Goal: Task Accomplishment & Management: Manage account settings

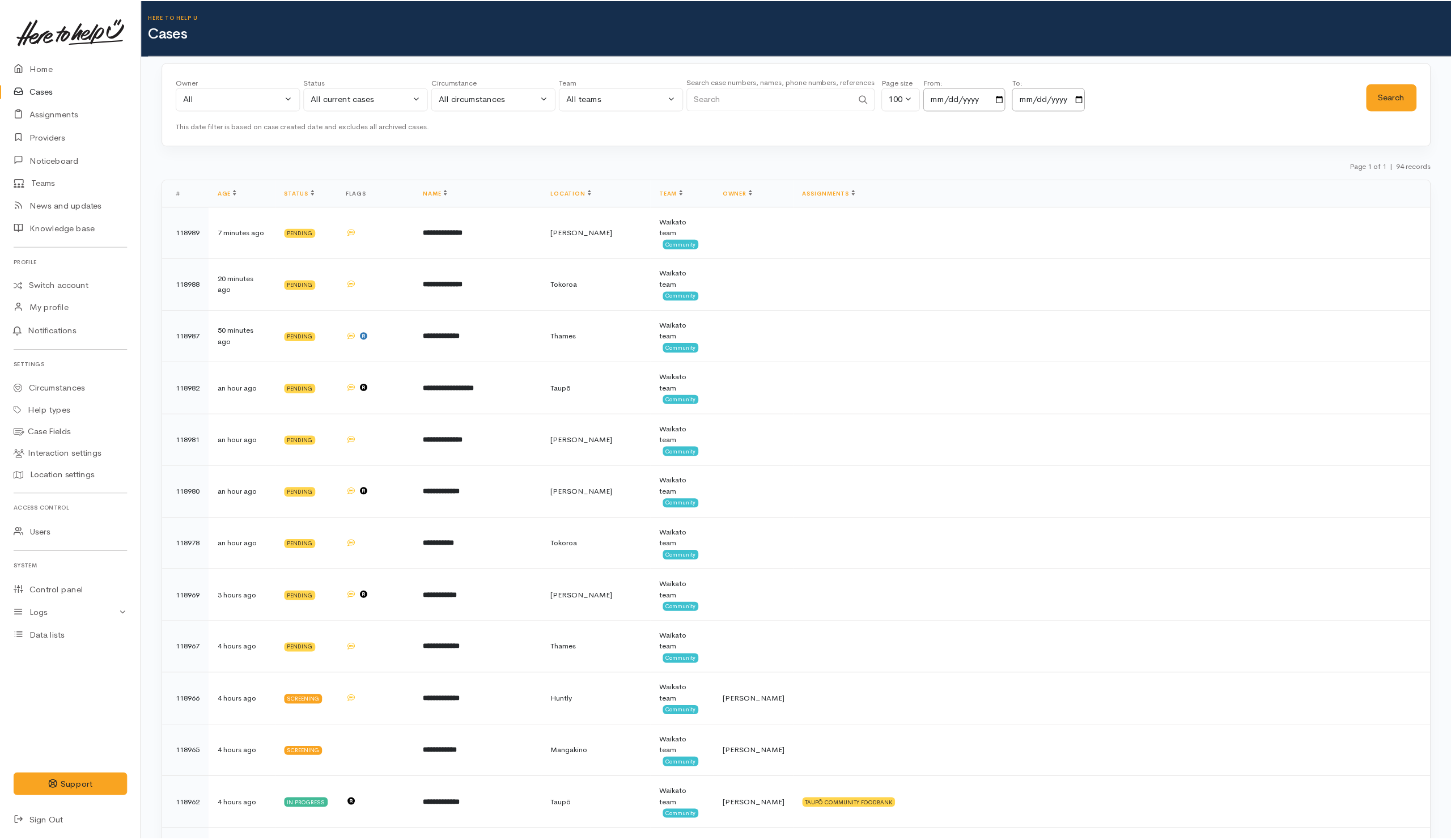
scroll to position [4227, 0]
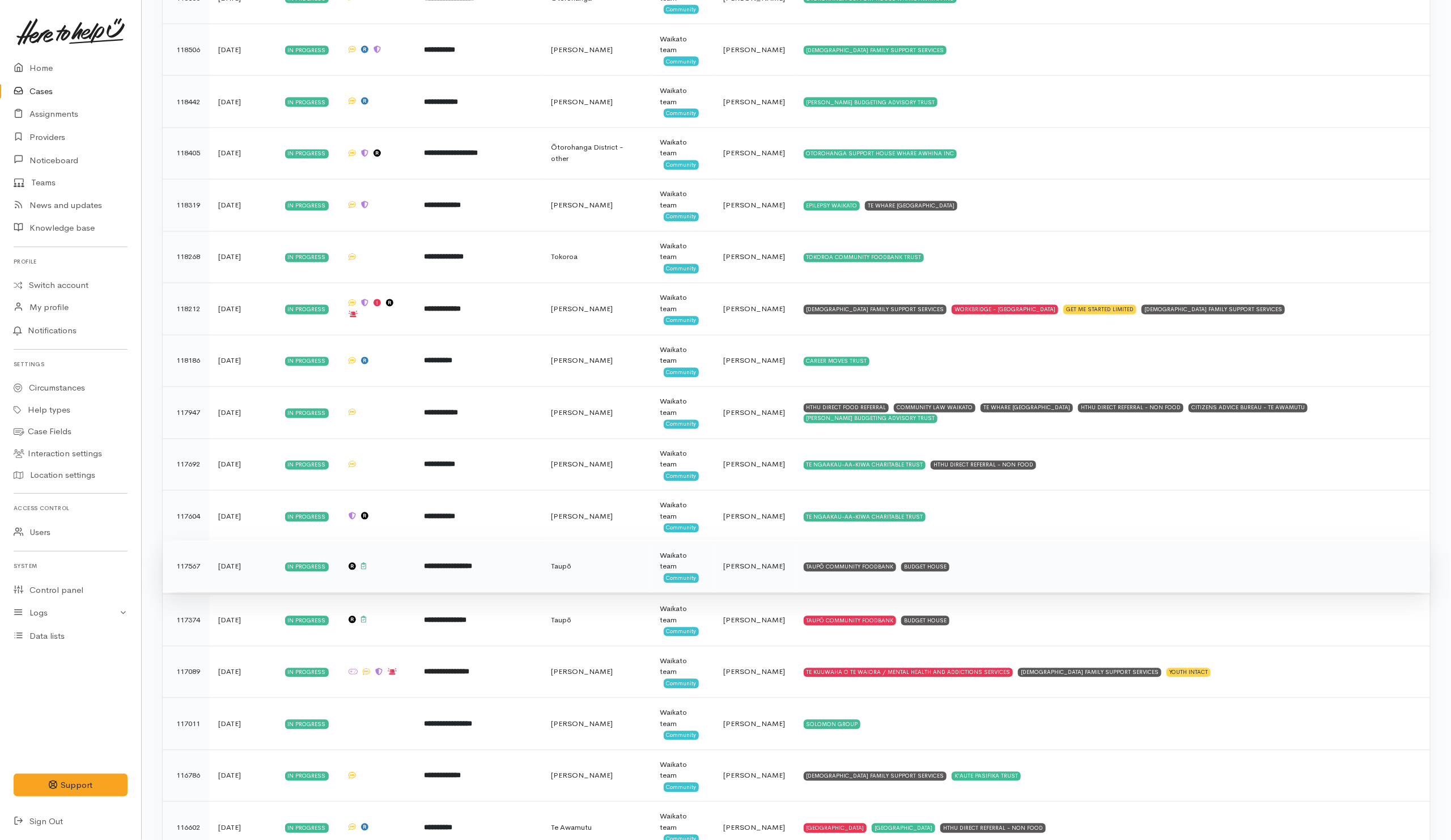
click at [1013, 593] on td "TAUPŌ COMMUNITY FOODBANK BUDGET HOUSE" at bounding box center [1112, 566] width 635 height 52
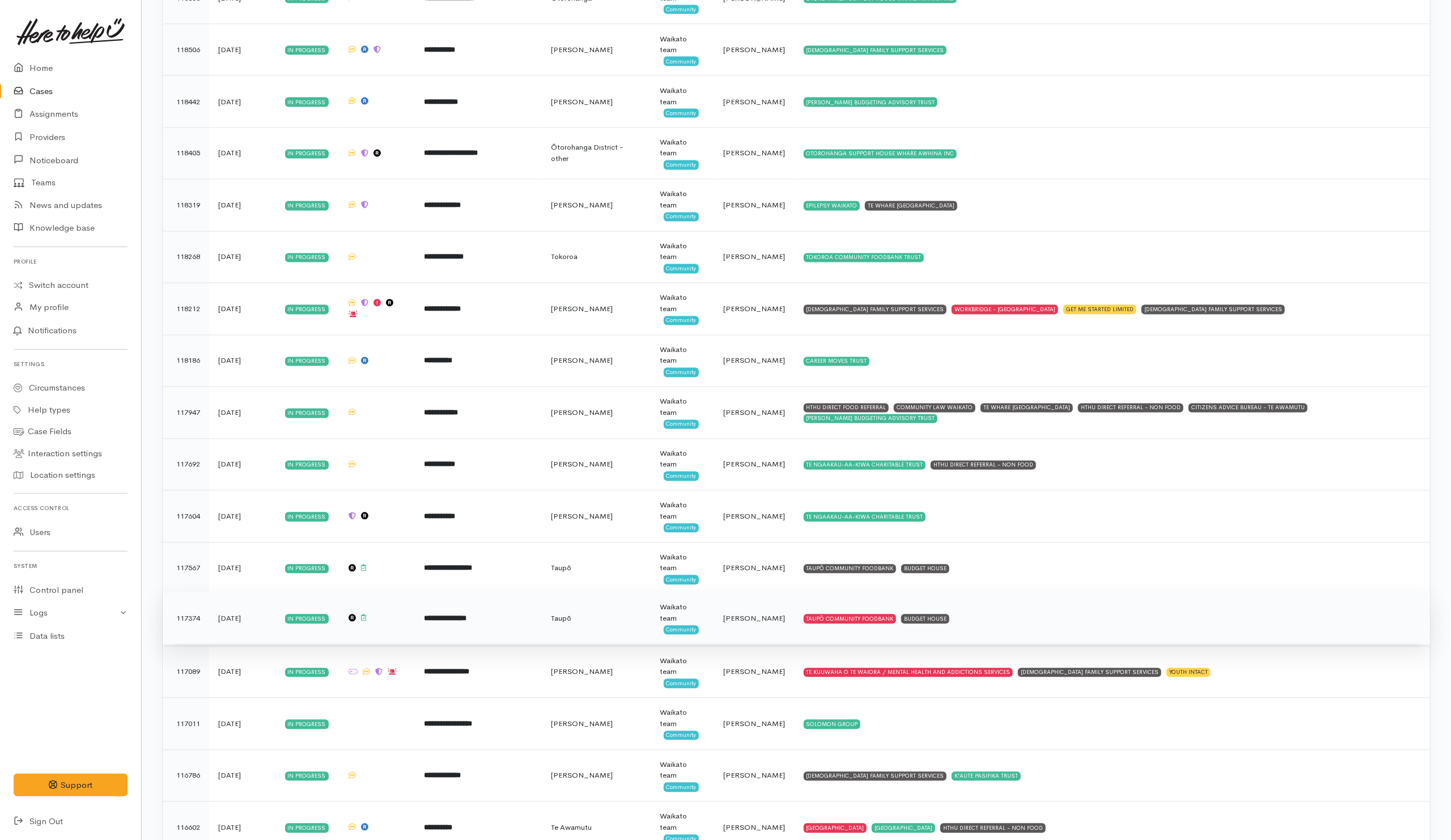
click at [1009, 645] on td "TAUPŌ COMMUNITY FOODBANK BUDGET HOUSE" at bounding box center [1112, 619] width 635 height 52
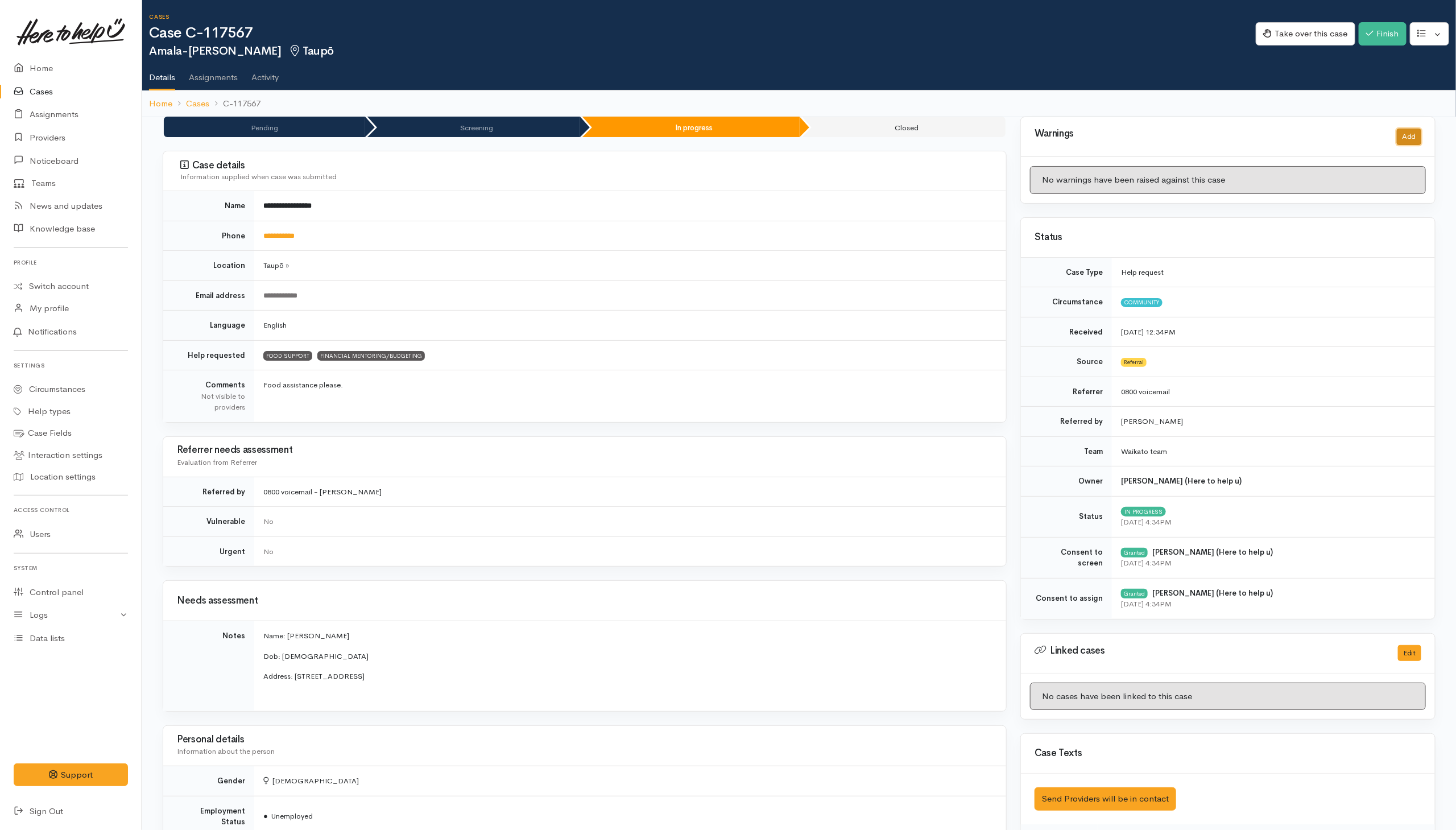
click at [1411, 135] on button "Add" at bounding box center [1409, 136] width 24 height 16
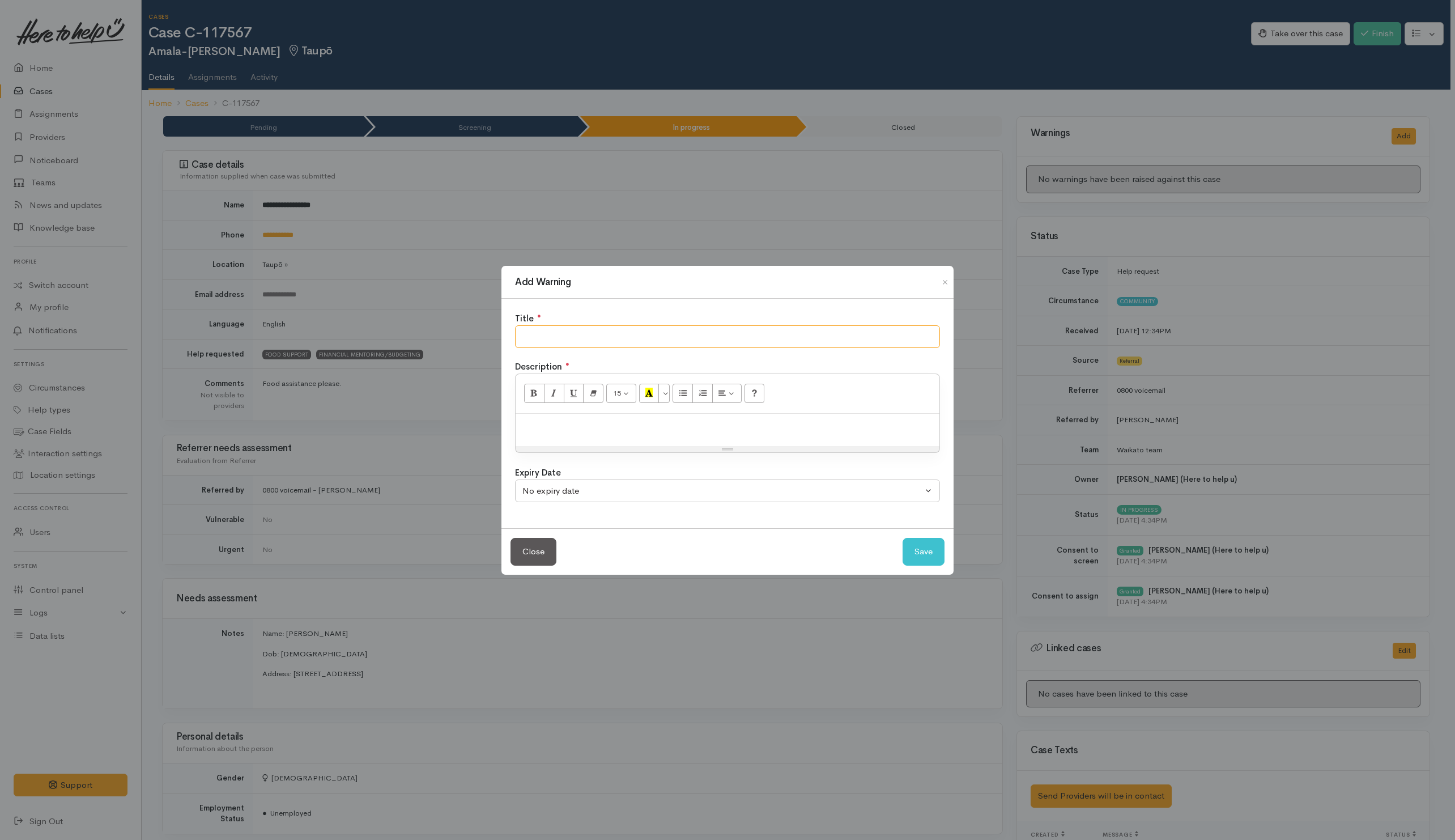
click at [721, 342] on input "text" at bounding box center [727, 337] width 425 height 23
type input "NO SHOW TO BH"
drag, startPoint x: 750, startPoint y: 441, endPoint x: 733, endPoint y: 437, distance: 17.5
click at [747, 444] on div at bounding box center [727, 430] width 424 height 34
click at [915, 556] on button "Save" at bounding box center [923, 552] width 42 height 28
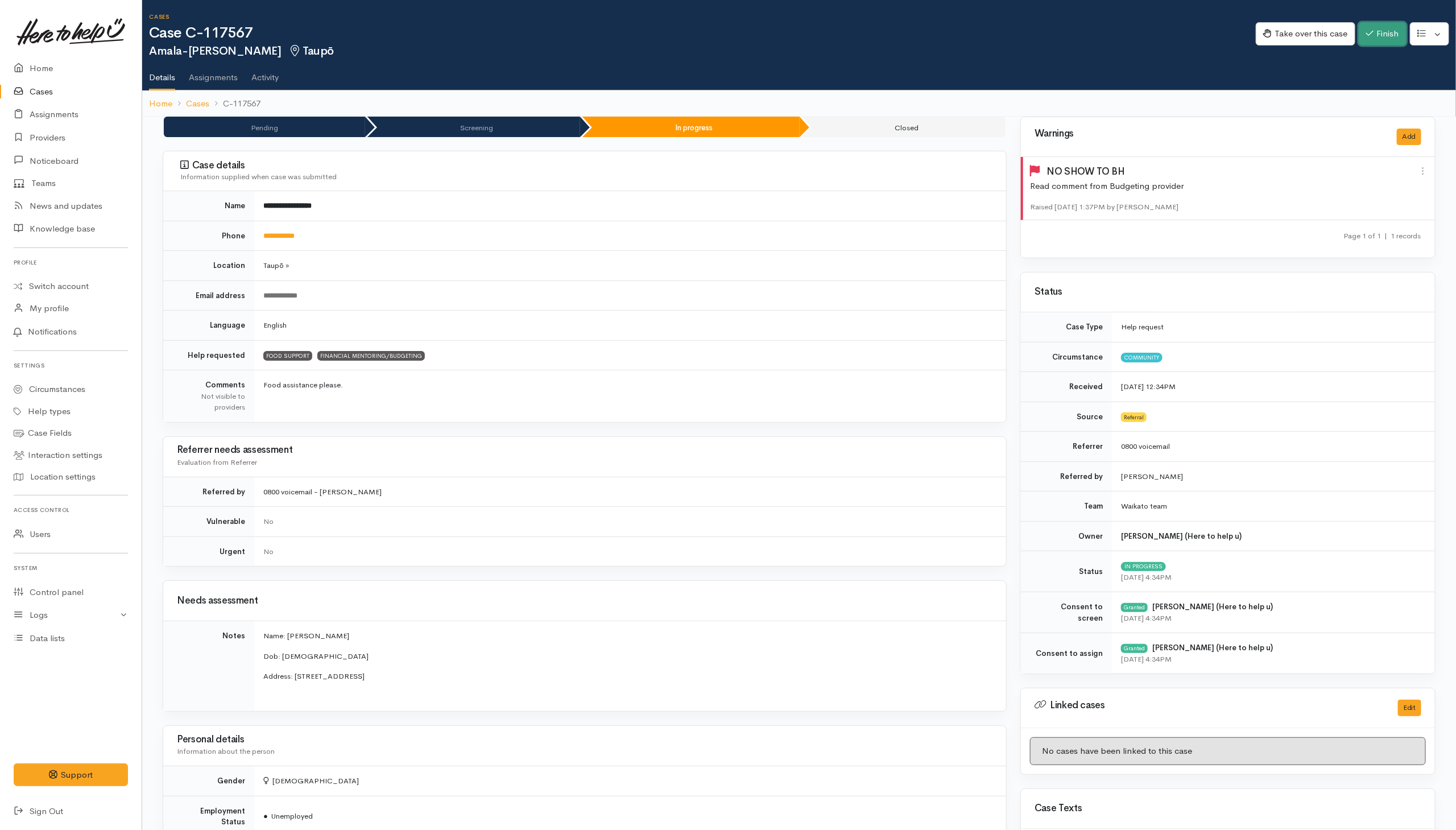
click at [1389, 26] on button "Finish" at bounding box center [1382, 34] width 48 height 23
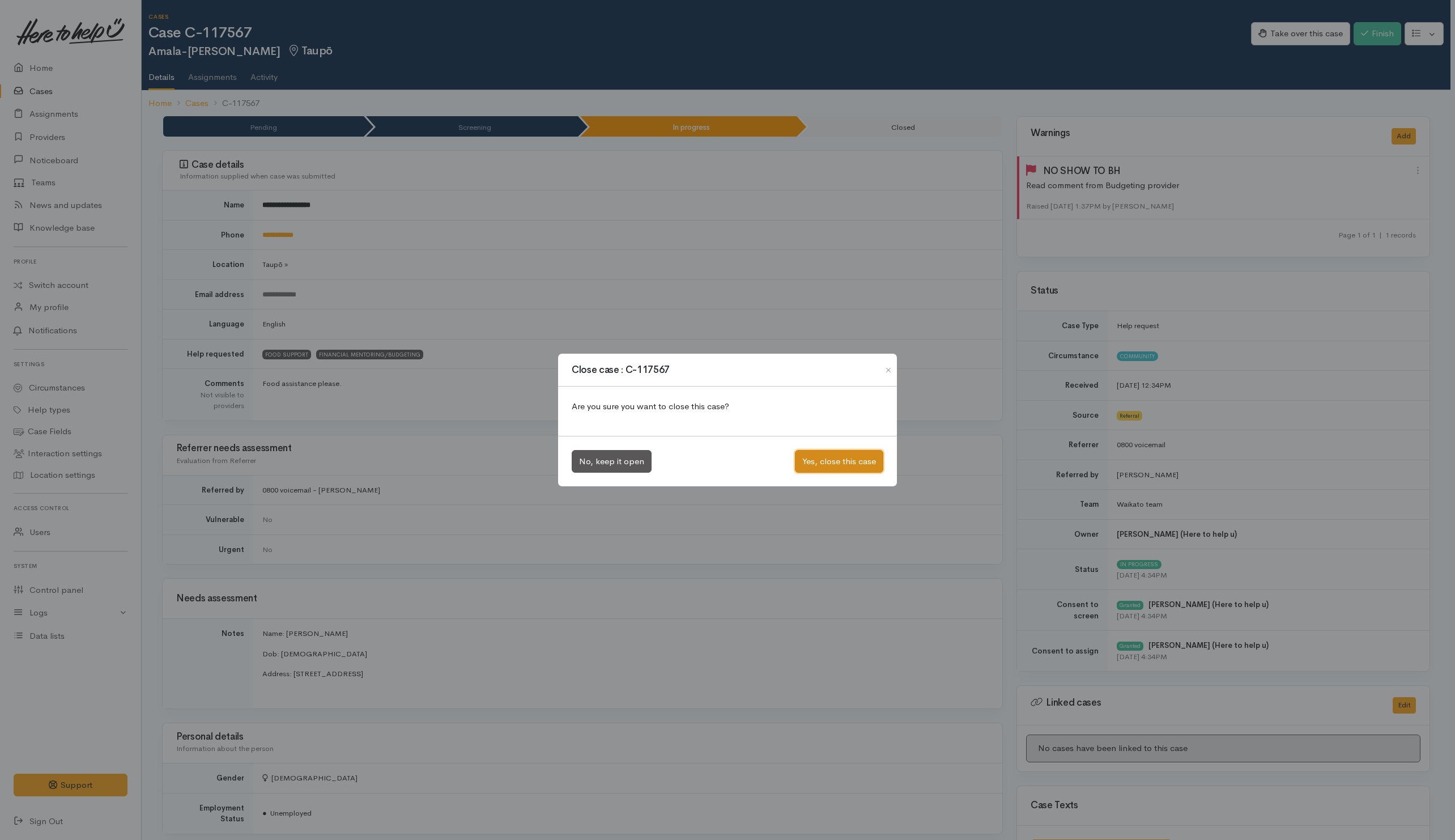
drag, startPoint x: 862, startPoint y: 464, endPoint x: 842, endPoint y: 461, distance: 20.2
click at [861, 464] on button "Yes, close this case" at bounding box center [839, 462] width 89 height 23
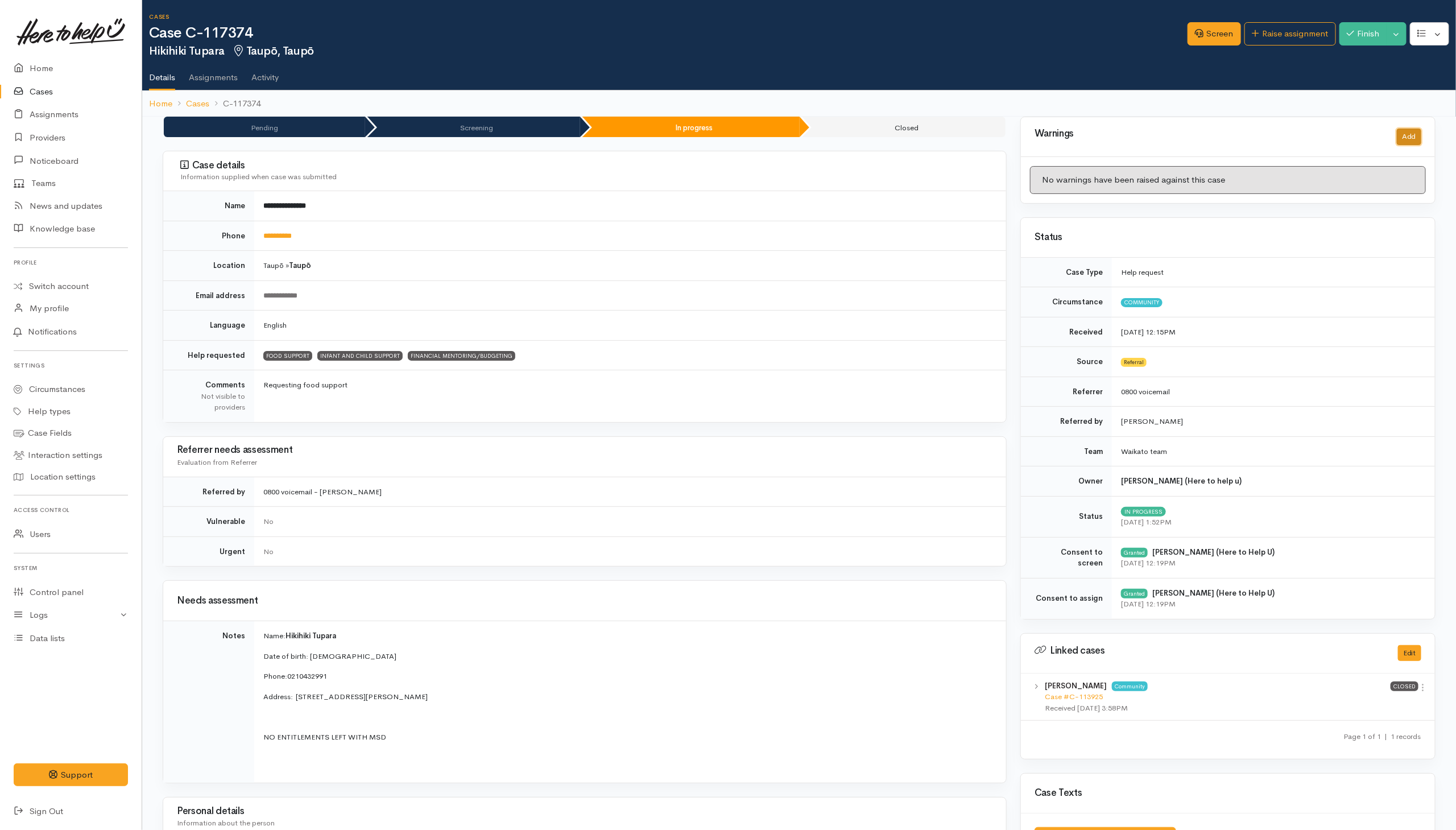
click at [968, 138] on button "Add" at bounding box center [1409, 136] width 24 height 16
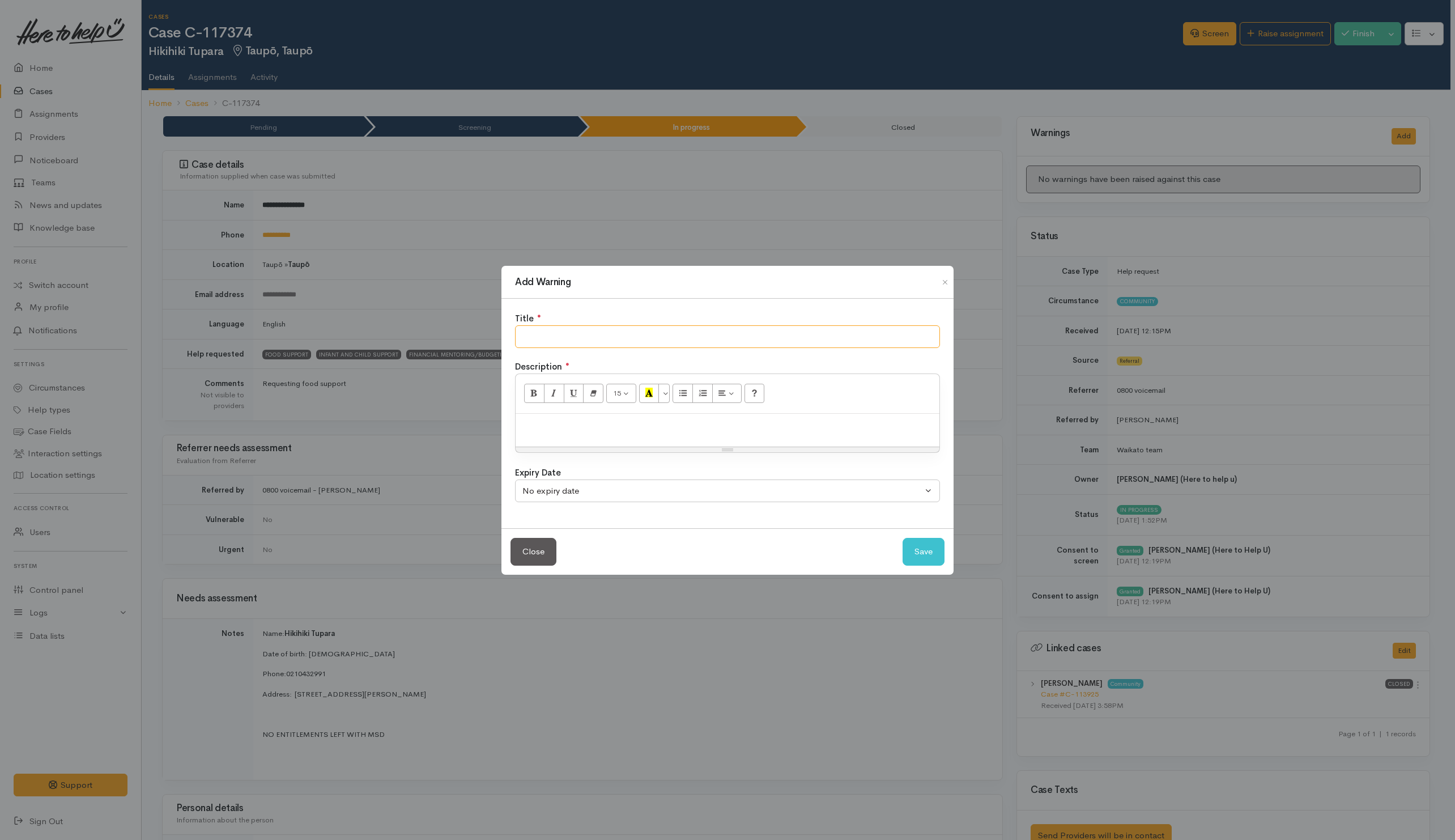
click at [830, 347] on input "text" at bounding box center [727, 337] width 425 height 23
type input "NO SHOW TO BUDGET SUPPORT"
click at [930, 551] on button "Save" at bounding box center [923, 552] width 42 height 28
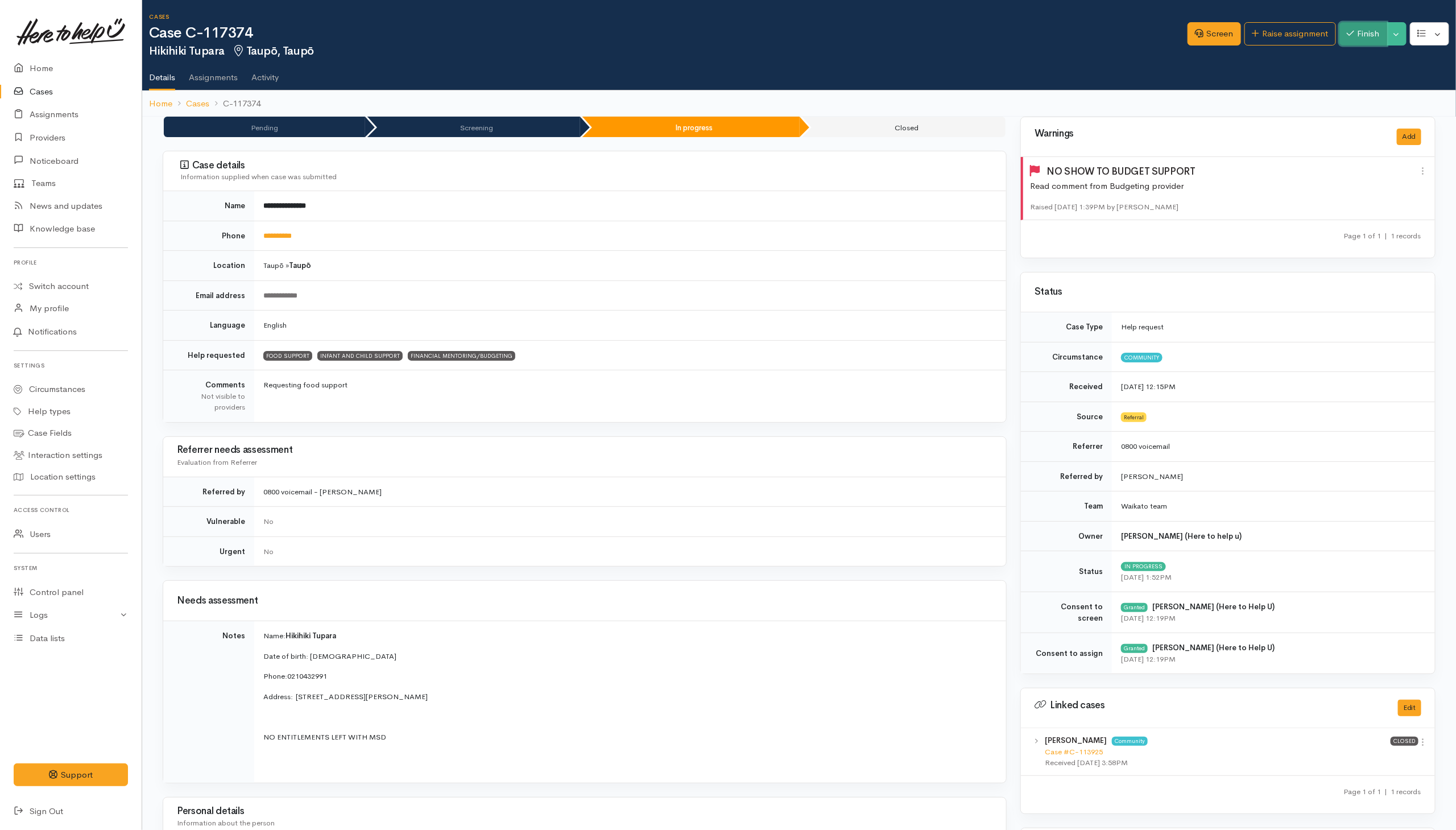
click at [968, 26] on button "Finish" at bounding box center [1363, 34] width 48 height 23
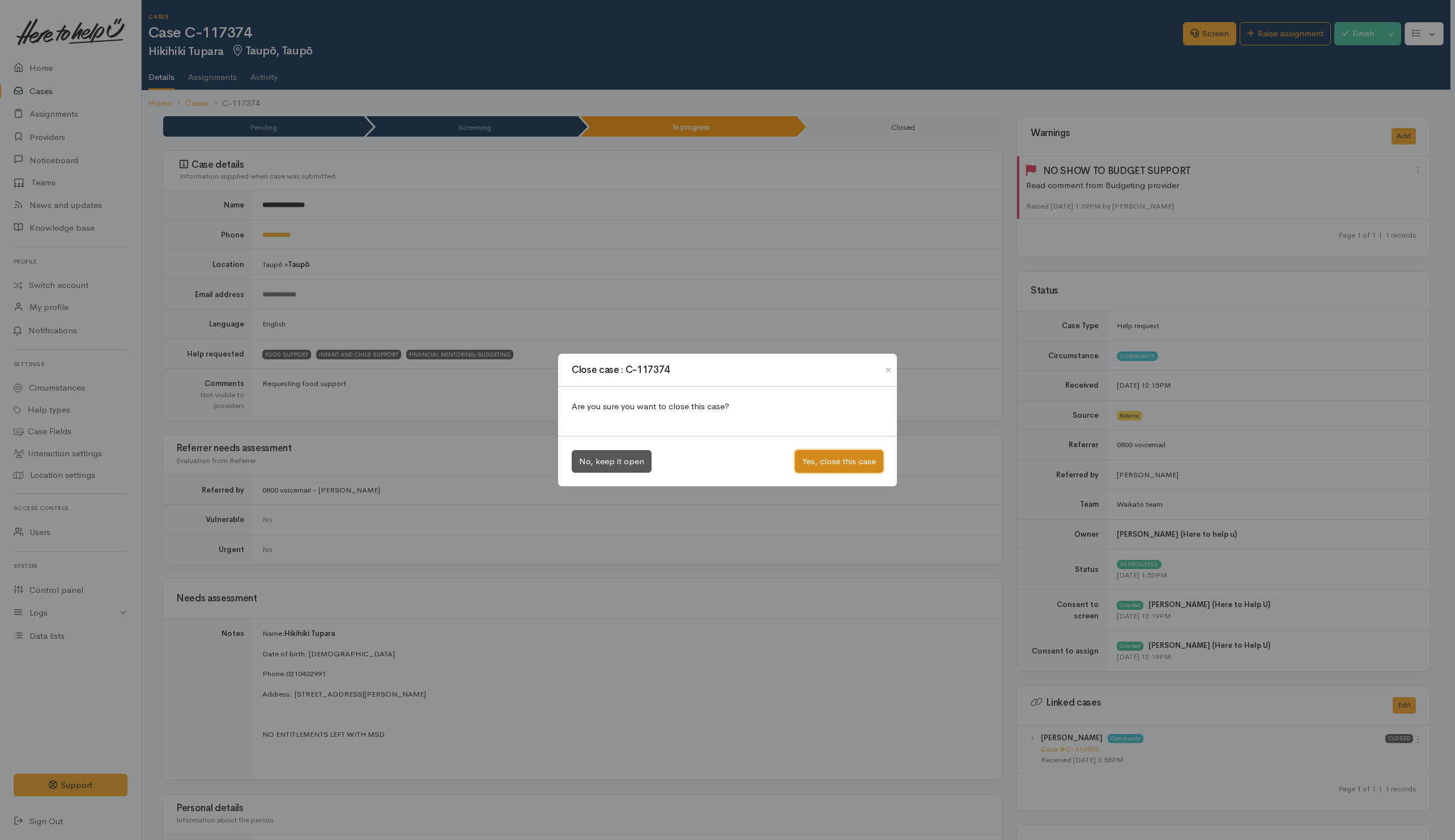
click at [861, 461] on button "Yes, close this case" at bounding box center [839, 462] width 89 height 23
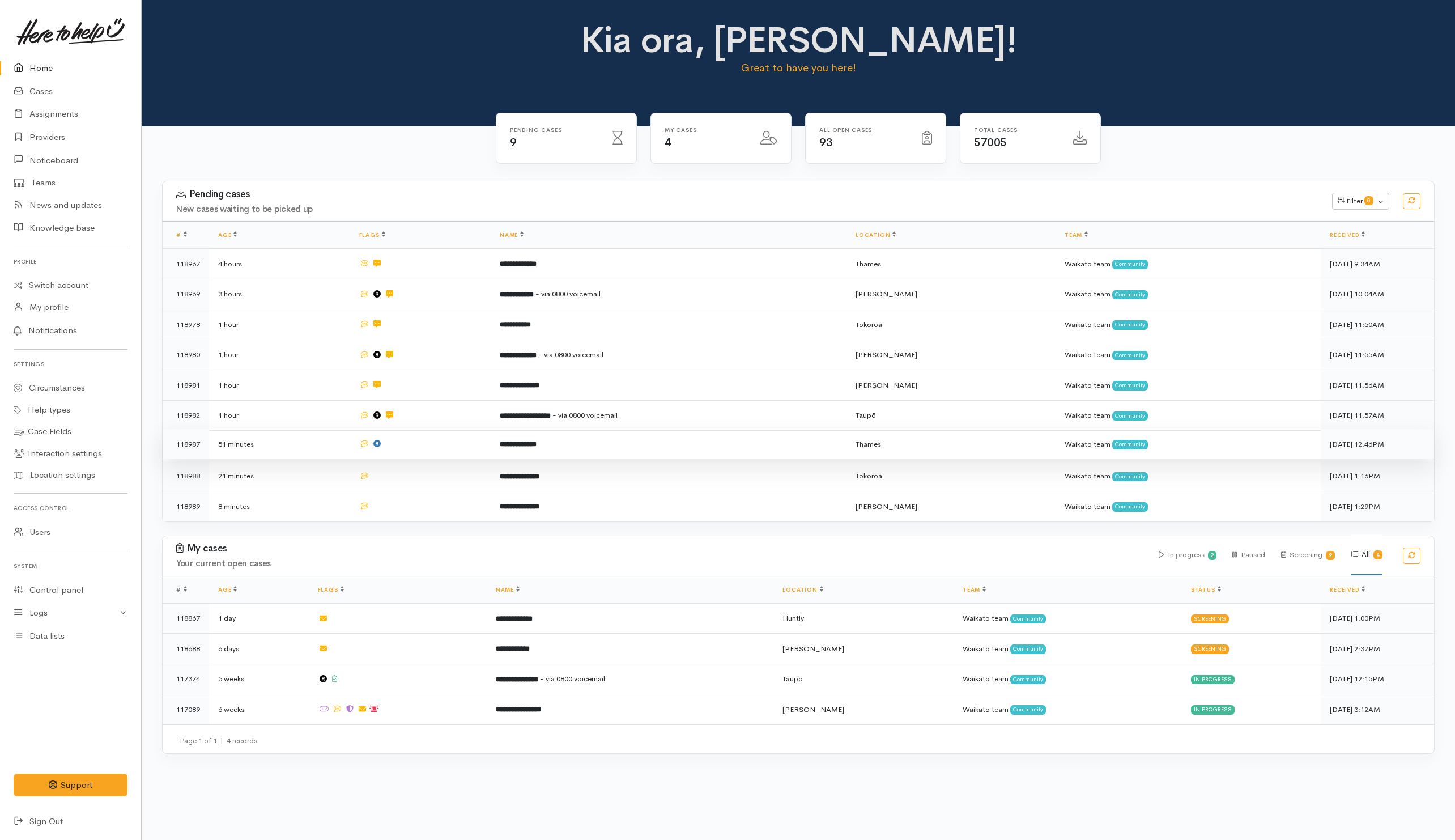
click at [445, 448] on td at bounding box center [421, 444] width 141 height 31
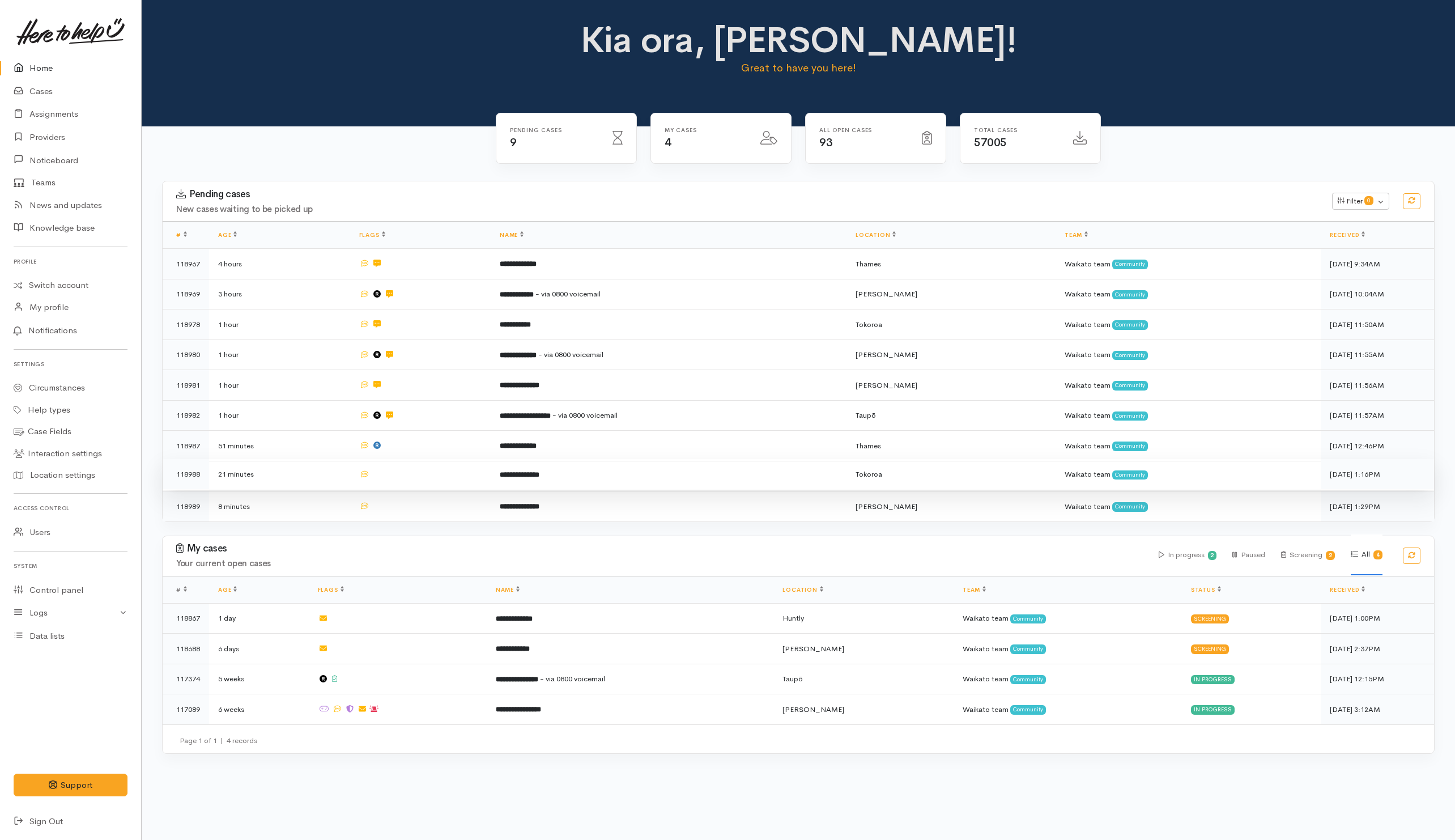
click at [445, 474] on td at bounding box center [421, 474] width 141 height 31
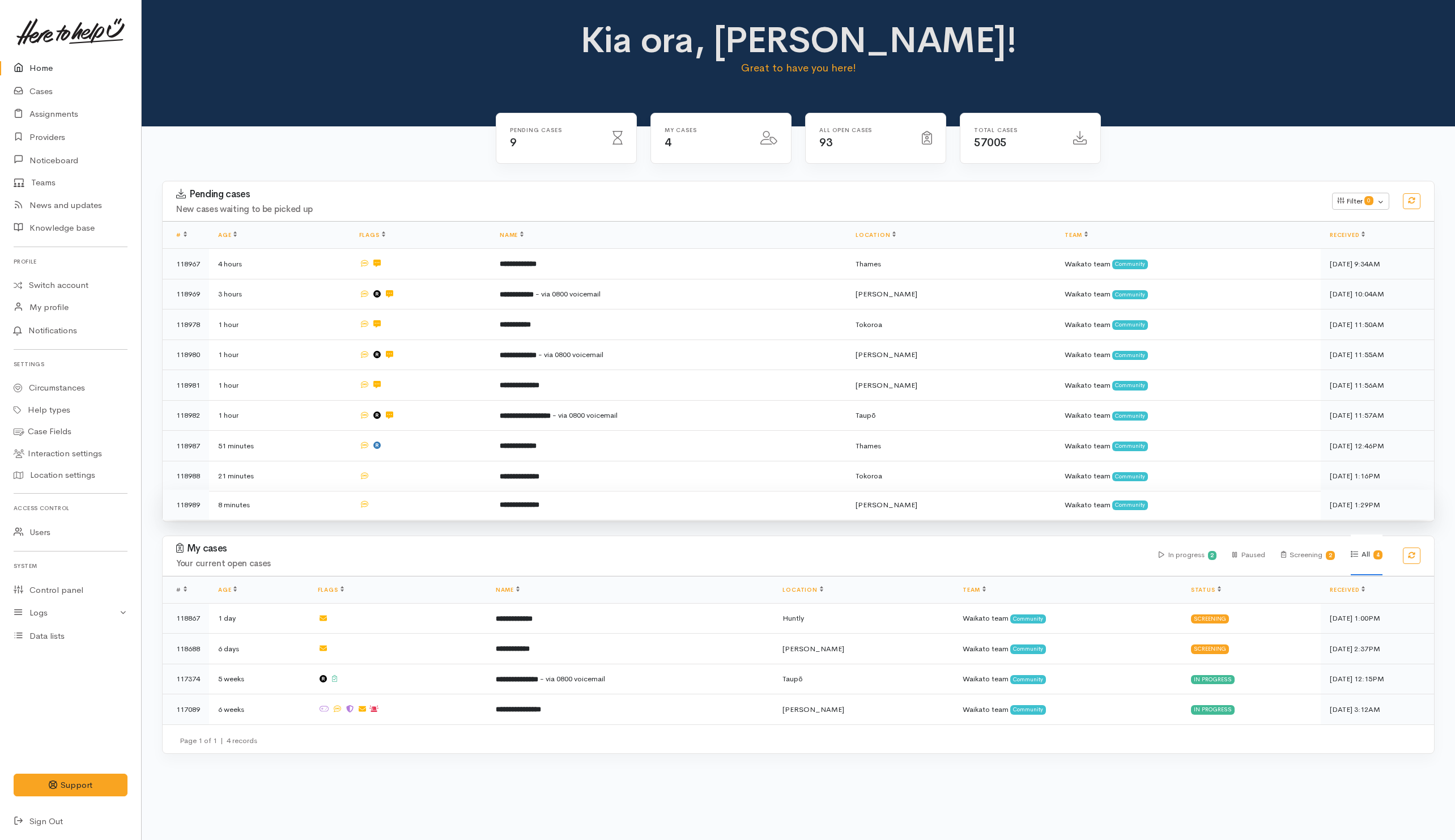
click at [449, 493] on td at bounding box center [421, 504] width 141 height 30
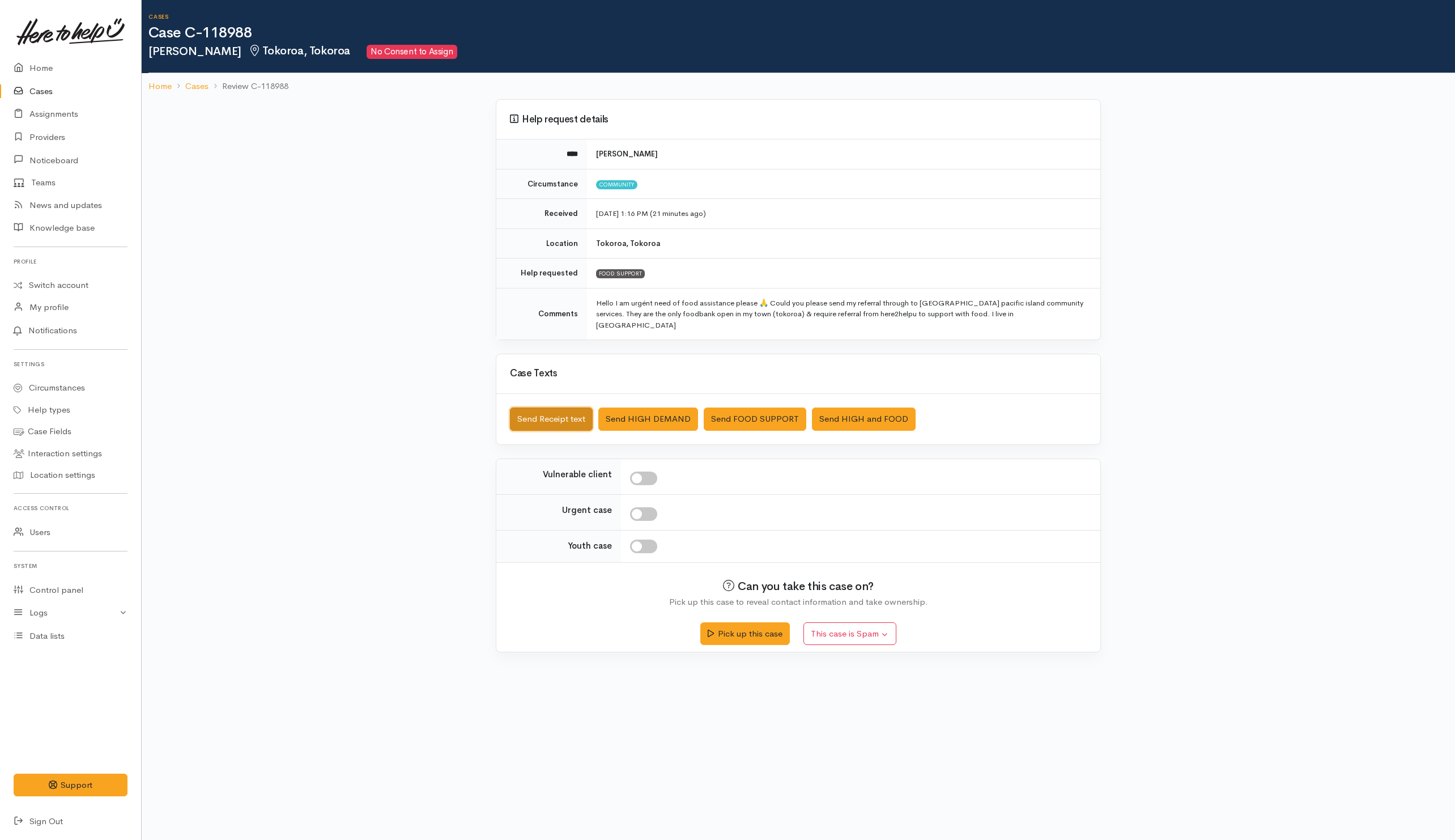
click at [556, 407] on button "Send Receipt text" at bounding box center [551, 419] width 83 height 23
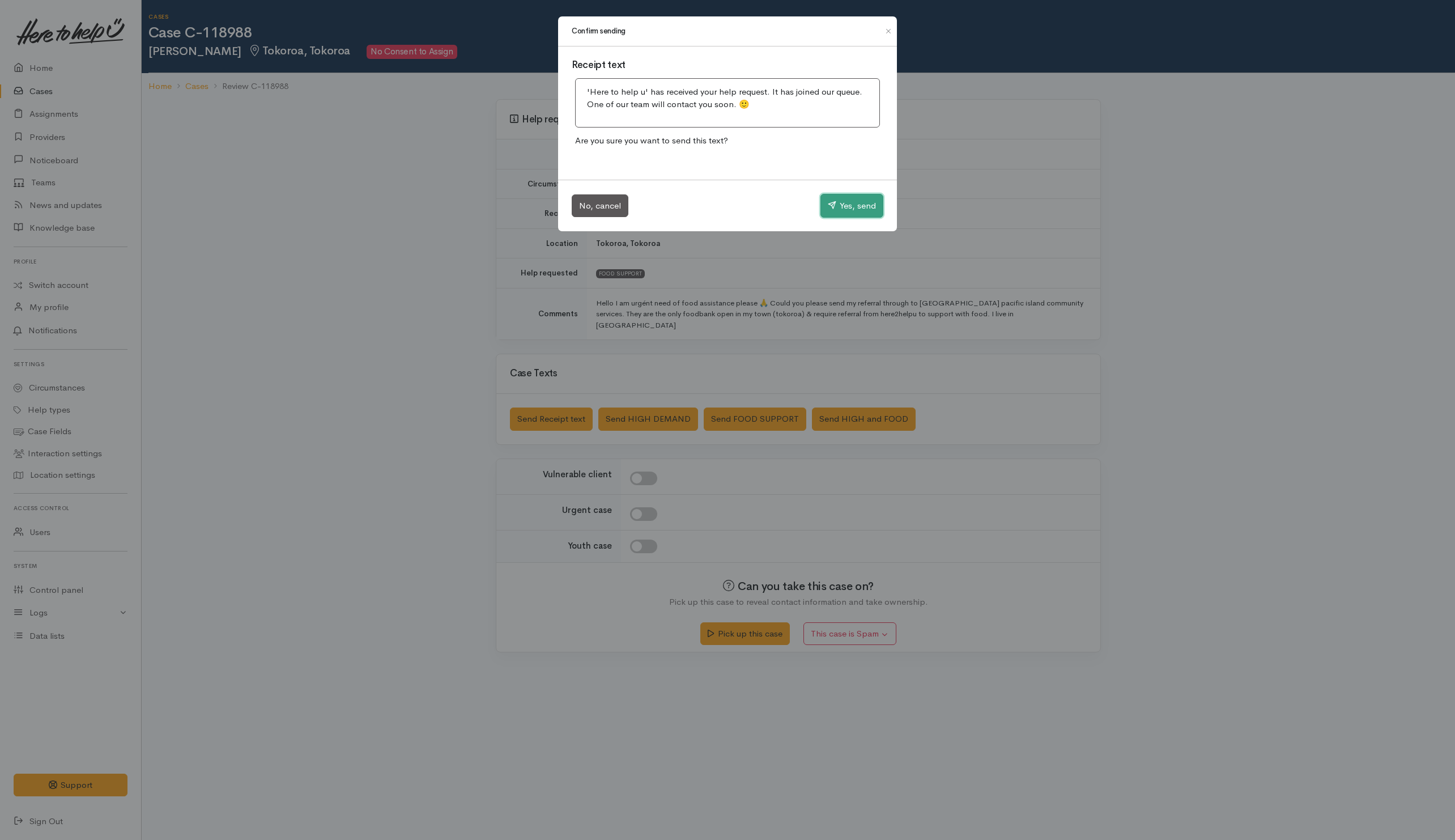
click at [855, 205] on button "Yes, send" at bounding box center [852, 205] width 63 height 24
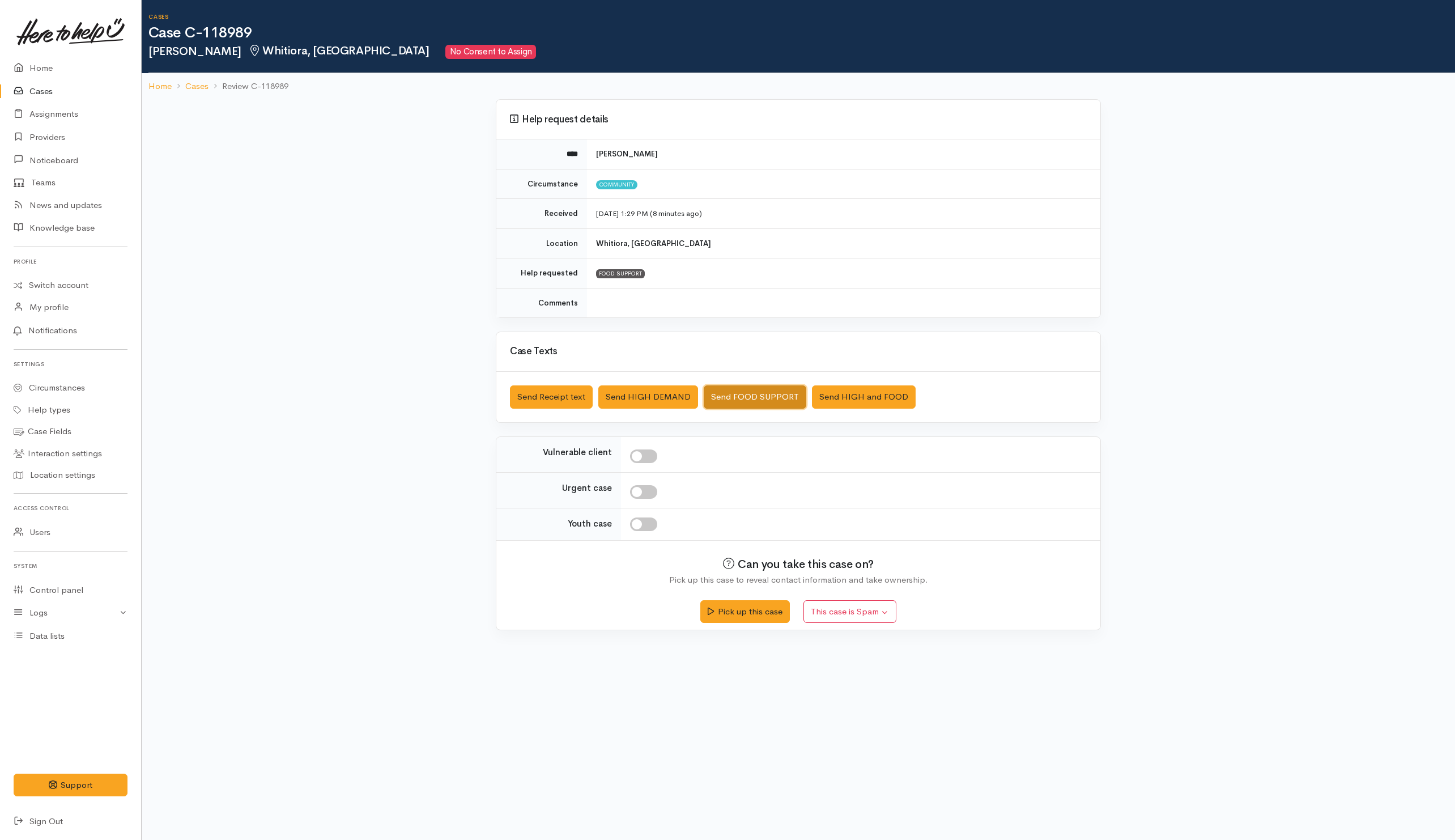
click at [718, 400] on button "Send FOOD SUPPORT" at bounding box center [755, 397] width 102 height 23
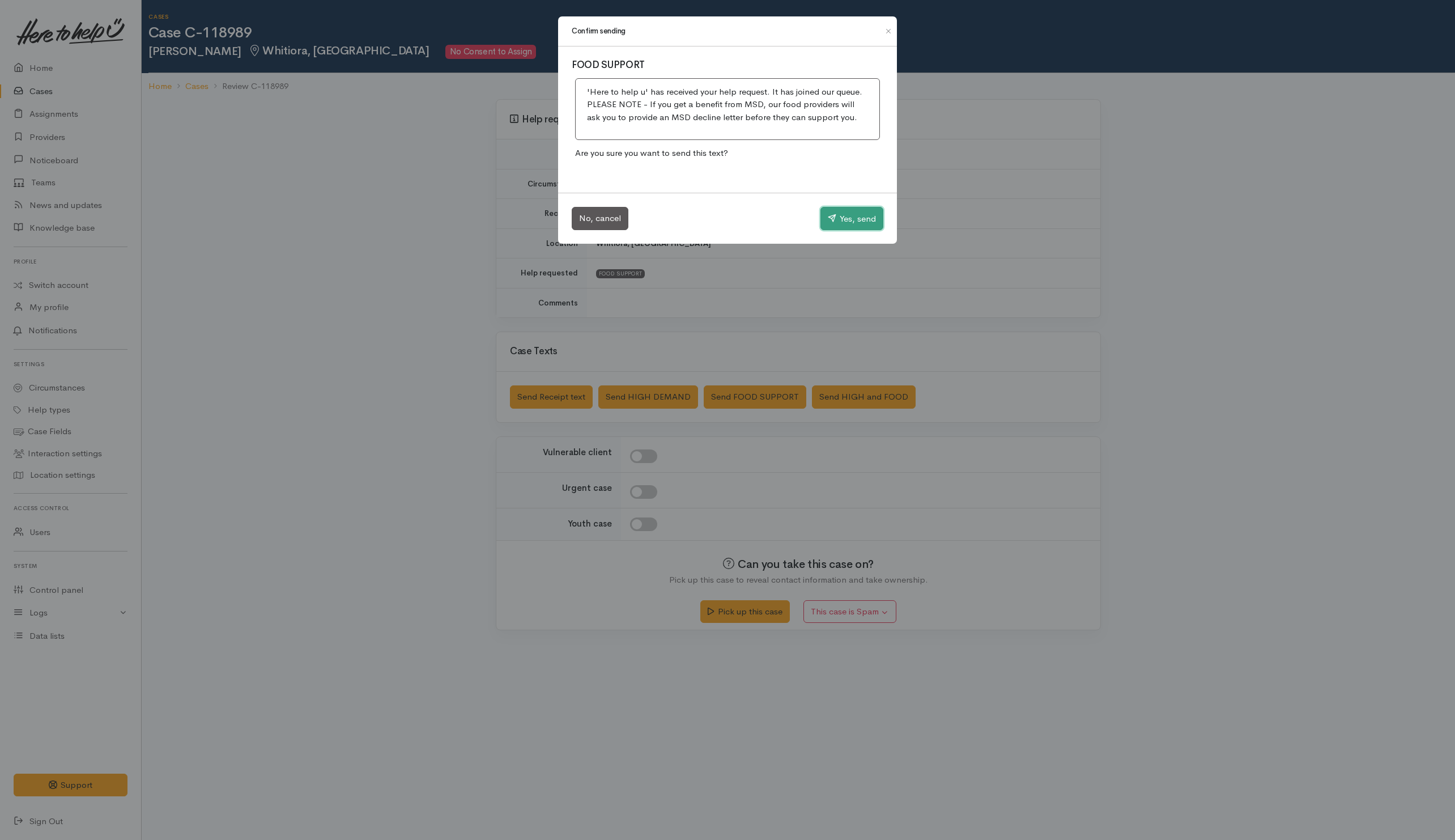
click at [837, 219] on button "Yes, send" at bounding box center [852, 219] width 63 height 24
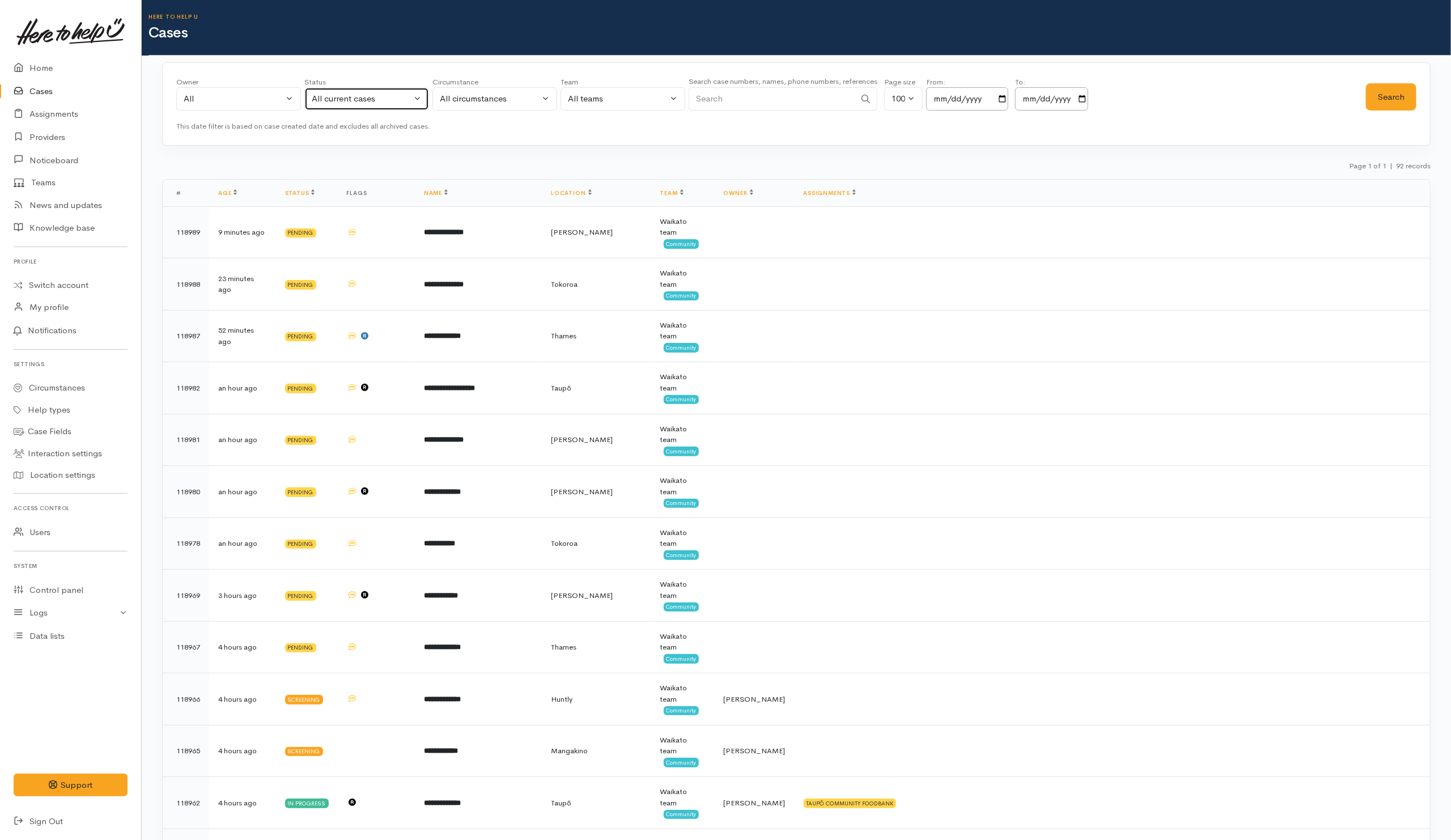
drag, startPoint x: 380, startPoint y: 99, endPoint x: 386, endPoint y: 129, distance: 30.6
click at [381, 99] on div "All current cases" at bounding box center [362, 99] width 100 height 13
click at [338, 315] on link "All" at bounding box center [367, 308] width 124 height 17
select select "All"
click at [771, 106] on input "Search" at bounding box center [772, 99] width 167 height 23
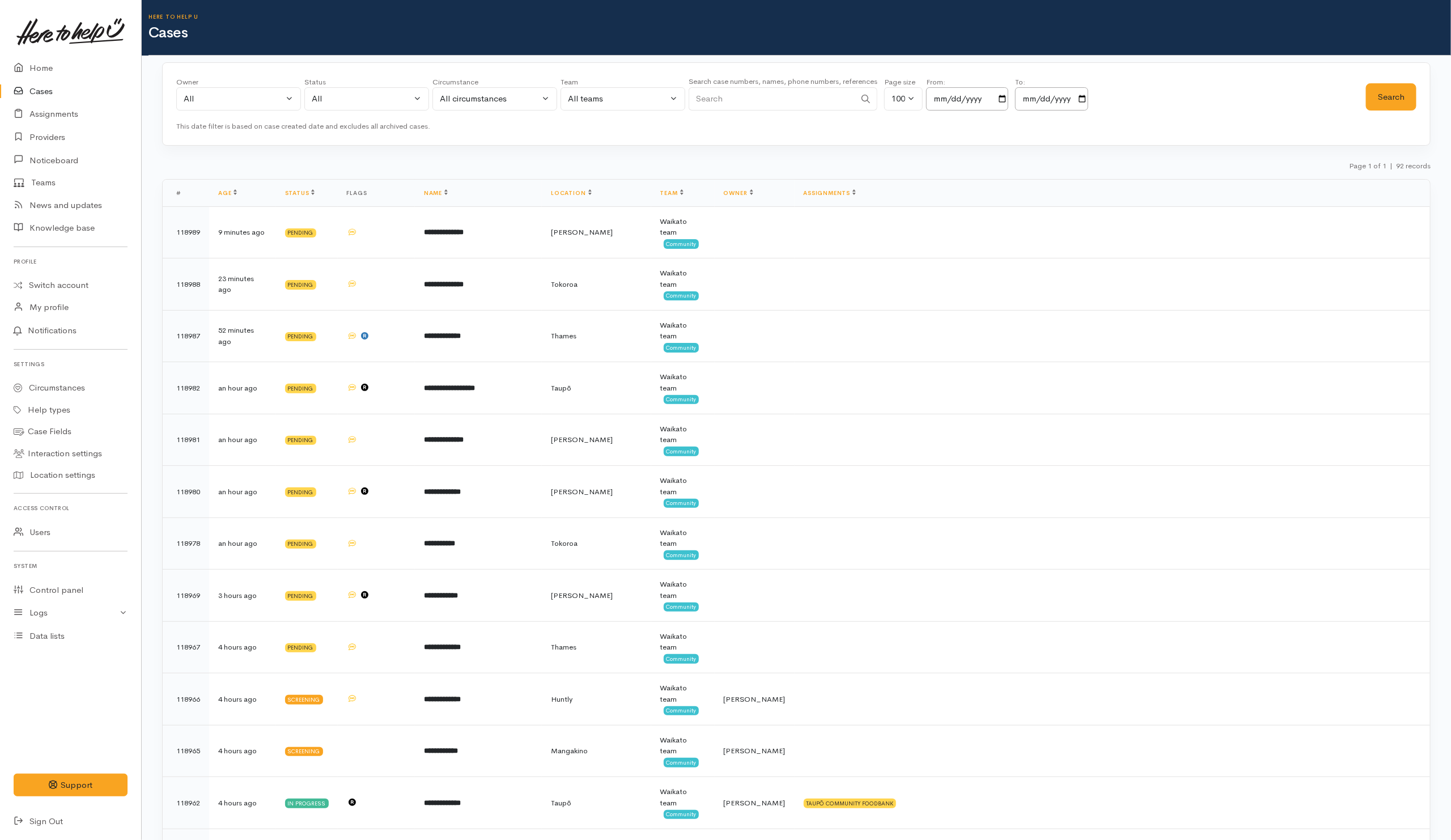
paste input "64225917982."
drag, startPoint x: 705, startPoint y: 100, endPoint x: 684, endPoint y: 102, distance: 21.1
click at [684, 102] on div "Owner All My cases [PERSON_NAME] ('Here to help u') [PERSON_NAME] ('Here to hel…" at bounding box center [771, 97] width 1189 height 41
click at [785, 106] on input "225917982." at bounding box center [772, 99] width 167 height 23
type input "225917982"
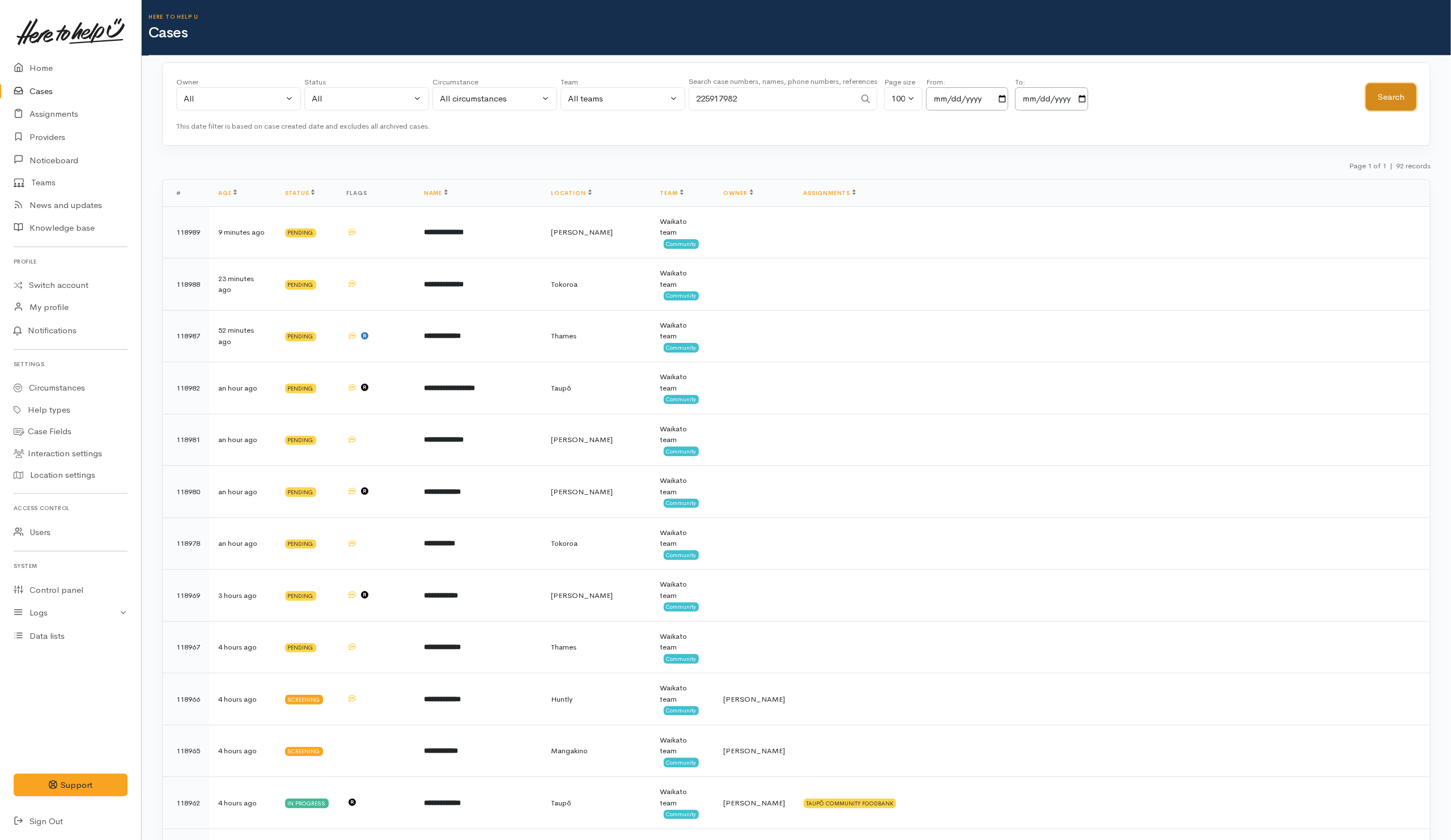
click at [1379, 97] on button "Search" at bounding box center [1391, 97] width 50 height 28
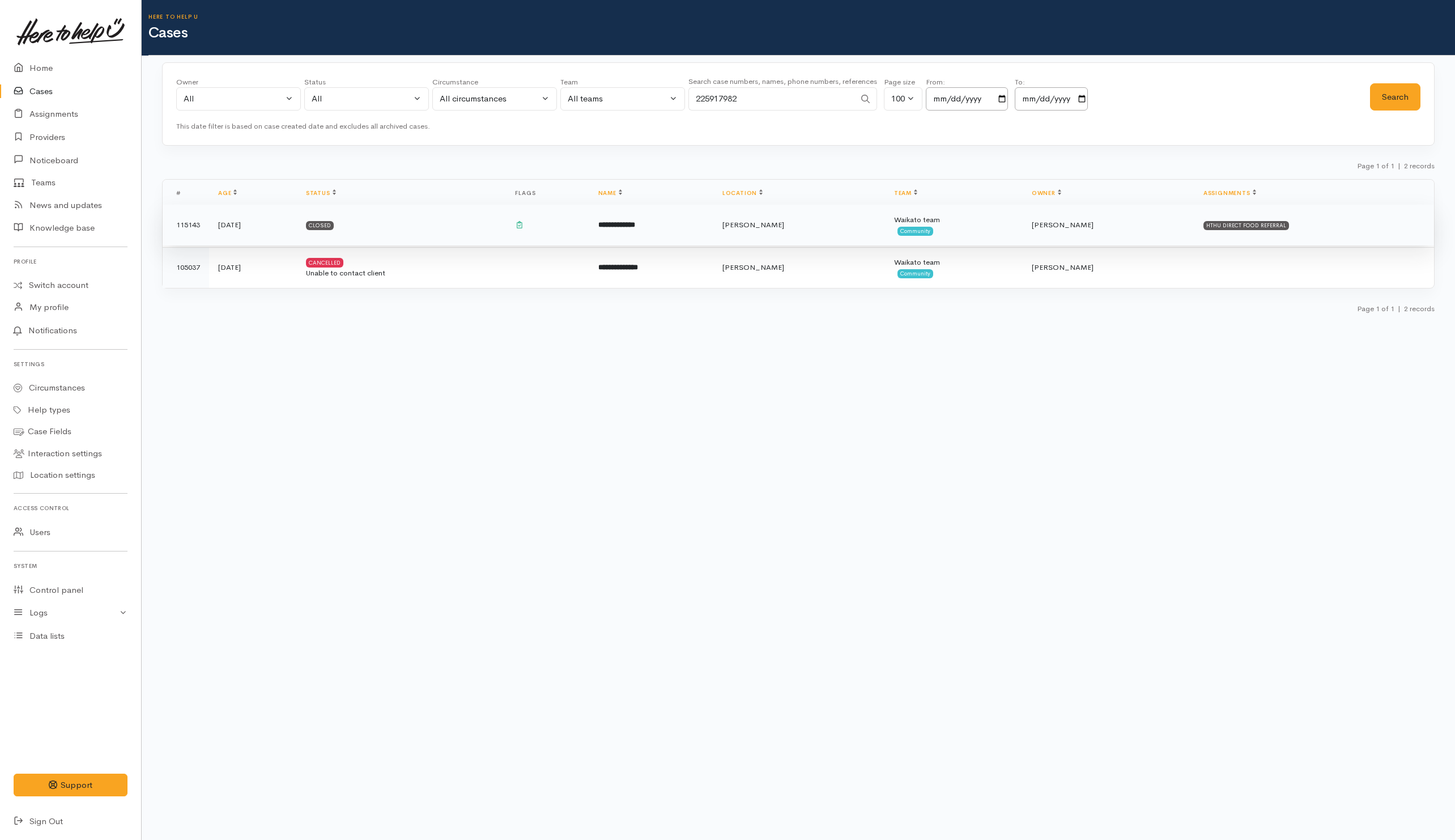
click at [461, 235] on td "Closed" at bounding box center [401, 225] width 209 height 41
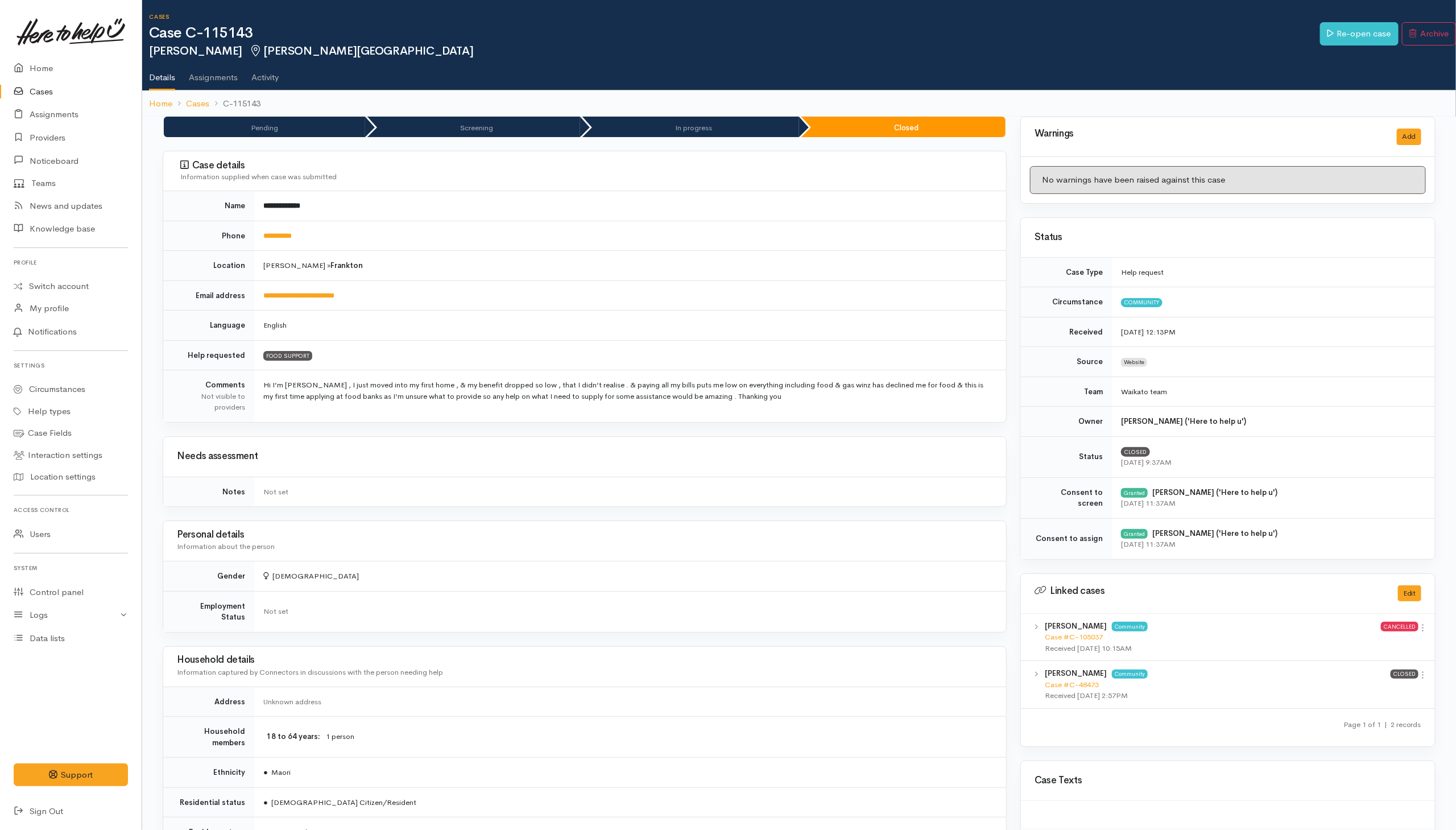
drag, startPoint x: 493, startPoint y: 210, endPoint x: 486, endPoint y: 209, distance: 7.1
click at [495, 210] on td "**********" at bounding box center [630, 206] width 752 height 30
click at [48, 91] on link "Cases" at bounding box center [71, 92] width 142 height 23
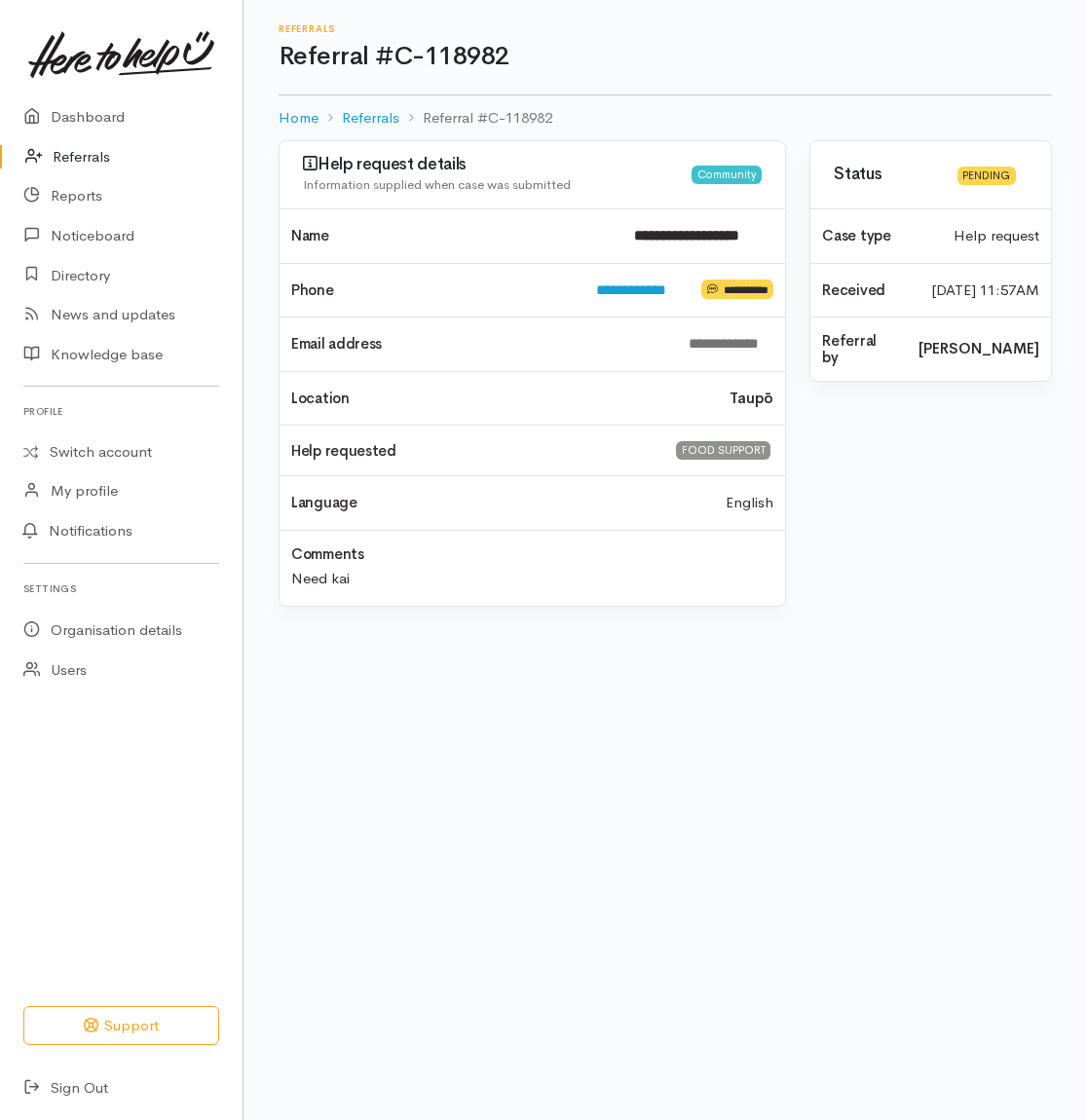
click at [79, 144] on link "Referrals" at bounding box center [121, 157] width 243 height 40
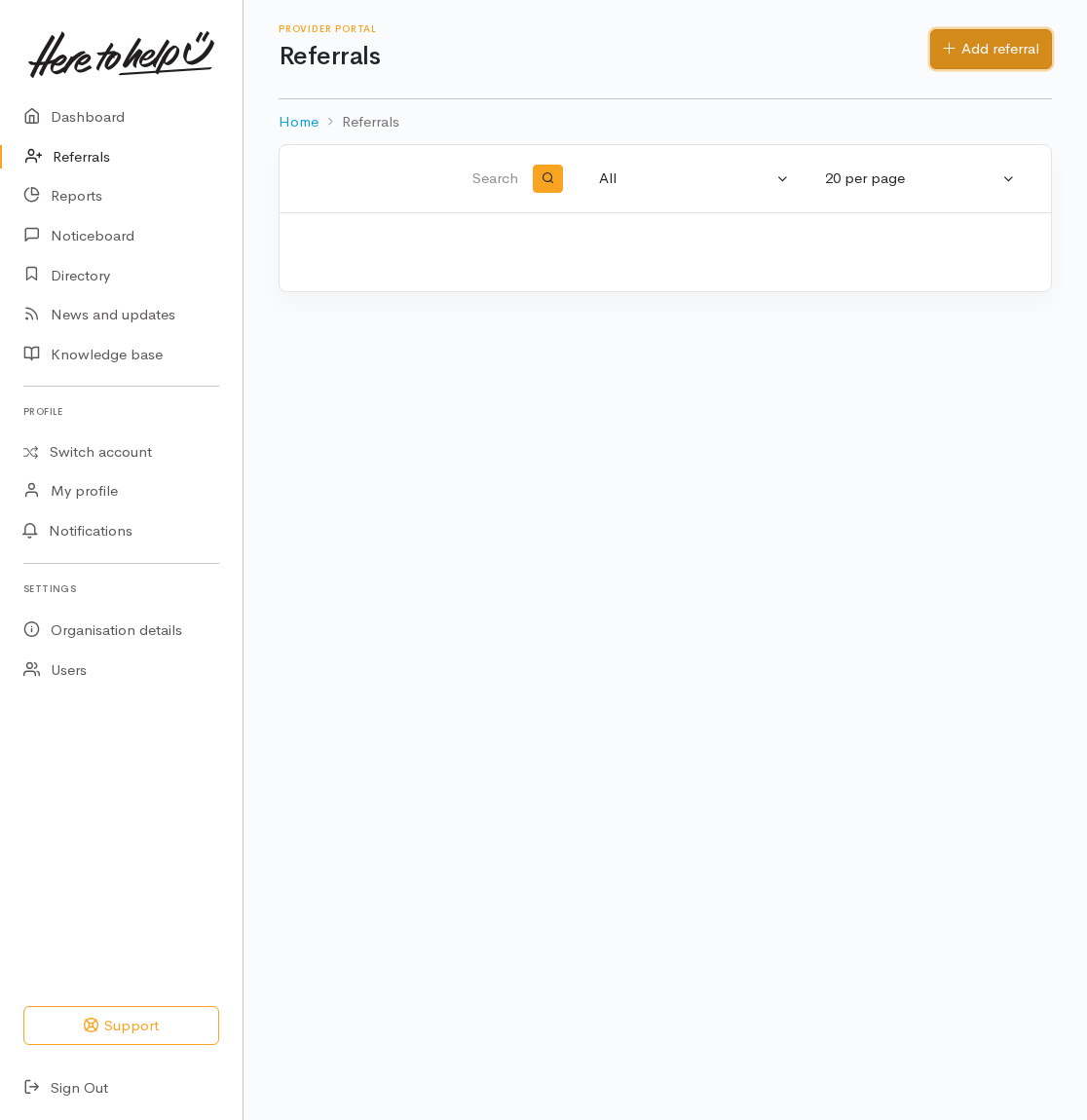
click at [985, 59] on link "Add referral" at bounding box center [991, 49] width 121 height 40
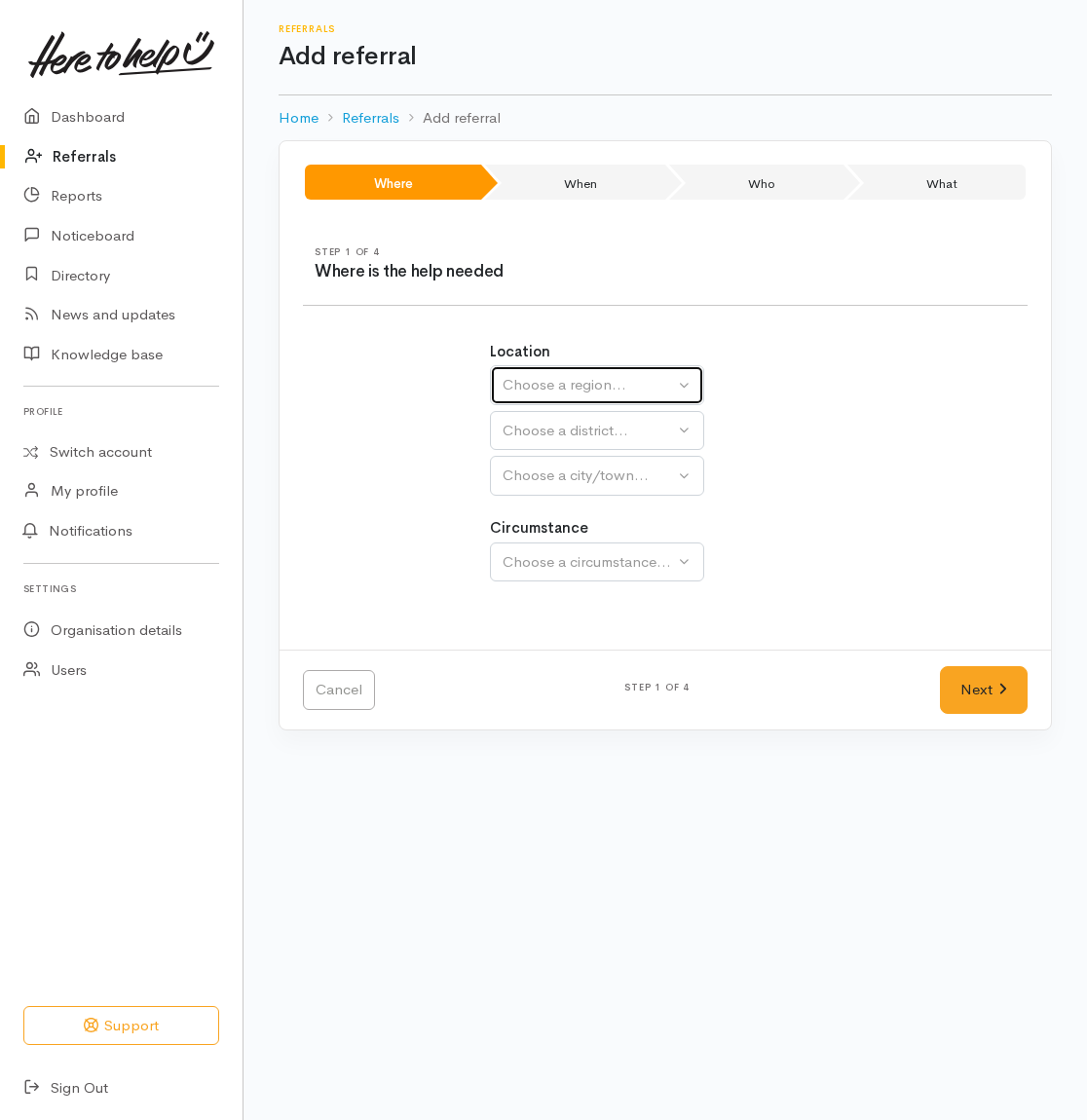
click at [503, 396] on div "Choose a region..." at bounding box center [588, 385] width 171 height 23
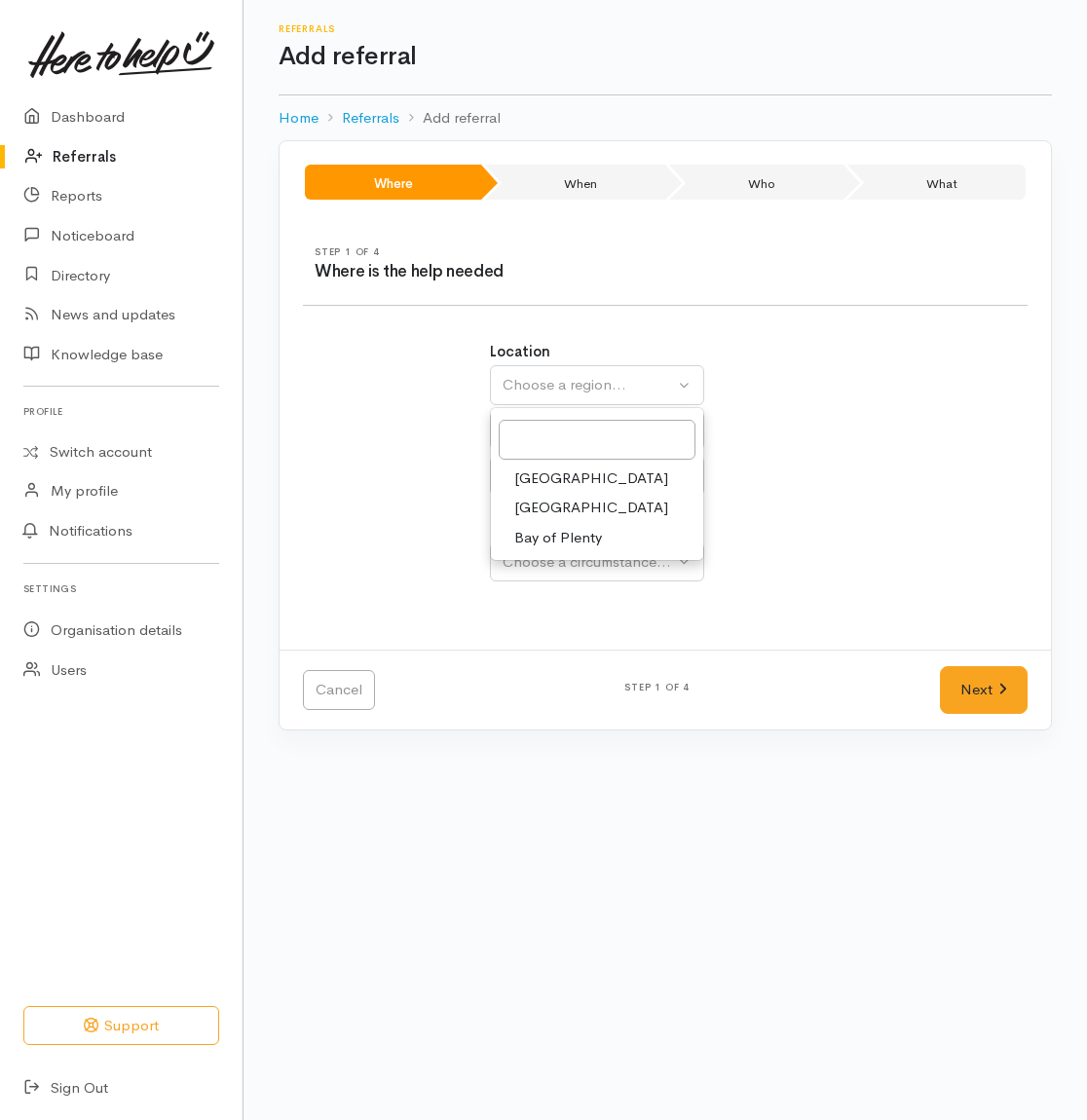
click at [529, 517] on span "[GEOGRAPHIC_DATA]" at bounding box center [591, 508] width 154 height 23
select select "3"
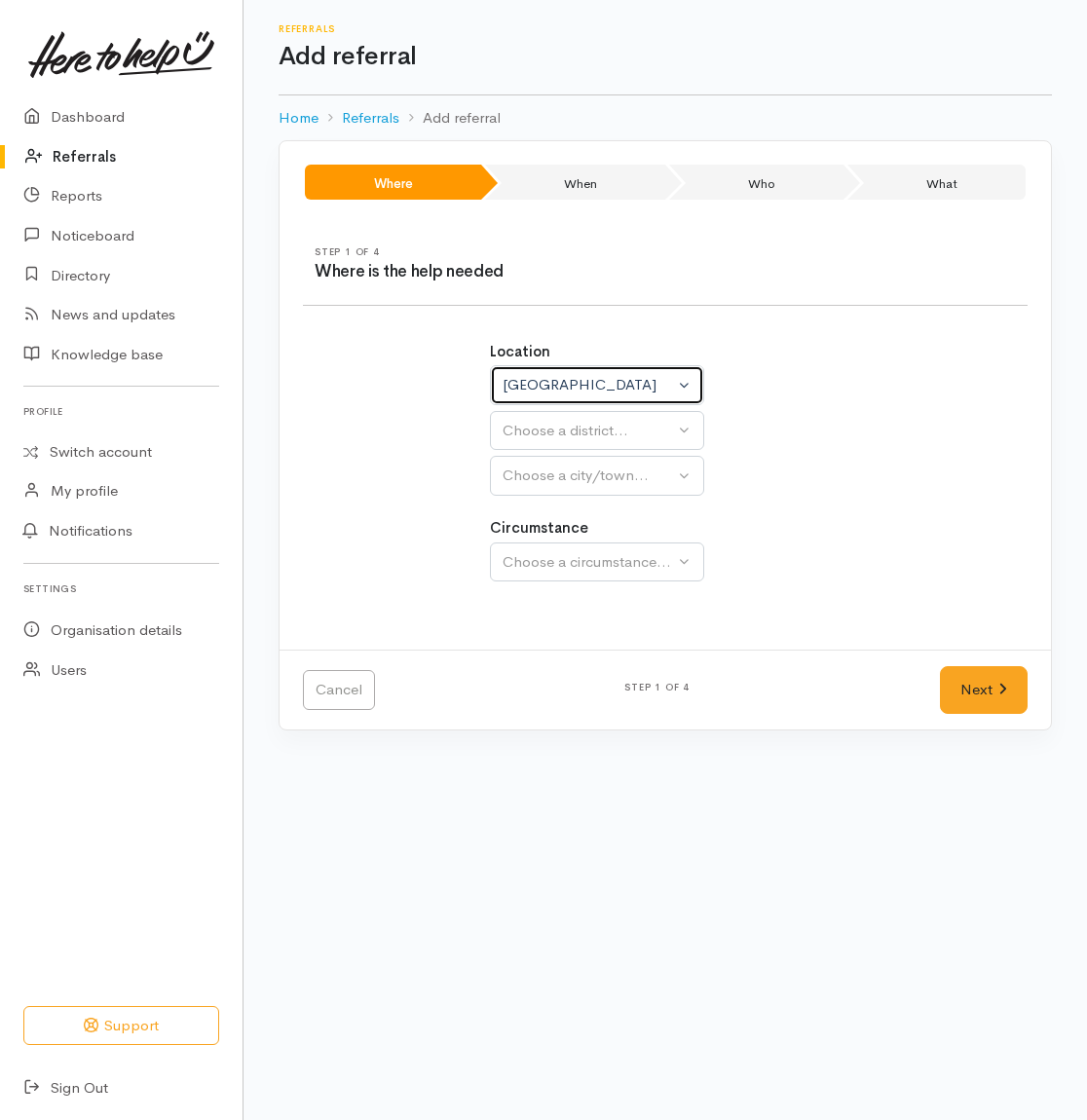
select select
drag, startPoint x: 564, startPoint y: 431, endPoint x: 567, endPoint y: 453, distance: 22.2
click at [567, 431] on div "Choose a district..." at bounding box center [638, 431] width 273 height 23
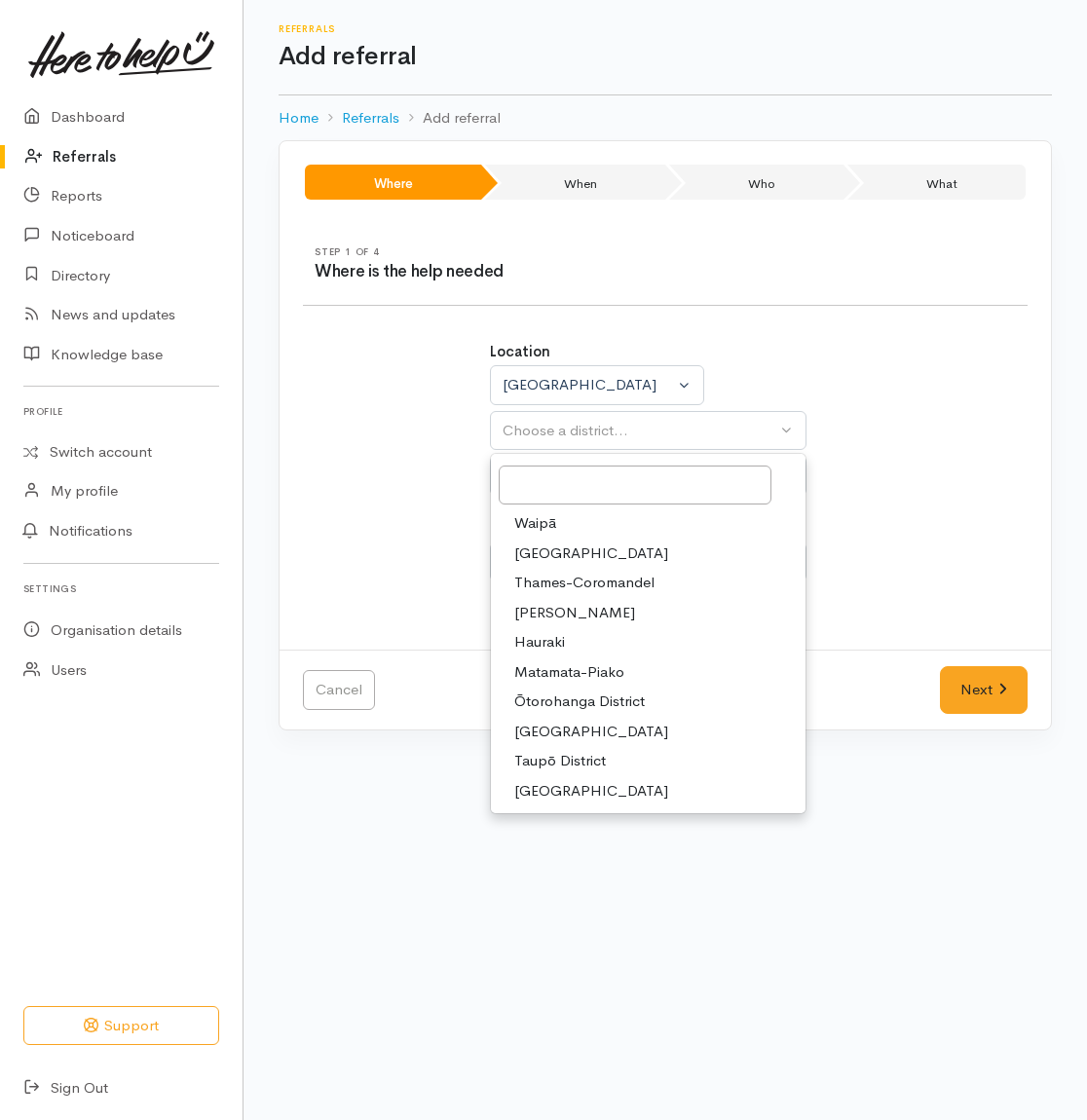
click at [527, 624] on span "[PERSON_NAME]" at bounding box center [574, 613] width 120 height 23
select select "4"
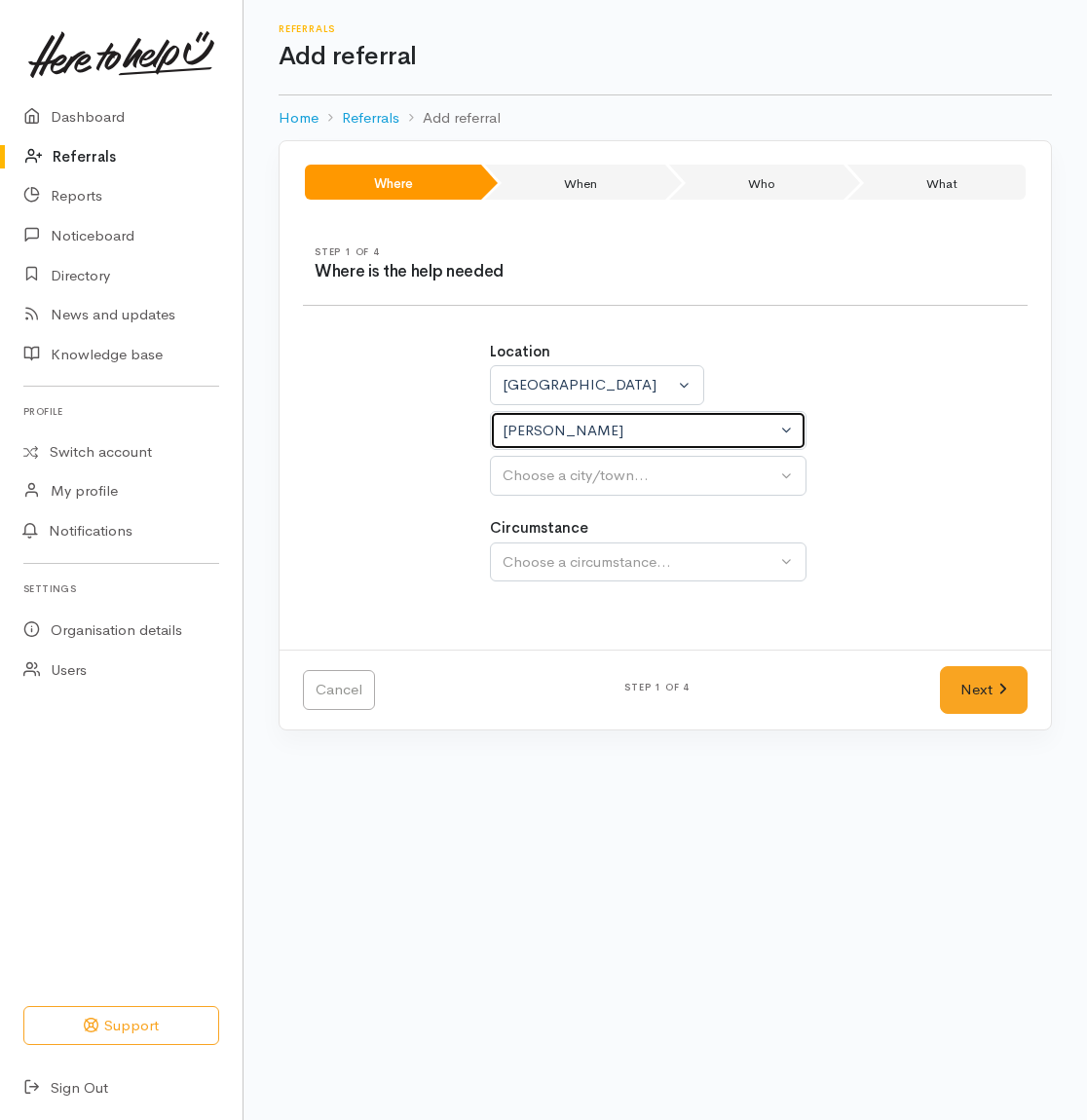
select select
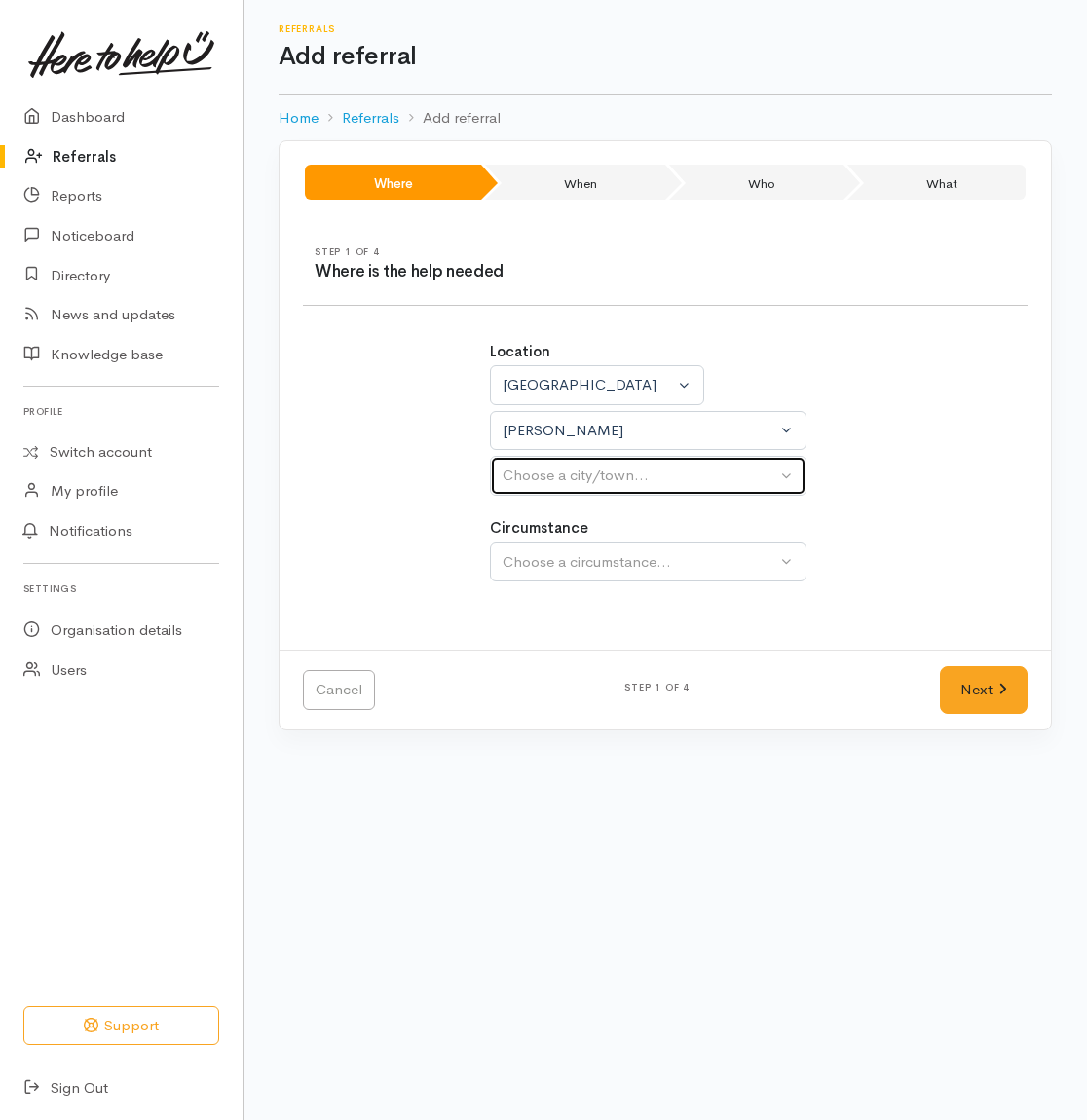
click at [550, 487] on div "Choose a city/town..." at bounding box center [638, 475] width 273 height 23
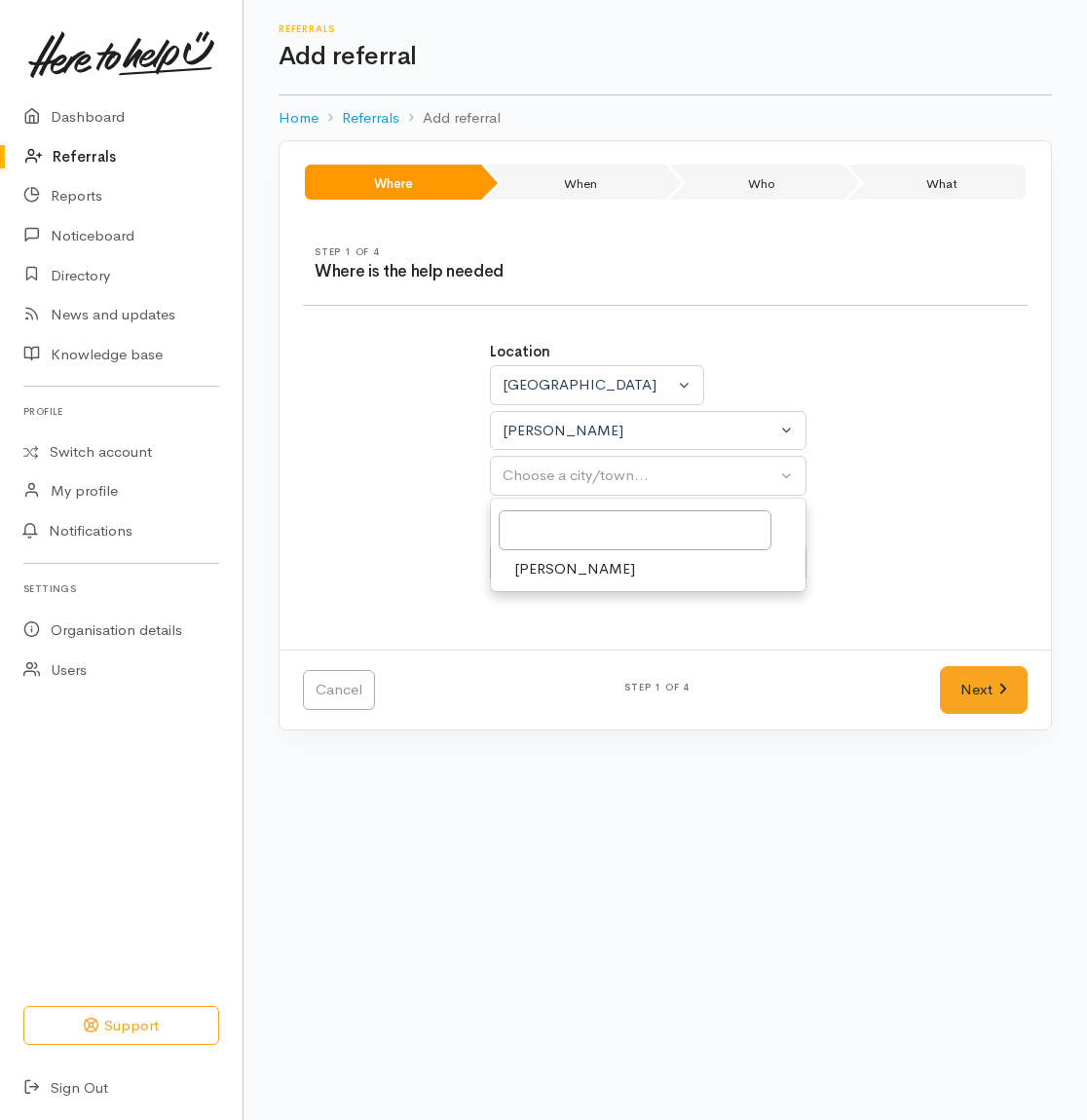
click at [559, 573] on span "Hamilton" at bounding box center [574, 569] width 120 height 23
select select "1"
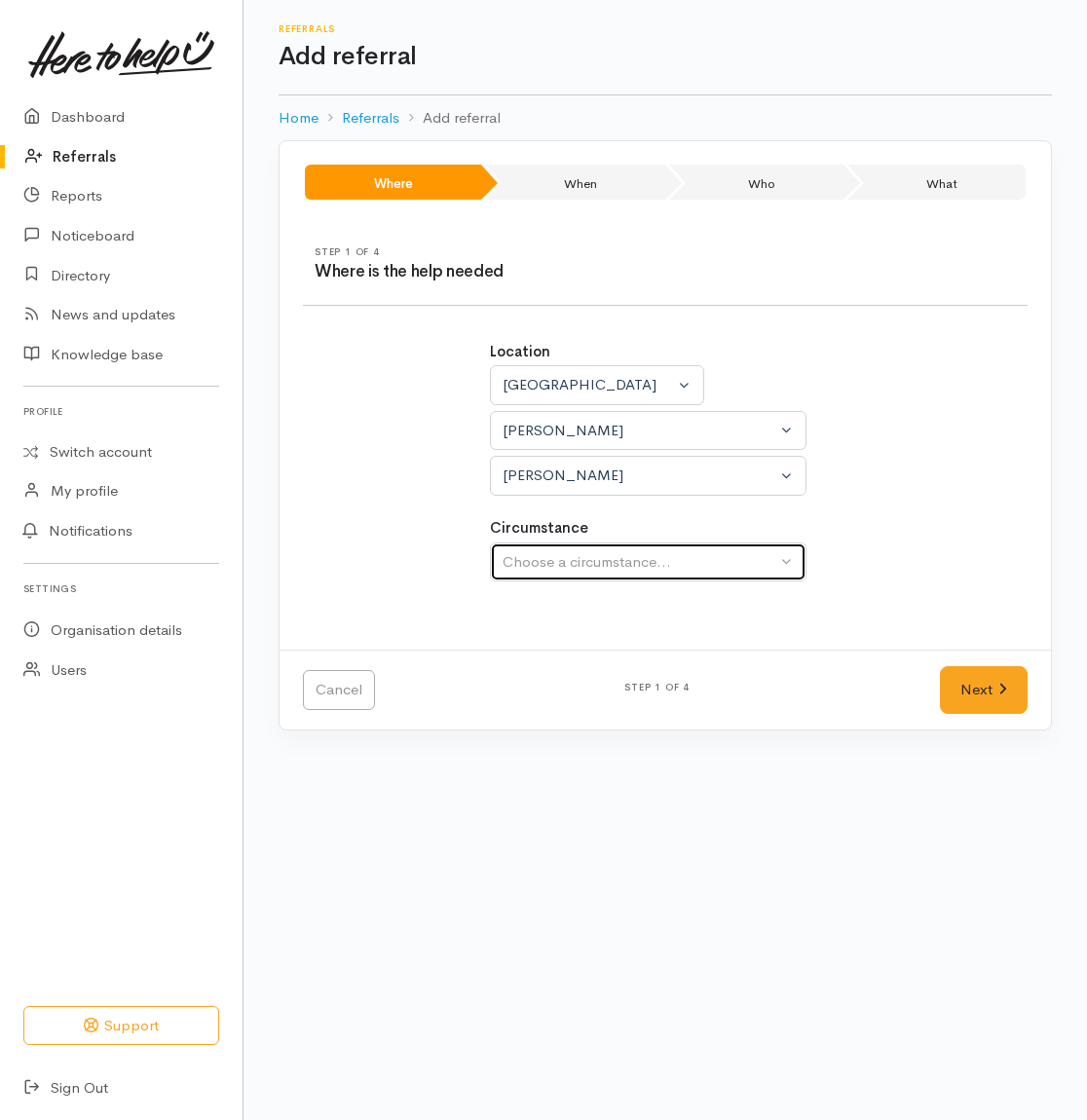
click at [567, 547] on button "Choose a circumstance..." at bounding box center [648, 563] width 316 height 40
drag, startPoint x: 545, startPoint y: 650, endPoint x: 863, endPoint y: 684, distance: 319.8
click at [545, 649] on span "Community" at bounding box center [551, 654] width 74 height 23
select select "2"
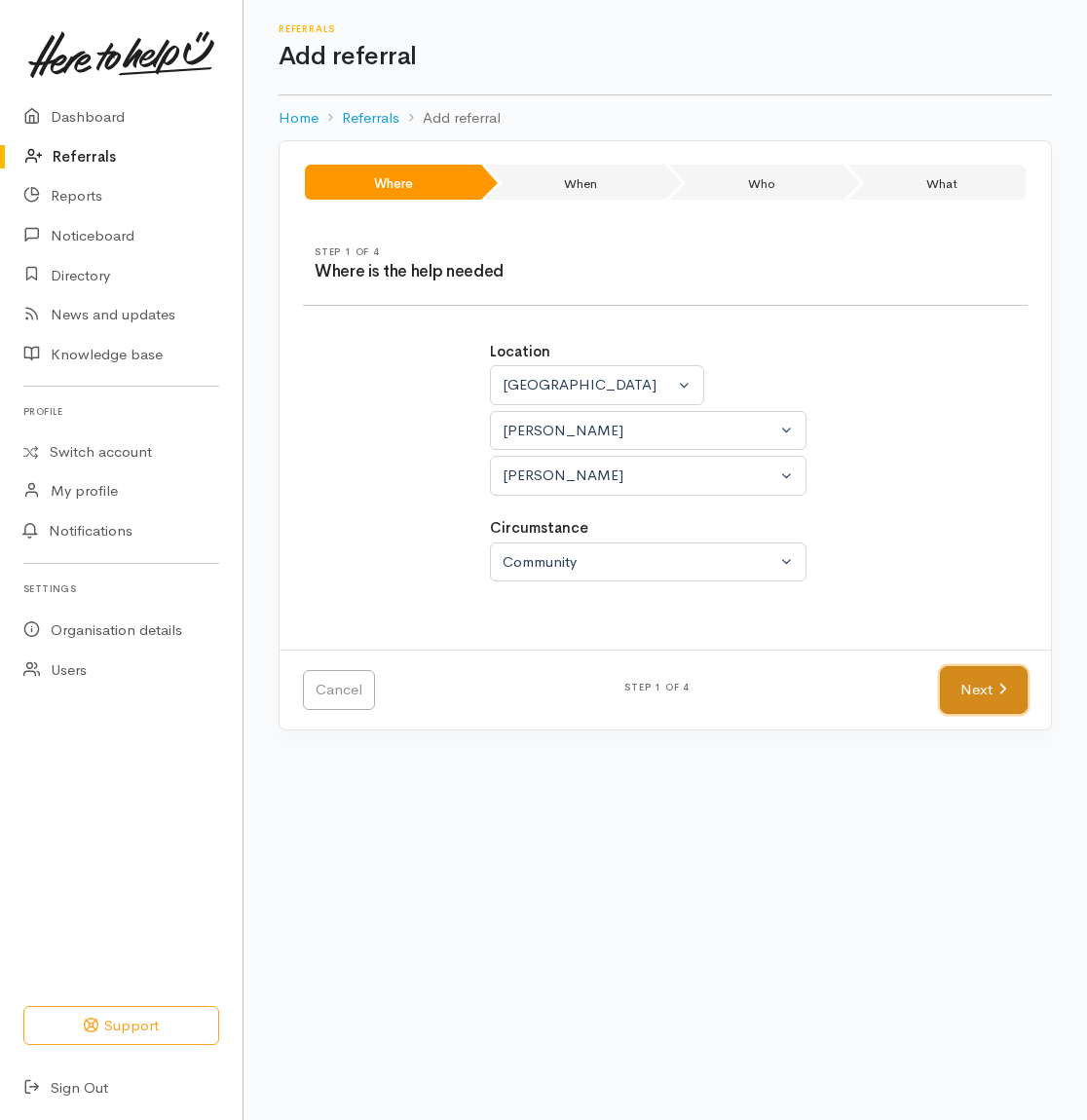
click at [1011, 708] on link "Next" at bounding box center [984, 690] width 88 height 48
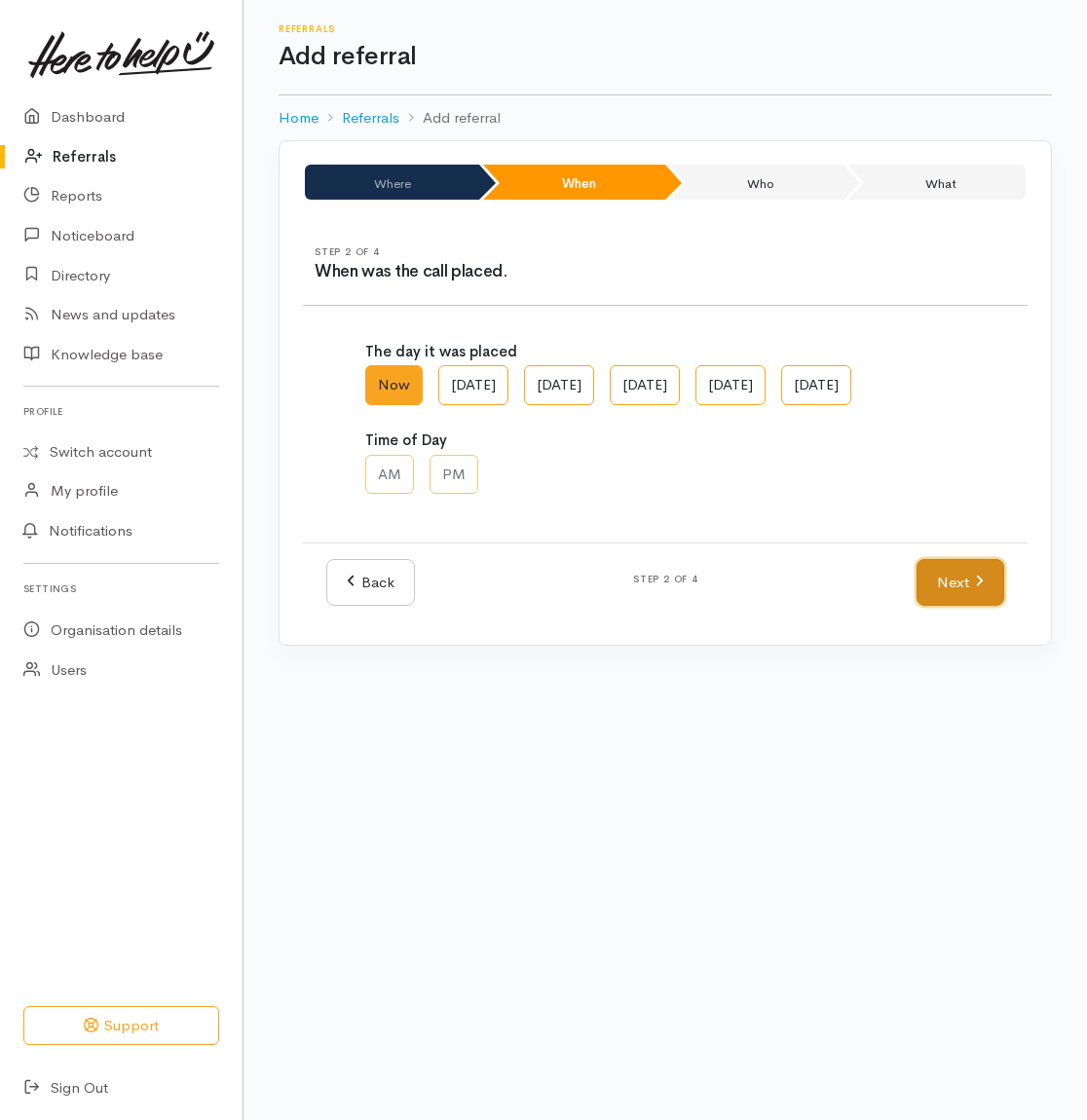
click at [957, 607] on link "Next" at bounding box center [961, 583] width 88 height 48
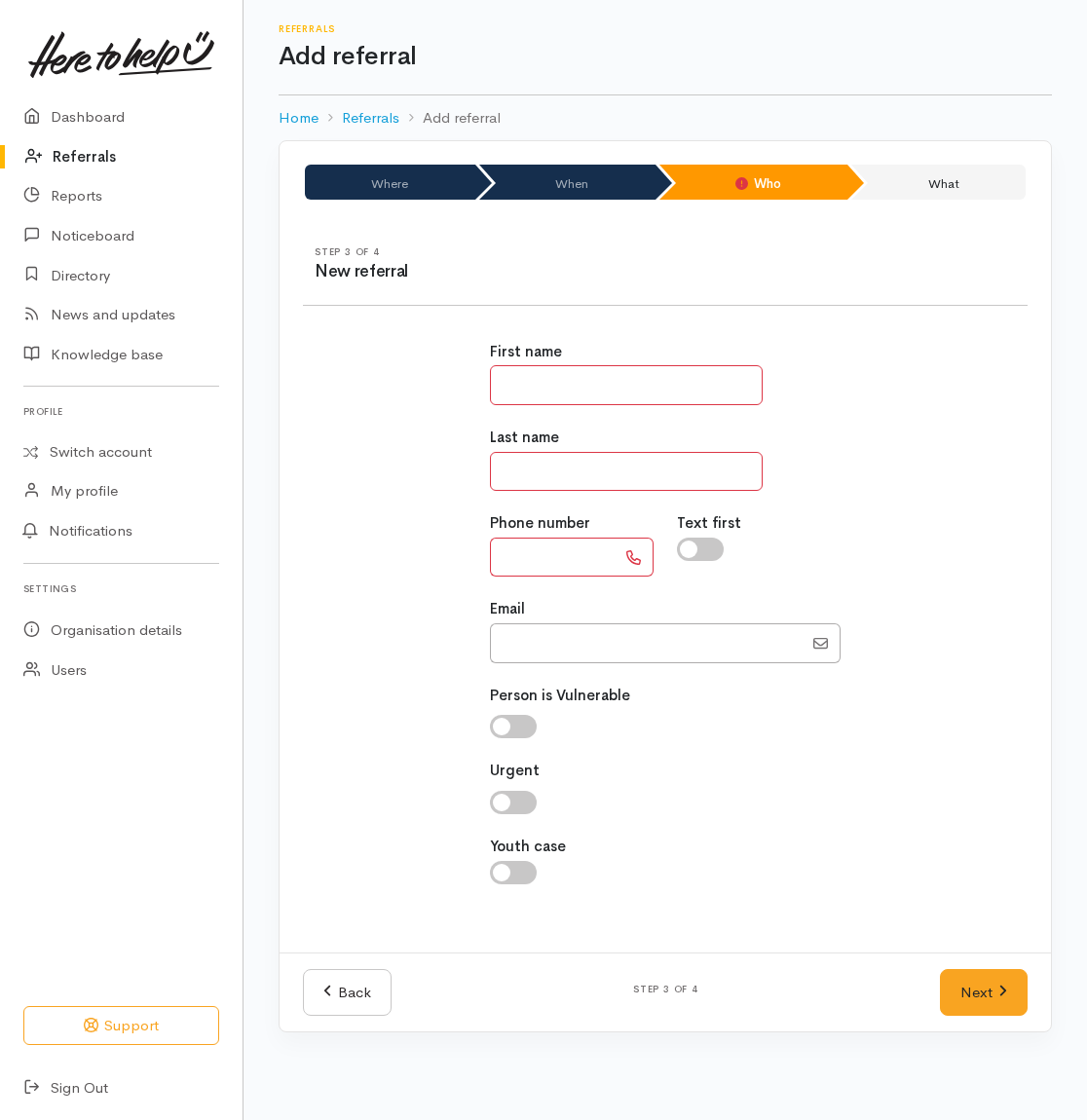
click at [517, 387] on input "text" at bounding box center [627, 385] width 272 height 40
type input "*******"
type input "*****"
click at [562, 565] on input "text" at bounding box center [553, 558] width 125 height 40
type input "**********"
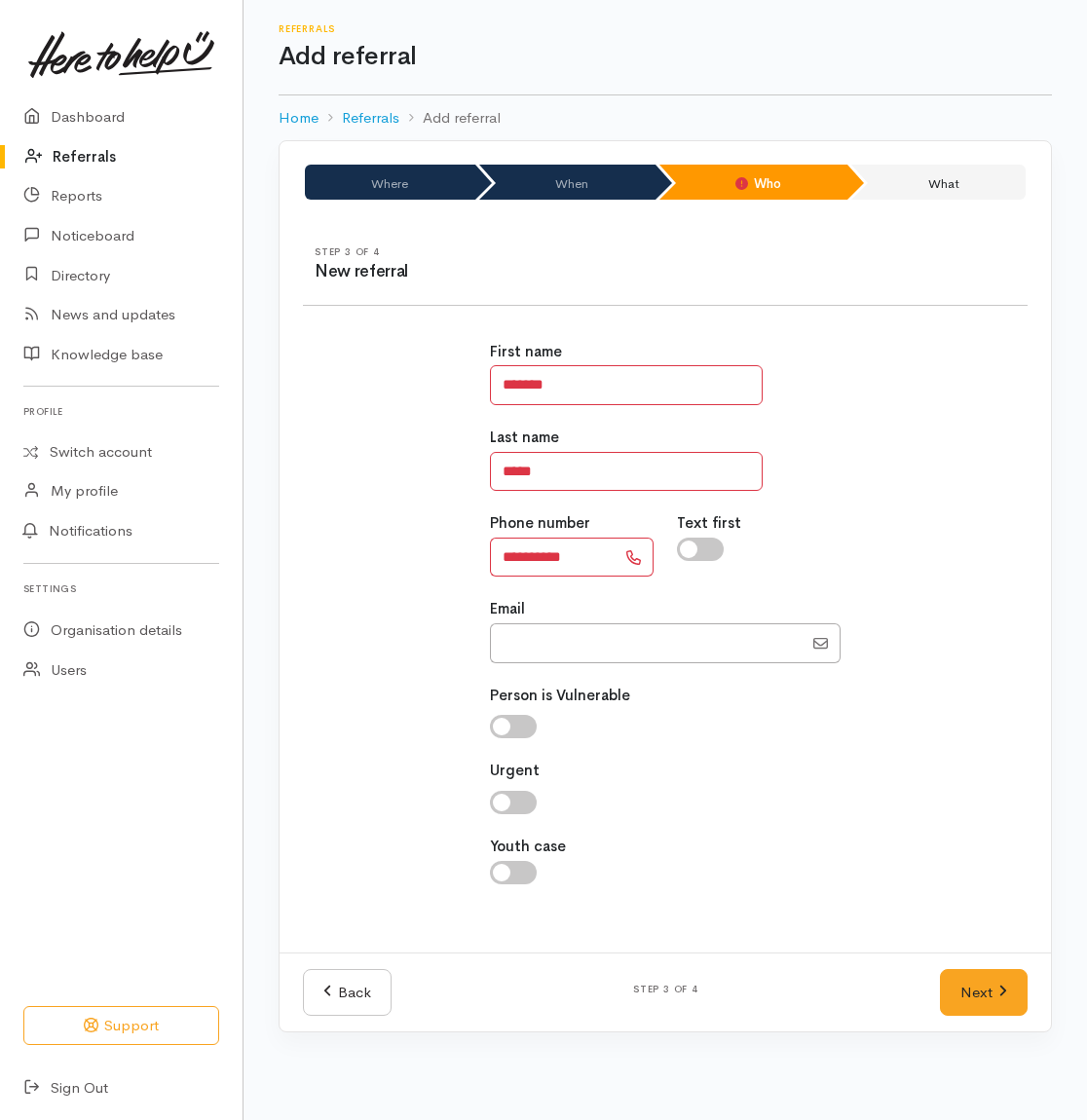
click at [707, 552] on input "checkbox" at bounding box center [700, 550] width 47 height 24
checkbox input "true"
drag, startPoint x: 960, startPoint y: 997, endPoint x: 821, endPoint y: 936, distance: 151.8
click at [960, 997] on link "Next" at bounding box center [984, 994] width 88 height 48
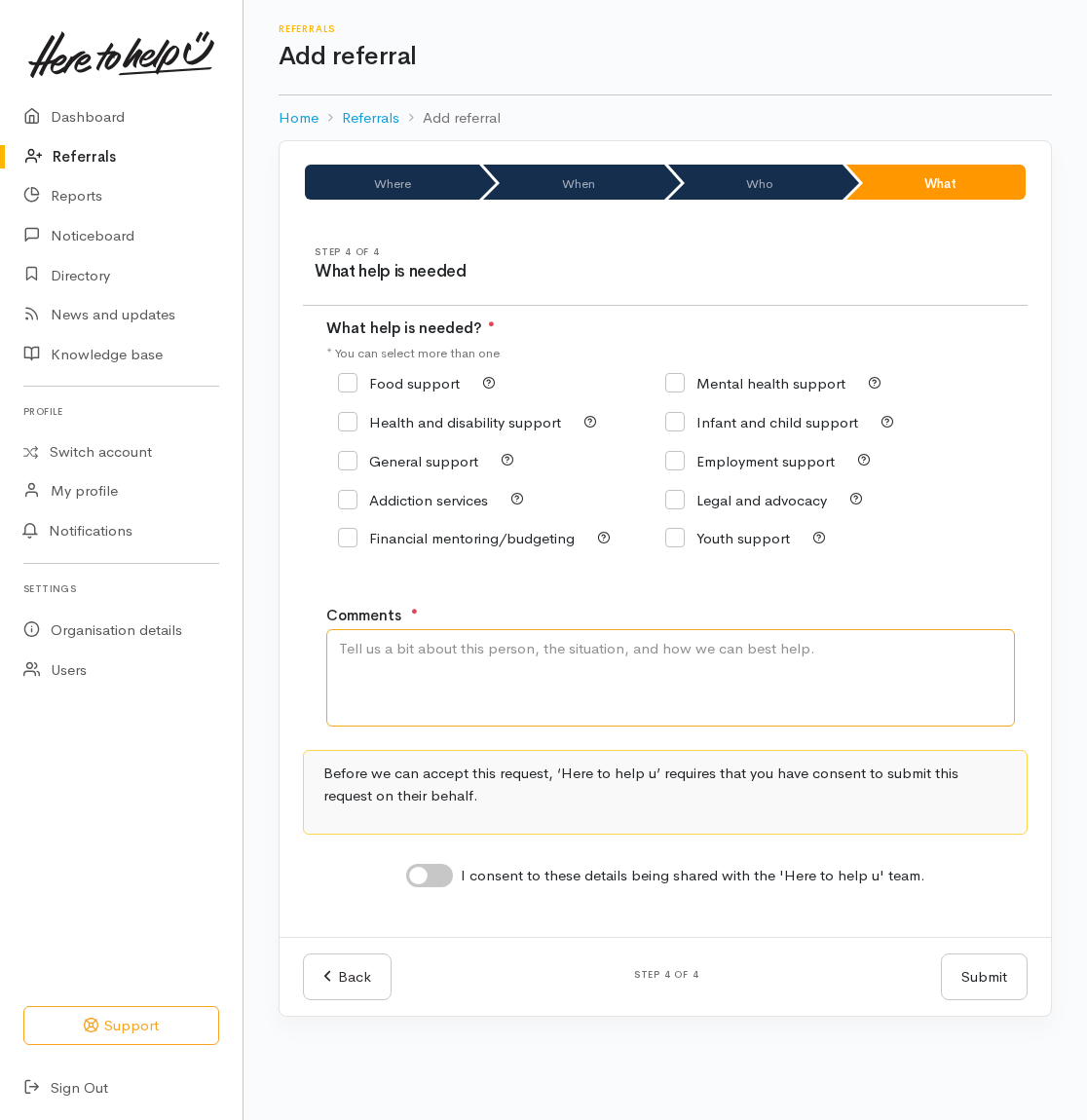
drag, startPoint x: 804, startPoint y: 684, endPoint x: 810, endPoint y: 635, distance: 49.4
click at [804, 676] on textarea "Comments" at bounding box center [670, 678] width 689 height 97
drag, startPoint x: 421, startPoint y: 649, endPoint x: 497, endPoint y: 655, distance: 76.2
click at [421, 649] on textarea "Was decline from WINZ and they told her to contact HTHU" at bounding box center [670, 678] width 689 height 97
click at [505, 658] on textarea "Was declined from WINZ and they told her to contact HTHU" at bounding box center [670, 678] width 689 height 97
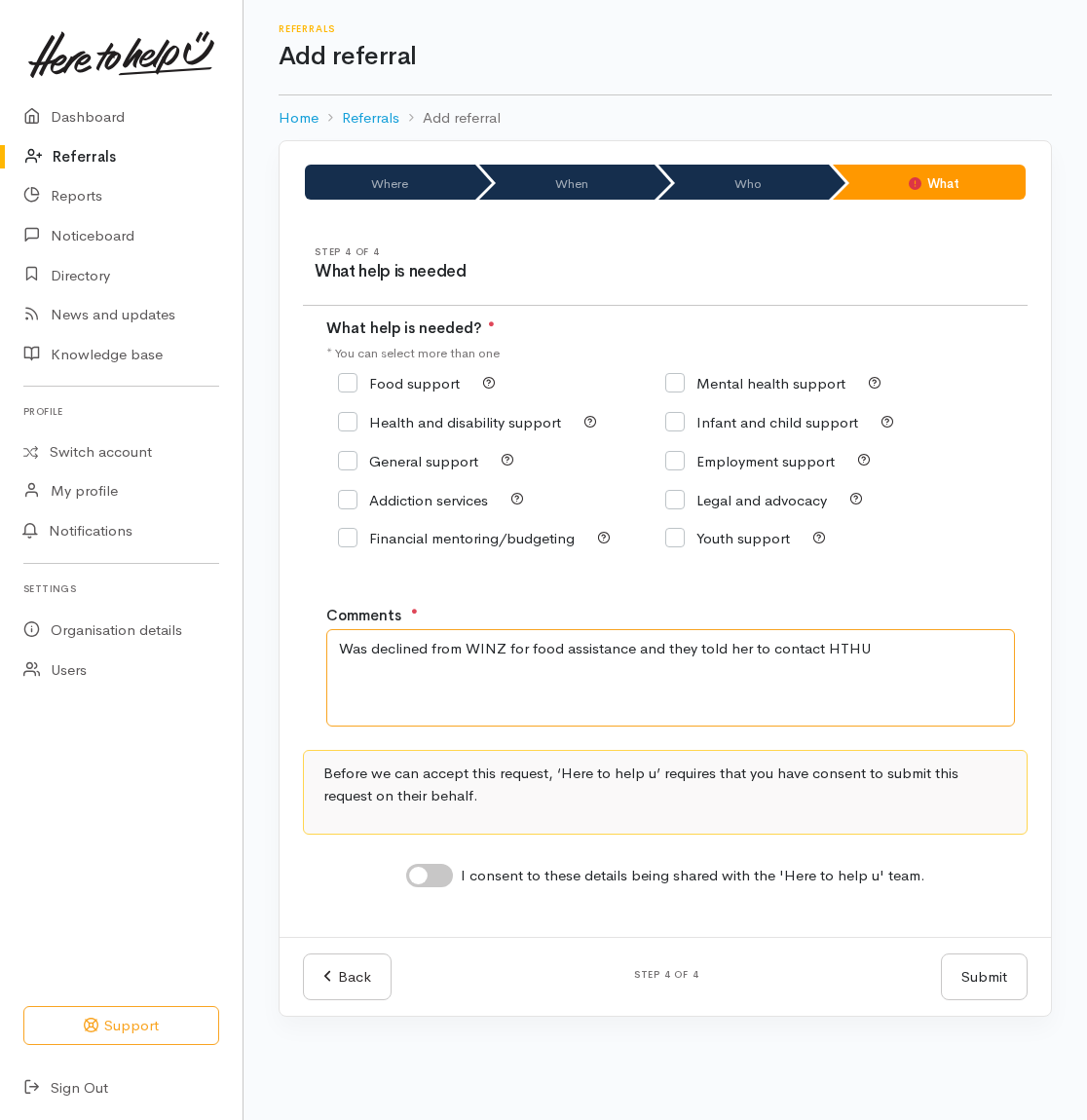
click at [882, 654] on textarea "Was declined from WINZ for food assistance and they told her to contact HTHU" at bounding box center [670, 678] width 689 height 97
type textarea "Was declined from WINZ for food assistance and they told her to contact HTHU fo…"
click at [413, 384] on input "Food support" at bounding box center [399, 383] width 121 height 15
checkbox input "true"
click at [443, 882] on input "I consent to these details being shared with the 'Here to help u' team." at bounding box center [429, 876] width 47 height 24
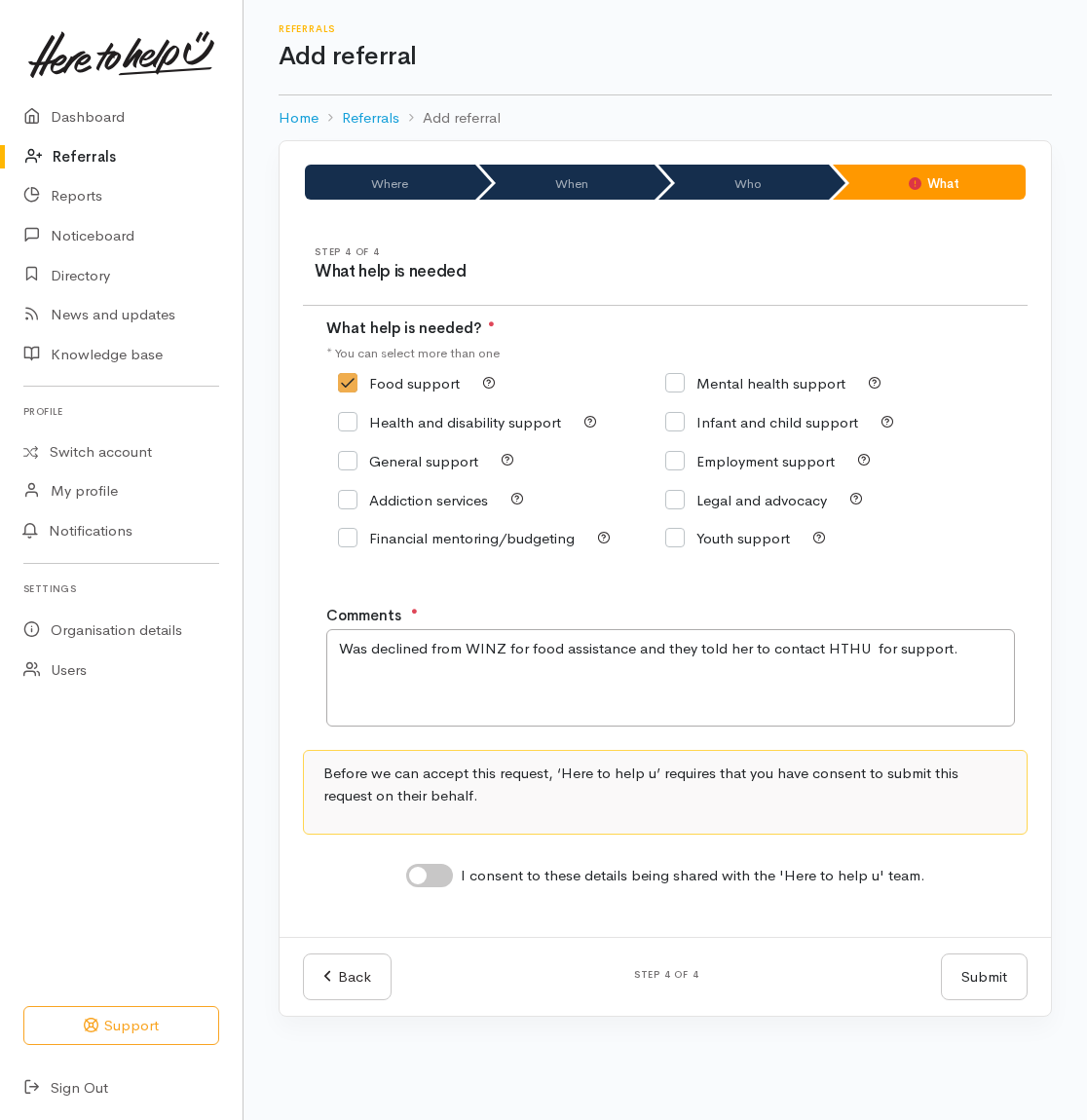
checkbox input "true"
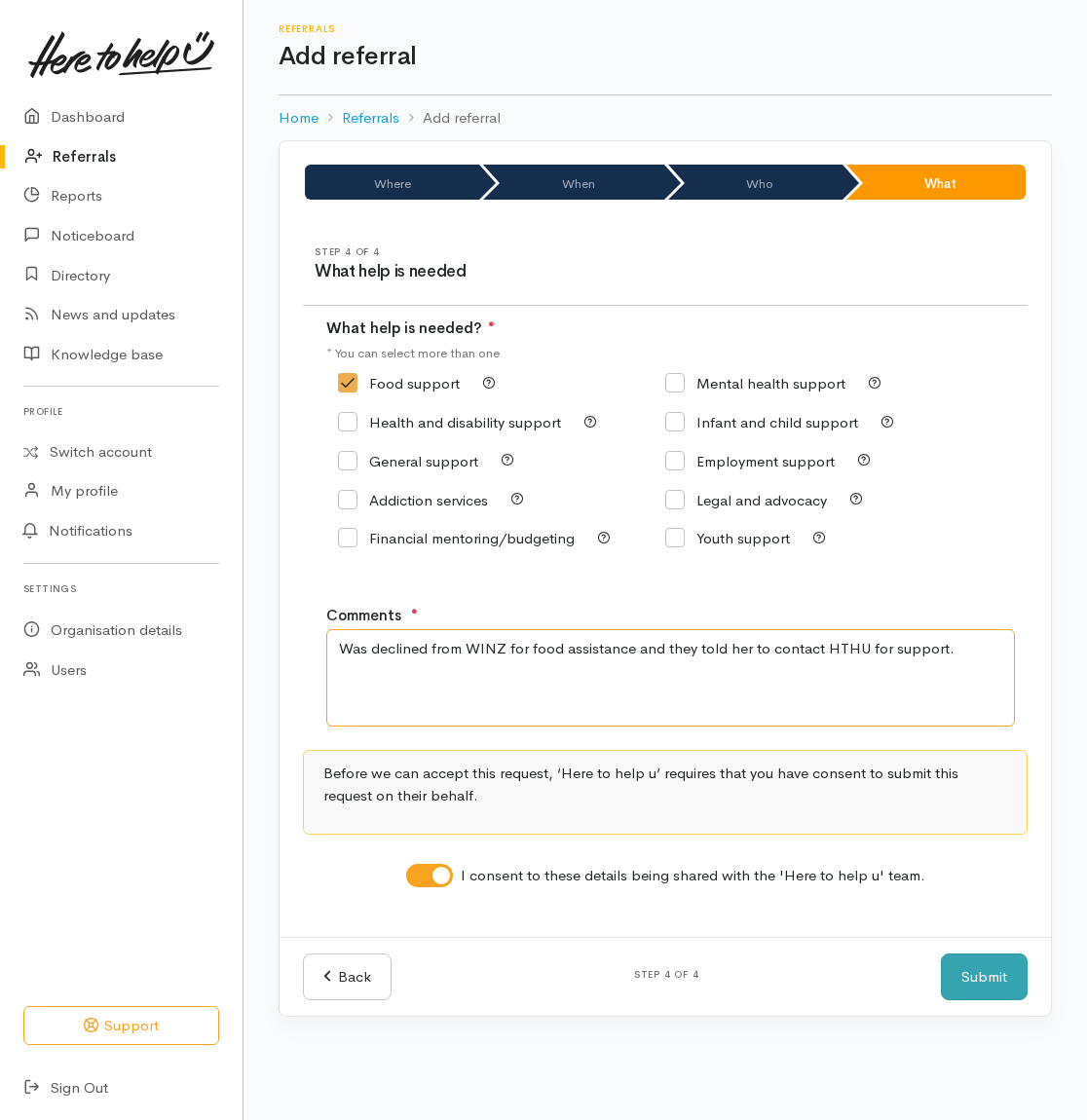
type textarea "Was declined from WINZ for food assistance and they told her to contact HTHU fo…"
click at [972, 985] on button "Submit" at bounding box center [984, 978] width 87 height 48
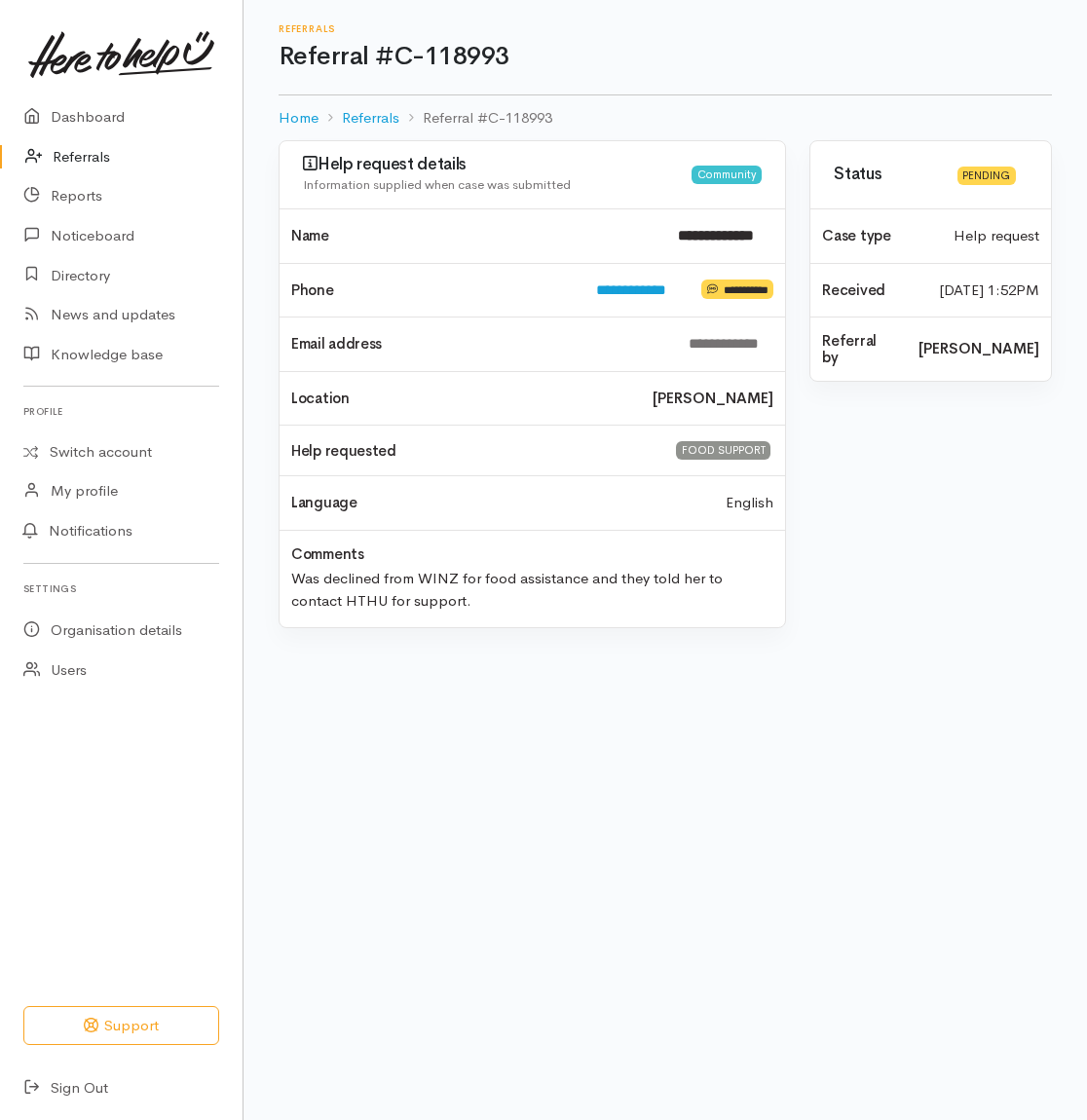
click at [80, 161] on link "Referrals" at bounding box center [121, 157] width 243 height 40
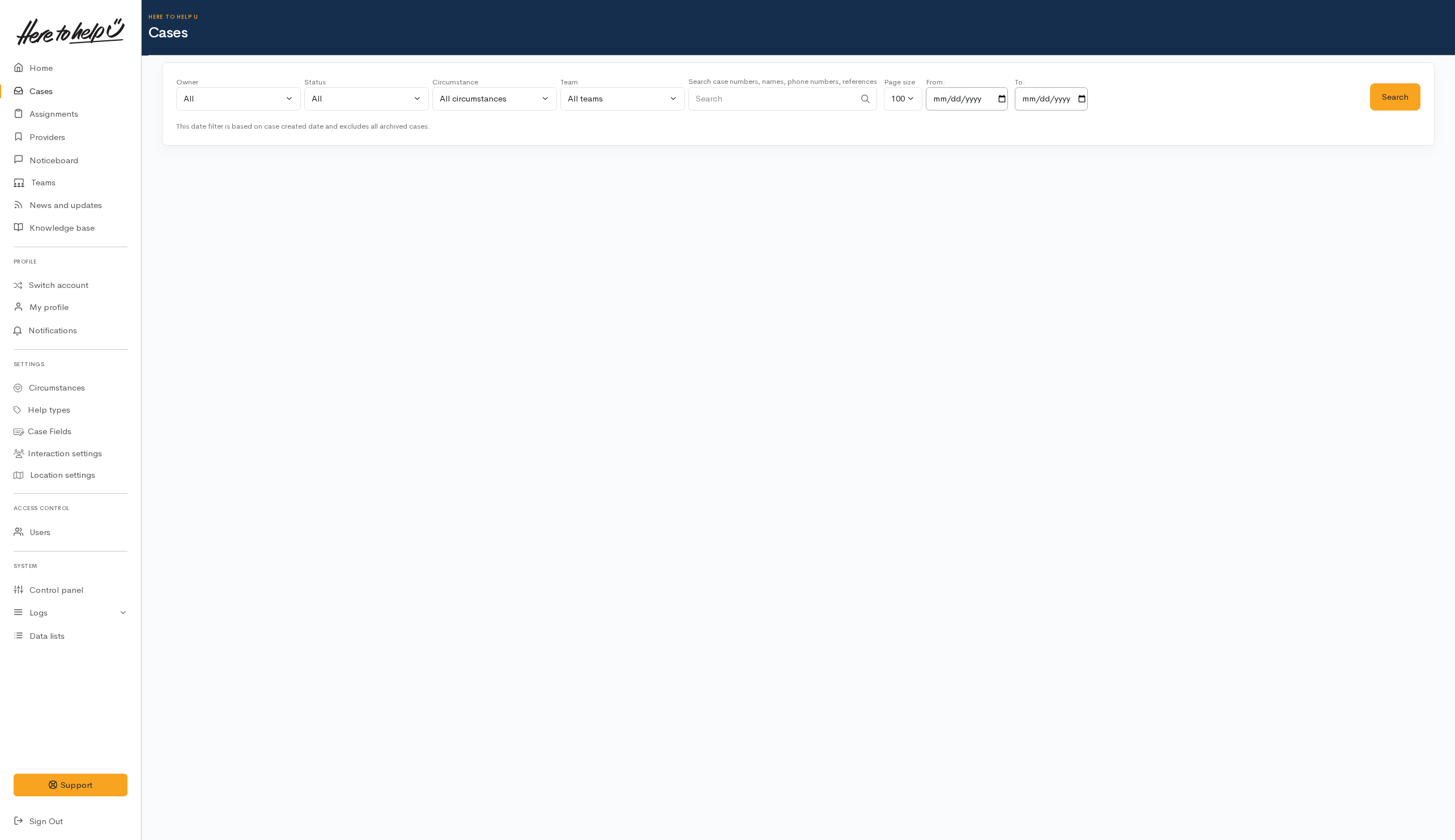
click at [748, 93] on input "Search" at bounding box center [772, 99] width 167 height 23
paste input "6472223472."
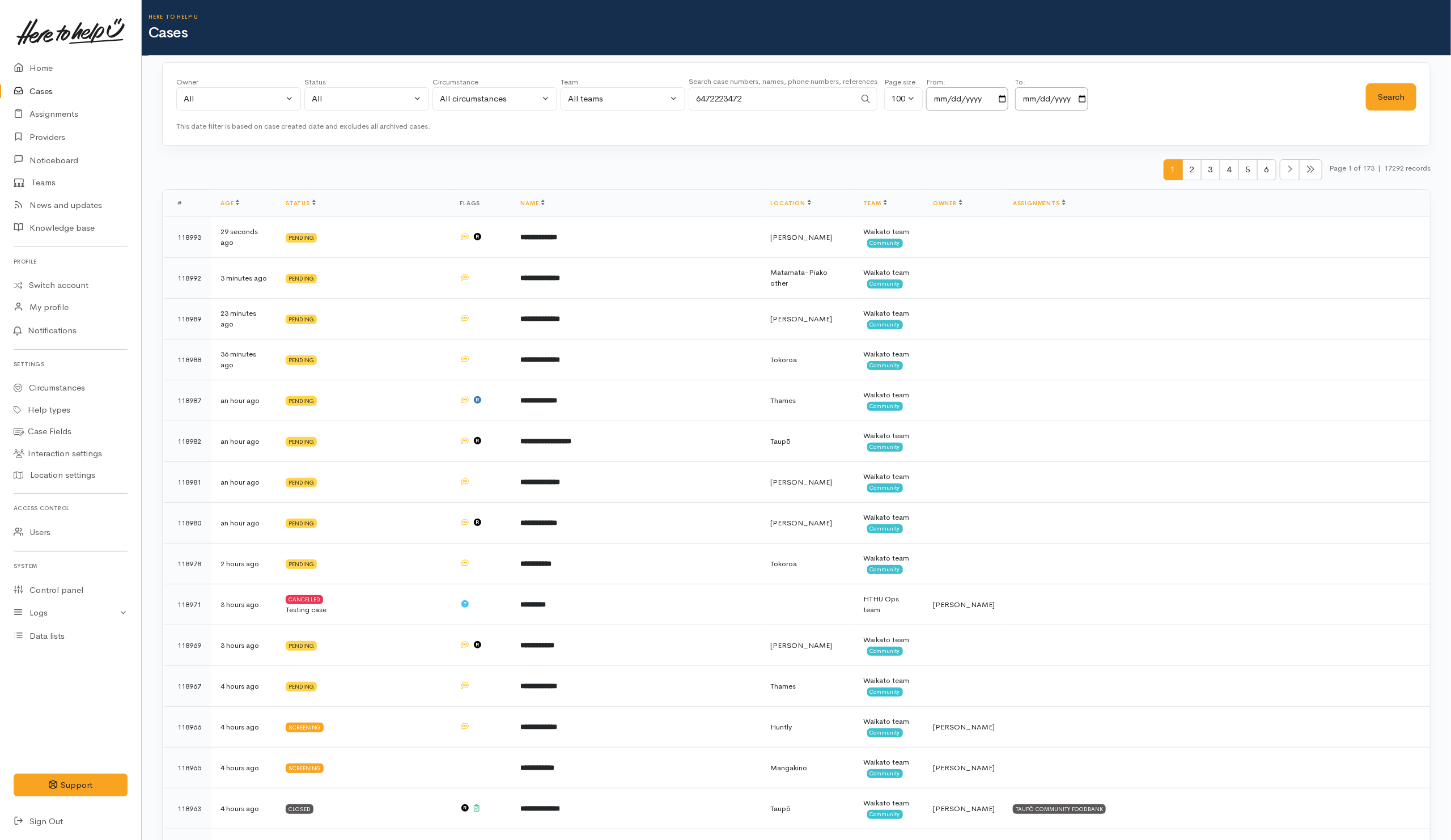
drag, startPoint x: 707, startPoint y: 98, endPoint x: 676, endPoint y: 101, distance: 31.1
click at [676, 101] on div "Owner All My cases Aandrea Murray ('Here to help u') Akash Prakash ('Here to he…" at bounding box center [771, 97] width 1189 height 41
click at [1387, 96] on button "Search" at bounding box center [1391, 97] width 50 height 28
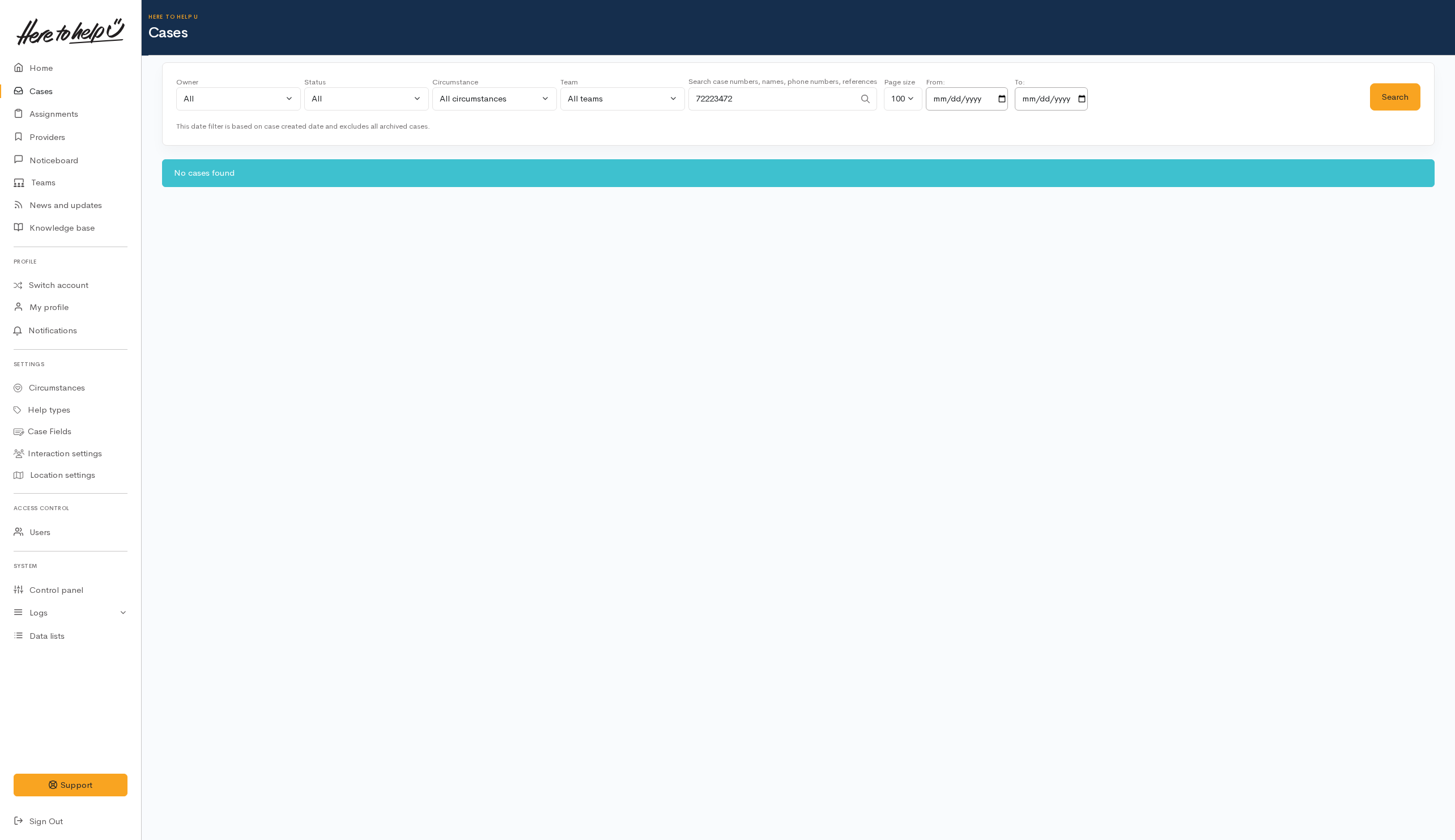
drag, startPoint x: 782, startPoint y: 99, endPoint x: 648, endPoint y: 96, distance: 134.0
click at [648, 99] on div "Owner All My cases Aandrea Murray ('Here to help u') Akash Prakash ('Here to he…" at bounding box center [773, 97] width 1194 height 41
type input "0224174197"
click at [1393, 95] on button "Search" at bounding box center [1395, 97] width 50 height 28
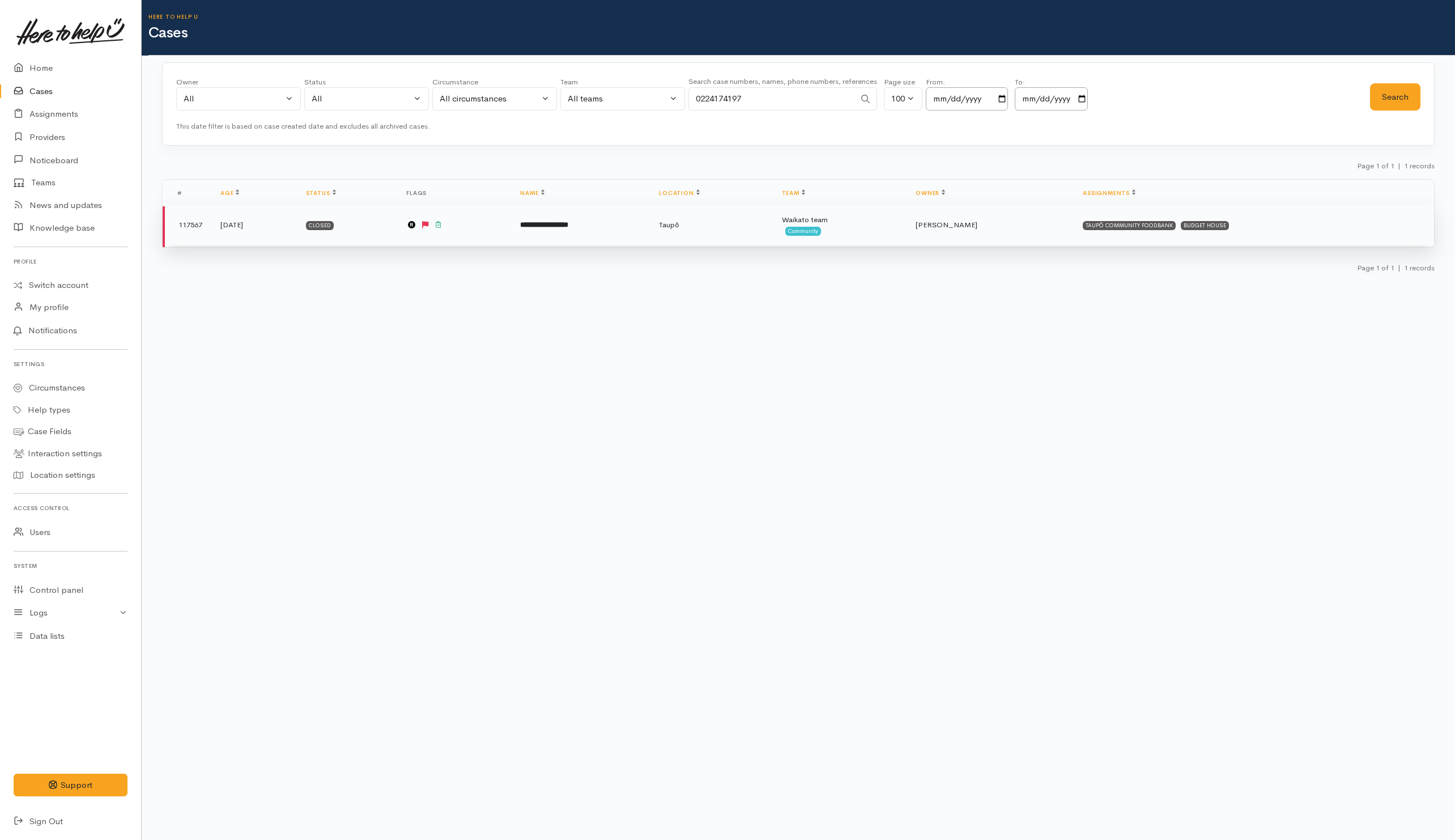
click at [594, 232] on td "**********" at bounding box center [581, 225] width 139 height 41
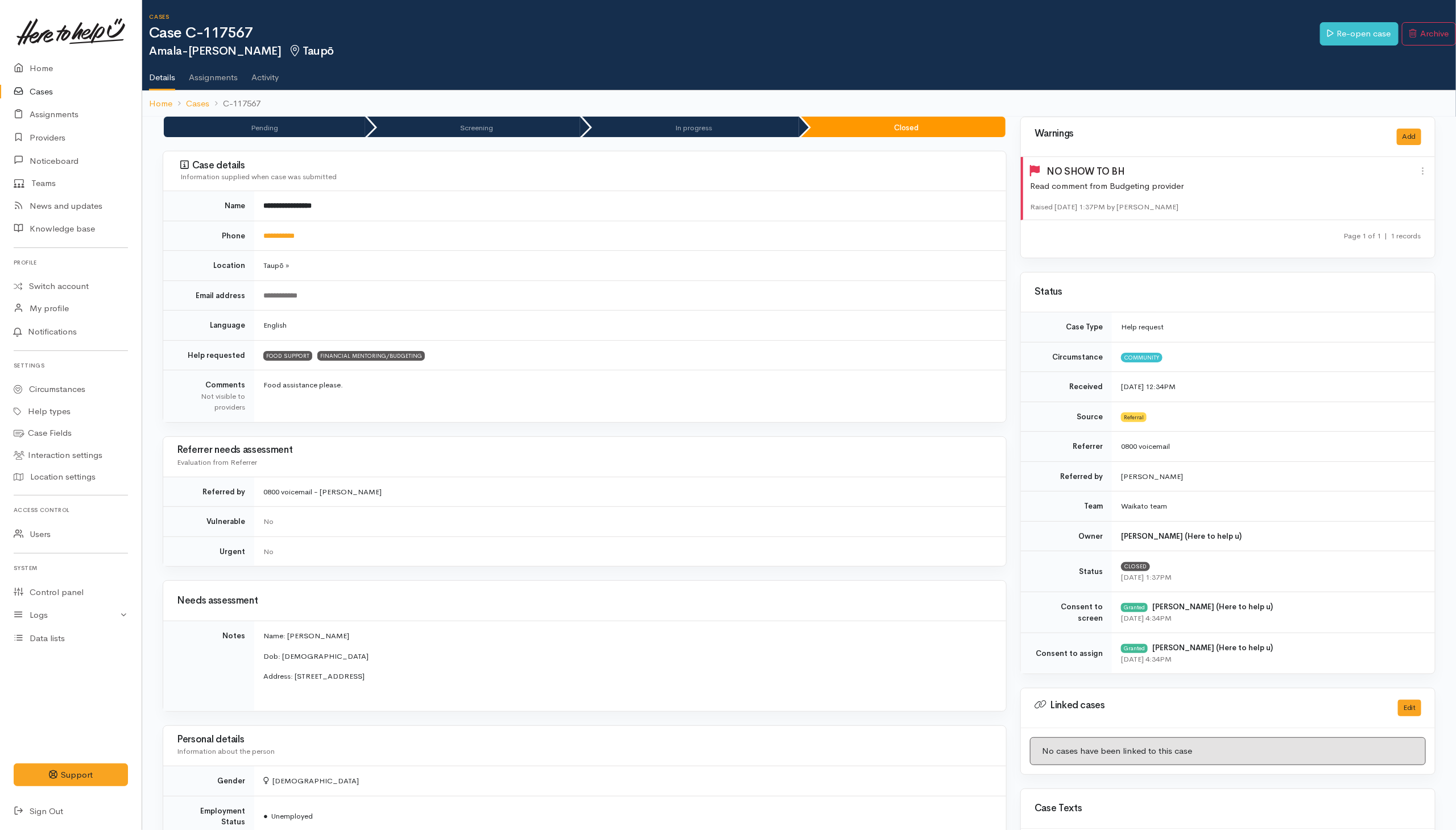
click at [36, 97] on link "Cases" at bounding box center [71, 92] width 142 height 23
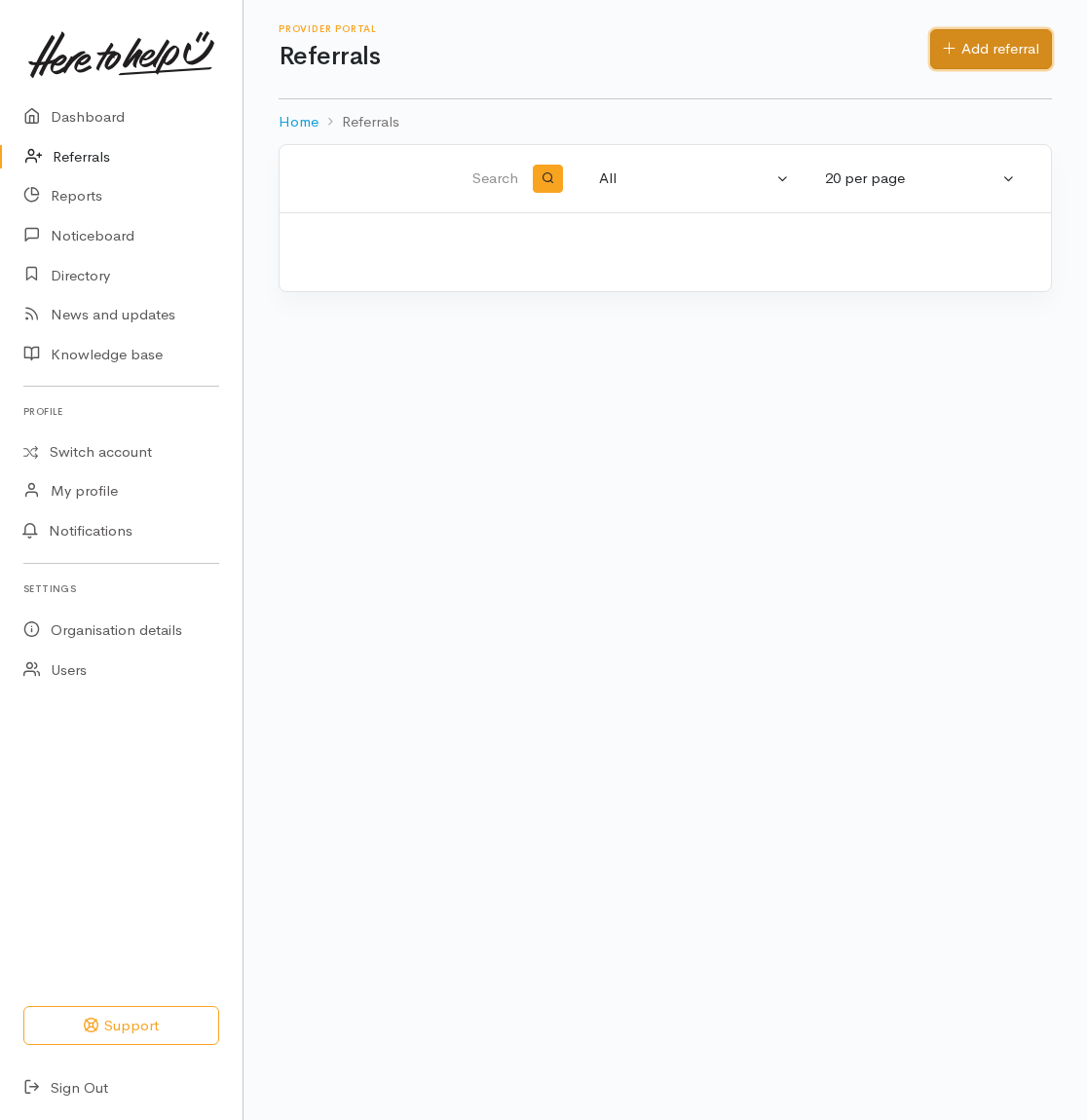
click at [1014, 45] on link "Add referral" at bounding box center [991, 49] width 121 height 40
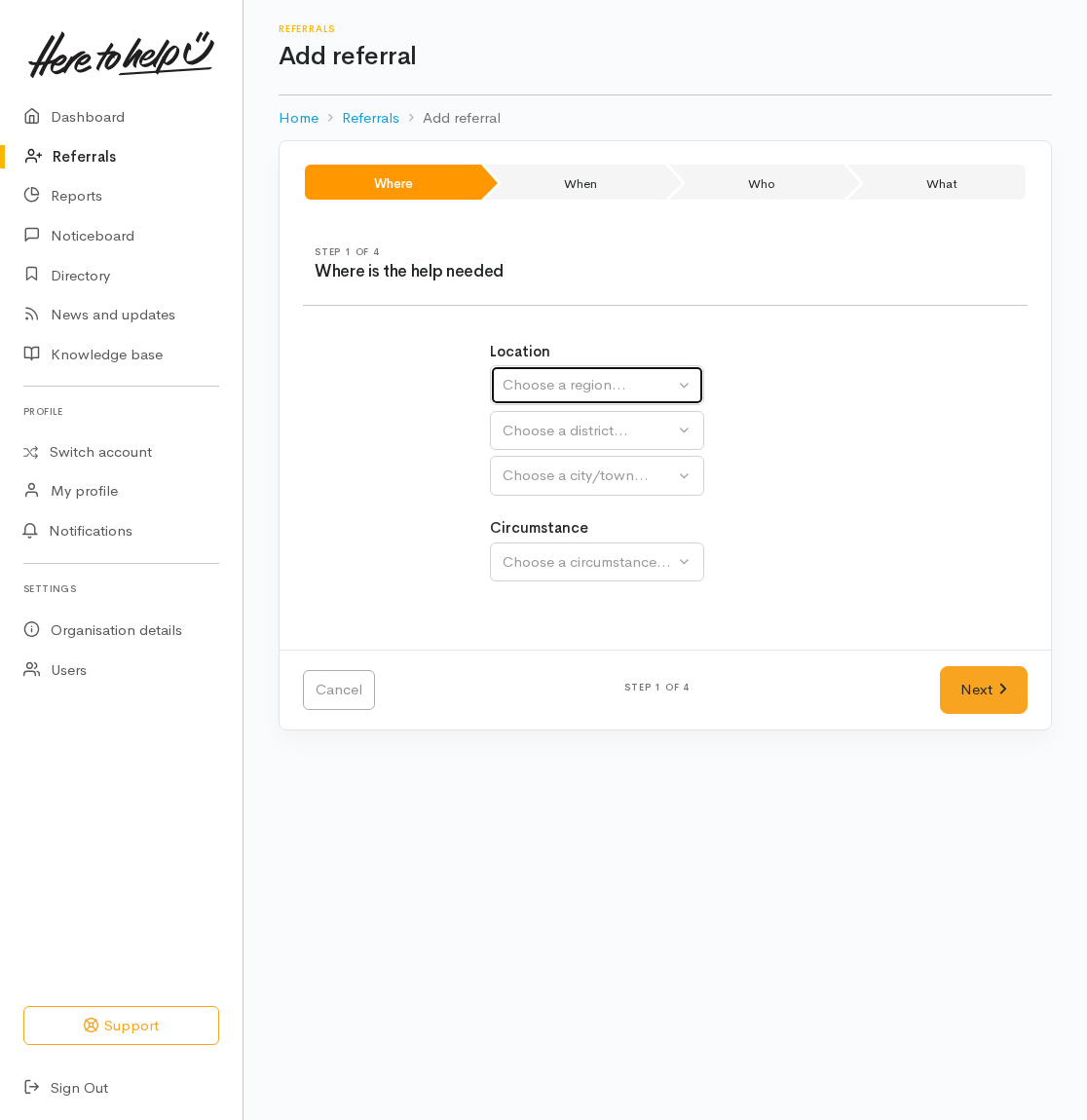
click at [605, 386] on div "Choose a region..." at bounding box center [588, 385] width 171 height 23
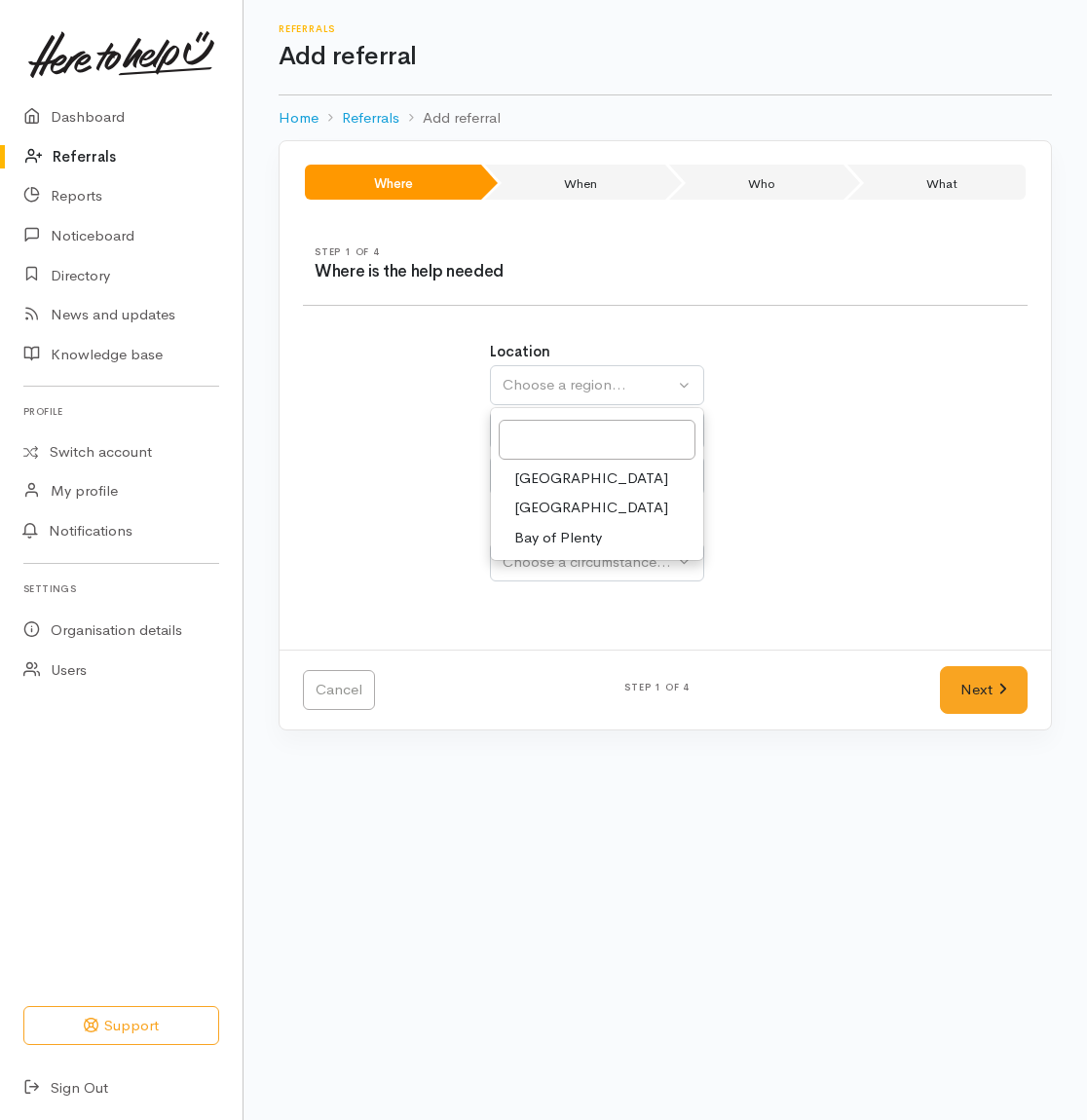
click at [553, 509] on span "Waikato" at bounding box center [591, 508] width 154 height 23
select select "3"
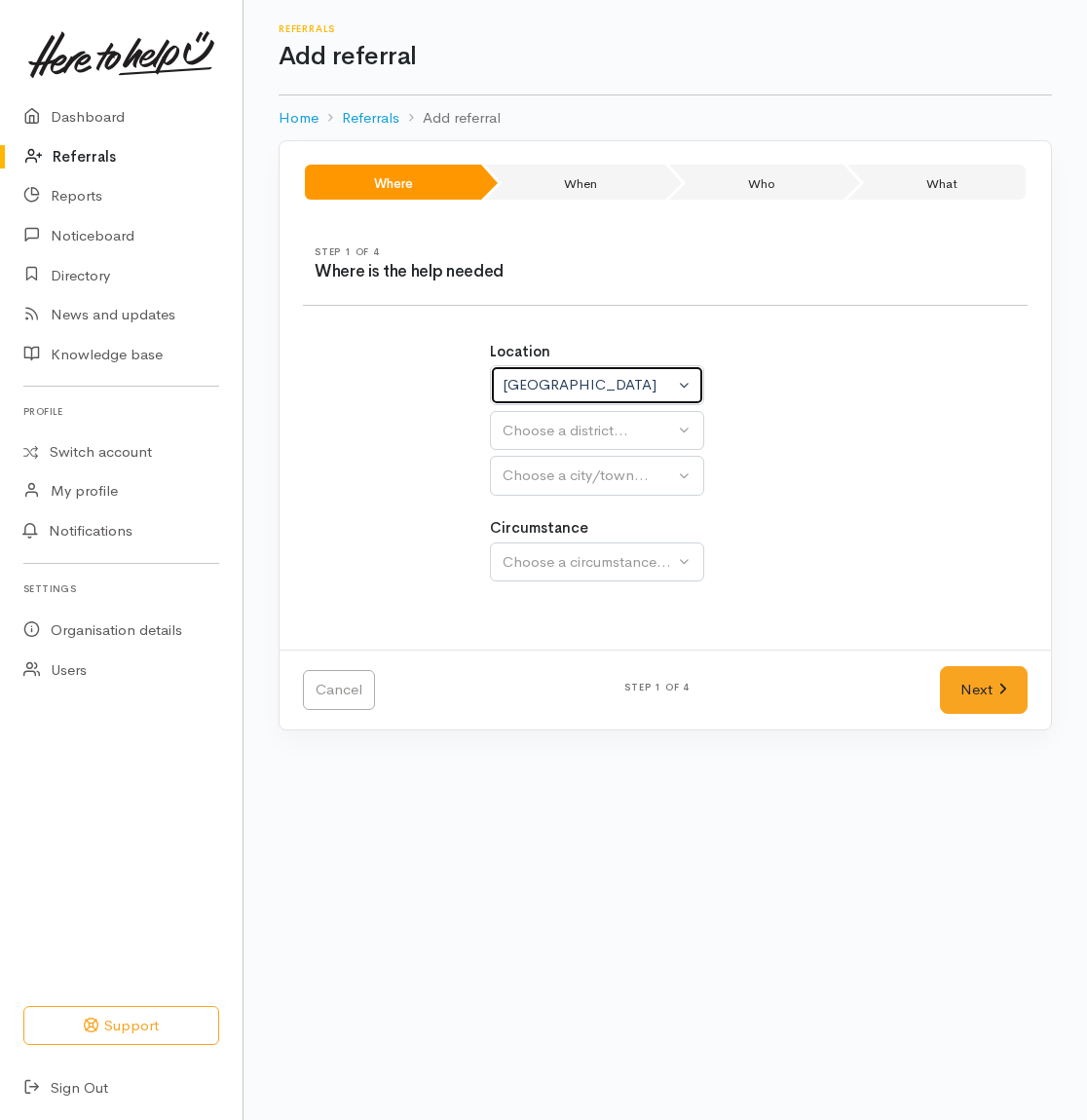
select select
click at [547, 452] on button "Choose a district..." at bounding box center [648, 431] width 316 height 40
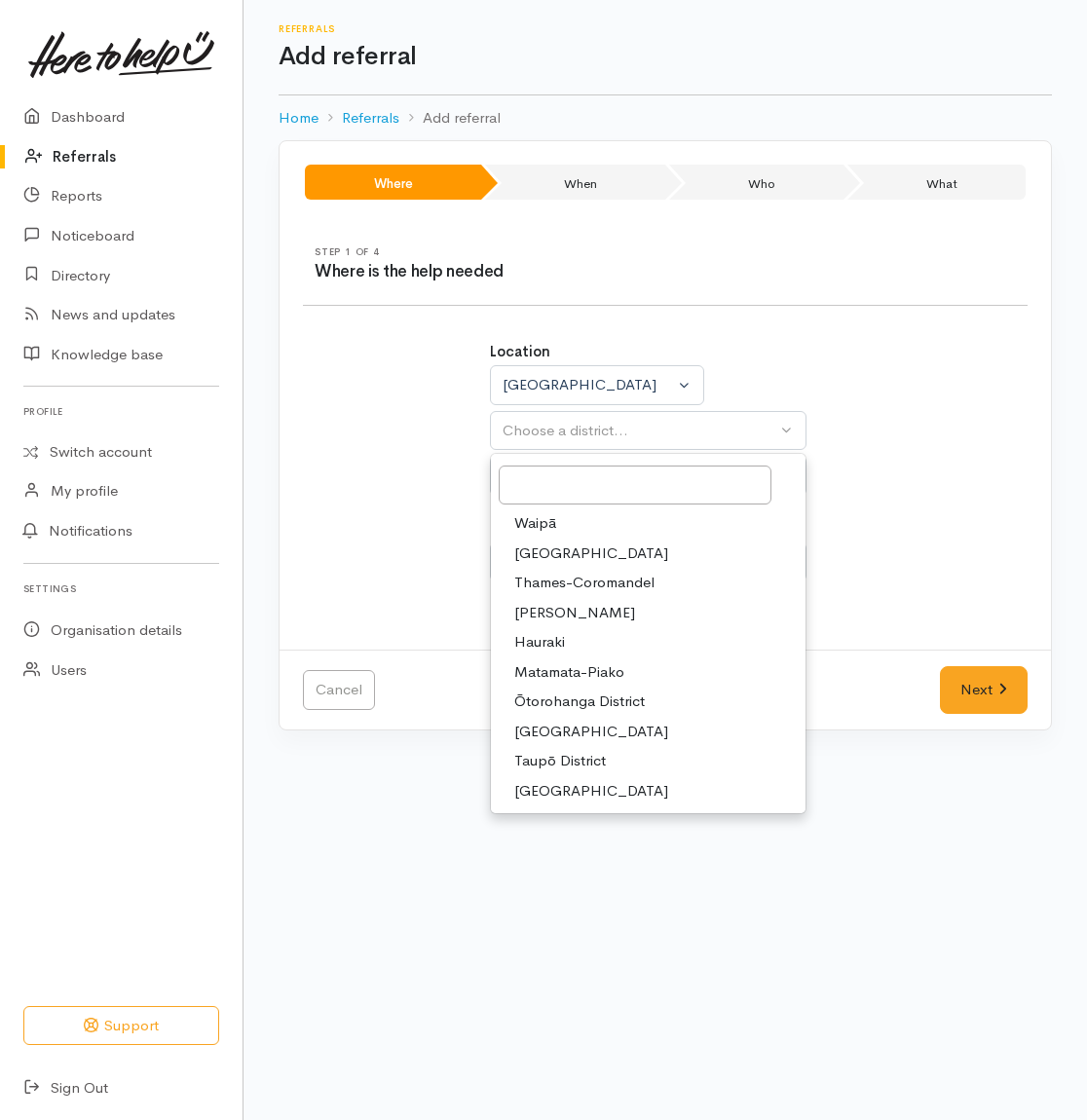
click at [529, 763] on span "Taupō District" at bounding box center [560, 761] width 91 height 23
select select "14"
select select
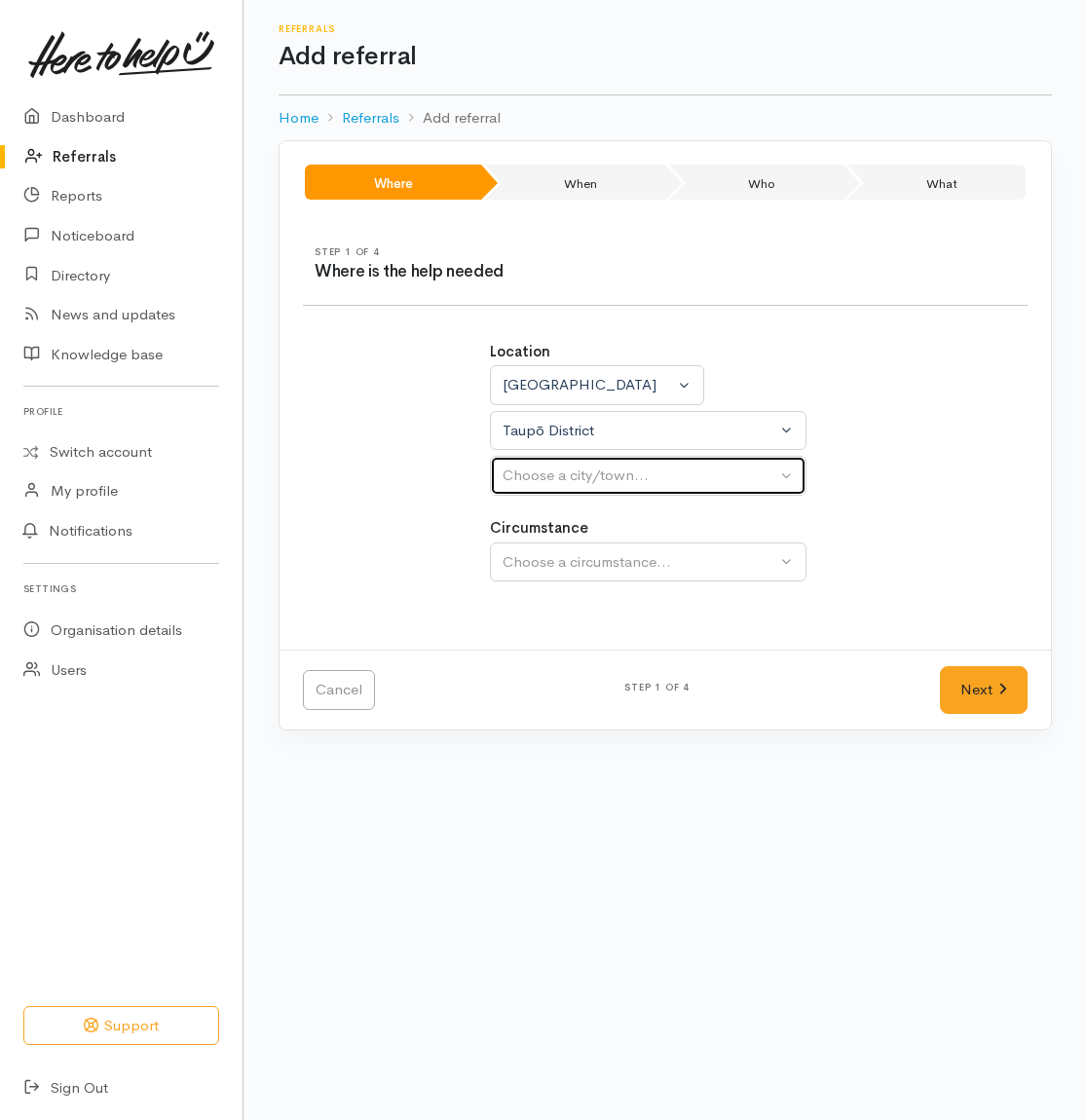
click at [585, 479] on div "Choose a city/town..." at bounding box center [638, 475] width 273 height 23
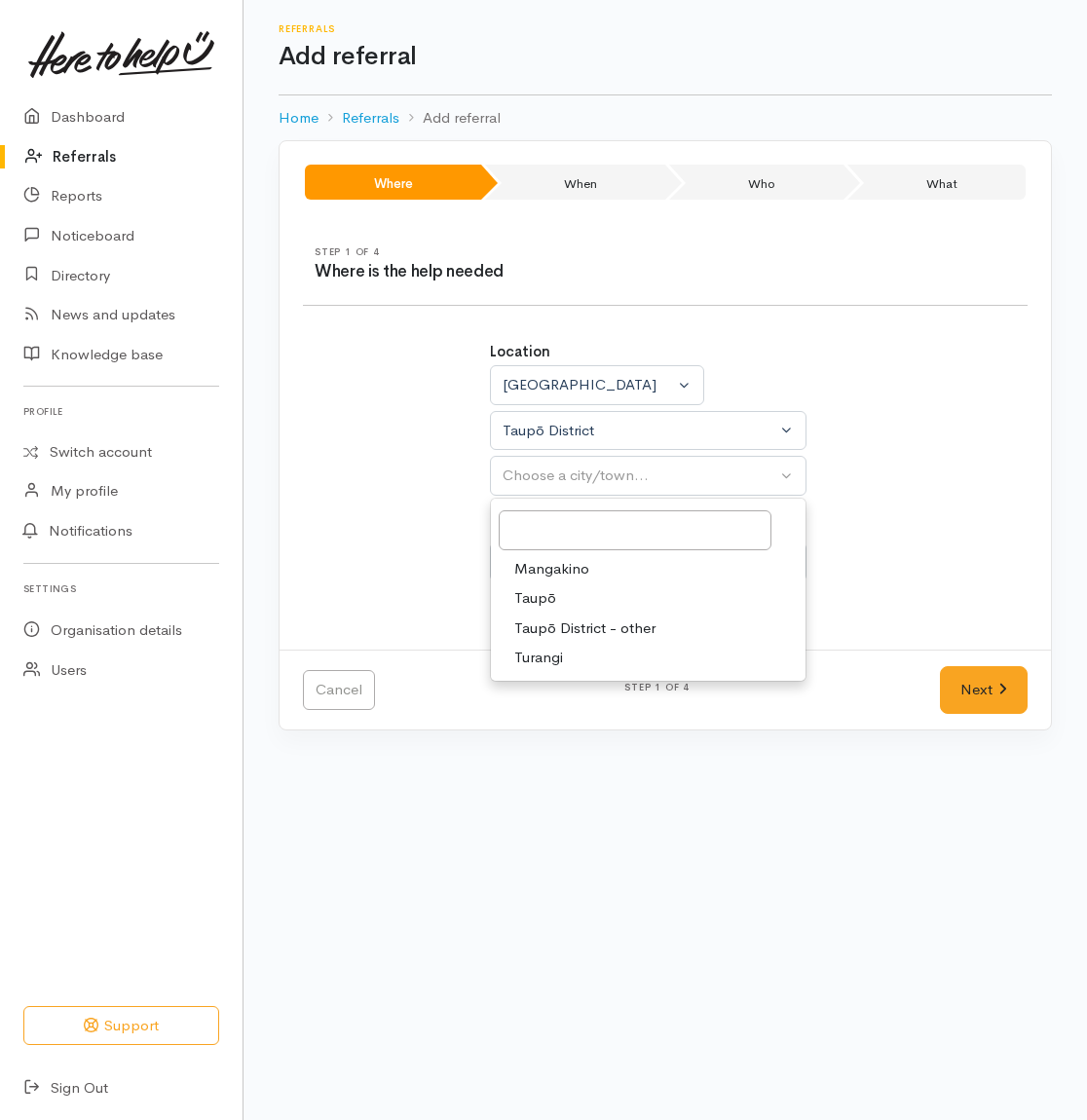
click at [538, 606] on span "Taupō" at bounding box center [535, 599] width 42 height 23
select select "183"
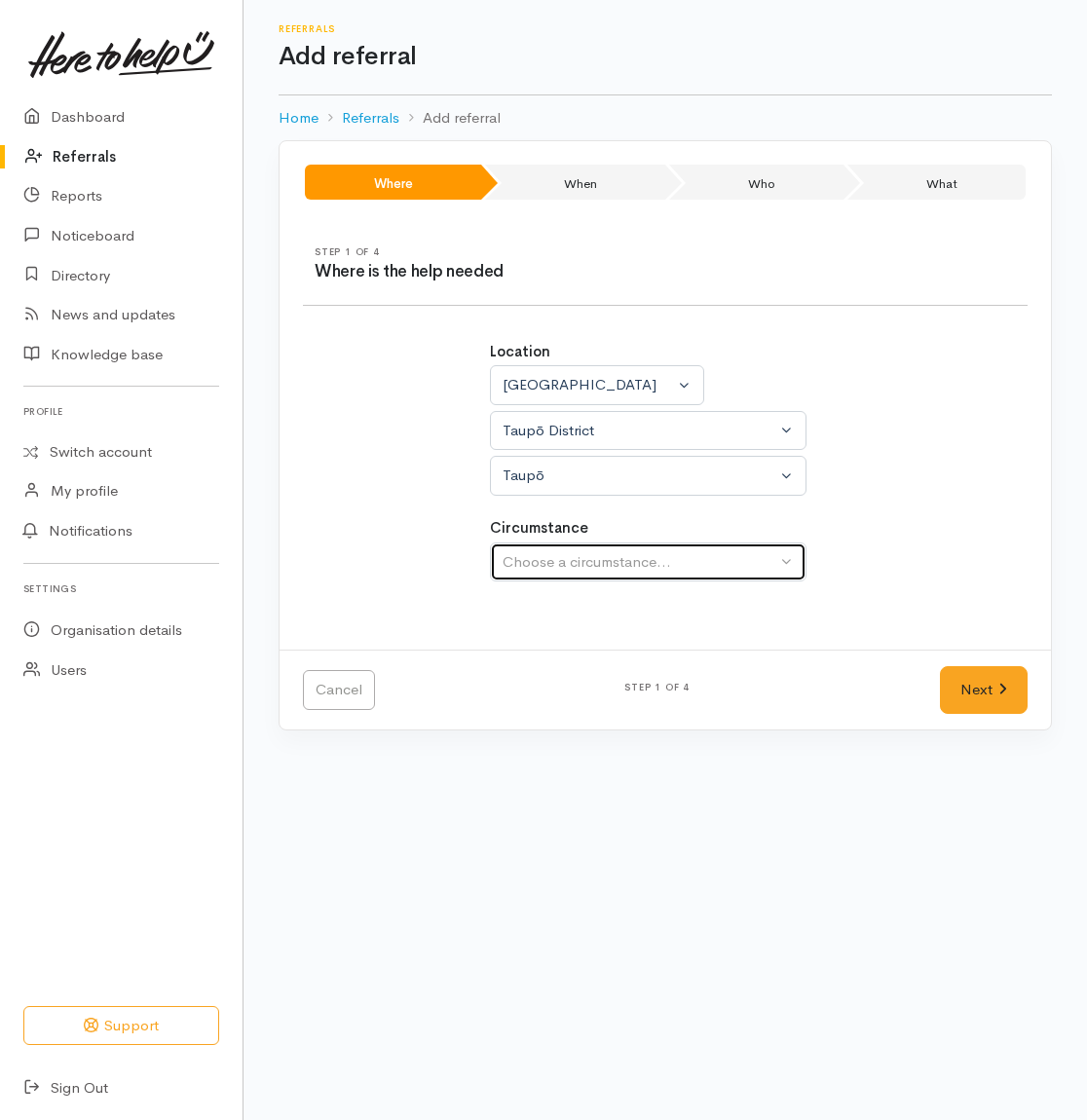
click at [591, 568] on div "Choose a circumstance..." at bounding box center [638, 562] width 273 height 23
click at [564, 666] on span "Community" at bounding box center [551, 654] width 74 height 23
select select "2"
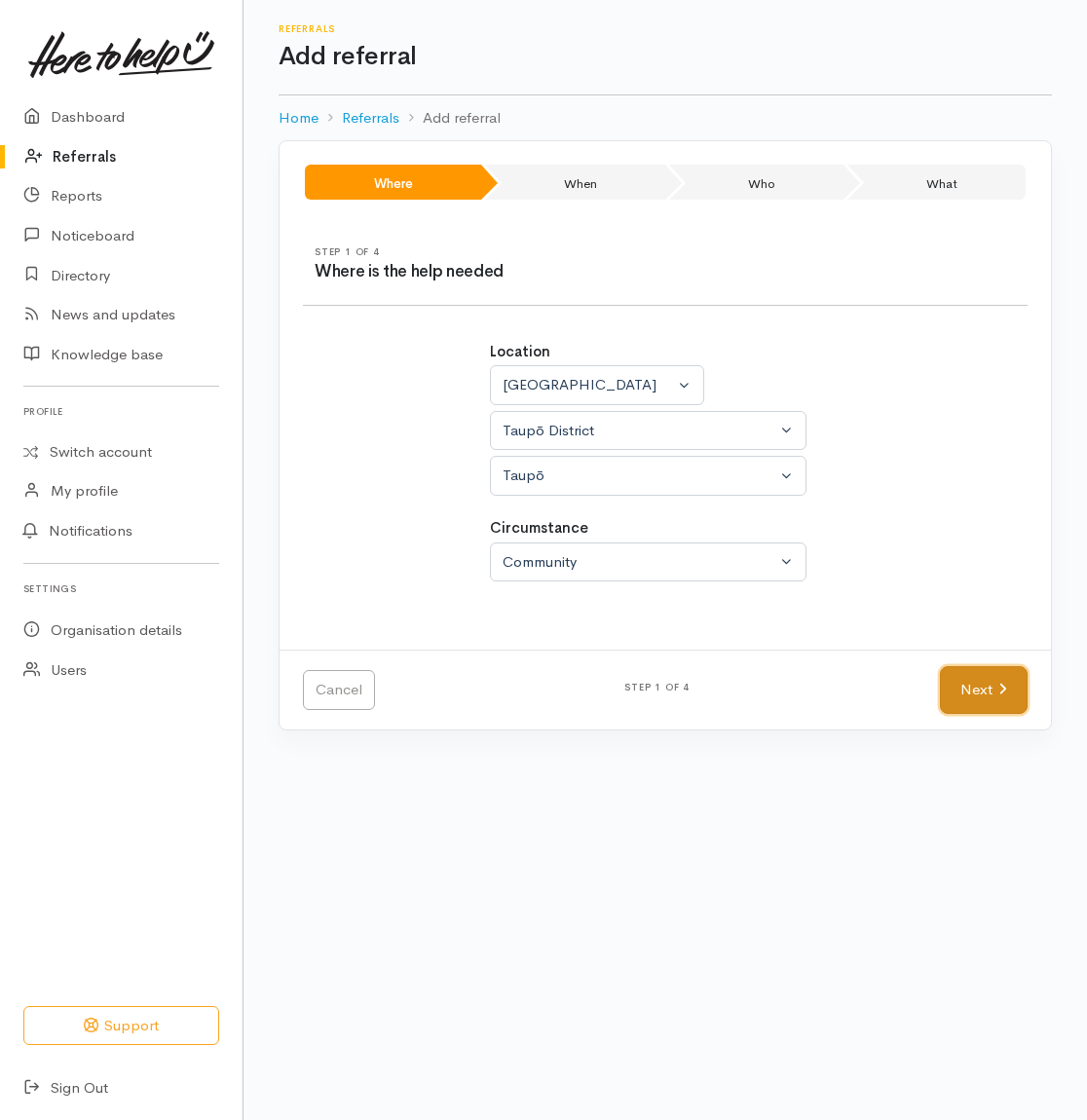
click at [969, 696] on link "Next" at bounding box center [984, 690] width 88 height 48
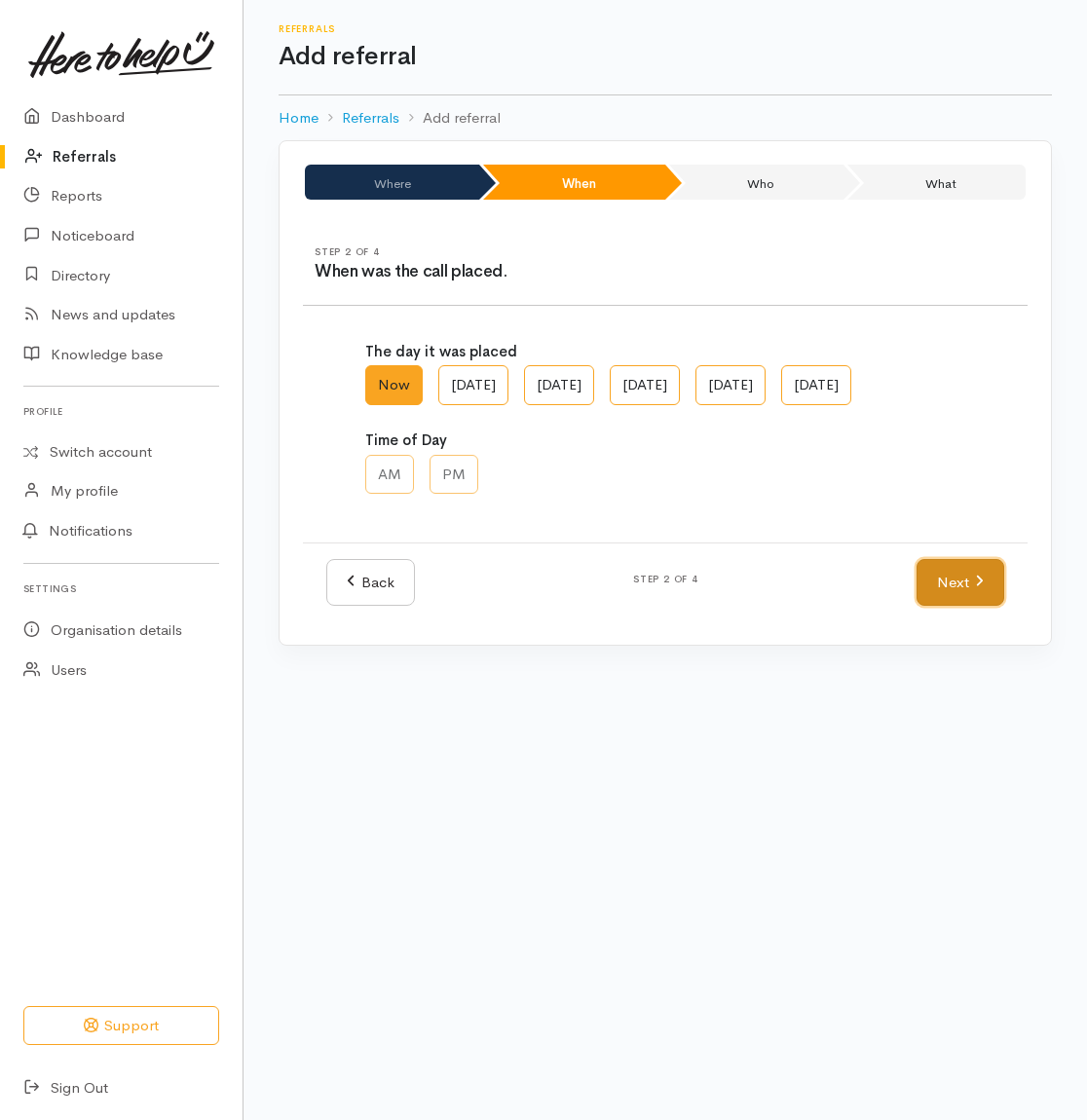
click at [953, 607] on link "Next" at bounding box center [961, 583] width 88 height 48
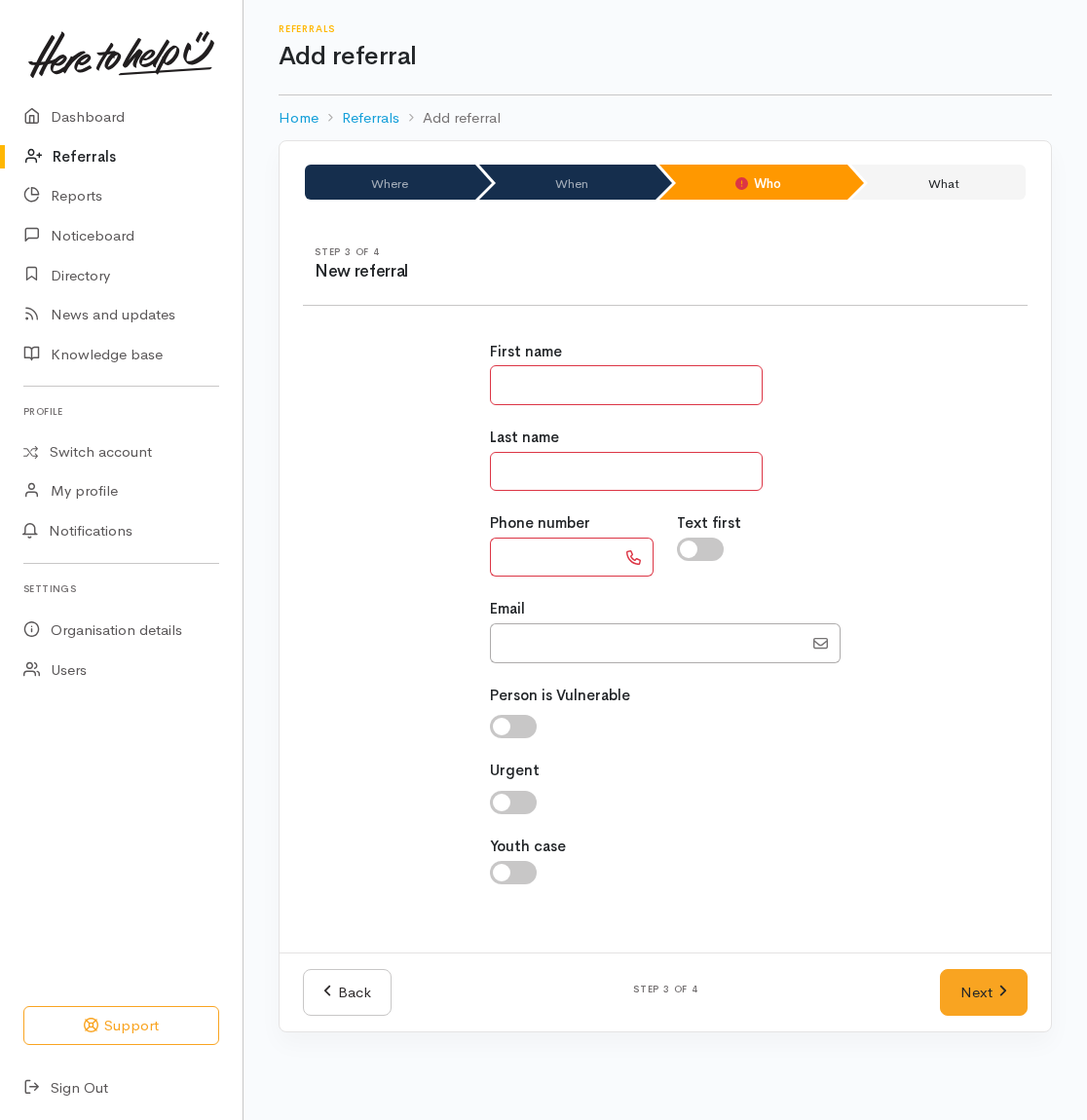
click at [565, 387] on input "text" at bounding box center [627, 385] width 272 height 40
type input "**********"
type input "*"
type input "******"
drag, startPoint x: 505, startPoint y: 538, endPoint x: 523, endPoint y: 547, distance: 20.1
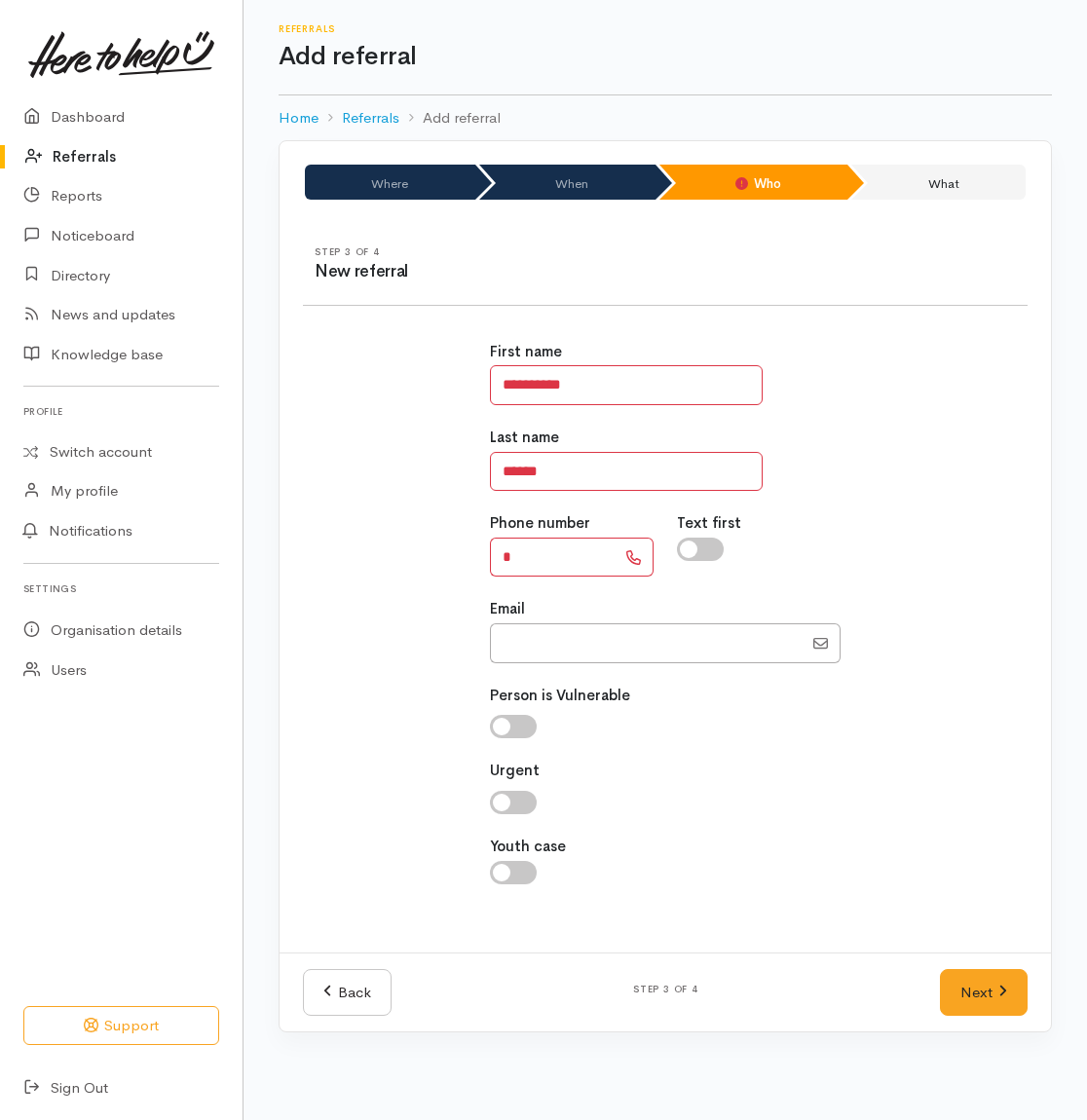
click at [505, 538] on div "Phone number *" at bounding box center [572, 544] width 187 height 65
drag, startPoint x: 550, startPoint y: 570, endPoint x: 467, endPoint y: 468, distance: 131.5
click at [464, 565] on div "**********" at bounding box center [665, 623] width 748 height 612
type input "**********"
click at [707, 544] on input "checkbox" at bounding box center [700, 550] width 47 height 24
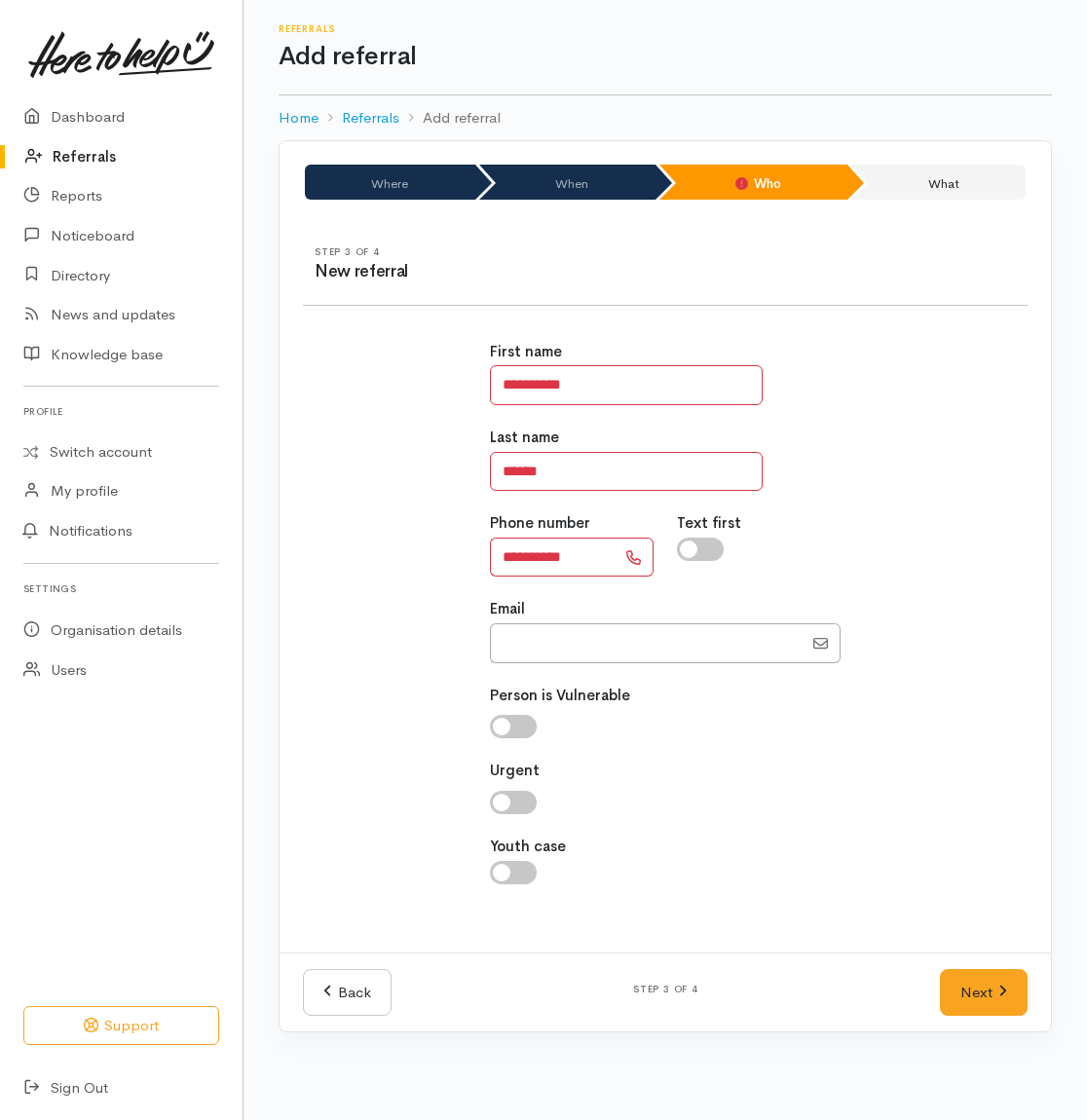
checkbox input "true"
click at [606, 807] on div at bounding box center [665, 803] width 351 height 24
drag, startPoint x: 994, startPoint y: 995, endPoint x: 962, endPoint y: 1007, distance: 34.2
click at [994, 995] on link "Next" at bounding box center [984, 994] width 88 height 48
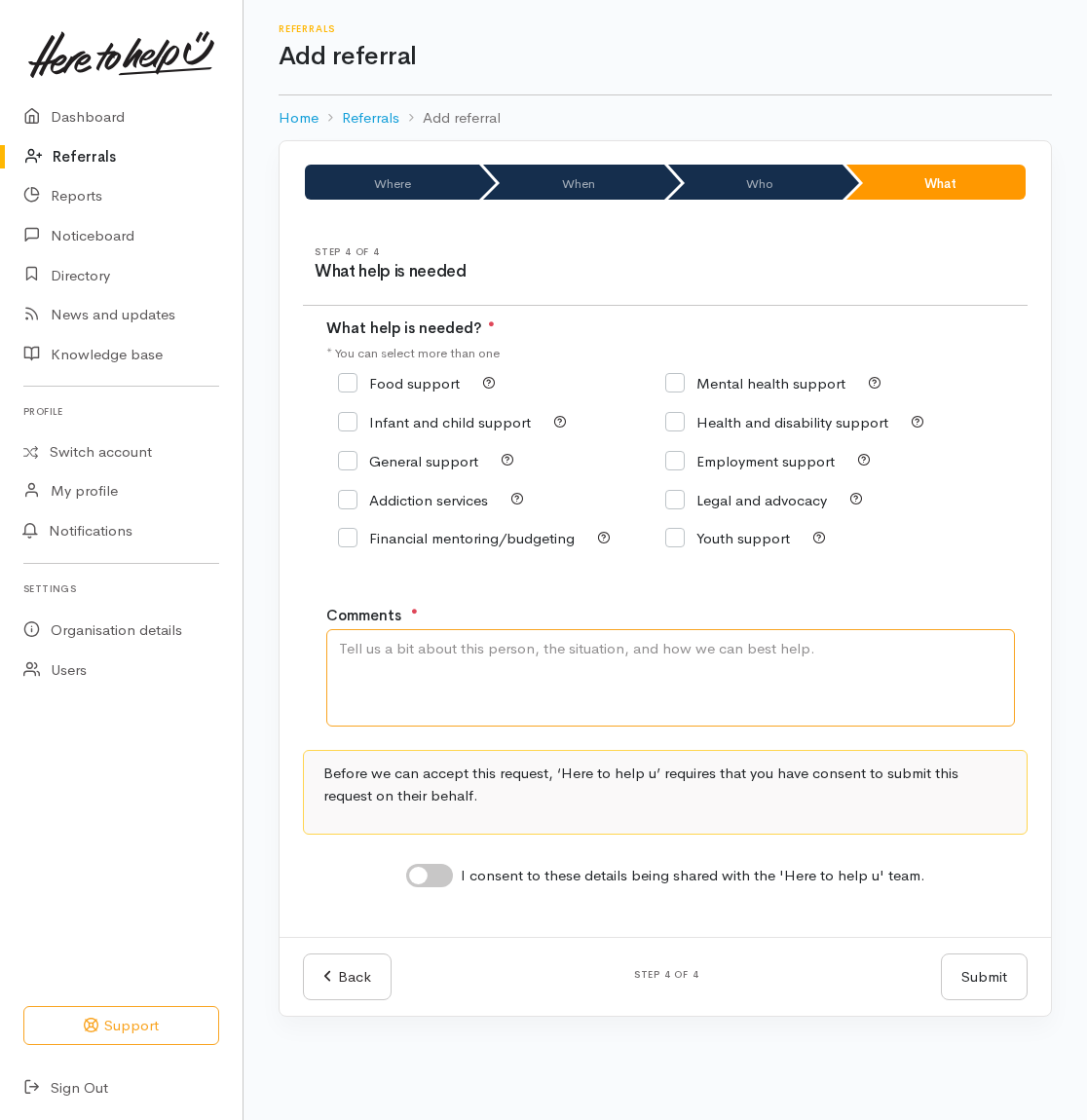
click at [451, 679] on textarea "Comments" at bounding box center [670, 678] width 689 height 97
type textarea "Need kai"
click at [390, 384] on input "Food support" at bounding box center [399, 383] width 121 height 15
checkbox input "true"
click at [480, 670] on textarea "Need kai" at bounding box center [670, 678] width 689 height 97
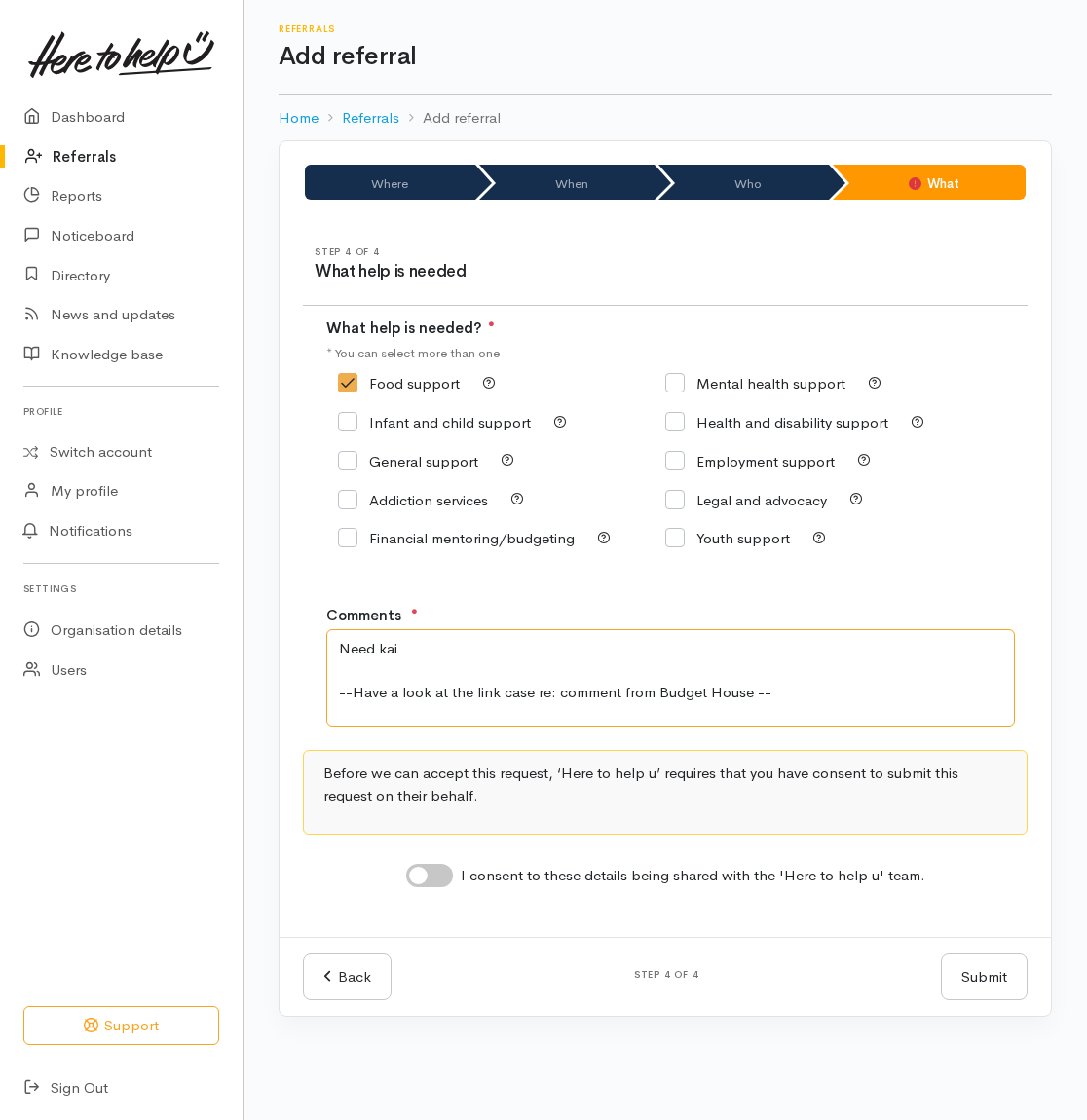
type textarea "Need kai --Have a look at the link case re: comment from Budget House --"
click at [443, 887] on input "I consent to these details being shared with the 'Here to help u' team." at bounding box center [429, 876] width 47 height 24
checkbox input "true"
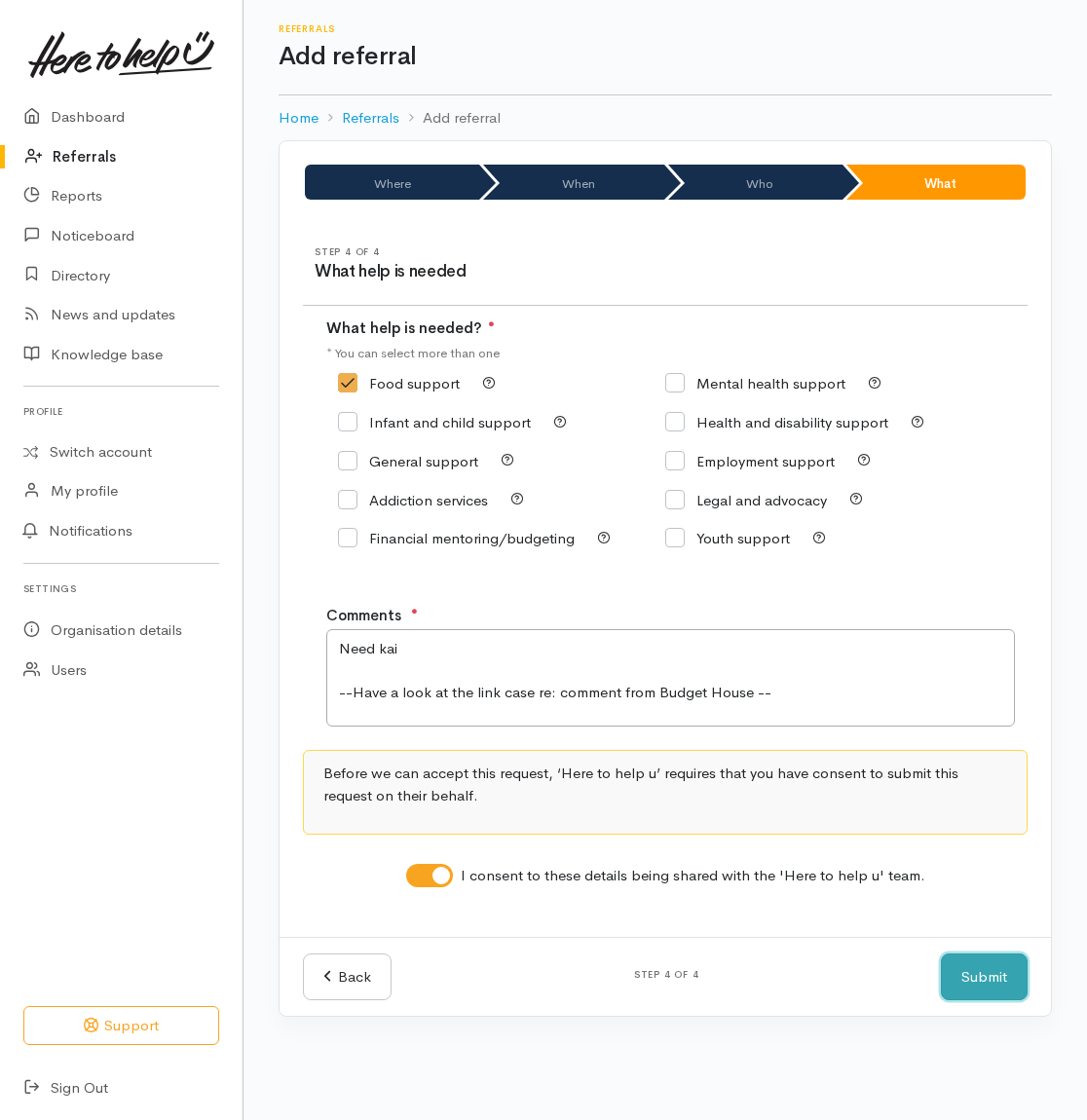
click at [986, 988] on button "Submit" at bounding box center [984, 978] width 87 height 48
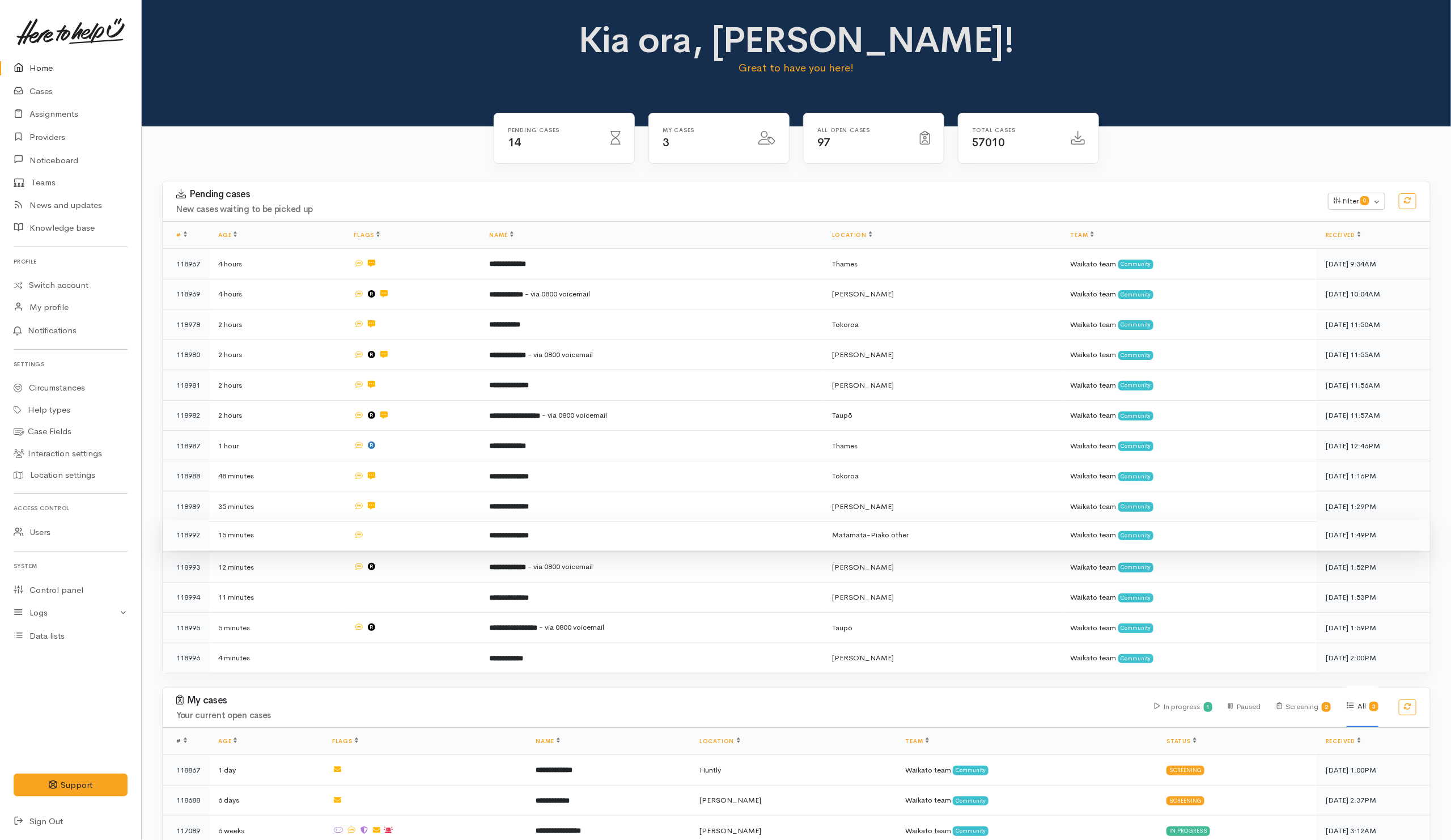
click at [434, 535] on td at bounding box center [413, 535] width 135 height 31
click at [439, 568] on td at bounding box center [413, 565] width 135 height 31
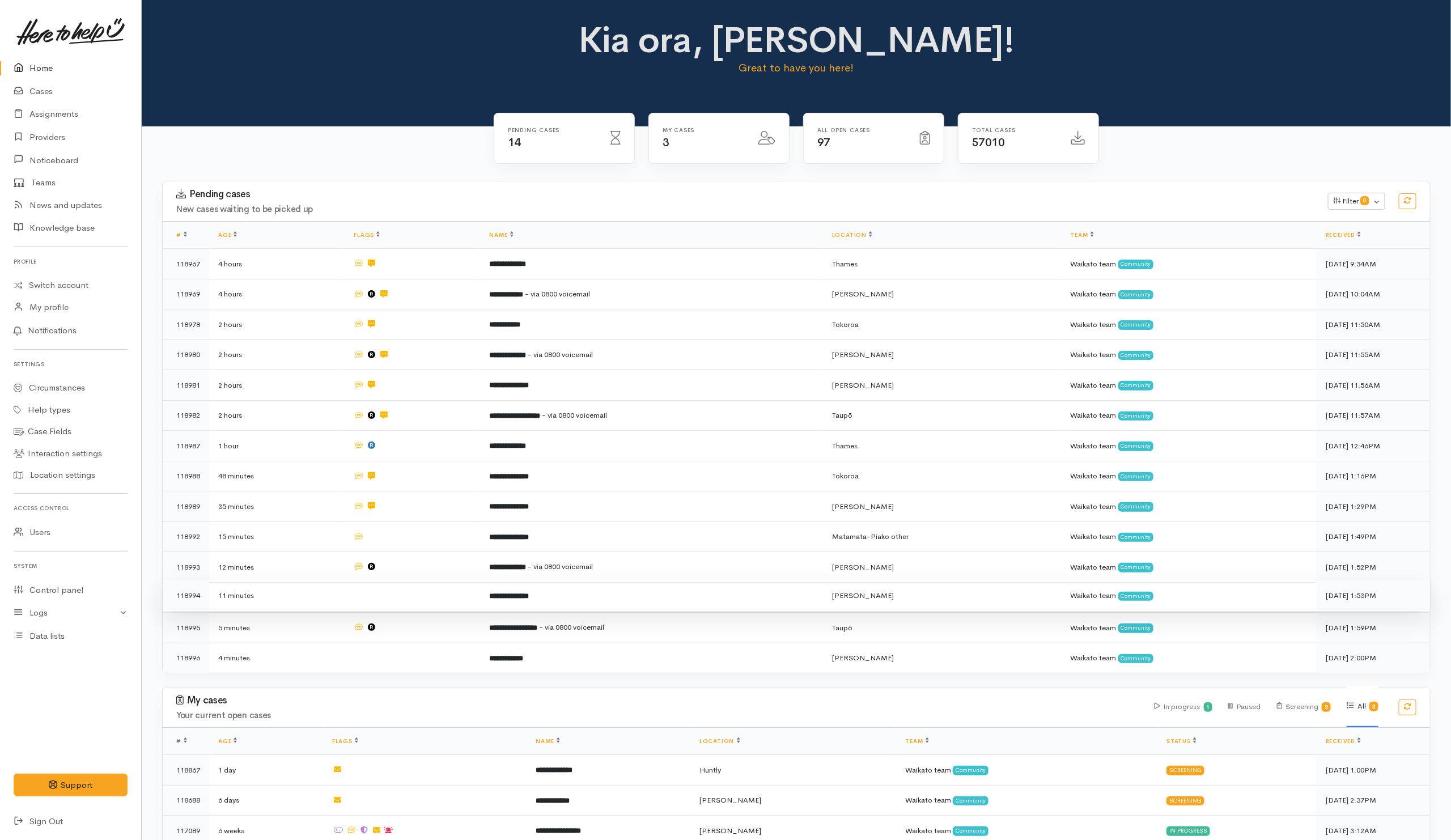
click at [436, 594] on td at bounding box center [413, 595] width 135 height 31
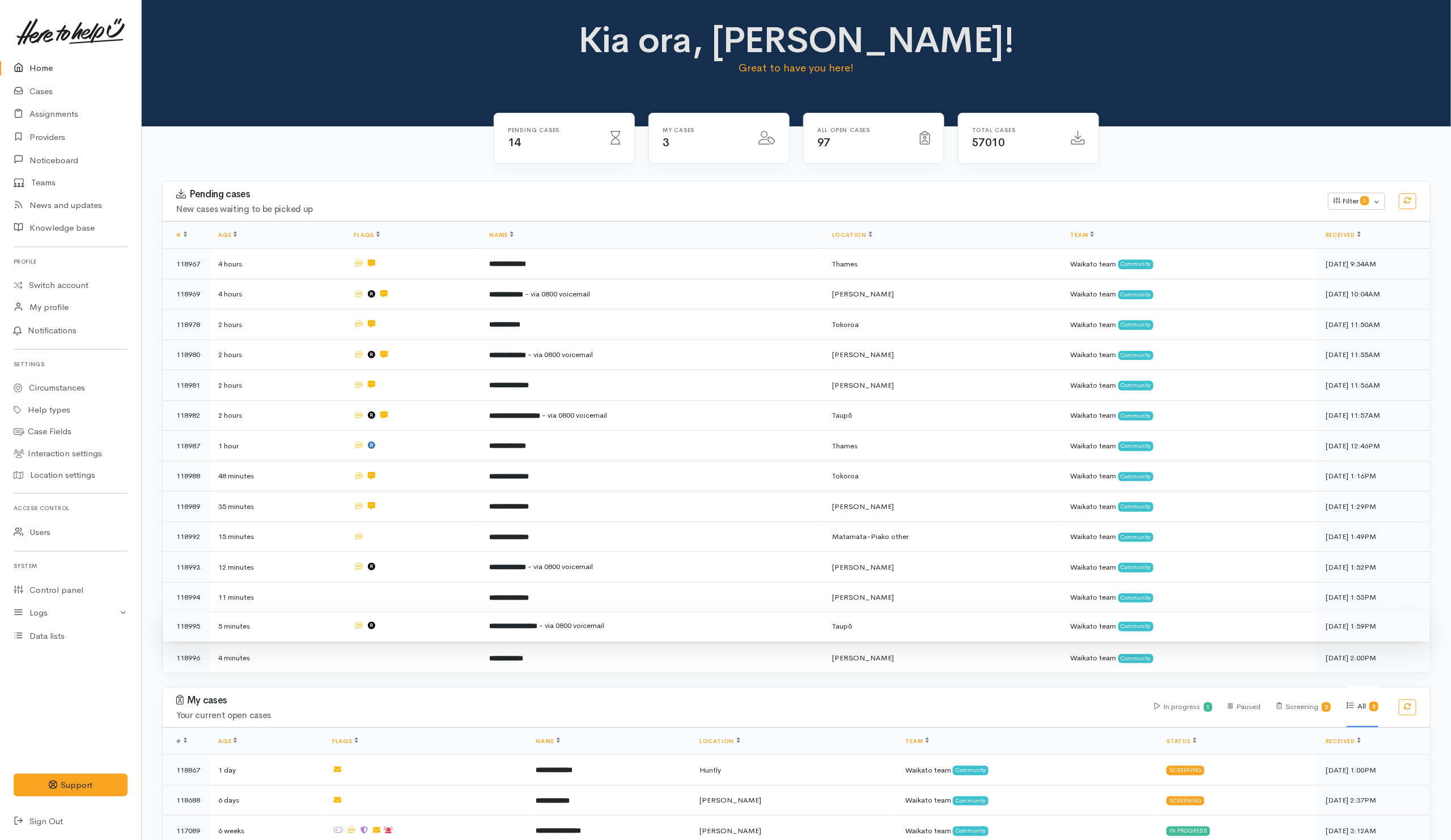
click at [437, 622] on td at bounding box center [413, 626] width 135 height 31
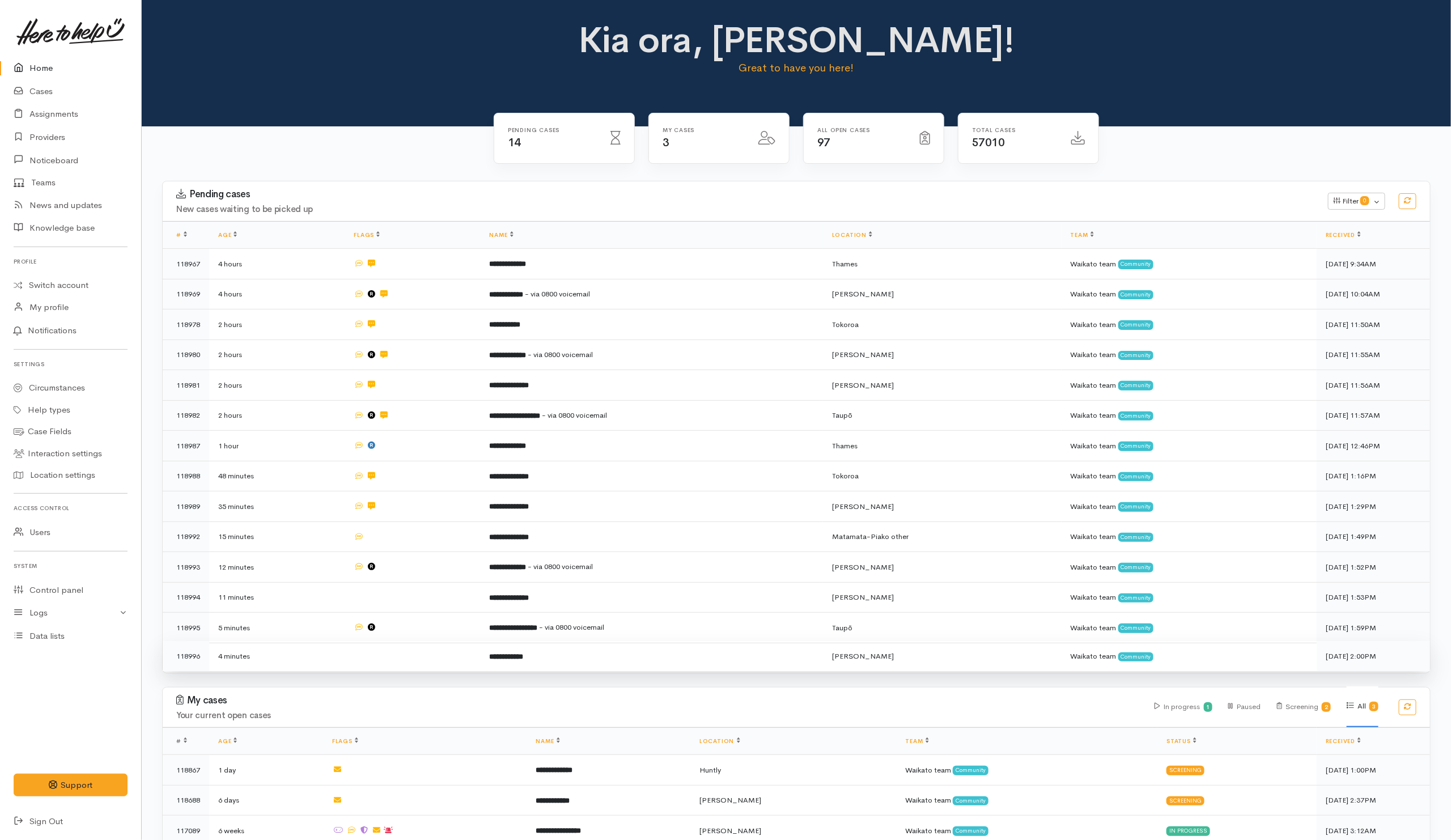
click at [430, 654] on td at bounding box center [413, 656] width 135 height 30
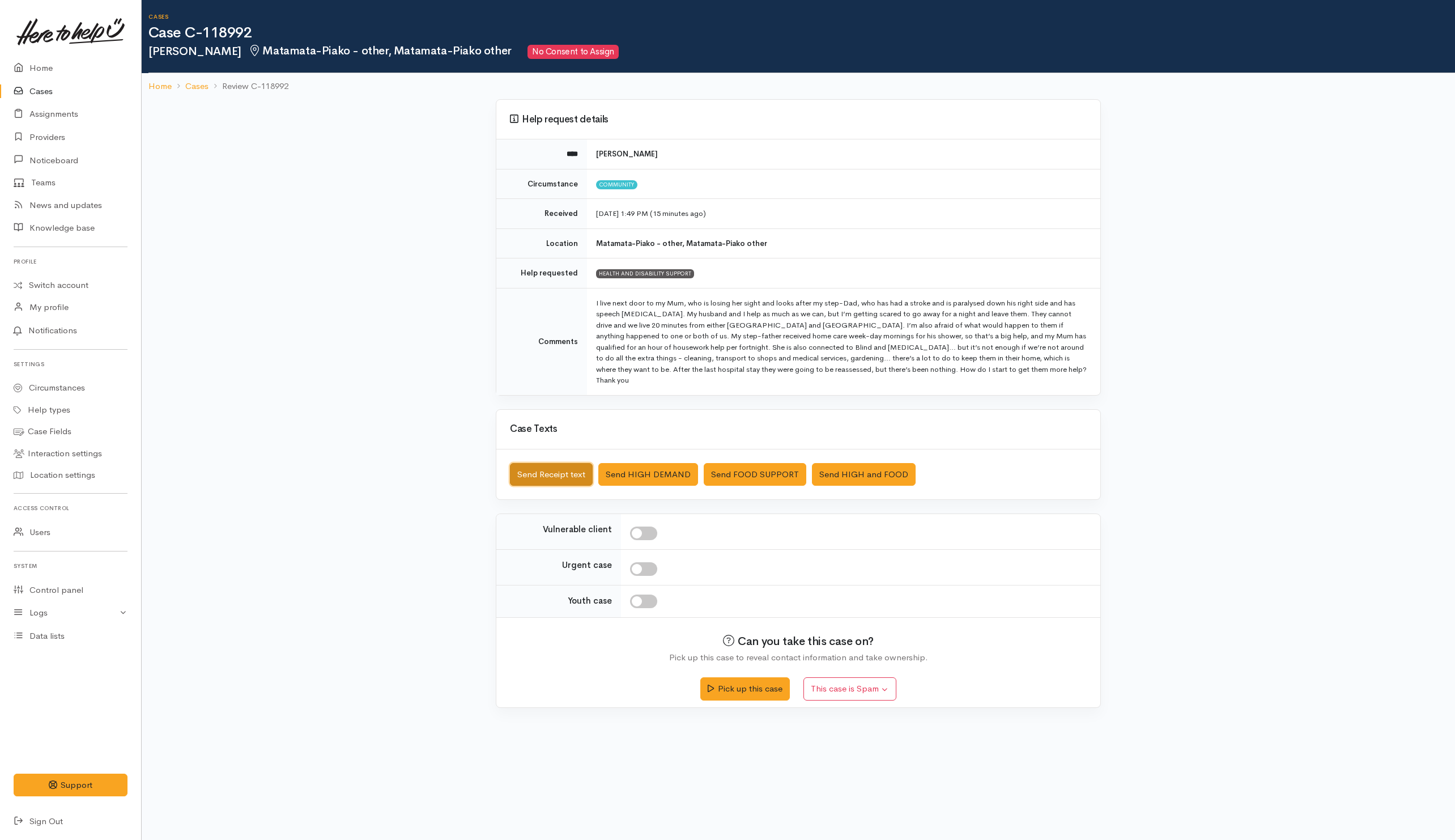
click at [557, 473] on button "Send Receipt text" at bounding box center [551, 474] width 83 height 23
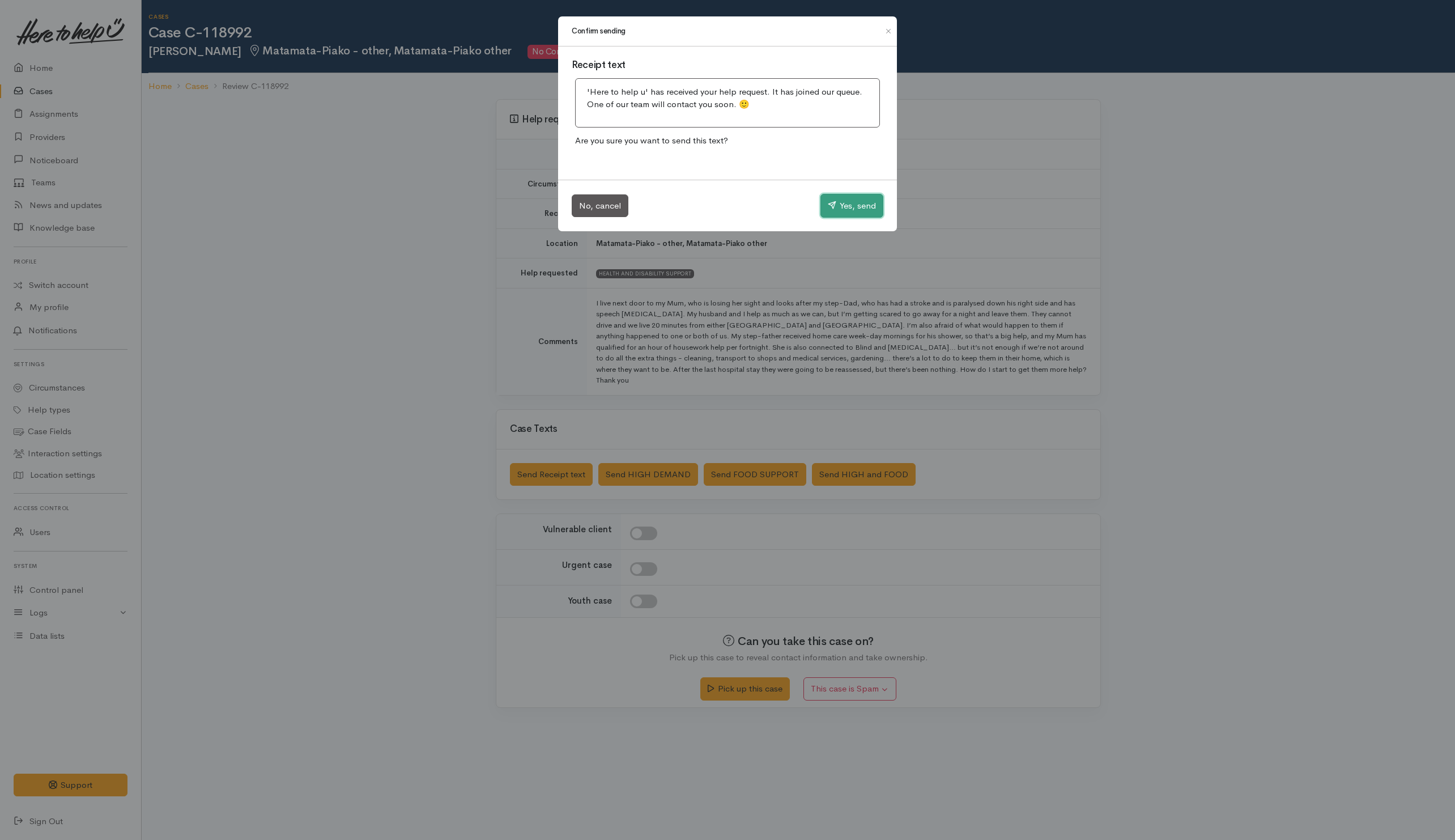
click at [835, 208] on button "Yes, send" at bounding box center [852, 205] width 63 height 24
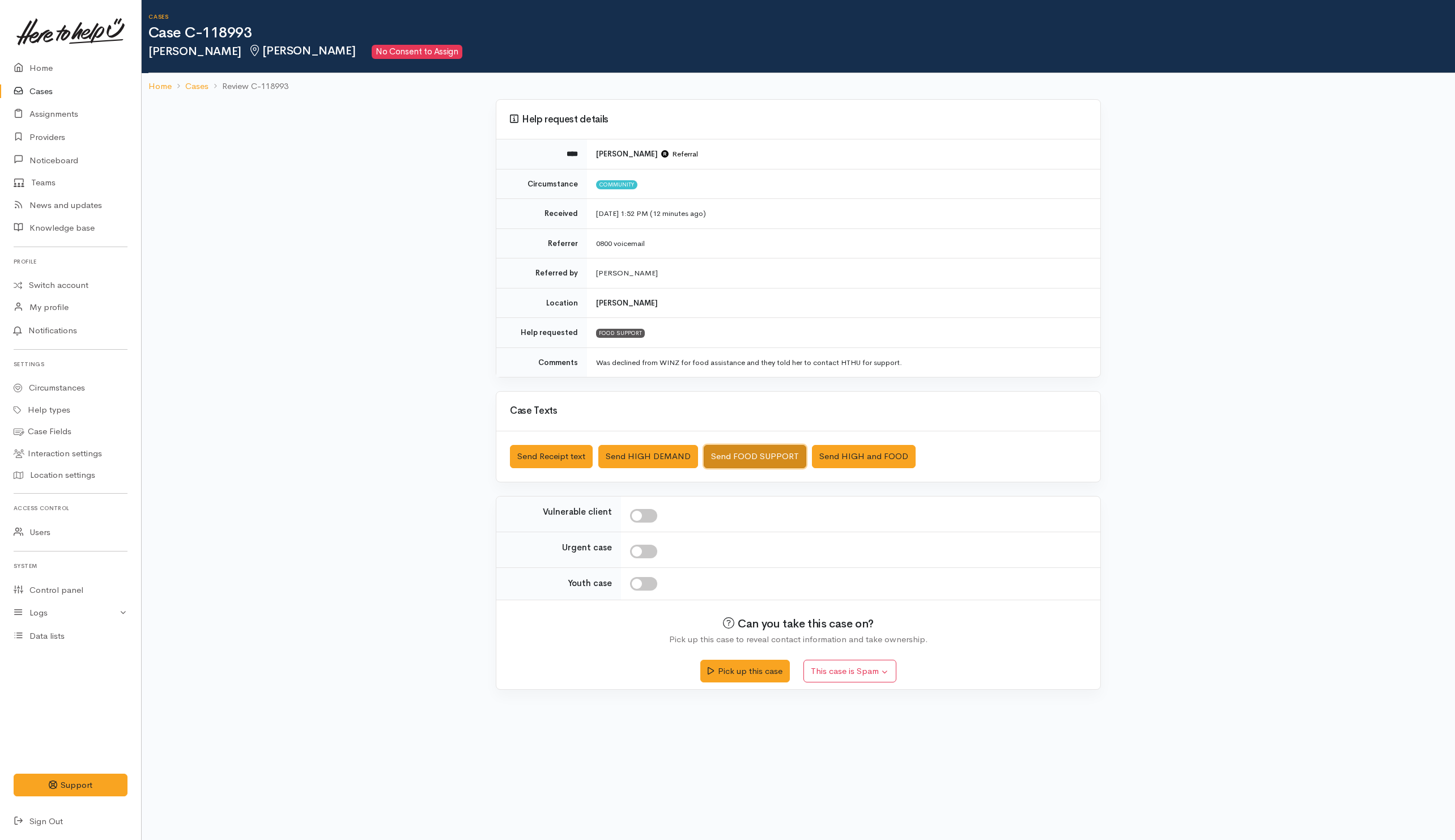
click at [743, 459] on button "Send FOOD SUPPORT" at bounding box center [755, 456] width 102 height 23
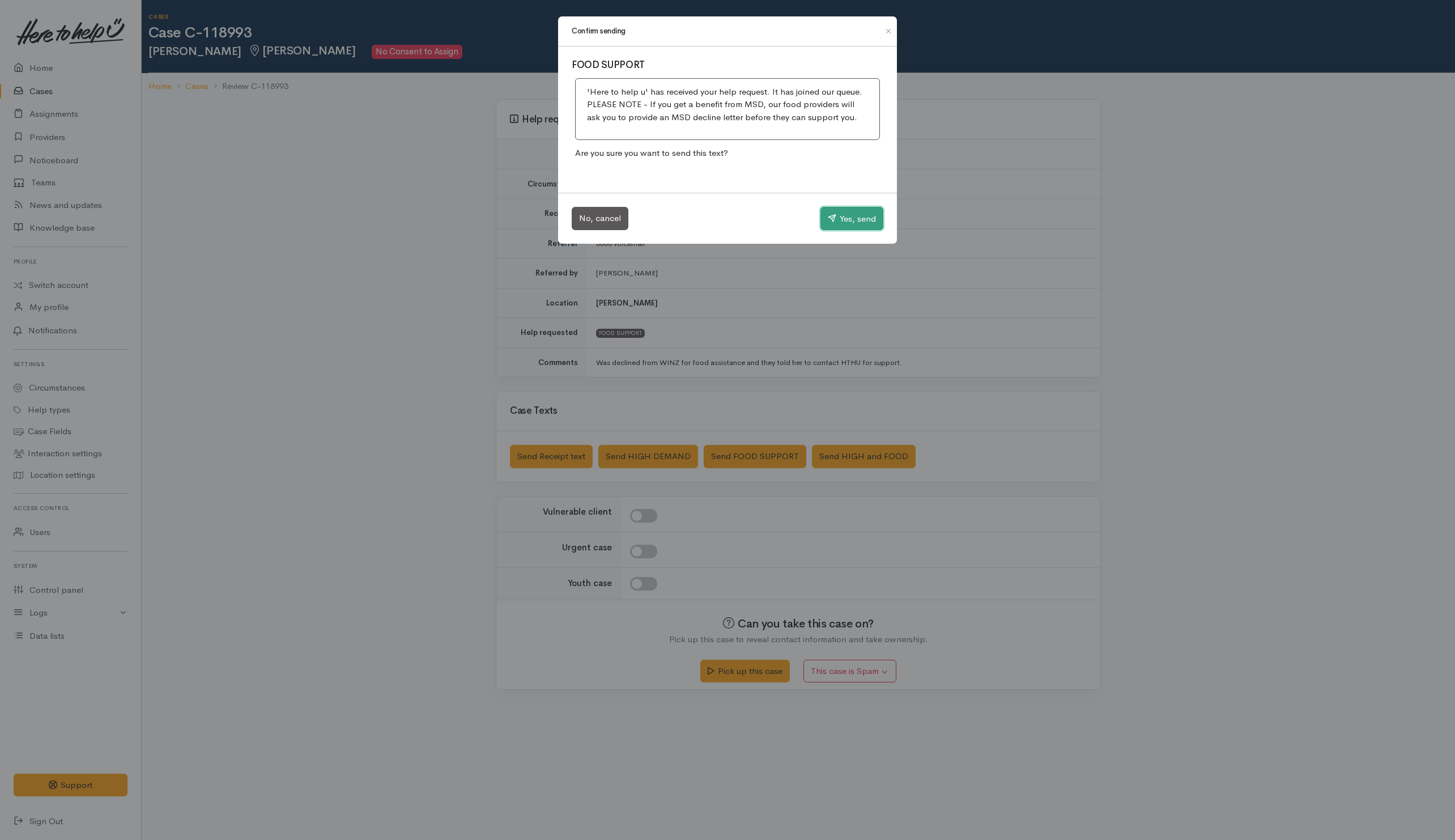
click at [823, 224] on button "Yes, send" at bounding box center [852, 219] width 63 height 24
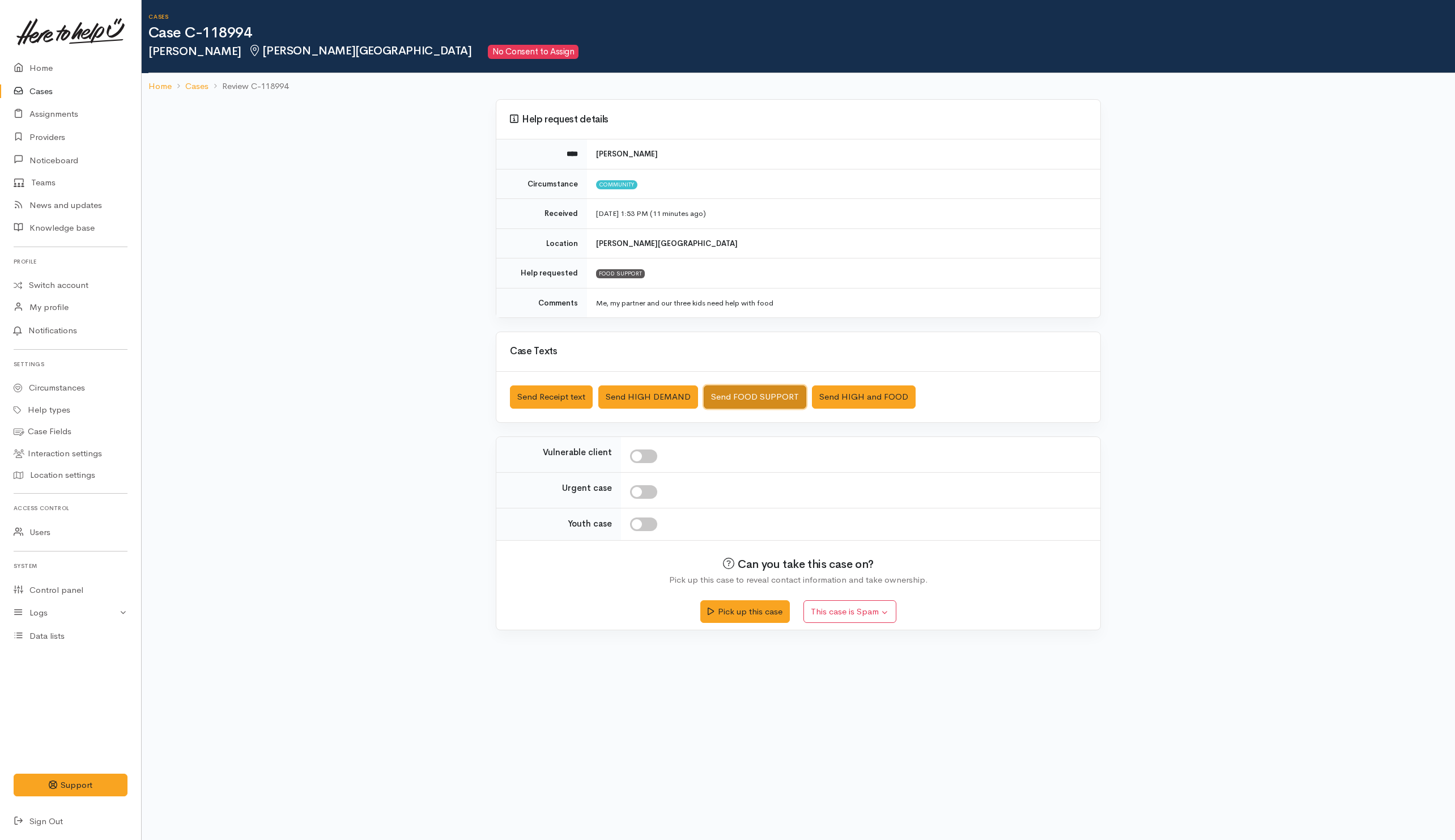
click at [746, 393] on button "Send FOOD SUPPORT" at bounding box center [755, 397] width 102 height 23
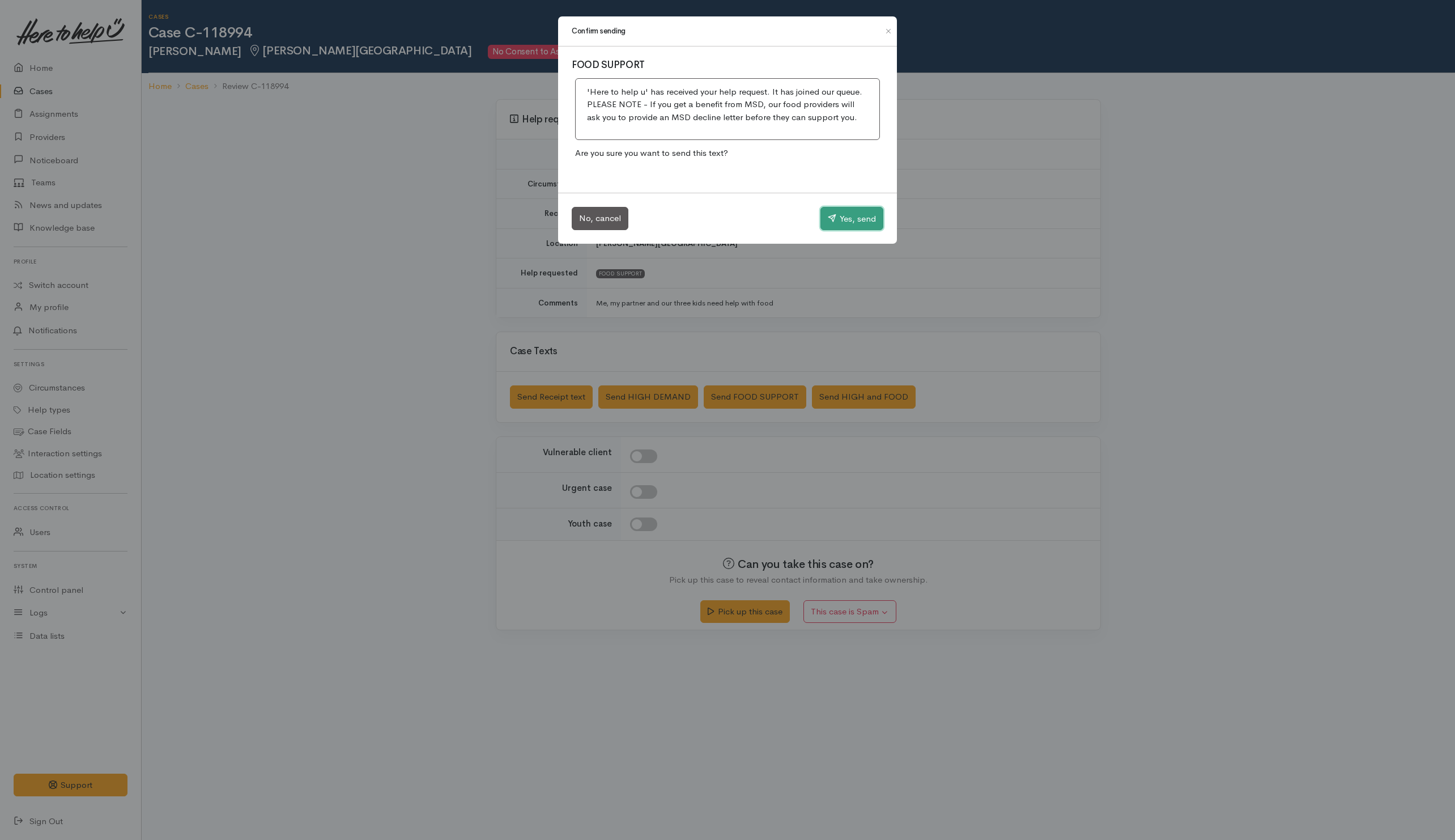
click at [852, 216] on button "Yes, send" at bounding box center [852, 219] width 63 height 24
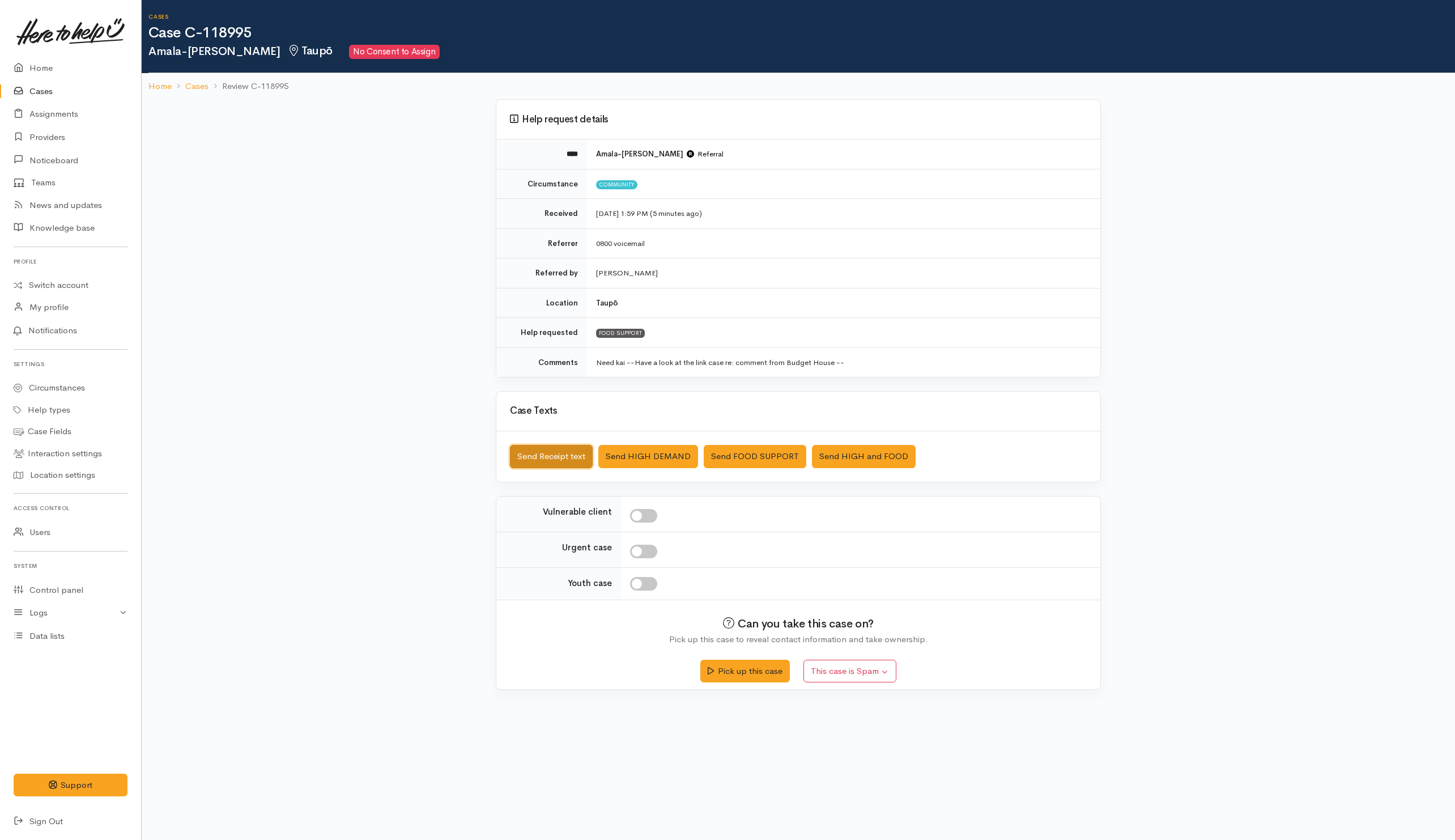
click at [550, 451] on button "Send Receipt text" at bounding box center [551, 456] width 83 height 23
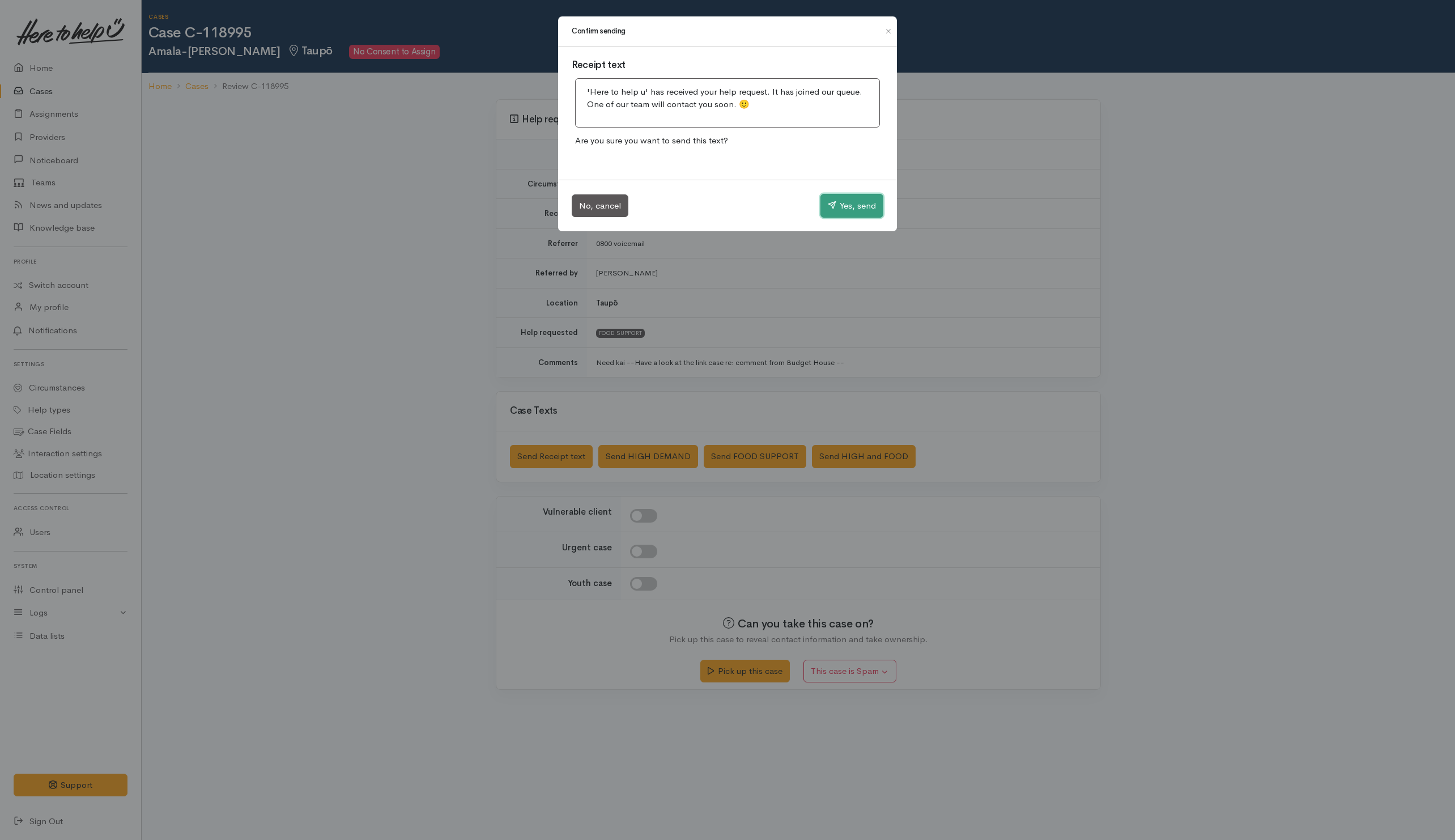
click at [832, 216] on button "Yes, send" at bounding box center [852, 205] width 63 height 24
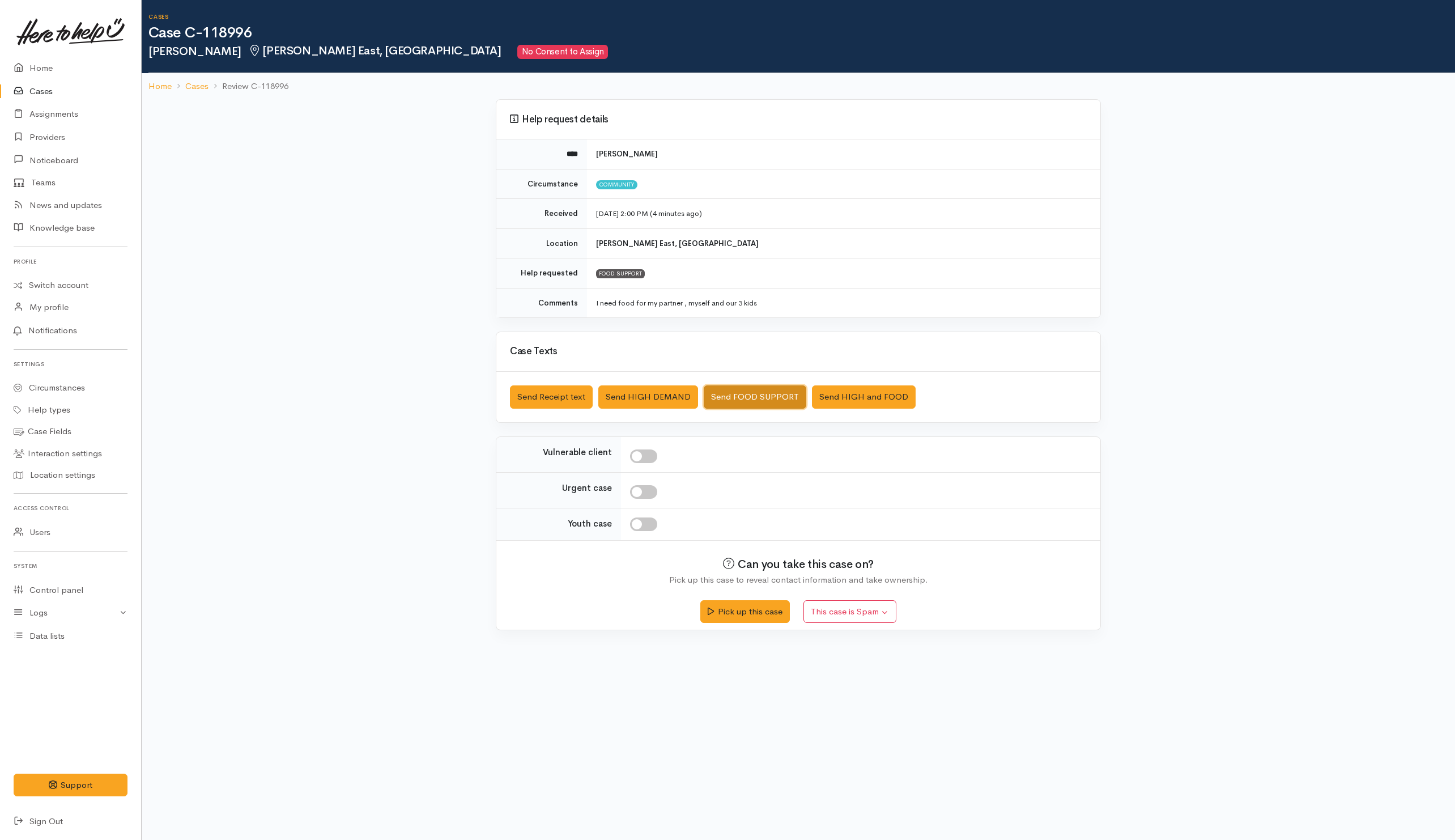
click at [745, 399] on button "Send FOOD SUPPORT" at bounding box center [755, 397] width 102 height 23
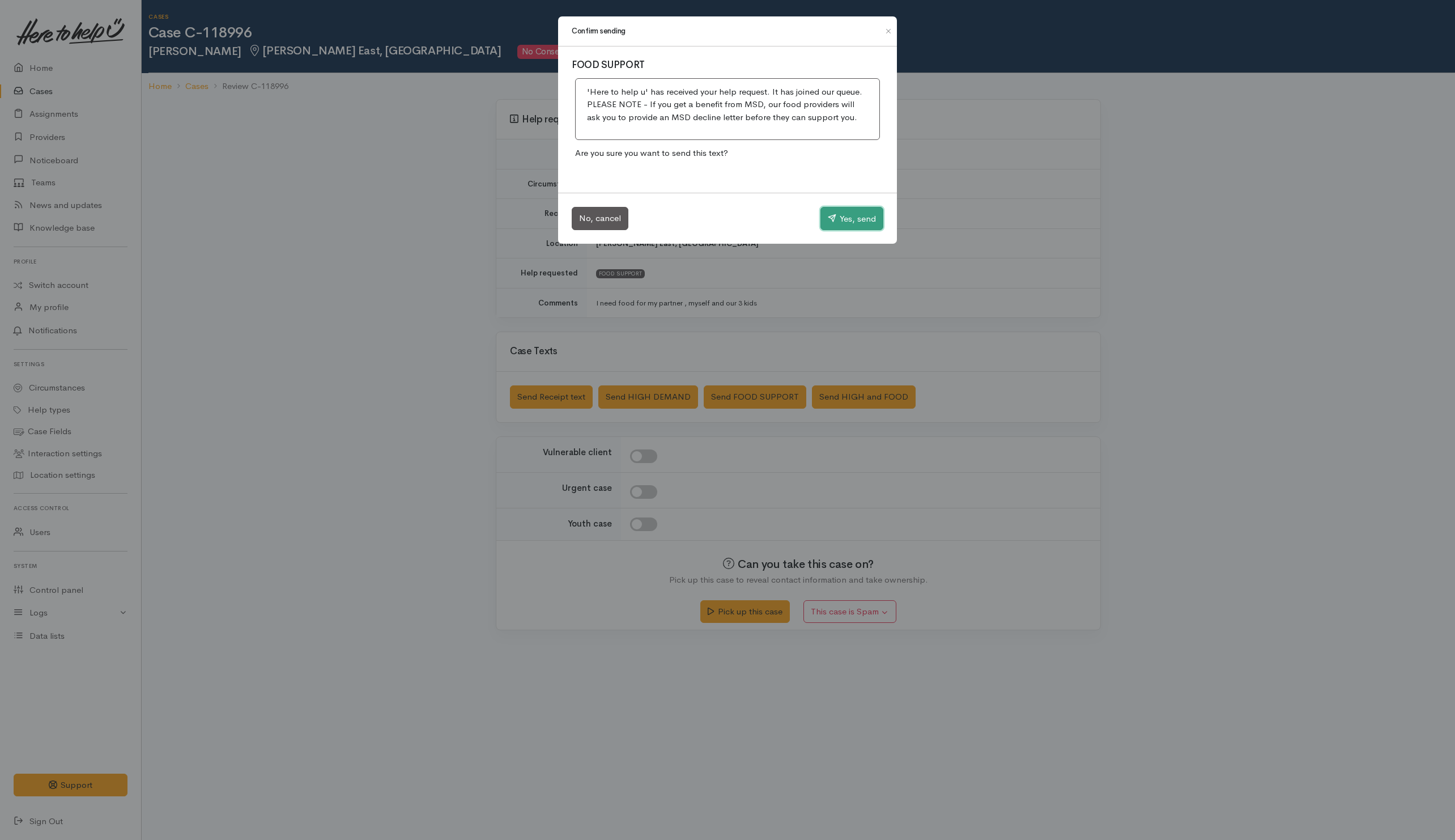
click at [847, 223] on button "Yes, send" at bounding box center [852, 219] width 63 height 24
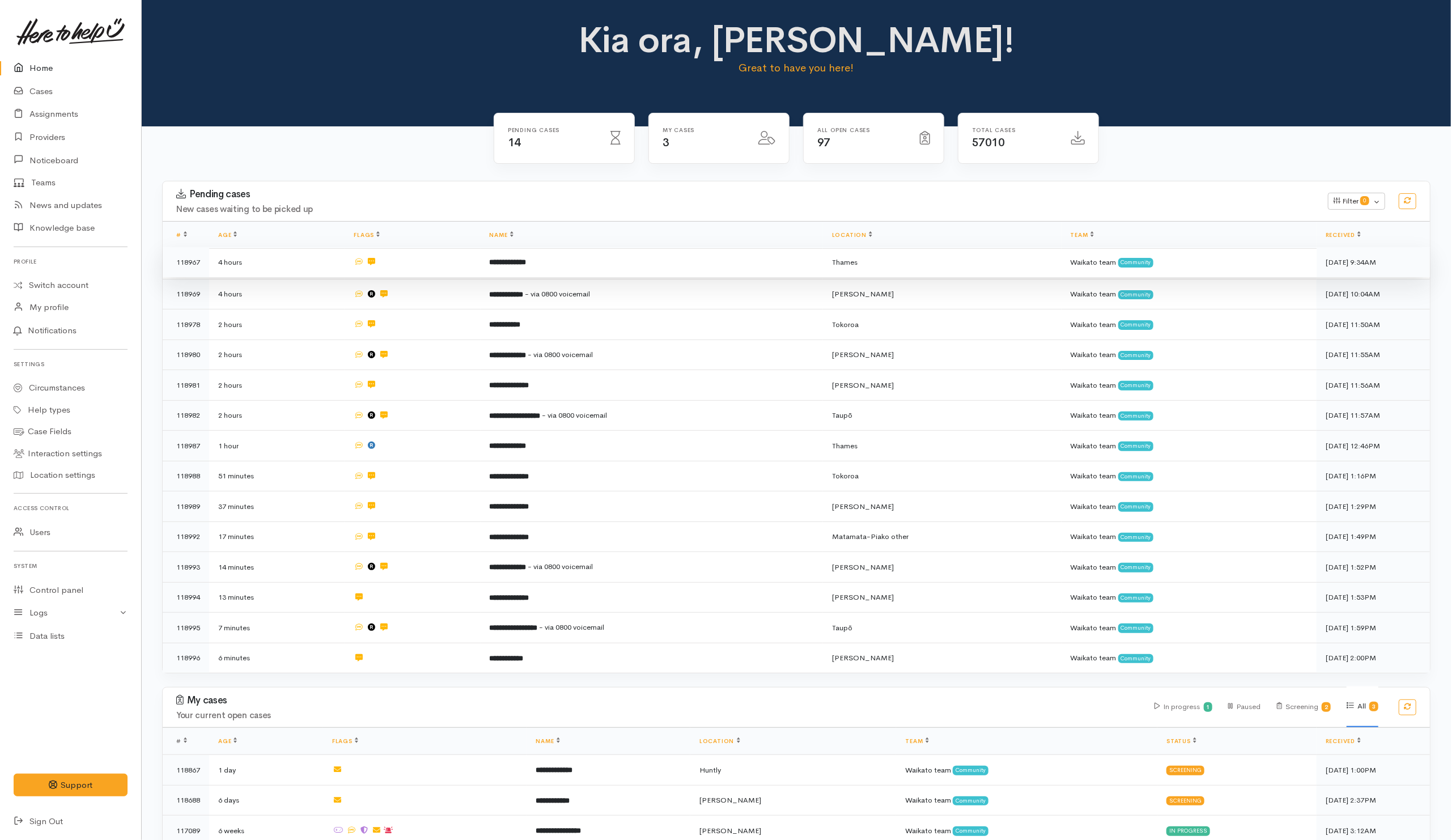
click at [558, 267] on td "**********" at bounding box center [652, 262] width 343 height 31
click at [574, 446] on td "**********" at bounding box center [652, 444] width 343 height 31
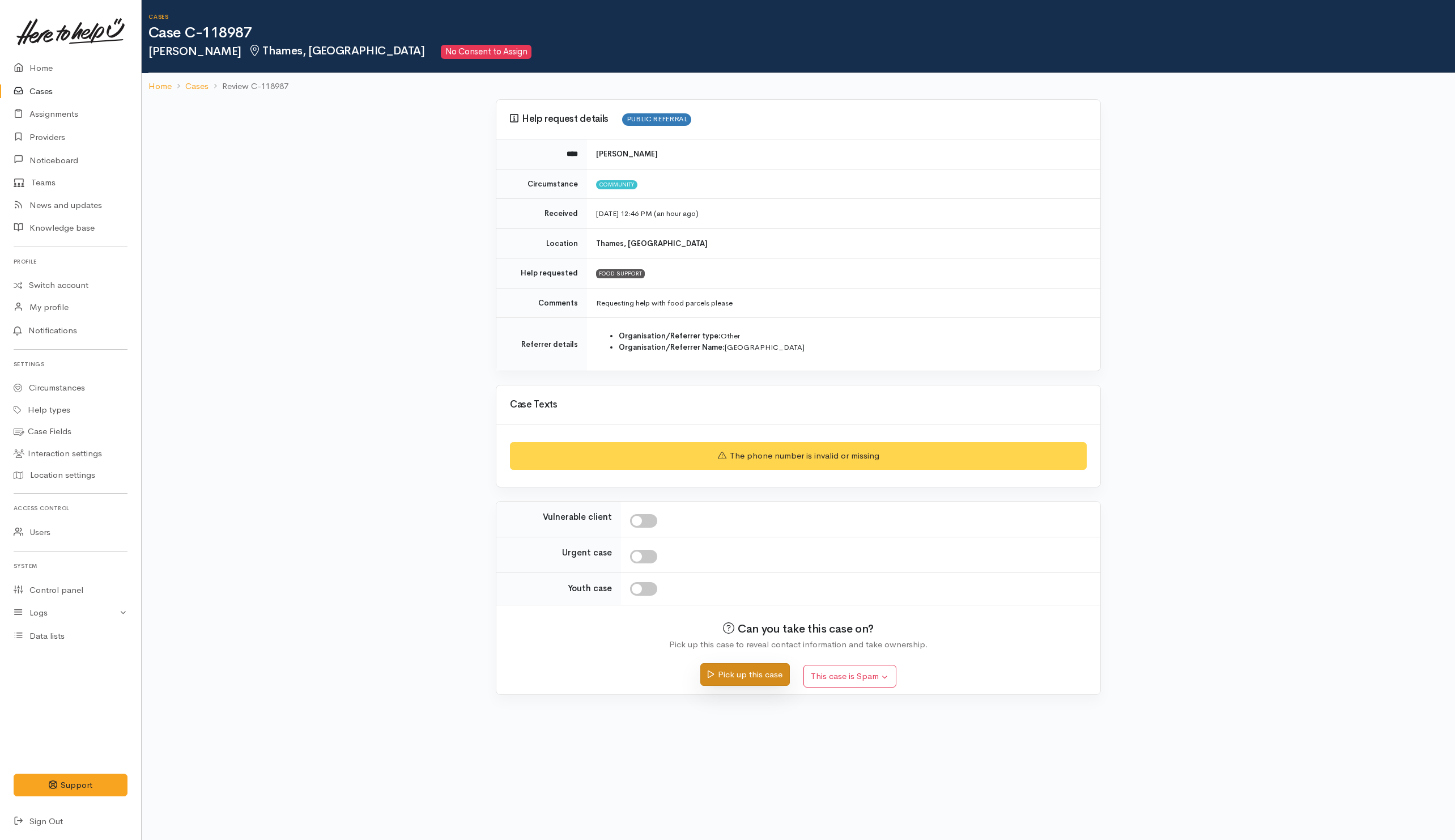
click at [754, 559] on button "Pick up this case" at bounding box center [745, 675] width 89 height 23
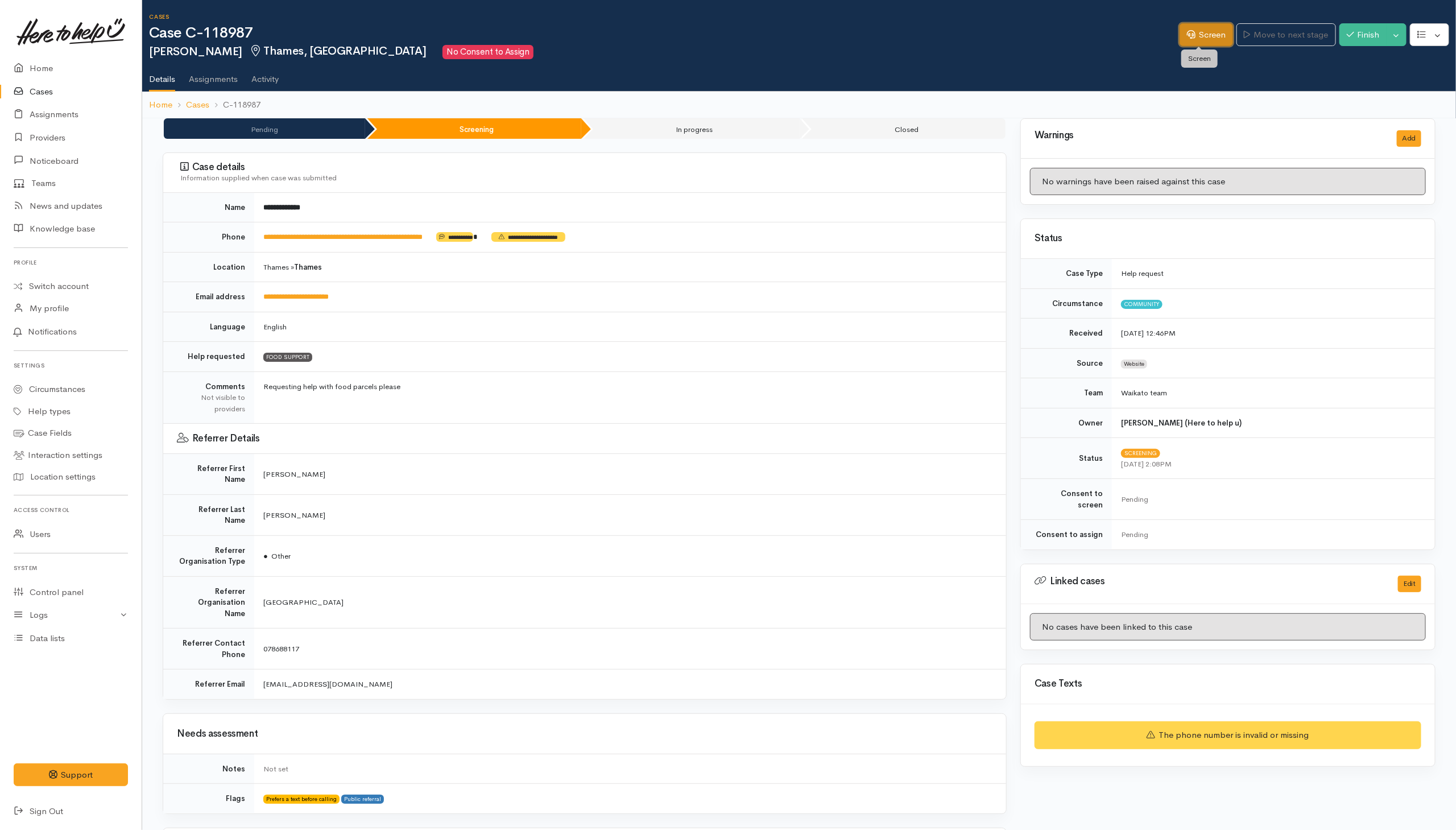
click at [1209, 41] on link "Screen" at bounding box center [1206, 35] width 53 height 23
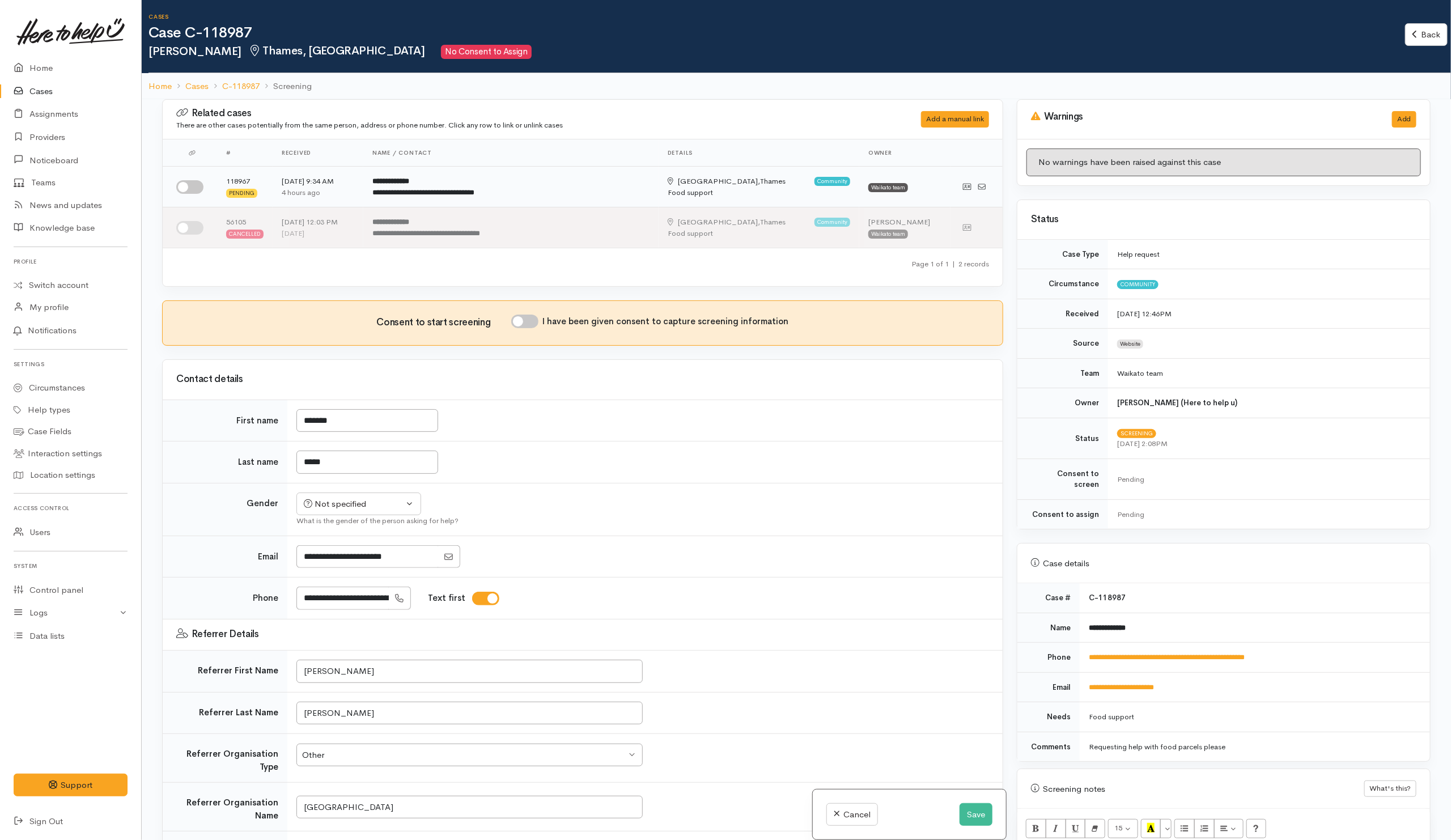
click at [189, 189] on input "checkbox" at bounding box center [190, 187] width 27 height 14
checkbox input "true"
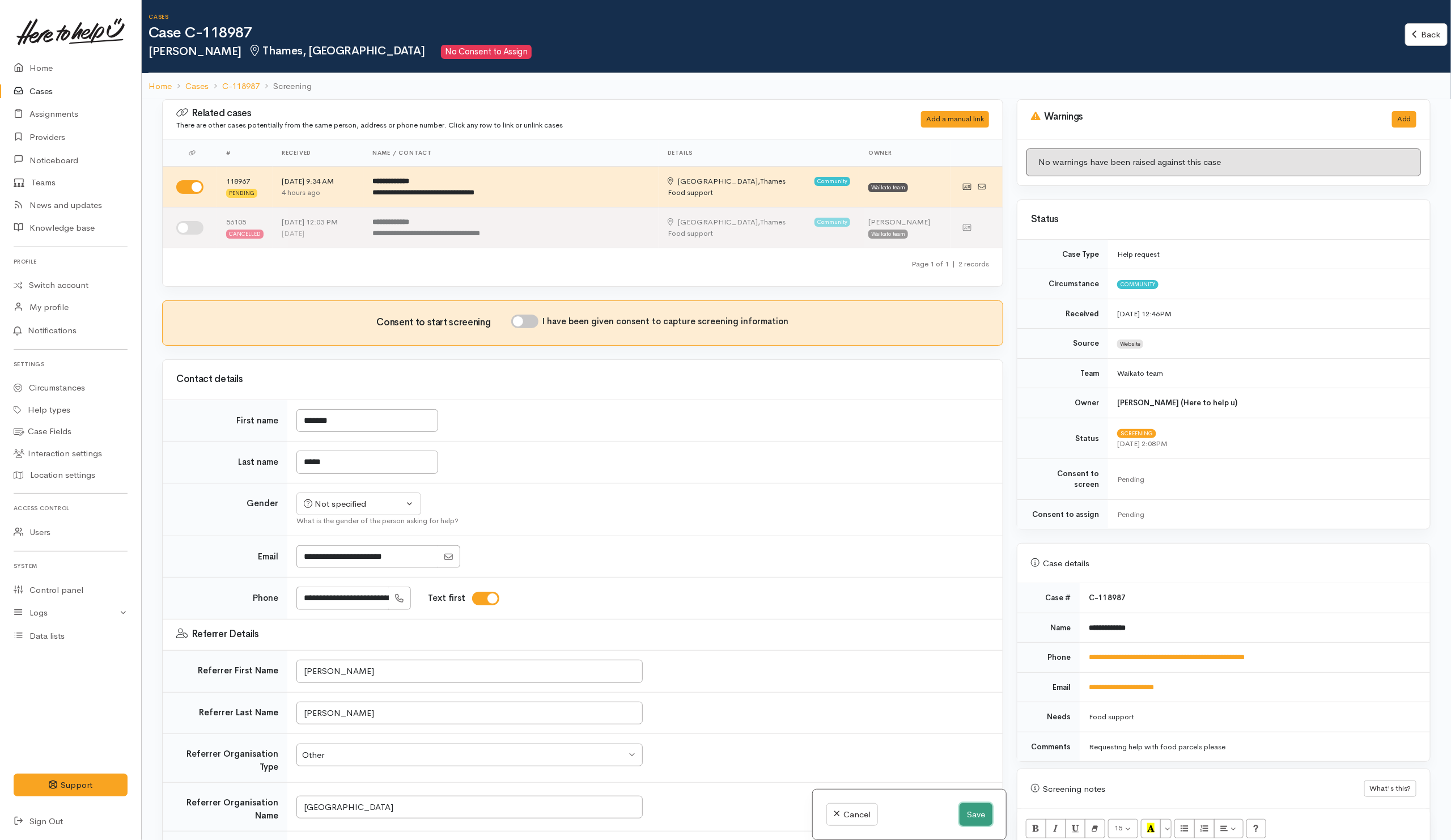
click at [977, 815] on button "Save" at bounding box center [975, 815] width 33 height 23
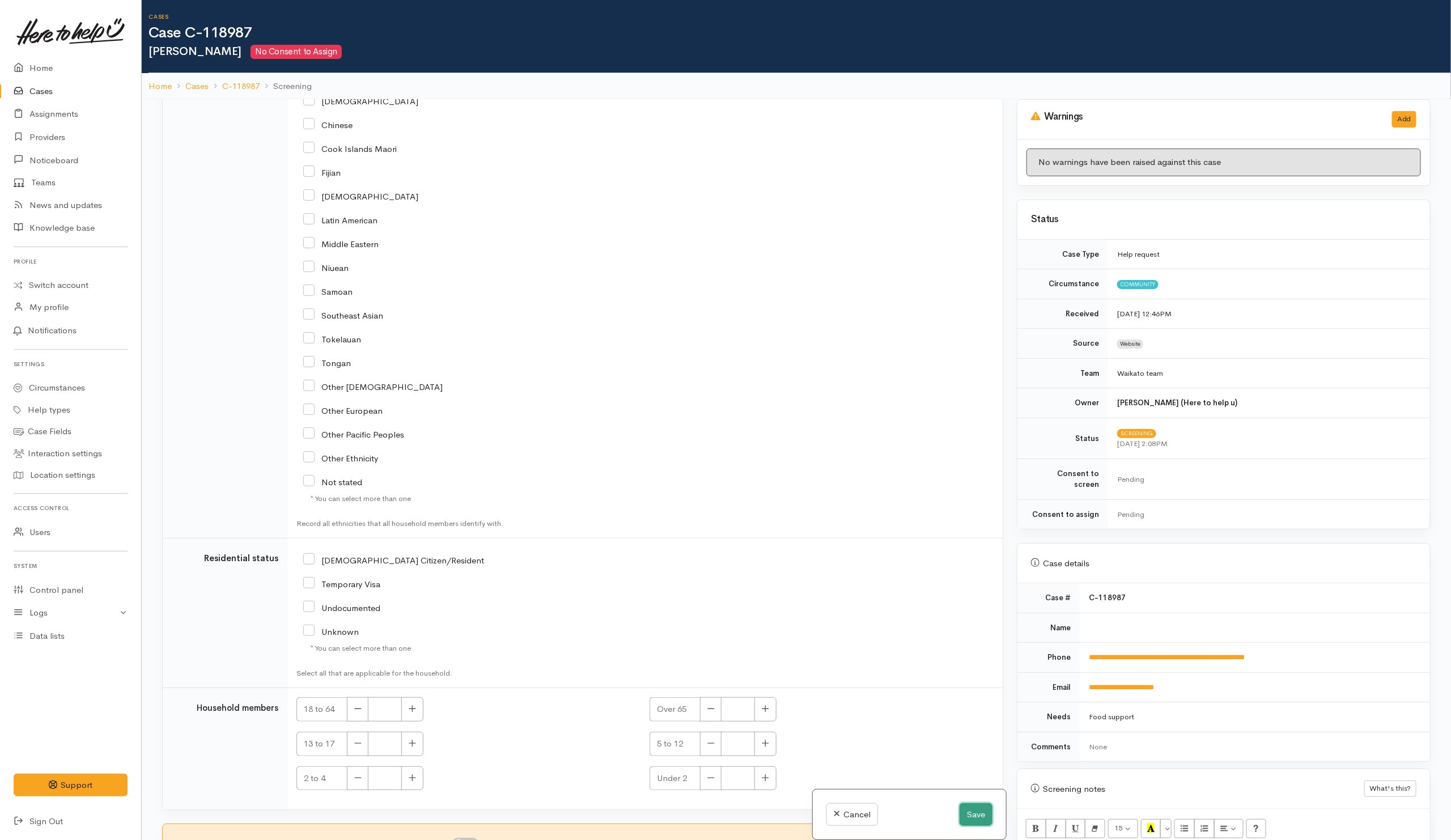
click at [970, 820] on button "Save" at bounding box center [975, 815] width 33 height 23
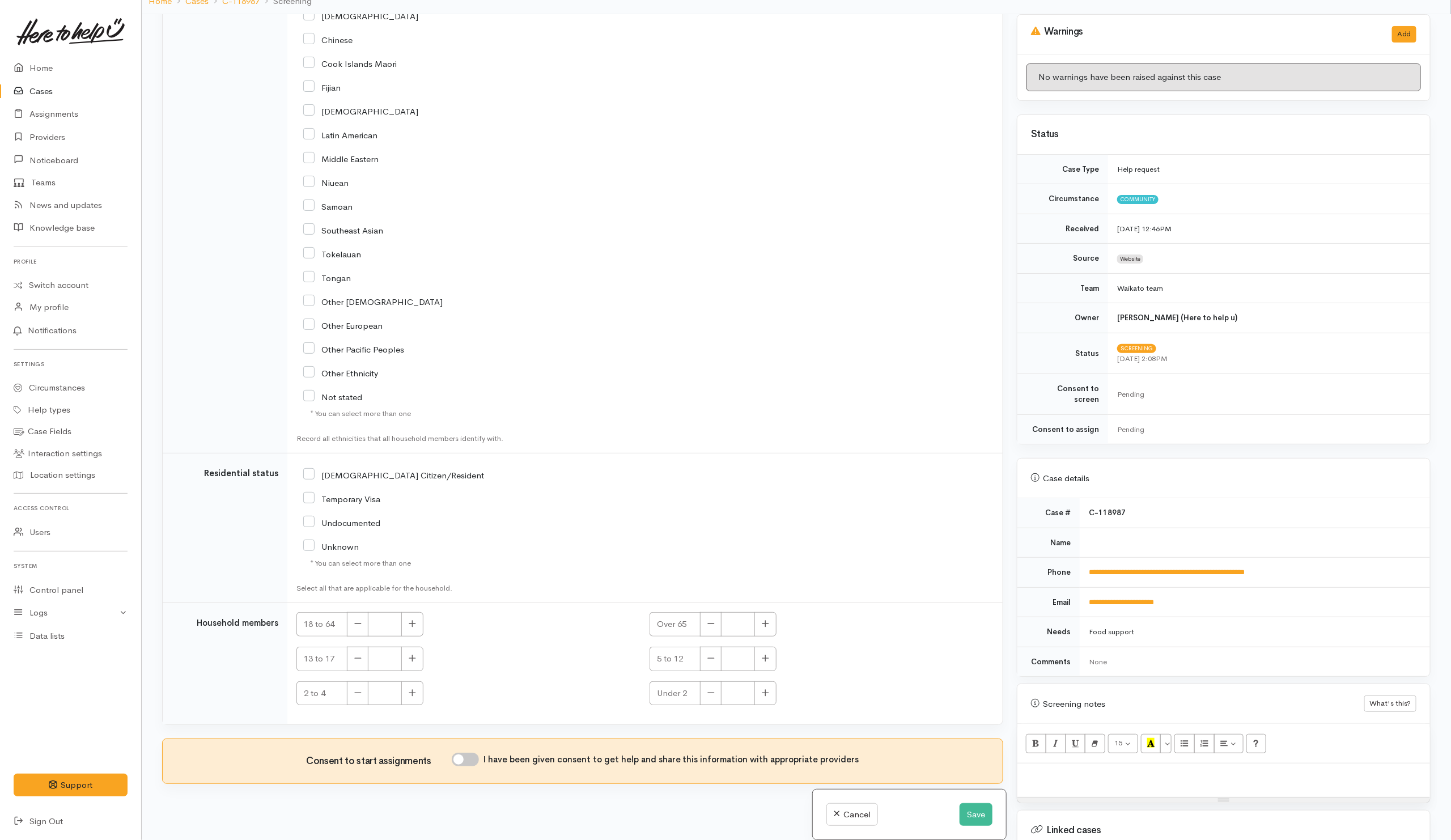
scroll to position [99, 0]
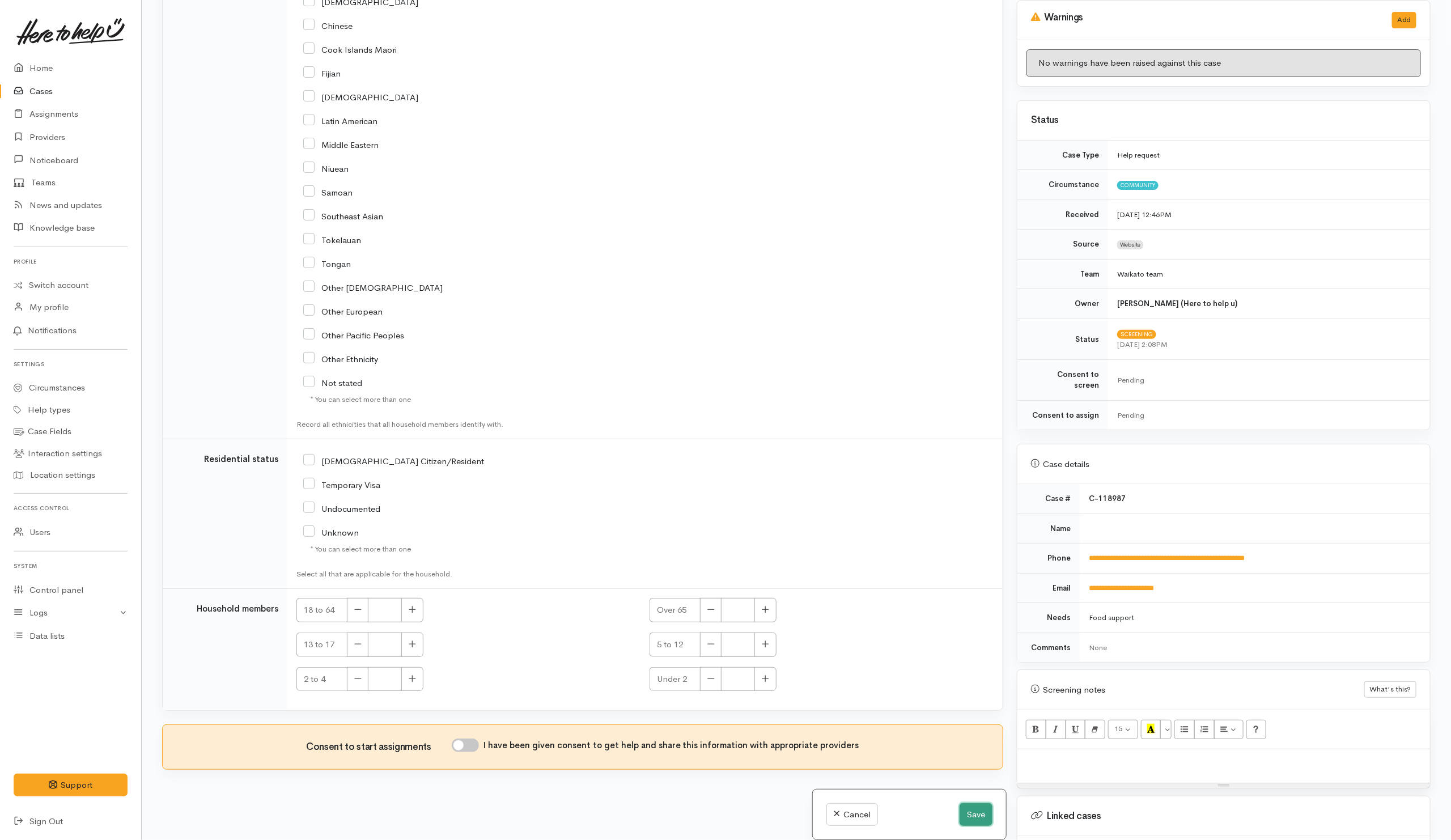
click at [962, 813] on button "Save" at bounding box center [975, 815] width 33 height 23
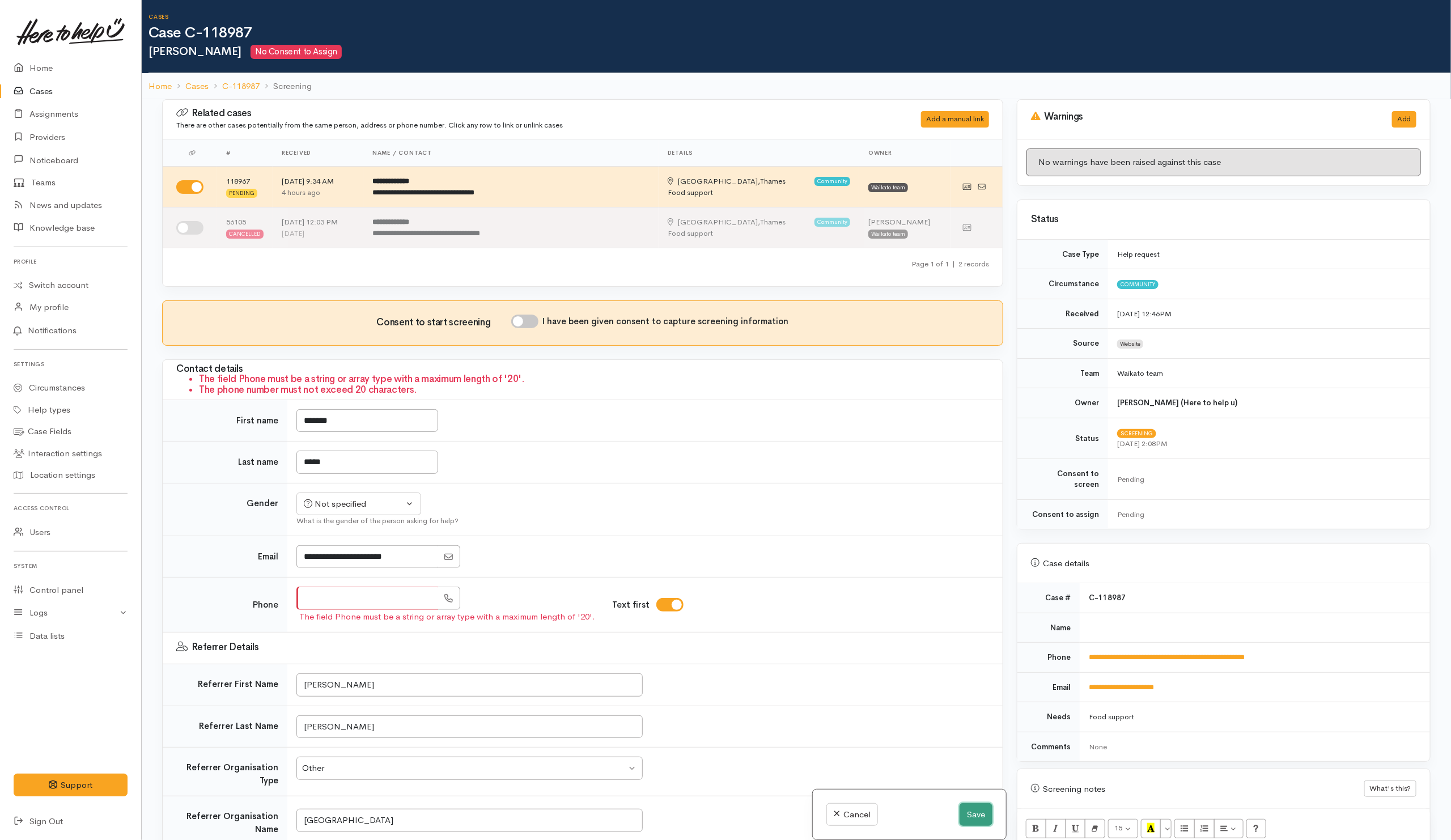
click at [978, 821] on button "Save" at bounding box center [975, 815] width 33 height 23
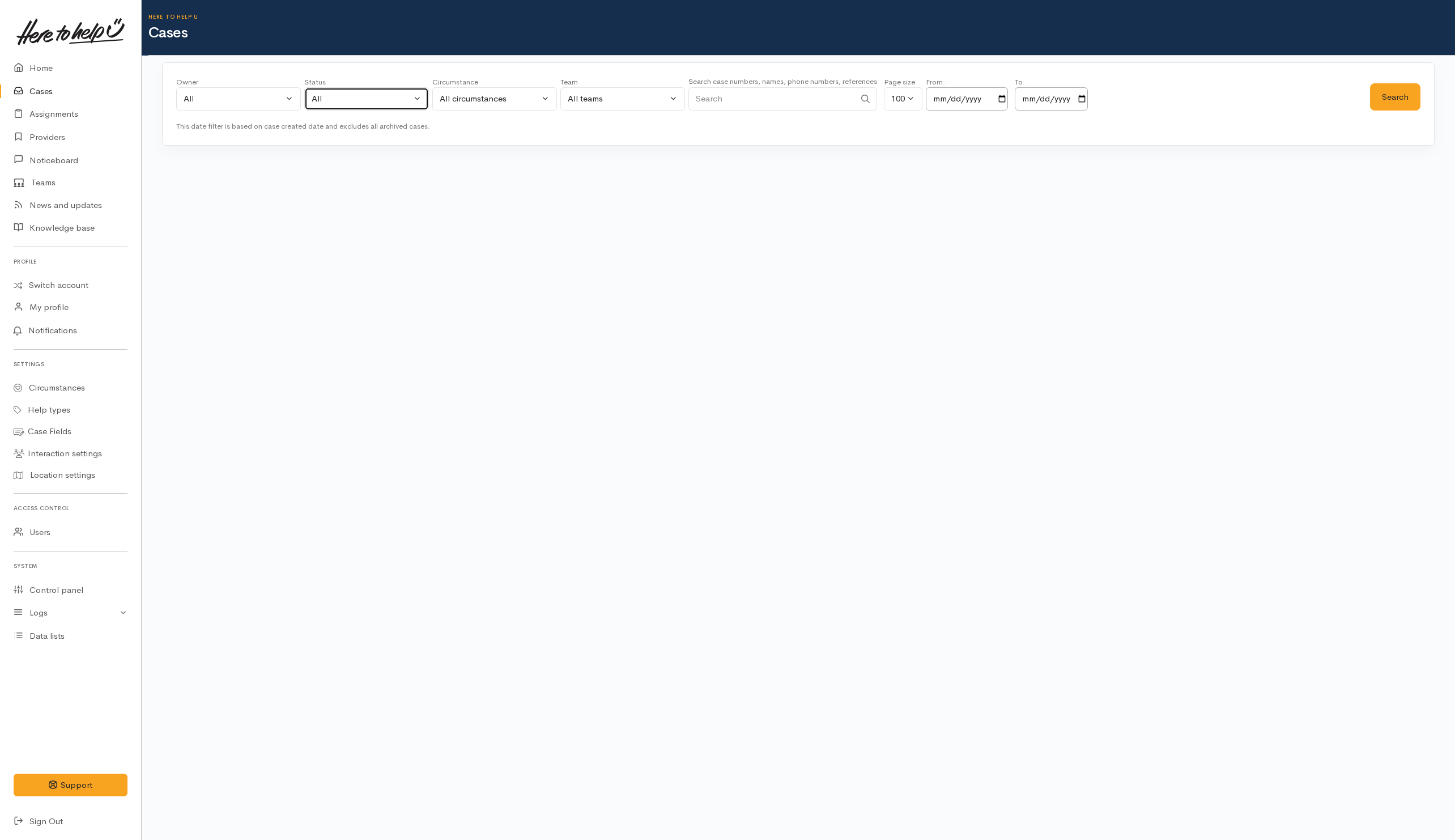
click at [380, 109] on button "All" at bounding box center [366, 99] width 124 height 23
click at [355, 168] on span "All current cases" at bounding box center [356, 173] width 64 height 13
select select "Unresolved"
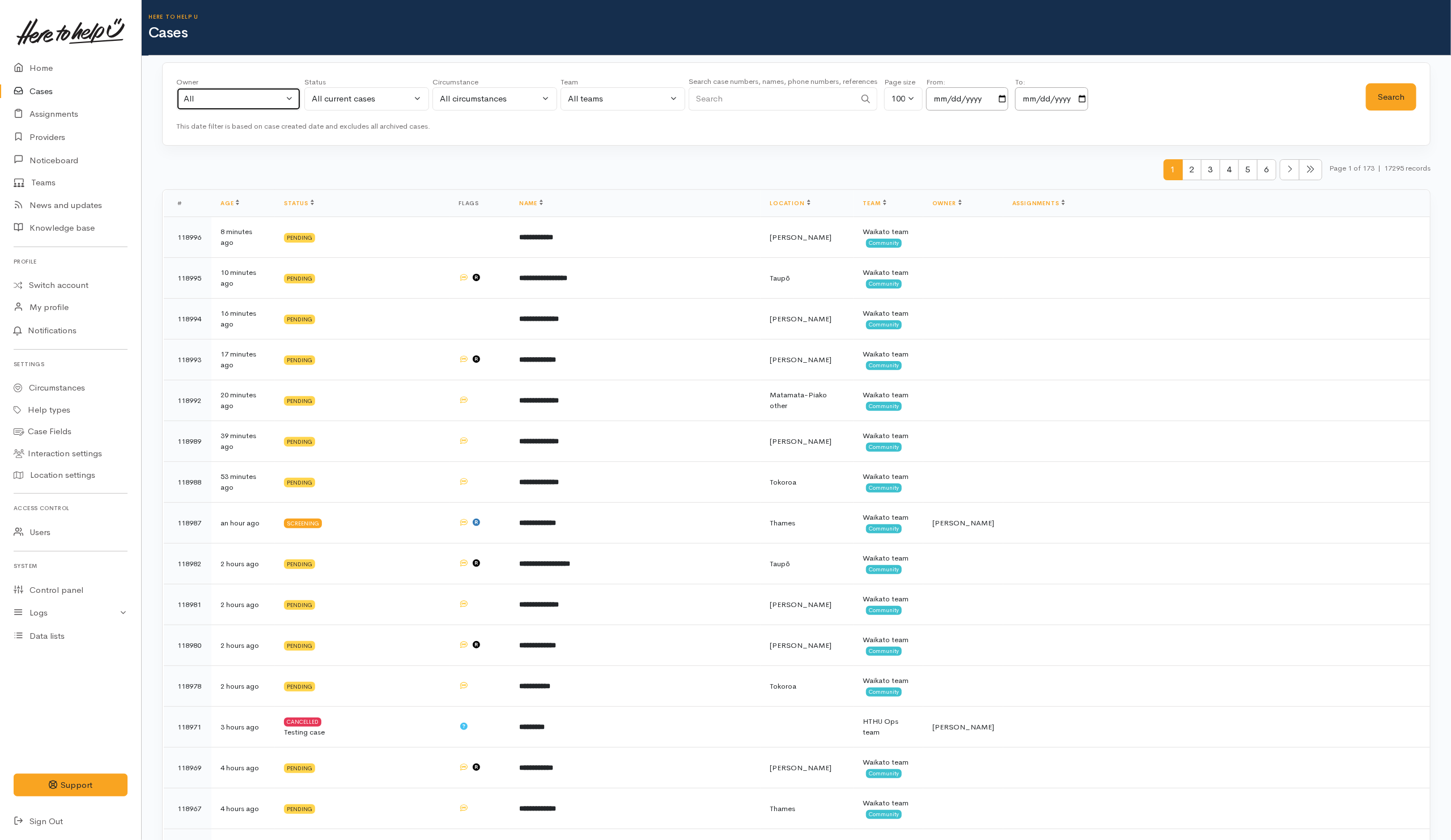
click at [270, 107] on button "All" at bounding box center [238, 99] width 124 height 23
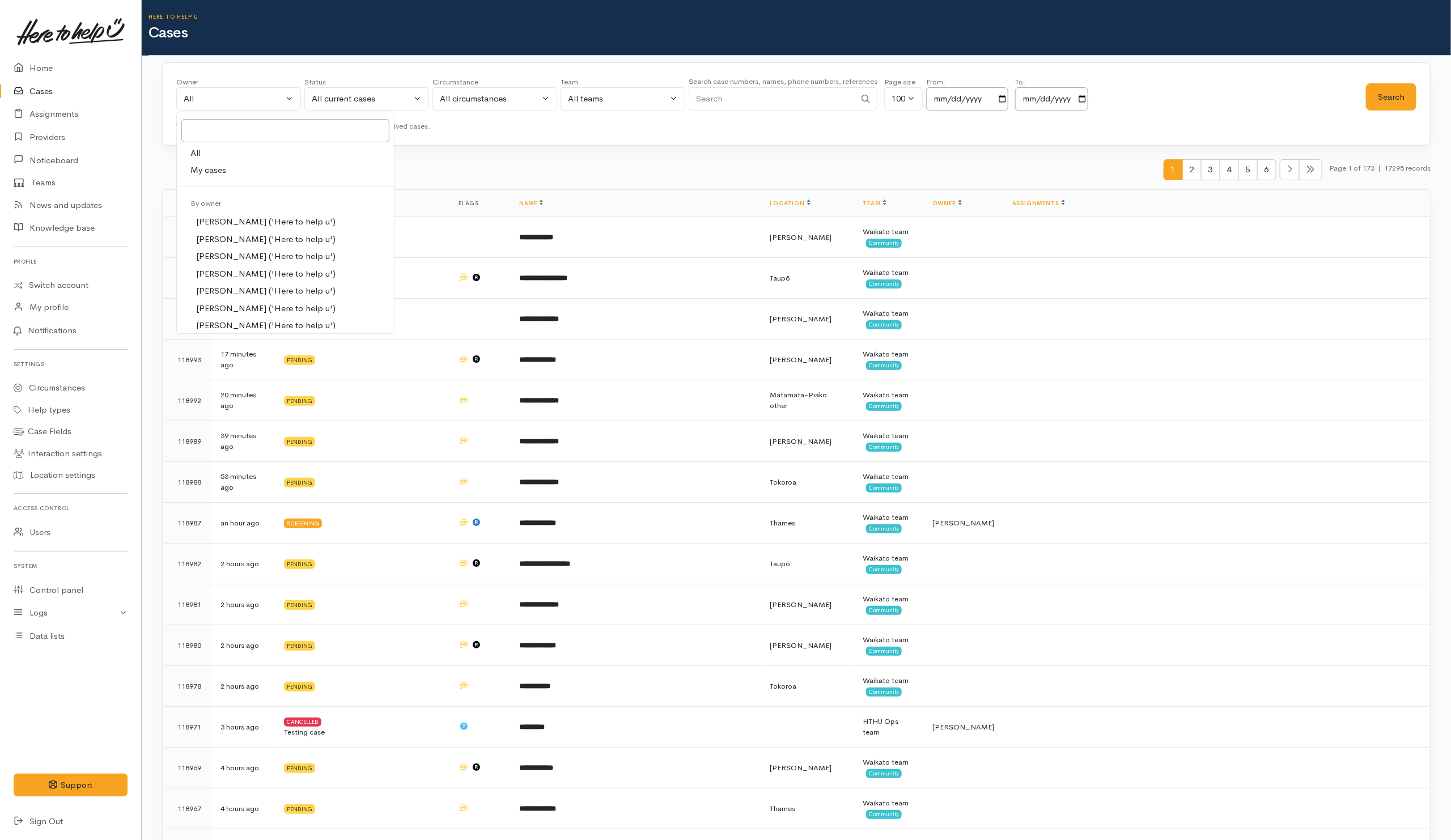
click at [240, 167] on link "My cases" at bounding box center [285, 170] width 217 height 17
select select "202"
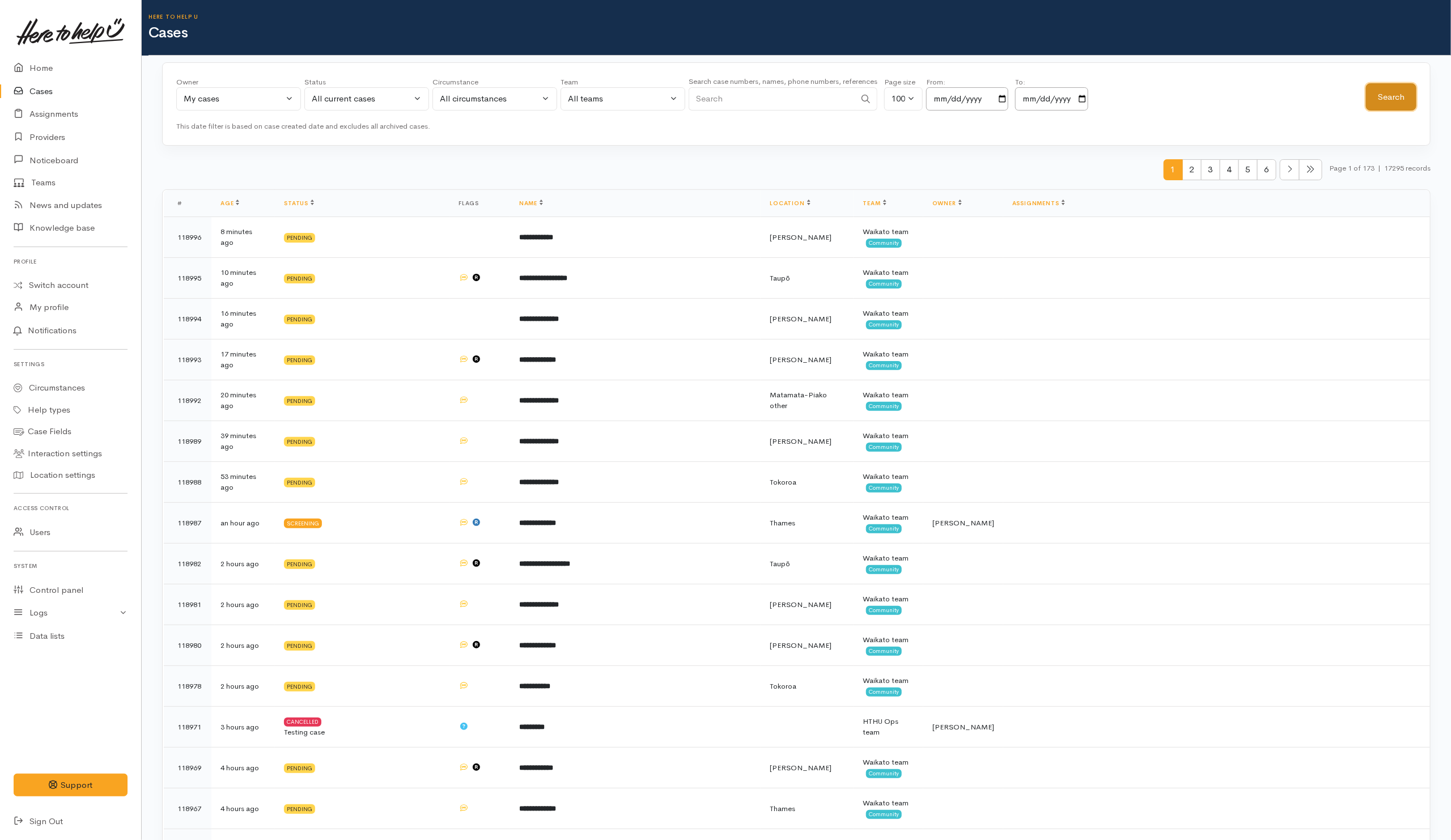
click at [1404, 105] on button "Search" at bounding box center [1391, 97] width 50 height 28
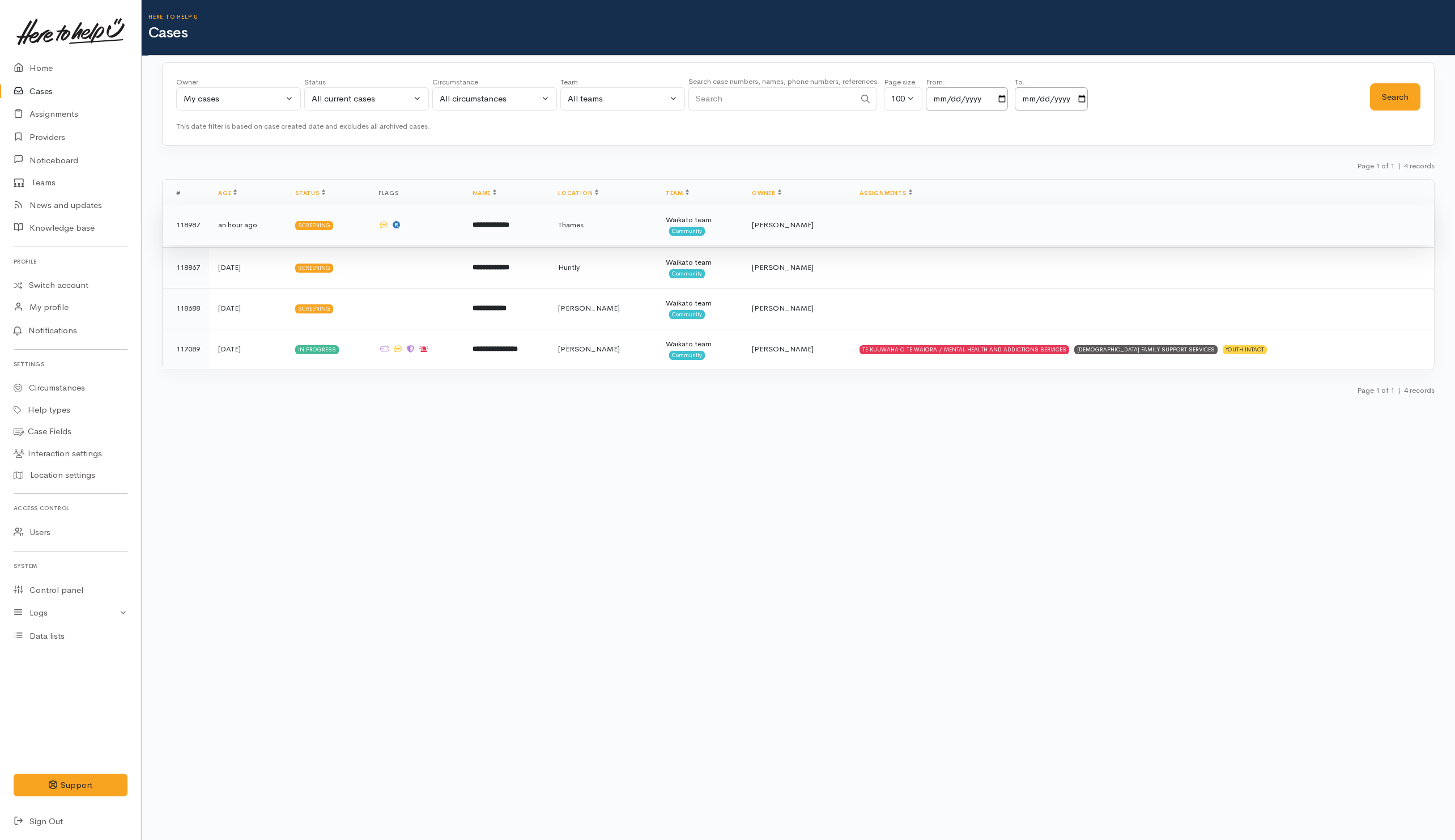
click at [549, 232] on td "**********" at bounding box center [506, 225] width 86 height 41
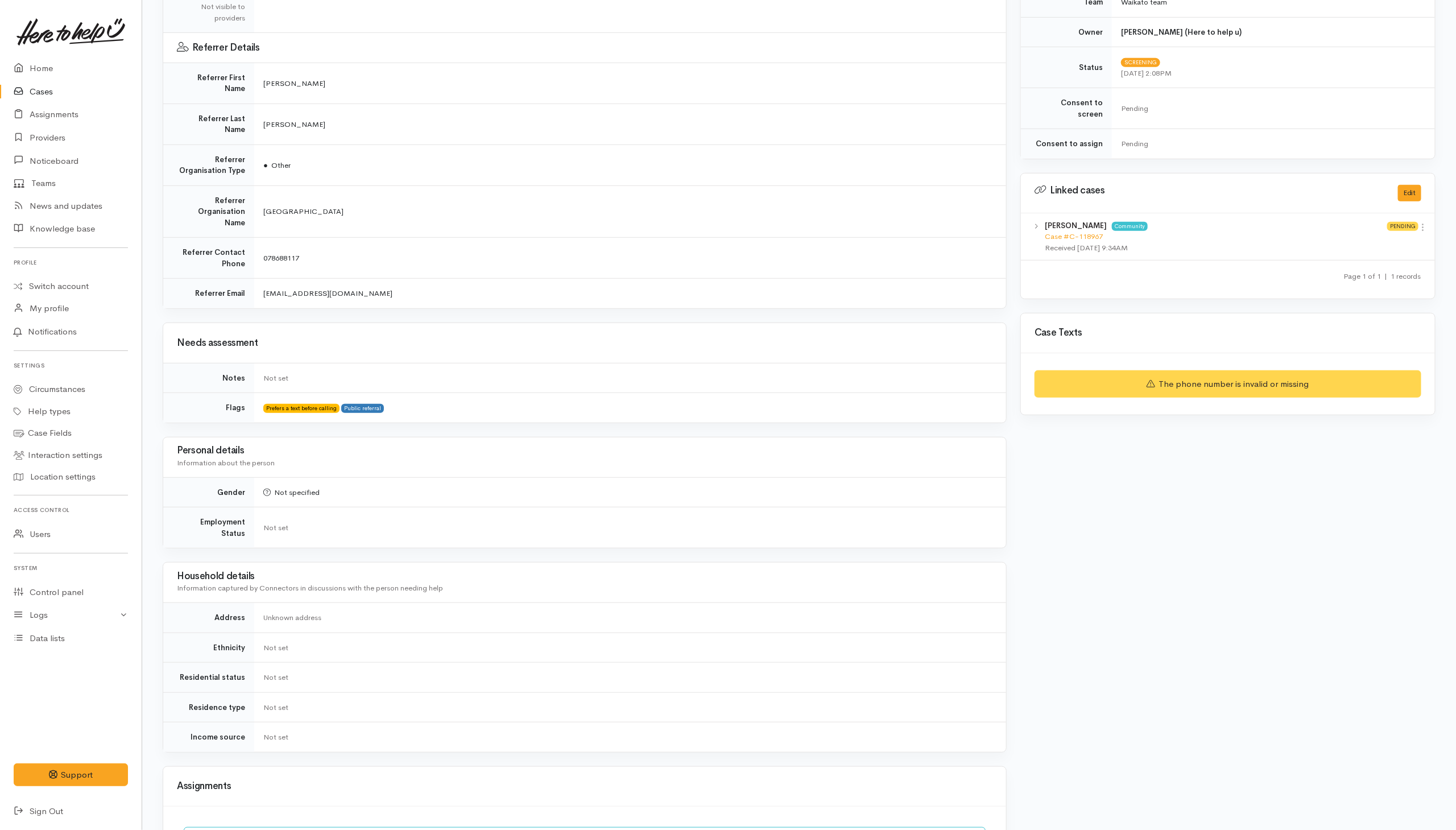
scroll to position [530, 0]
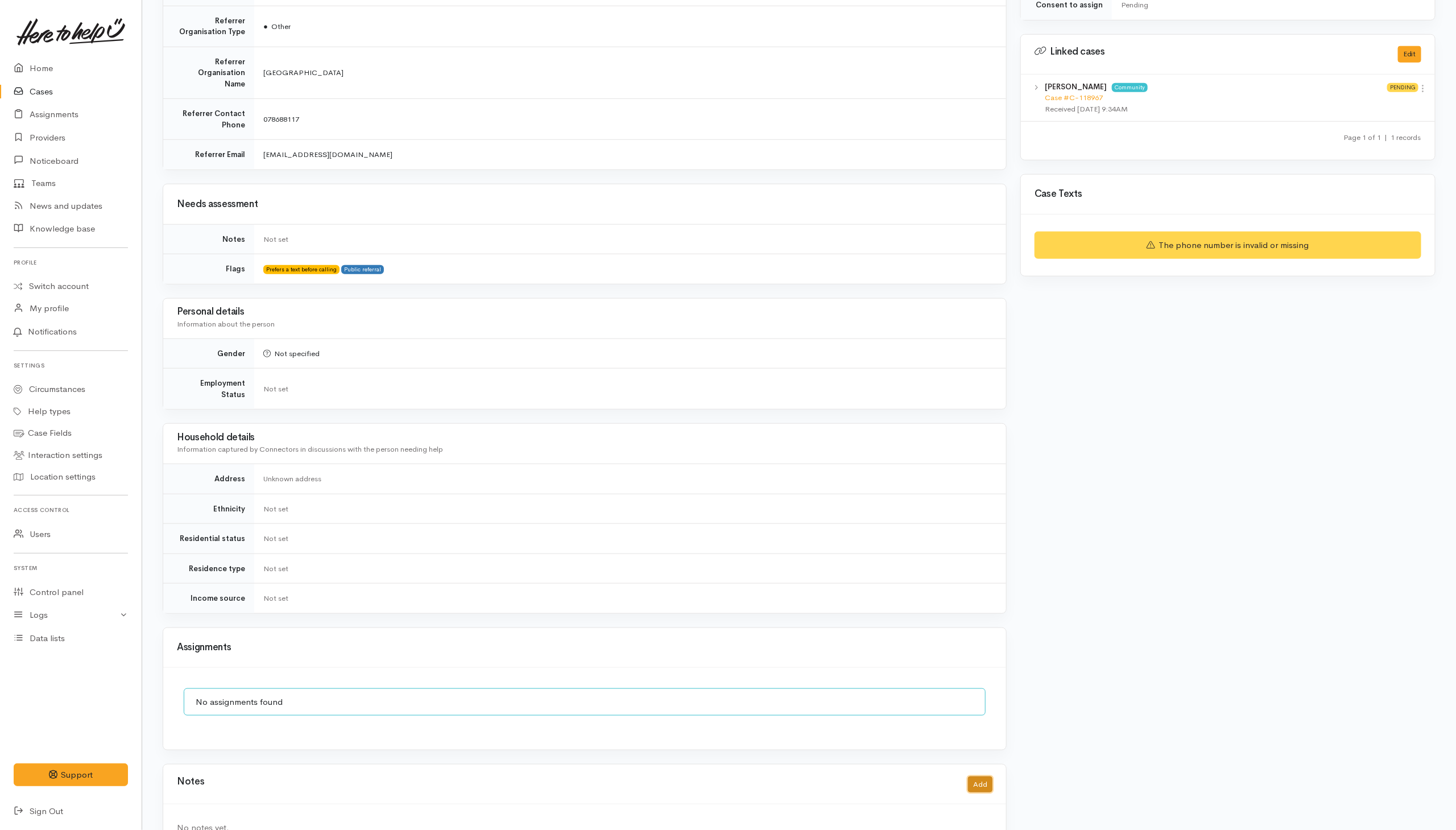
click at [973, 777] on button "Add" at bounding box center [980, 785] width 24 height 16
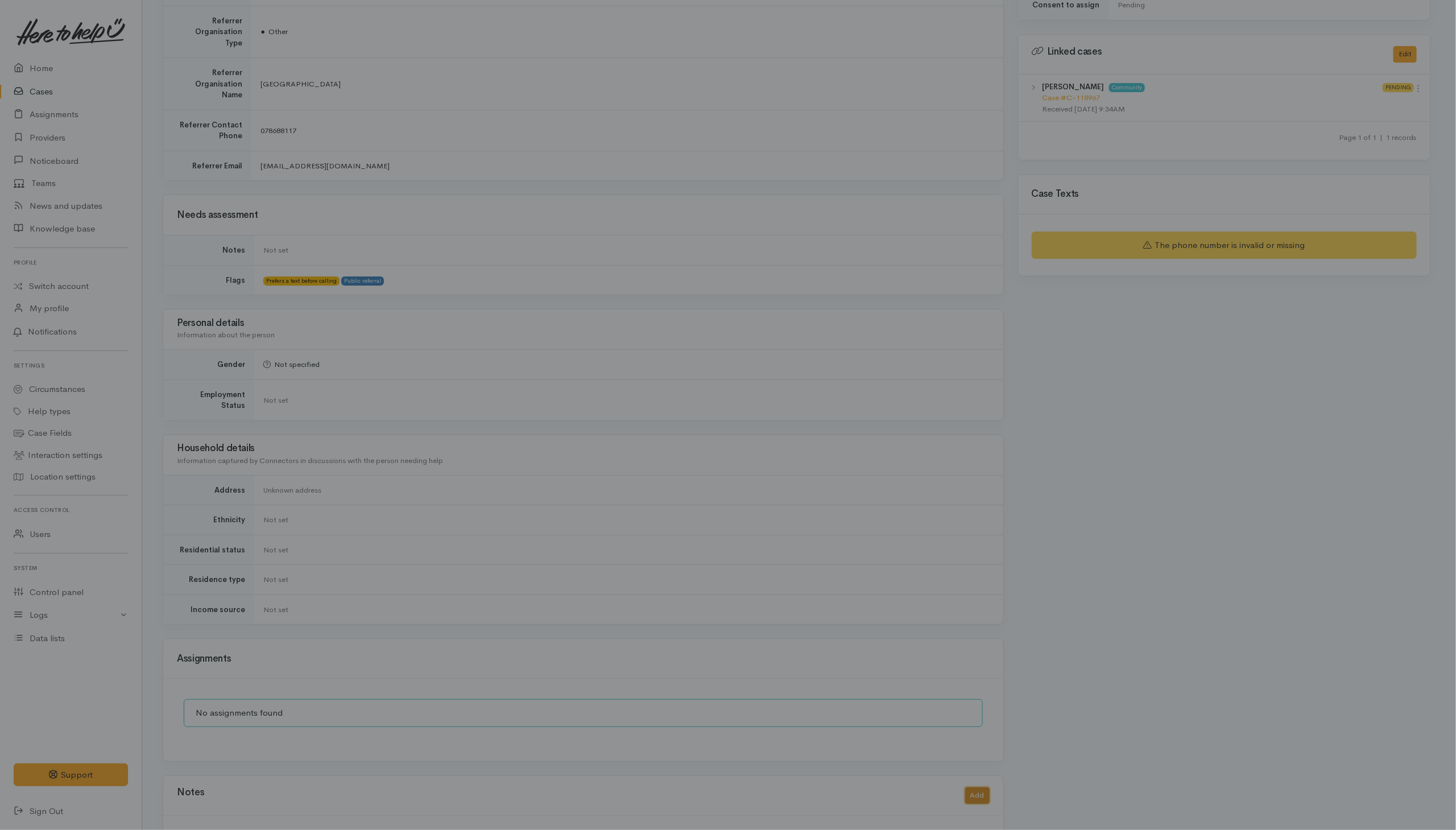
scroll to position [517, 0]
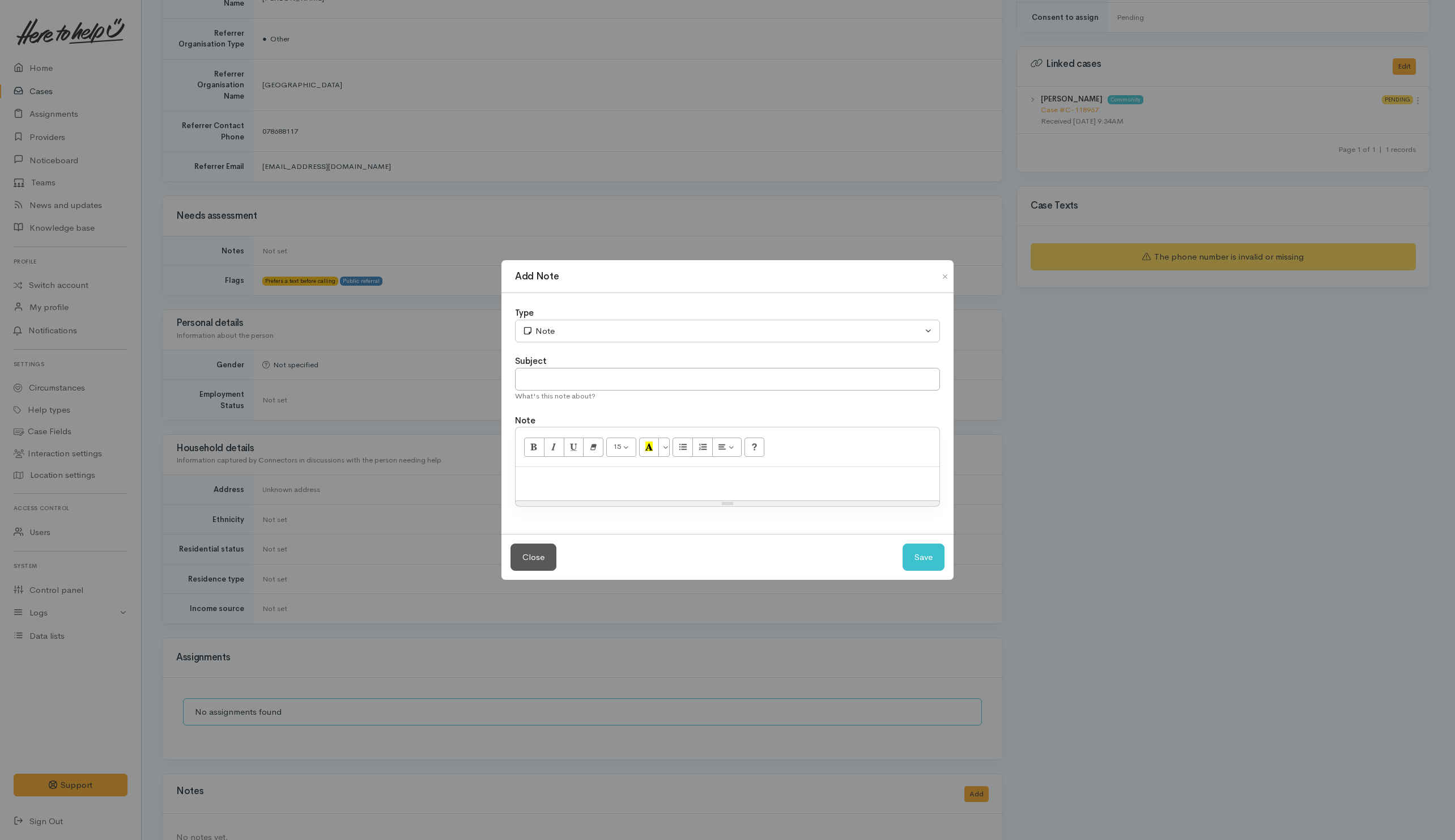
click at [594, 495] on div at bounding box center [727, 484] width 424 height 34
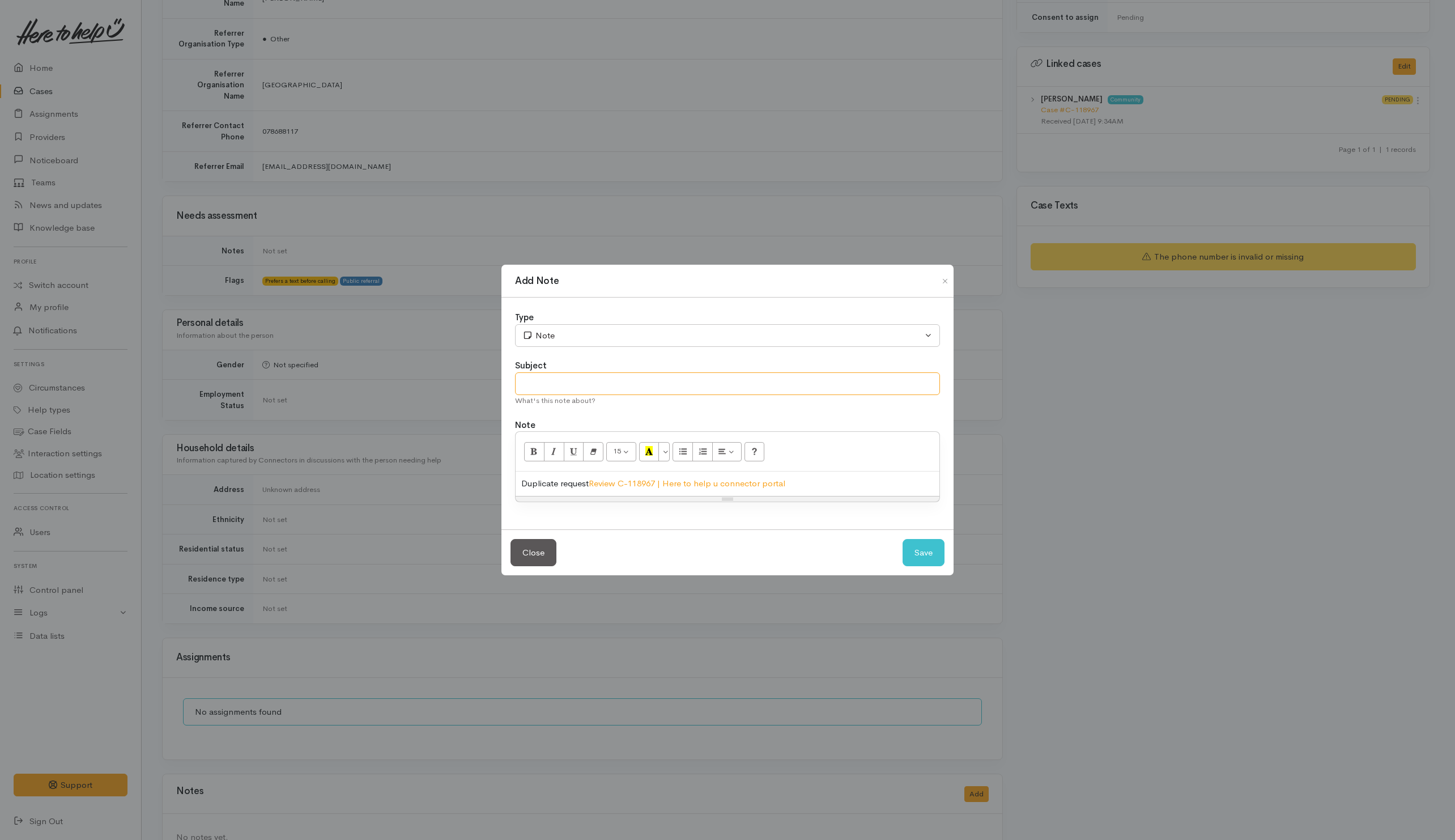
click at [747, 393] on input "text" at bounding box center [727, 384] width 425 height 23
type input "CANCEL"
click at [935, 559] on button "Save" at bounding box center [923, 553] width 42 height 28
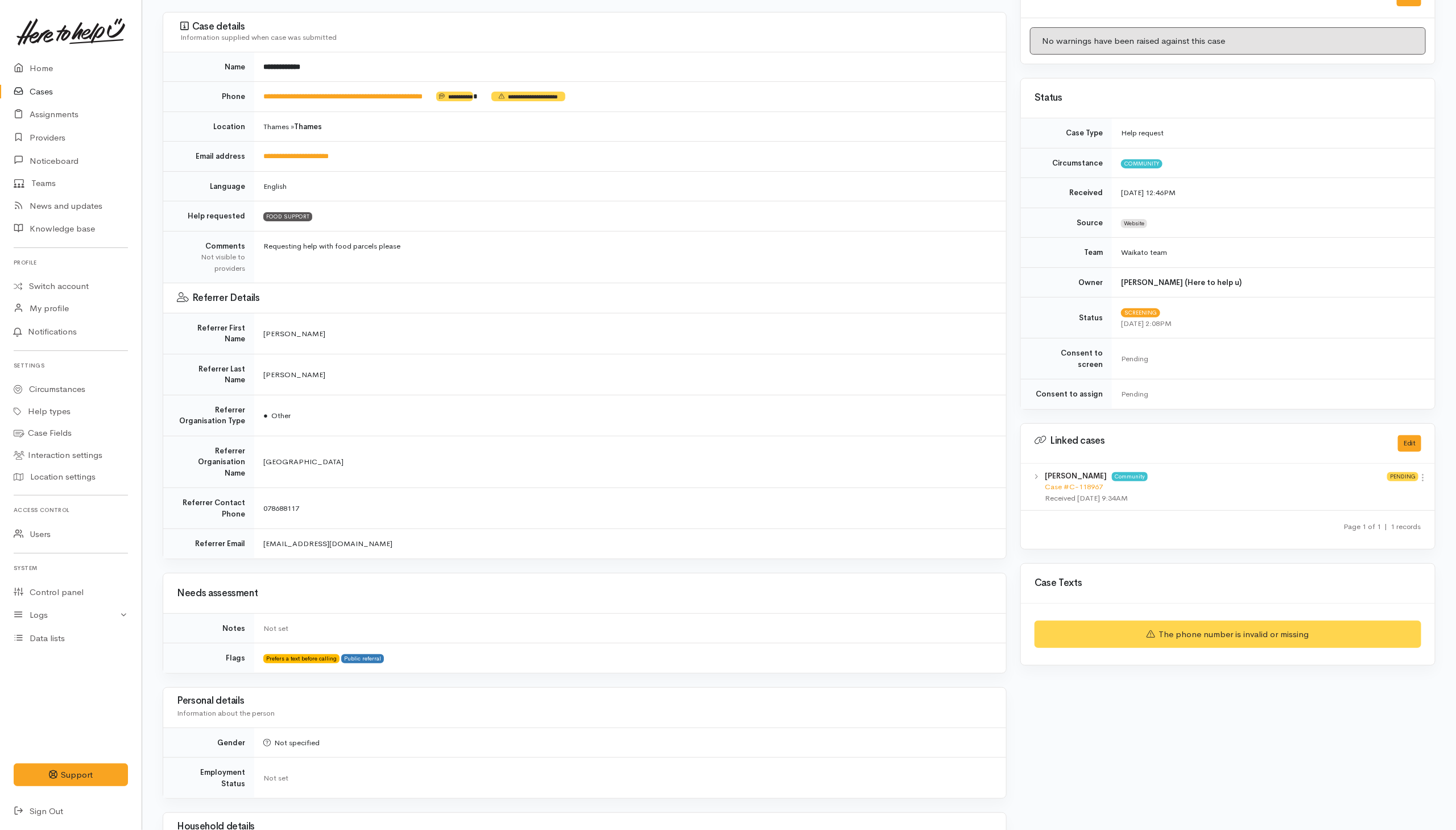
scroll to position [0, 0]
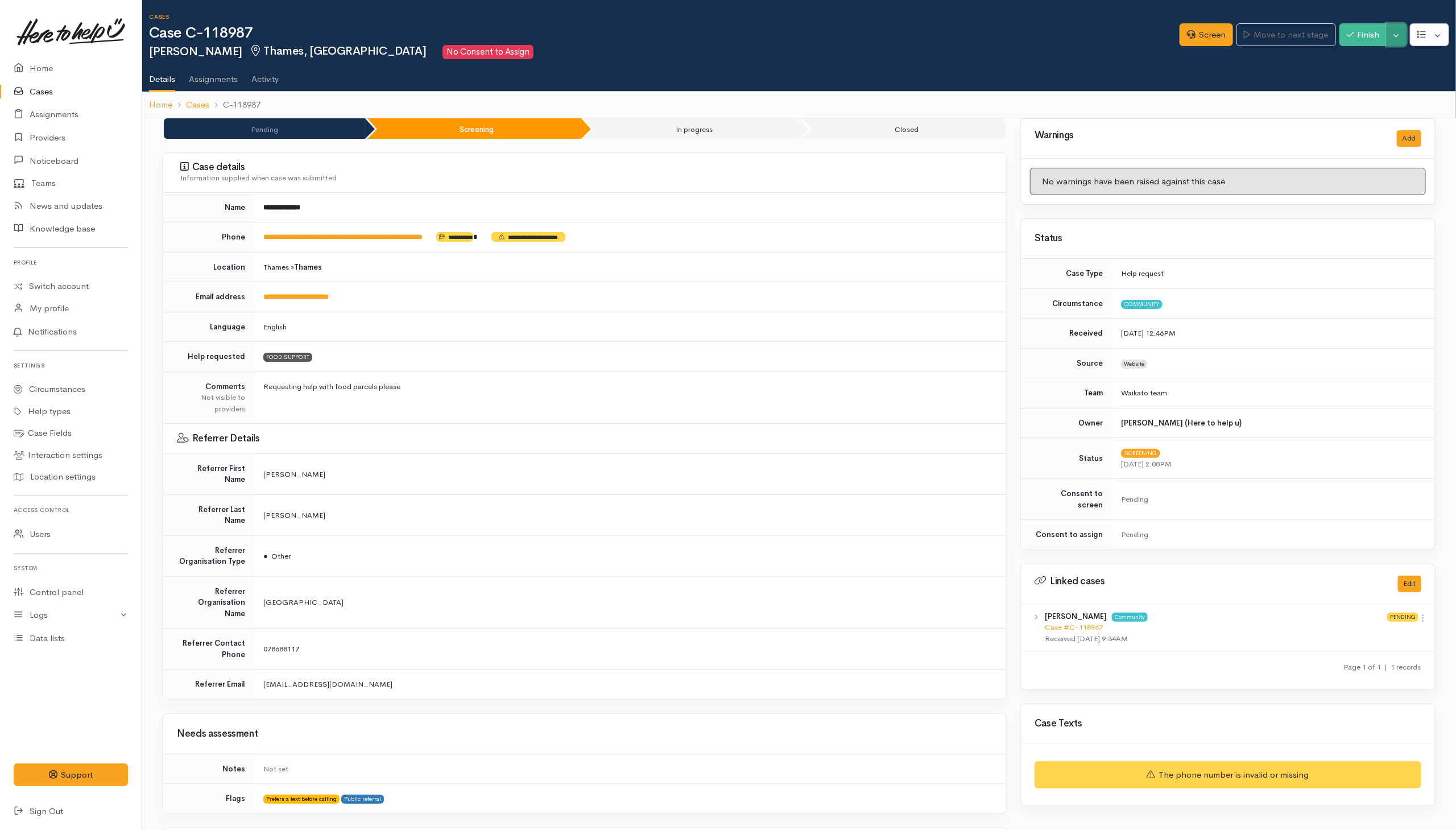
click at [1404, 31] on button "Toggle Dropdown" at bounding box center [1396, 35] width 20 height 23
click at [1358, 77] on link "Cancel" at bounding box center [1361, 78] width 90 height 17
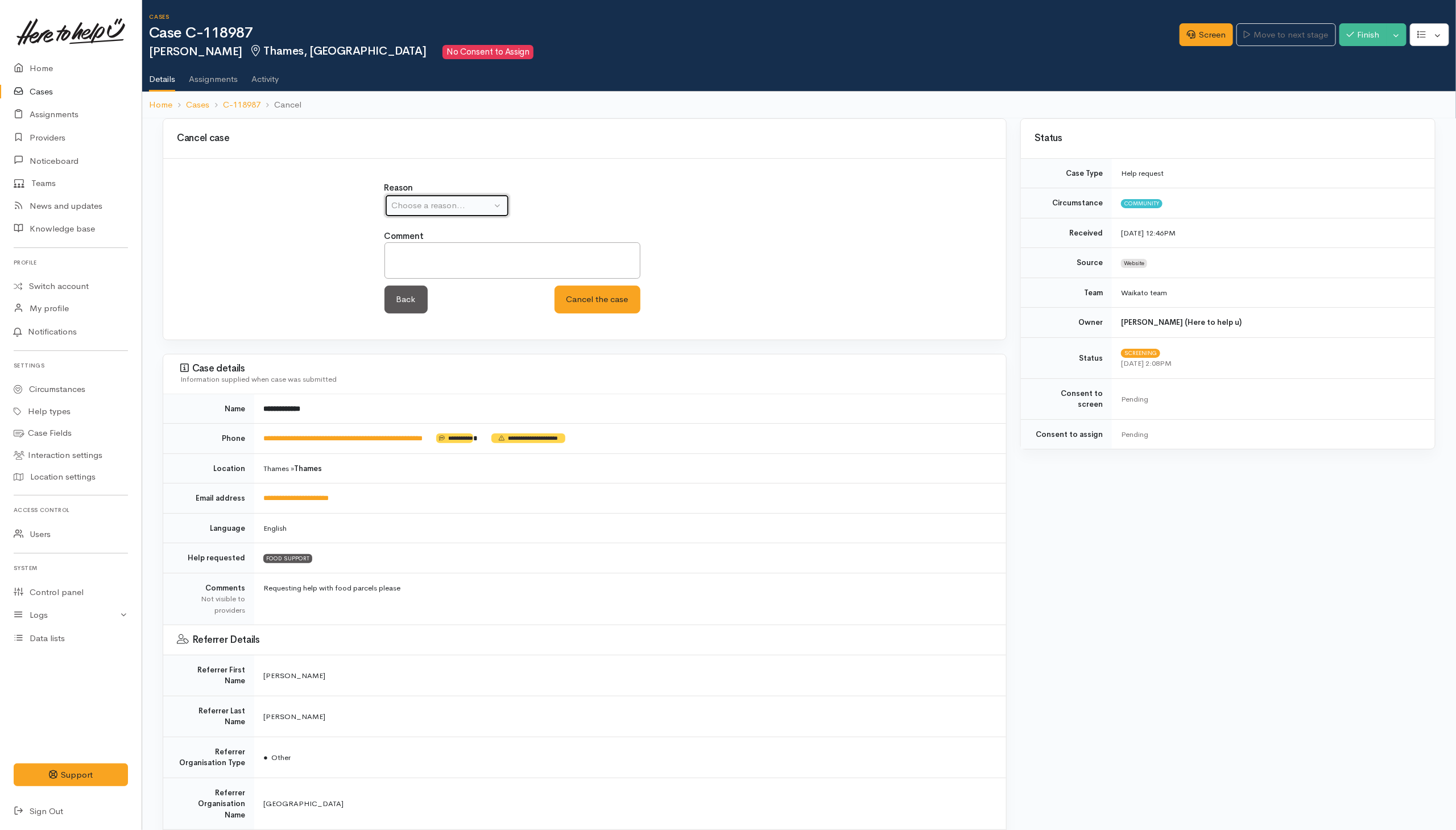
click at [481, 204] on div "Choose a reason..." at bounding box center [442, 206] width 100 height 13
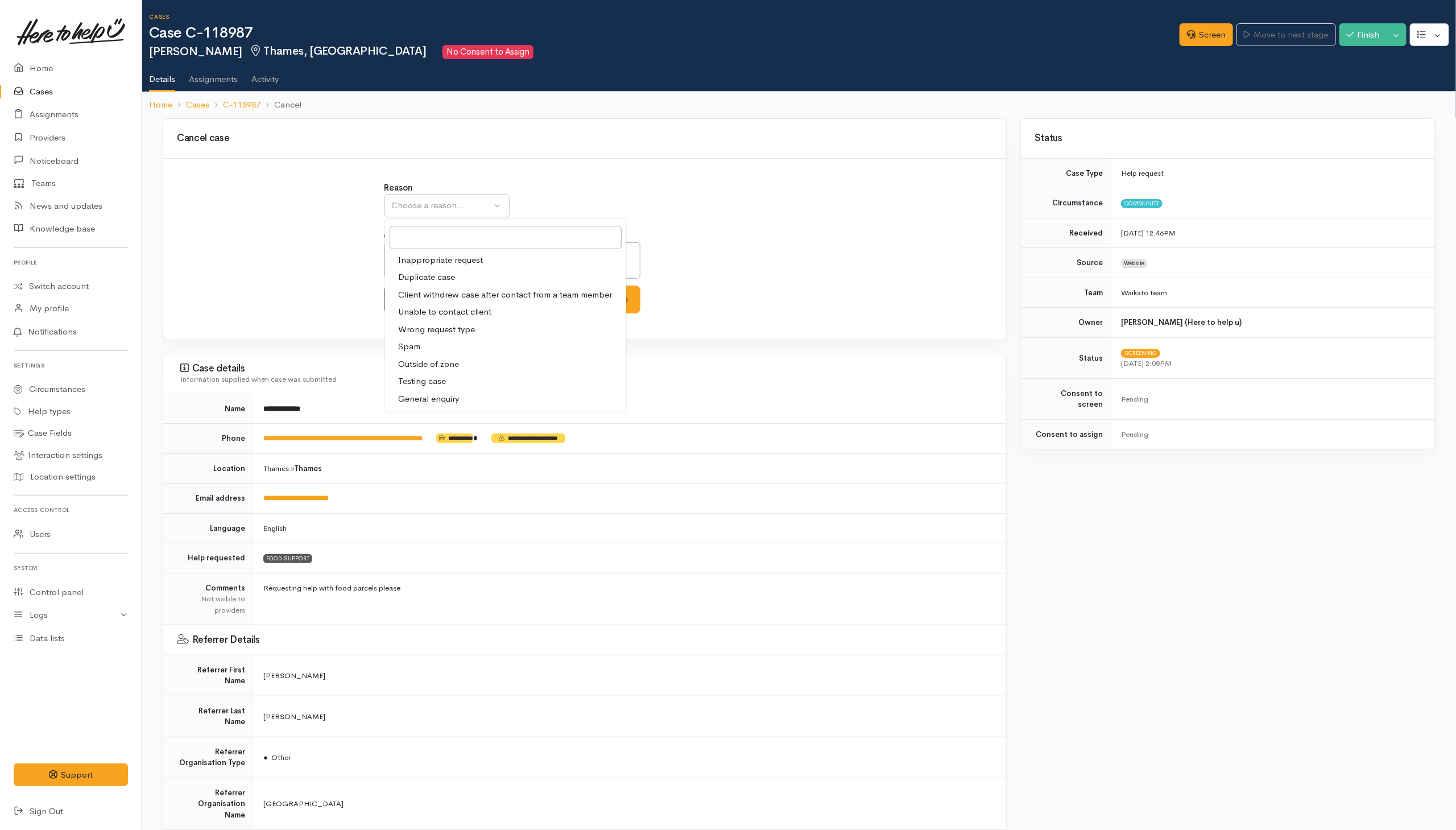
click at [426, 279] on span "Duplicate case" at bounding box center [427, 277] width 57 height 13
select select "2"
click at [597, 297] on button "Cancel the case" at bounding box center [597, 300] width 86 height 28
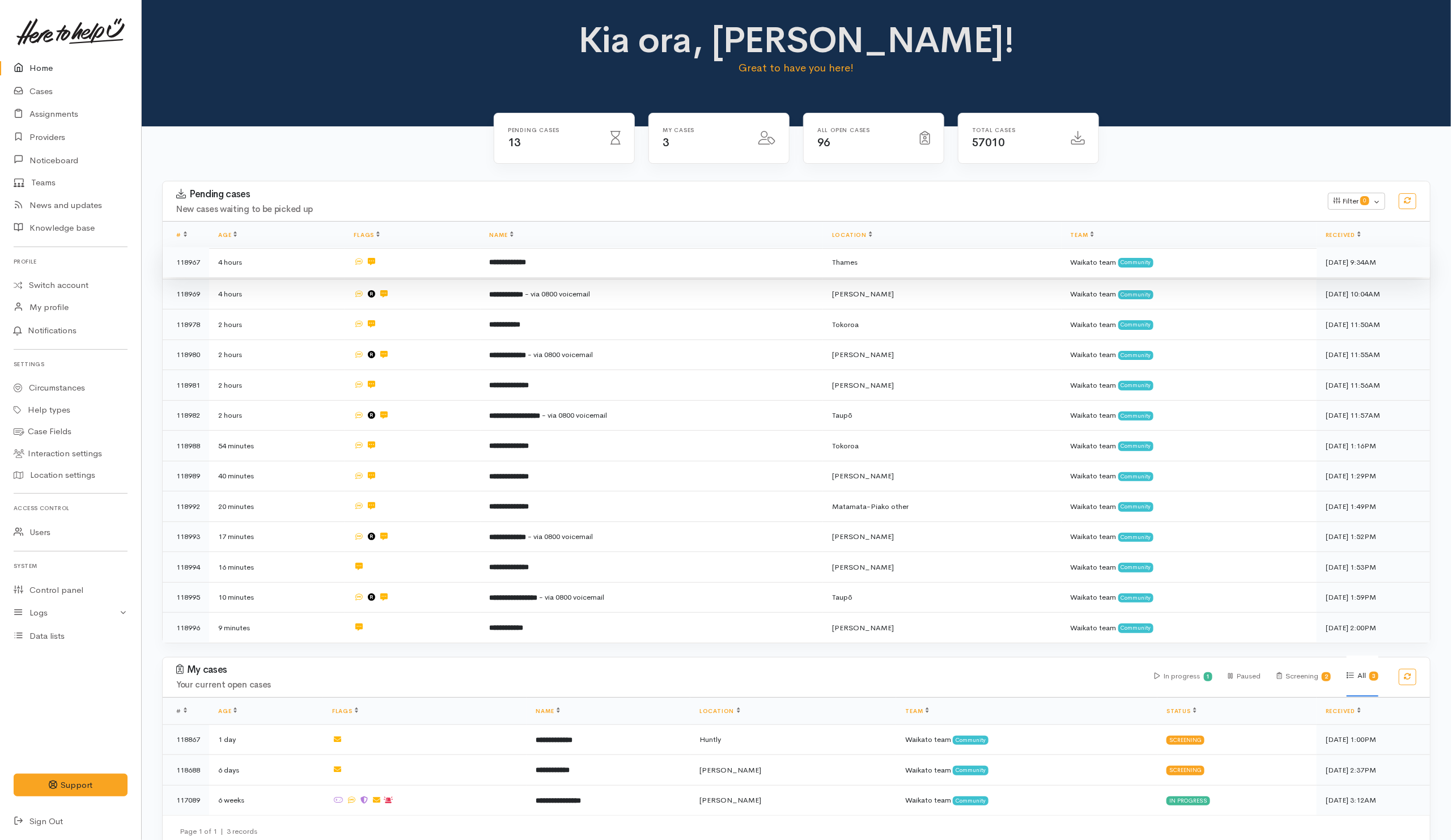
click at [561, 272] on td "**********" at bounding box center [652, 262] width 343 height 31
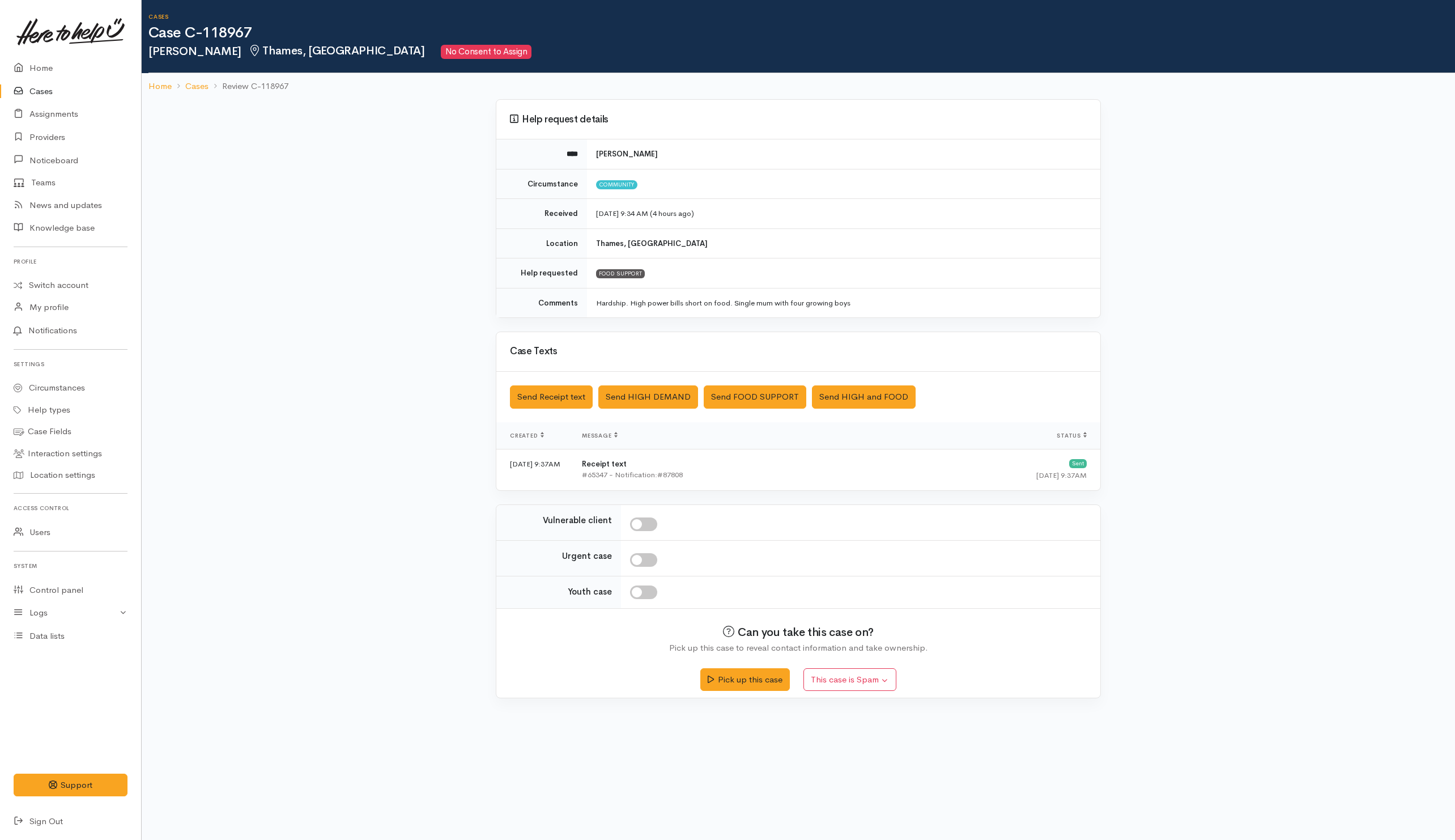
click at [327, 520] on div "Help request details **** [PERSON_NAME] Circumstance Community Received [DATE] …" at bounding box center [798, 405] width 1314 height 613
click at [36, 69] on link "Home" at bounding box center [71, 68] width 141 height 23
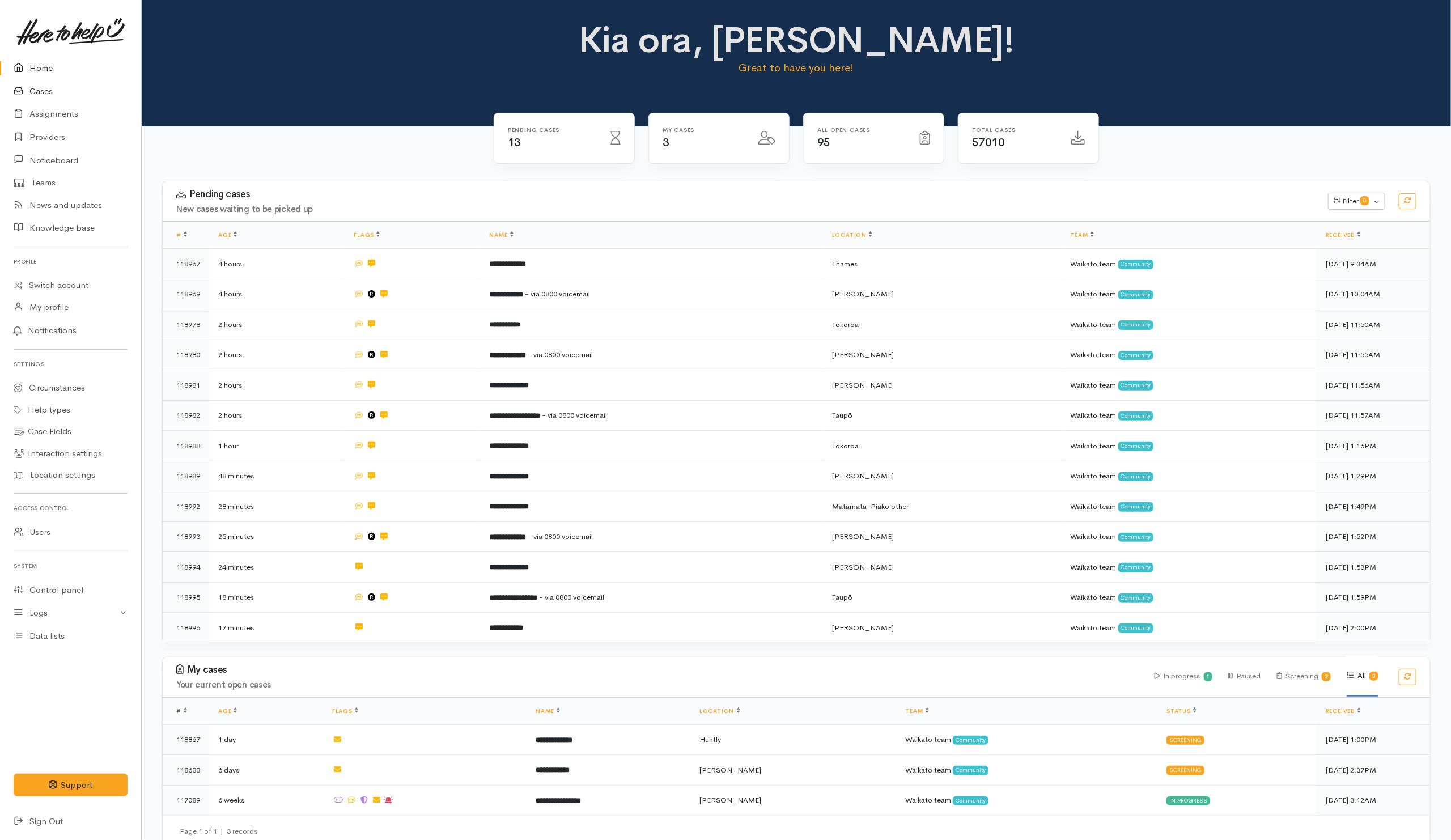
click at [43, 91] on link "Cases" at bounding box center [71, 91] width 141 height 23
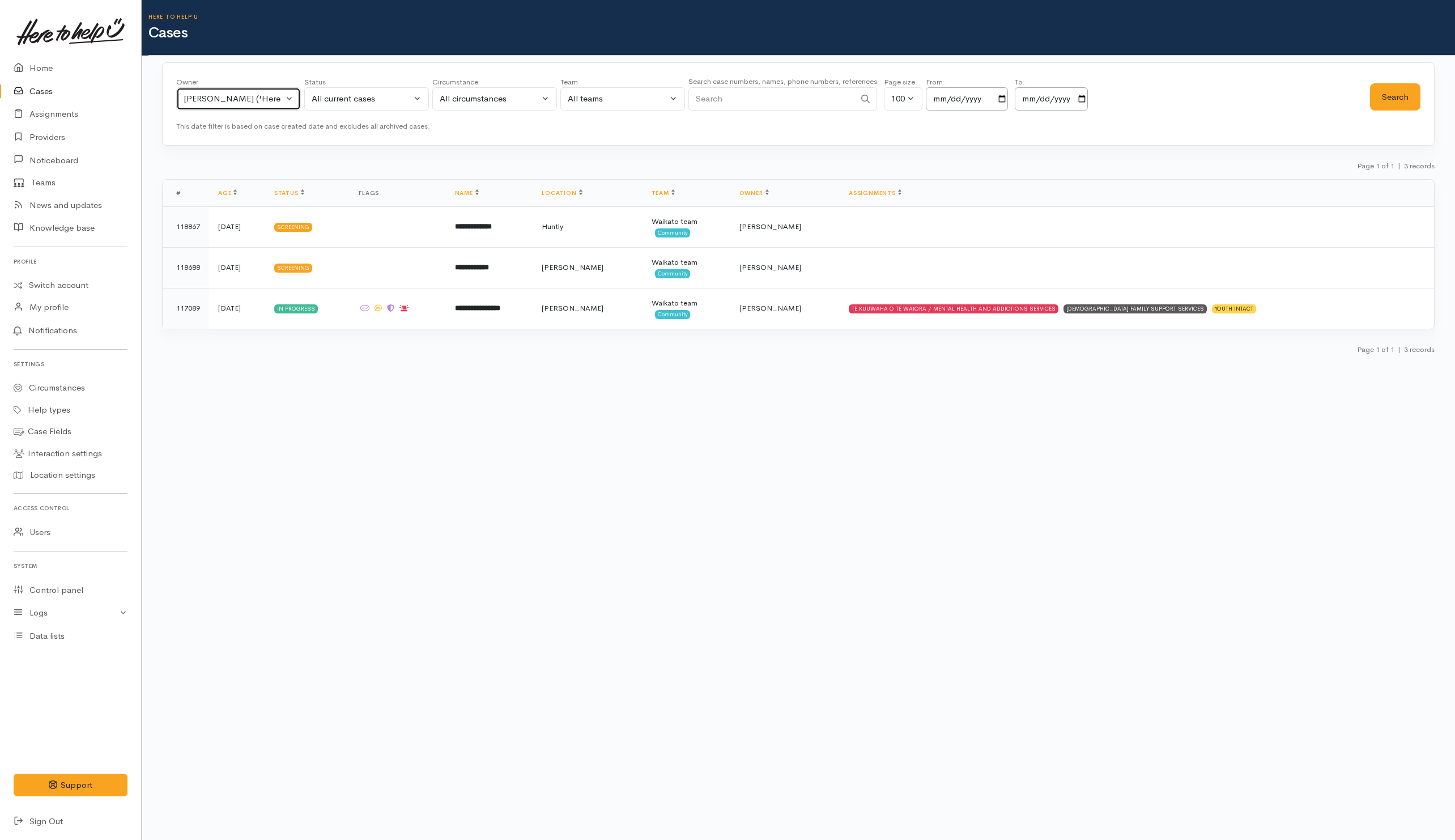
click at [279, 104] on div "Helena Kaufononga ('Here to help u')" at bounding box center [233, 99] width 100 height 13
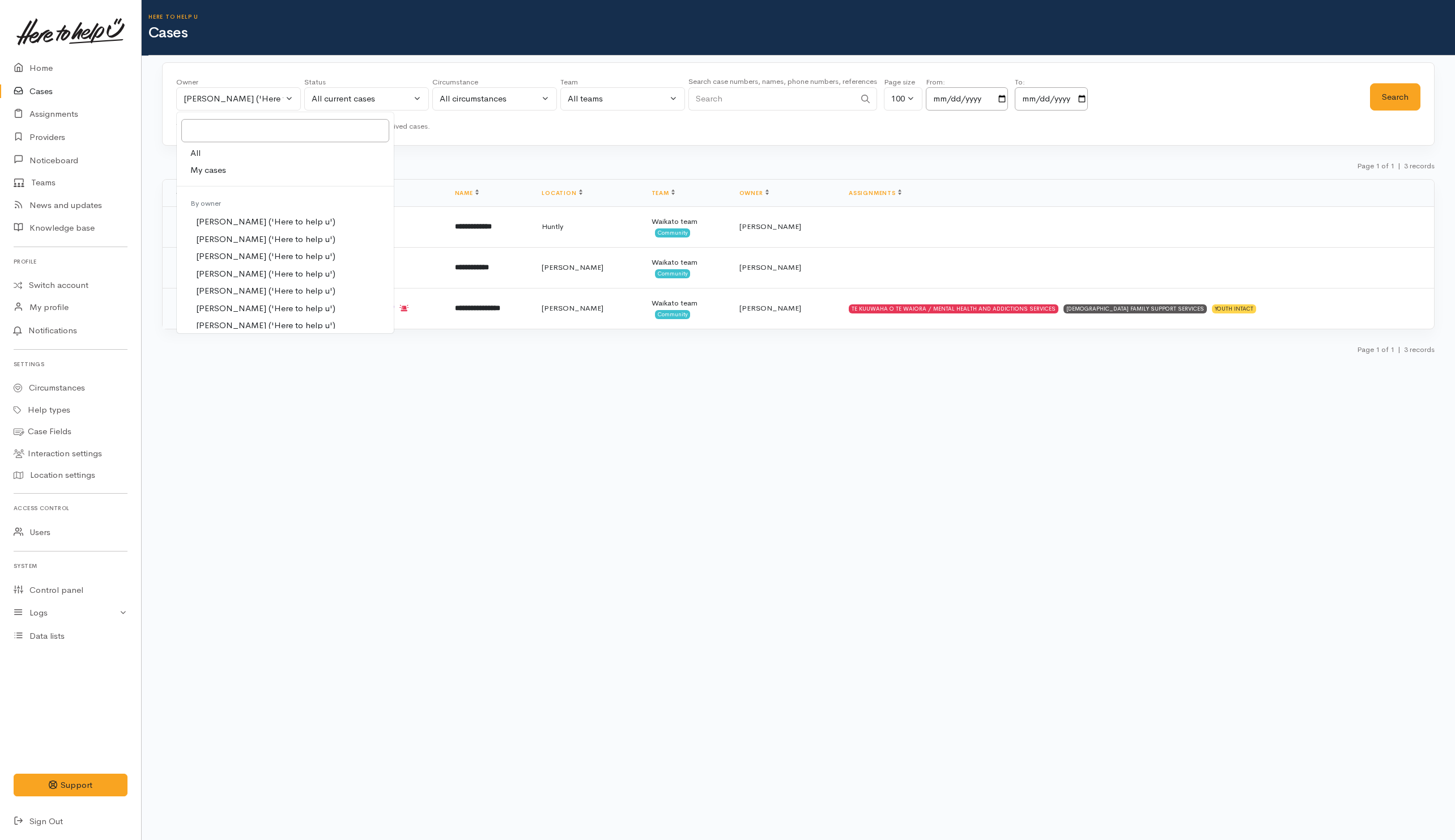
click at [214, 153] on link "All" at bounding box center [285, 153] width 217 height 17
select select "-1"
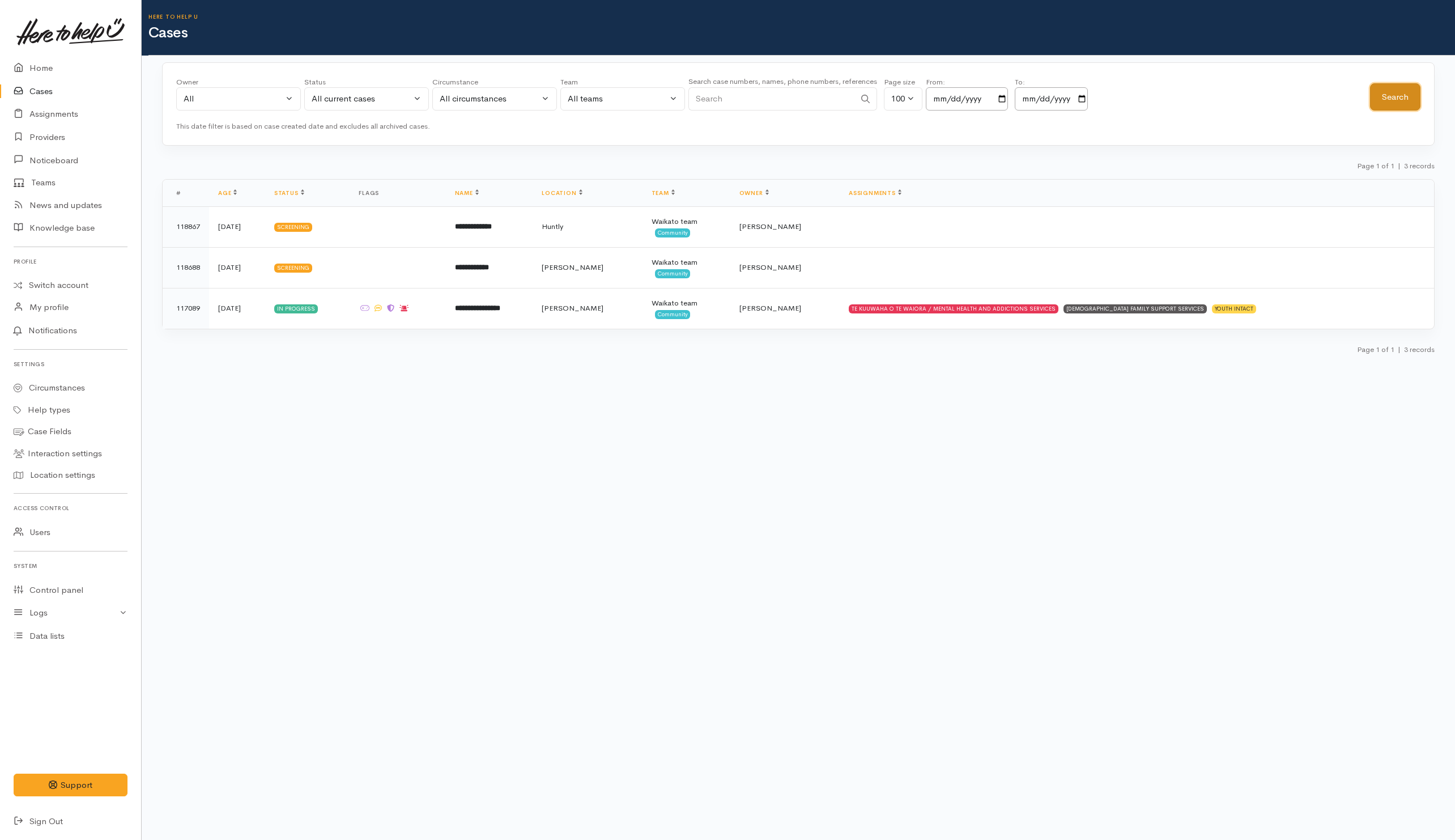
click at [1395, 100] on button "Search" at bounding box center [1395, 97] width 50 height 28
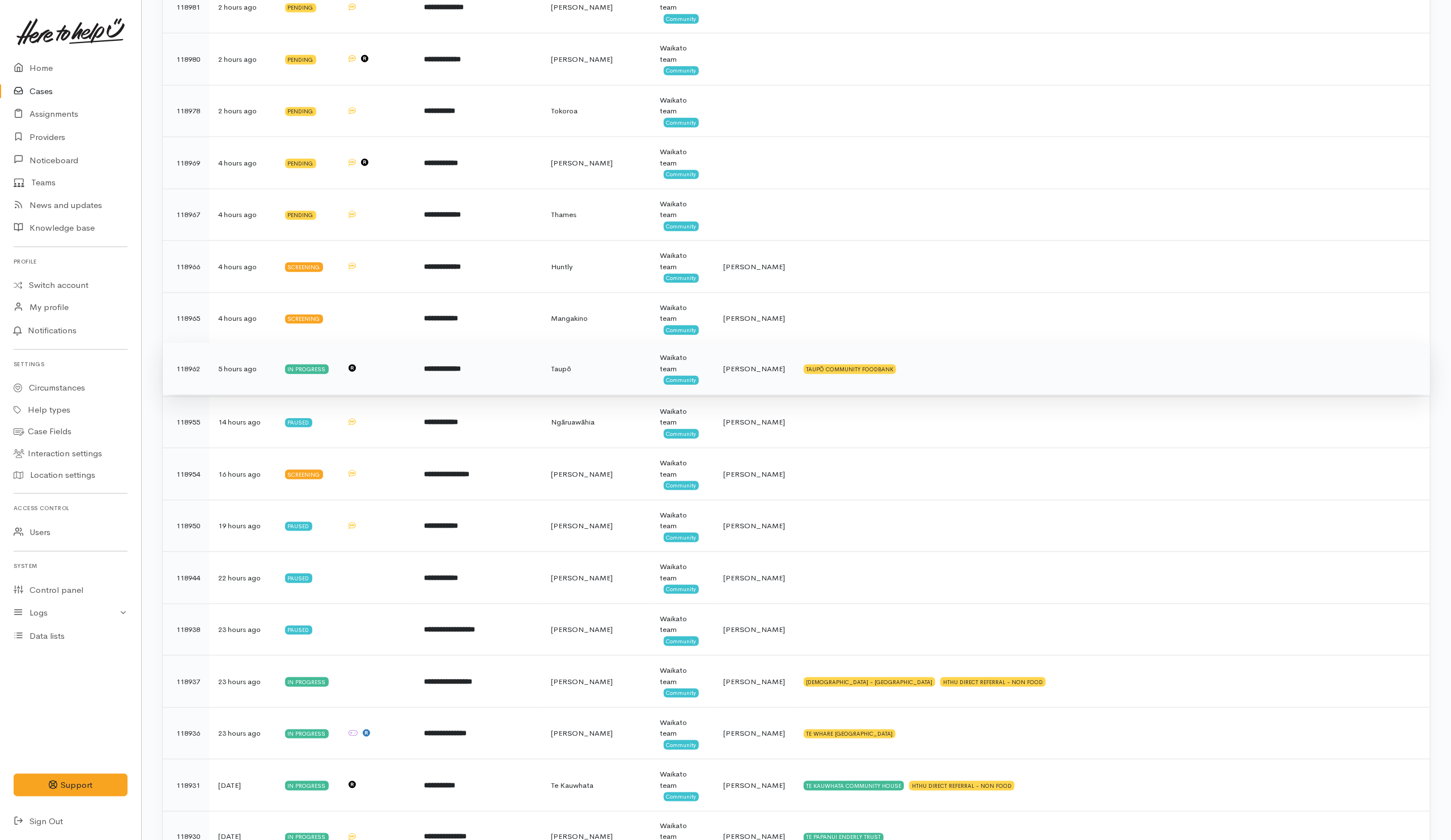
scroll to position [680, 0]
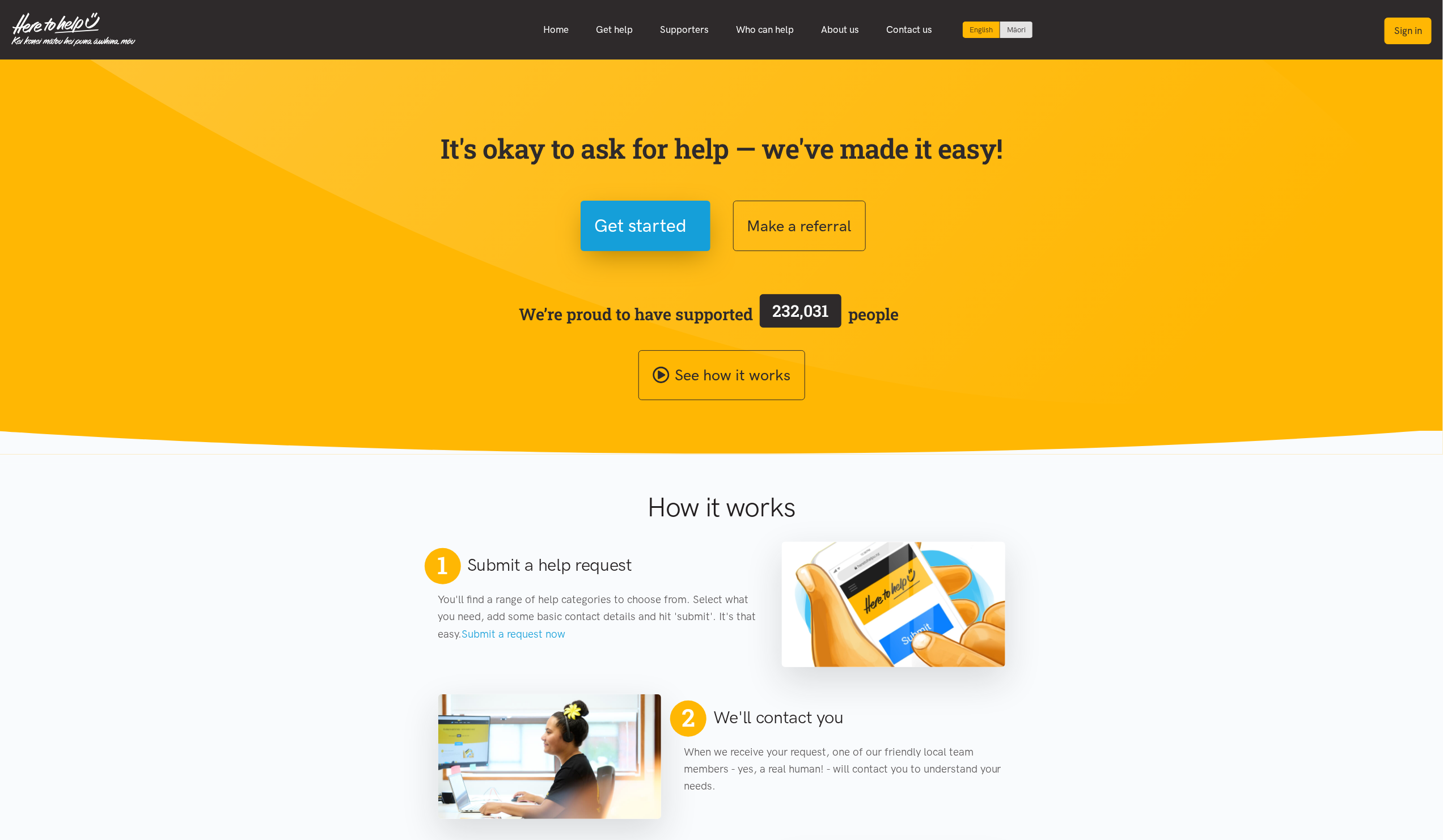
click at [1408, 36] on button "Sign in" at bounding box center [1408, 31] width 47 height 27
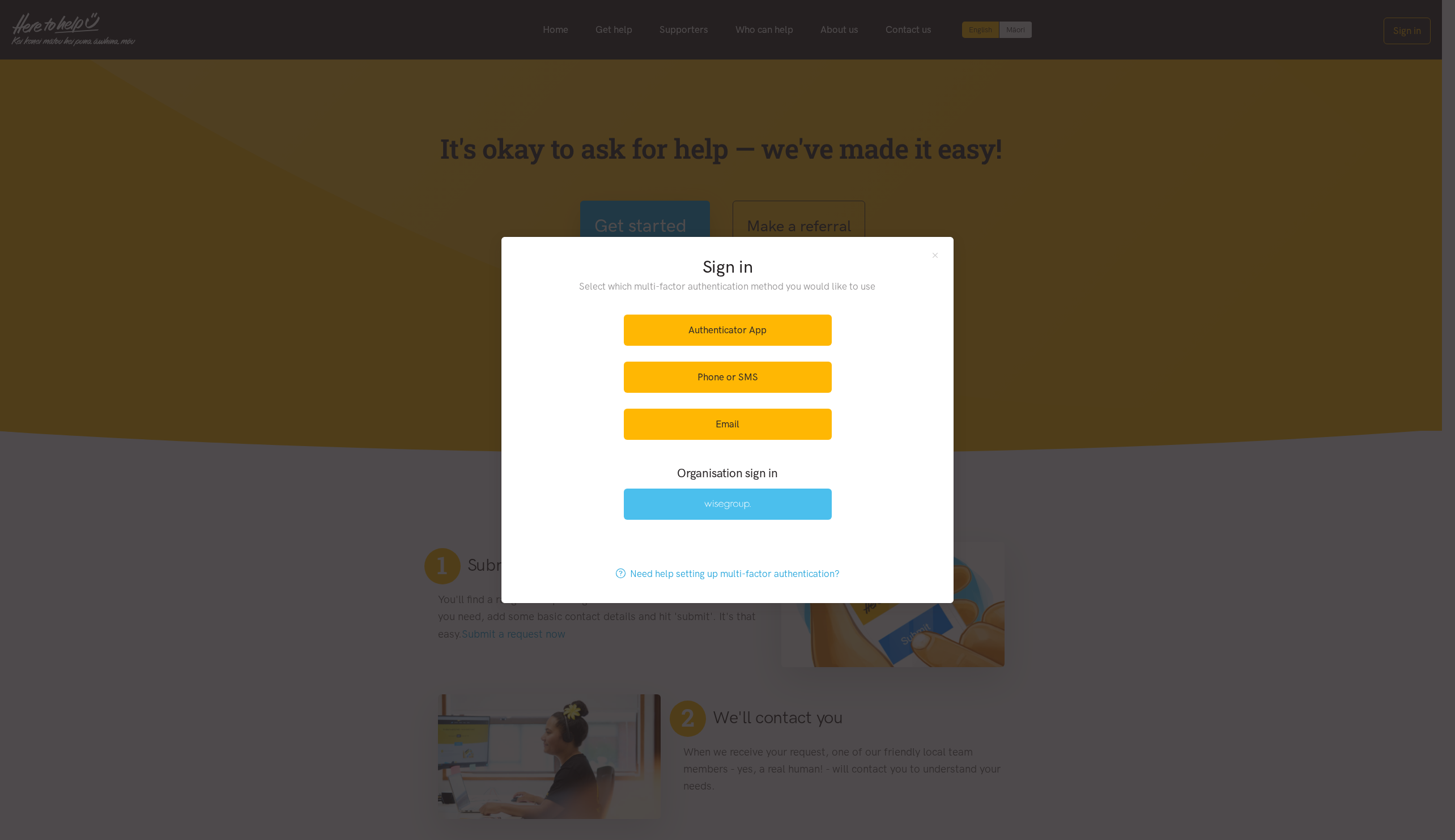
click at [699, 509] on link at bounding box center [727, 504] width 208 height 31
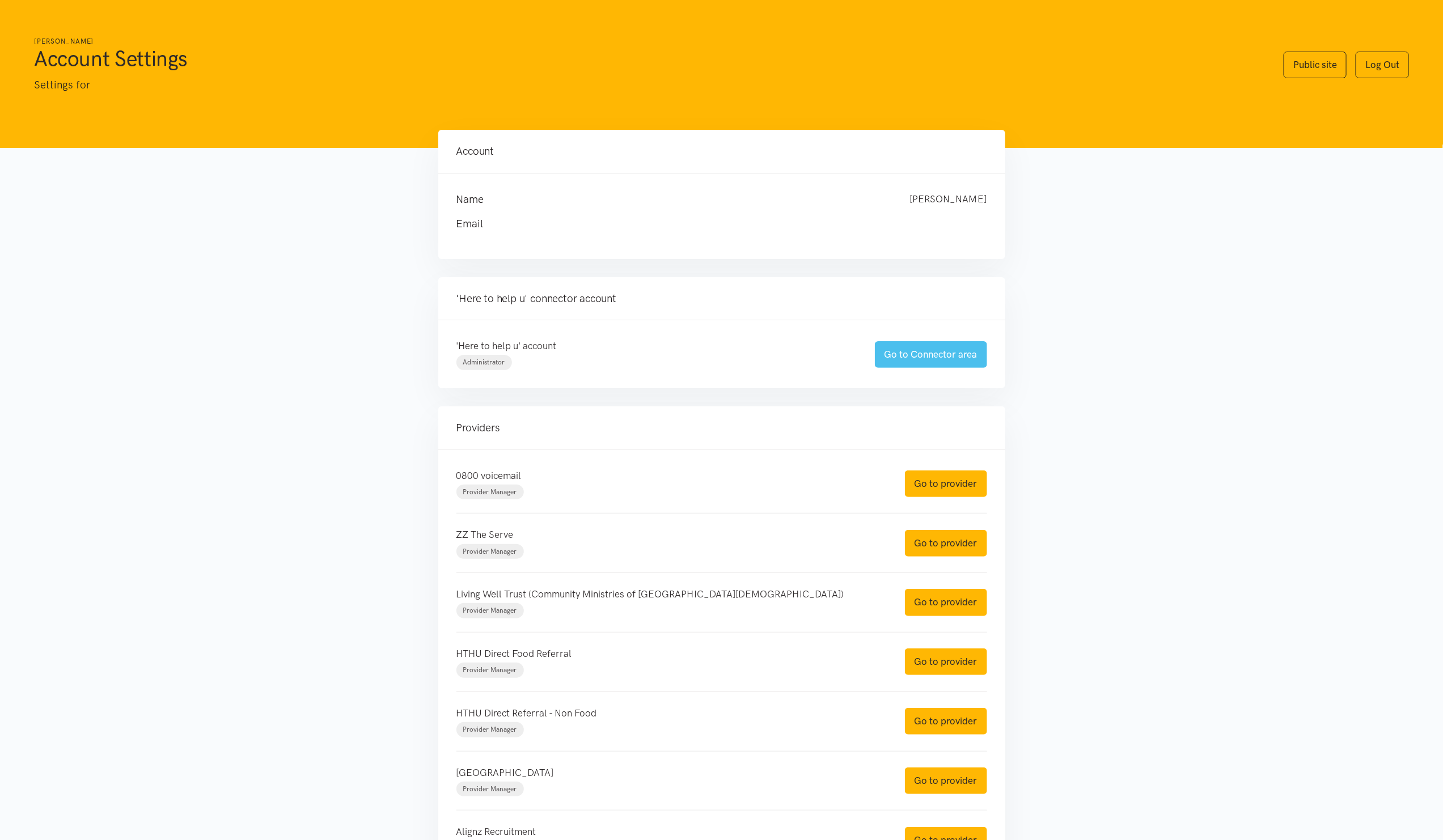
click at [915, 355] on link "Go to Connector area" at bounding box center [931, 355] width 112 height 27
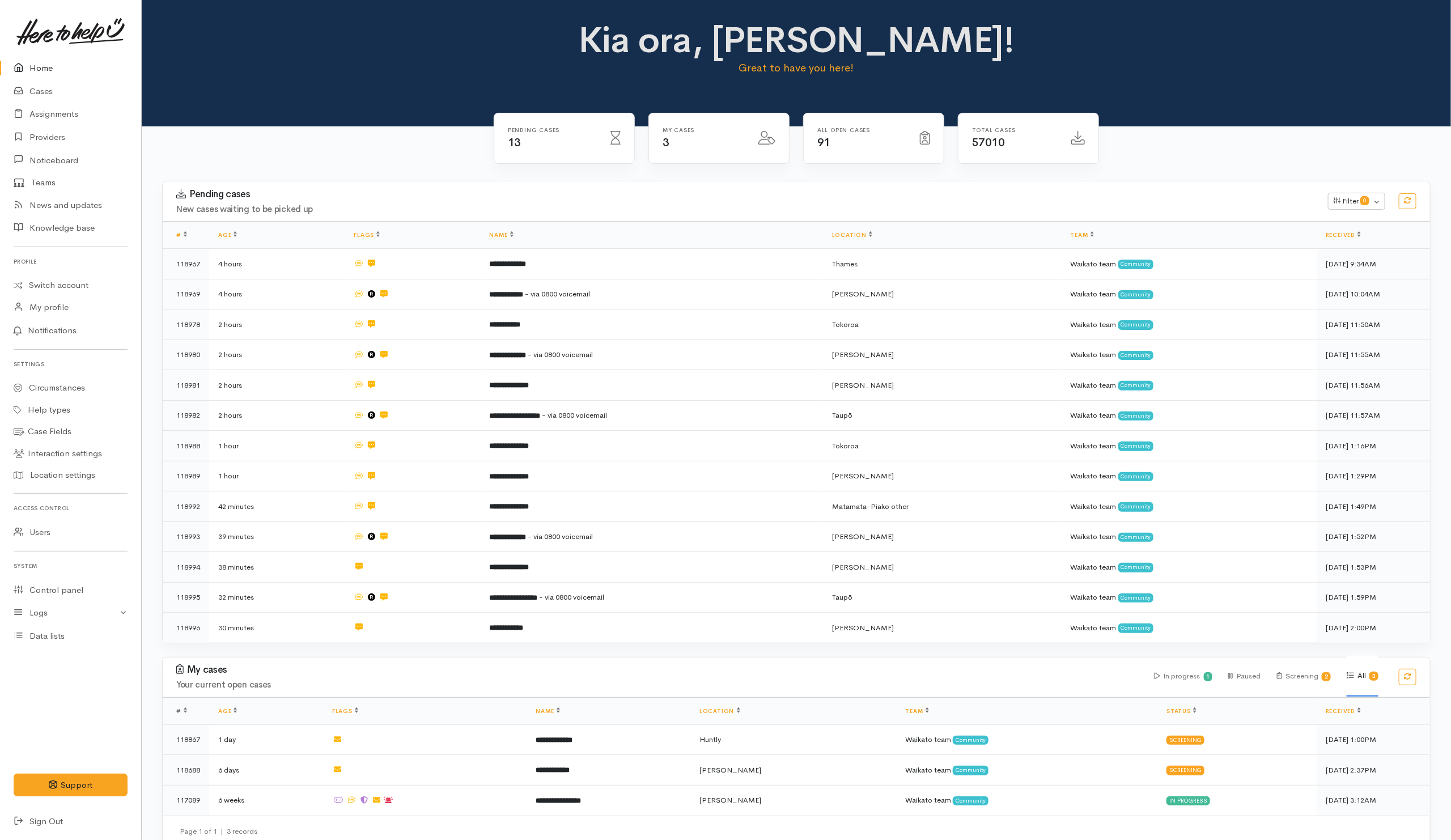
click at [976, 643] on div "Pending cases New cases waiting to be picked up Filter 0 Filters Clear filters …" at bounding box center [796, 418] width 1282 height 476
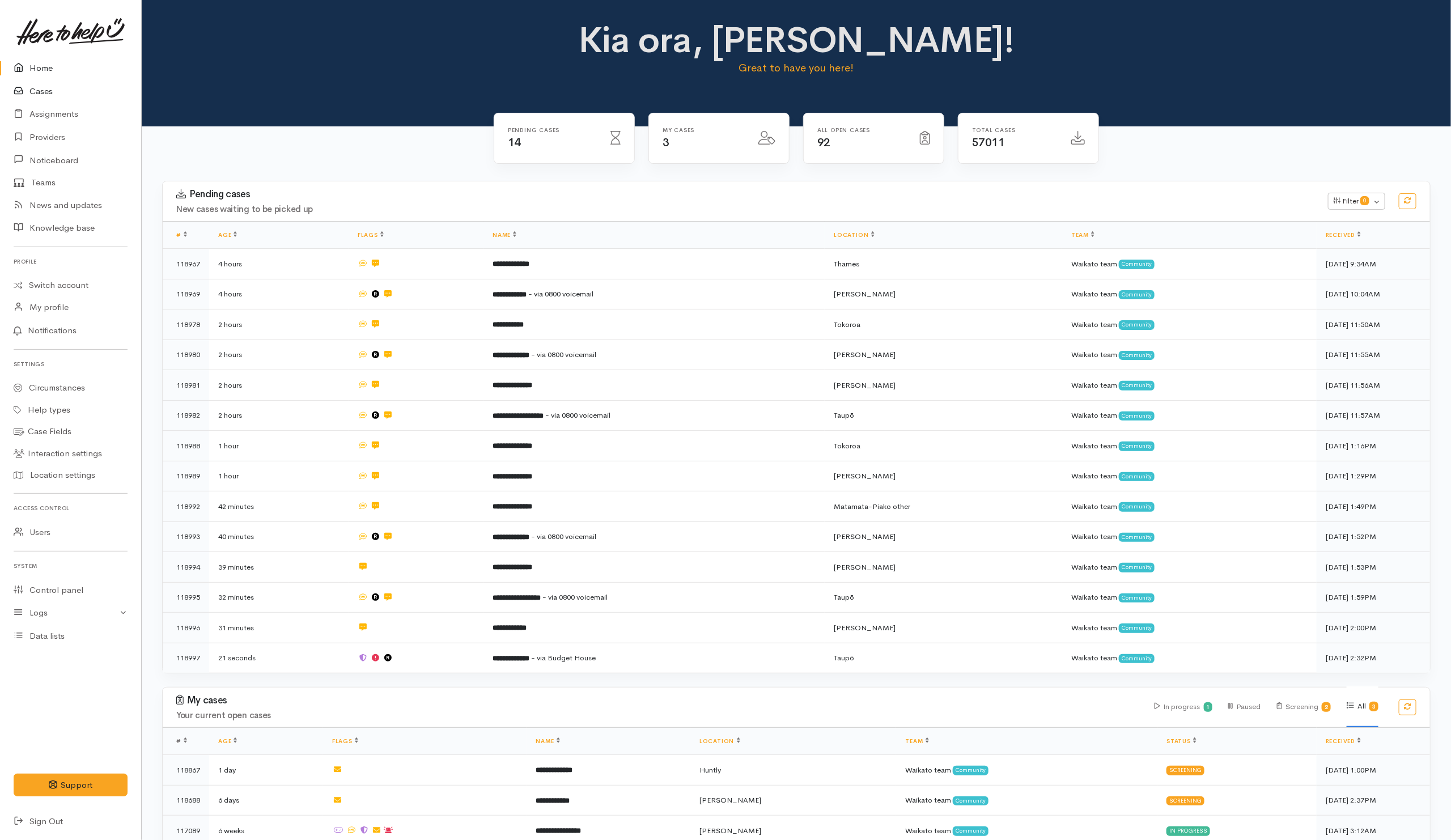
click at [45, 89] on link "Cases" at bounding box center [71, 91] width 141 height 23
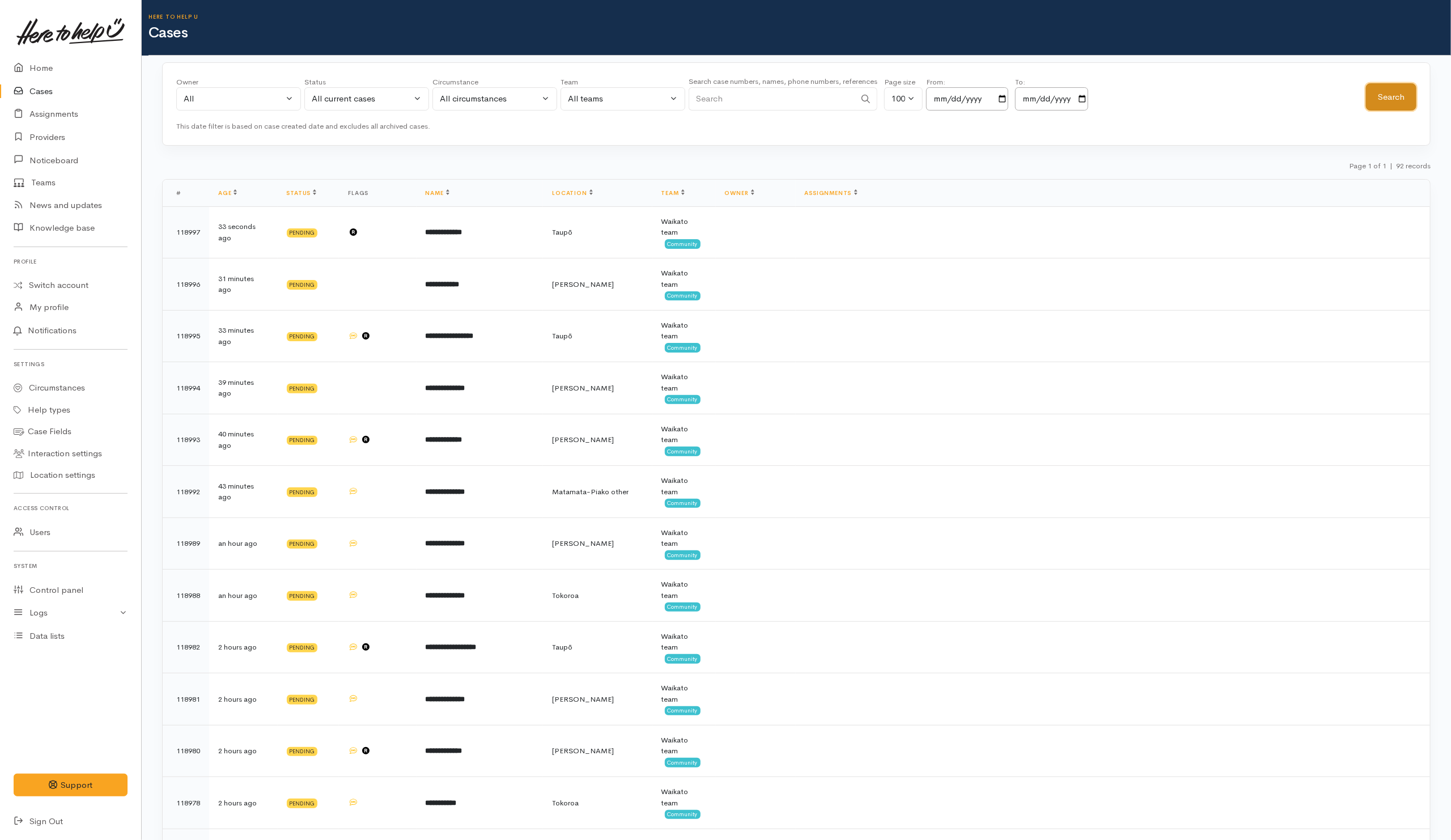
click at [1388, 101] on button "Search" at bounding box center [1391, 97] width 50 height 28
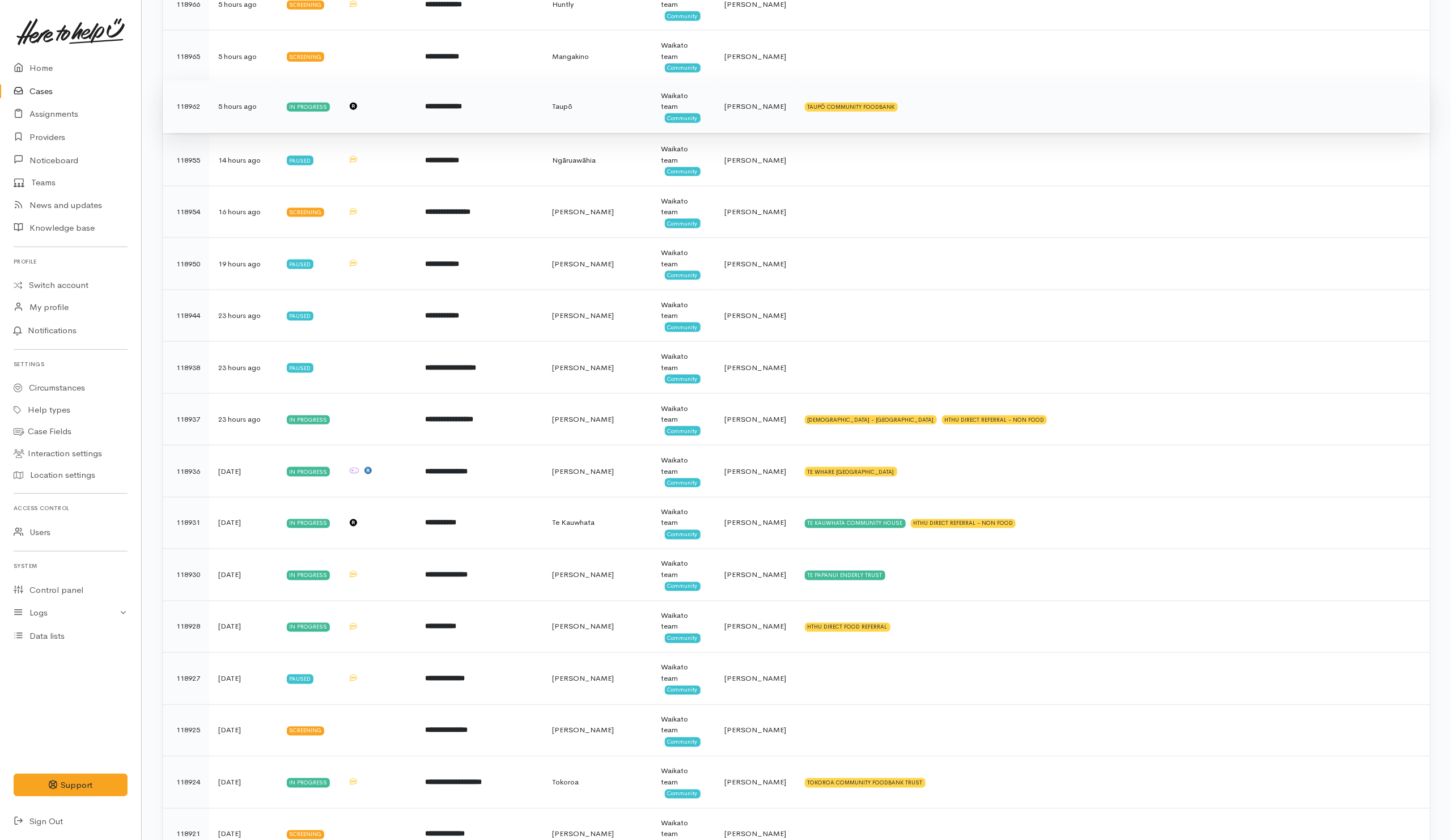
scroll to position [1190, 0]
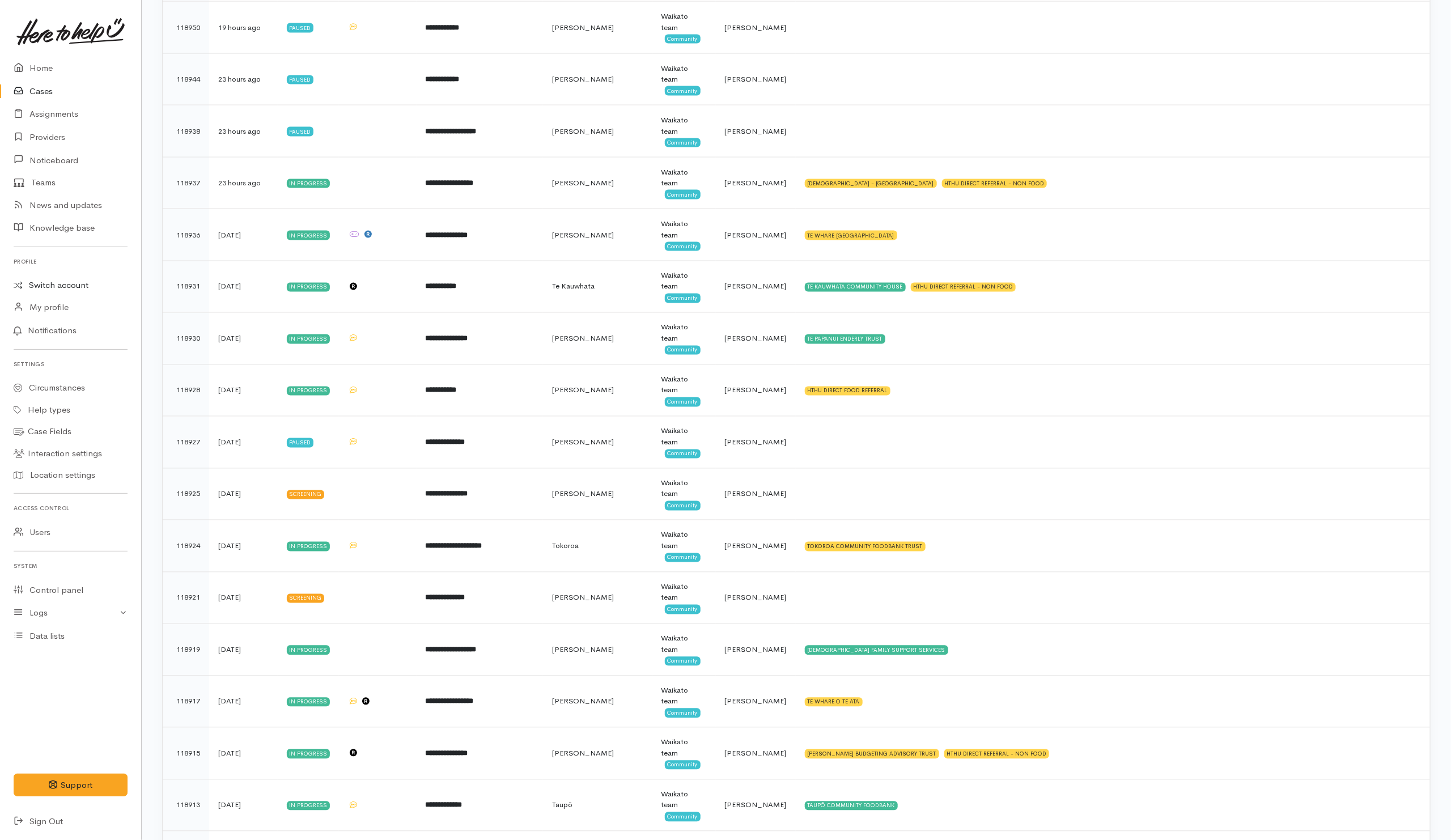
click at [60, 288] on link "Switch account" at bounding box center [71, 285] width 141 height 22
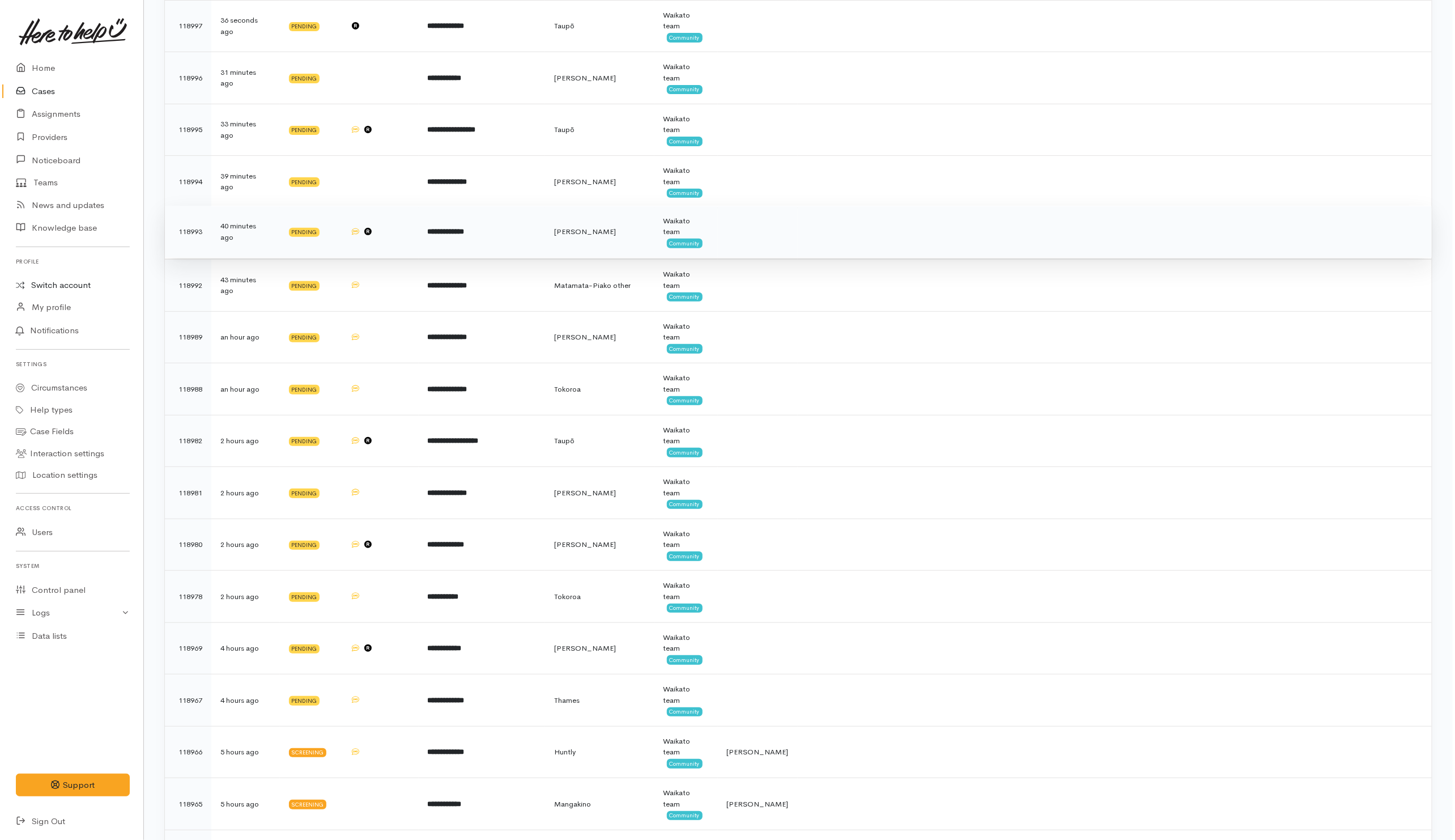
scroll to position [0, 0]
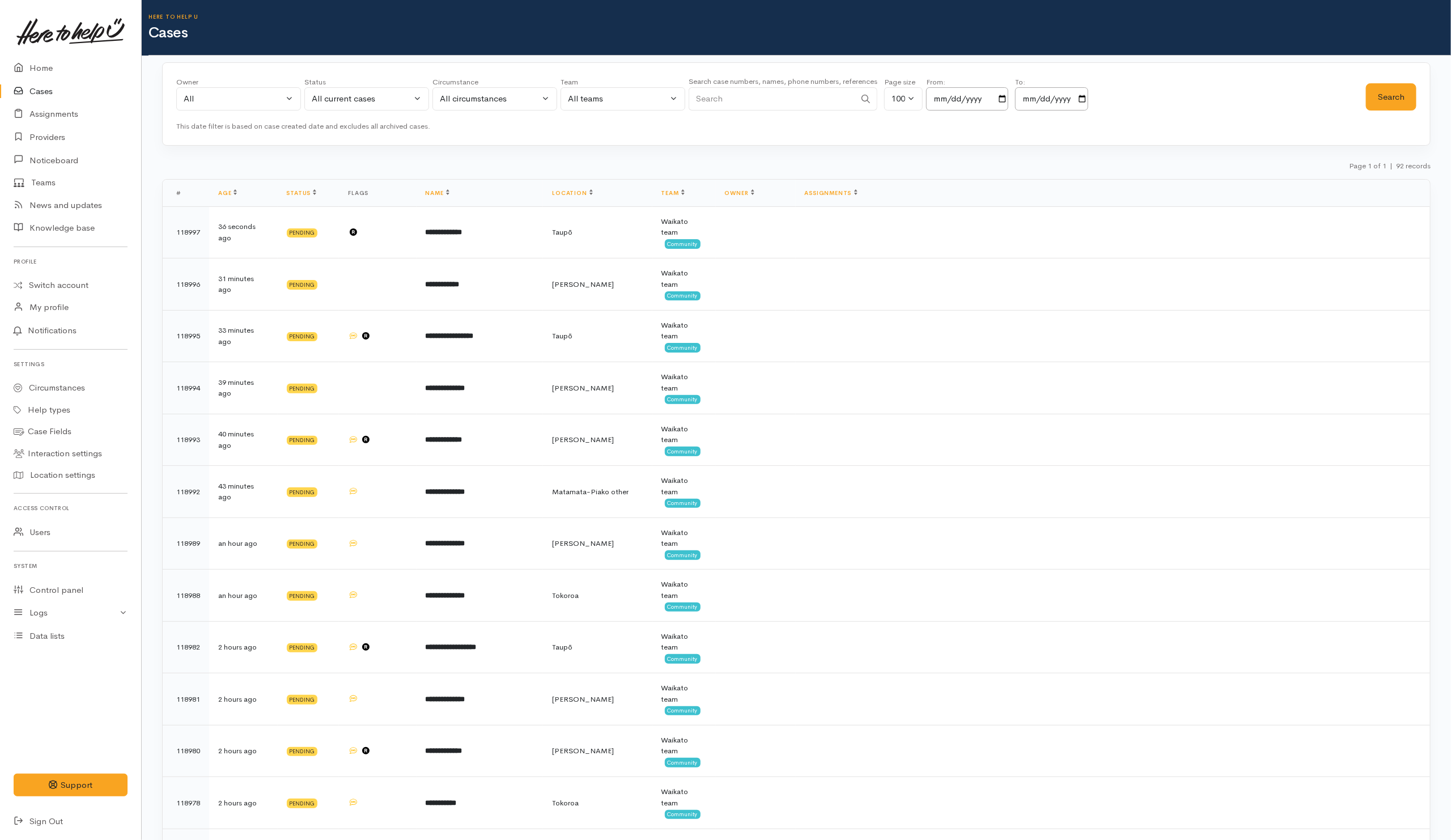
click at [757, 109] on input "Search" at bounding box center [772, 99] width 167 height 23
type input "02108720607"
click at [1410, 90] on button "Search" at bounding box center [1391, 97] width 50 height 28
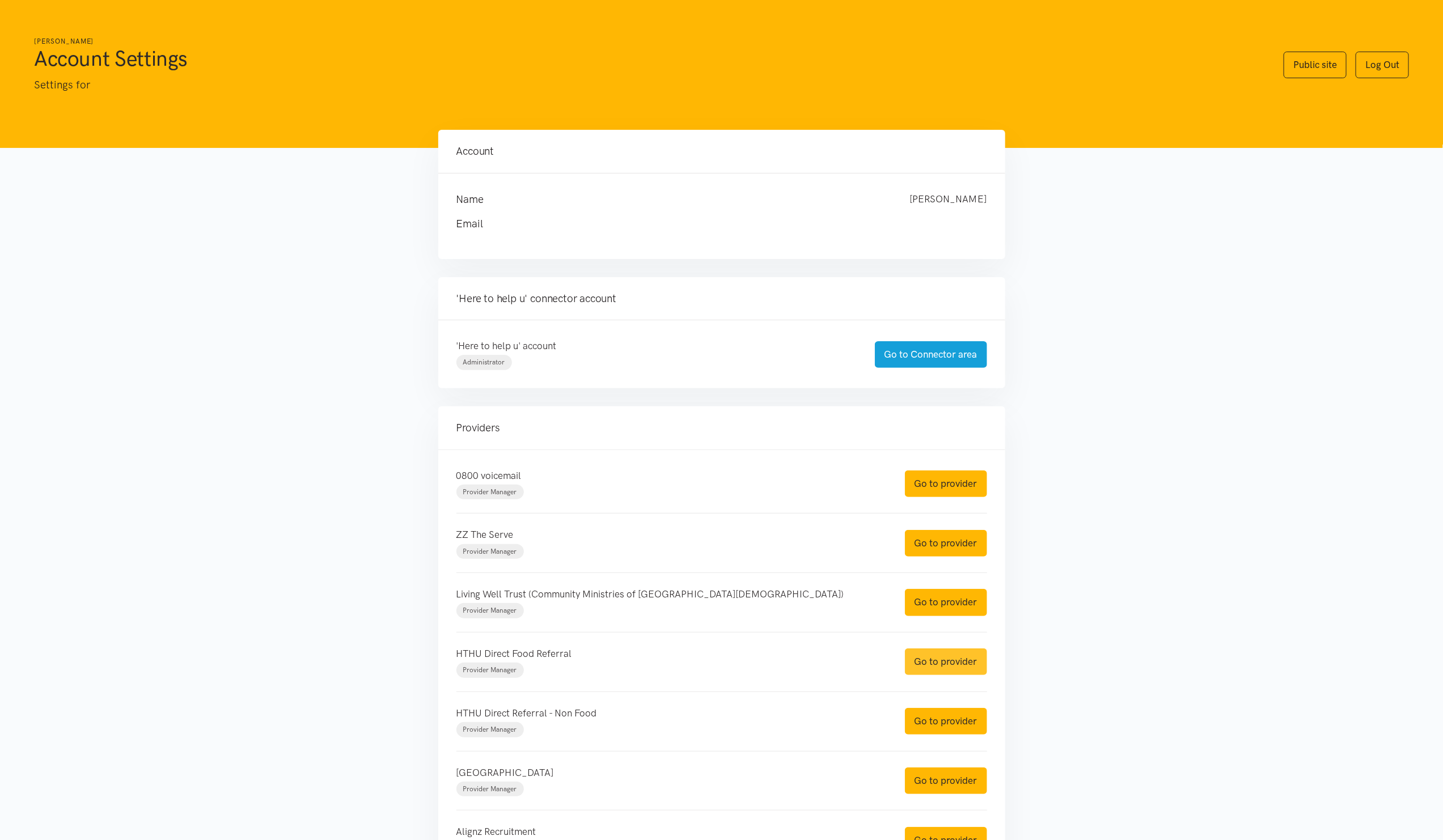
click at [946, 660] on link "Go to provider" at bounding box center [946, 662] width 82 height 27
click at [935, 736] on div "HTHU Direct Referral - Non Food Provider Manager Go to provider" at bounding box center [722, 721] width 553 height 32
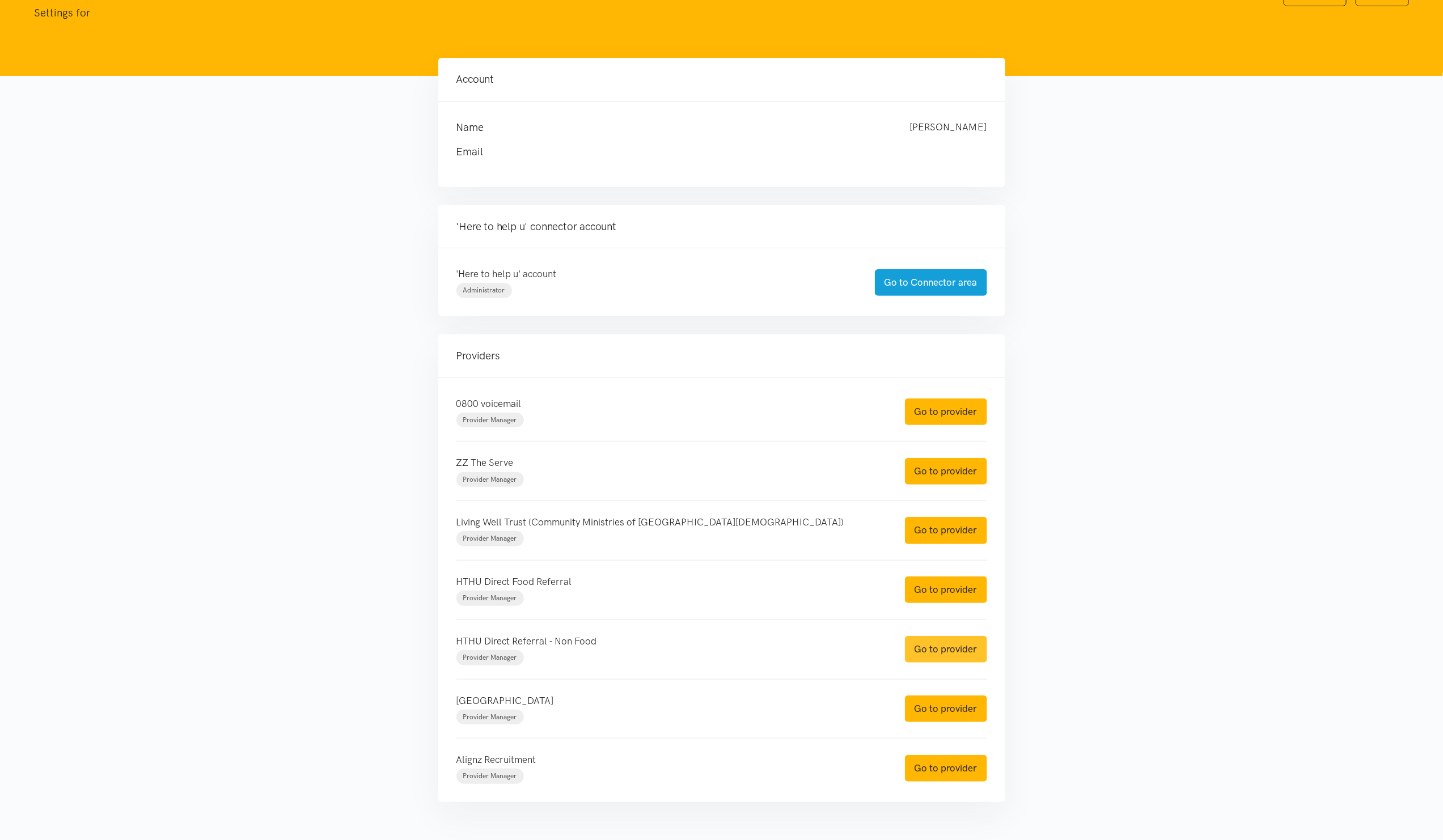
scroll to position [109, 0]
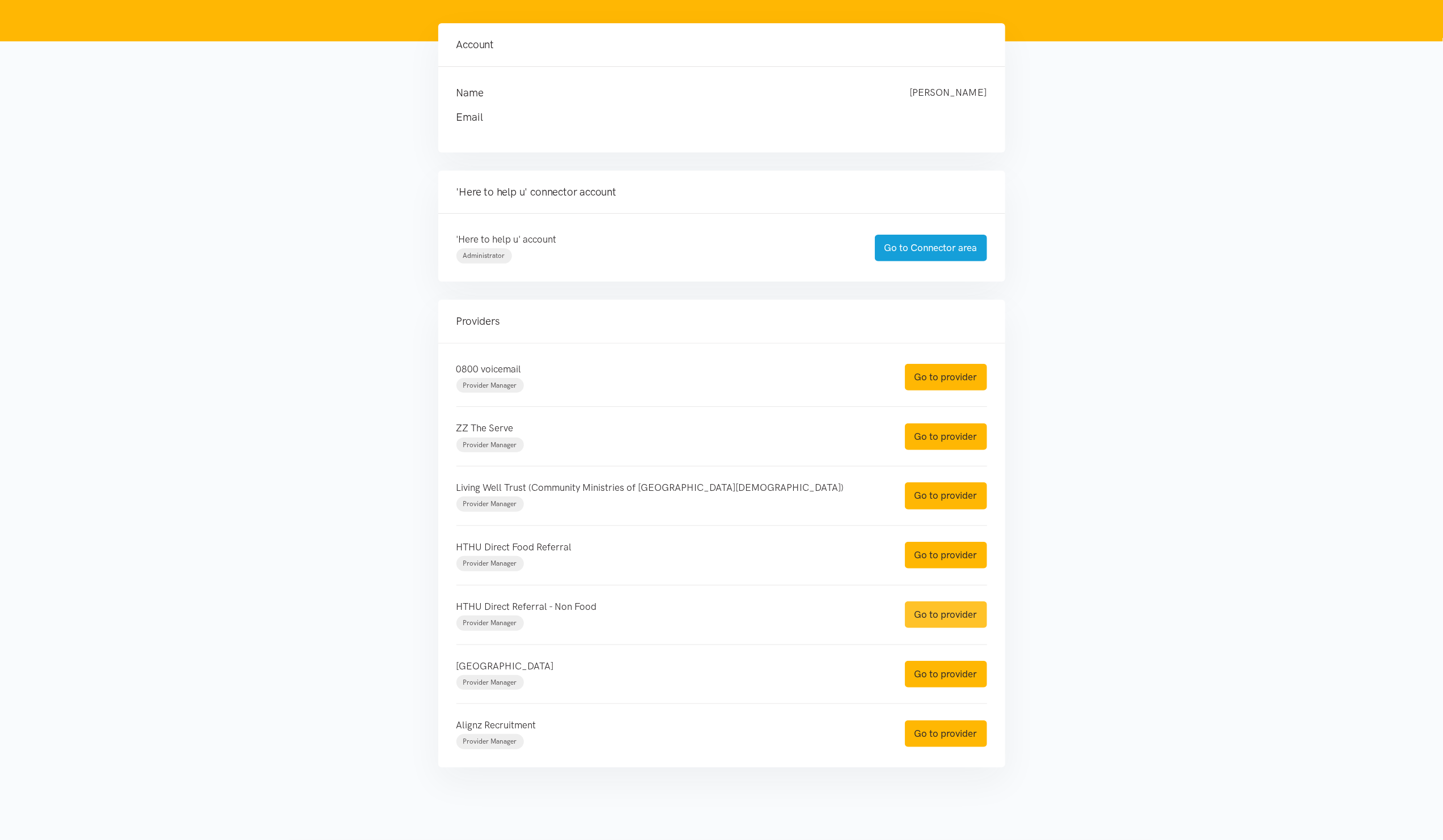
click at [924, 618] on link "Go to provider" at bounding box center [946, 614] width 82 height 27
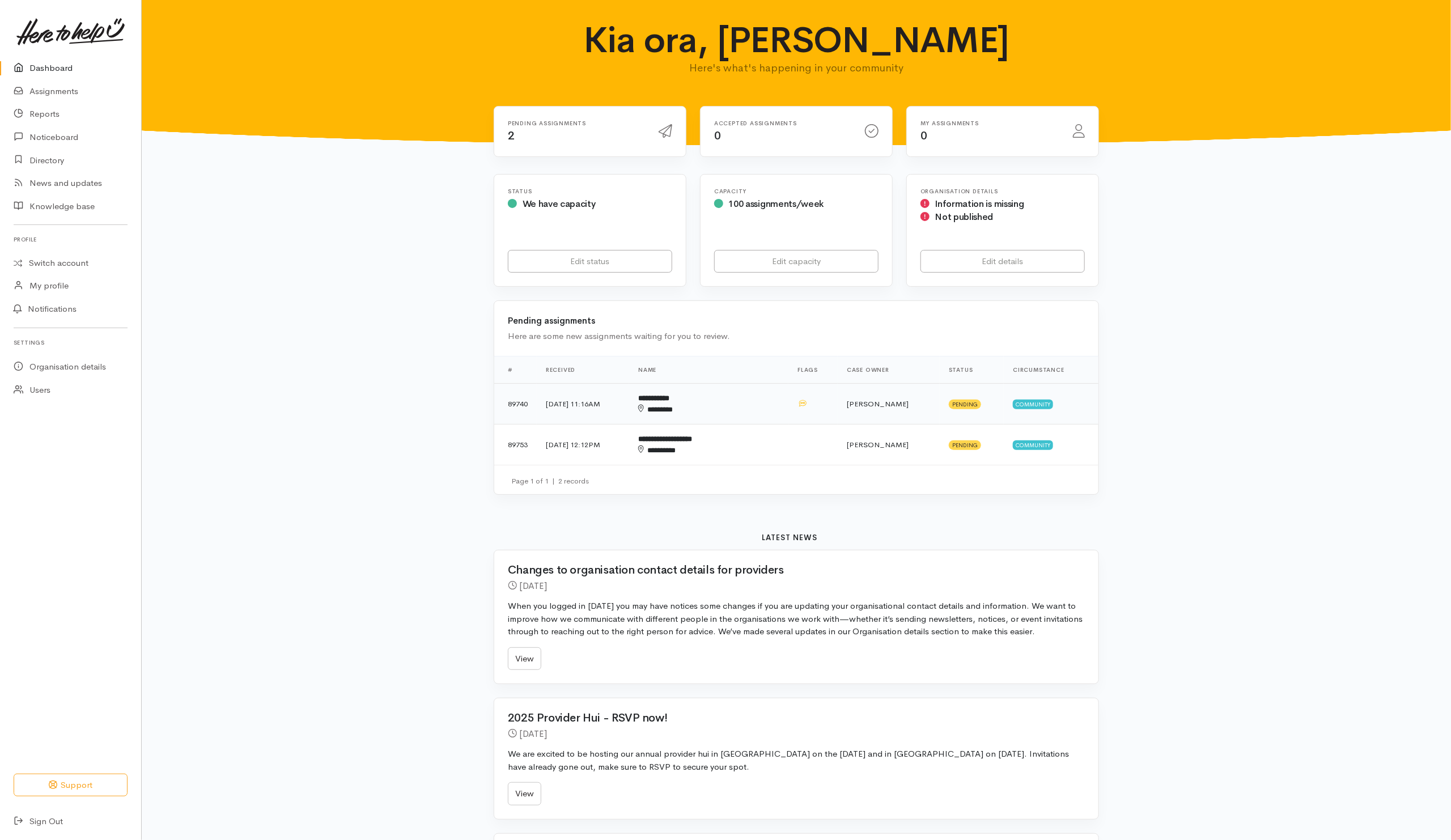
click at [745, 411] on div "********" at bounding box center [691, 410] width 106 height 12
click at [765, 439] on td "**********" at bounding box center [708, 445] width 159 height 41
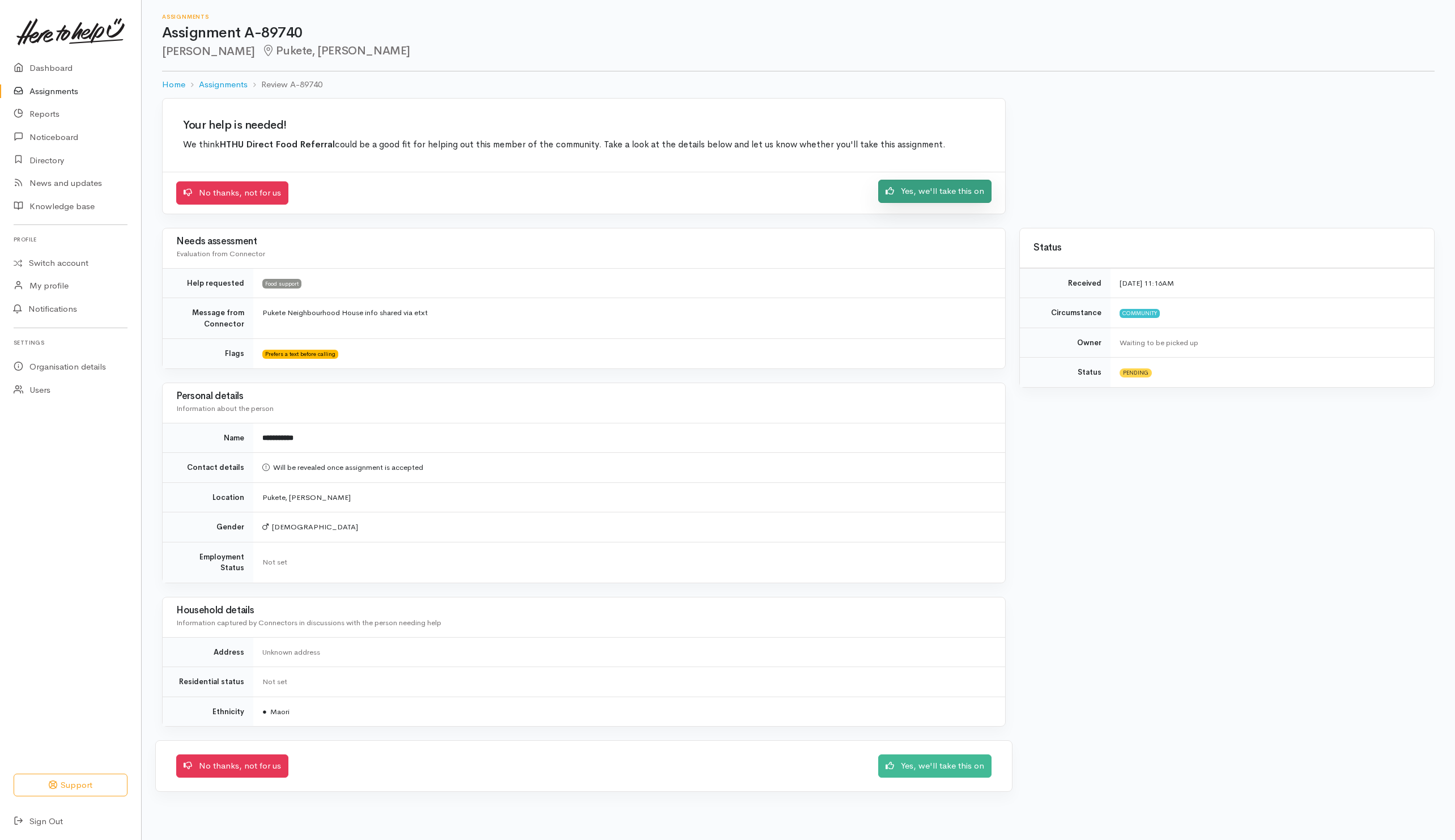
click at [897, 205] on div "No thanks, not for us Yes, we'll take this on" at bounding box center [584, 193] width 816 height 23
click at [949, 196] on link "Yes, we'll take this on" at bounding box center [935, 191] width 113 height 23
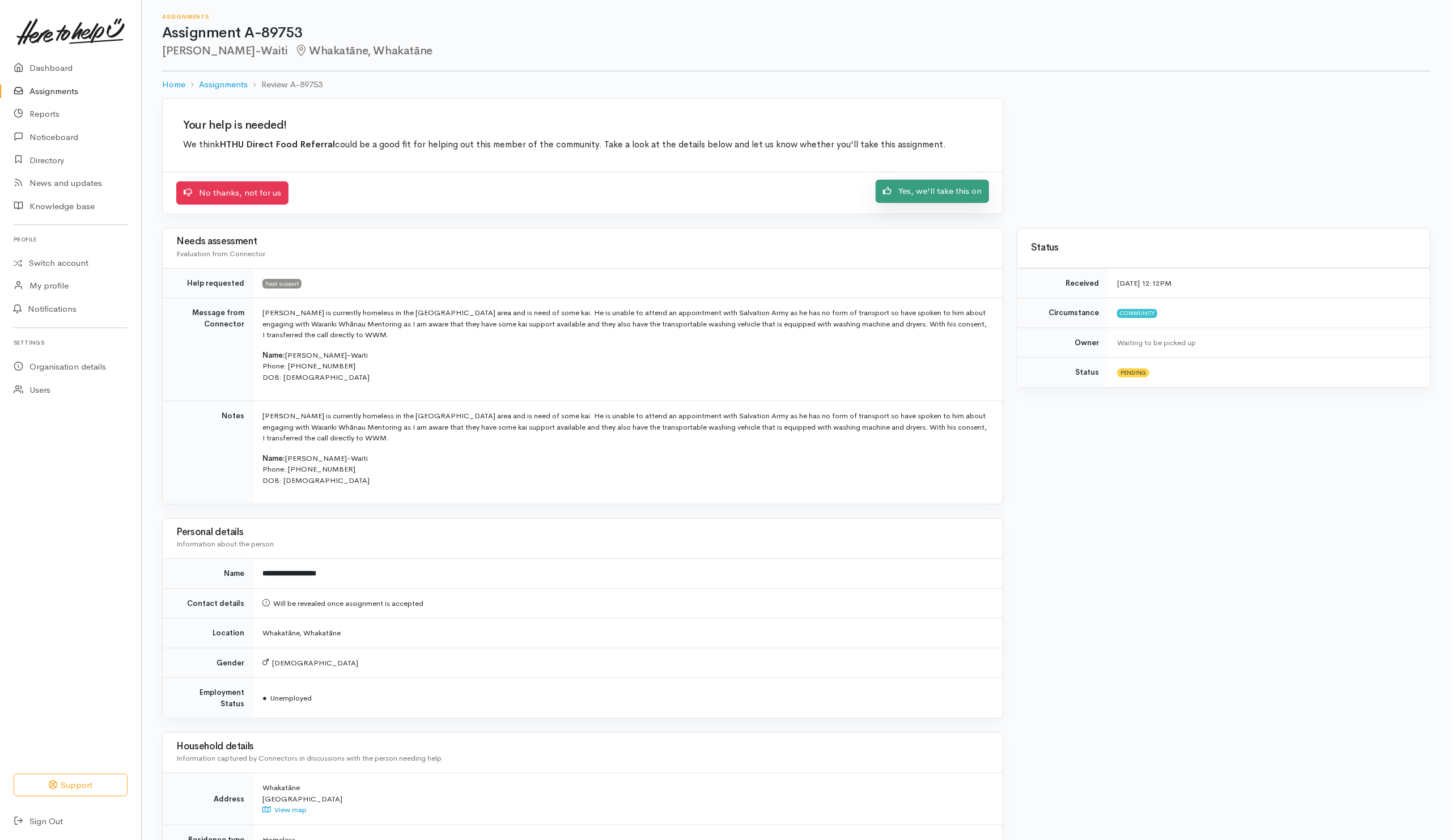
click at [918, 196] on link "Yes, we'll take this on" at bounding box center [932, 191] width 113 height 23
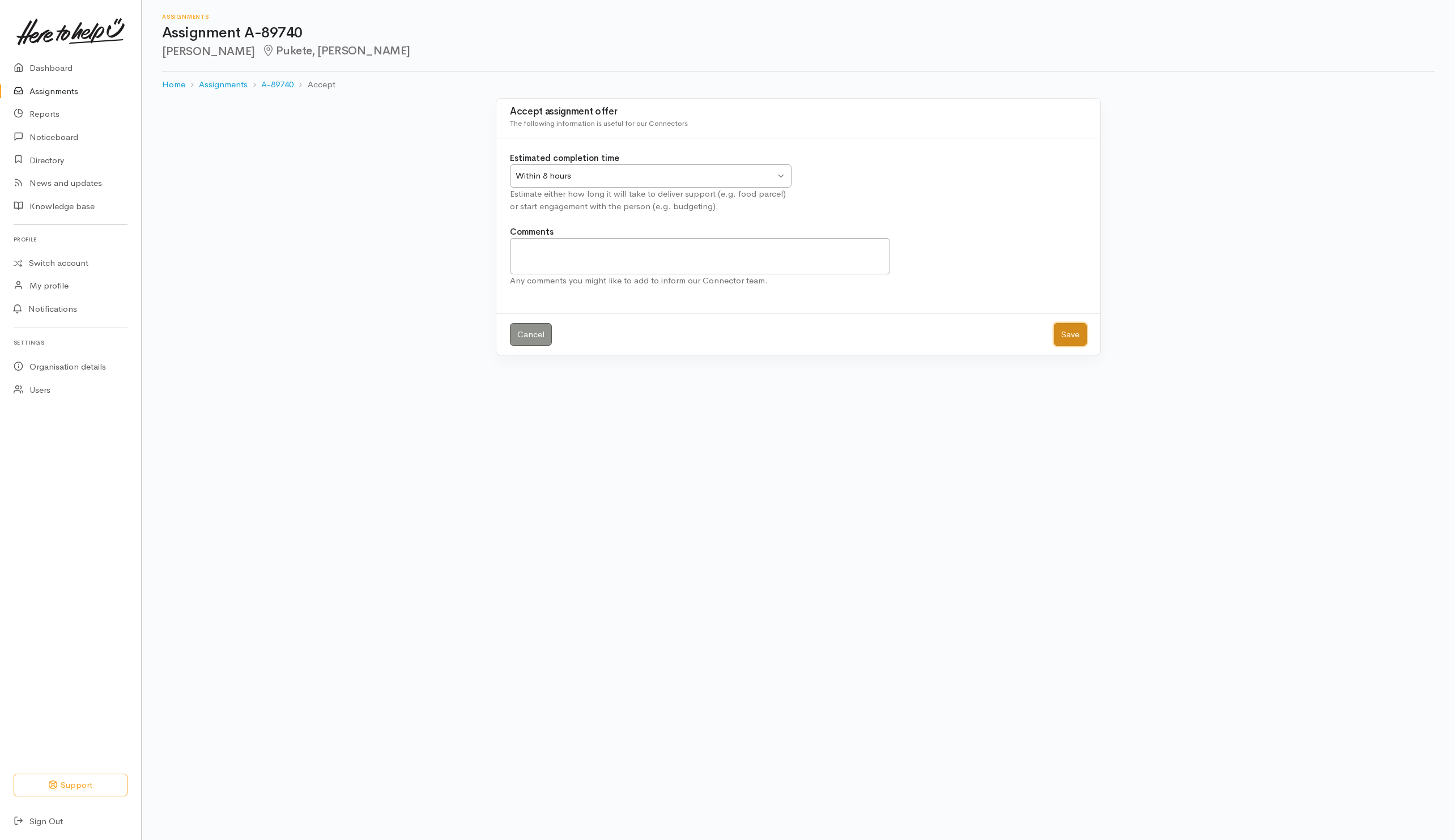
click at [1067, 330] on button "Save" at bounding box center [1070, 334] width 33 height 23
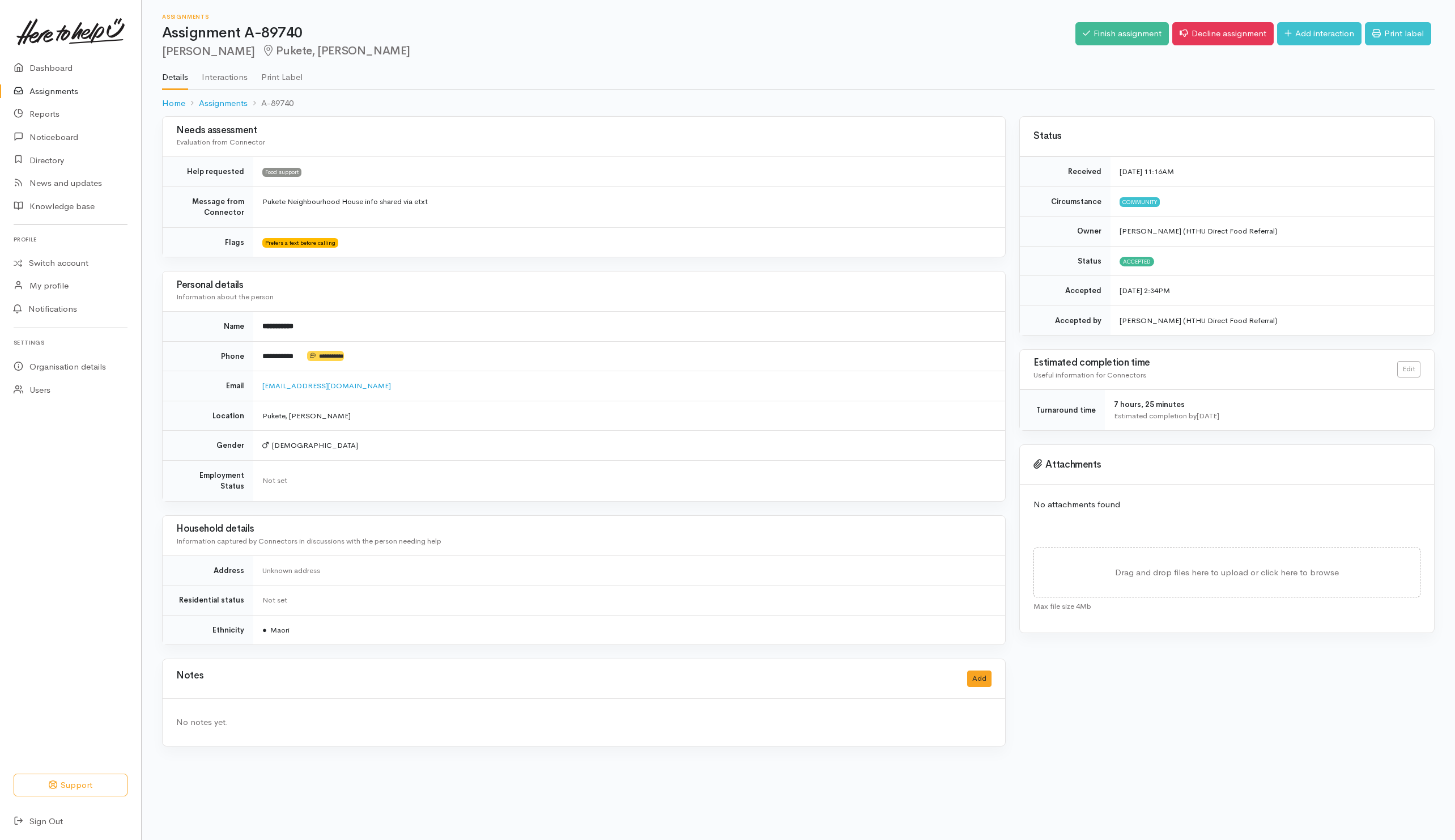
click at [1127, 46] on div "Finish assignment Decline assignment Add interaction Print label" at bounding box center [1255, 35] width 359 height 37
click at [1126, 39] on link "Finish assignment" at bounding box center [1122, 34] width 94 height 23
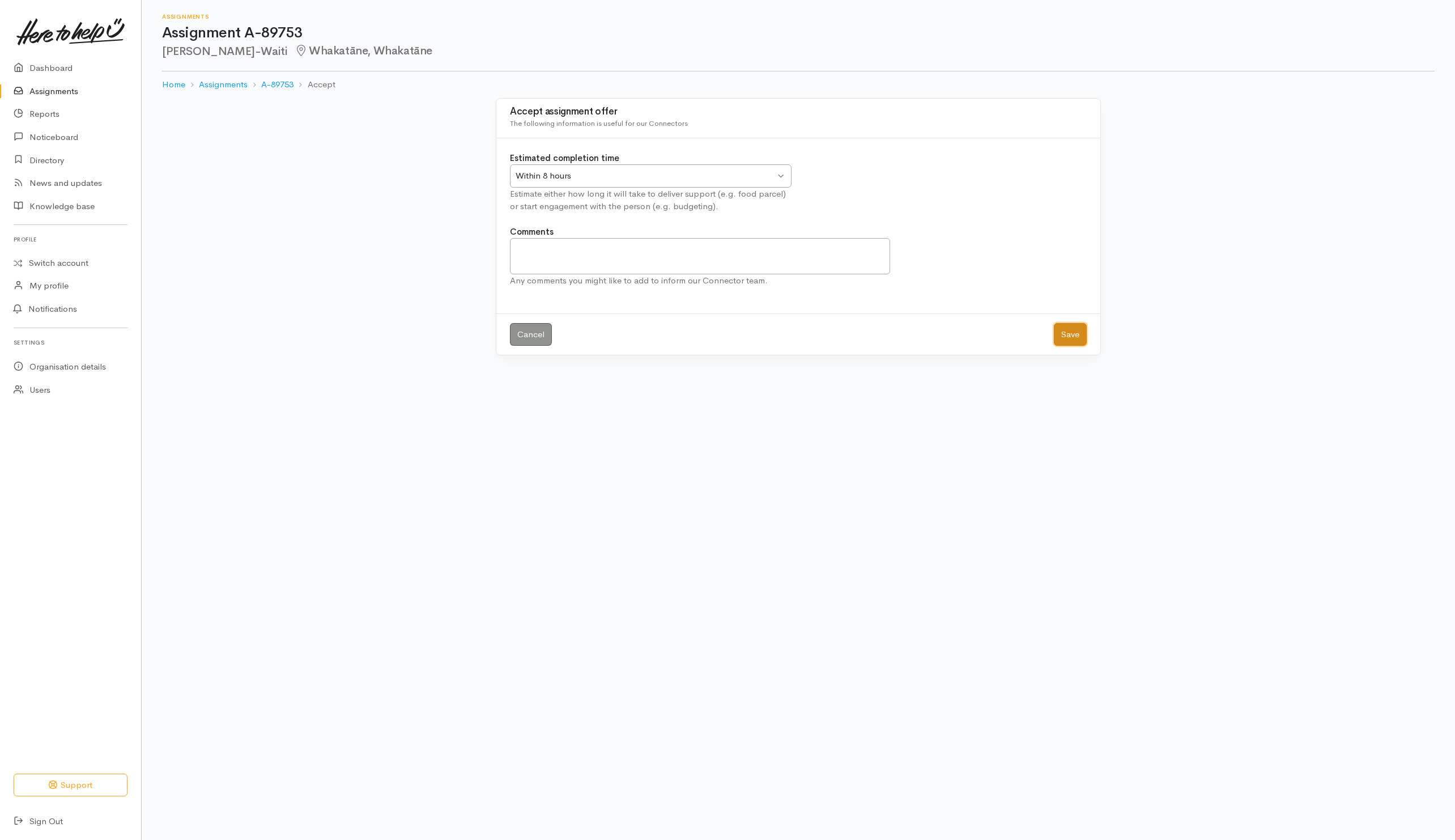
click at [1056, 336] on button "Save" at bounding box center [1070, 334] width 33 height 23
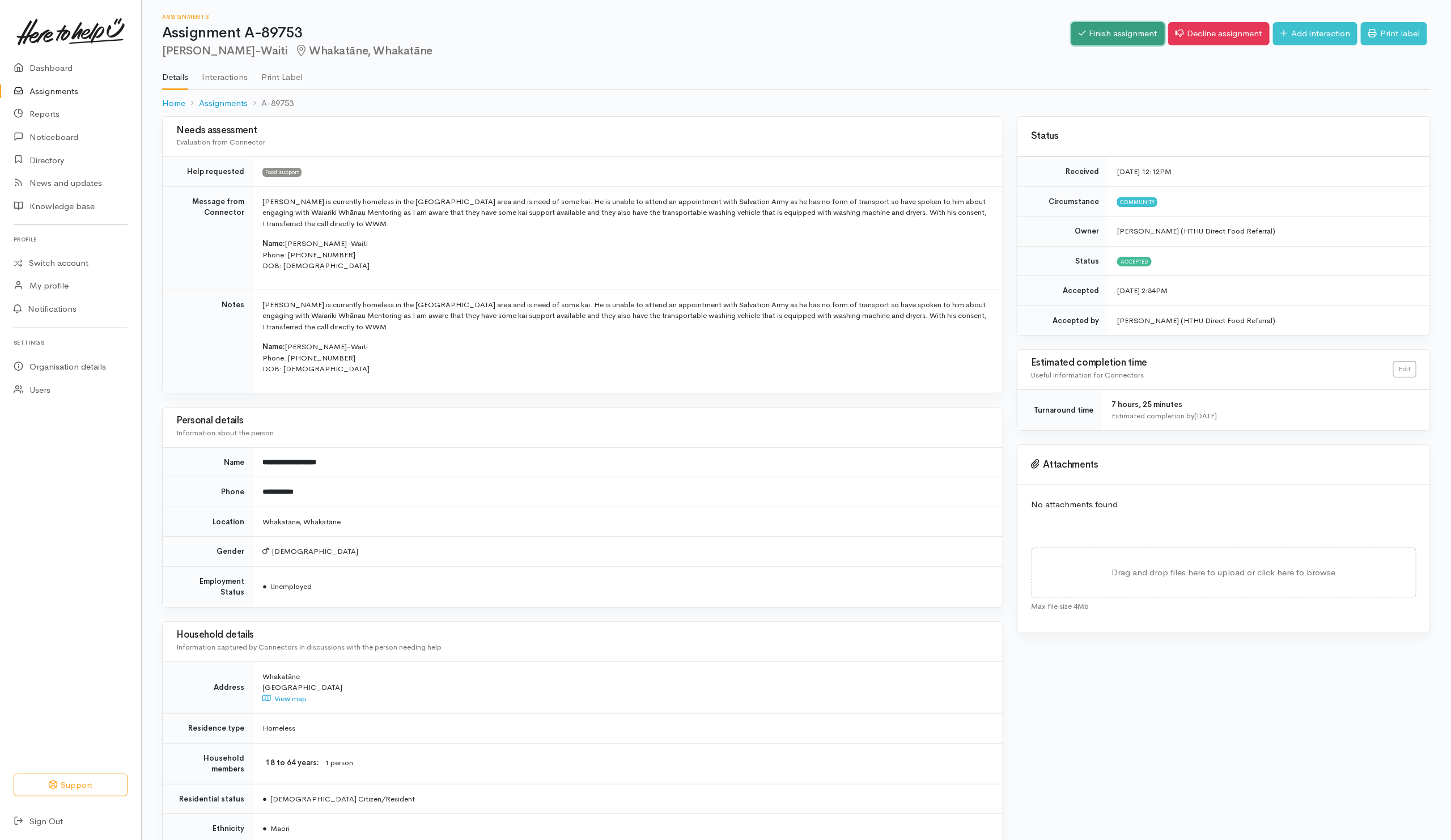
click at [1104, 31] on link "Finish assignment" at bounding box center [1118, 34] width 94 height 23
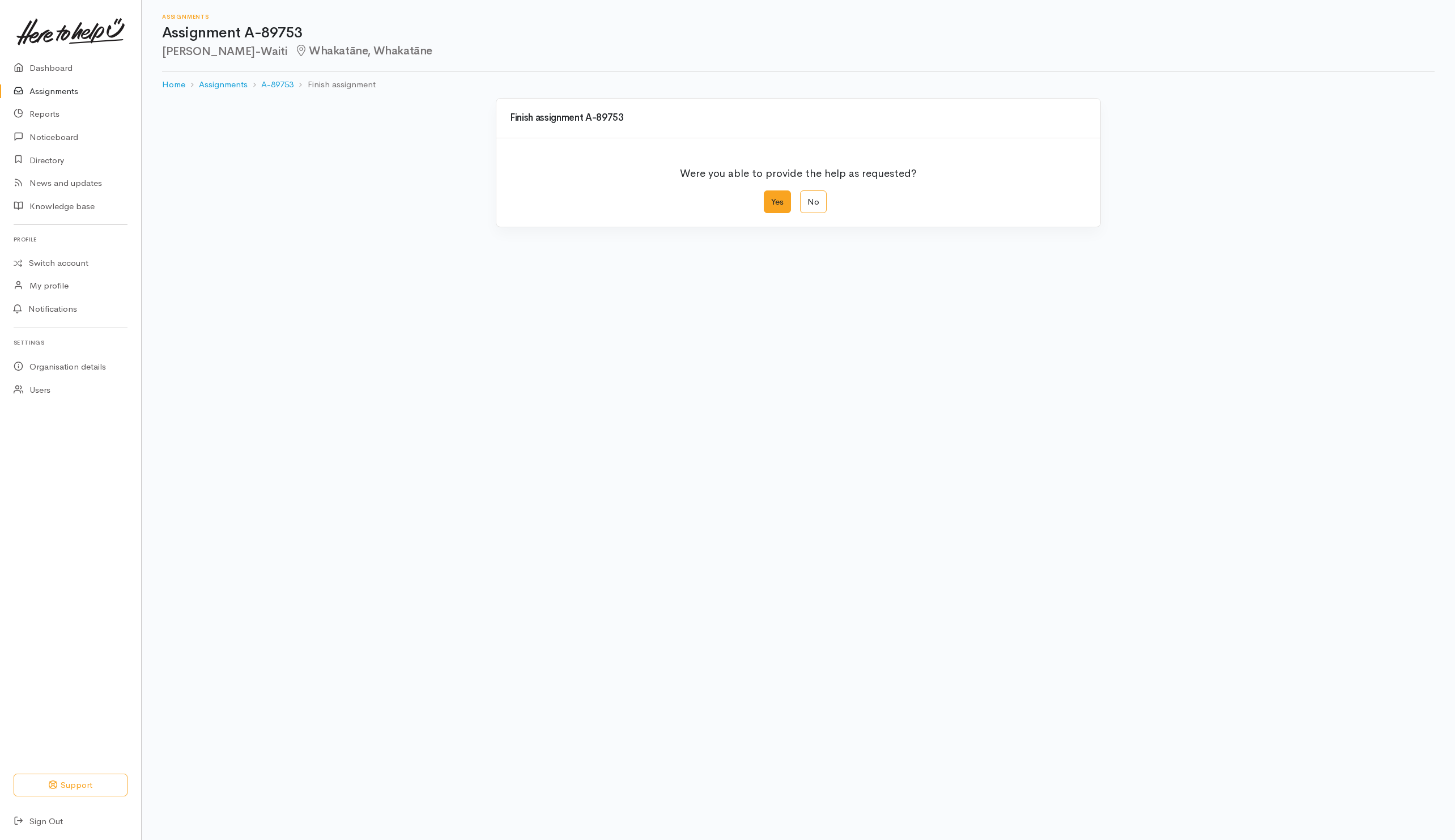
click at [786, 209] on label "Yes" at bounding box center [777, 202] width 27 height 23
click at [771, 198] on input "Yes" at bounding box center [767, 194] width 8 height 8
radio input "true"
click at [1071, 455] on button "Save" at bounding box center [1070, 454] width 33 height 23
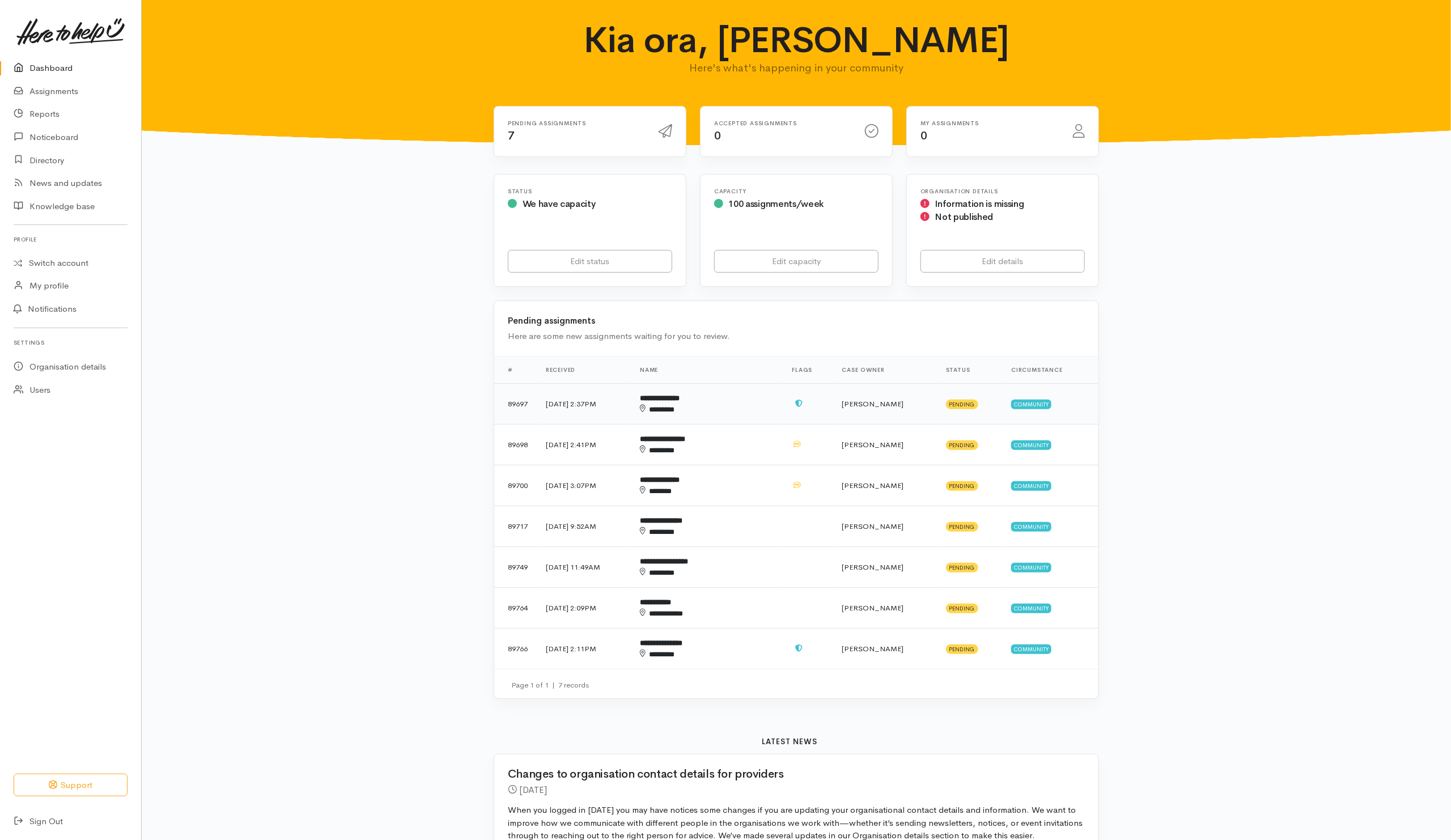
drag, startPoint x: 774, startPoint y: 410, endPoint x: 775, endPoint y: 418, distance: 8.1
click at [738, 410] on div "********" at bounding box center [689, 410] width 98 height 12
click at [772, 444] on td "**********" at bounding box center [706, 445] width 152 height 41
click at [738, 493] on div "*******" at bounding box center [689, 491] width 98 height 12
click at [738, 536] on div "********" at bounding box center [689, 532] width 98 height 12
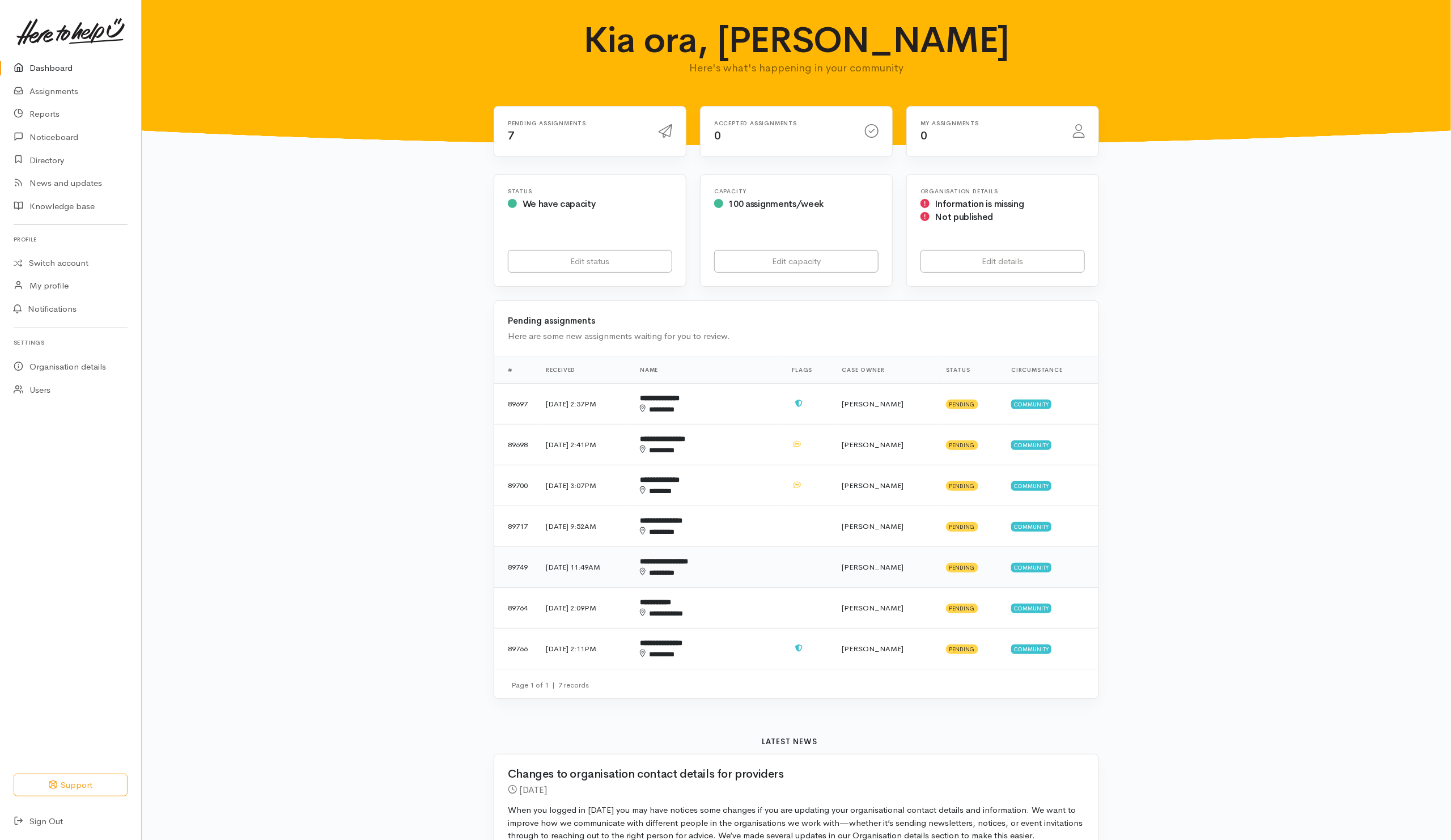
click at [738, 579] on div "********" at bounding box center [689, 573] width 98 height 12
click at [738, 618] on div "**********" at bounding box center [689, 614] width 98 height 12
drag, startPoint x: 769, startPoint y: 654, endPoint x: 692, endPoint y: 649, distance: 77.2
click at [738, 655] on div "********" at bounding box center [689, 655] width 98 height 12
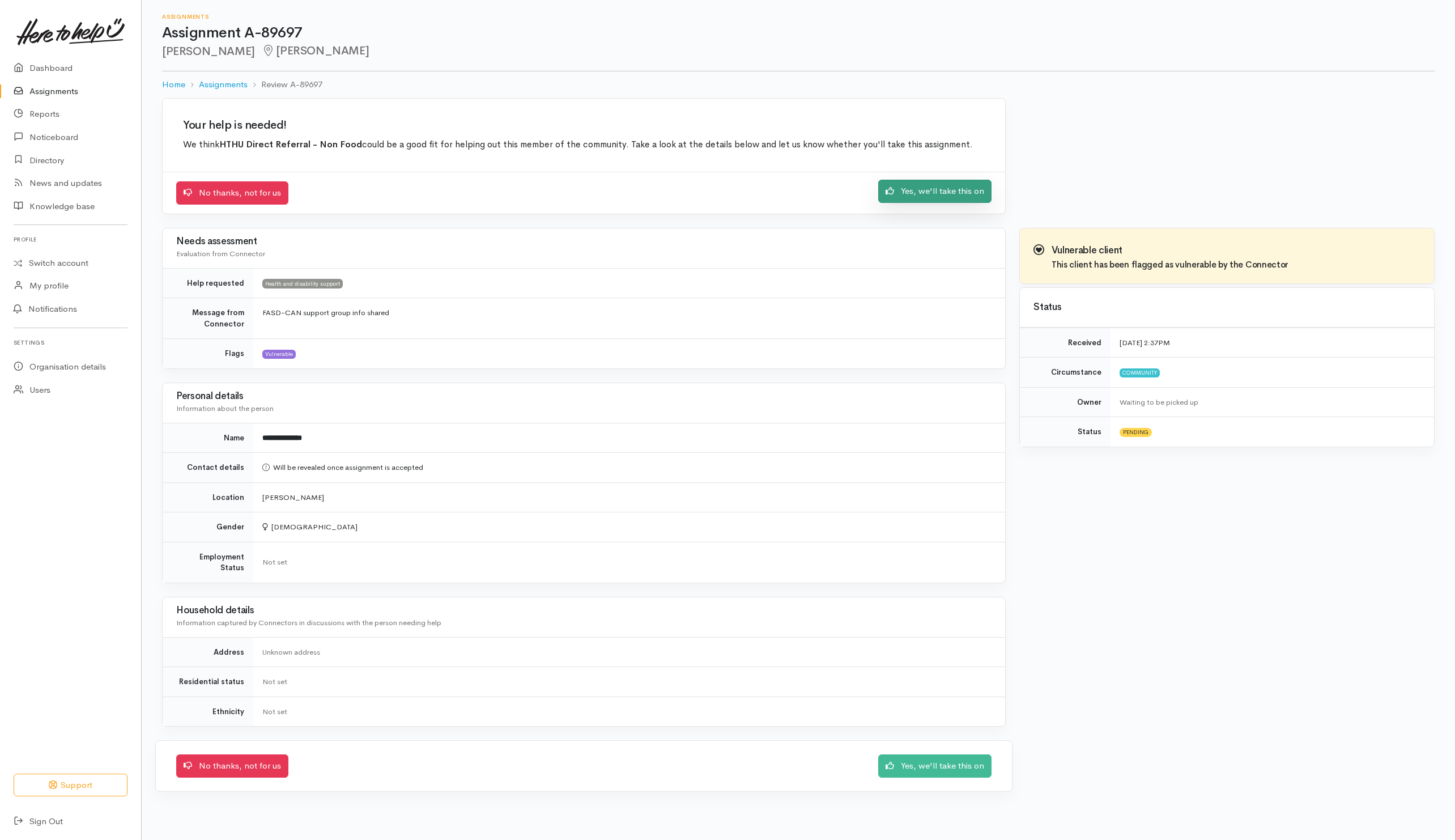
click at [908, 187] on link "Yes, we'll take this on" at bounding box center [935, 191] width 113 height 23
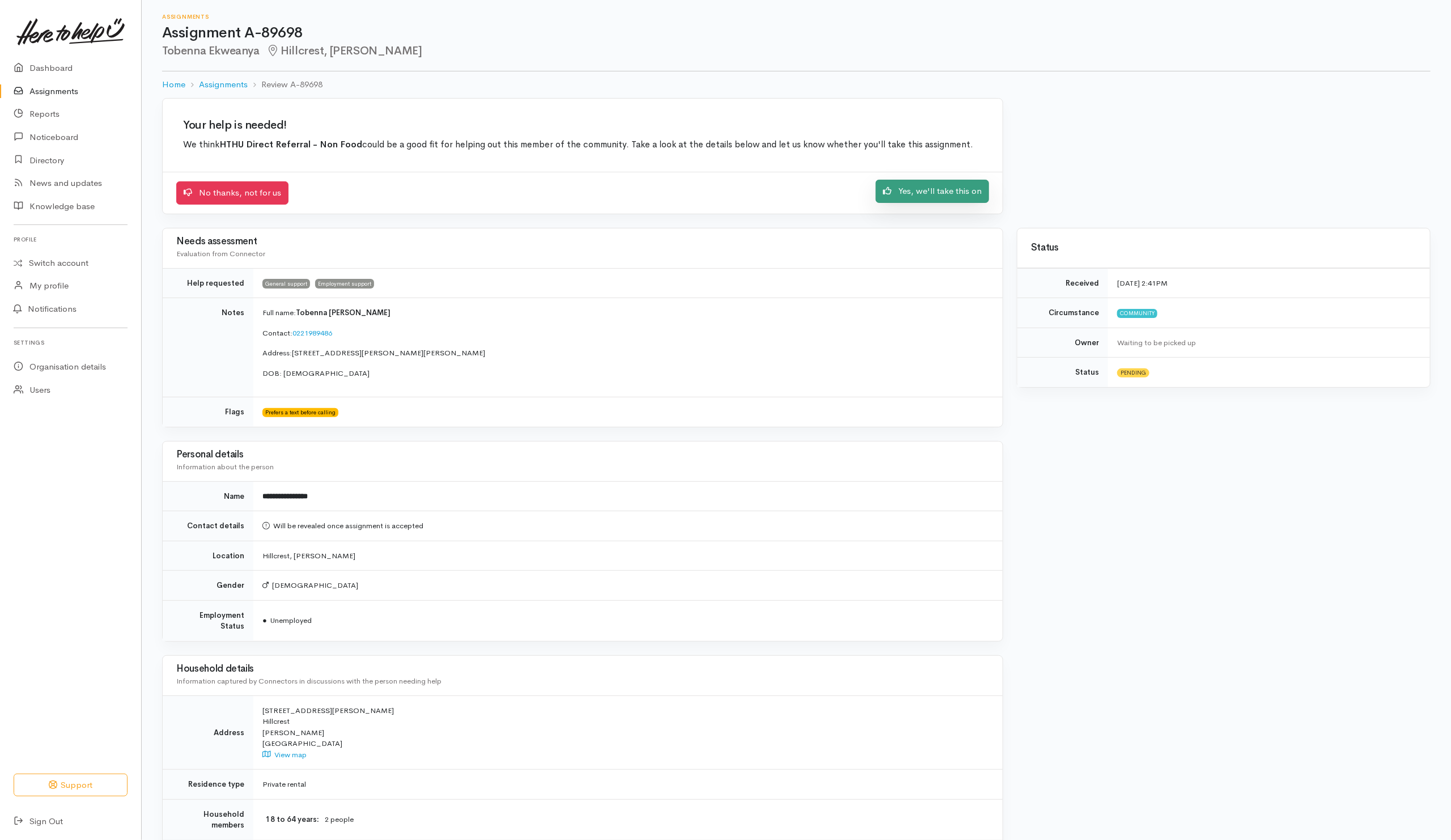
click at [957, 196] on link "Yes, we'll take this on" at bounding box center [932, 191] width 113 height 23
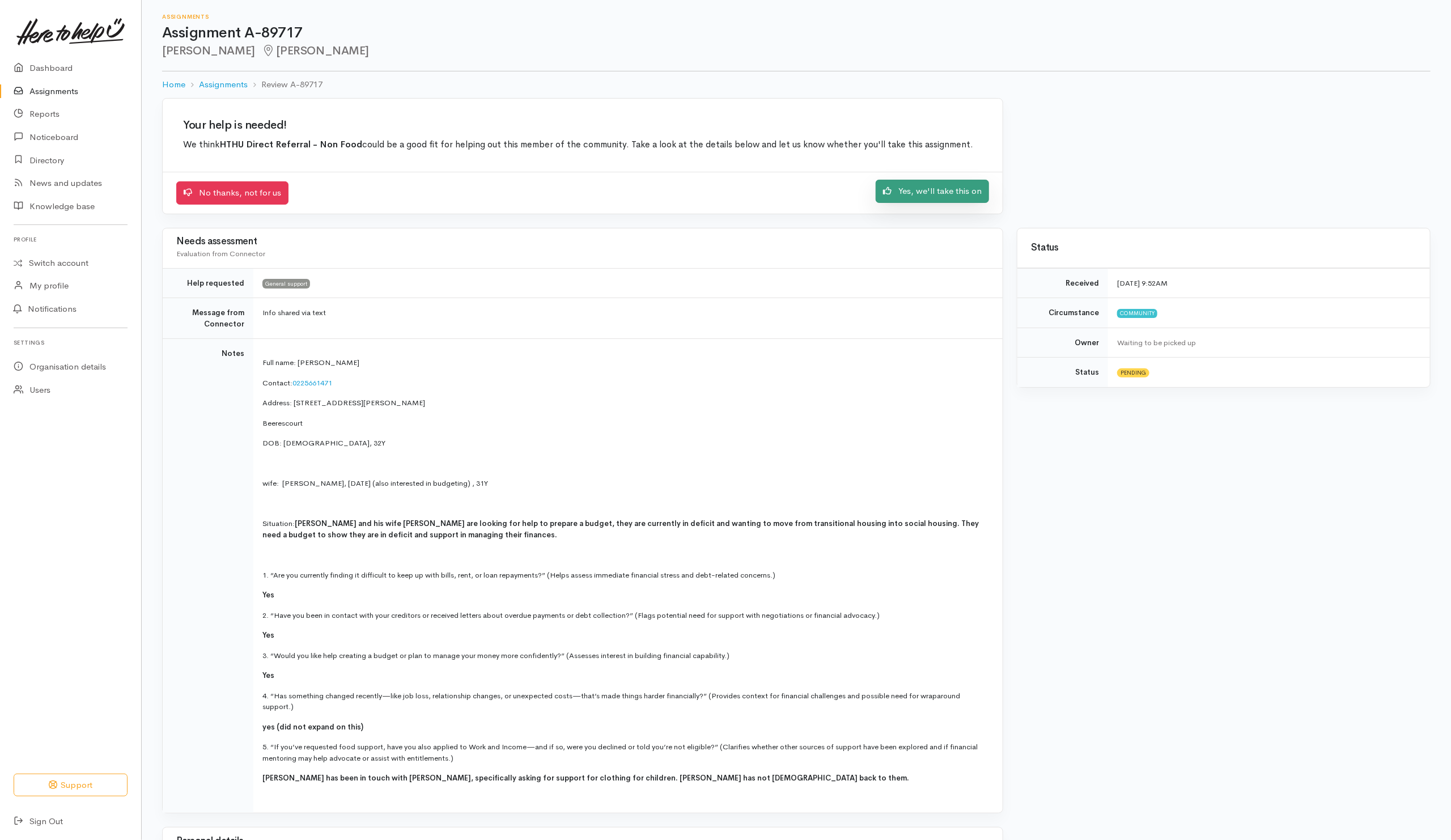
click at [938, 198] on link "Yes, we'll take this on" at bounding box center [932, 191] width 113 height 23
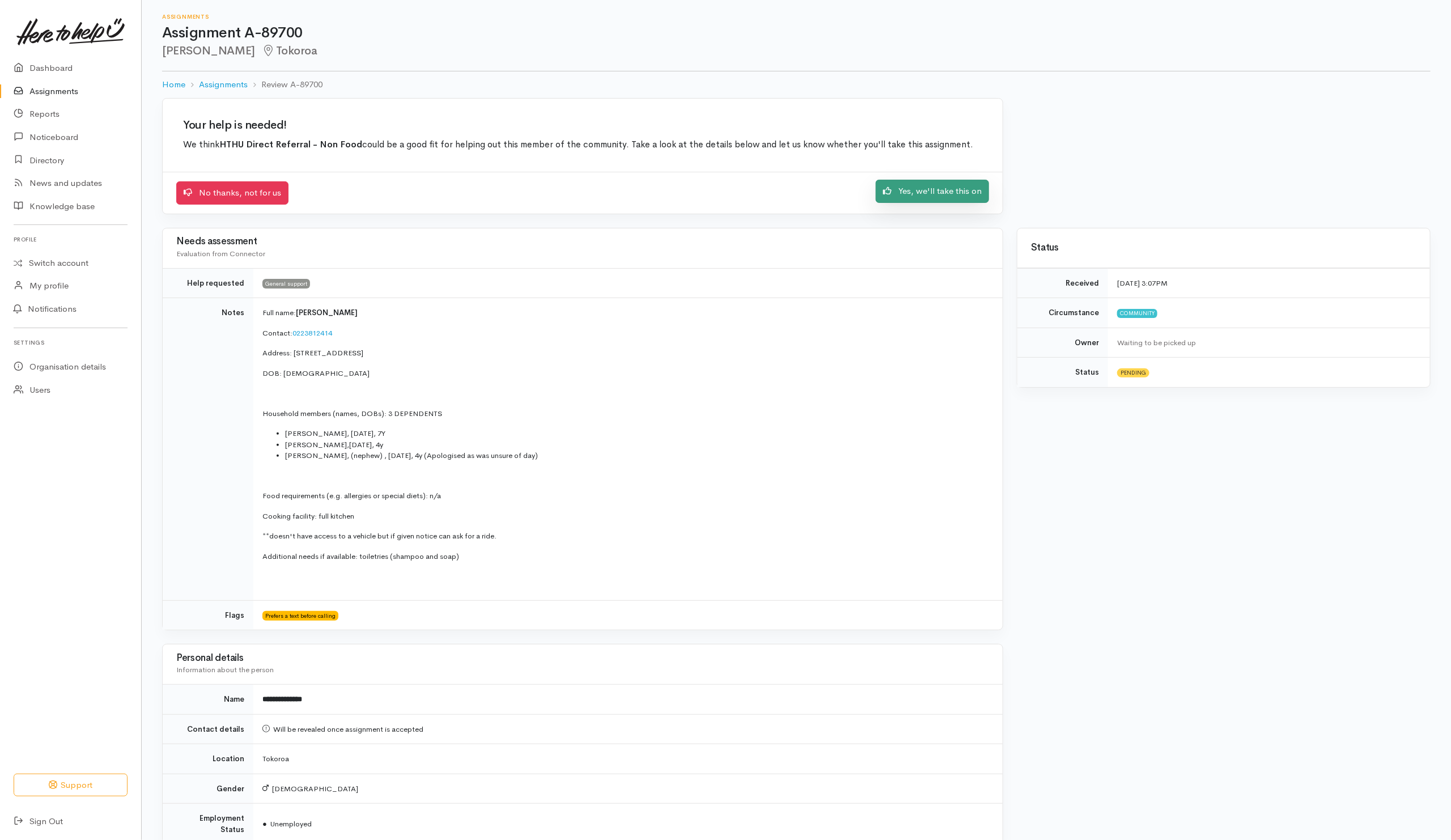
click at [912, 194] on link "Yes, we'll take this on" at bounding box center [932, 191] width 113 height 23
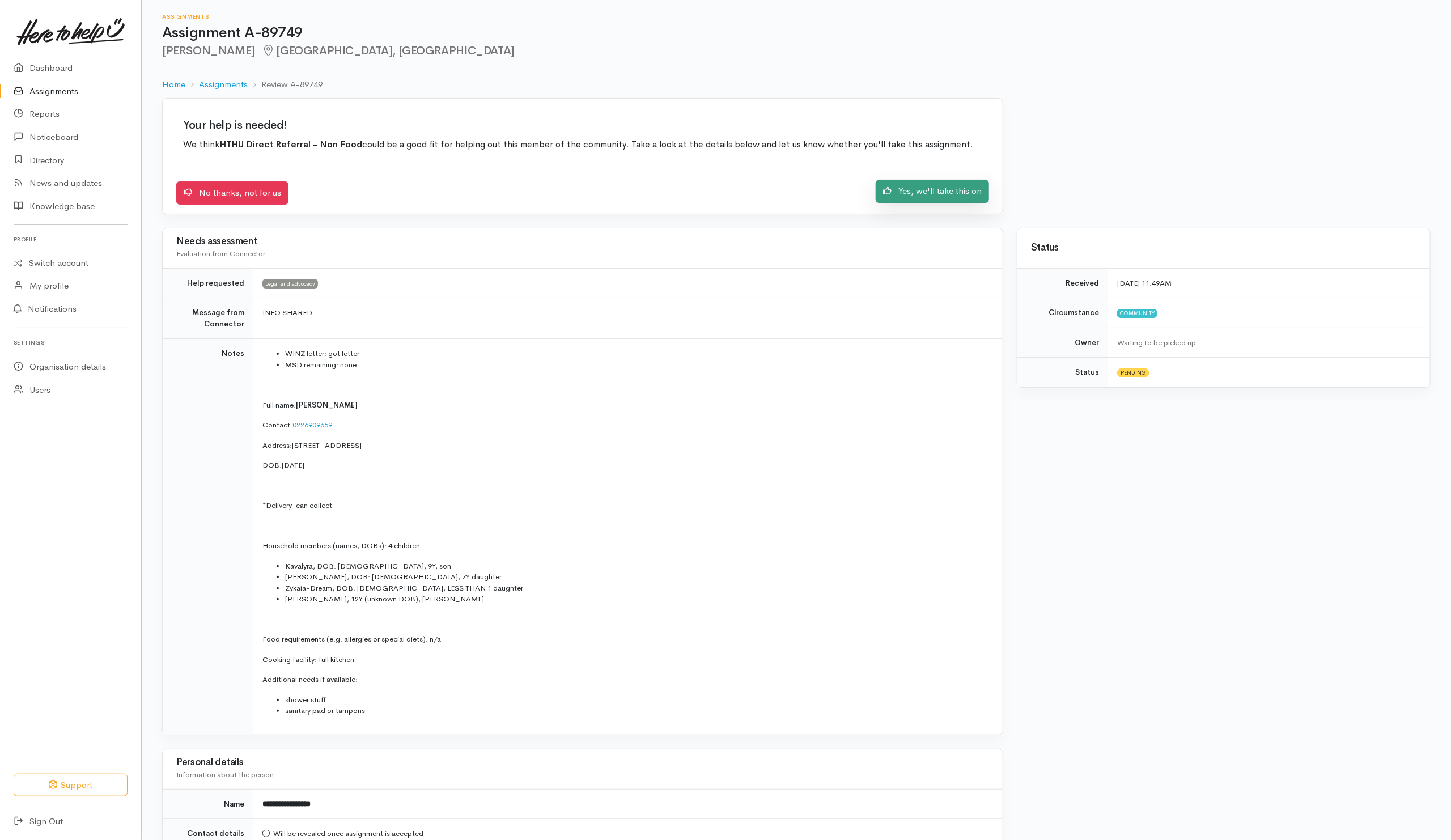
click at [940, 202] on link "Yes, we'll take this on" at bounding box center [932, 191] width 113 height 23
click at [928, 194] on link "Yes, we'll take this on" at bounding box center [932, 191] width 113 height 23
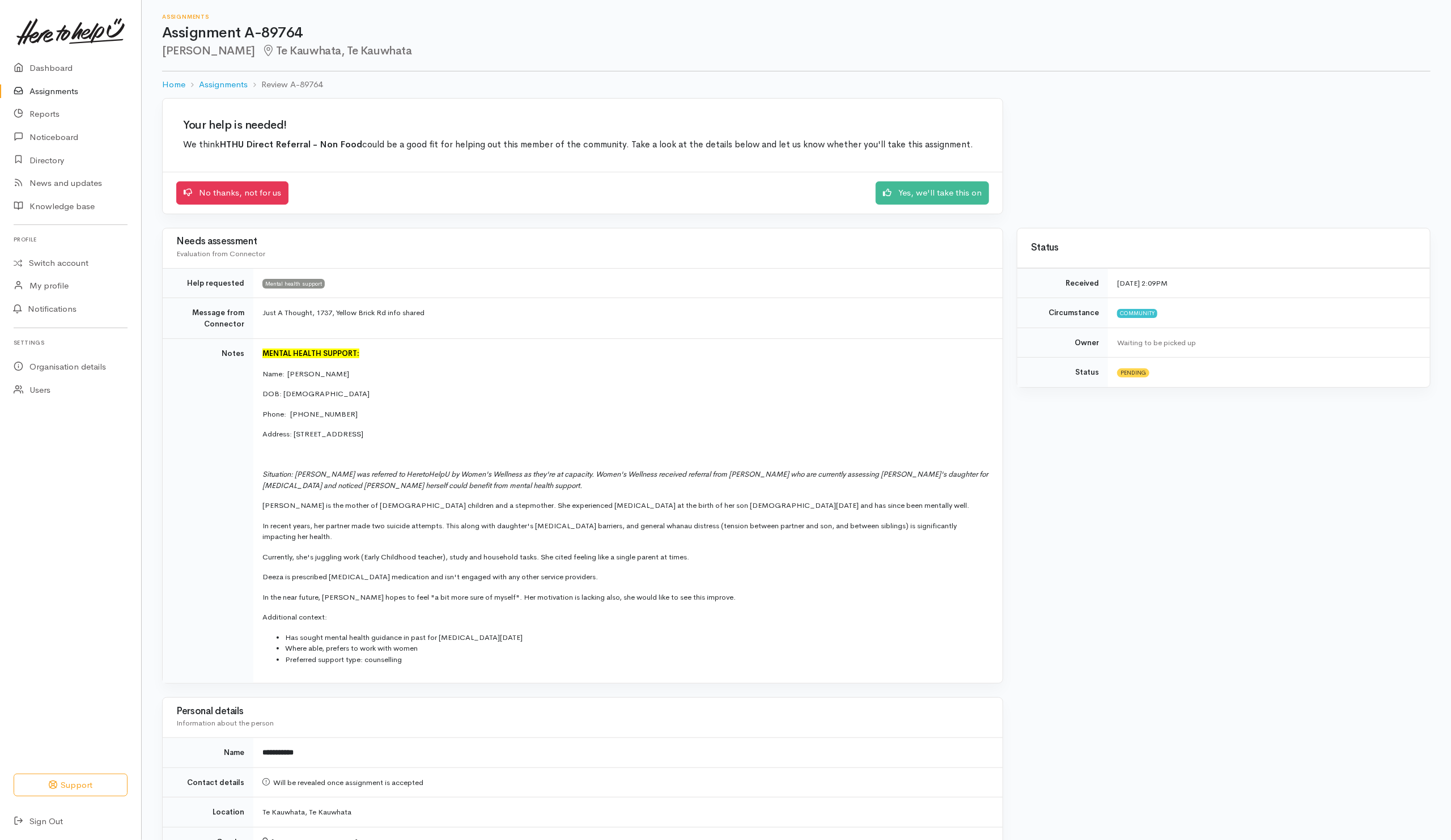
click at [927, 207] on div "No thanks, not for us Yes, we'll take this on" at bounding box center [583, 193] width 840 height 42
click at [927, 198] on link "Yes, we'll take this on" at bounding box center [932, 191] width 113 height 23
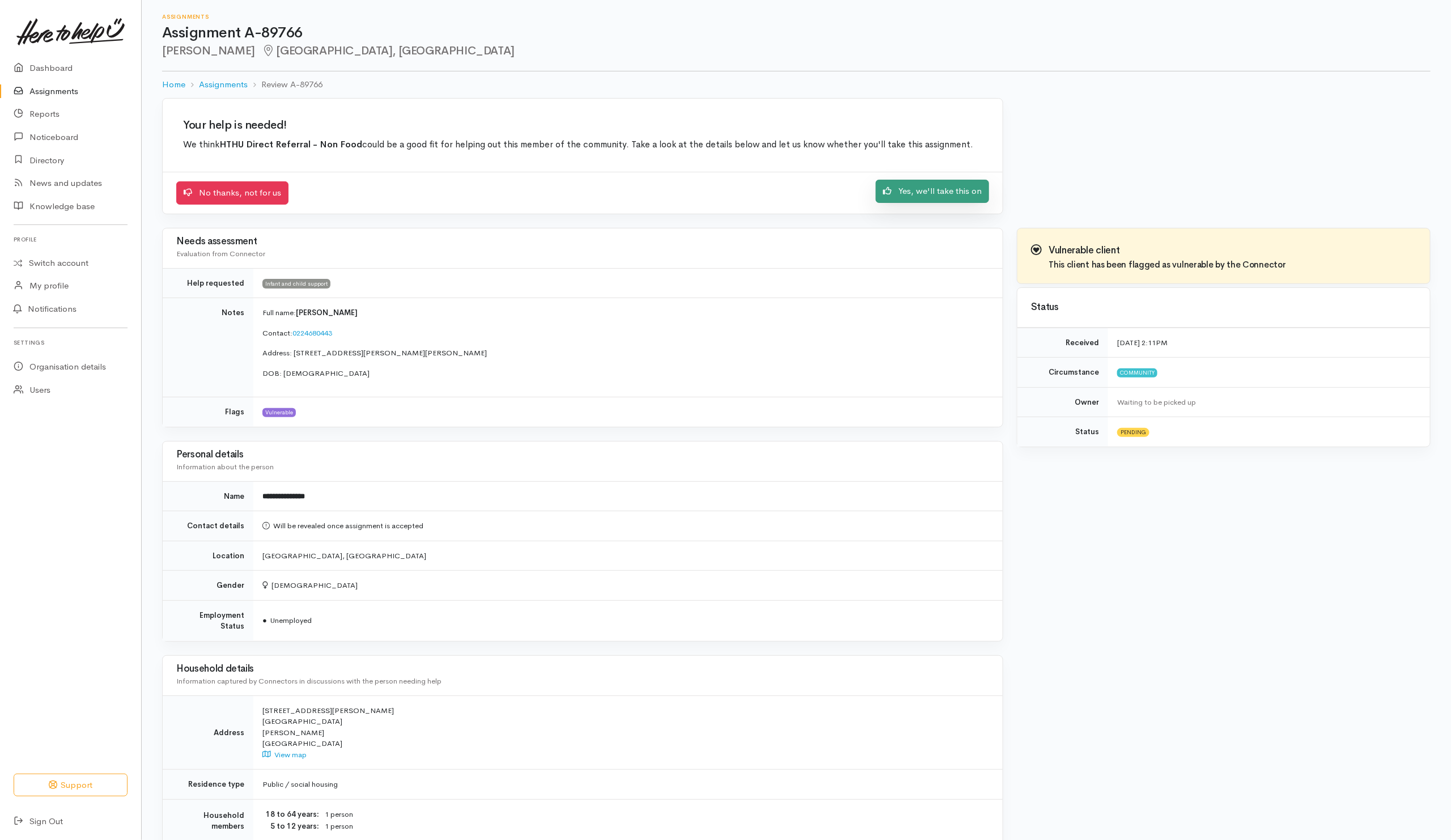
click at [915, 200] on link "Yes, we'll take this on" at bounding box center [932, 191] width 113 height 23
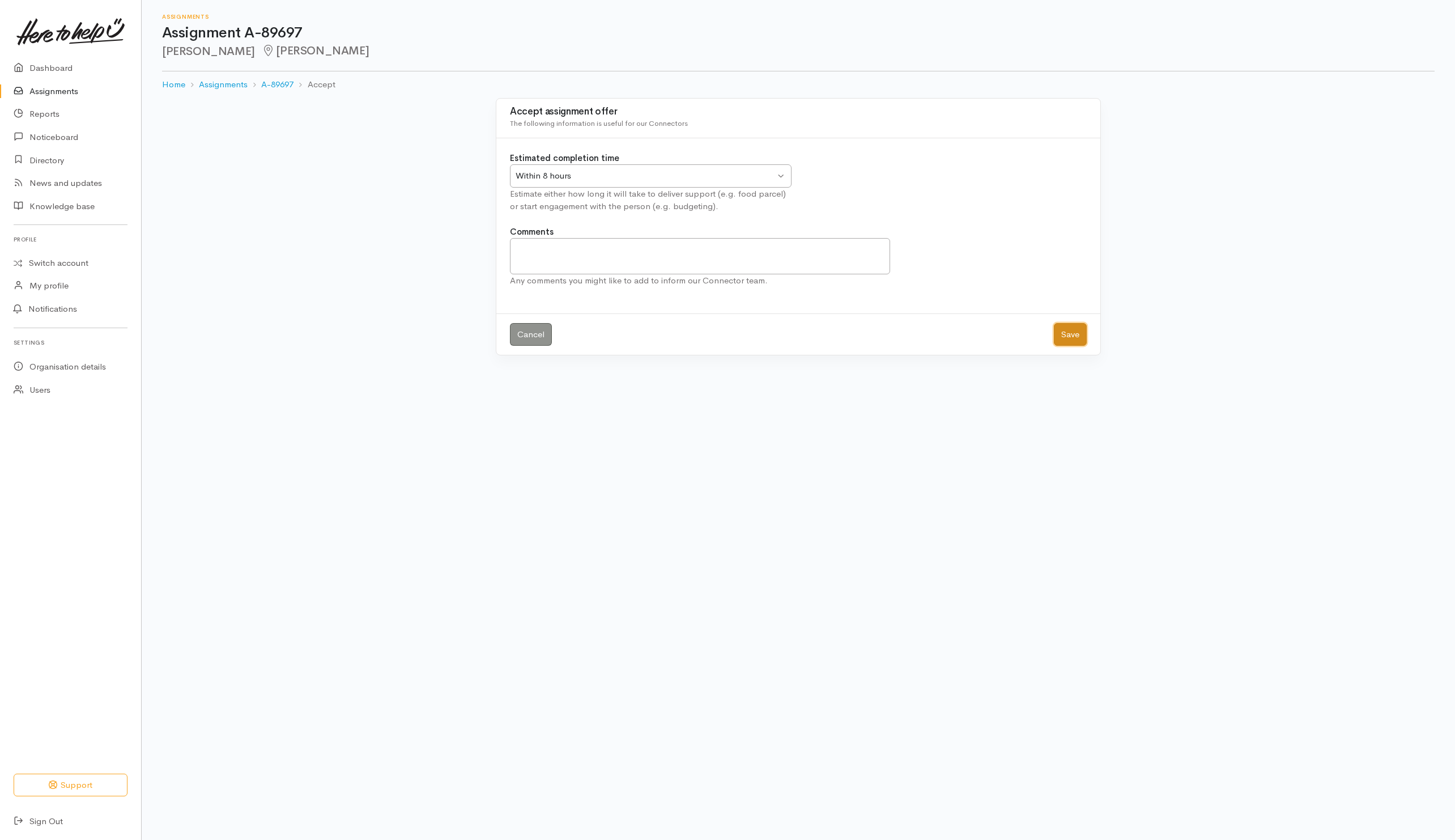
click at [1080, 332] on button "Save" at bounding box center [1070, 334] width 33 height 23
click at [1070, 336] on button "Save" at bounding box center [1070, 334] width 33 height 23
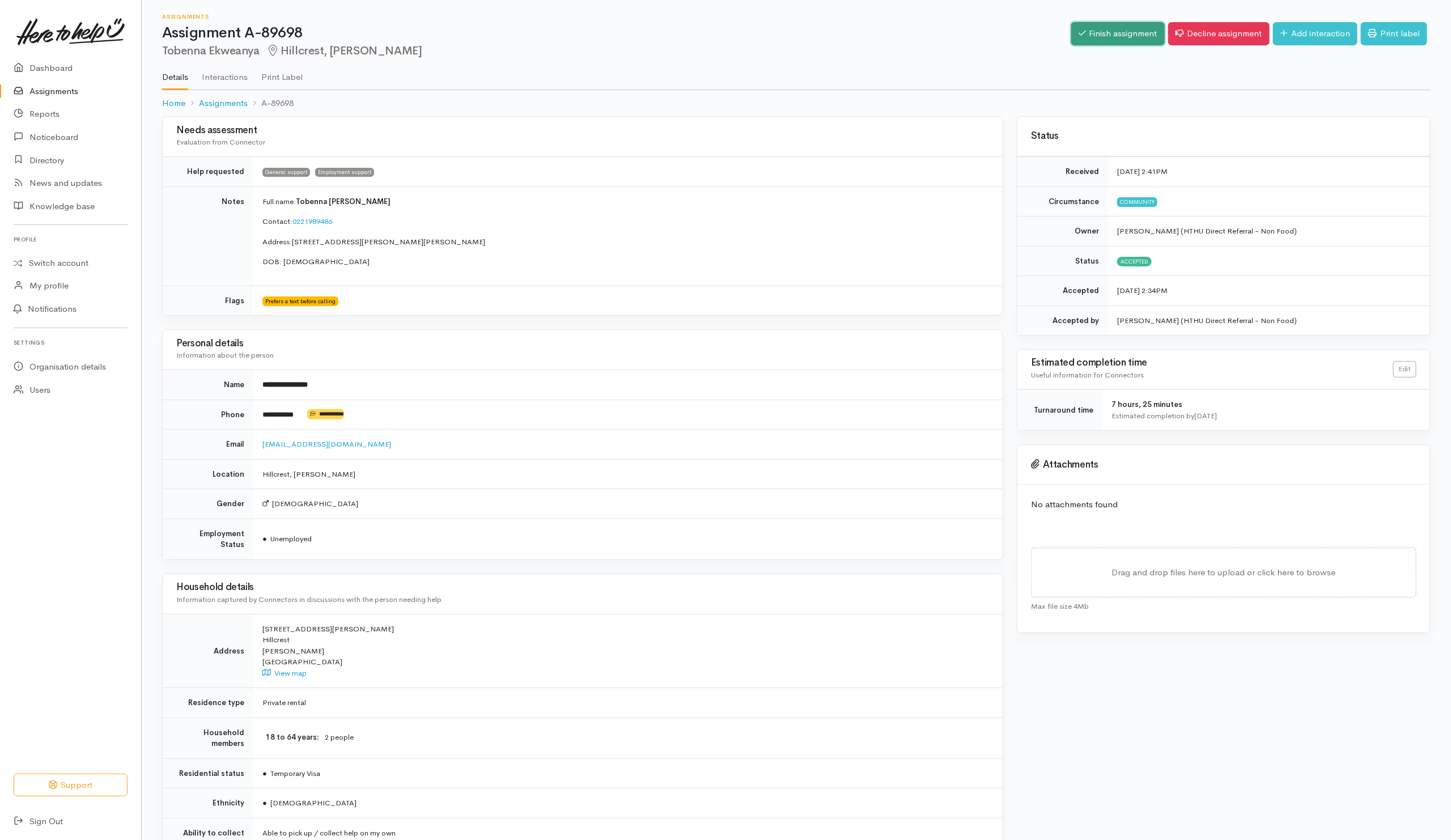
click at [1098, 28] on link "Finish assignment" at bounding box center [1118, 34] width 94 height 23
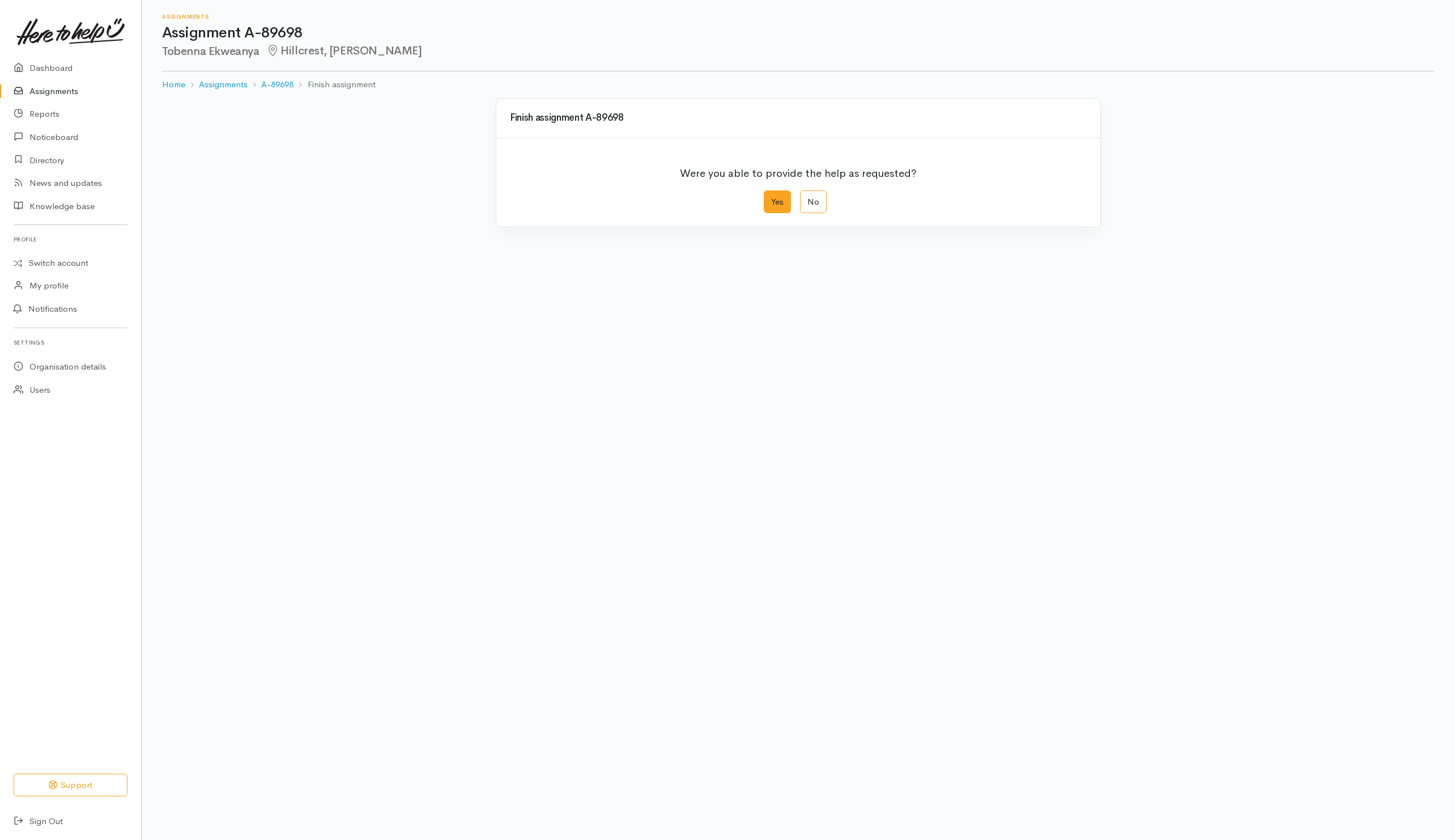
click at [765, 208] on label "Yes" at bounding box center [777, 202] width 27 height 23
click at [765, 198] on input "Yes" at bounding box center [767, 194] width 8 height 8
radio input "true"
drag, startPoint x: 1078, startPoint y: 456, endPoint x: 281, endPoint y: 335, distance: 806.1
click at [1074, 457] on button "Save" at bounding box center [1070, 454] width 33 height 23
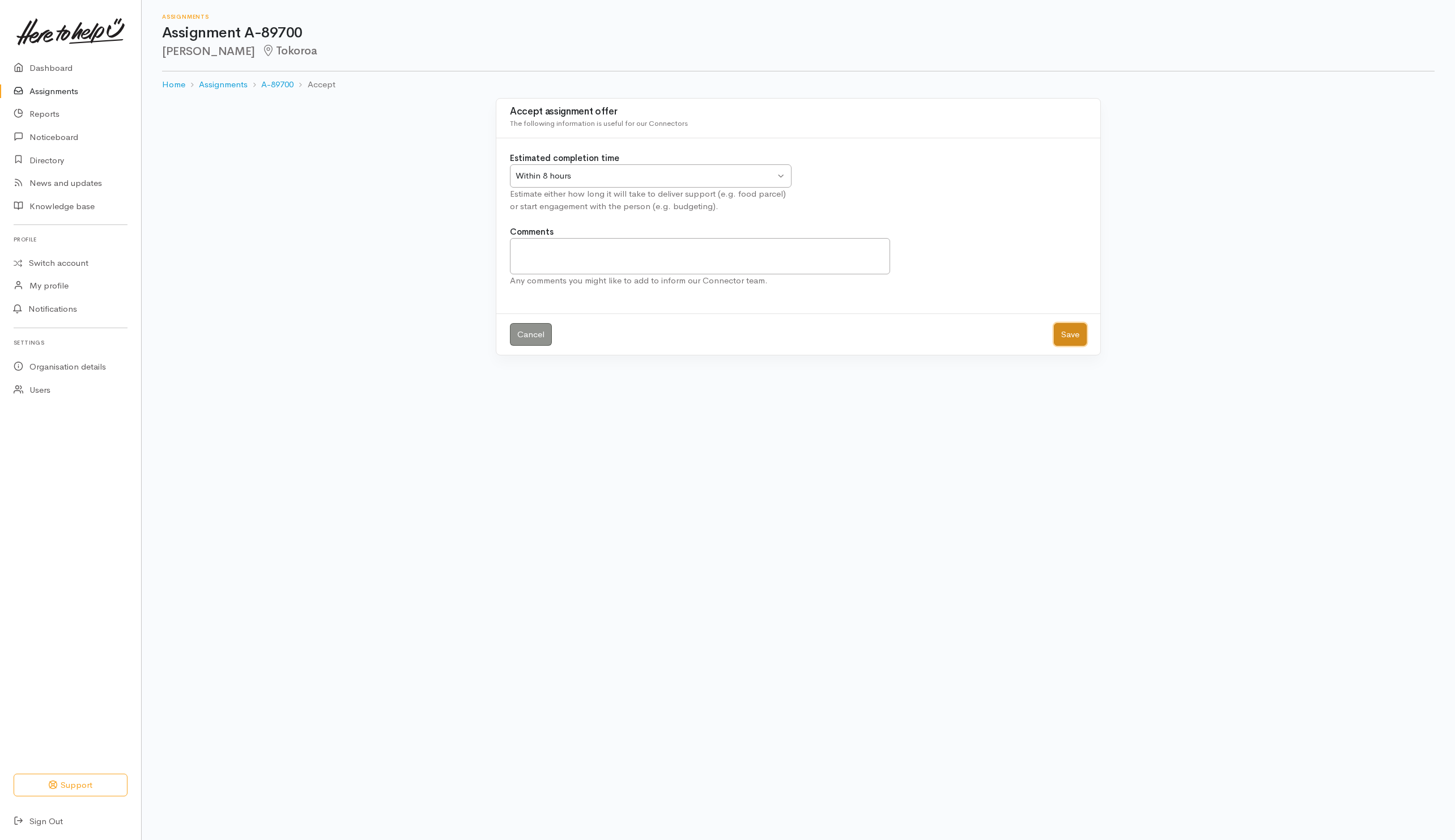
click at [1074, 342] on button "Save" at bounding box center [1070, 334] width 33 height 23
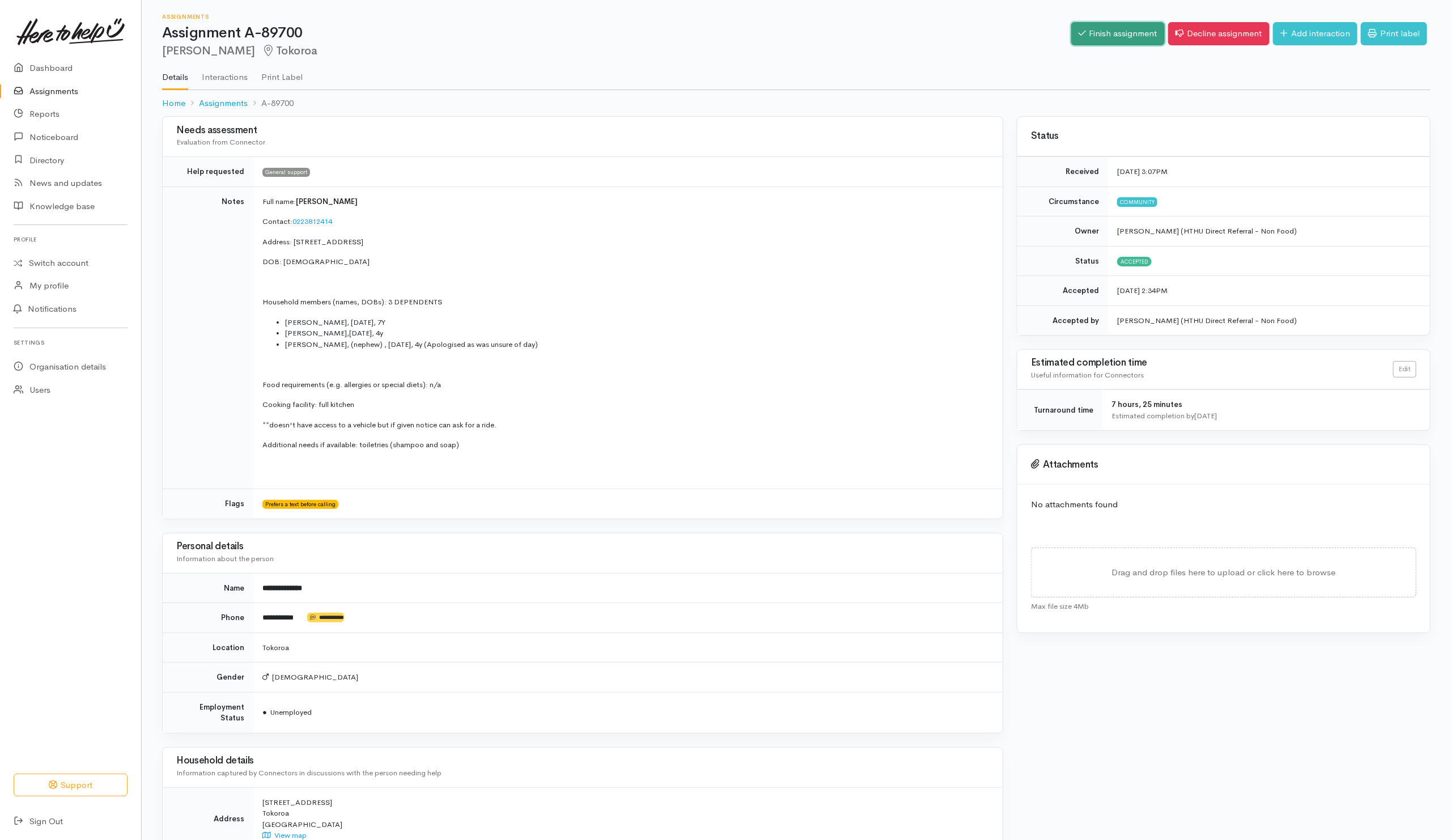
click at [1109, 33] on link "Finish assignment" at bounding box center [1118, 34] width 94 height 23
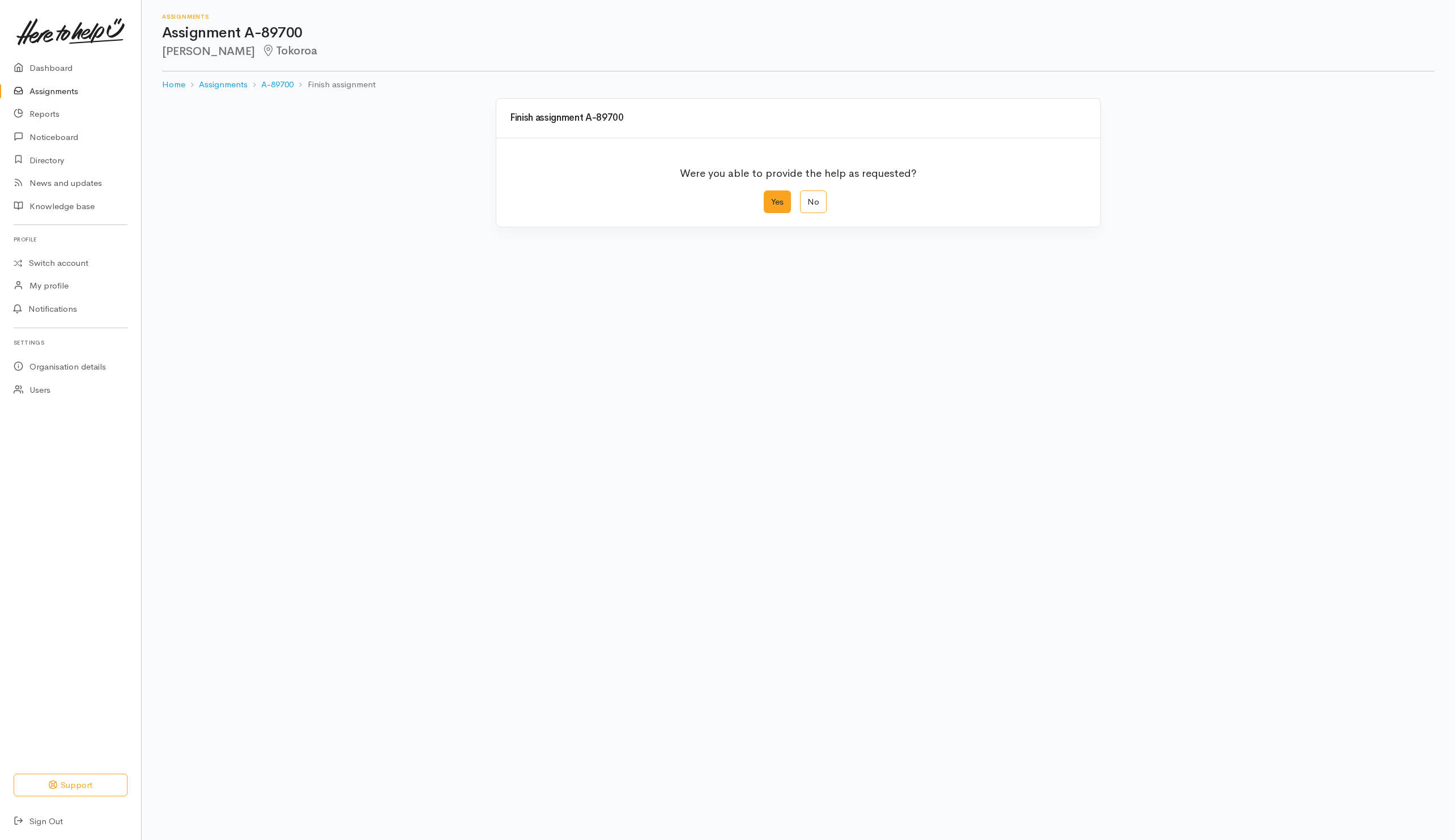
click at [779, 199] on label "Yes" at bounding box center [777, 202] width 27 height 23
click at [771, 198] on input "Yes" at bounding box center [767, 194] width 8 height 8
radio input "true"
click at [1071, 461] on button "Save" at bounding box center [1070, 454] width 33 height 23
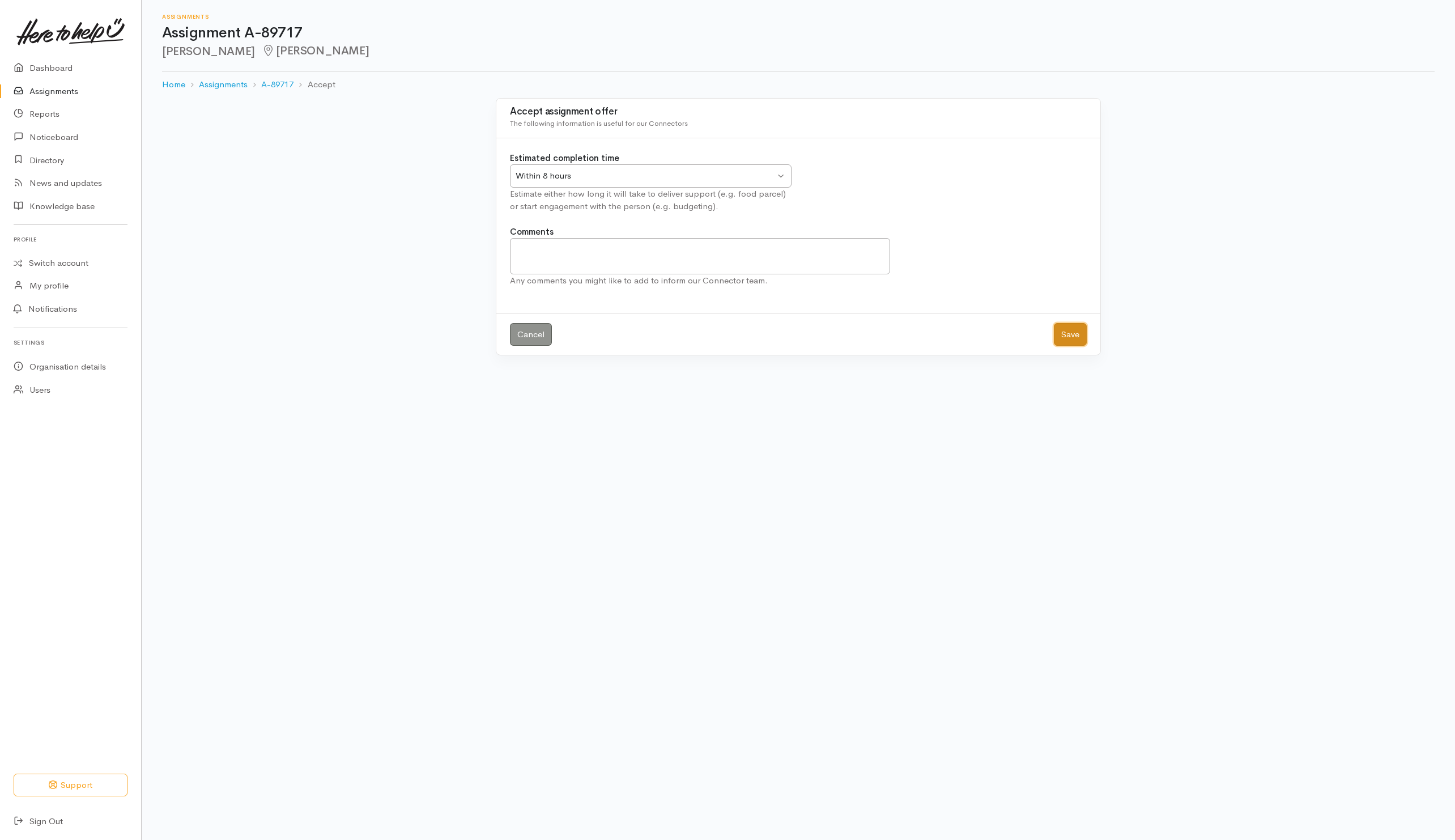
click at [1073, 345] on button "Save" at bounding box center [1070, 334] width 33 height 23
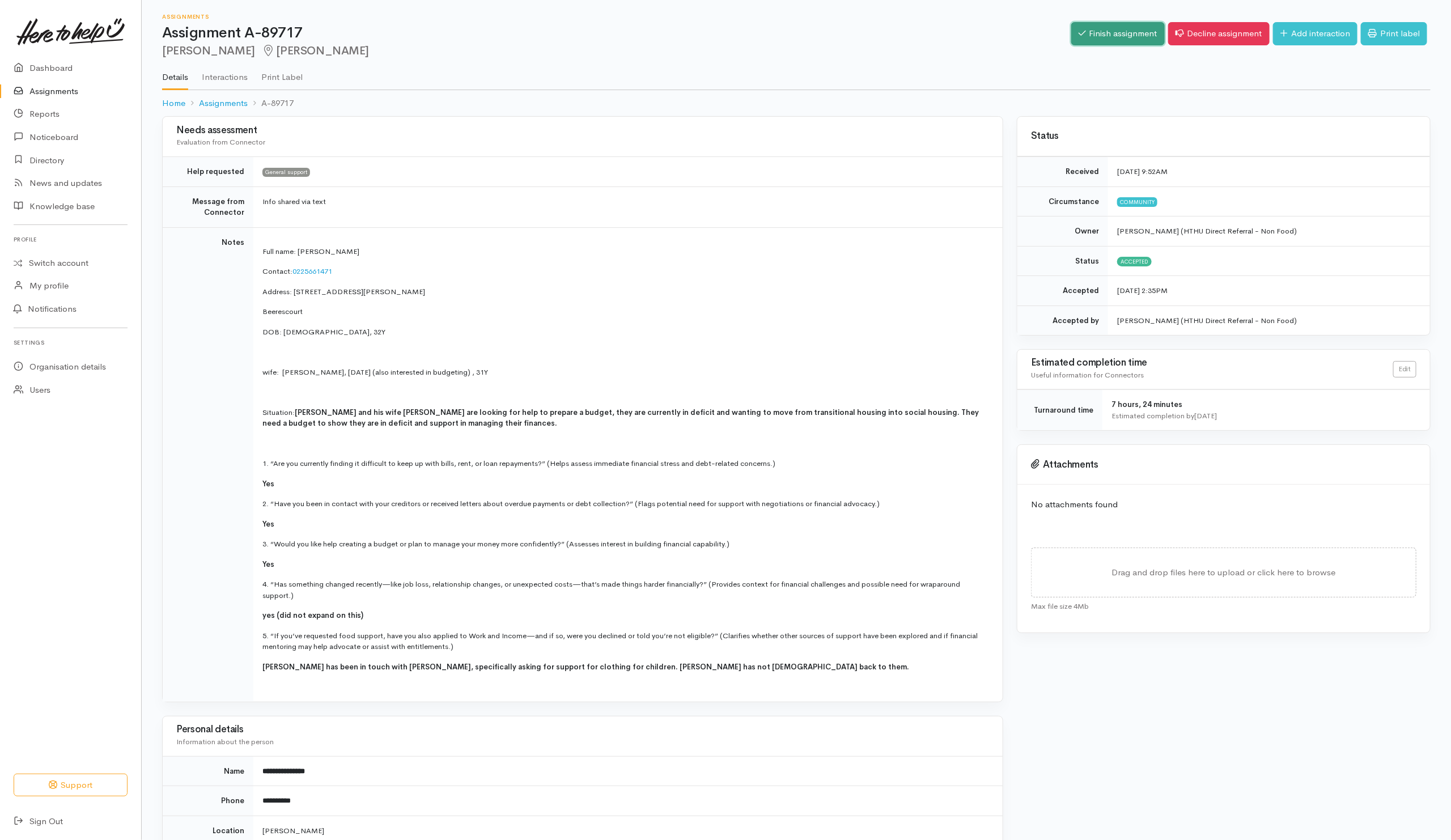
click at [1104, 28] on link "Finish assignment" at bounding box center [1118, 34] width 94 height 23
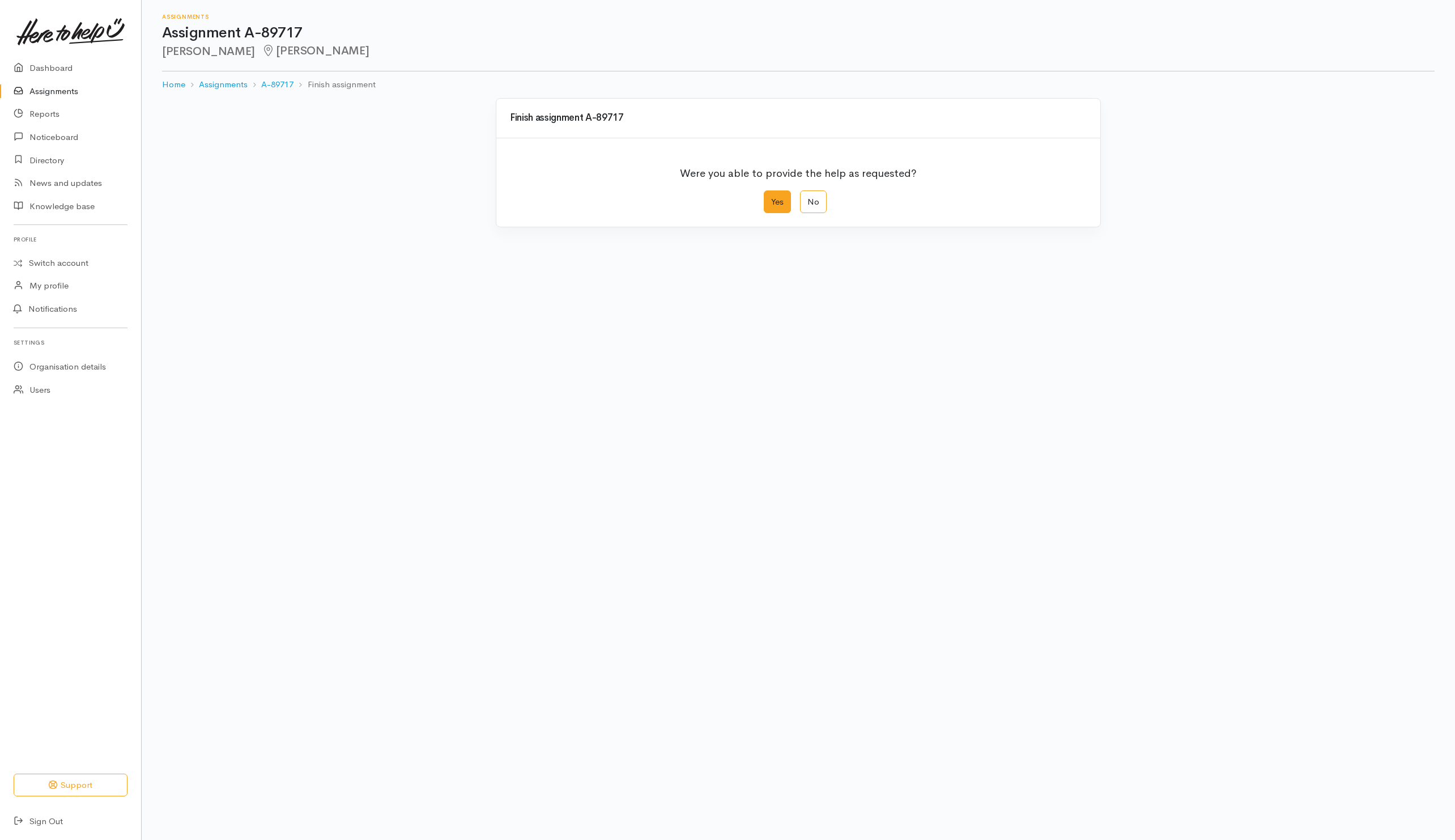
click at [769, 203] on label "Yes" at bounding box center [777, 202] width 27 height 23
click at [769, 198] on input "Yes" at bounding box center [767, 194] width 8 height 8
radio input "true"
drag, startPoint x: 1069, startPoint y: 459, endPoint x: 1056, endPoint y: 458, distance: 13.0
click at [1067, 460] on button "Save" at bounding box center [1070, 454] width 33 height 23
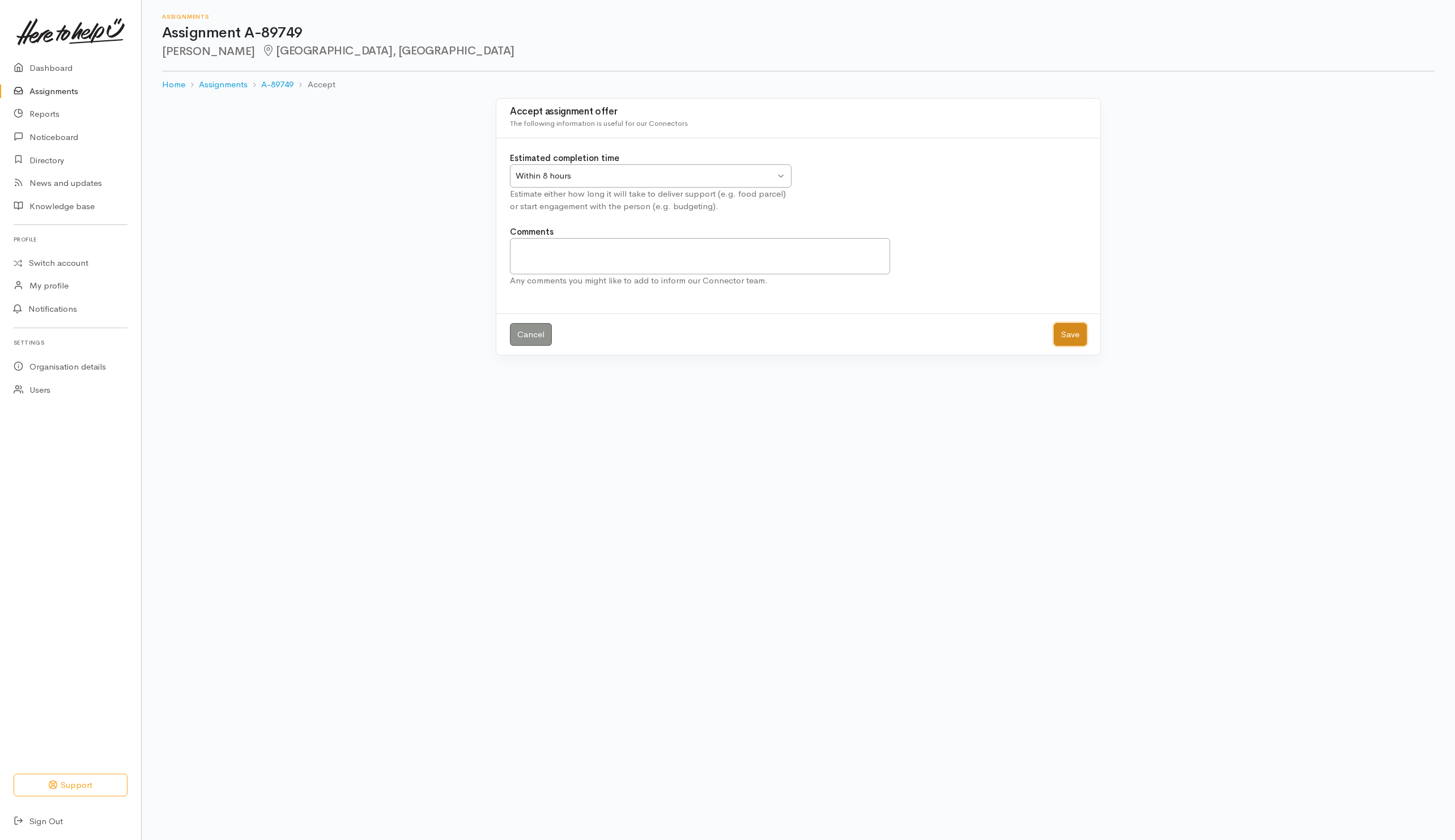
click at [1071, 332] on button "Save" at bounding box center [1070, 334] width 33 height 23
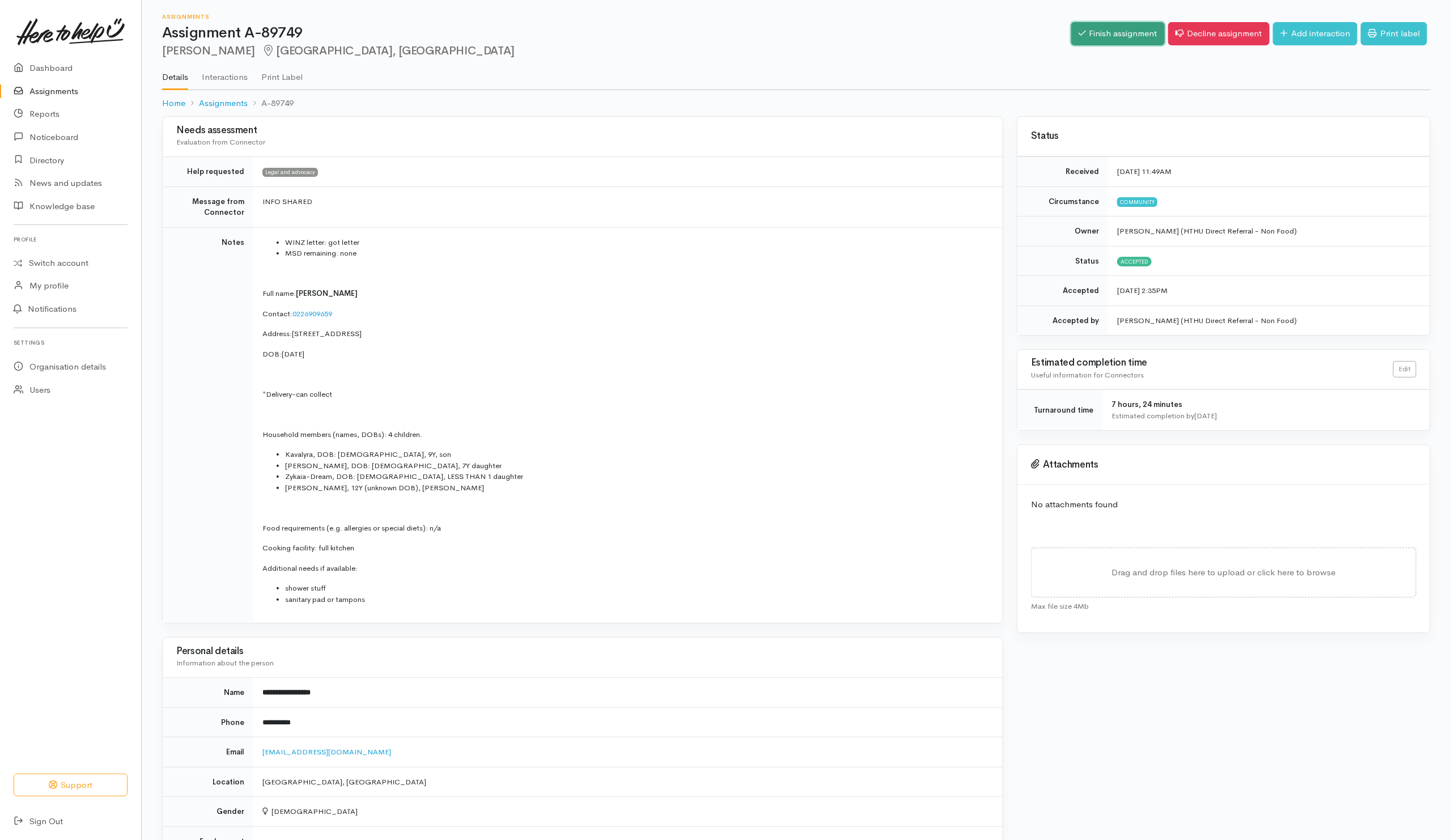
click at [1116, 26] on link "Finish assignment" at bounding box center [1118, 34] width 94 height 23
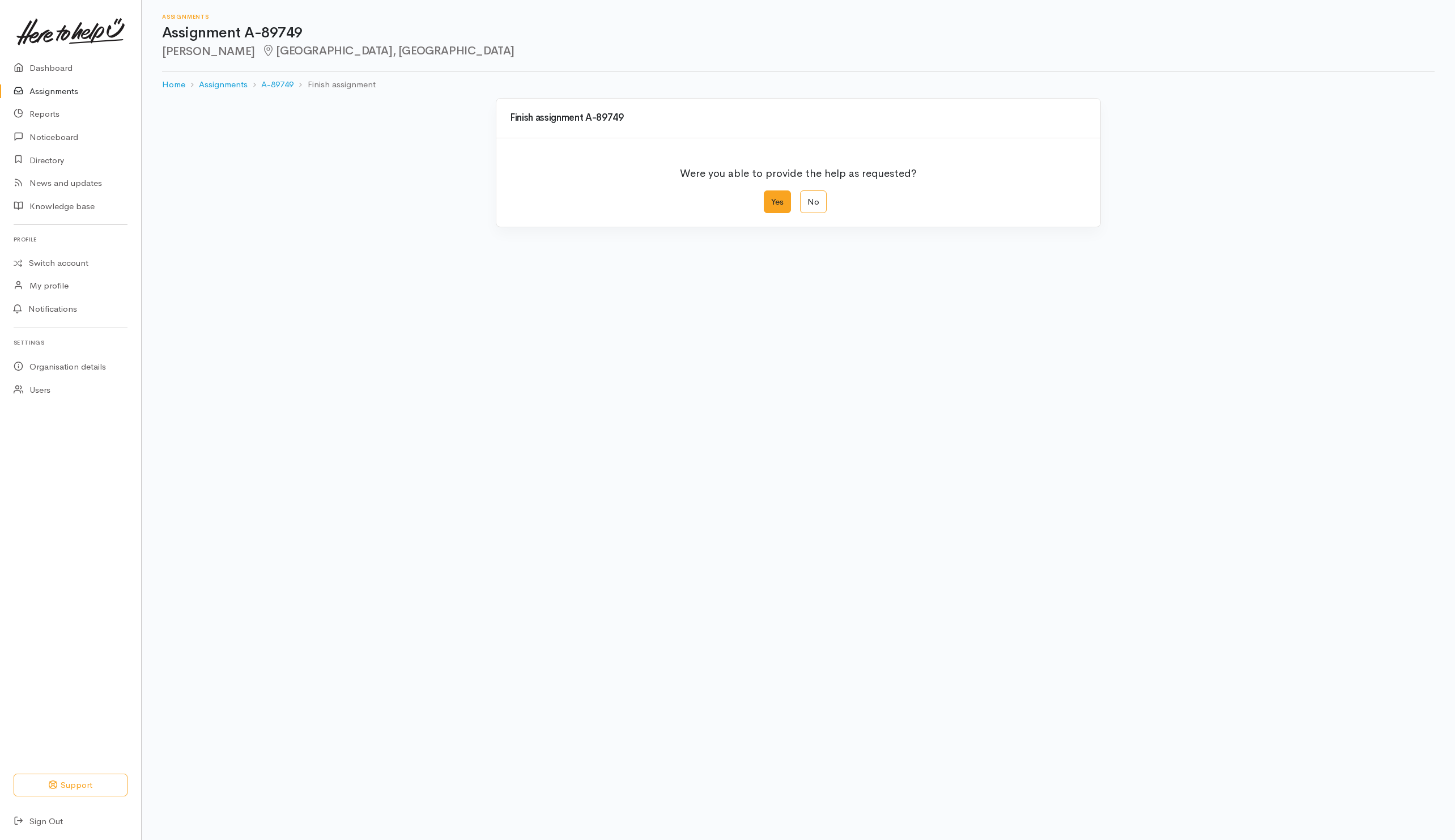
click at [783, 208] on label "Yes" at bounding box center [777, 202] width 27 height 23
click at [771, 198] on input "Yes" at bounding box center [767, 194] width 8 height 8
radio input "true"
click at [1080, 466] on button "Save" at bounding box center [1070, 454] width 33 height 23
click at [1068, 458] on button "Save" at bounding box center [1070, 454] width 33 height 23
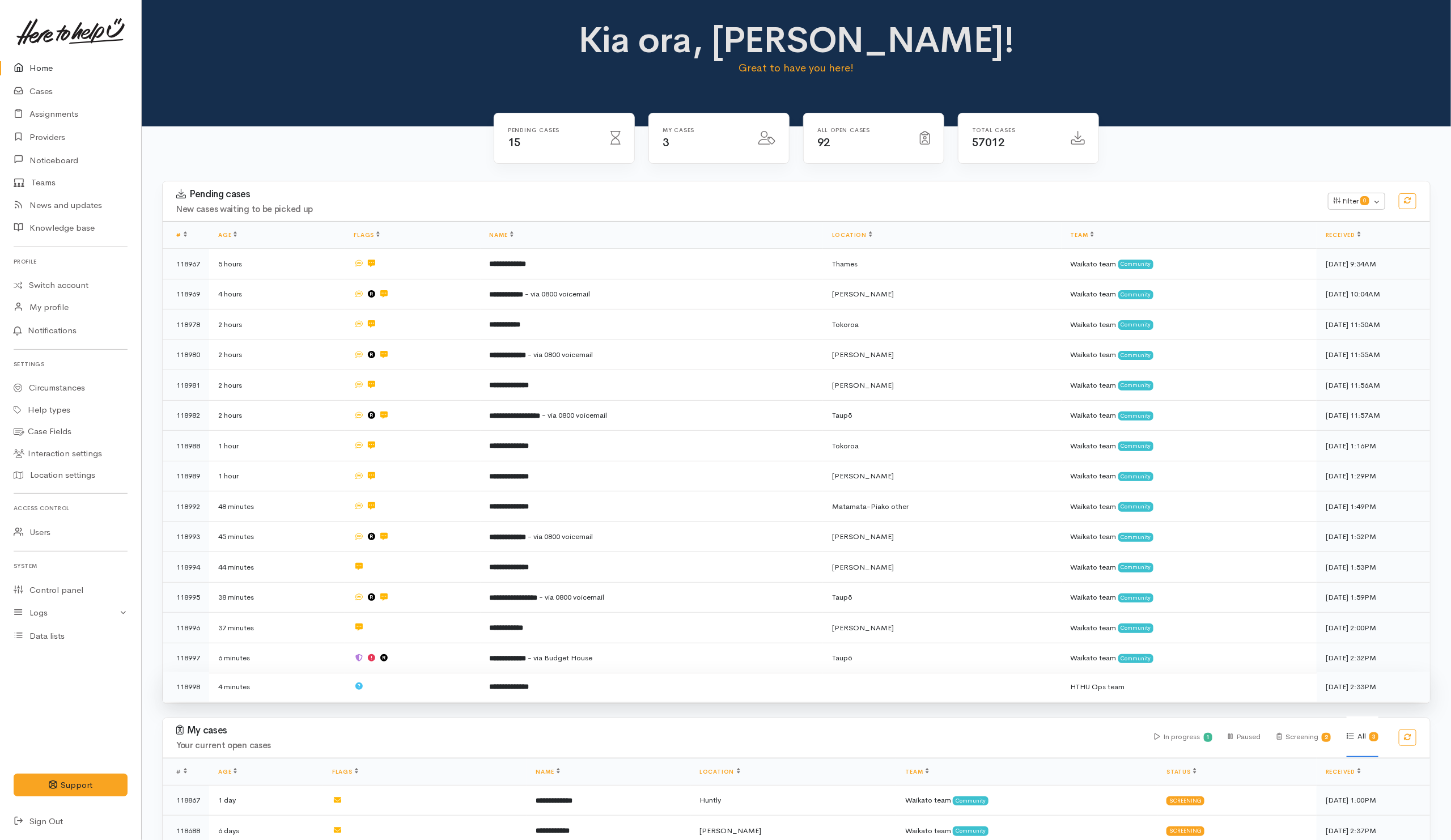
click at [435, 683] on td at bounding box center [413, 687] width 135 height 30
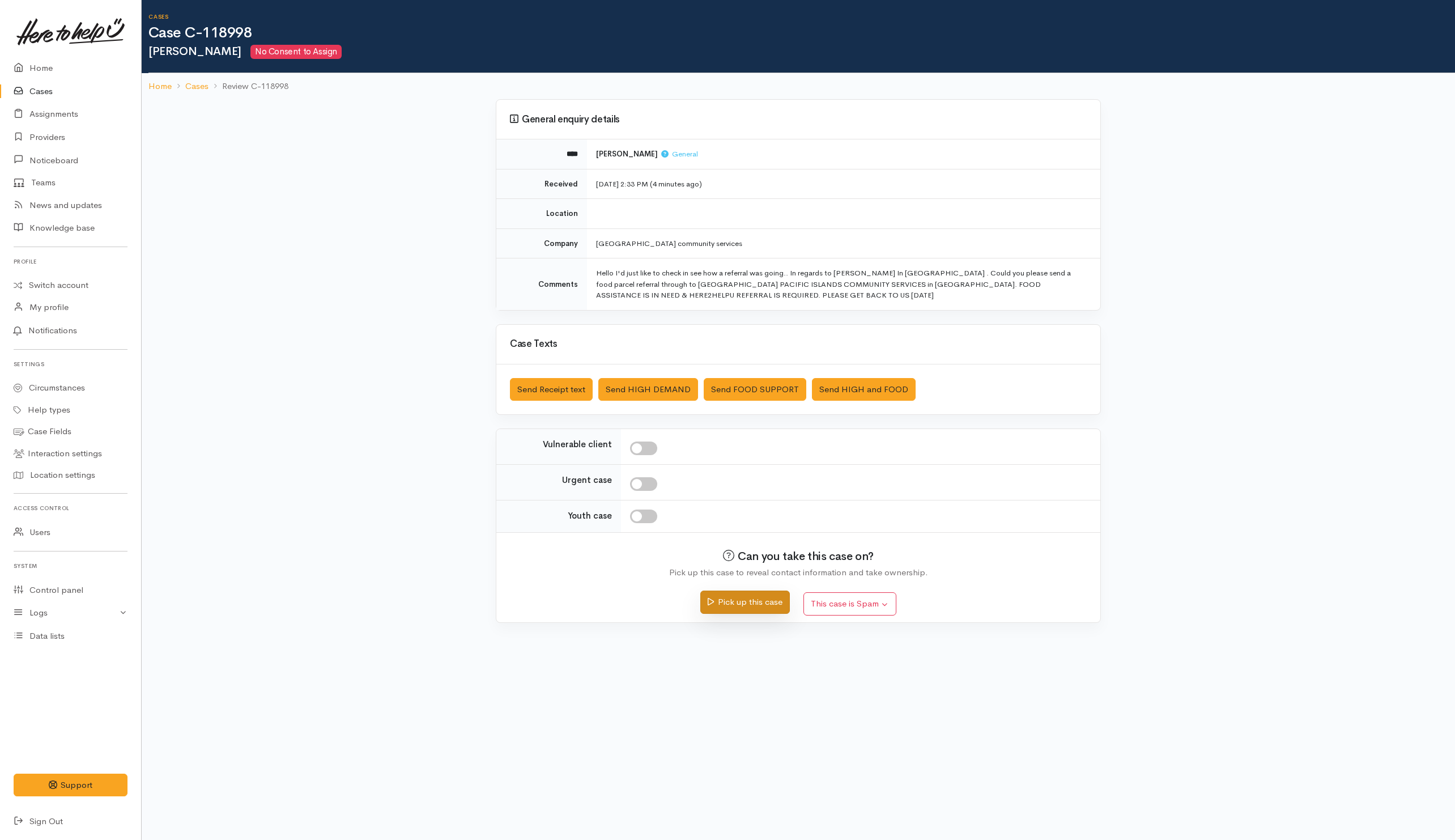
click at [754, 559] on button "Pick up this case" at bounding box center [745, 602] width 89 height 23
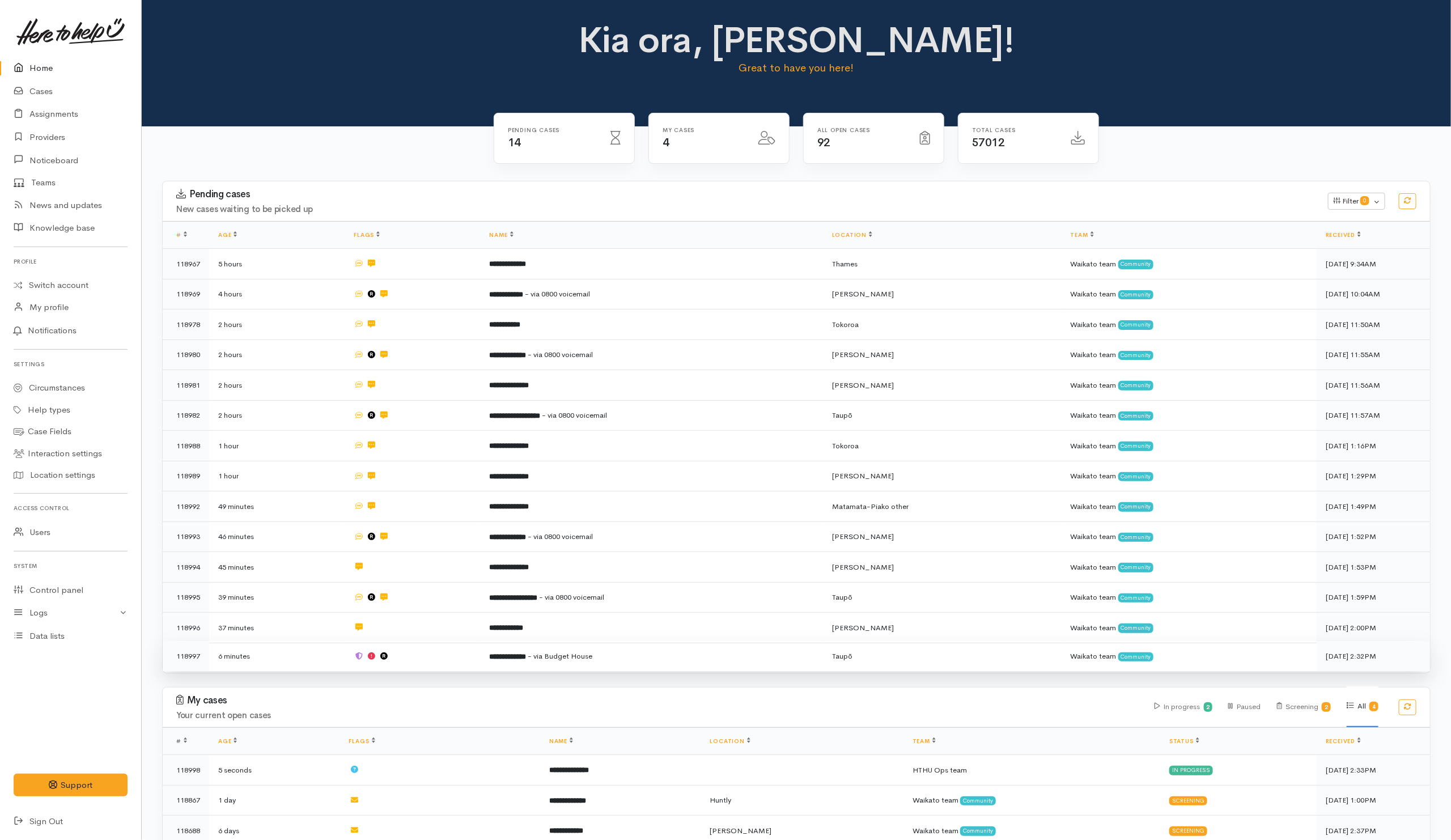
click at [417, 657] on td at bounding box center [413, 656] width 135 height 30
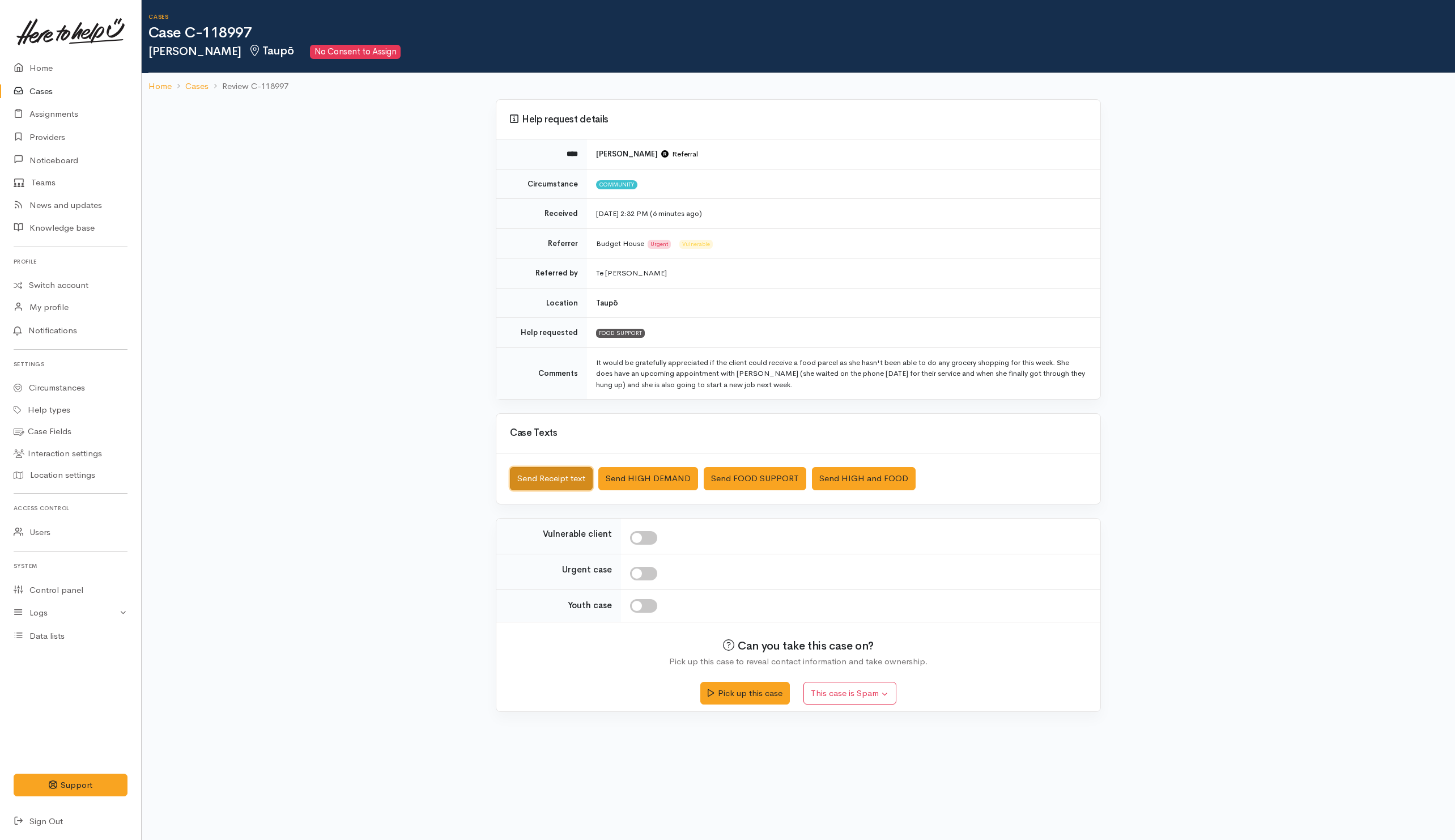
click at [543, 484] on button "Send Receipt text" at bounding box center [551, 478] width 83 height 23
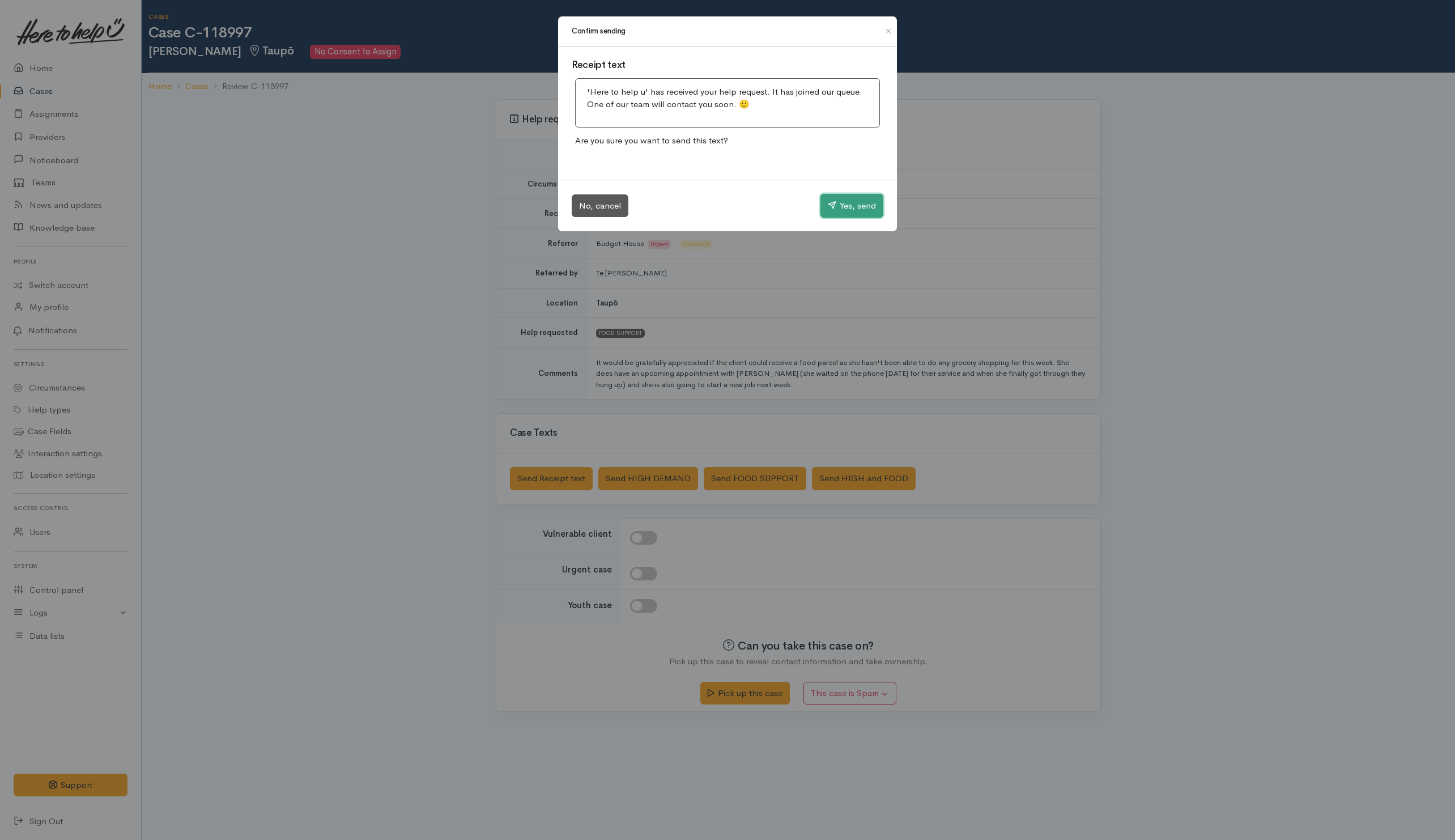
drag, startPoint x: 846, startPoint y: 199, endPoint x: 834, endPoint y: 198, distance: 12.0
click at [846, 198] on button "Yes, send" at bounding box center [852, 205] width 63 height 24
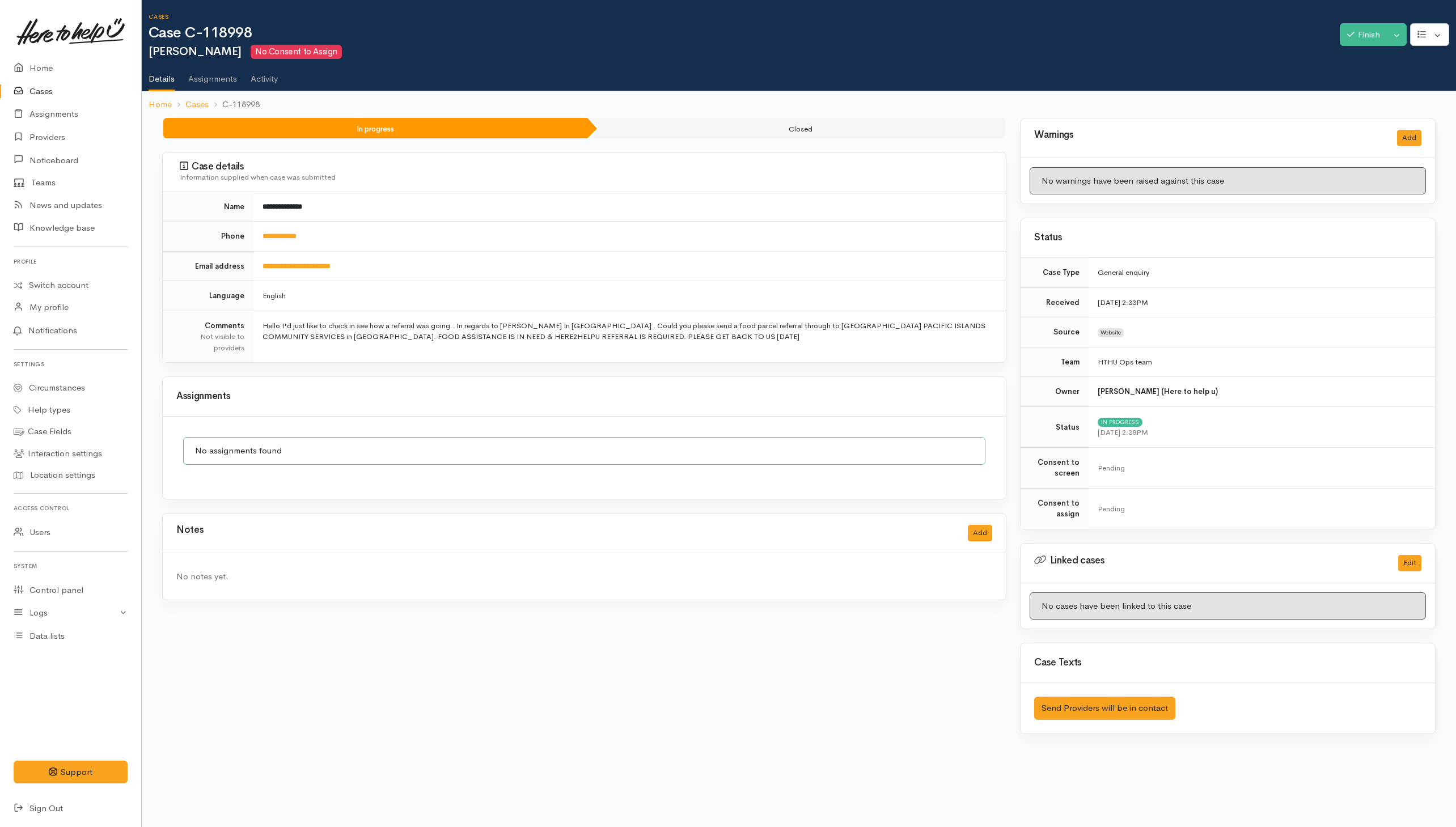
click at [580, 362] on td "Hello I'd just like to check in see how a referral was going.. In regards to Pa…" at bounding box center [630, 336] width 753 height 52
click at [573, 374] on div "**********" at bounding box center [584, 433] width 858 height 630
click at [985, 539] on button "Add" at bounding box center [980, 533] width 24 height 16
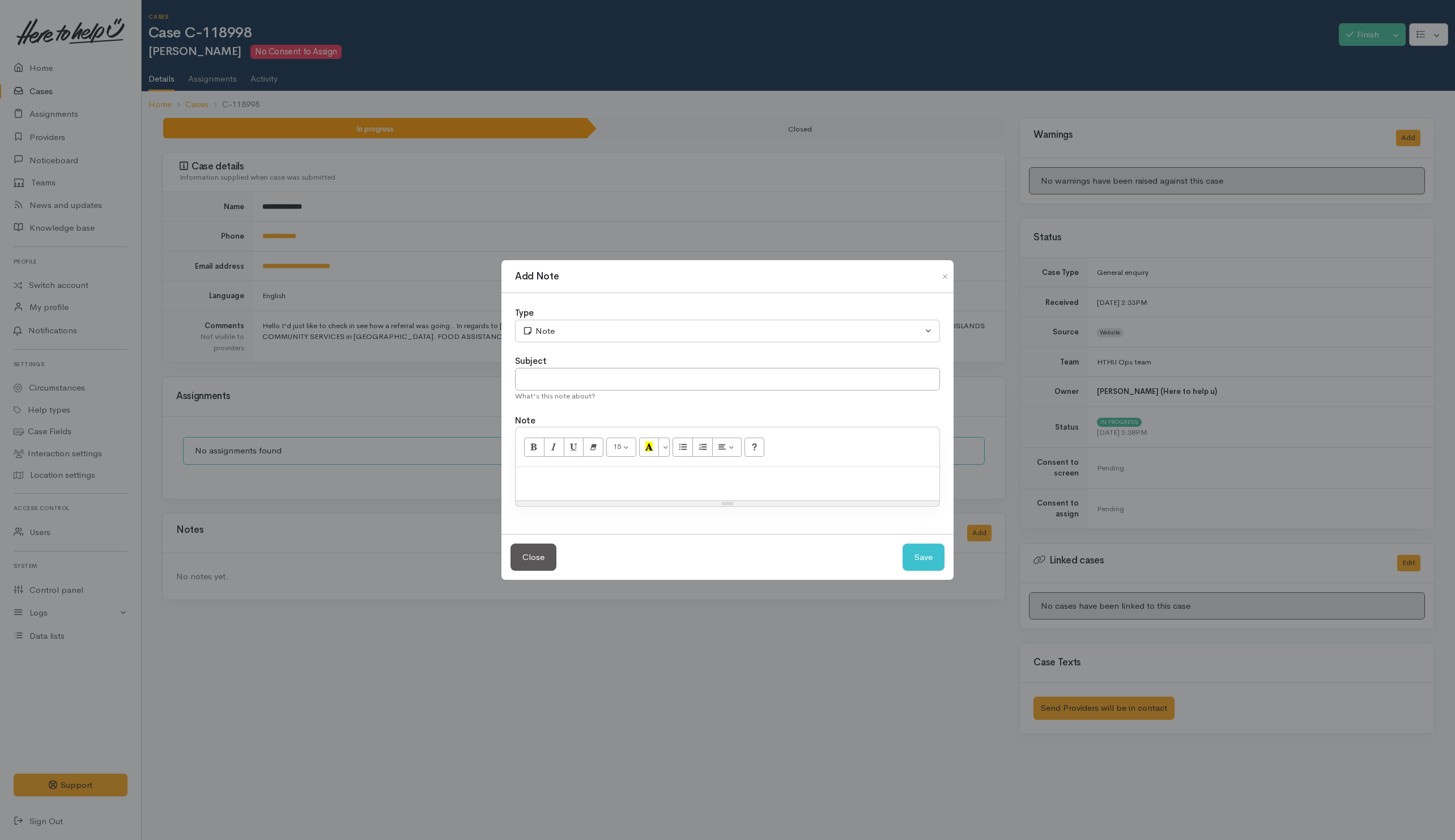
click at [582, 486] on div at bounding box center [727, 484] width 424 height 34
click at [621, 386] on input "text" at bounding box center [727, 380] width 425 height 23
type input "Existing case"
click at [590, 482] on p "Existing case." at bounding box center [727, 479] width 412 height 13
click at [929, 561] on button "Save" at bounding box center [923, 557] width 42 height 28
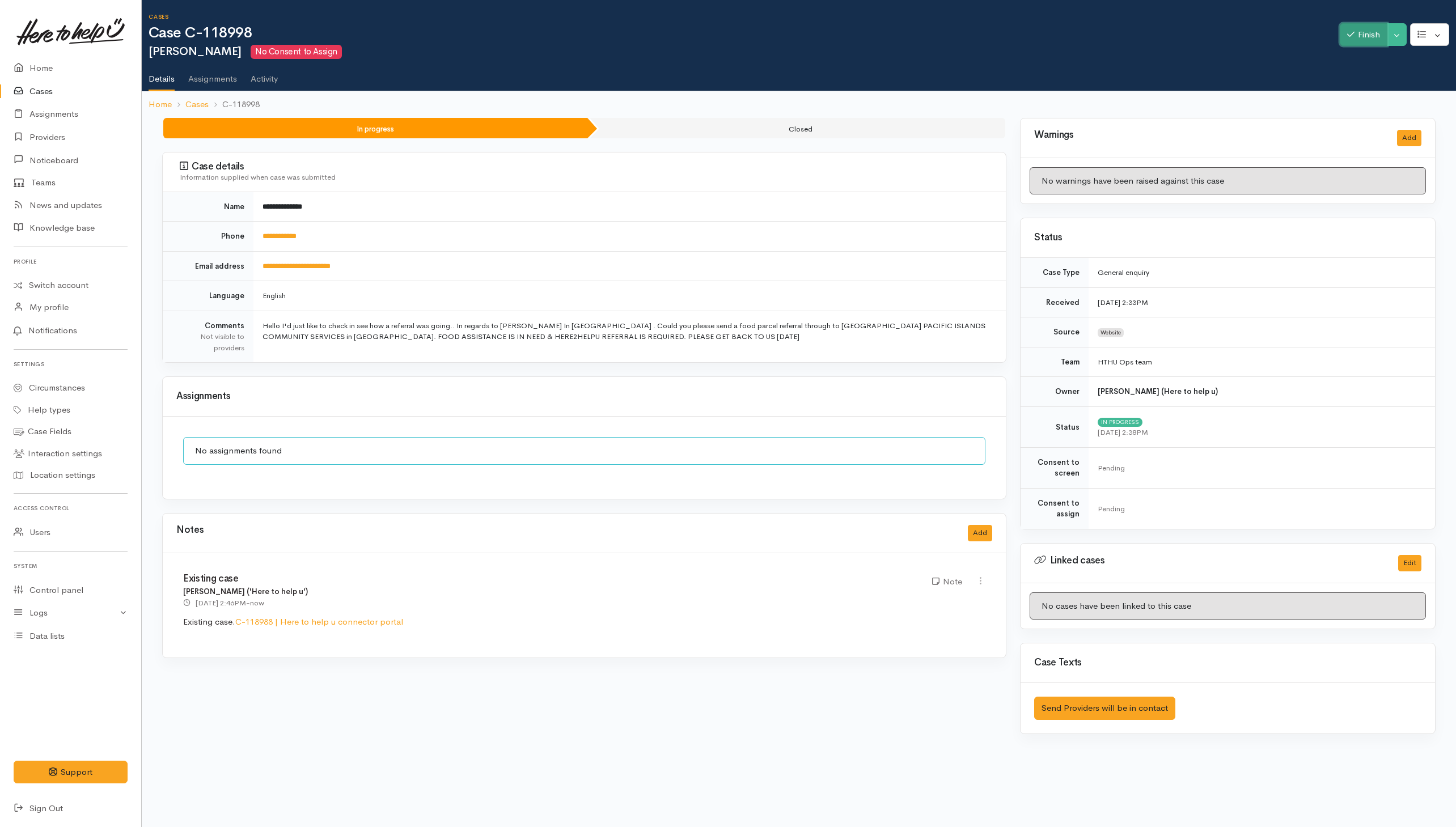
click at [1356, 38] on button "Finish" at bounding box center [1364, 35] width 47 height 23
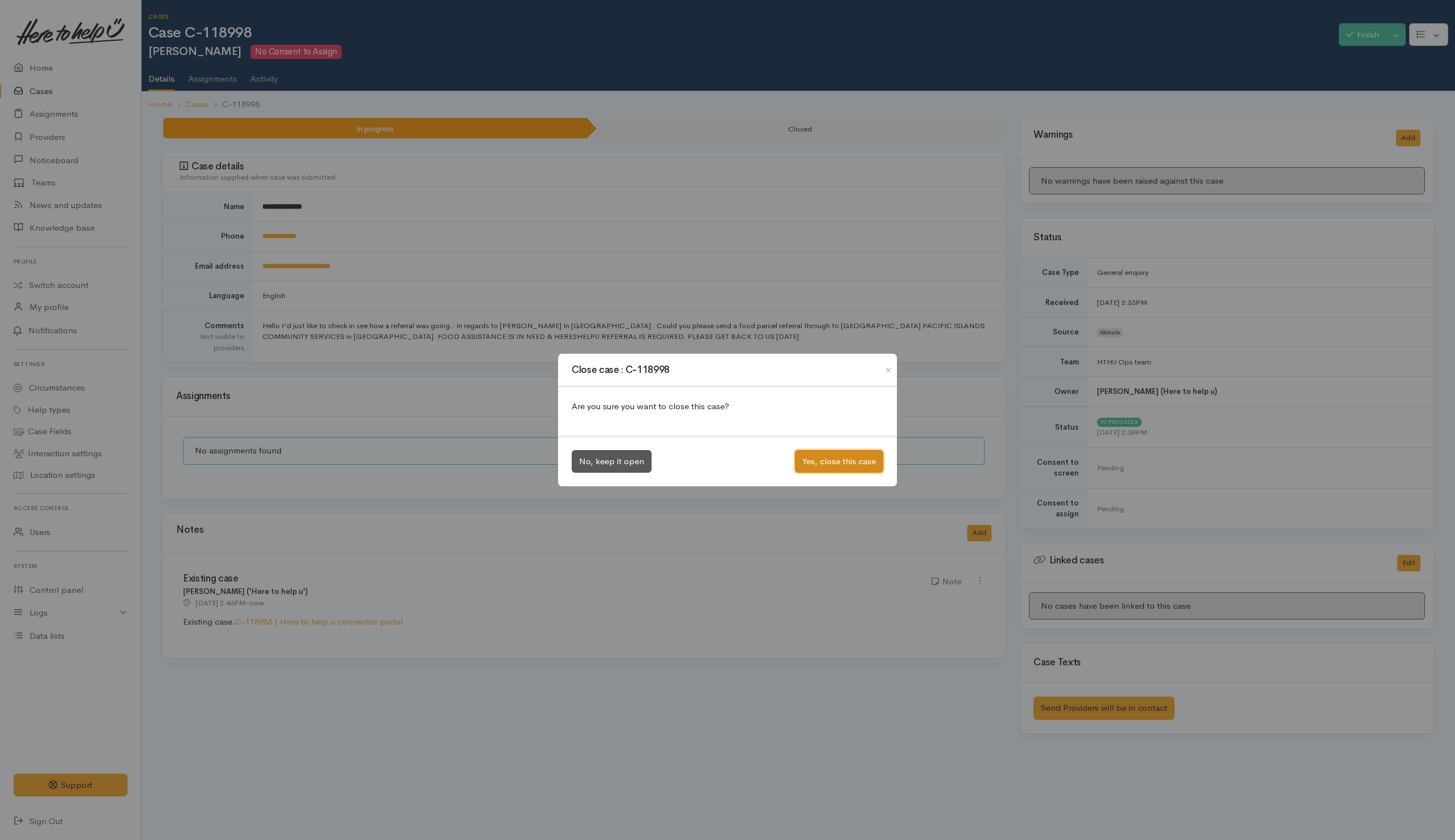
click at [828, 457] on button "Yes, close this case" at bounding box center [839, 462] width 89 height 23
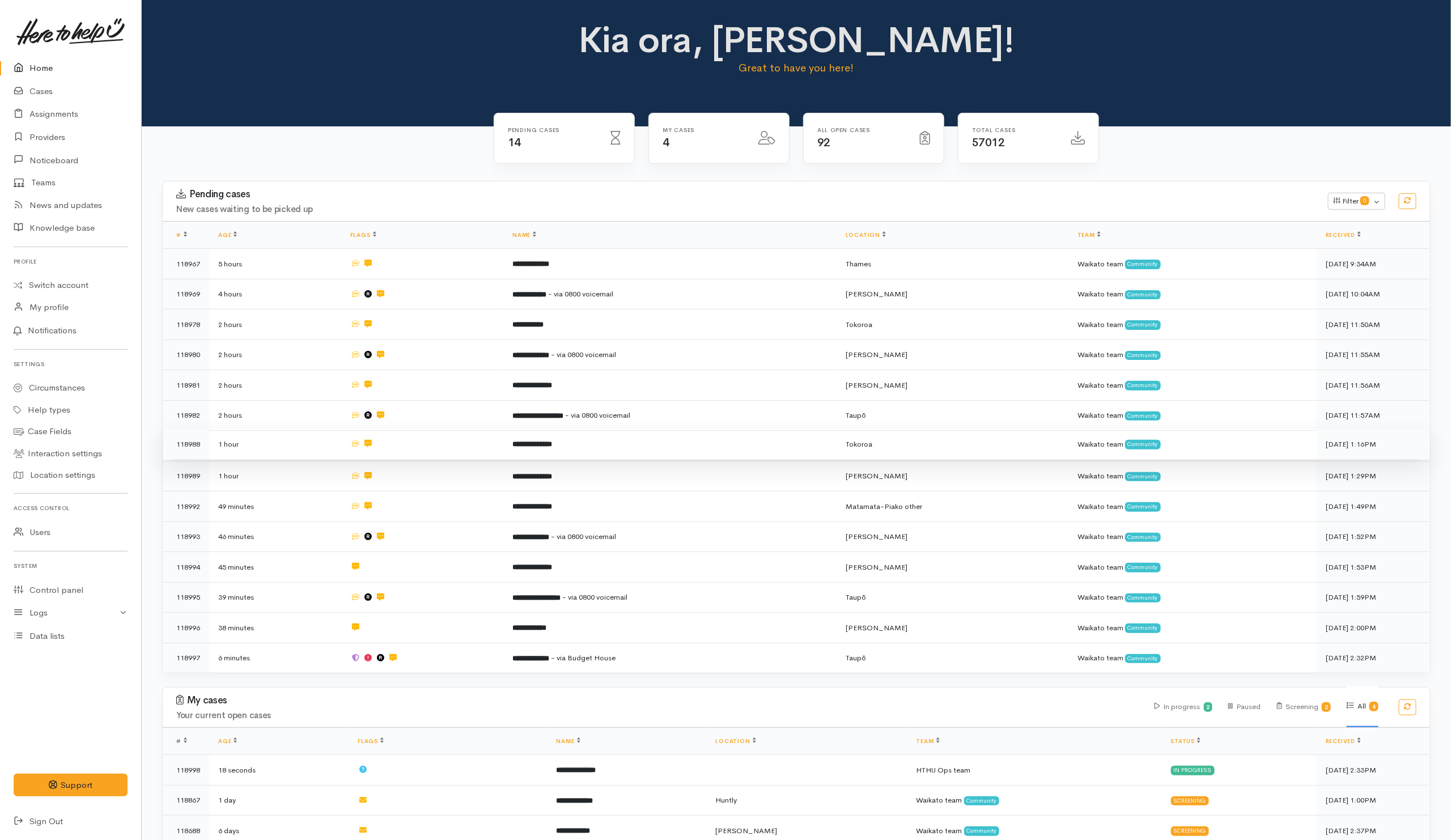
click at [623, 446] on td "**********" at bounding box center [670, 444] width 333 height 31
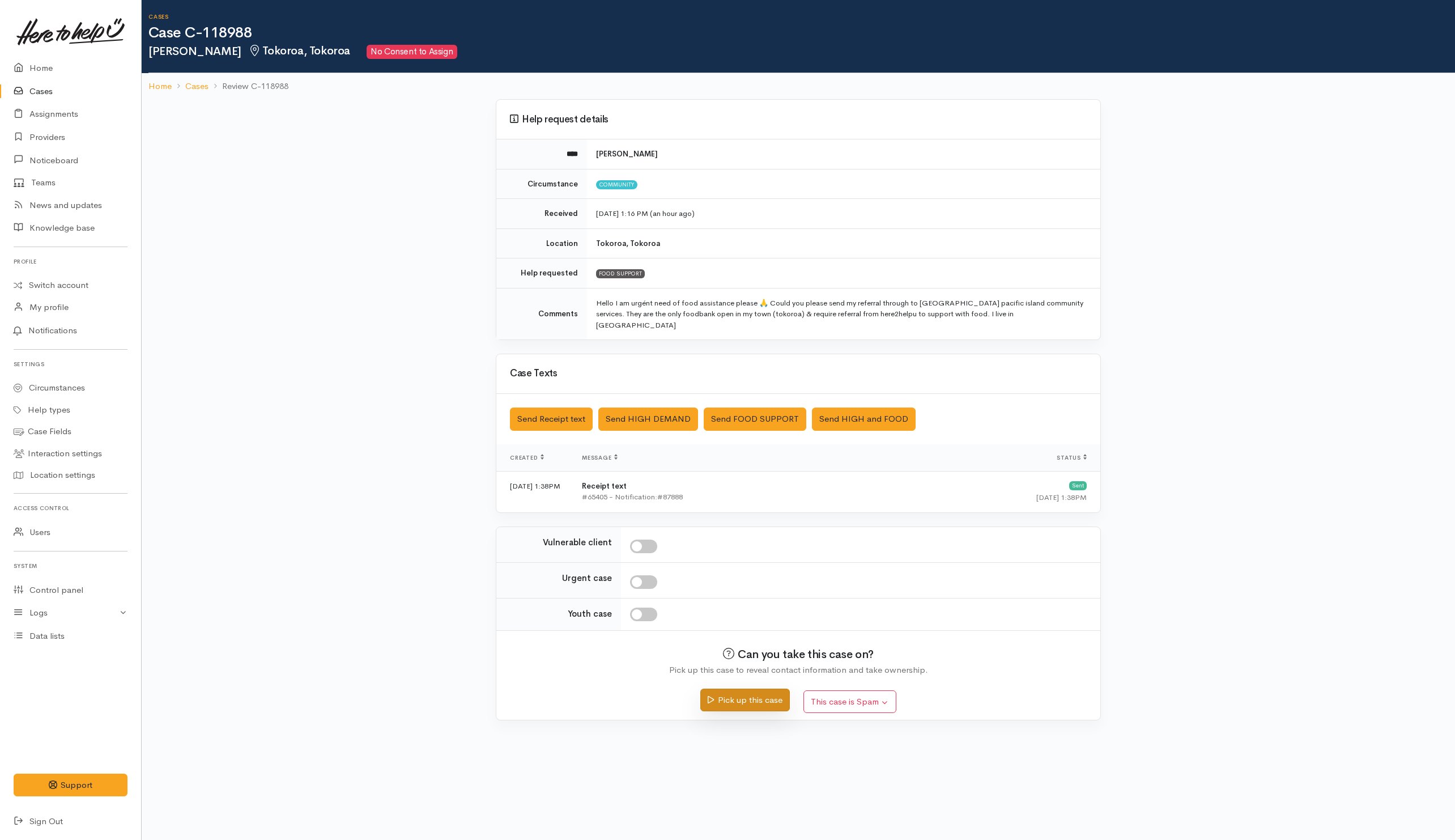
click at [755, 688] on button "Pick up this case" at bounding box center [745, 700] width 89 height 23
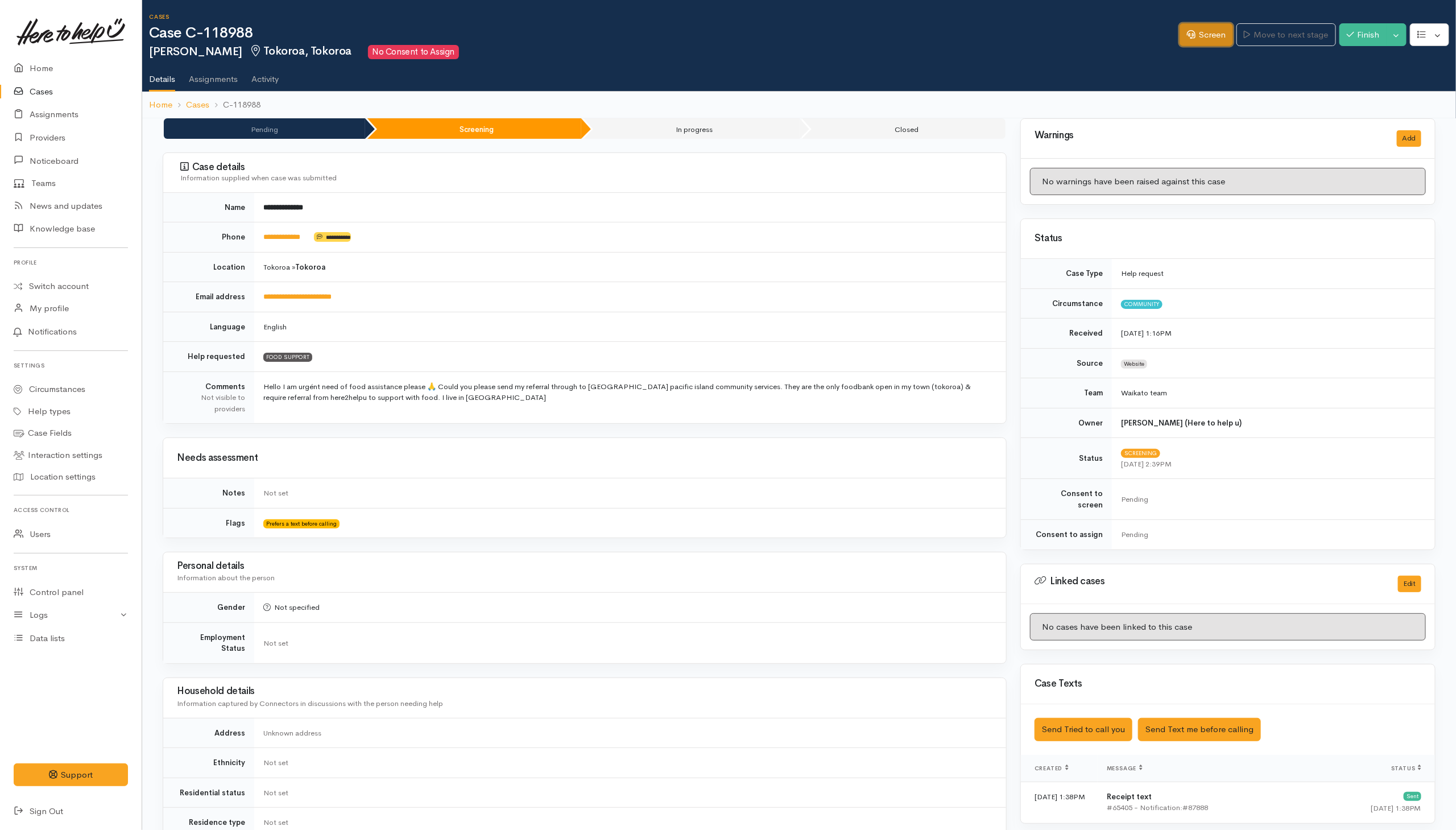
click at [1196, 24] on link "Screen" at bounding box center [1206, 35] width 53 height 23
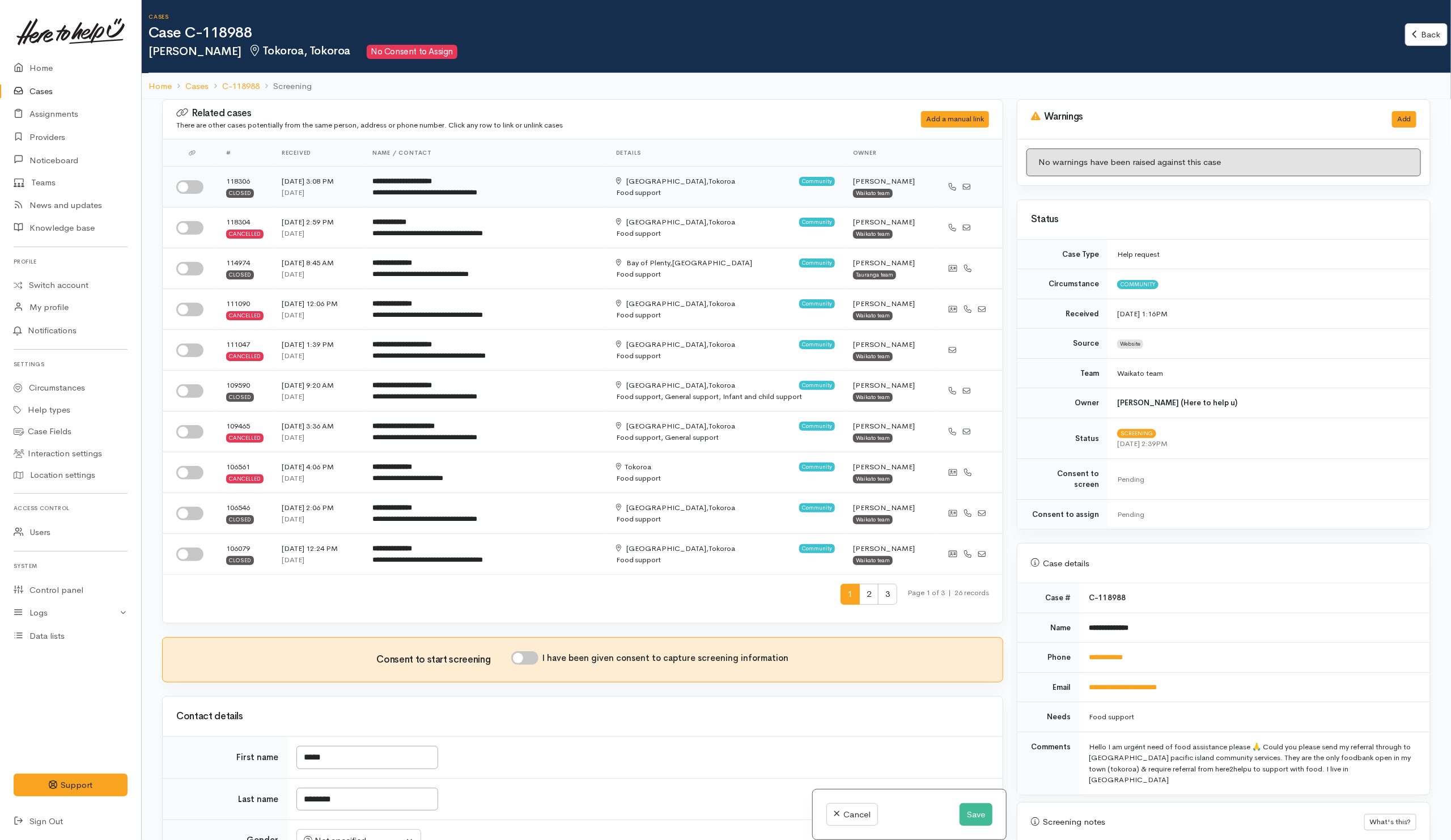
click at [201, 187] on input "checkbox" at bounding box center [190, 187] width 27 height 14
checkbox input "true"
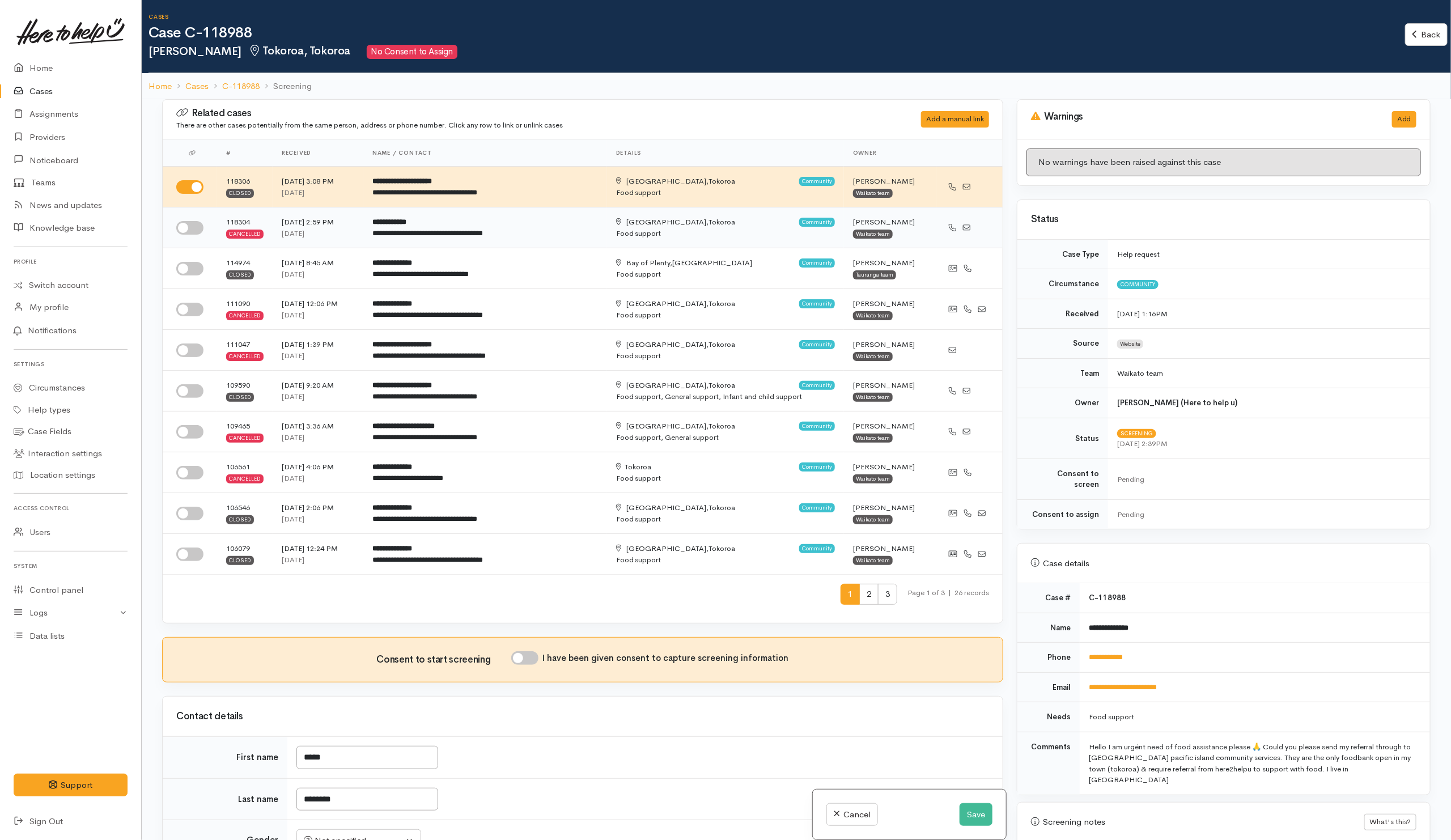
click at [196, 228] on input "checkbox" at bounding box center [190, 228] width 27 height 14
checkbox input "true"
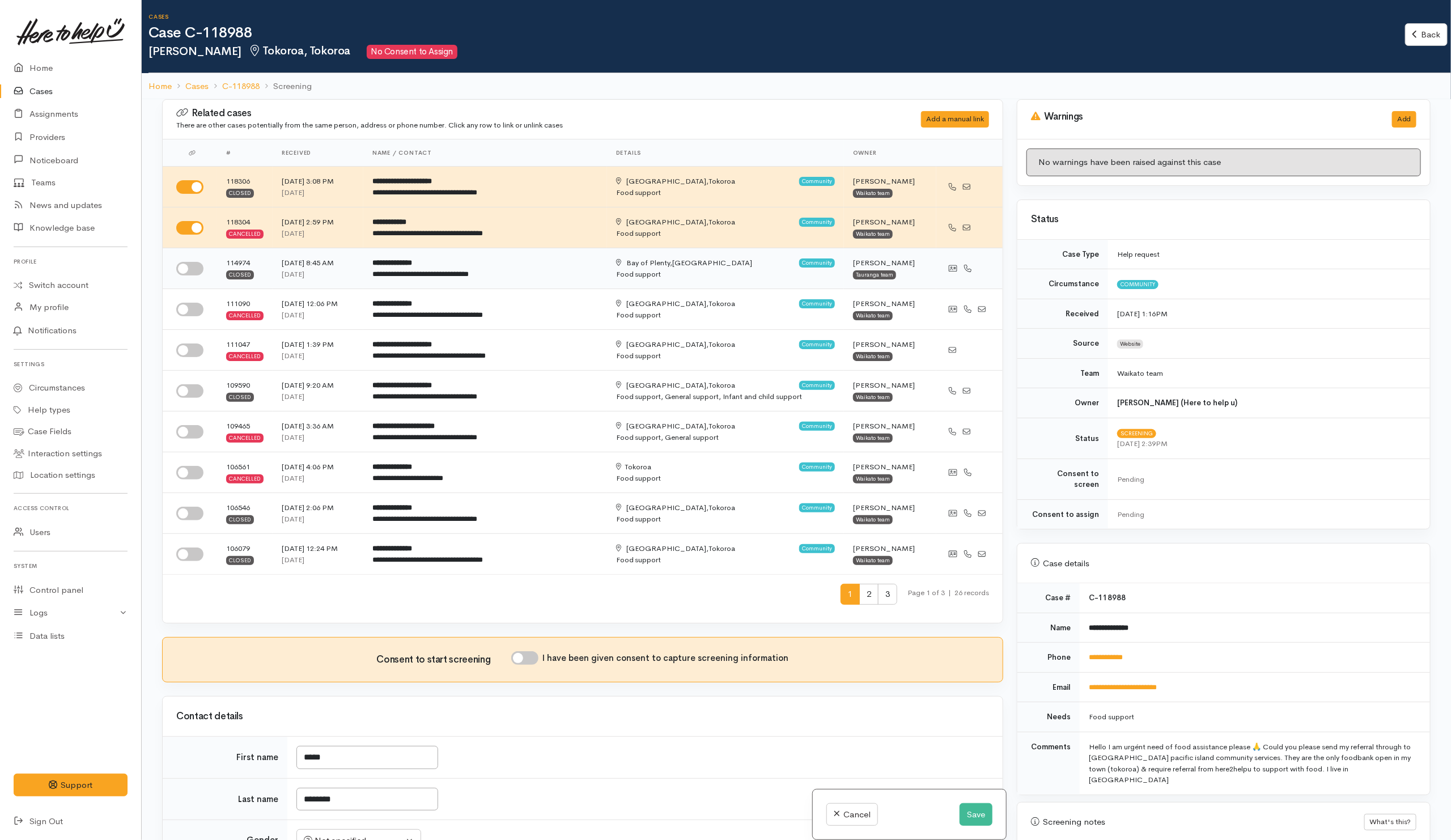
click at [194, 274] on input "checkbox" at bounding box center [190, 269] width 27 height 14
checkbox input "true"
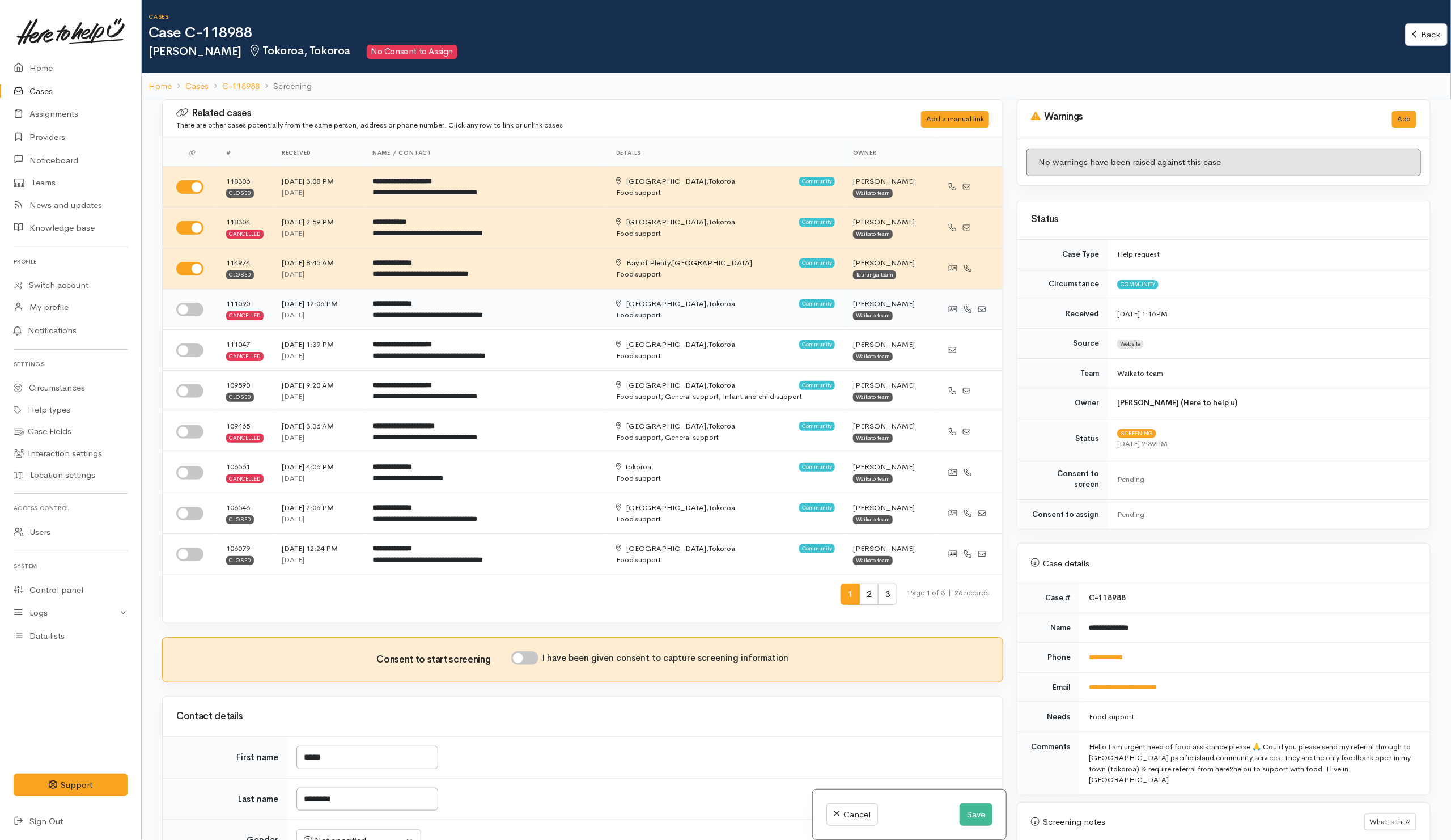
click at [198, 310] on input "checkbox" at bounding box center [190, 310] width 27 height 14
checkbox input "true"
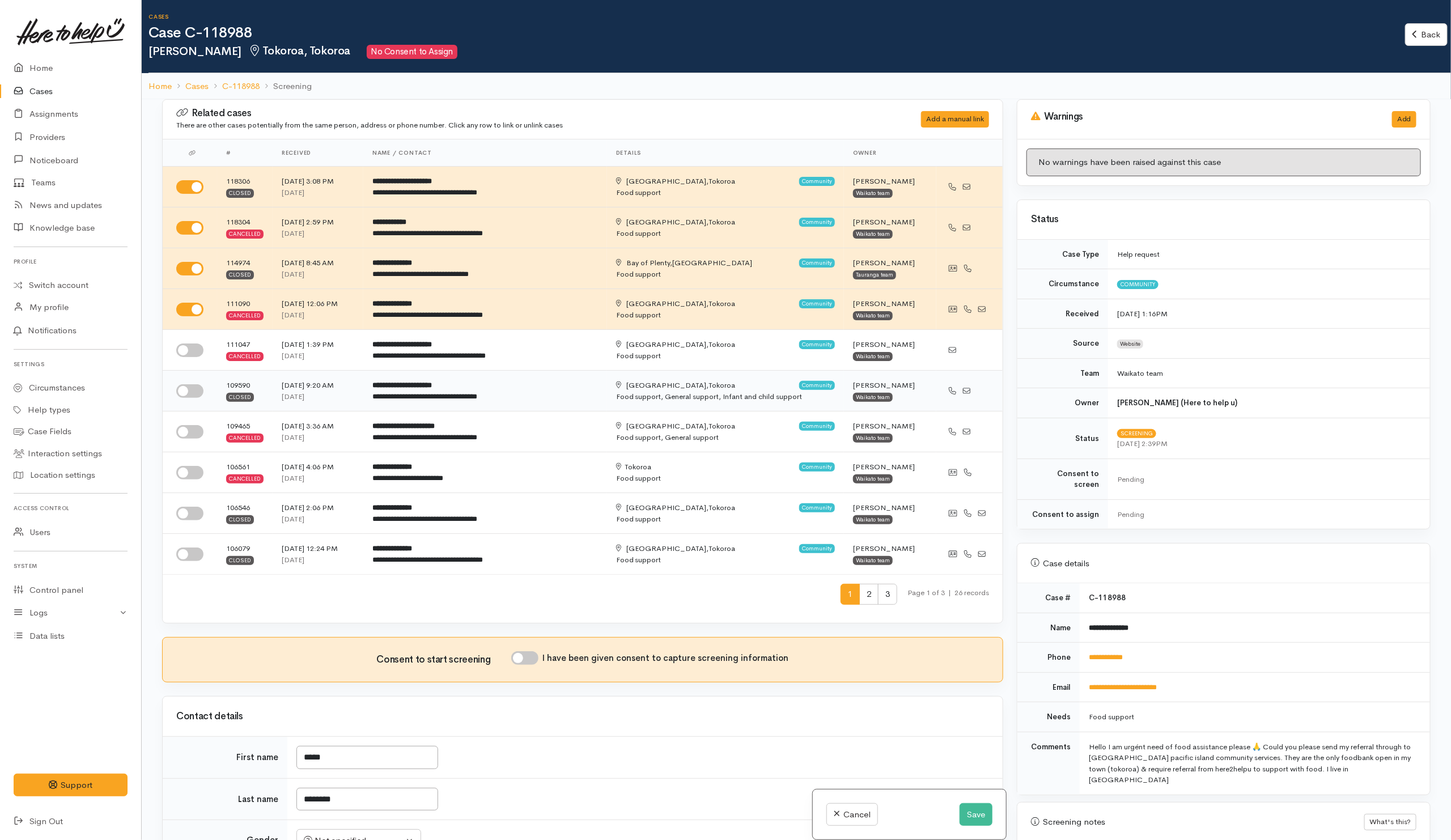
drag, startPoint x: 193, startPoint y: 352, endPoint x: 194, endPoint y: 381, distance: 29.0
click at [194, 351] on input "checkbox" at bounding box center [190, 351] width 27 height 14
checkbox input "true"
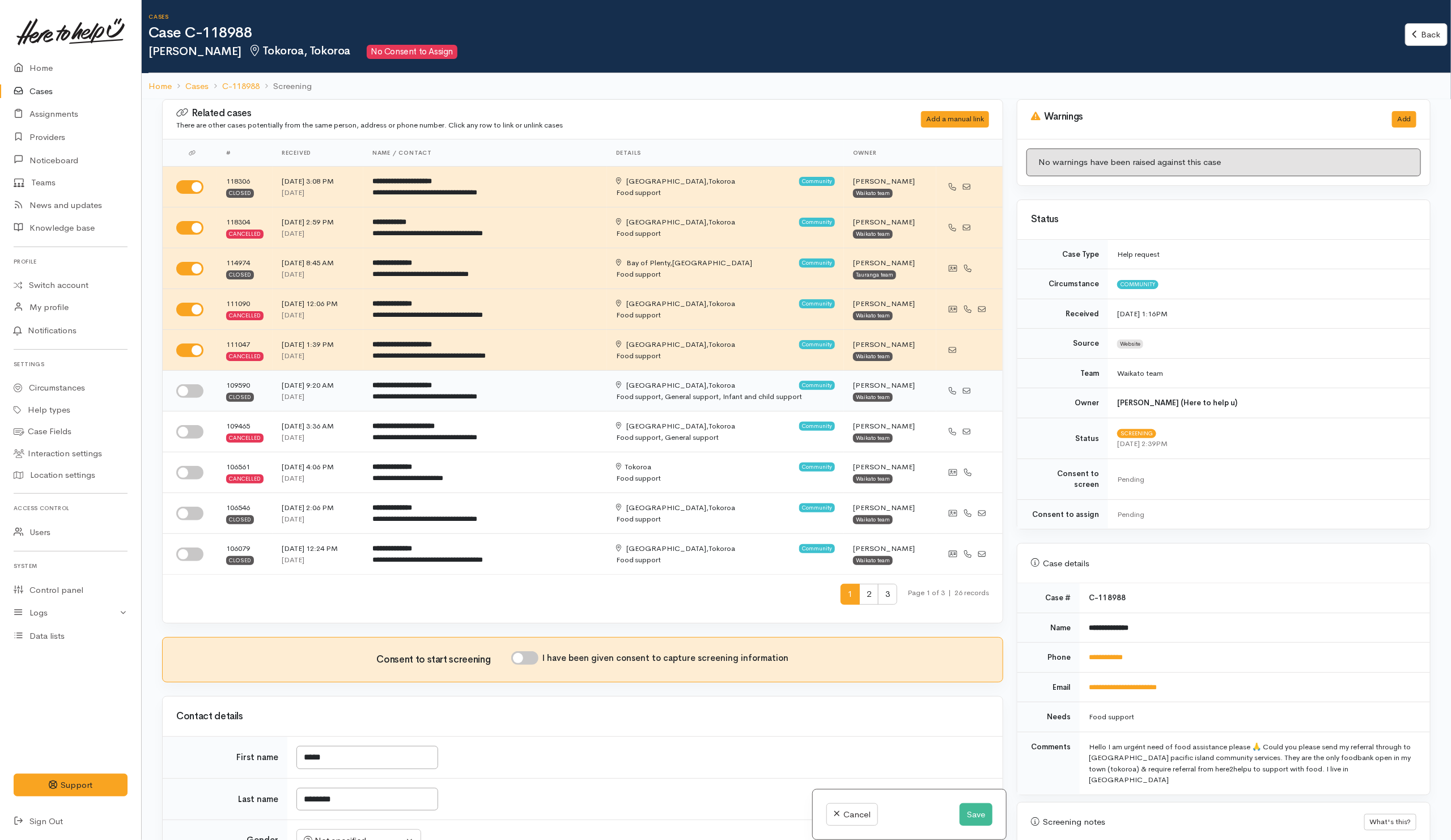
click at [197, 393] on input "checkbox" at bounding box center [190, 391] width 27 height 14
checkbox input "true"
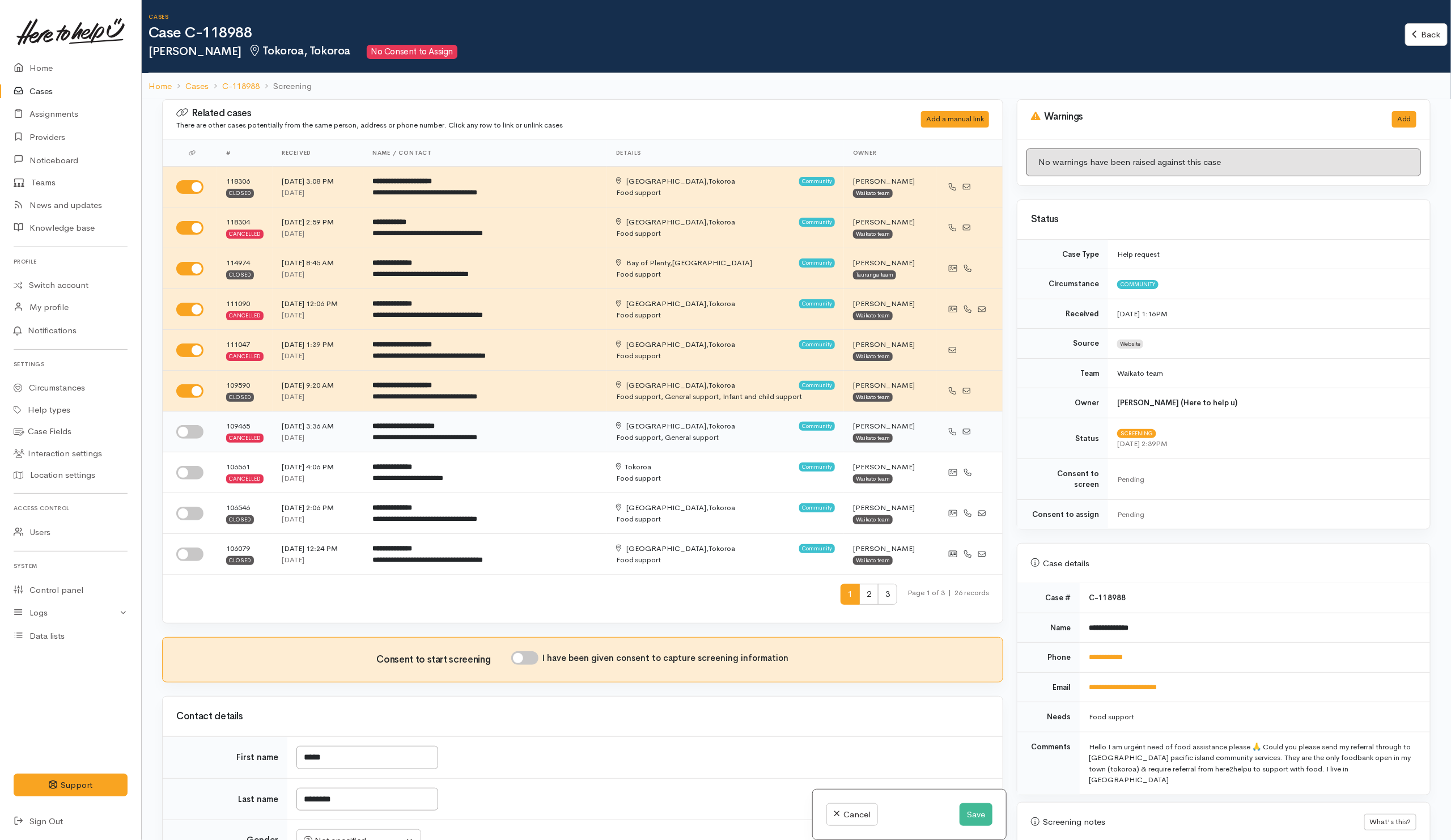
click at [187, 437] on input "checkbox" at bounding box center [190, 432] width 27 height 14
checkbox input "true"
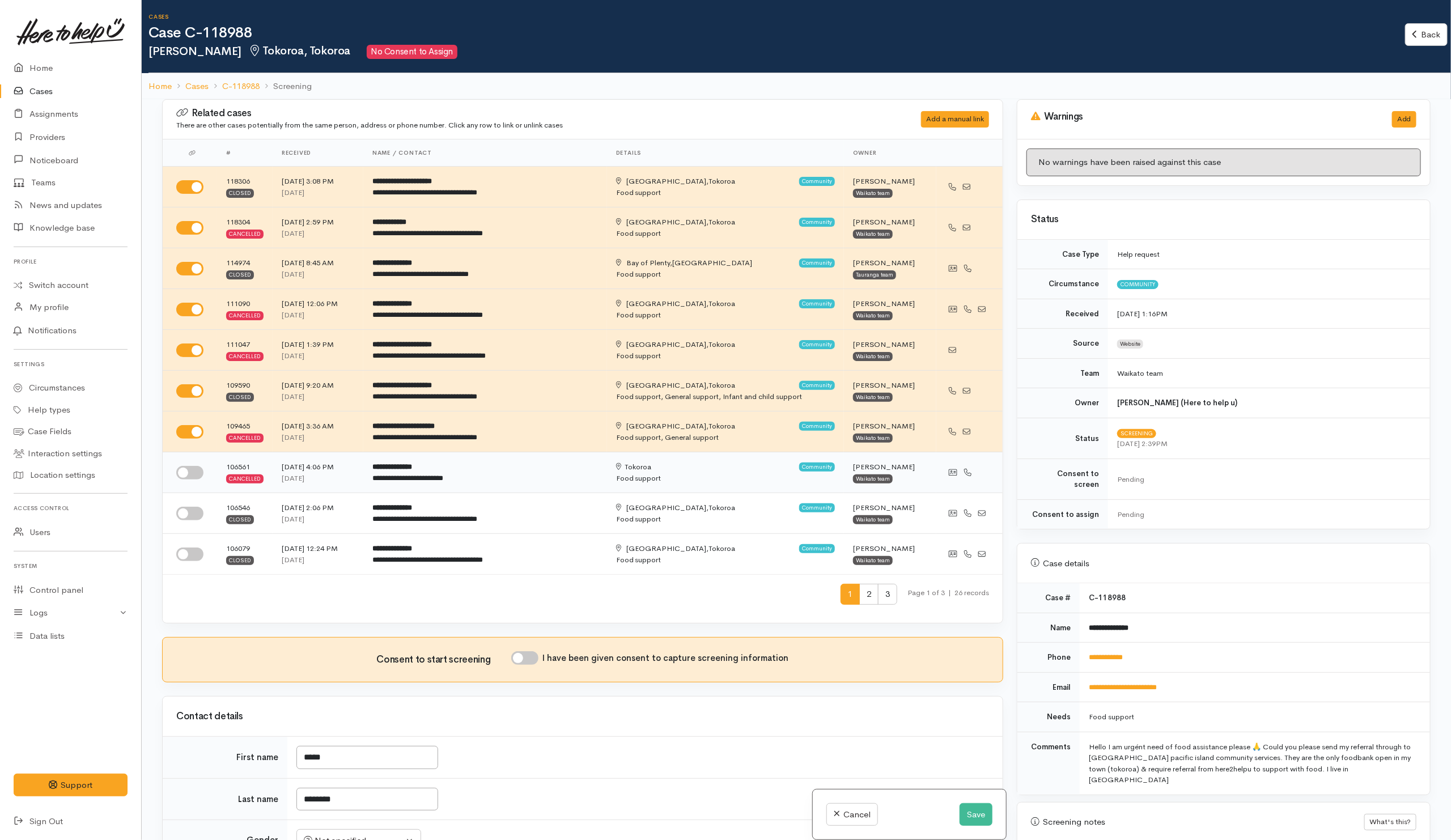
click at [191, 477] on input "checkbox" at bounding box center [190, 473] width 27 height 14
checkbox input "true"
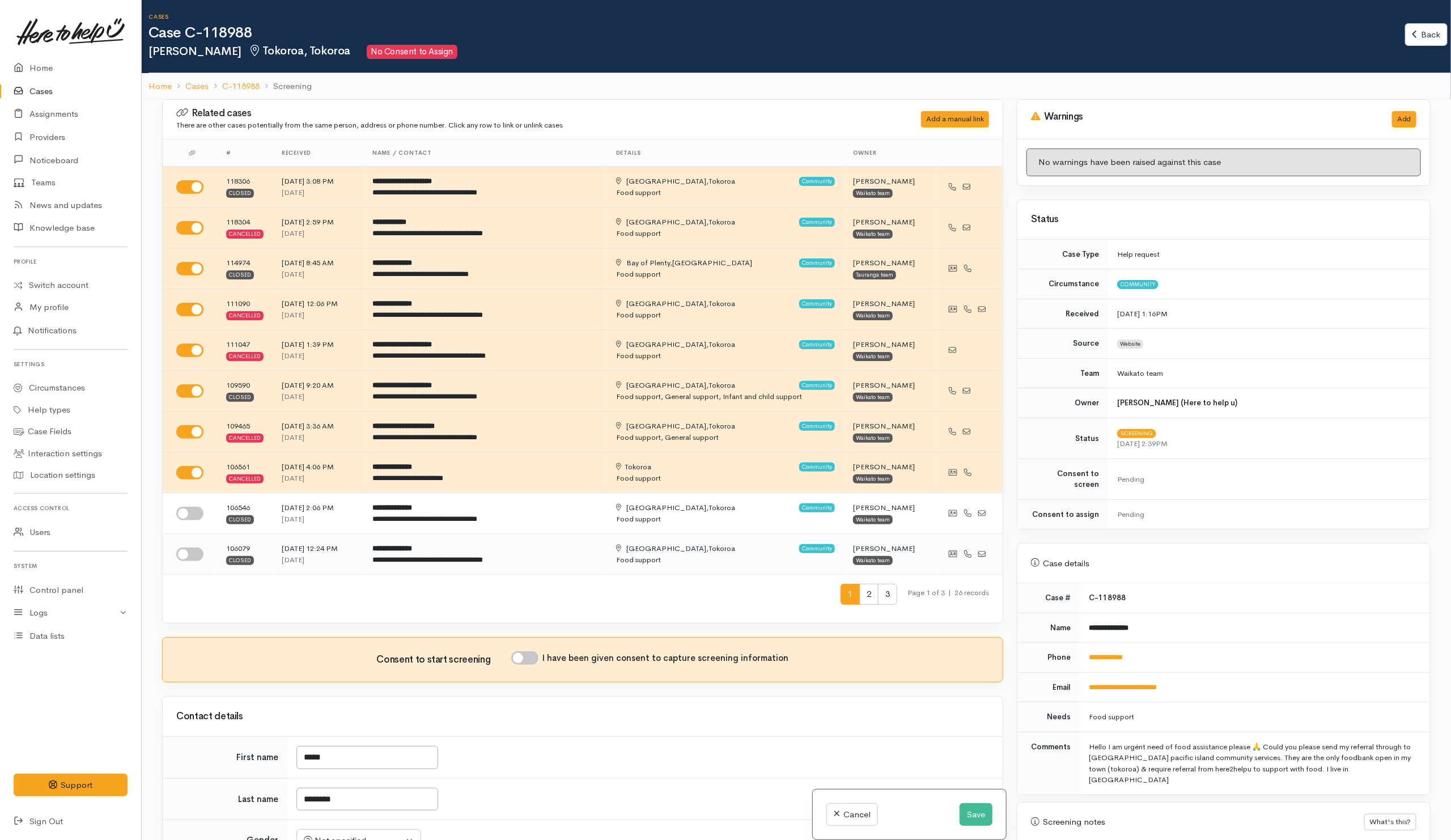
click at [189, 514] on input "checkbox" at bounding box center [190, 514] width 27 height 14
checkbox input "true"
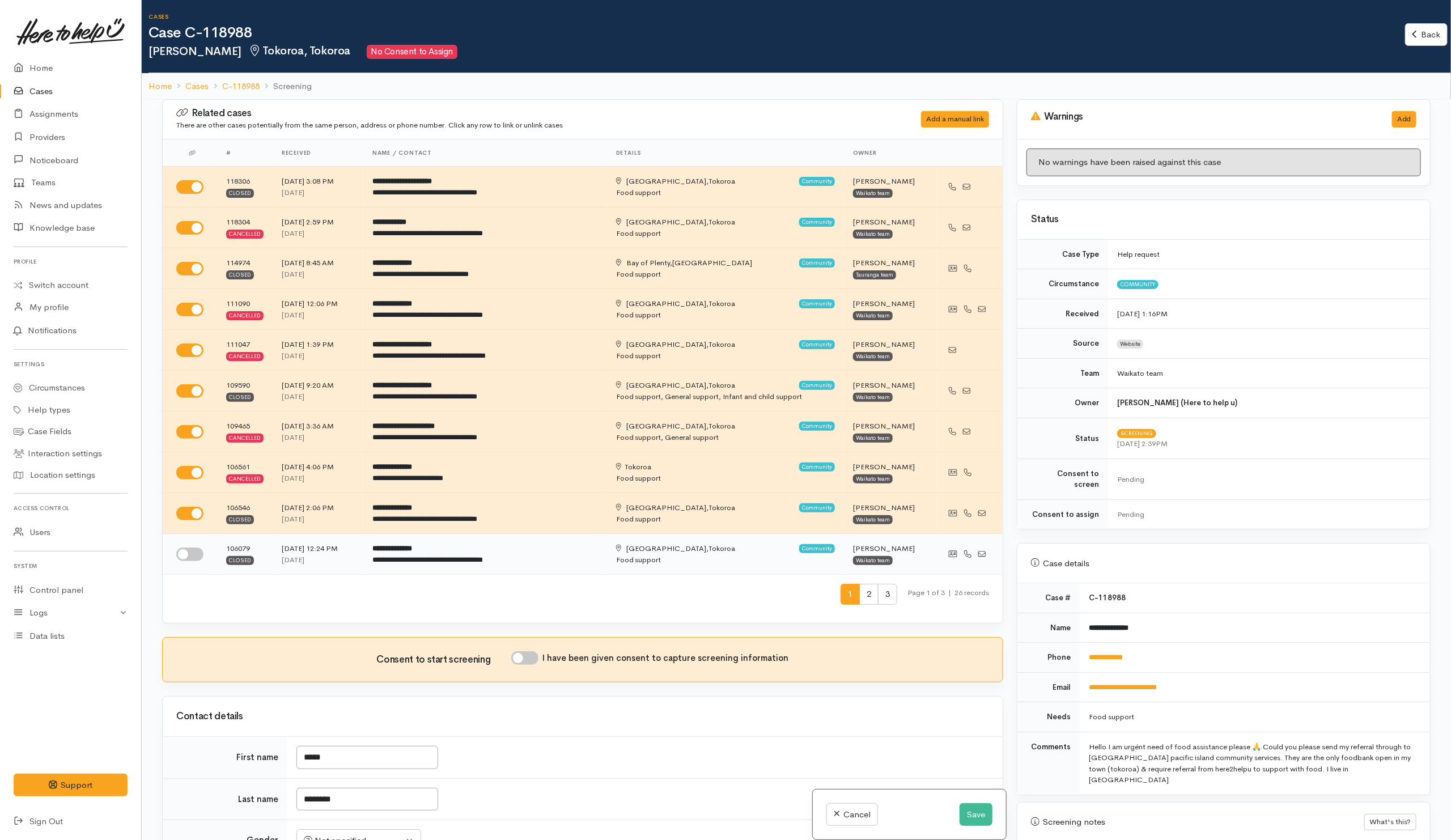
click at [192, 561] on input "checkbox" at bounding box center [190, 554] width 27 height 14
checkbox input "true"
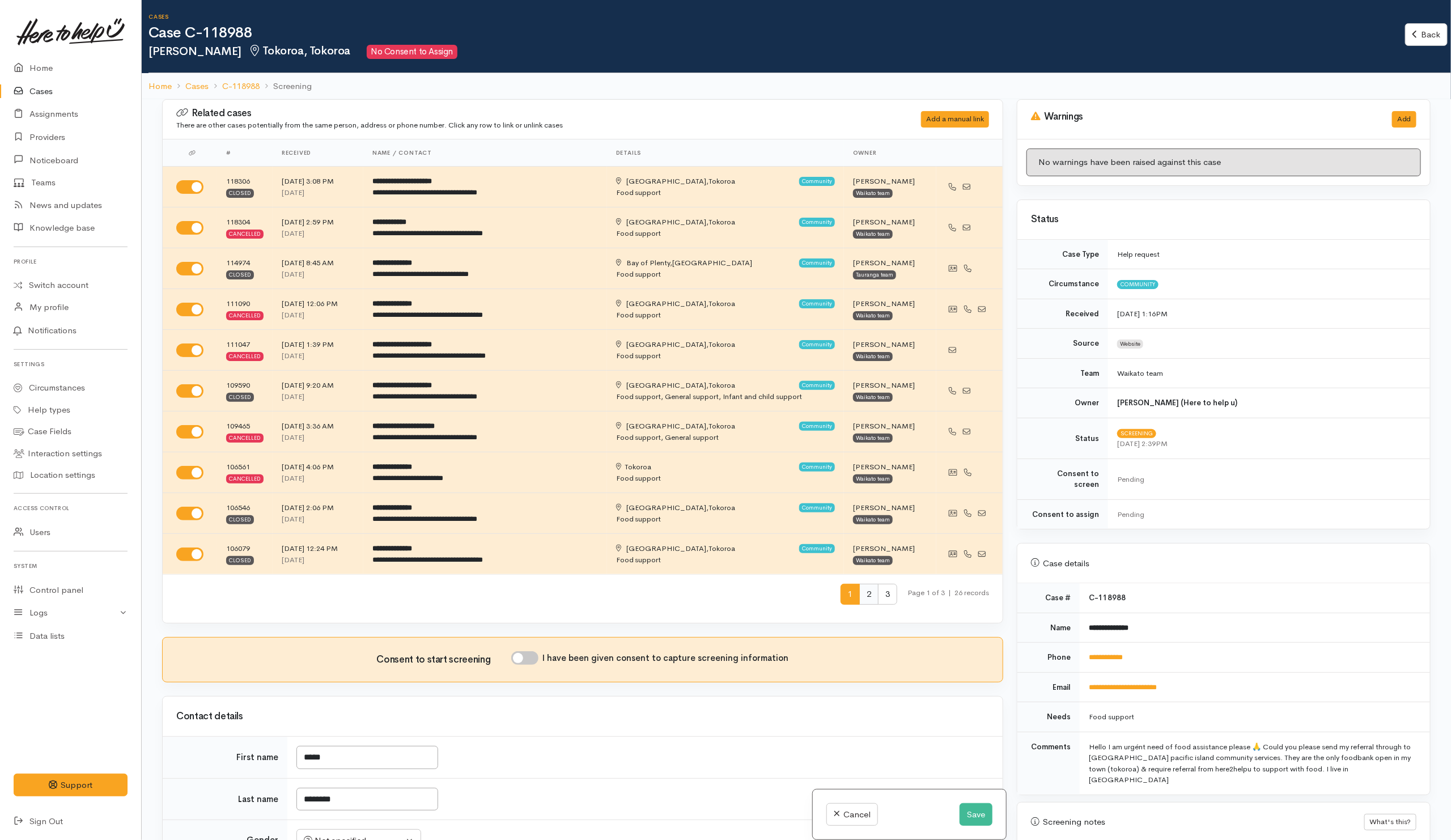
click at [859, 591] on span "2" at bounding box center [868, 594] width 19 height 21
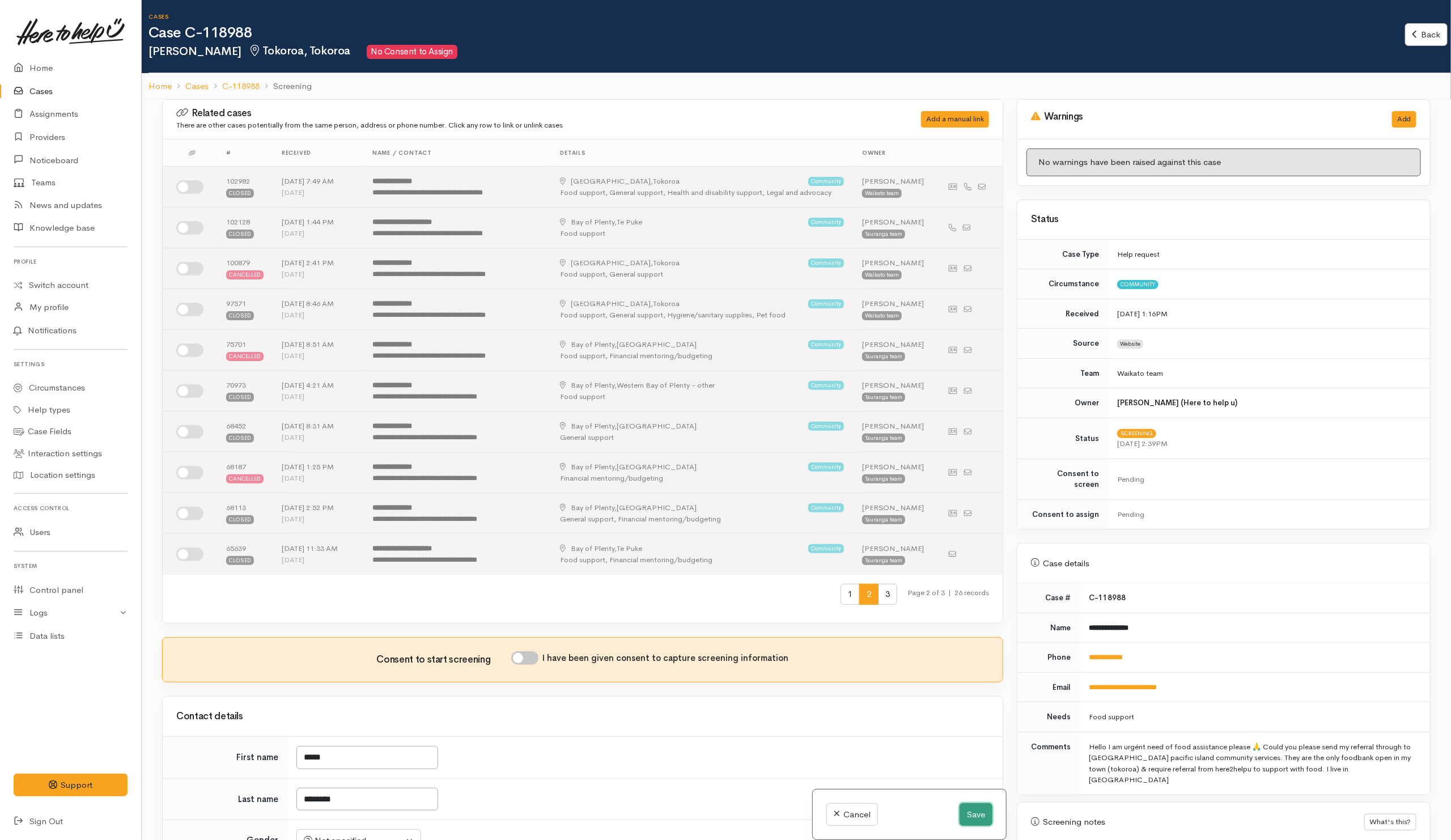
click at [973, 818] on button "Save" at bounding box center [975, 815] width 33 height 23
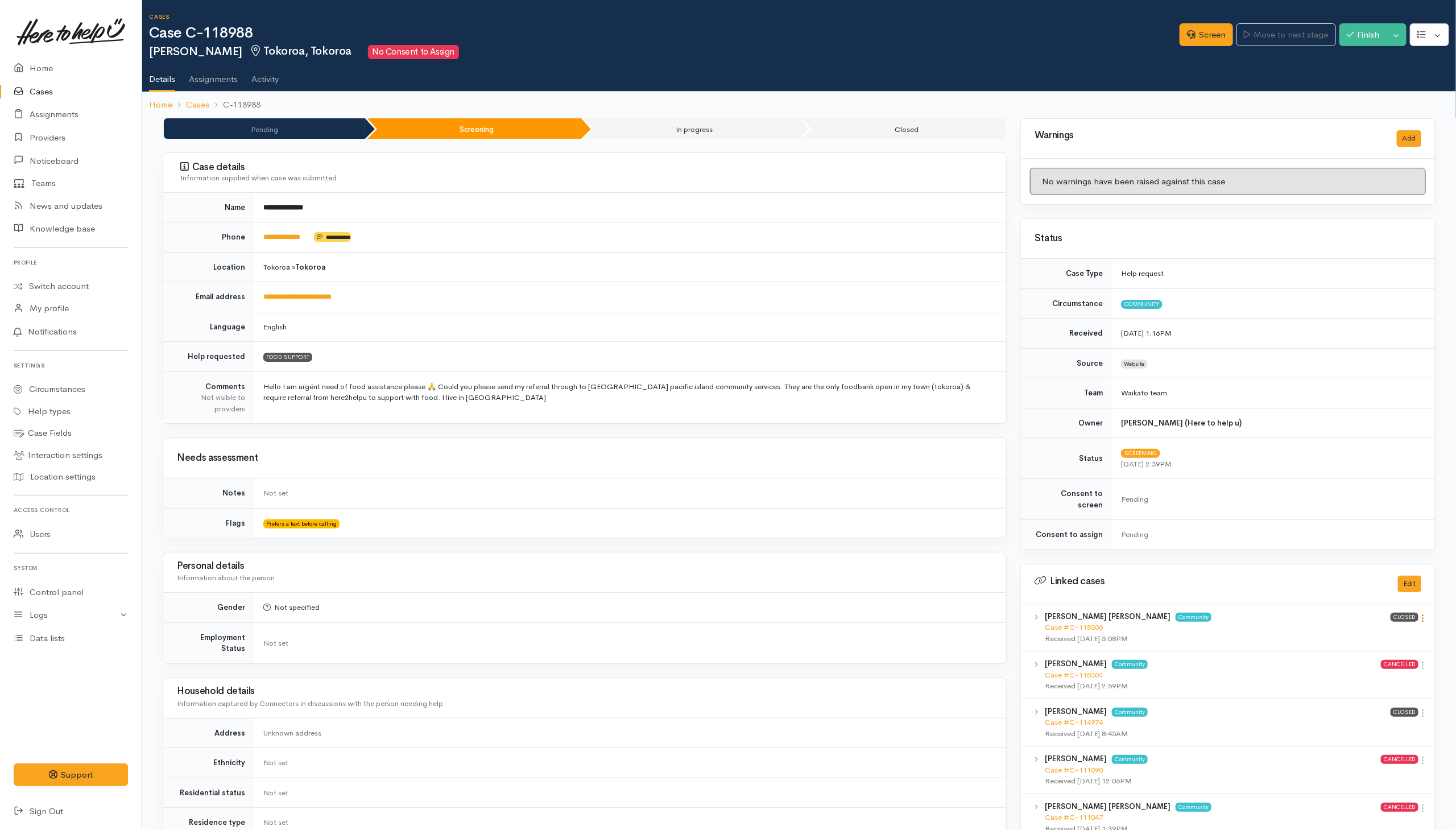
click at [1423, 613] on icon at bounding box center [1423, 618] width 10 height 10
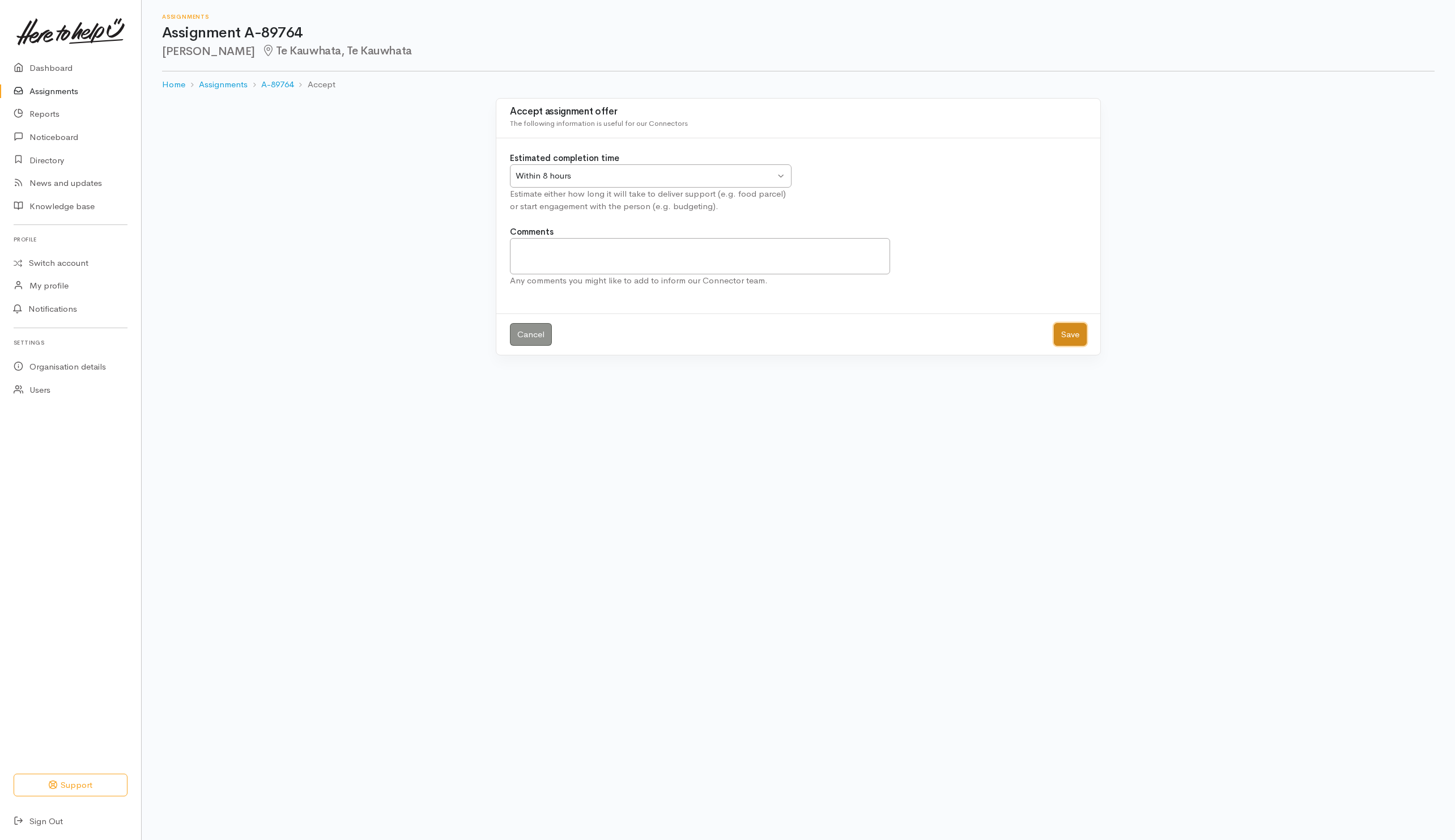
click at [1058, 335] on button "Save" at bounding box center [1070, 334] width 33 height 23
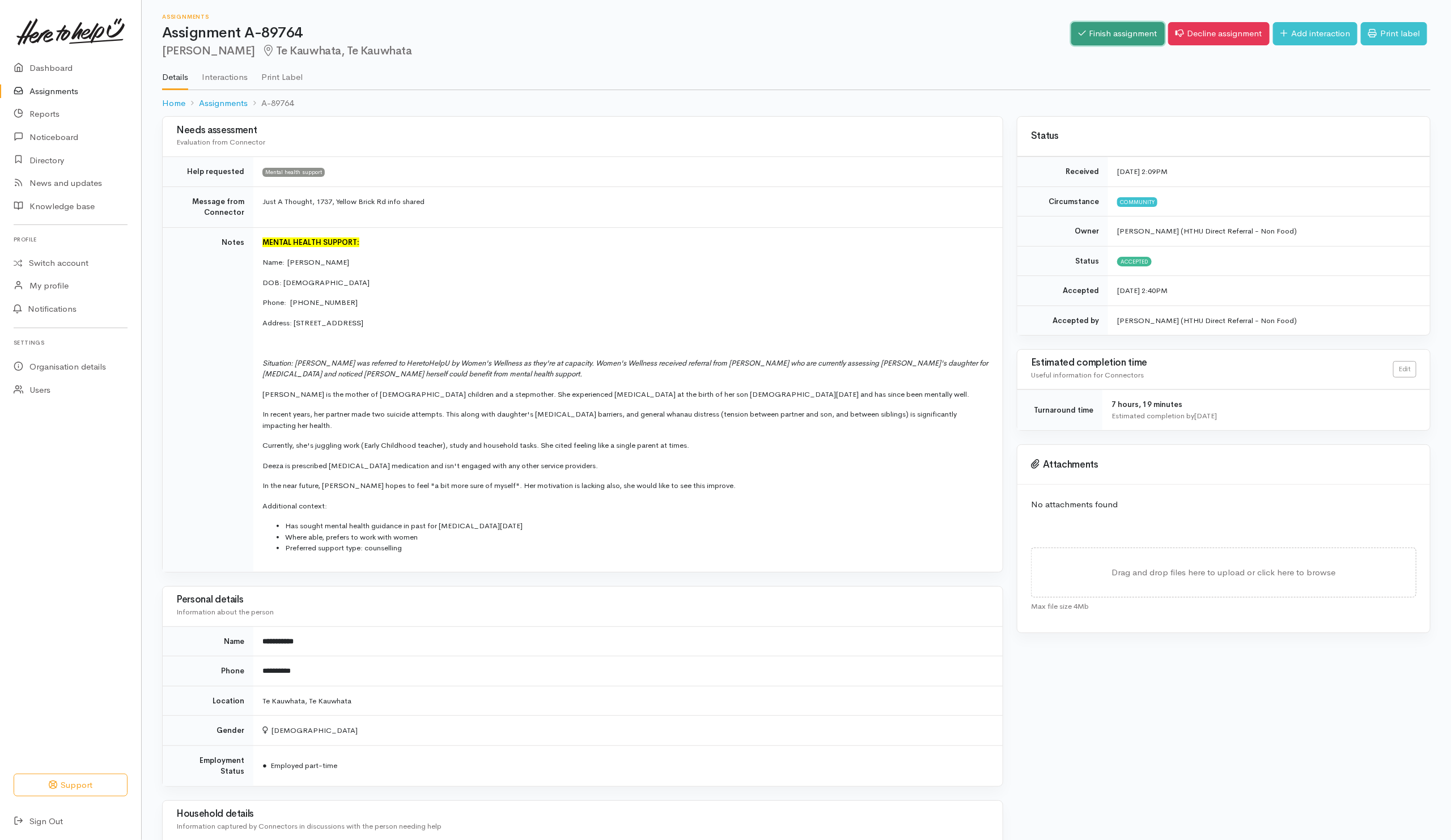
click at [1116, 33] on link "Finish assignment" at bounding box center [1118, 34] width 94 height 23
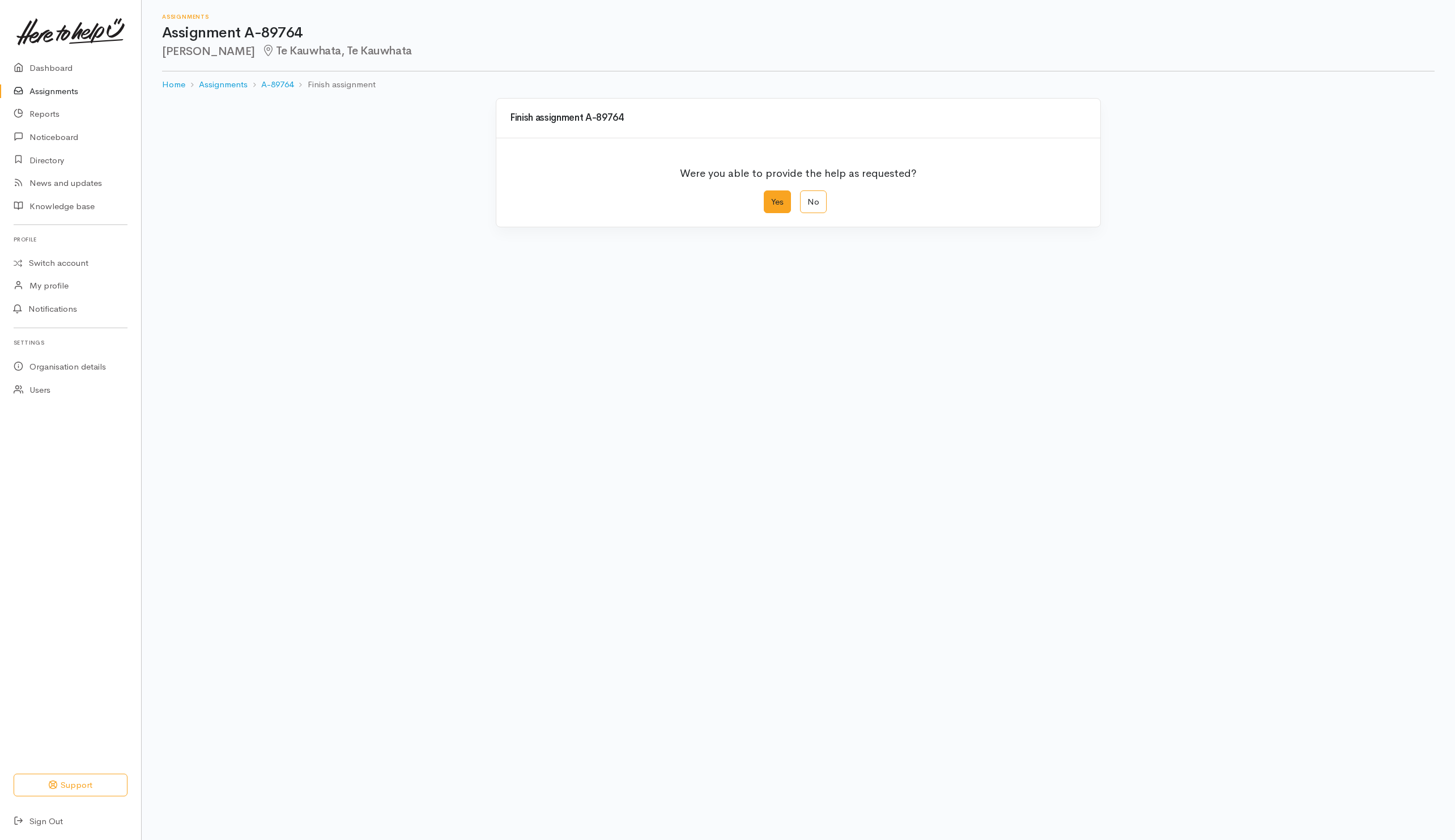
click at [782, 200] on label "Yes" at bounding box center [777, 202] width 27 height 23
click at [771, 198] on input "Yes" at bounding box center [767, 194] width 8 height 8
radio input "true"
click at [1078, 466] on button "Save" at bounding box center [1070, 454] width 33 height 23
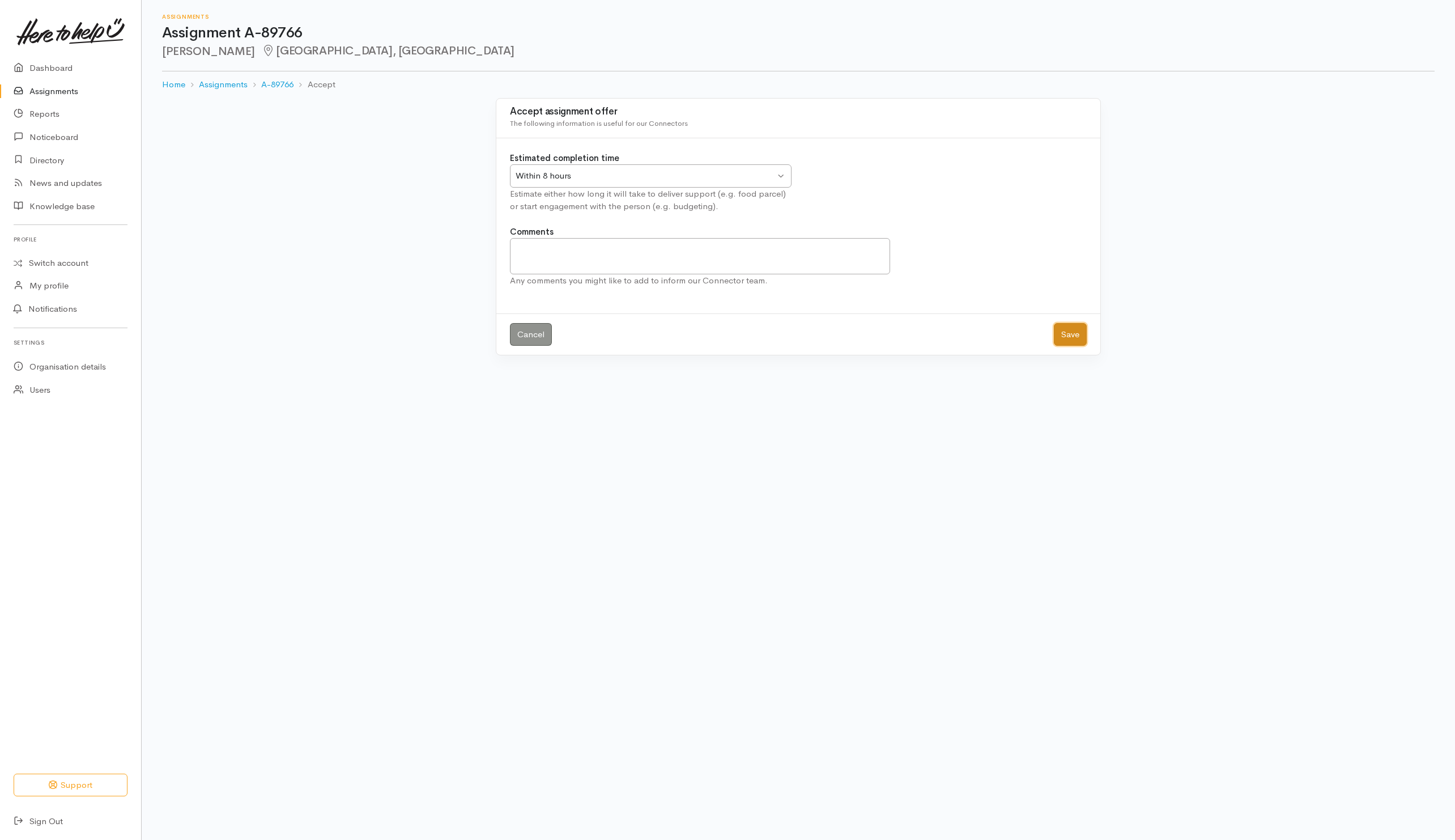
click at [1058, 337] on button "Save" at bounding box center [1070, 334] width 33 height 23
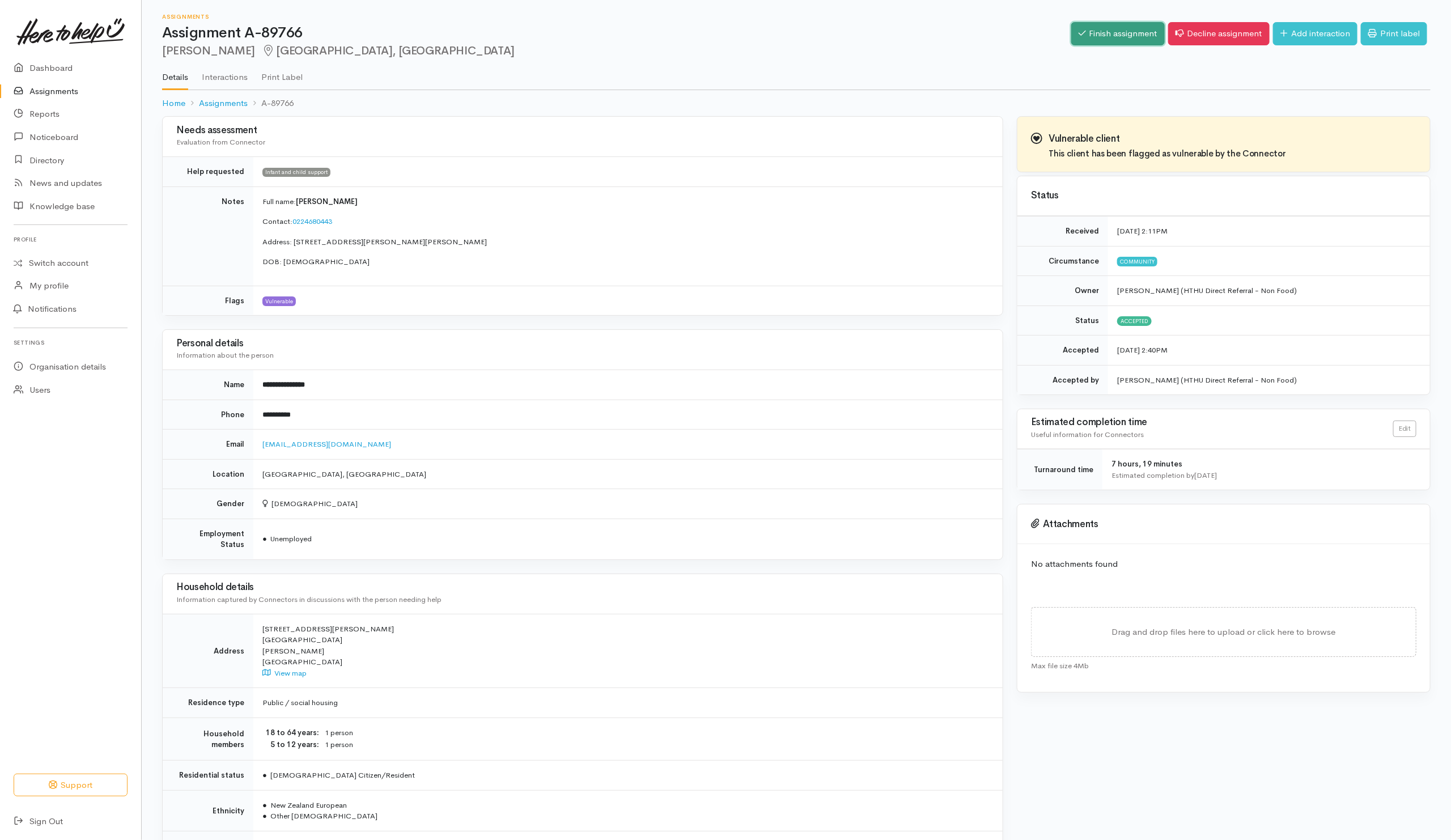
click at [1093, 39] on link "Finish assignment" at bounding box center [1118, 34] width 94 height 23
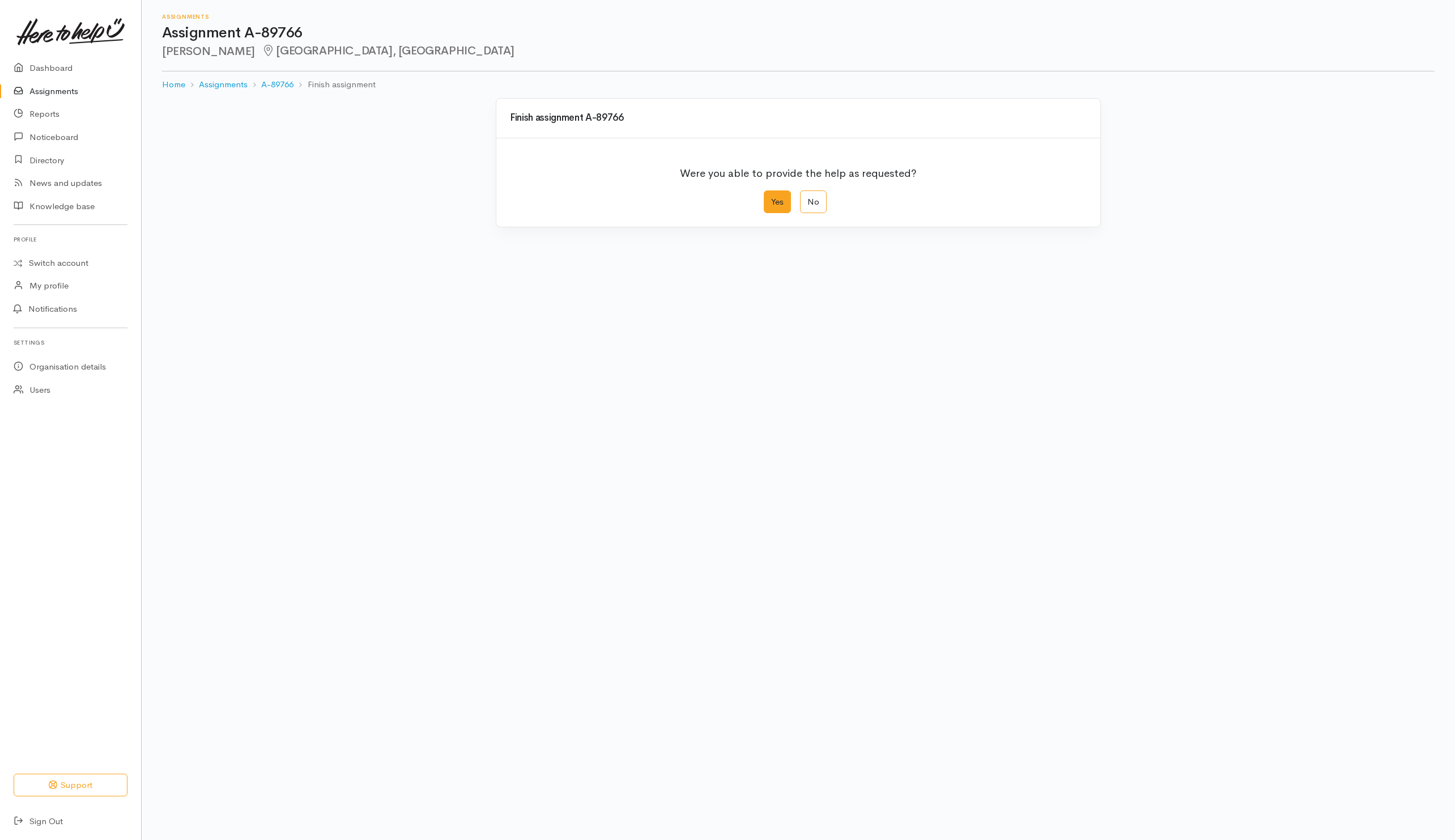
click at [776, 204] on label "Yes" at bounding box center [777, 202] width 27 height 23
click at [771, 198] on input "Yes" at bounding box center [767, 194] width 8 height 8
radio input "true"
click at [1069, 456] on button "Save" at bounding box center [1070, 454] width 33 height 23
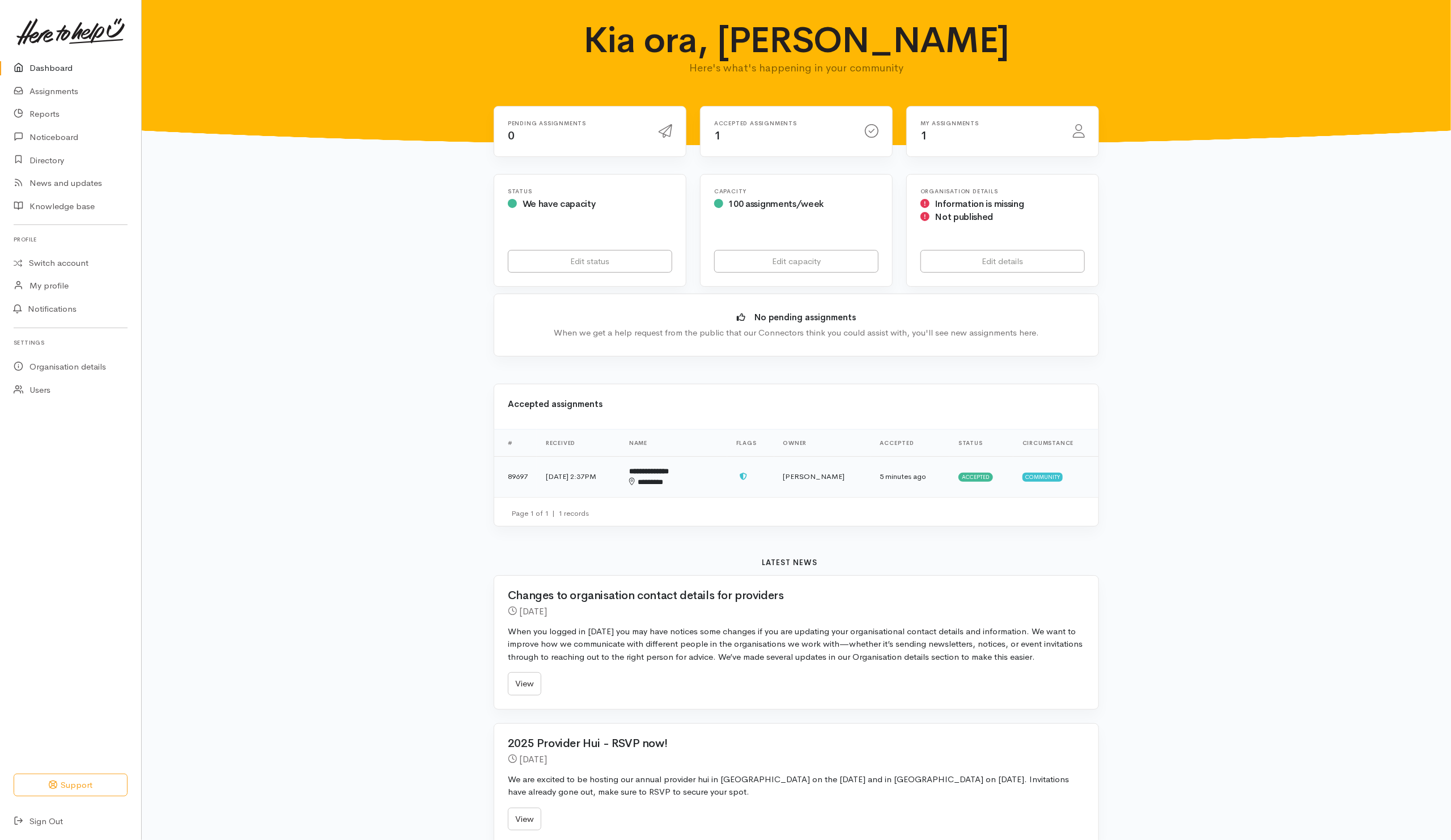
click at [723, 488] on td "**********" at bounding box center [673, 477] width 107 height 41
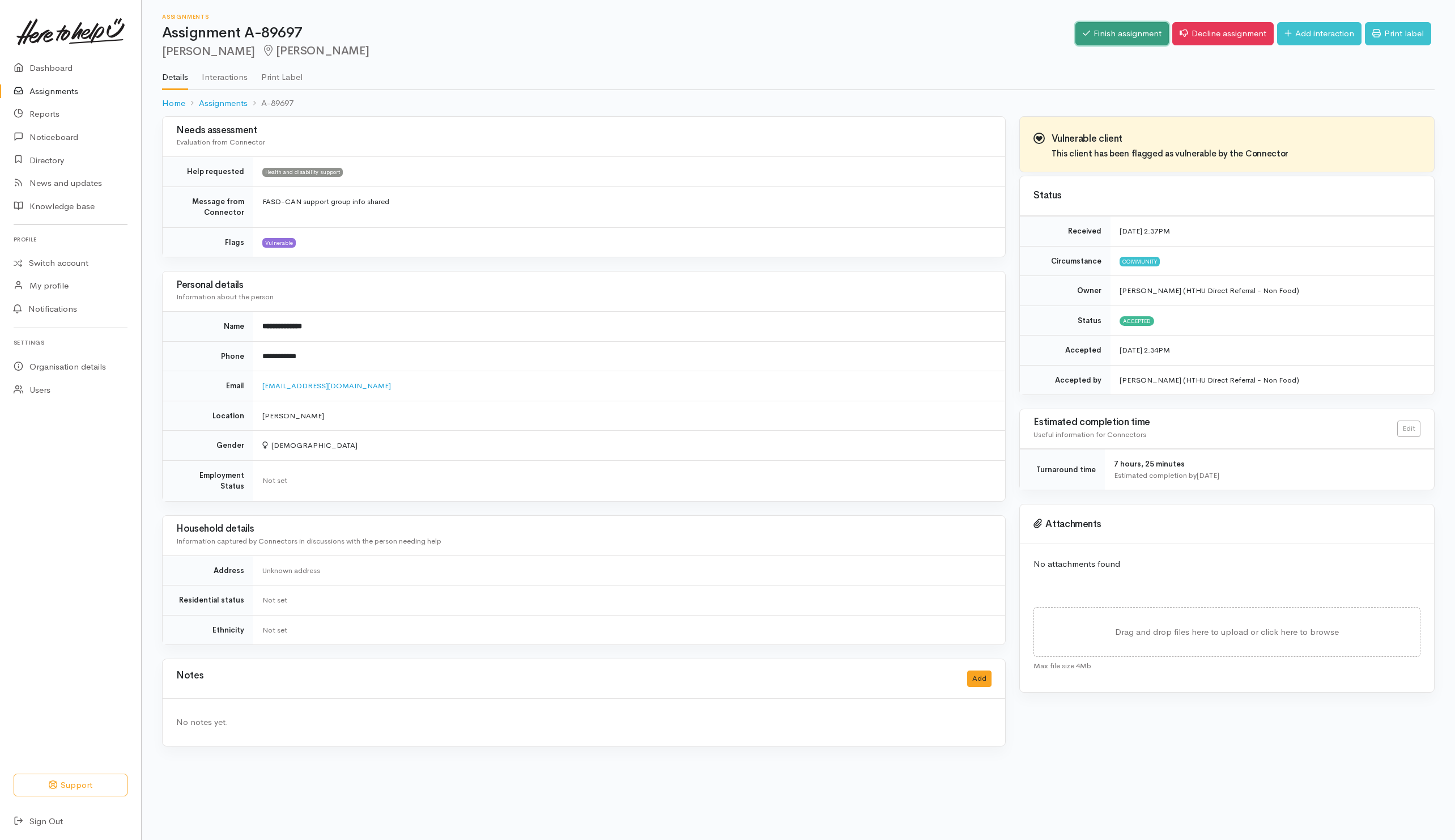
click at [965, 36] on link "Finish assignment" at bounding box center [1122, 34] width 94 height 23
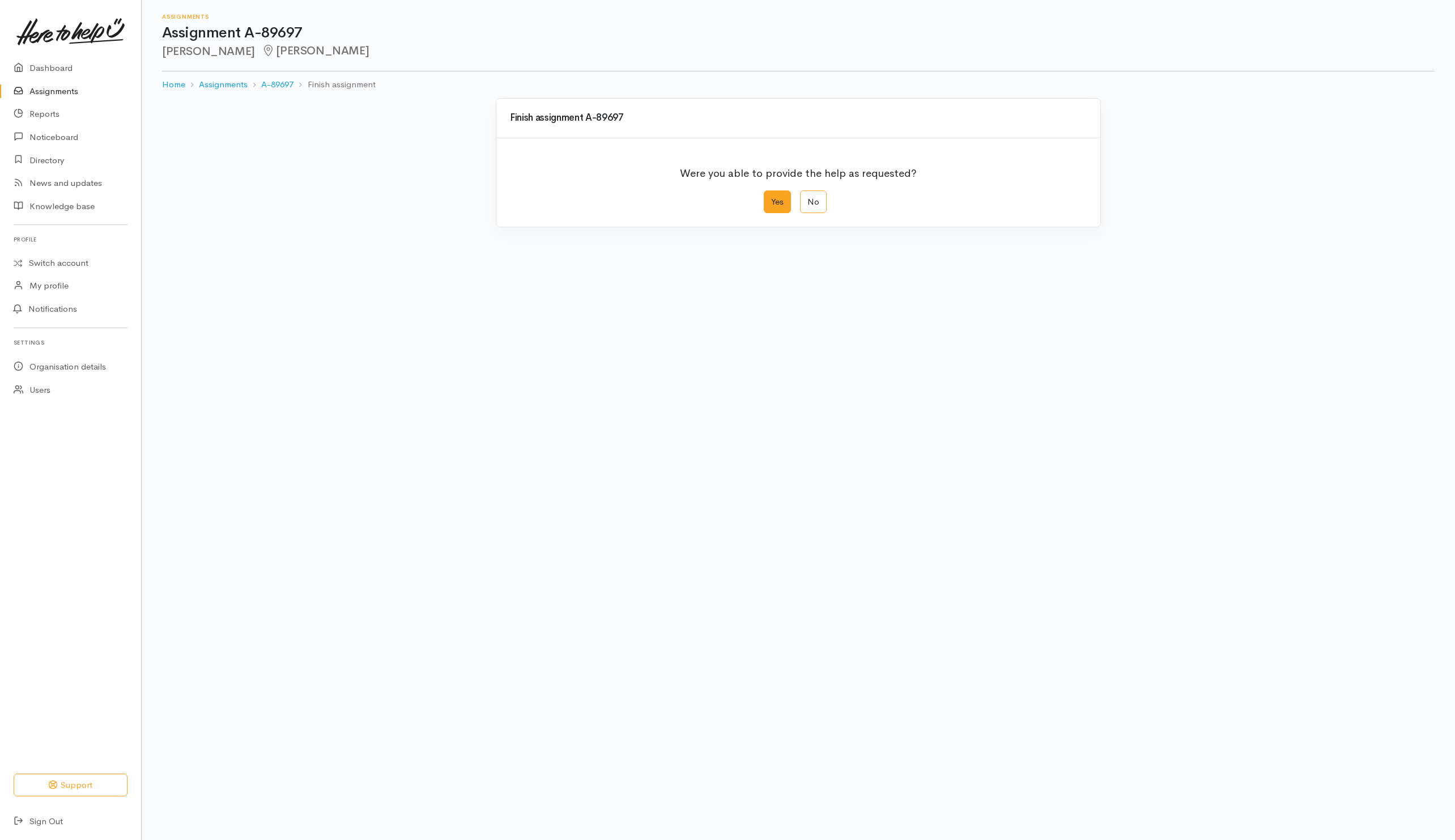
click at [774, 202] on label "Yes" at bounding box center [777, 202] width 27 height 23
click at [771, 198] on input "Yes" at bounding box center [767, 194] width 8 height 8
radio input "true"
click at [1069, 454] on button "Save" at bounding box center [1070, 454] width 33 height 23
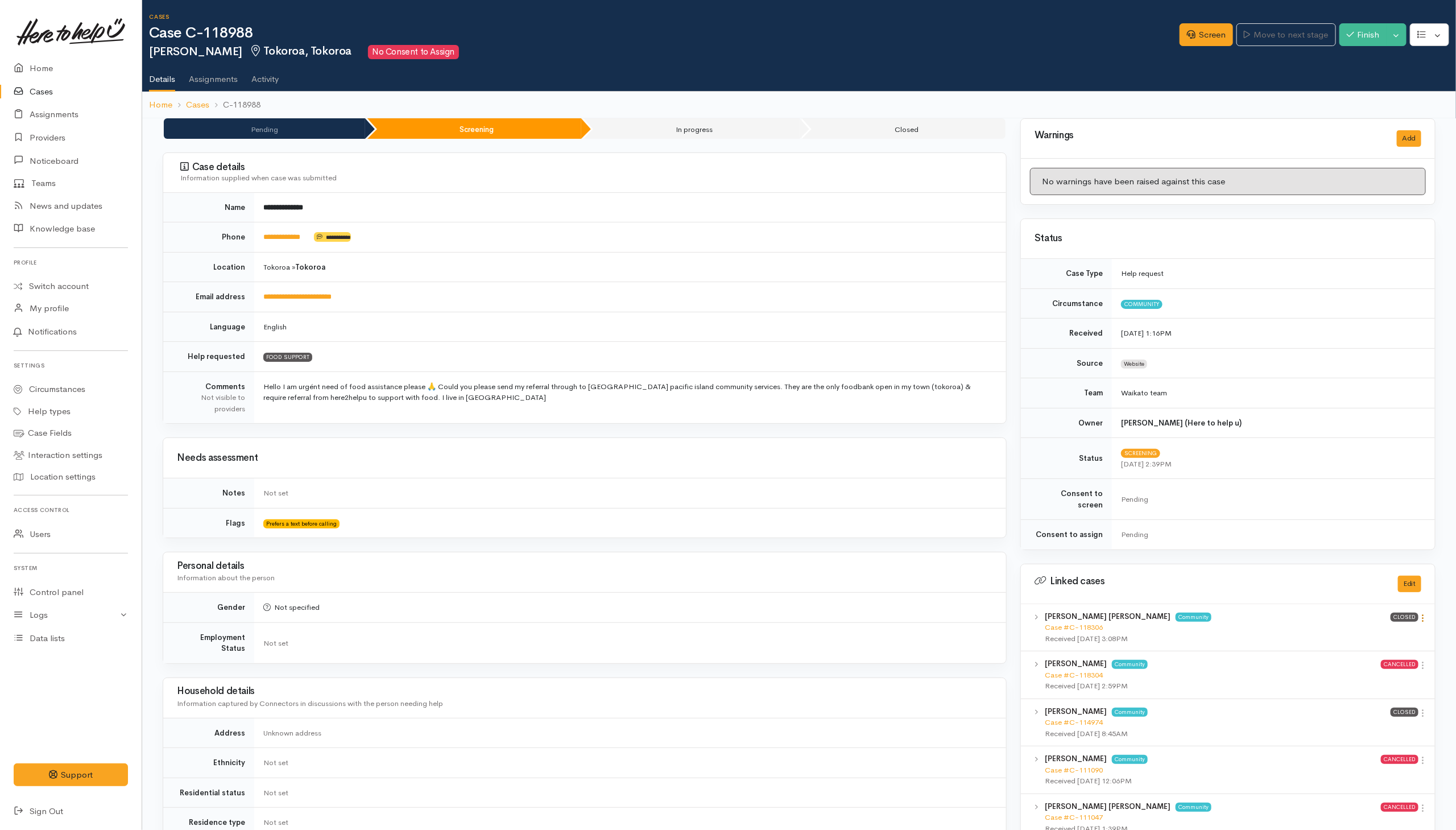
click at [1420, 613] on icon at bounding box center [1423, 618] width 10 height 10
click at [1380, 632] on link "View case" at bounding box center [1383, 639] width 90 height 17
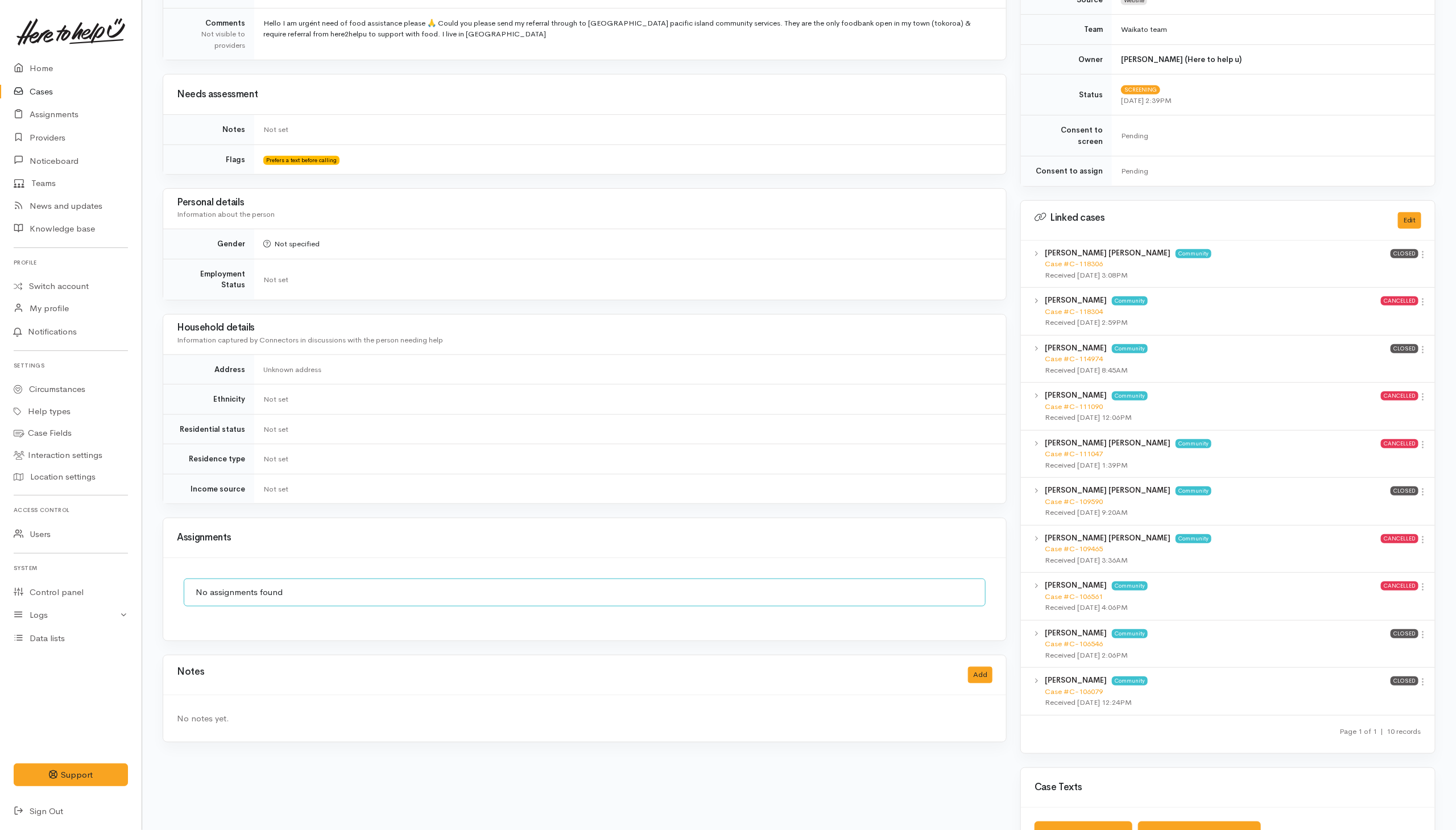
scroll to position [472, 0]
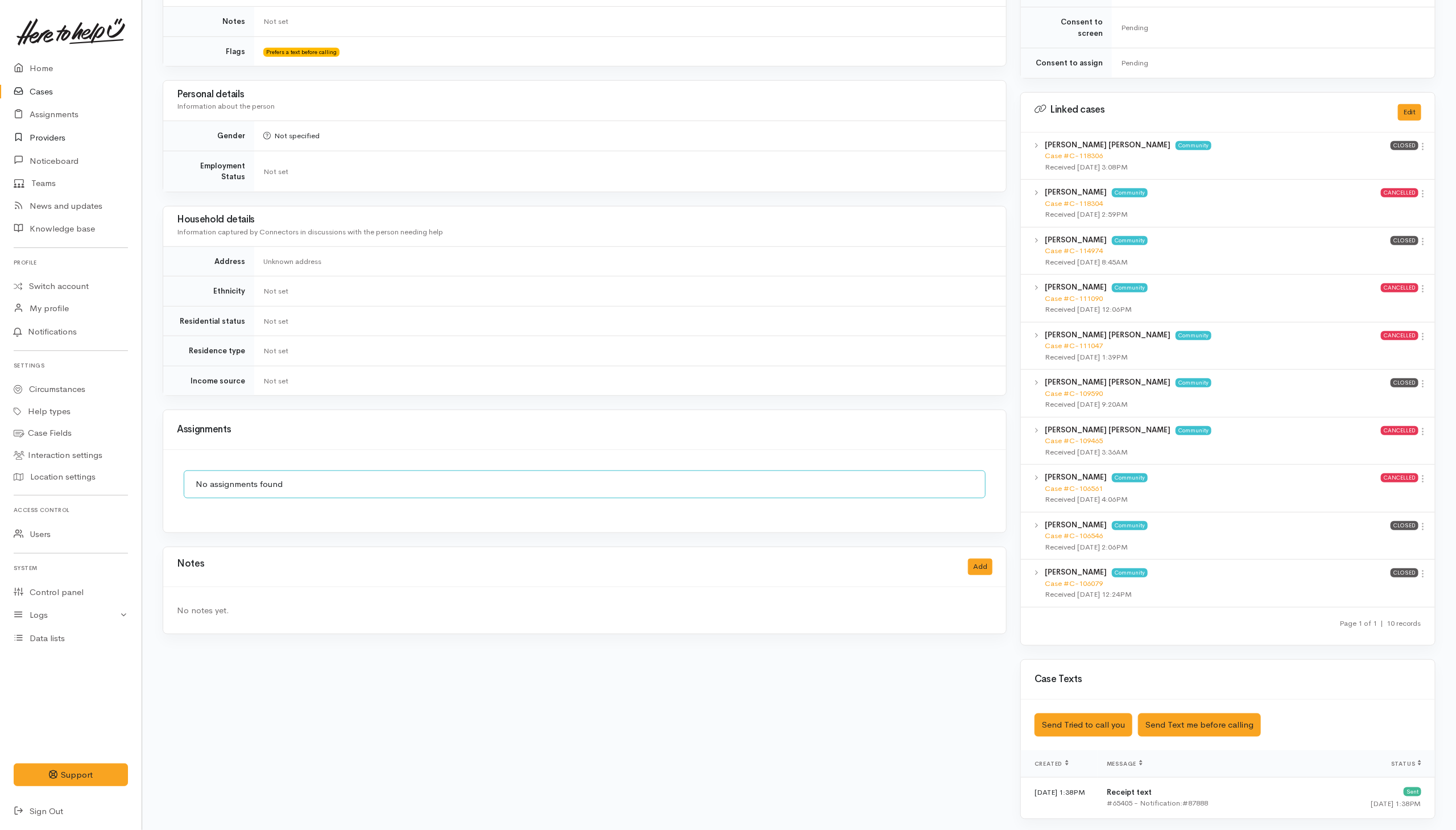
click at [55, 140] on link "Providers" at bounding box center [71, 138] width 142 height 23
click at [1423, 237] on icon at bounding box center [1423, 241] width 10 height 10
click at [1383, 258] on link "View case" at bounding box center [1383, 263] width 90 height 17
click at [1423, 189] on icon at bounding box center [1423, 193] width 10 height 10
click at [1363, 207] on link "View case" at bounding box center [1383, 215] width 90 height 17
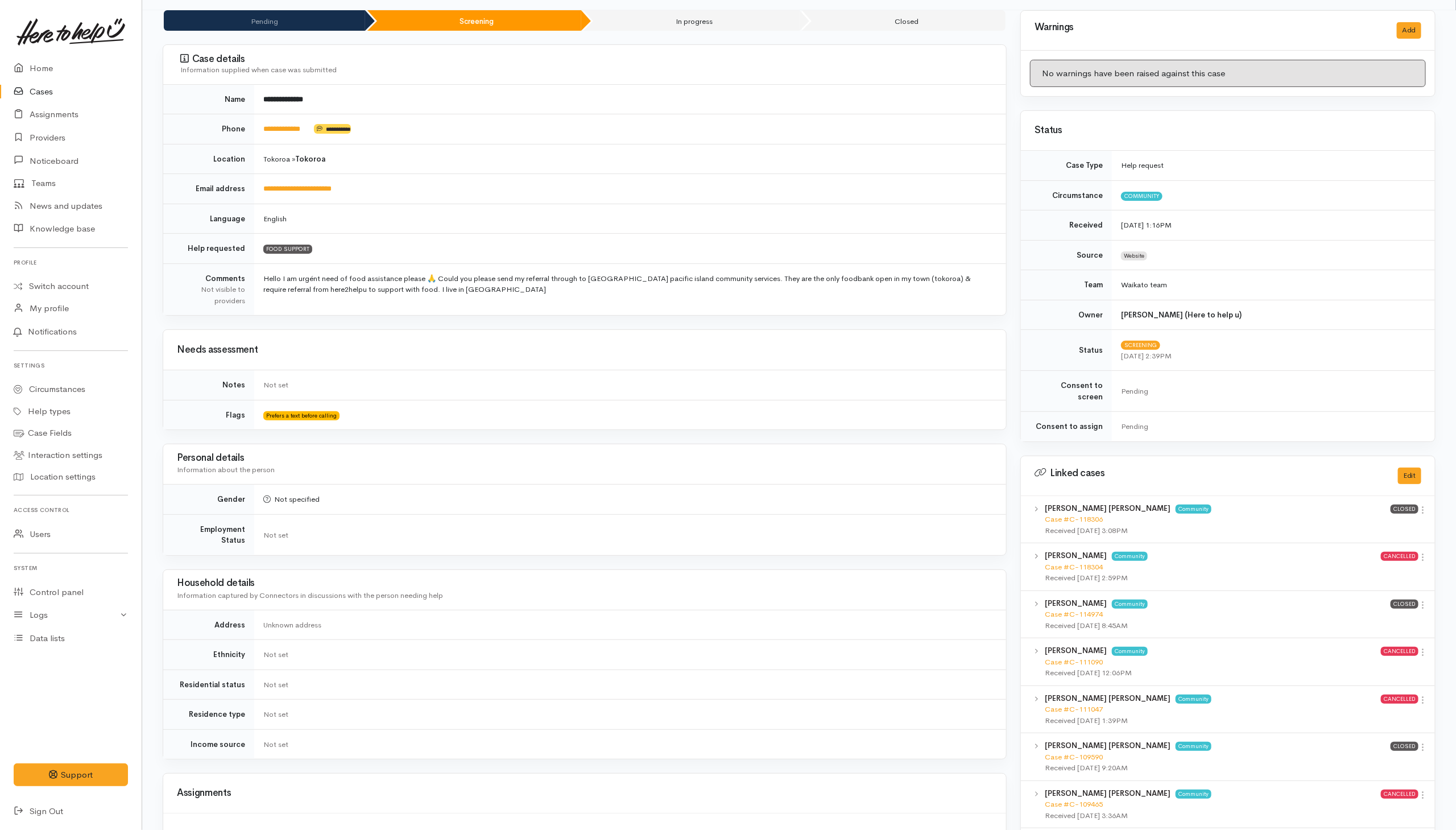
scroll to position [0, 0]
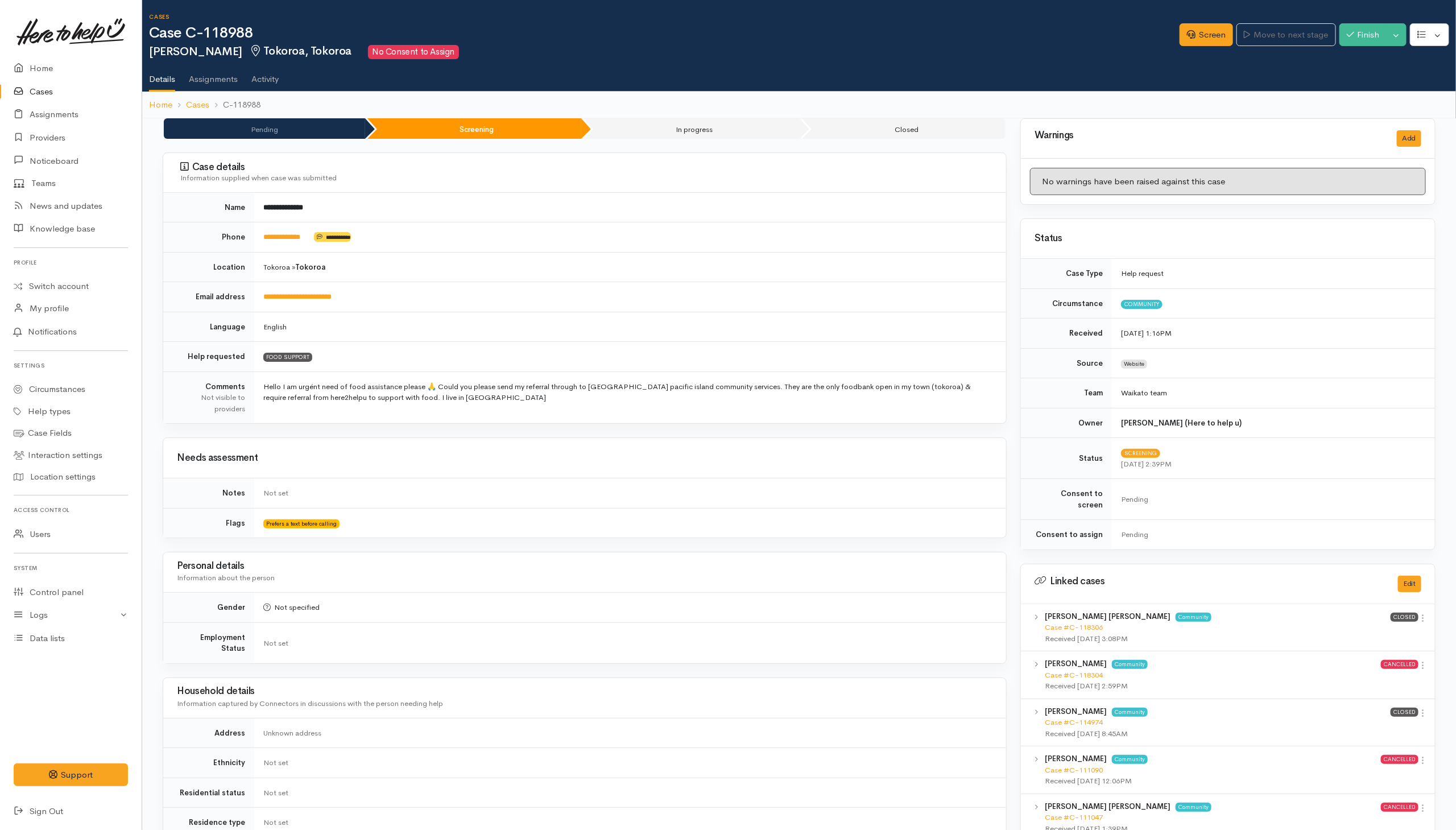
drag, startPoint x: 499, startPoint y: 264, endPoint x: 413, endPoint y: 248, distance: 87.5
click at [495, 260] on td "Tokoroa » Tokoroa" at bounding box center [630, 267] width 752 height 30
click at [293, 239] on link "**********" at bounding box center [282, 237] width 37 height 8
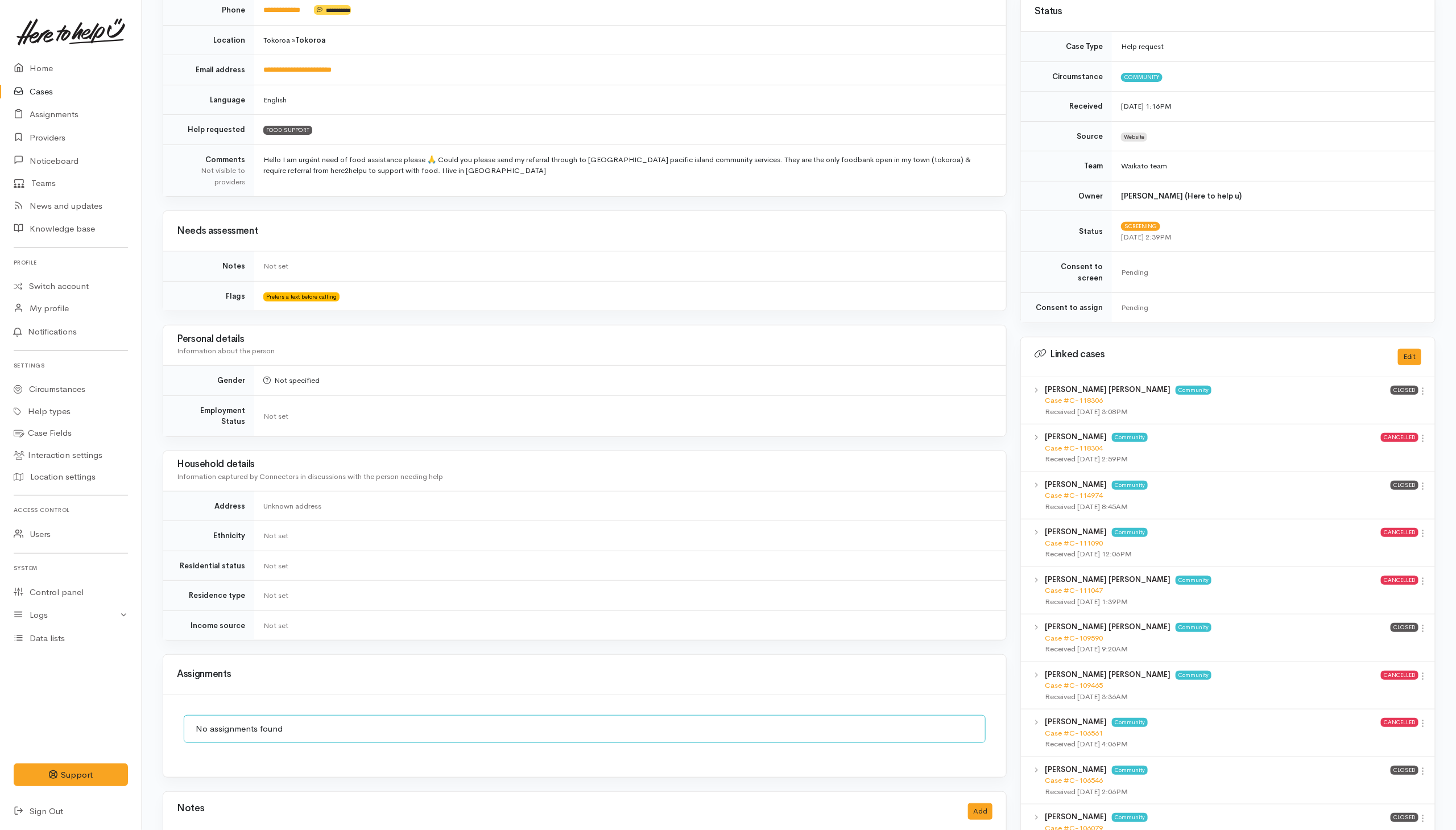
scroll to position [472, 0]
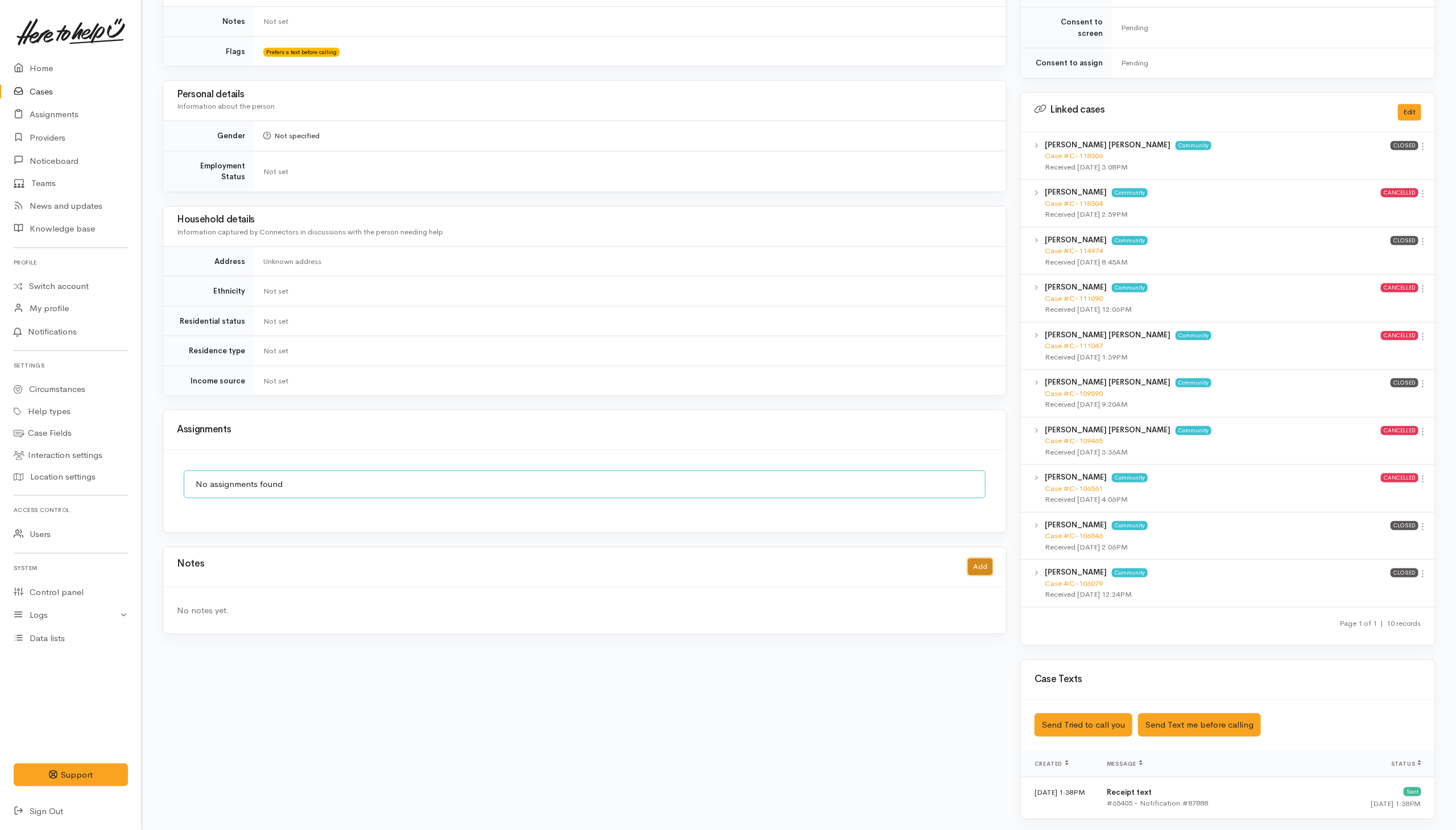
click at [985, 562] on button "Add" at bounding box center [980, 567] width 24 height 16
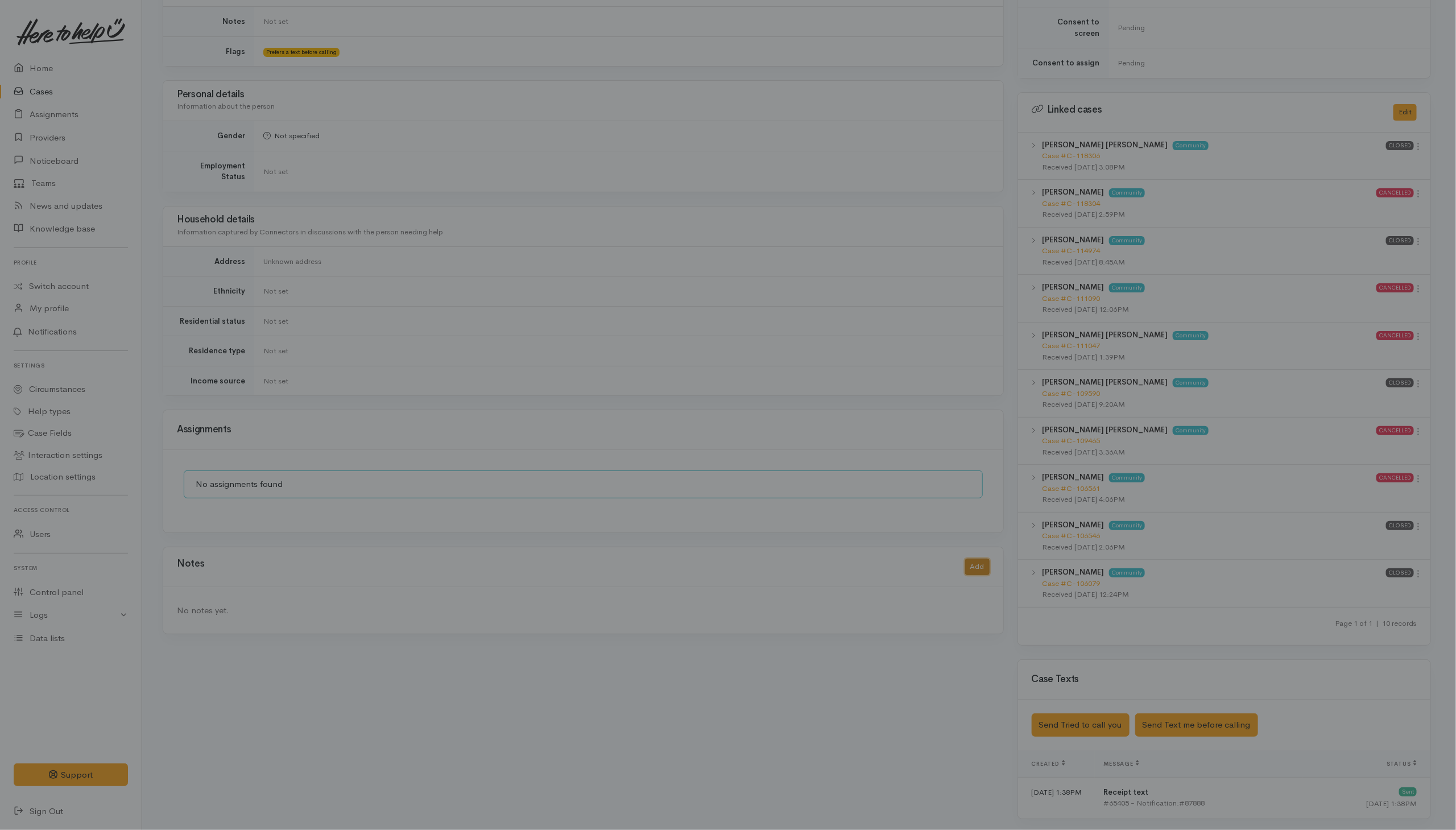
scroll to position [459, 0]
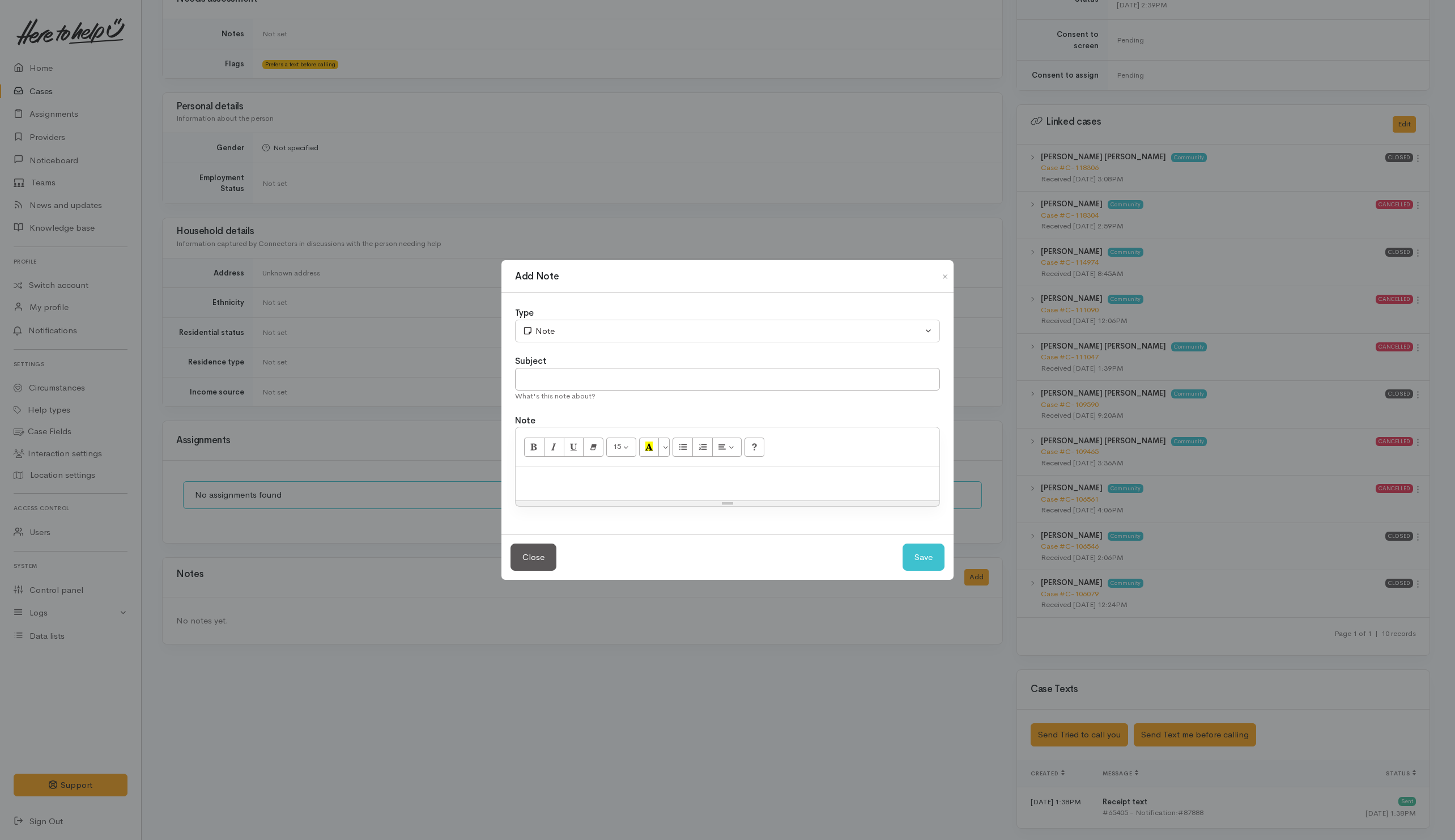
click at [643, 482] on p at bounding box center [727, 479] width 412 height 13
click at [675, 384] on input "text" at bounding box center [727, 380] width 425 height 23
type input "1st attempt"
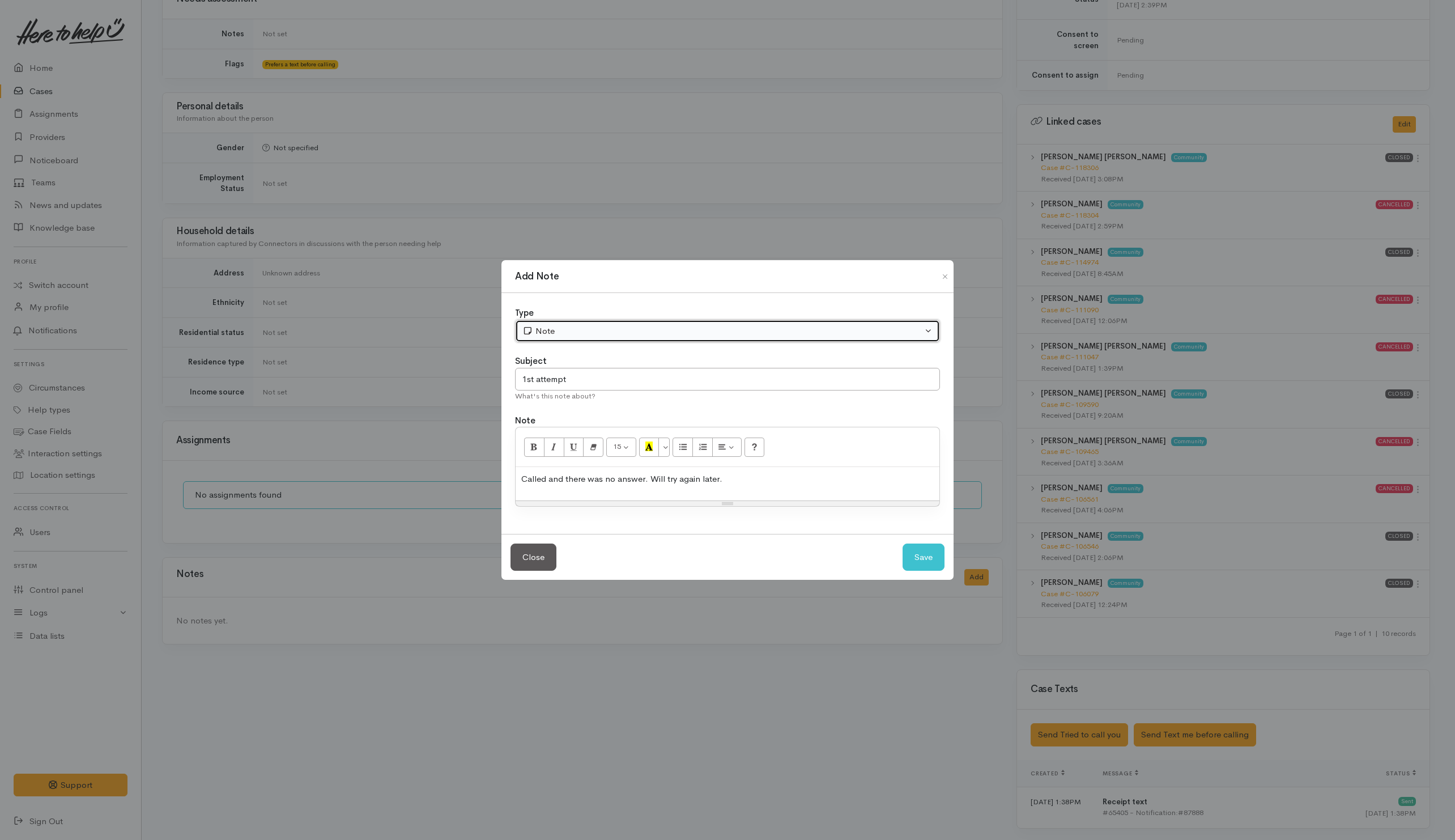
click at [589, 326] on div "Note" at bounding box center [723, 331] width 400 height 13
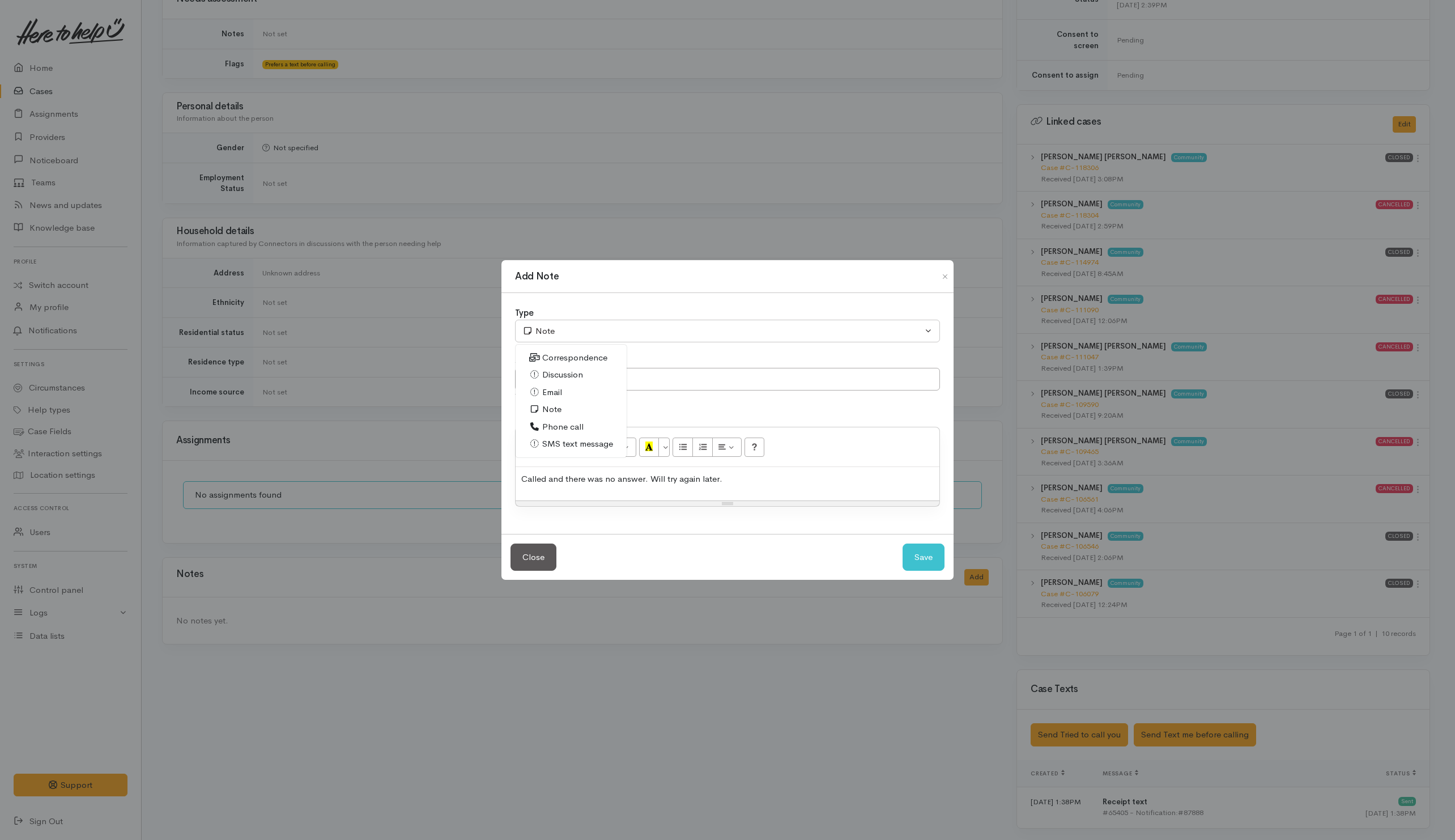
click at [580, 422] on span "Phone call" at bounding box center [563, 427] width 42 height 13
select select "3"
click at [930, 562] on button "Save" at bounding box center [923, 557] width 42 height 28
select select "1"
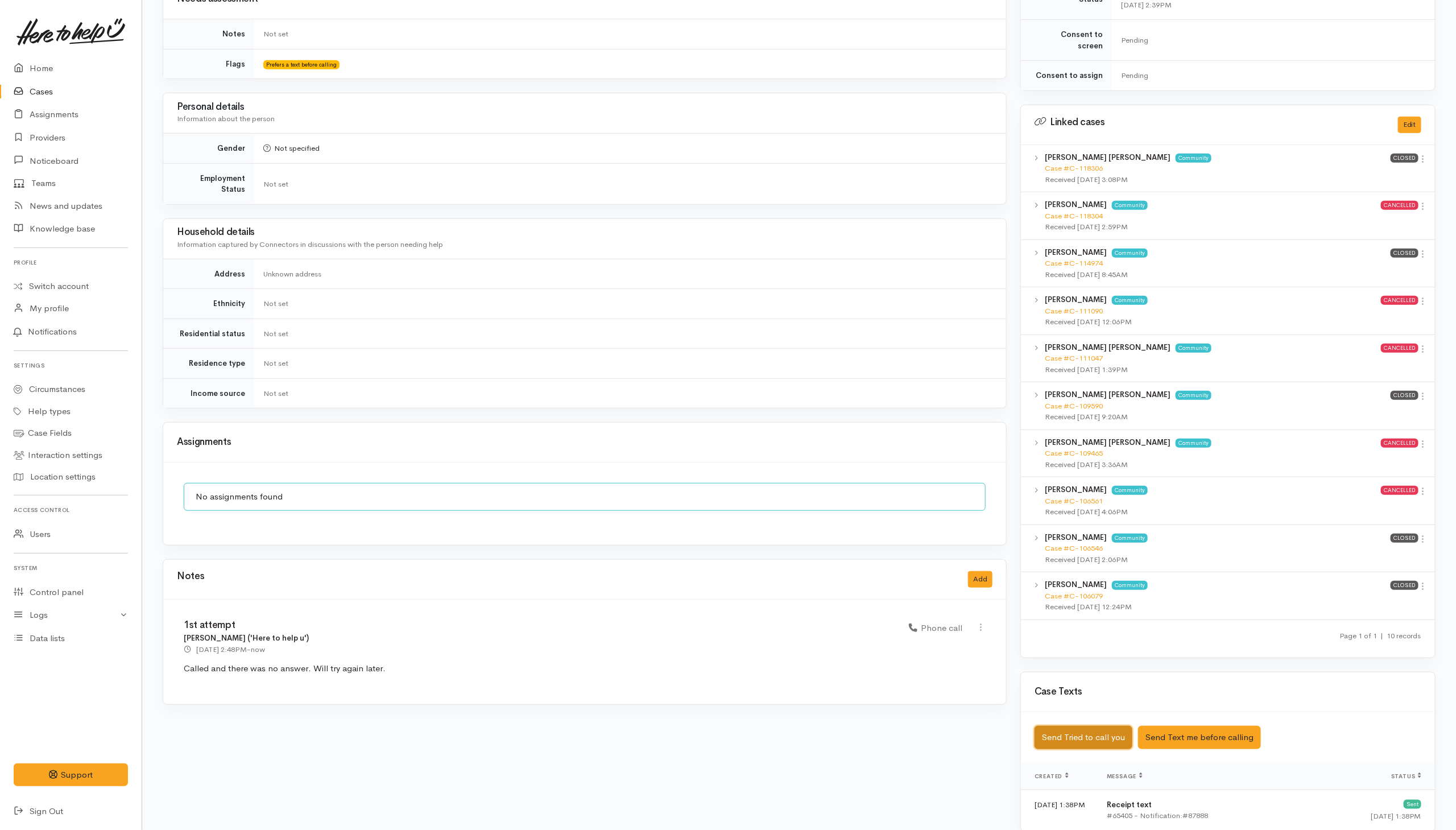
click at [1080, 738] on button "Send Tried to call you" at bounding box center [1083, 738] width 98 height 23
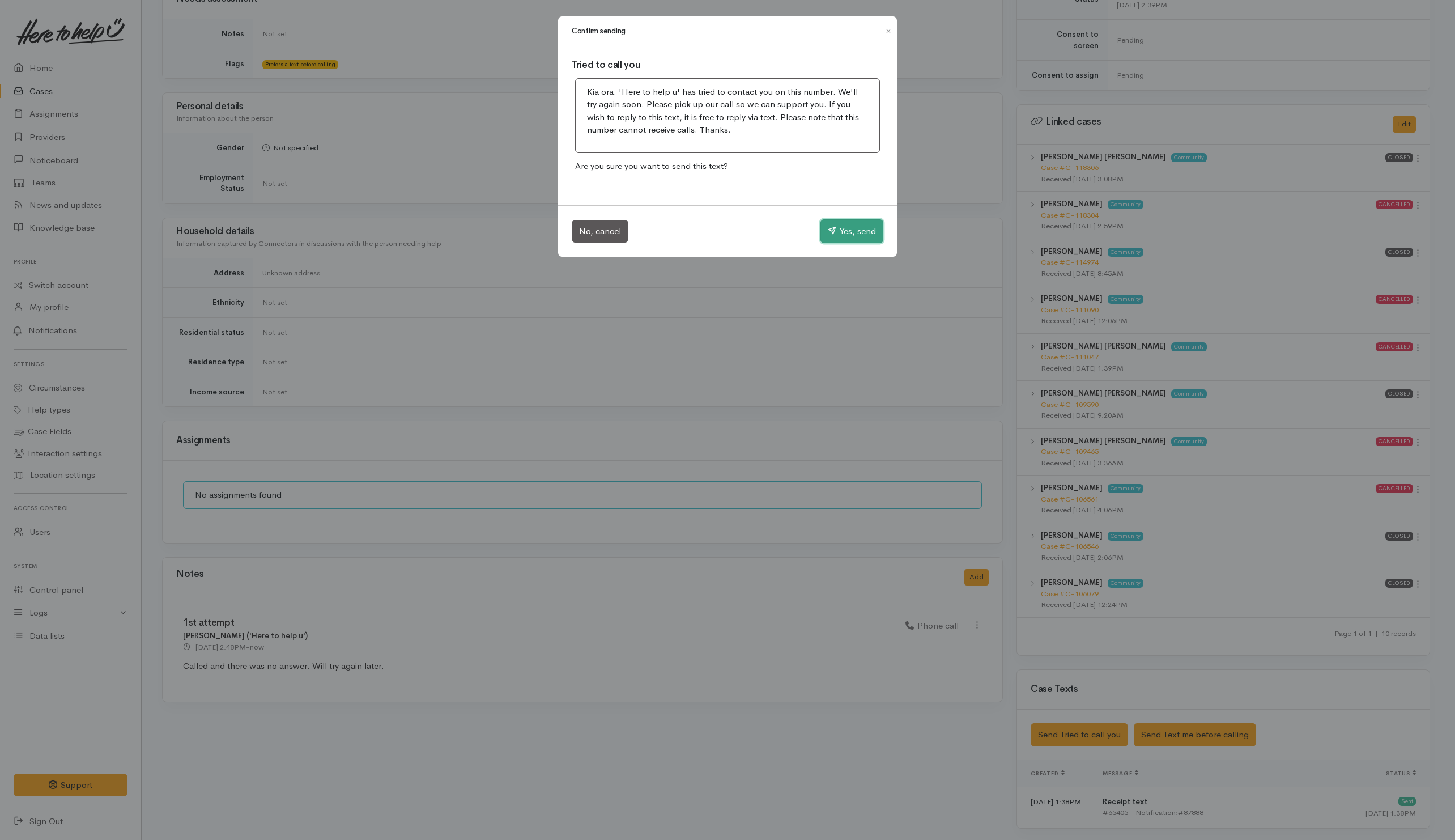
click at [852, 230] on button "Yes, send" at bounding box center [852, 231] width 63 height 24
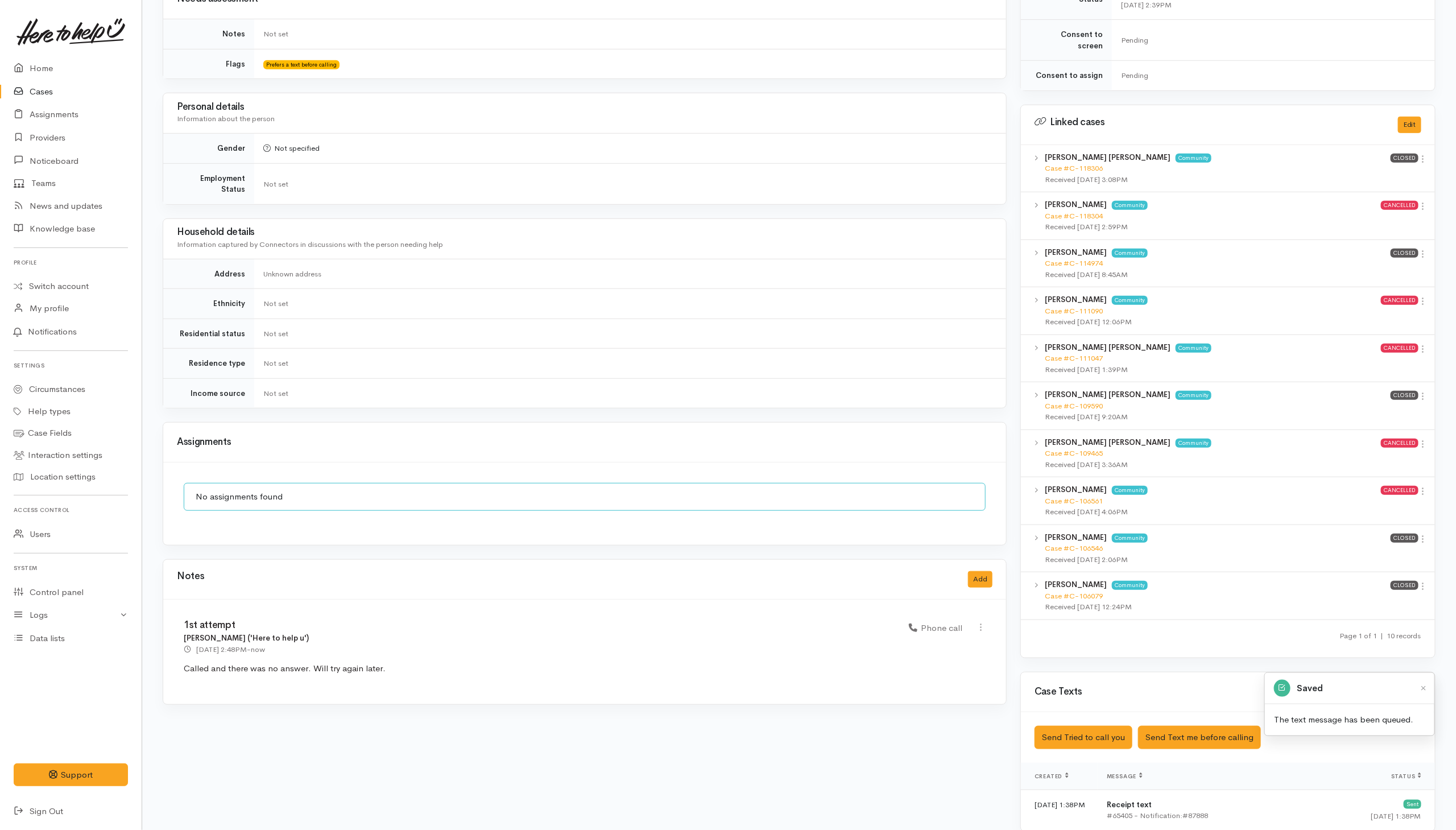
click at [823, 355] on td "Not set" at bounding box center [630, 364] width 752 height 30
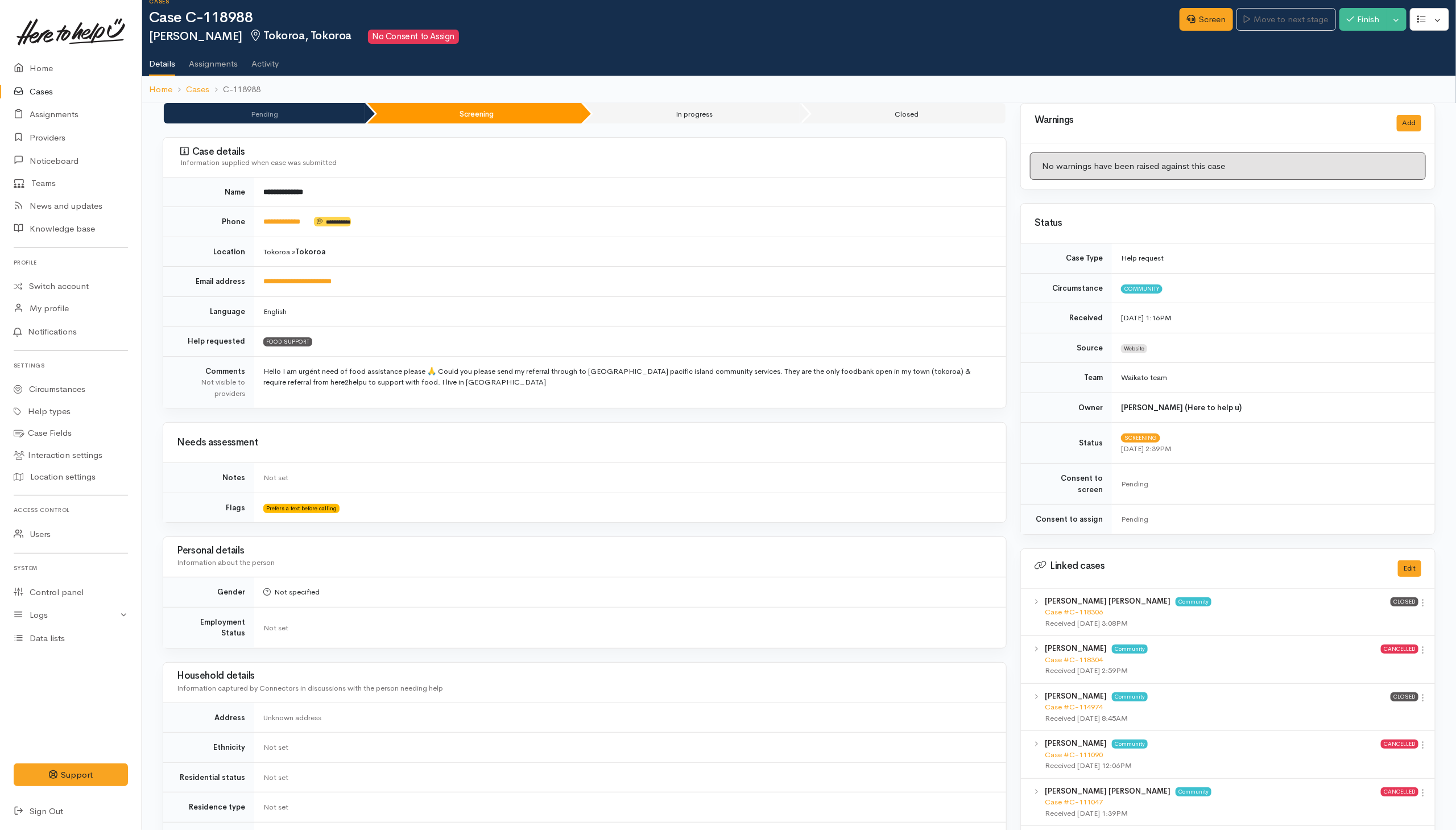
scroll to position [0, 0]
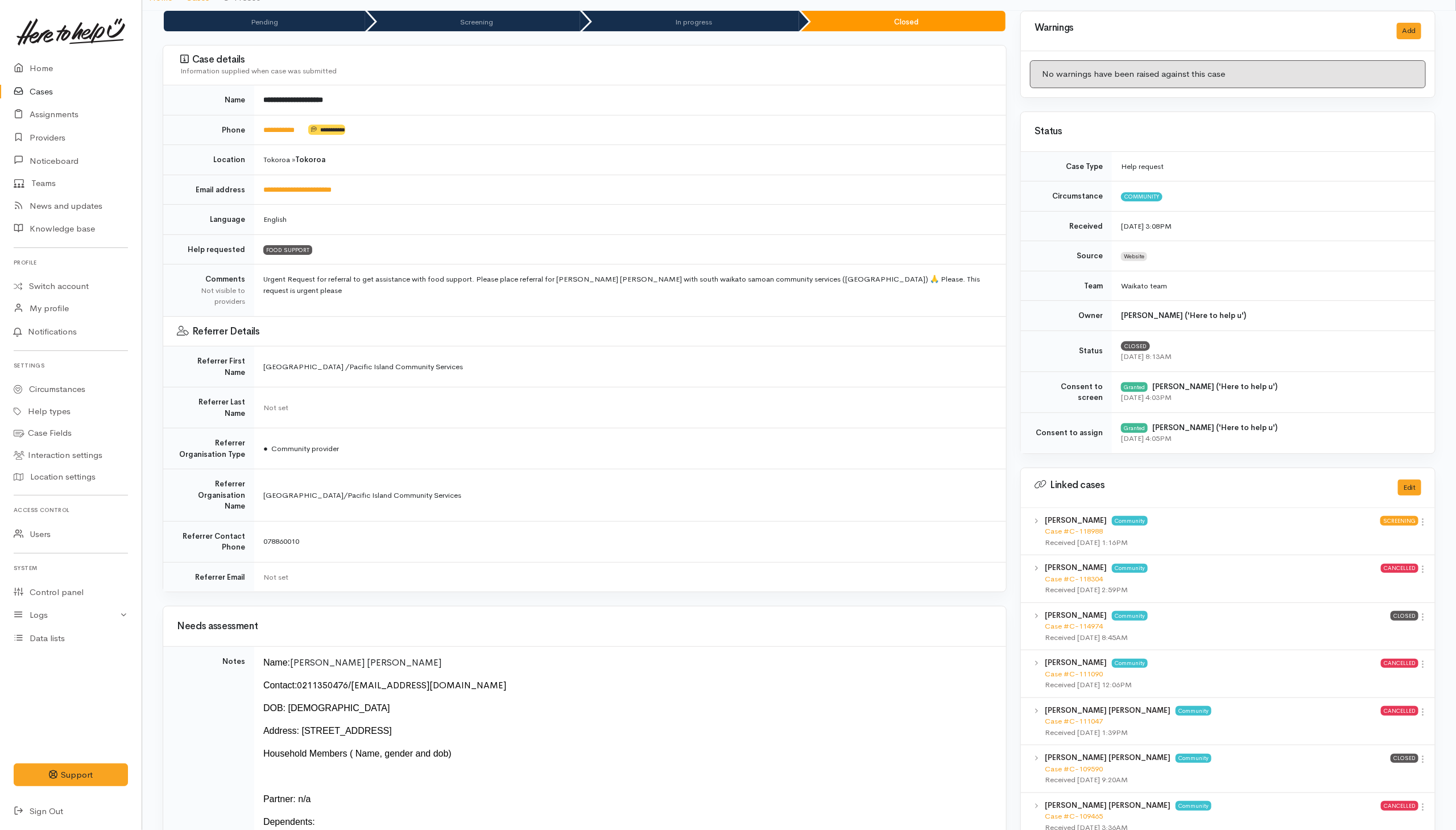
scroll to position [85, 0]
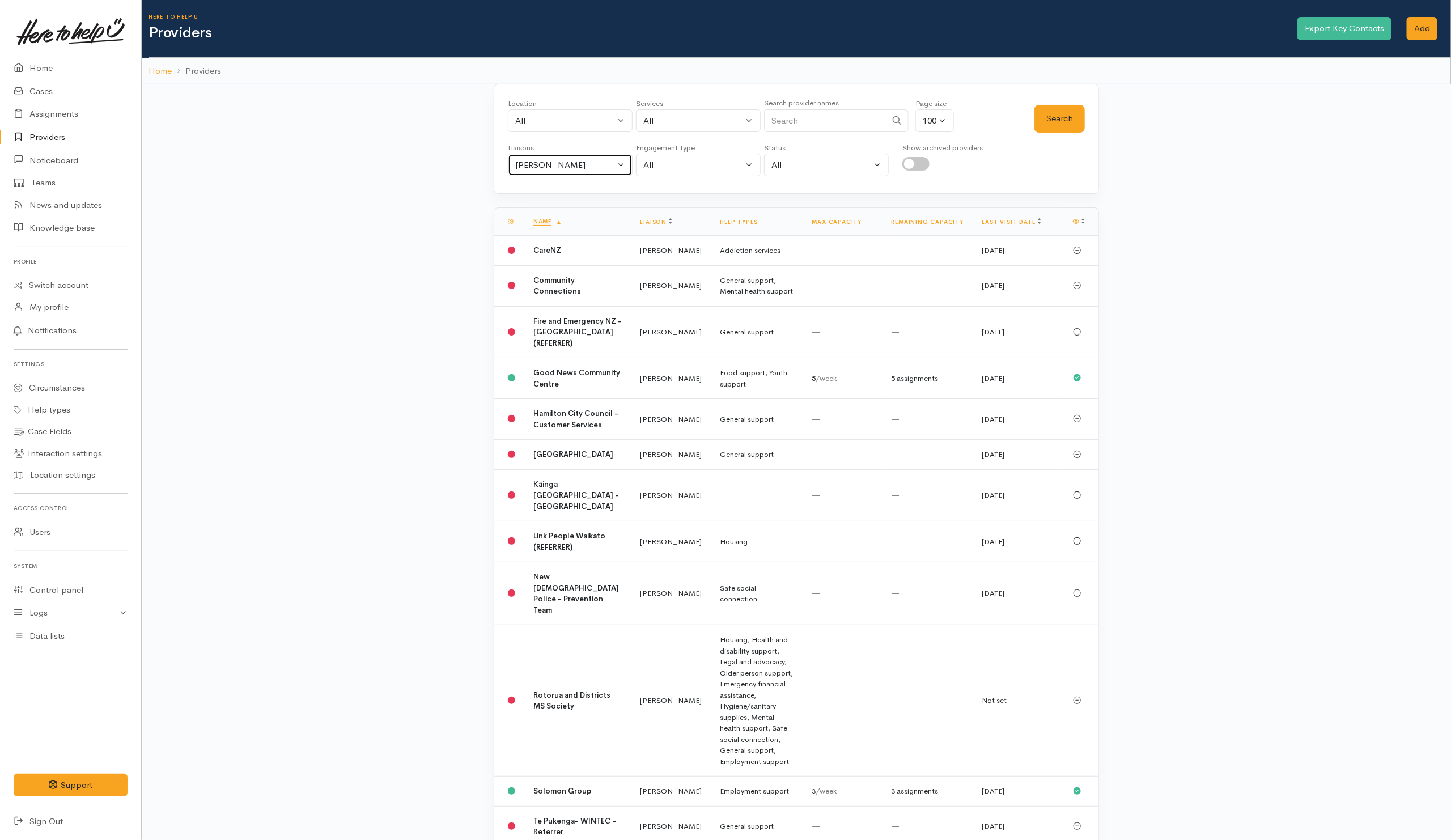
drag, startPoint x: 569, startPoint y: 174, endPoint x: 557, endPoint y: 189, distance: 19.2
click at [569, 174] on button "Helena Kaufononga" at bounding box center [570, 165] width 124 height 23
drag, startPoint x: 531, startPoint y: 221, endPoint x: 800, endPoint y: 171, distance: 273.6
click at [536, 220] on link "All" at bounding box center [570, 219] width 124 height 17
select select "null"
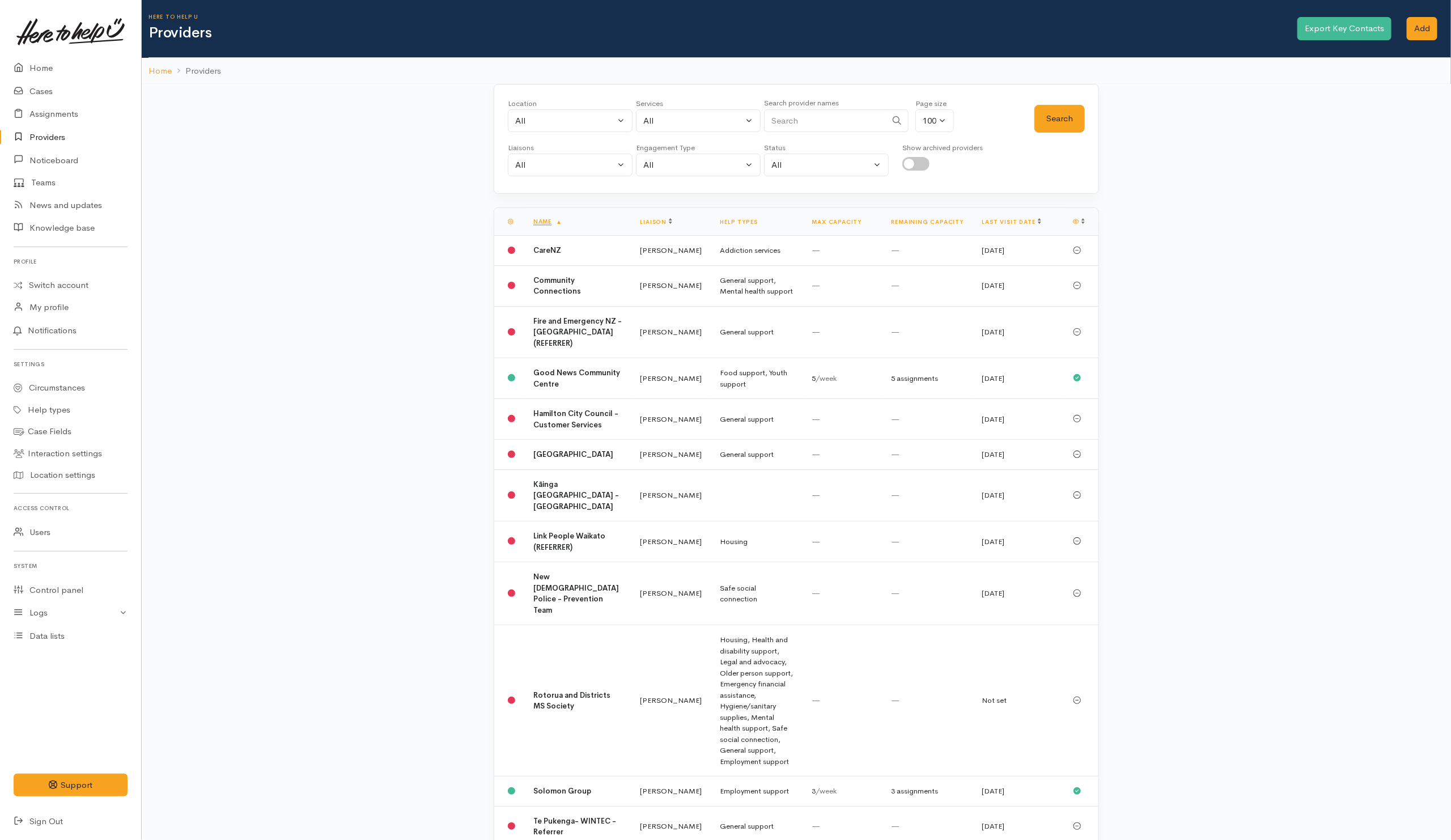
click at [632, 123] on input "Search" at bounding box center [825, 121] width 123 height 23
type input "South waikato"
click at [632, 120] on button "Search" at bounding box center [1059, 119] width 50 height 28
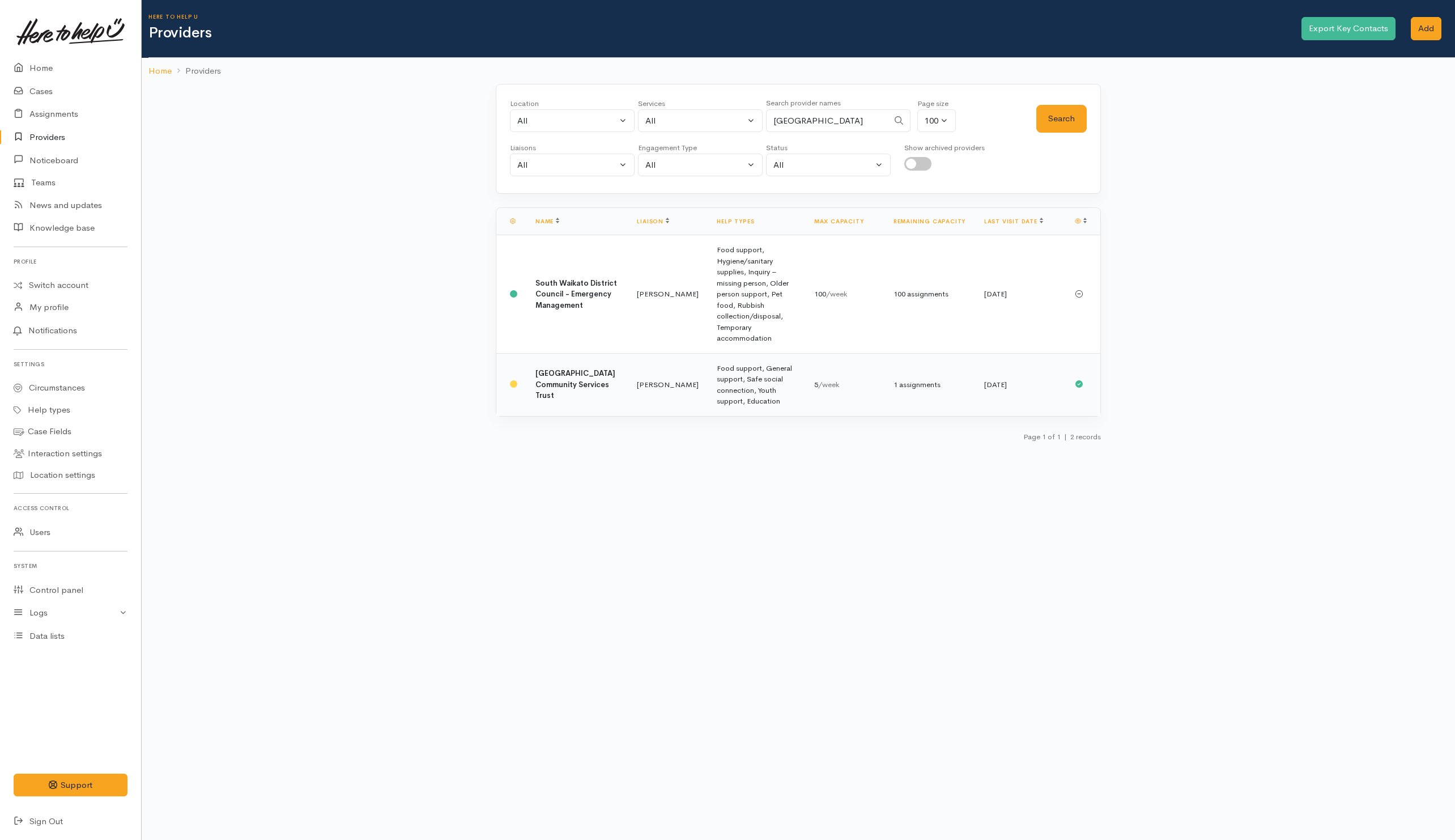
click at [562, 369] on b "South Waikato Pacific Islands Community Services Trust" at bounding box center [576, 384] width 80 height 32
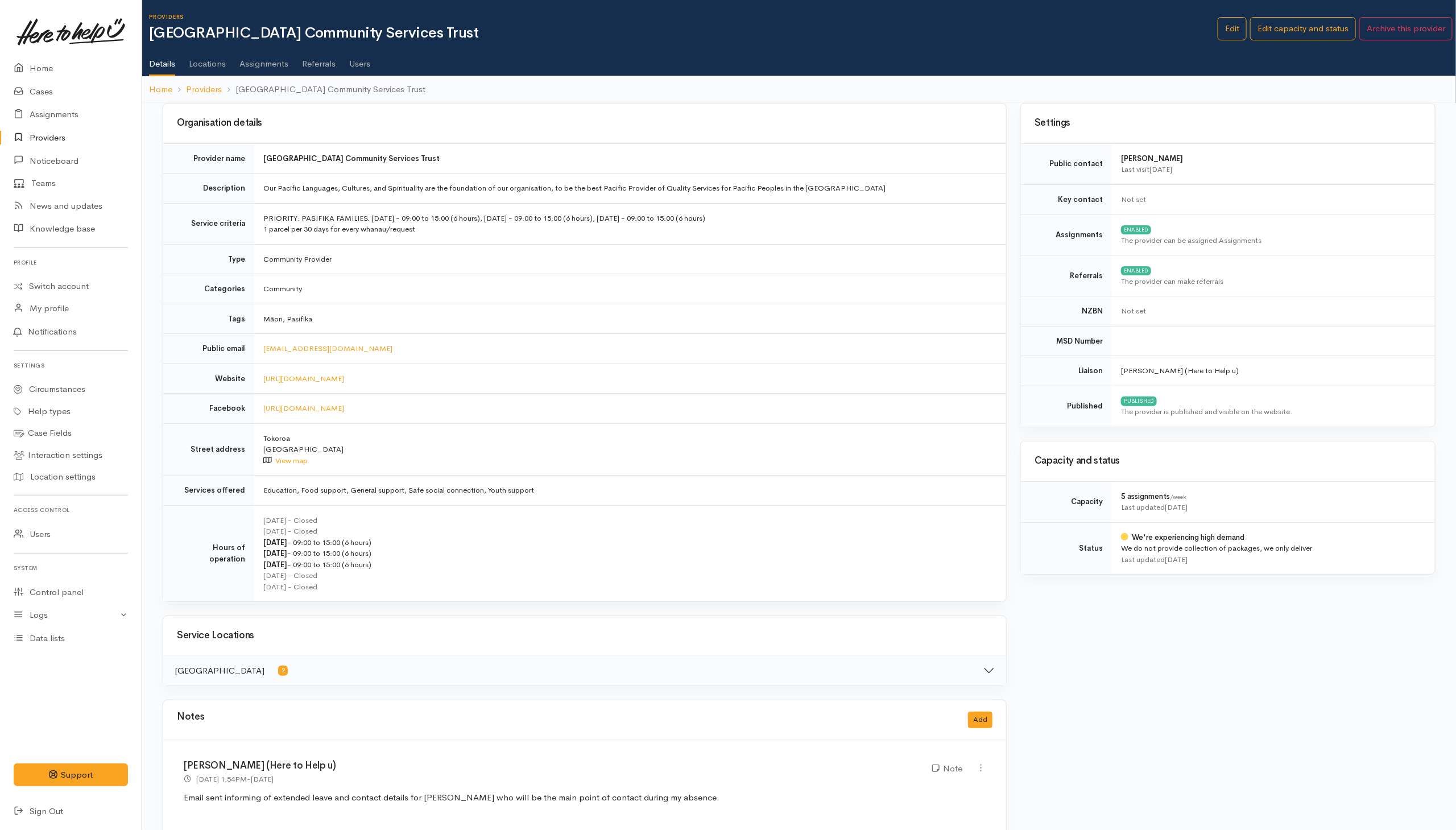
click at [363, 66] on link "Users" at bounding box center [359, 59] width 21 height 32
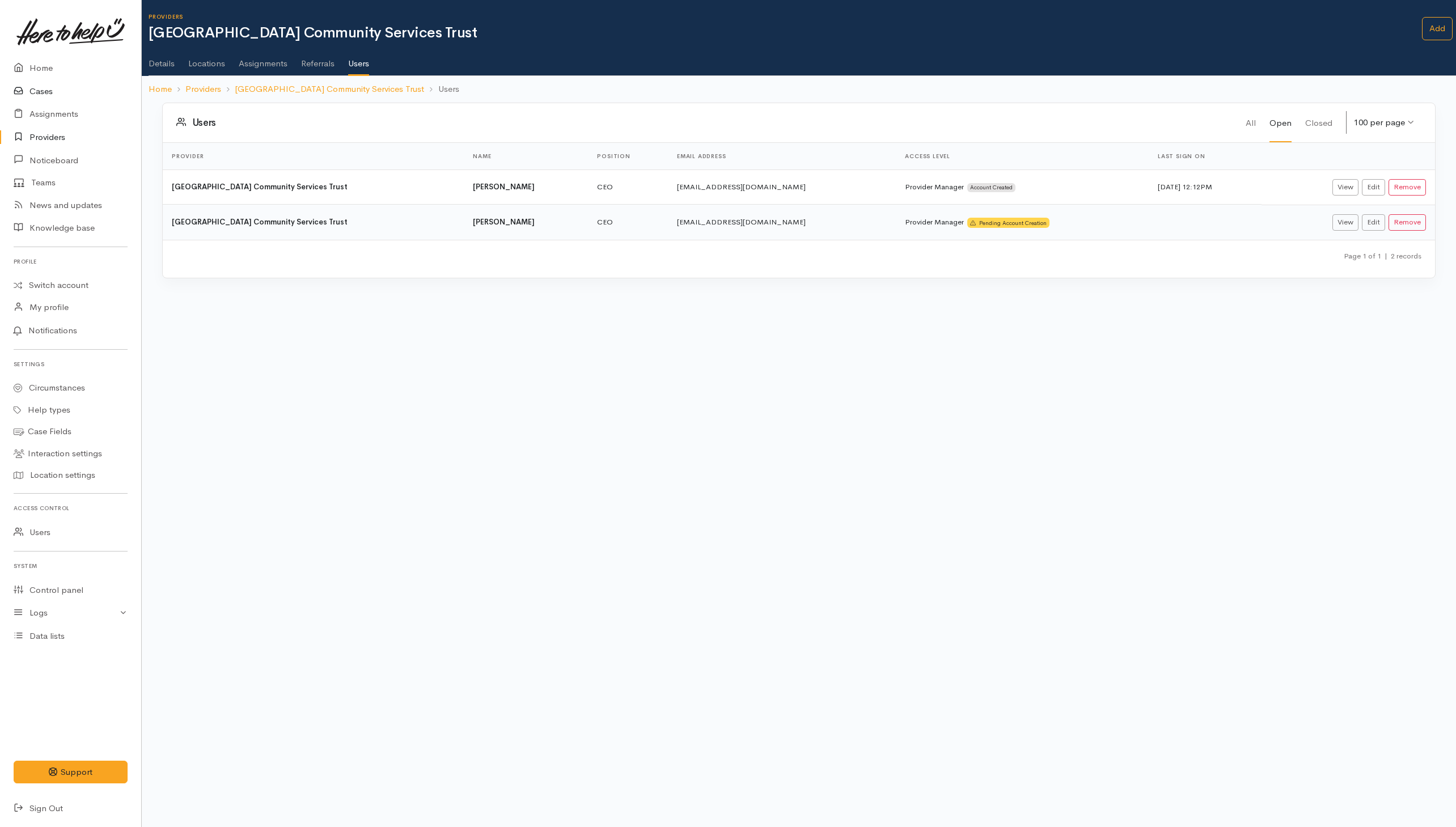
click at [46, 91] on link "Cases" at bounding box center [71, 91] width 141 height 23
click at [318, 80] on ol "Home Providers South Waikato Pacific Islands Community Services Trust Users" at bounding box center [799, 89] width 1301 height 27
click at [318, 89] on link "[GEOGRAPHIC_DATA] Community Services Trust" at bounding box center [329, 89] width 189 height 13
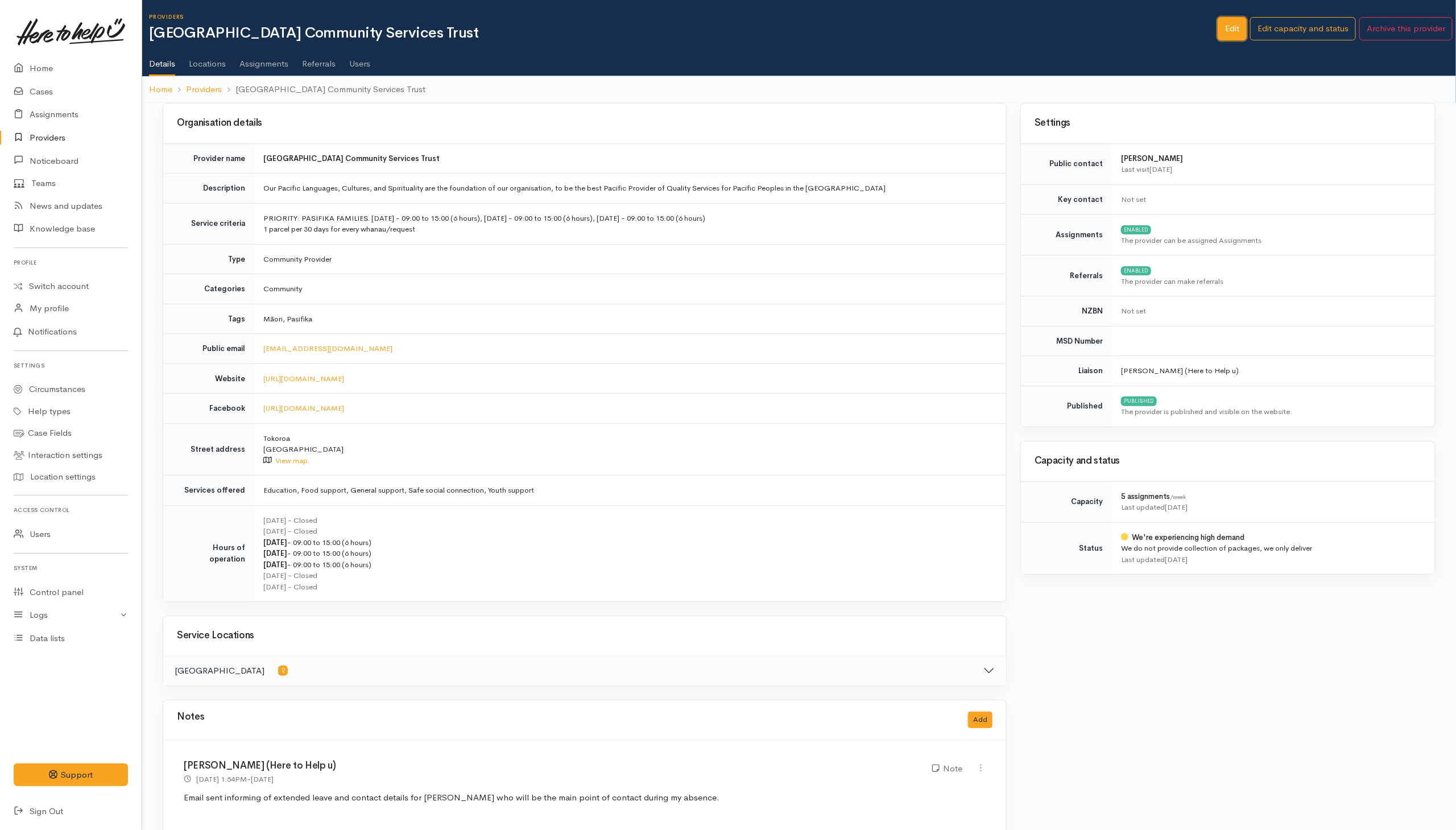
click at [1232, 21] on link "Edit" at bounding box center [1232, 28] width 29 height 23
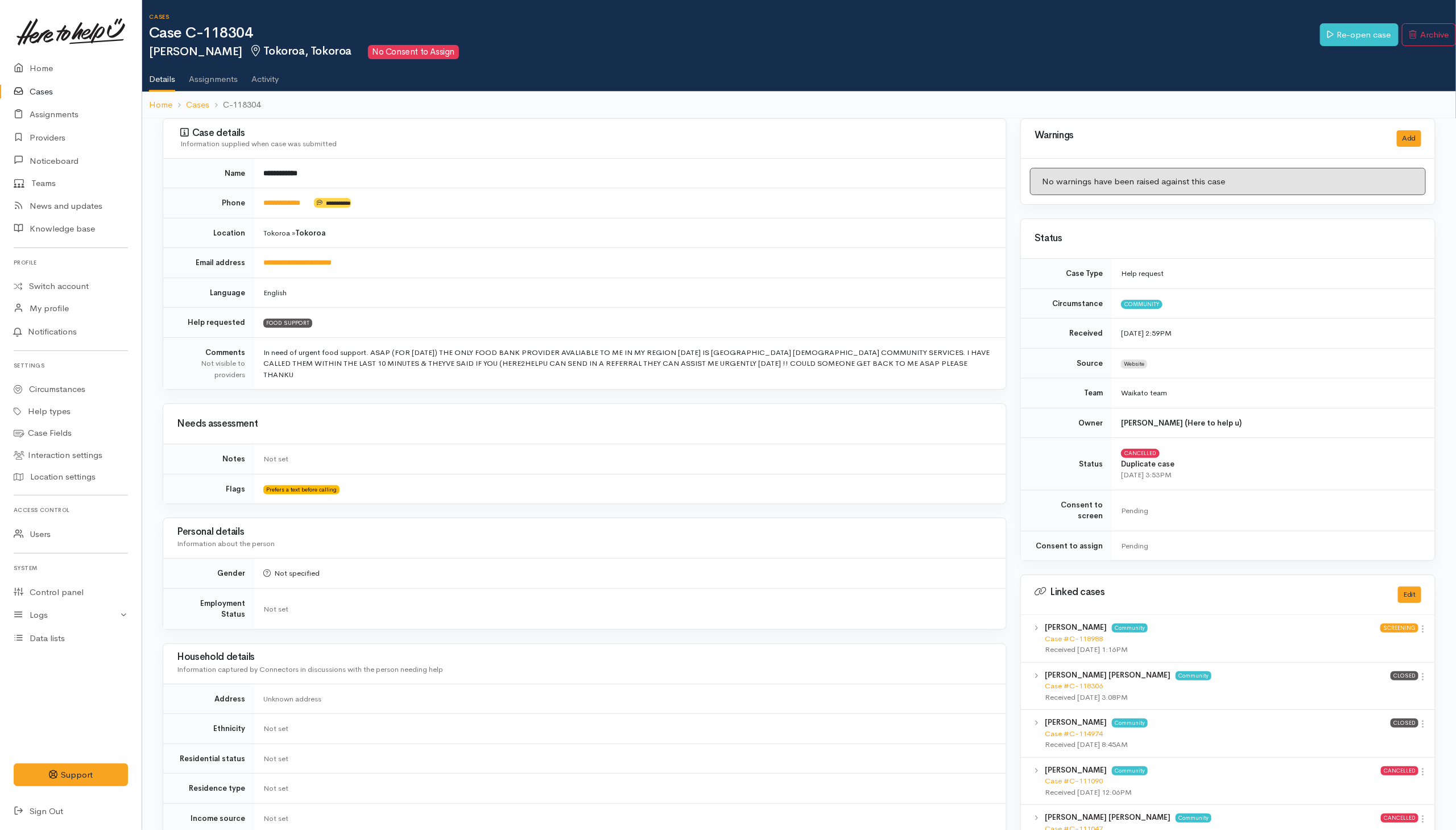
drag, startPoint x: 570, startPoint y: 268, endPoint x: 570, endPoint y: 260, distance: 8.0
click at [570, 268] on td "**********" at bounding box center [630, 263] width 752 height 30
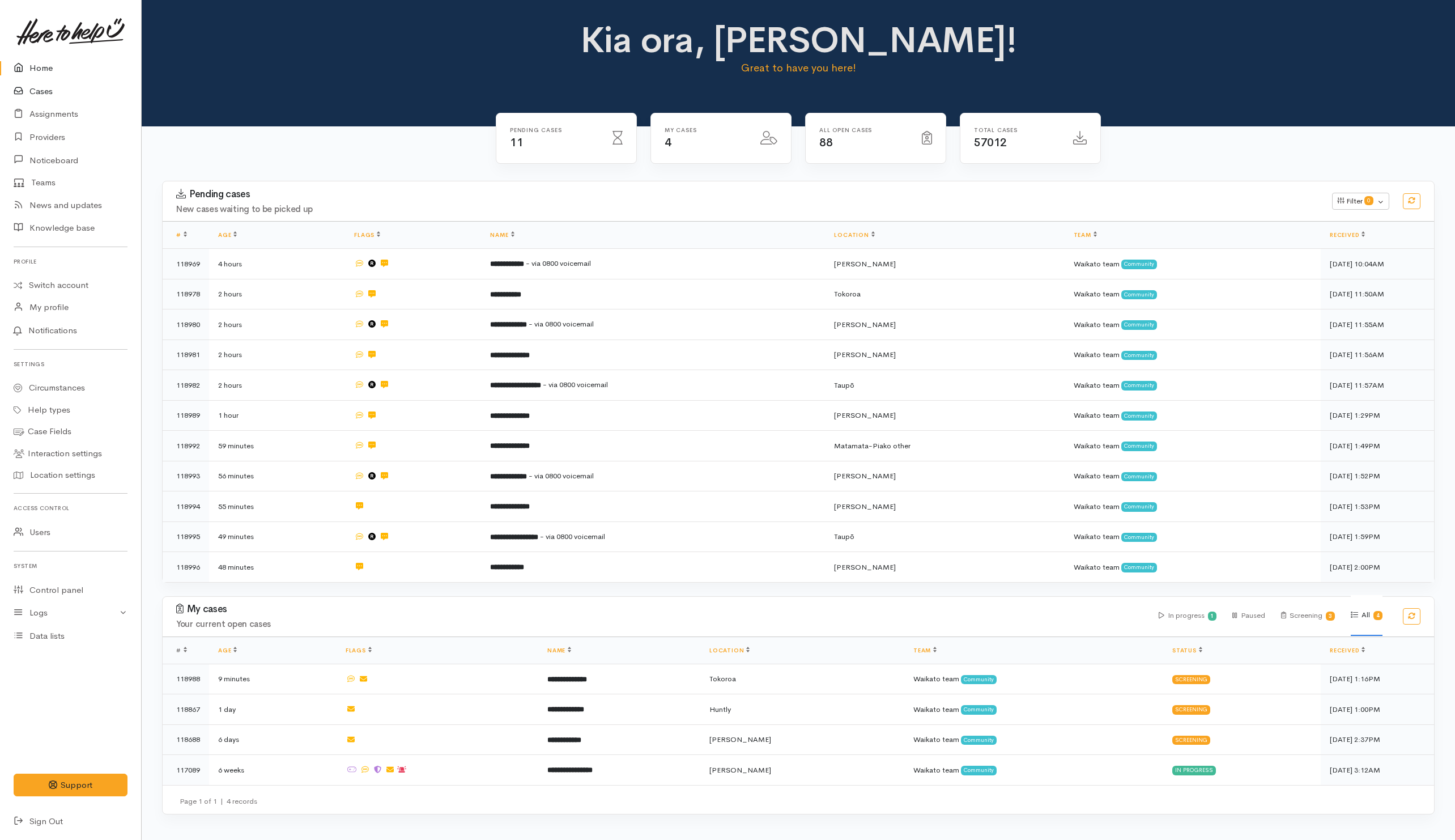
click at [42, 94] on link "Cases" at bounding box center [71, 91] width 141 height 23
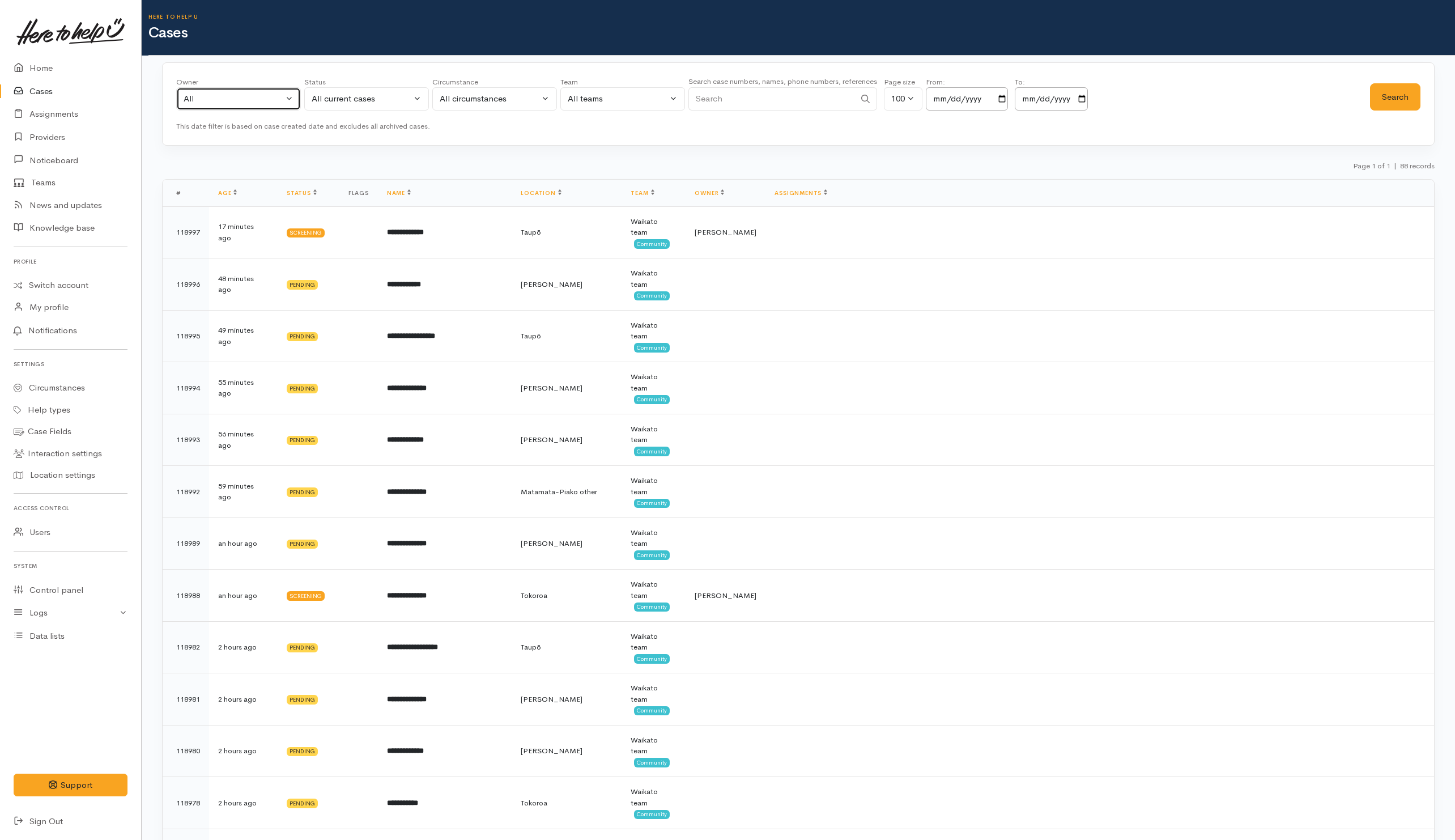
click at [230, 101] on div "All" at bounding box center [233, 99] width 100 height 13
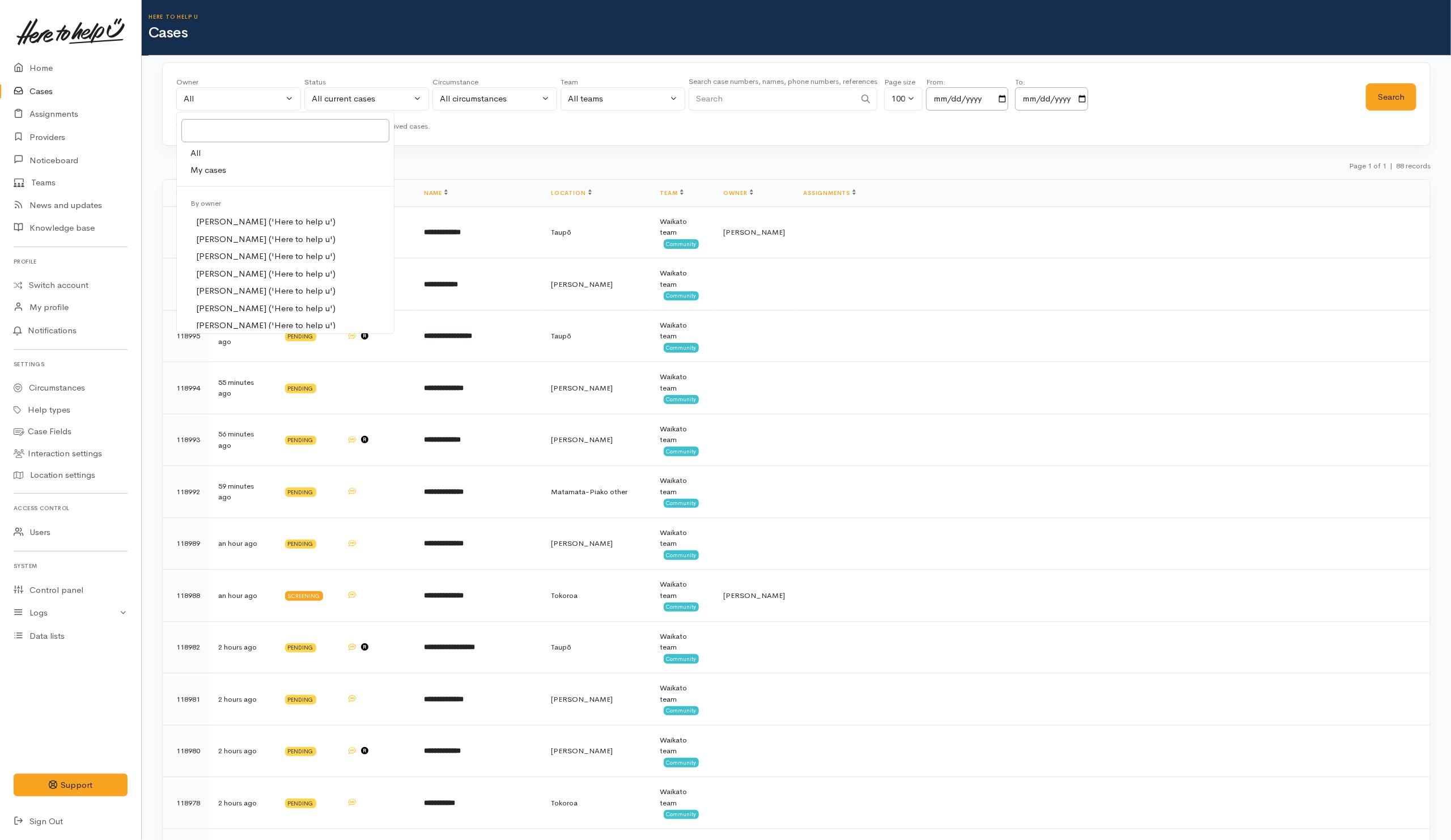
click at [235, 175] on link "My cases" at bounding box center [285, 170] width 217 height 17
select select "202"
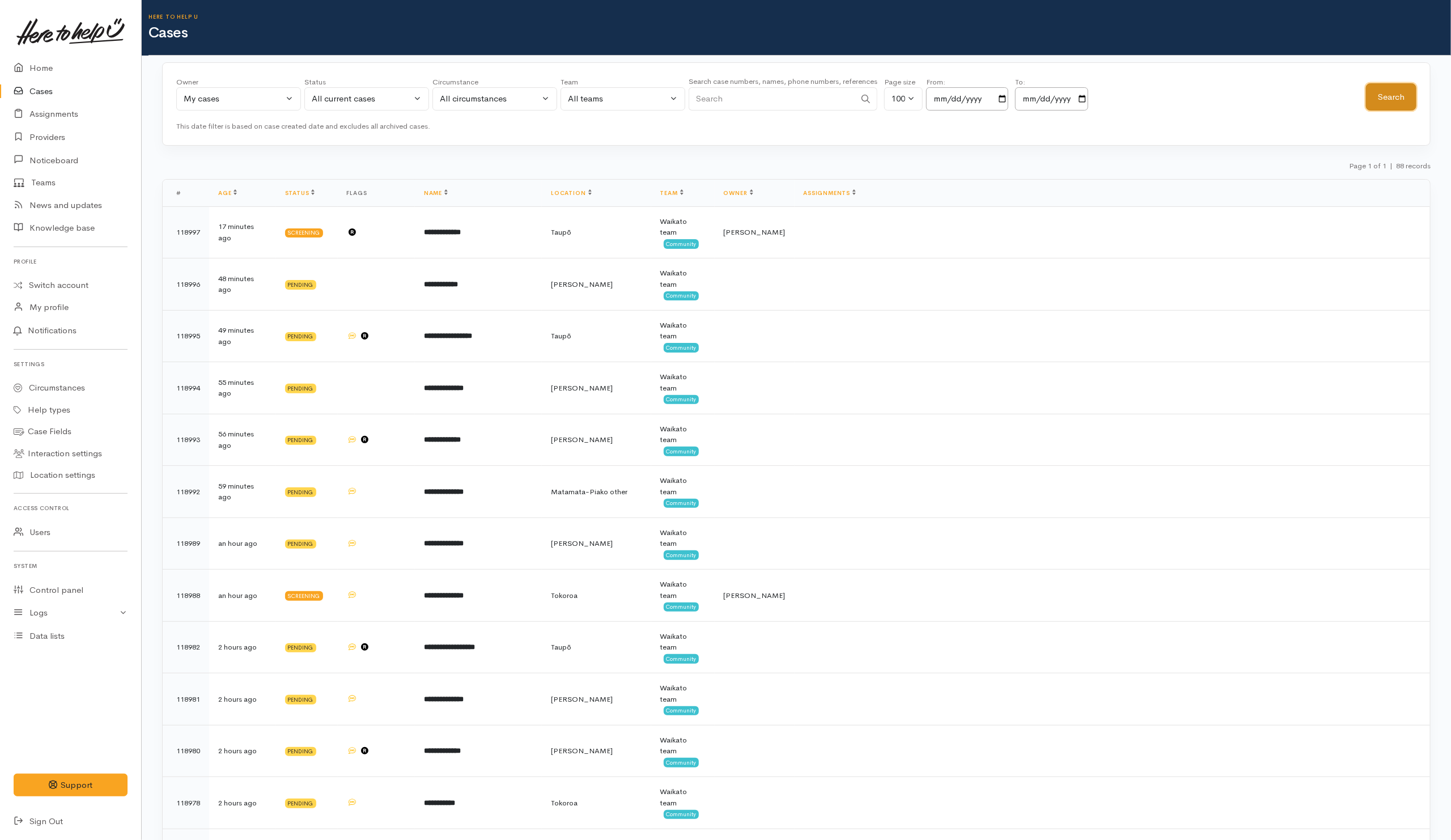
click at [1397, 96] on button "Search" at bounding box center [1391, 97] width 50 height 28
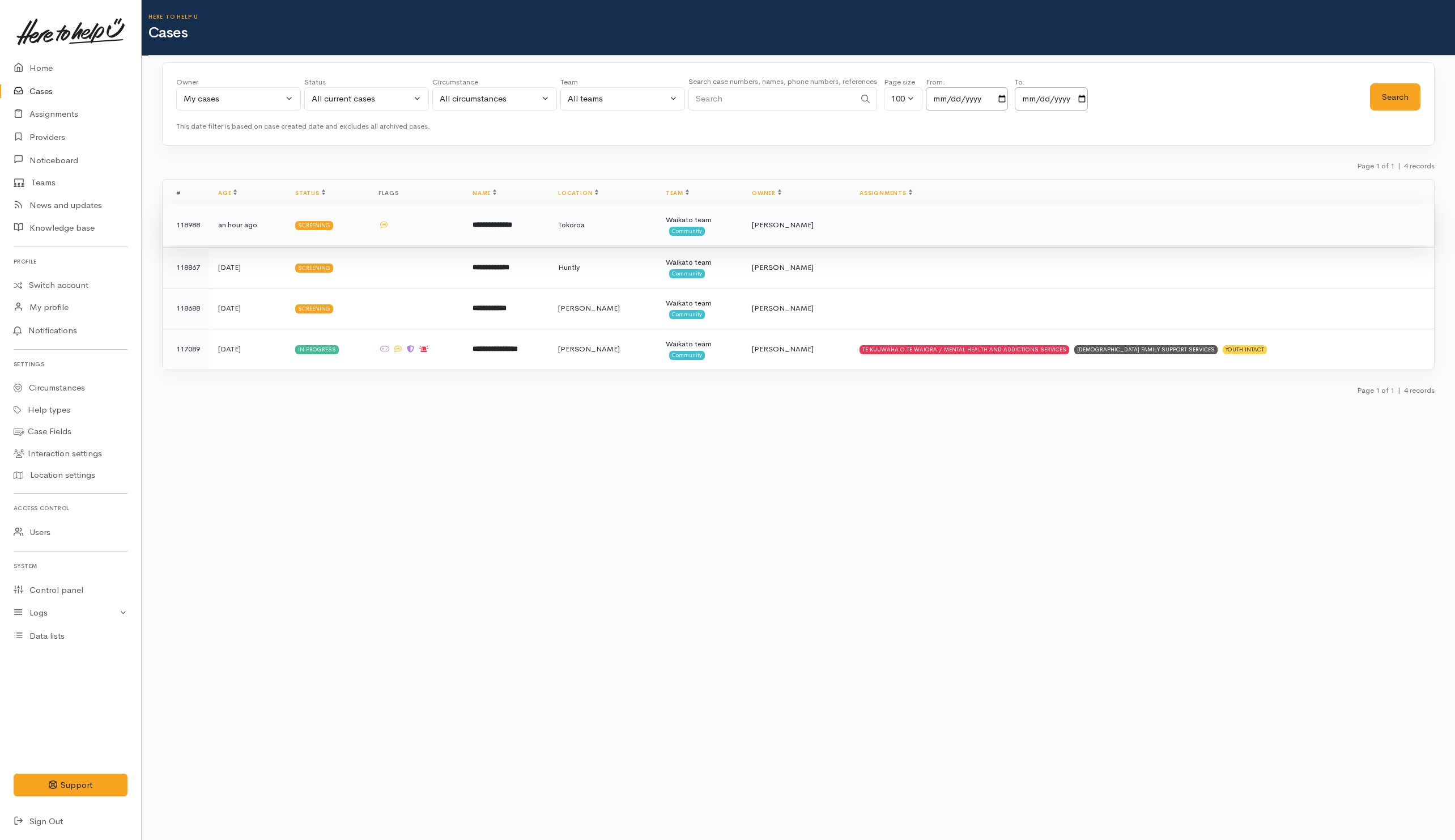
click at [944, 224] on td at bounding box center [1142, 225] width 584 height 41
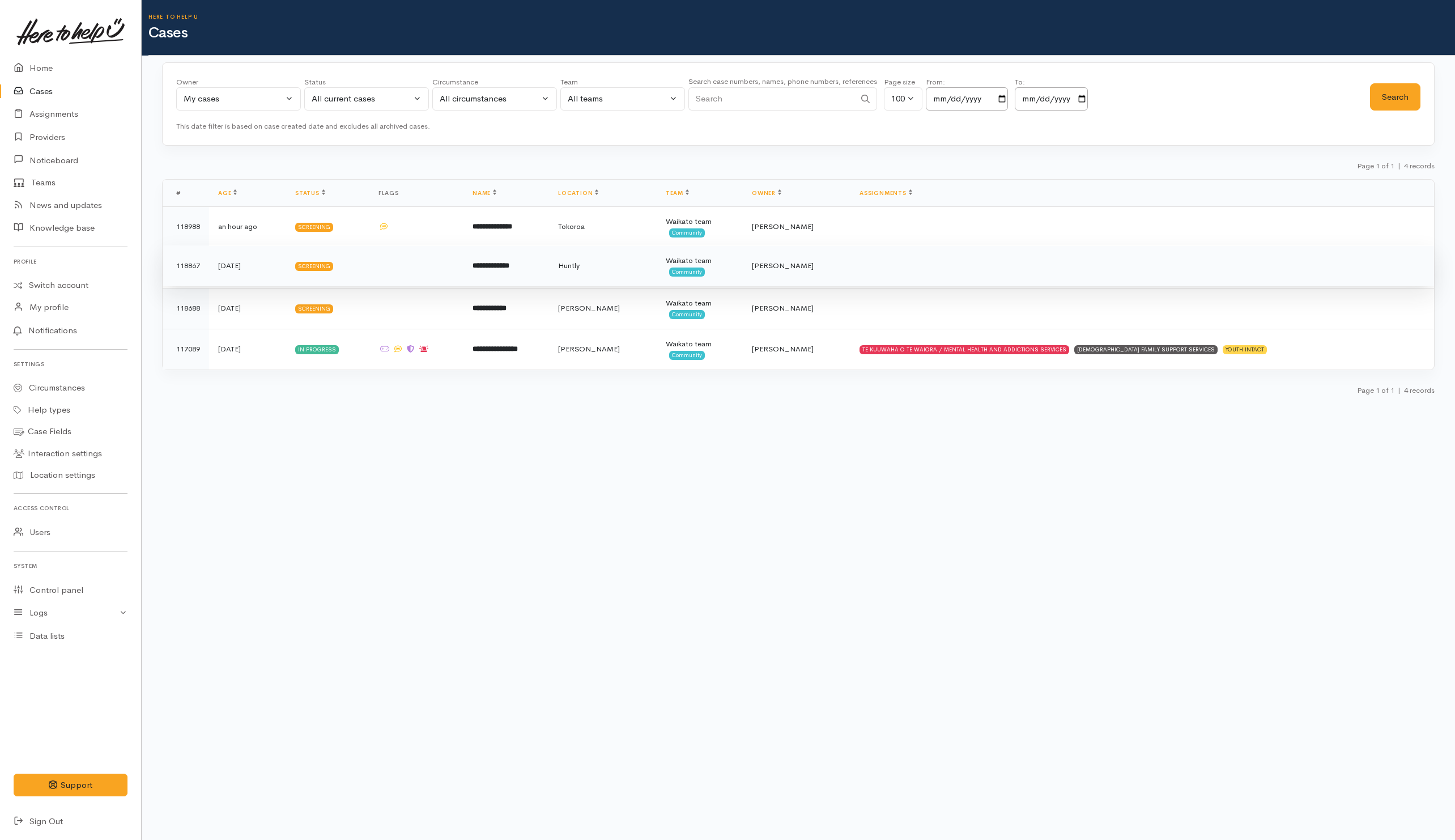
click at [928, 265] on td at bounding box center [1142, 266] width 584 height 41
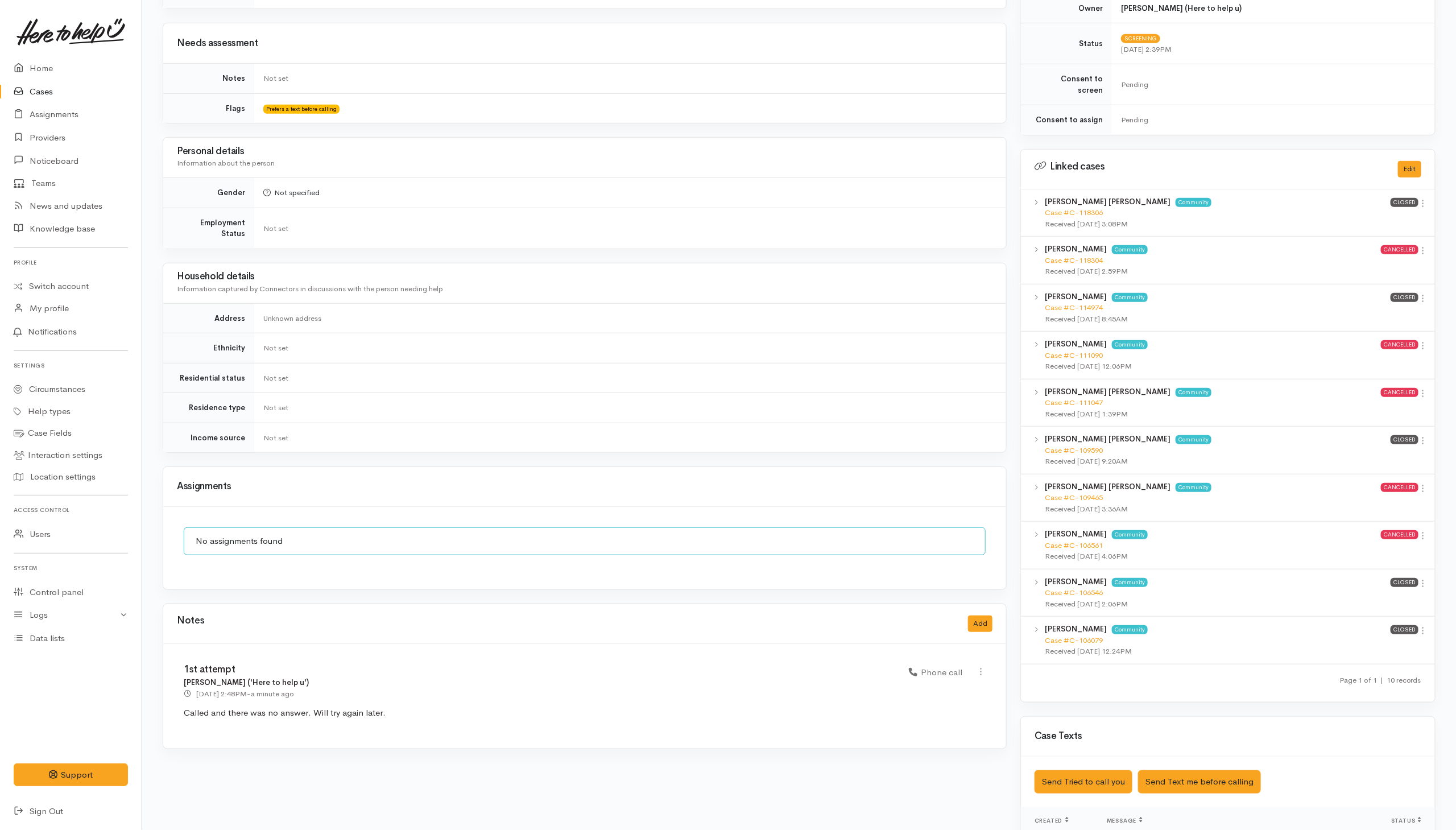
scroll to position [513, 0]
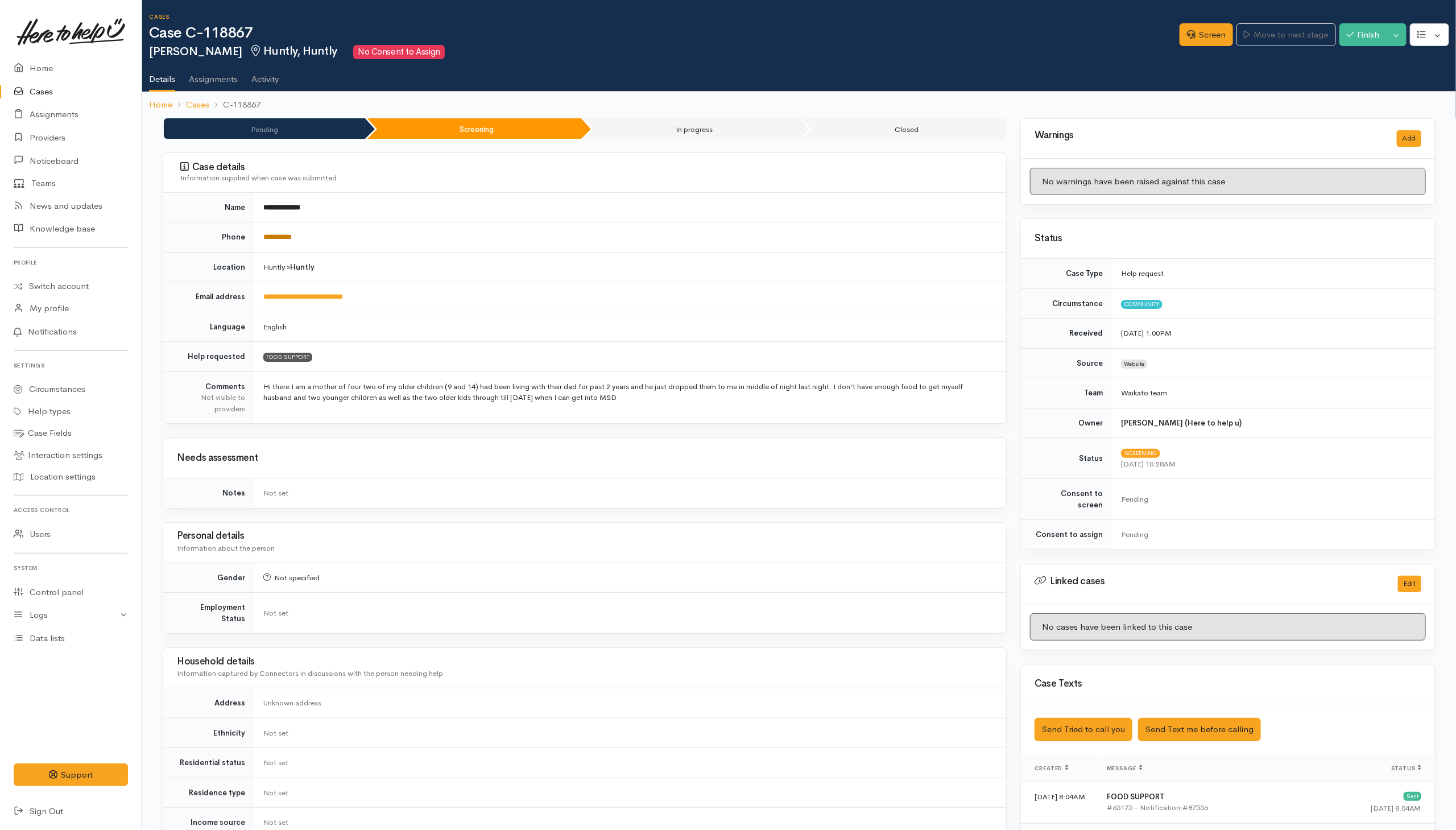
click at [268, 236] on link "**********" at bounding box center [277, 237] width 28 height 8
click at [713, 553] on td "Not set" at bounding box center [630, 733] width 752 height 30
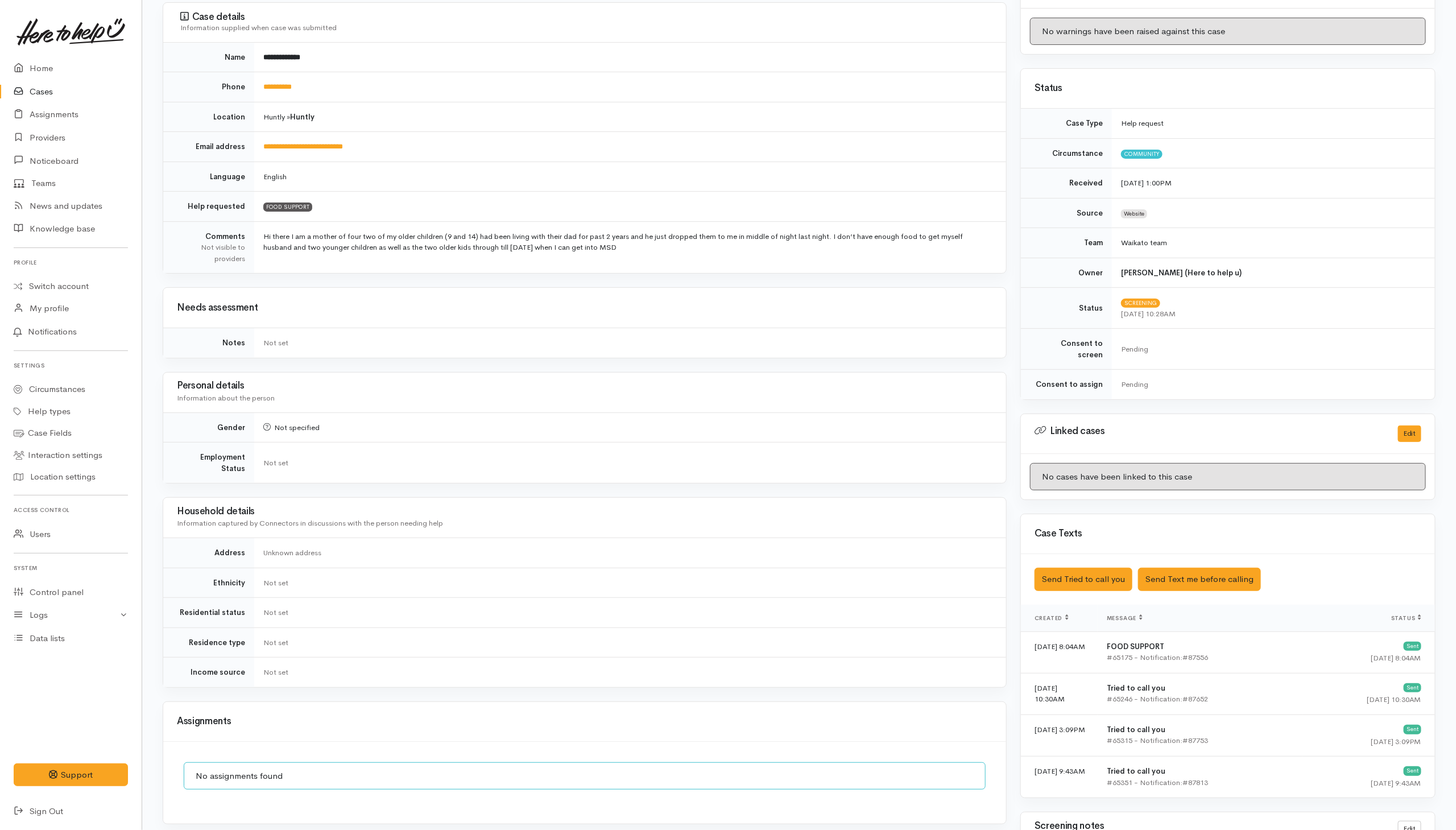
scroll to position [99, 0]
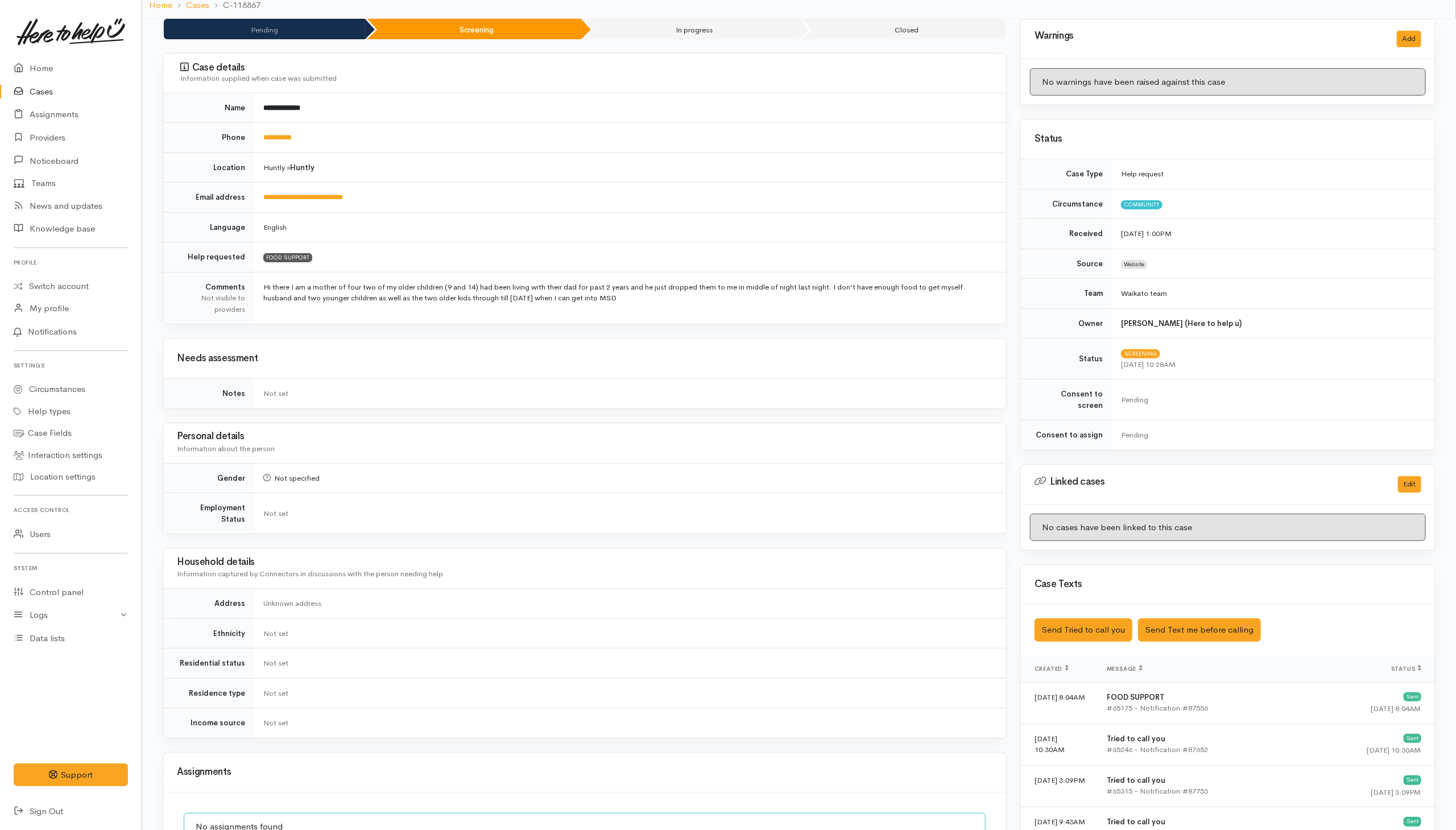
drag, startPoint x: 541, startPoint y: 342, endPoint x: 563, endPoint y: 388, distance: 51.0
click at [544, 342] on div "Needs assessment" at bounding box center [585, 358] width 843 height 40
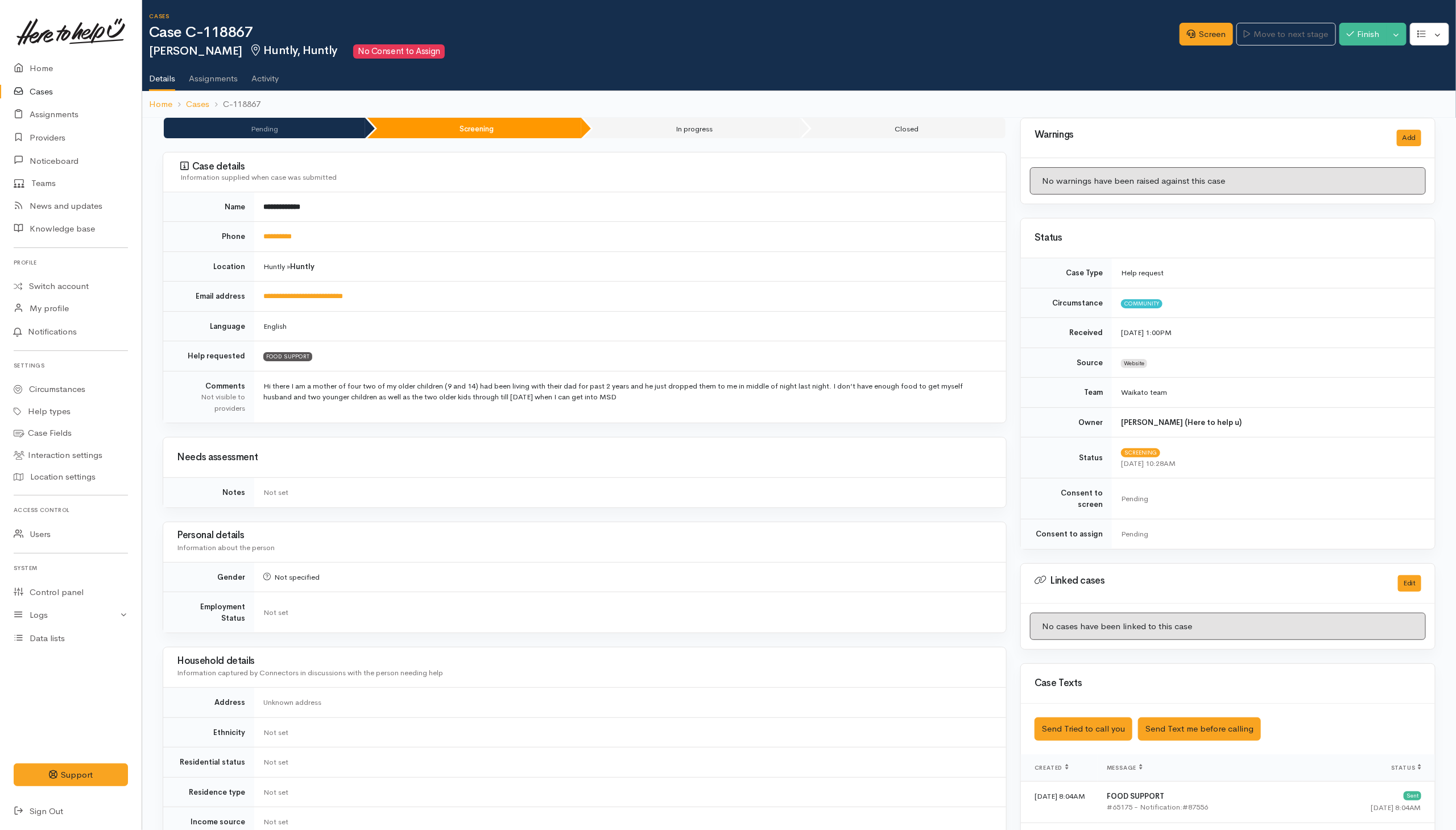
scroll to position [0, 0]
drag, startPoint x: 827, startPoint y: 241, endPoint x: 834, endPoint y: 239, distance: 7.3
click at [827, 241] on td "**********" at bounding box center [630, 238] width 752 height 30
click at [968, 39] on link "Screen" at bounding box center [1206, 35] width 53 height 23
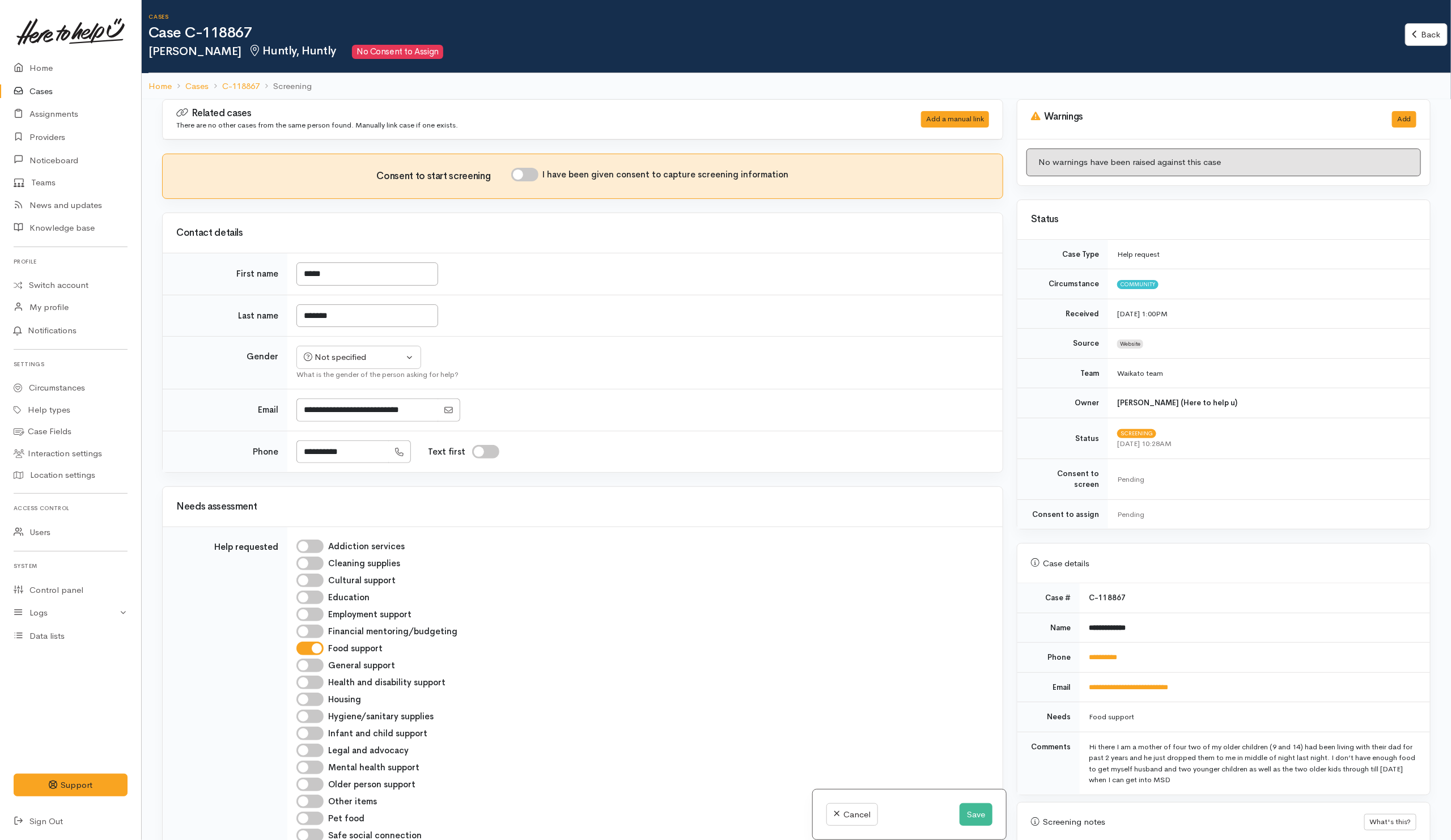
click at [531, 179] on input "I have been given consent to capture screening information" at bounding box center [525, 175] width 27 height 14
checkbox input "true"
click at [742, 357] on td "Not specified Male Female Diverse Not specified What is the gender of the perso…" at bounding box center [645, 363] width 715 height 53
click at [403, 364] on div "Not specified" at bounding box center [353, 357] width 100 height 13
click at [639, 388] on td "Not specified Male Female Diverse Not specified Not specified Male Female Diver…" at bounding box center [645, 363] width 715 height 53
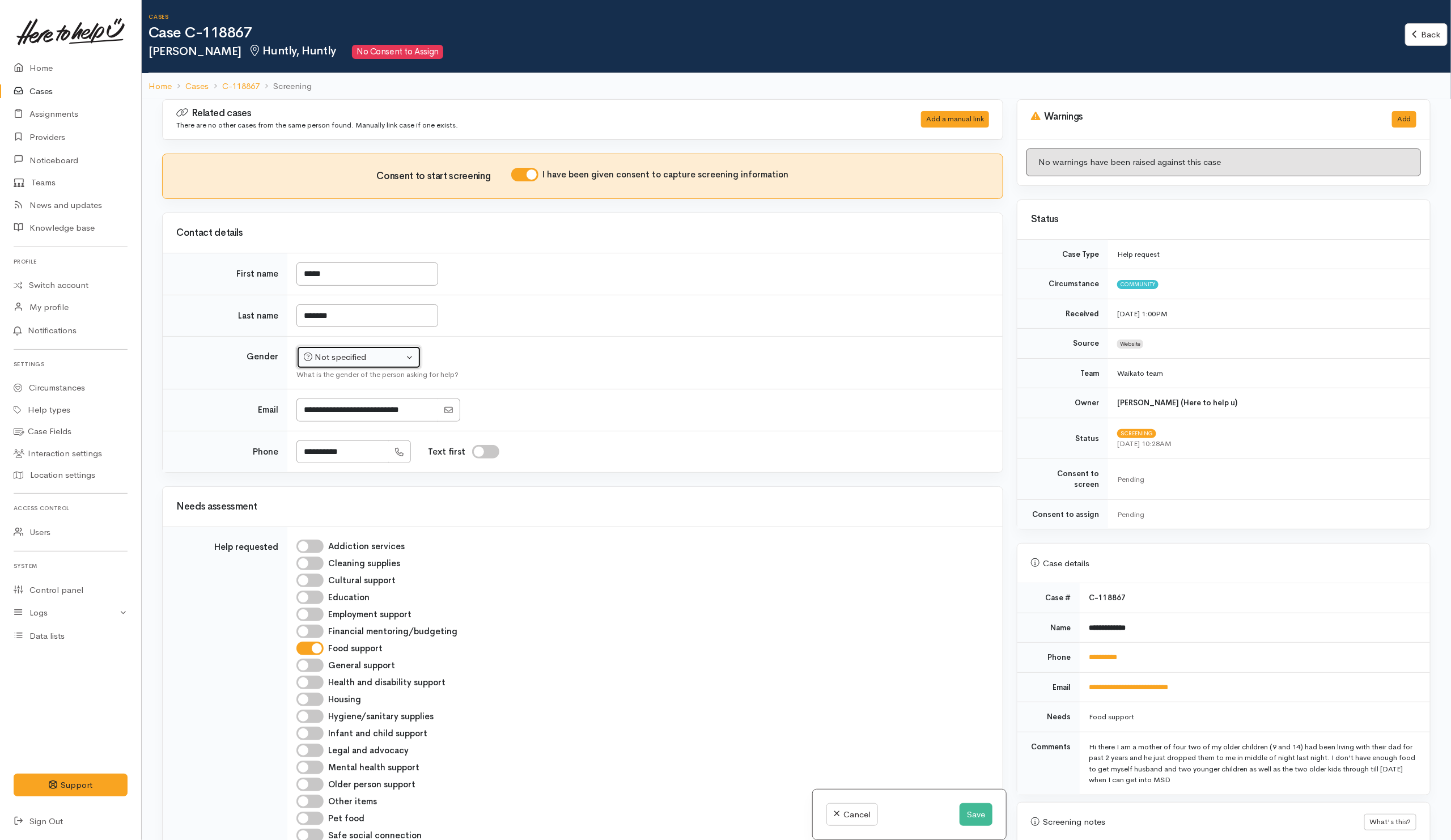
click at [330, 364] on div "Not specified" at bounding box center [353, 357] width 100 height 13
click at [339, 422] on span "Female" at bounding box center [367, 418] width 97 height 13
select select "[DEMOGRAPHIC_DATA]"
click at [563, 315] on td "*******" at bounding box center [645, 315] width 715 height 42
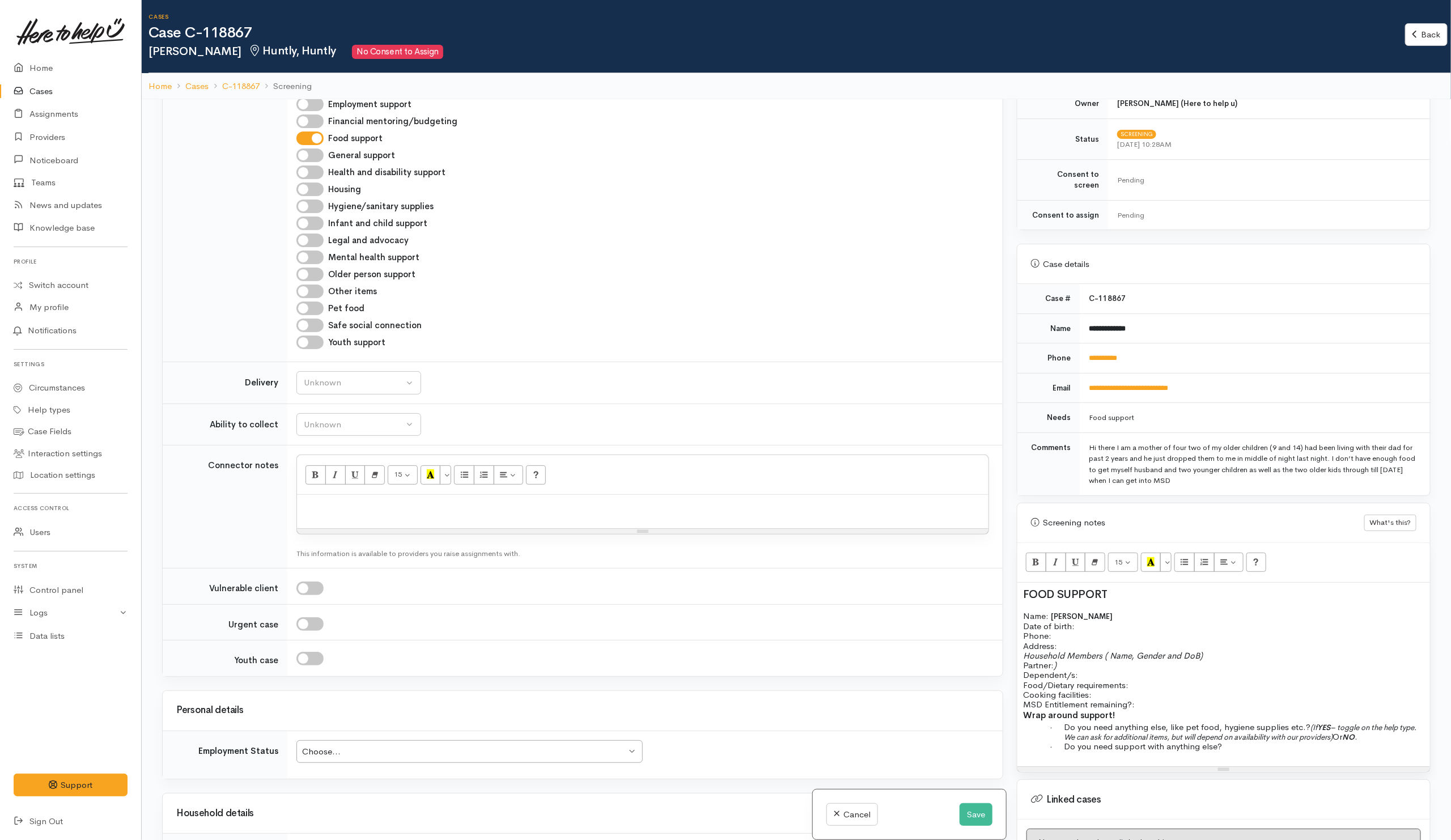
scroll to position [448, 0]
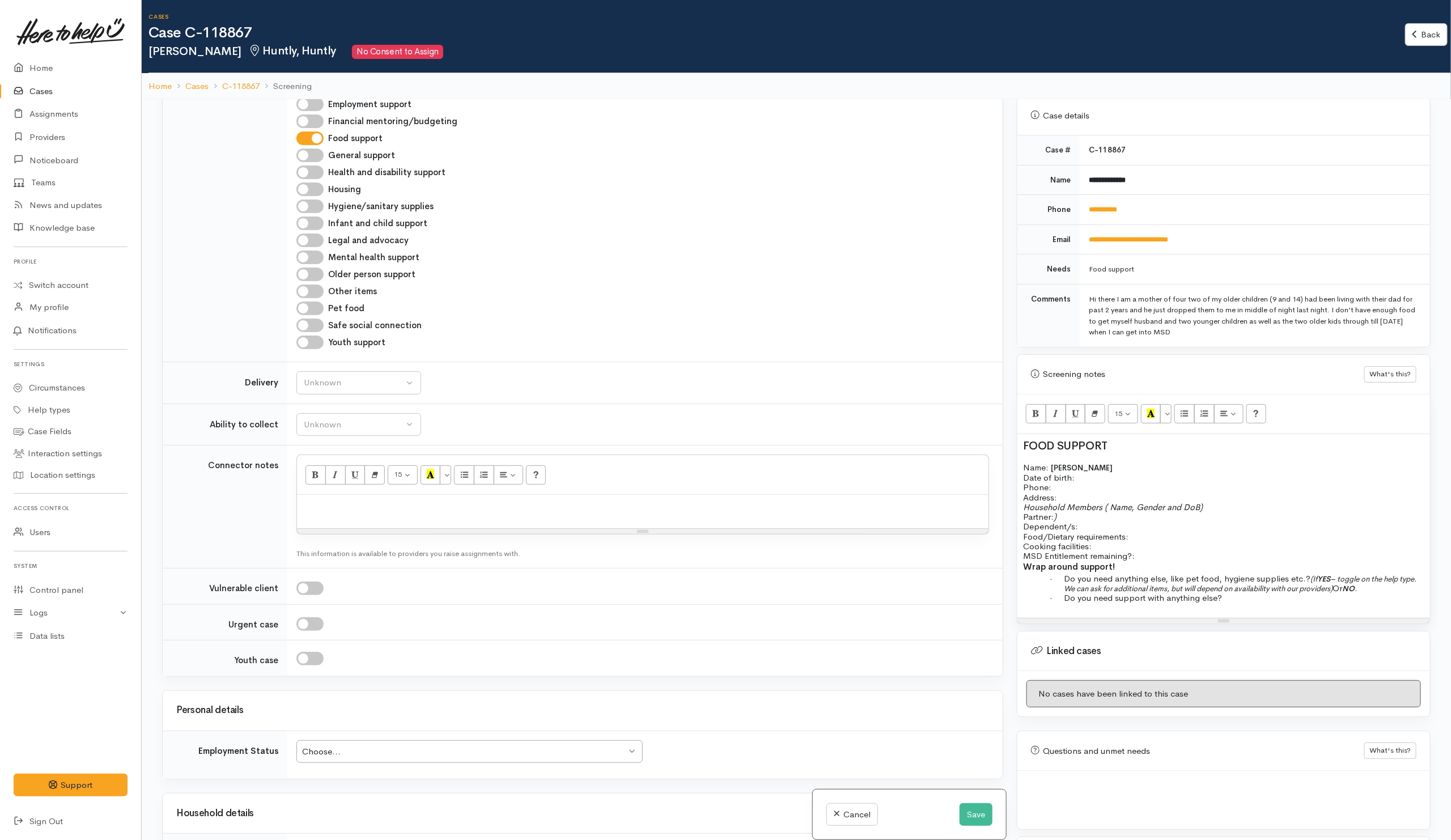
drag, startPoint x: 1150, startPoint y: 470, endPoint x: 1223, endPoint y: 464, distance: 73.2
click at [1153, 469] on p "Name: Paige McGuire Date of birth: Phone:" at bounding box center [1223, 477] width 401 height 30
click at [1131, 471] on p "Name: Paige McGuire Date of birth: Phone:" at bounding box center [1223, 477] width 401 height 30
click at [1087, 493] on p "Address:" at bounding box center [1223, 497] width 401 height 10
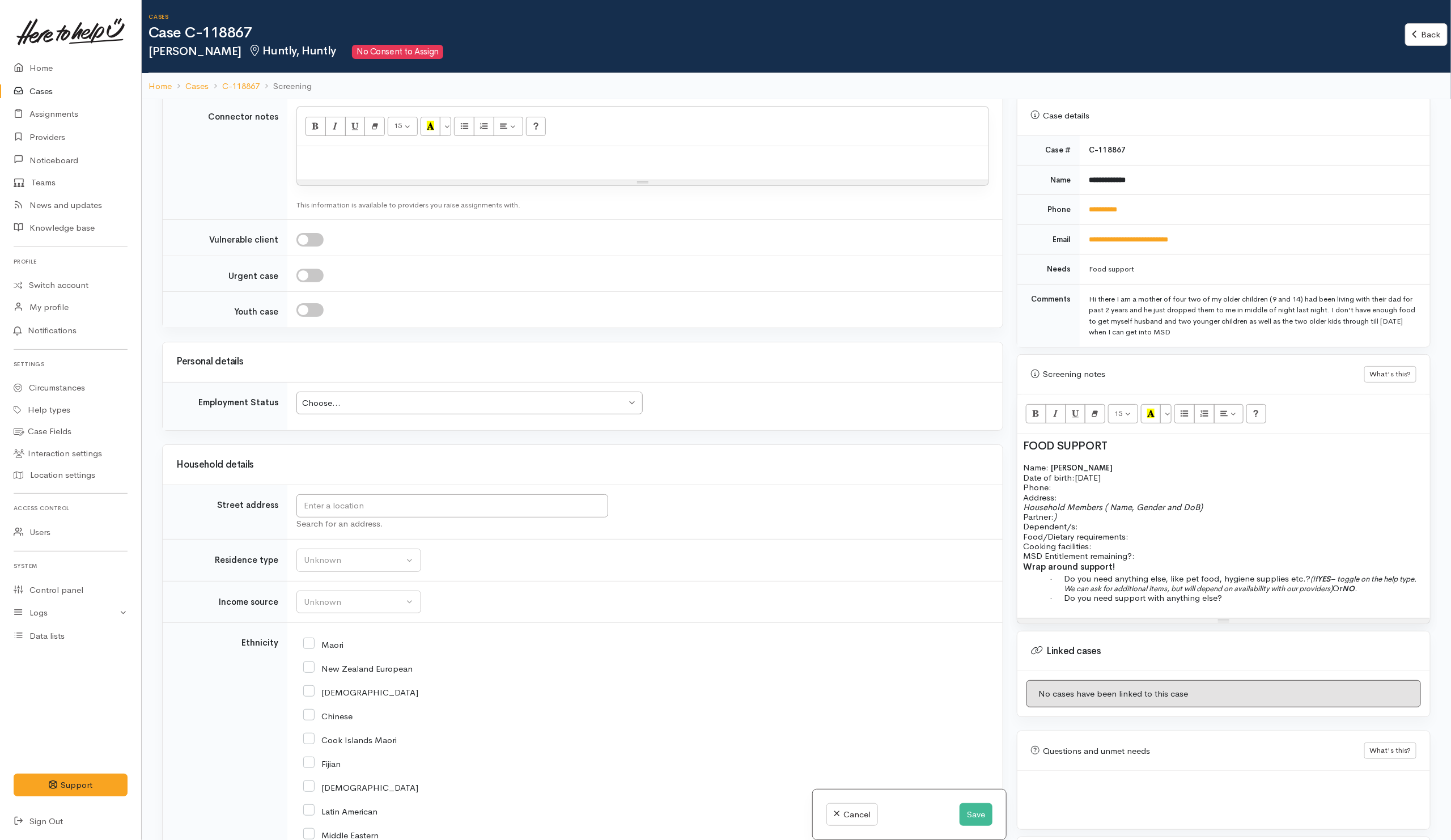
scroll to position [1020, 0]
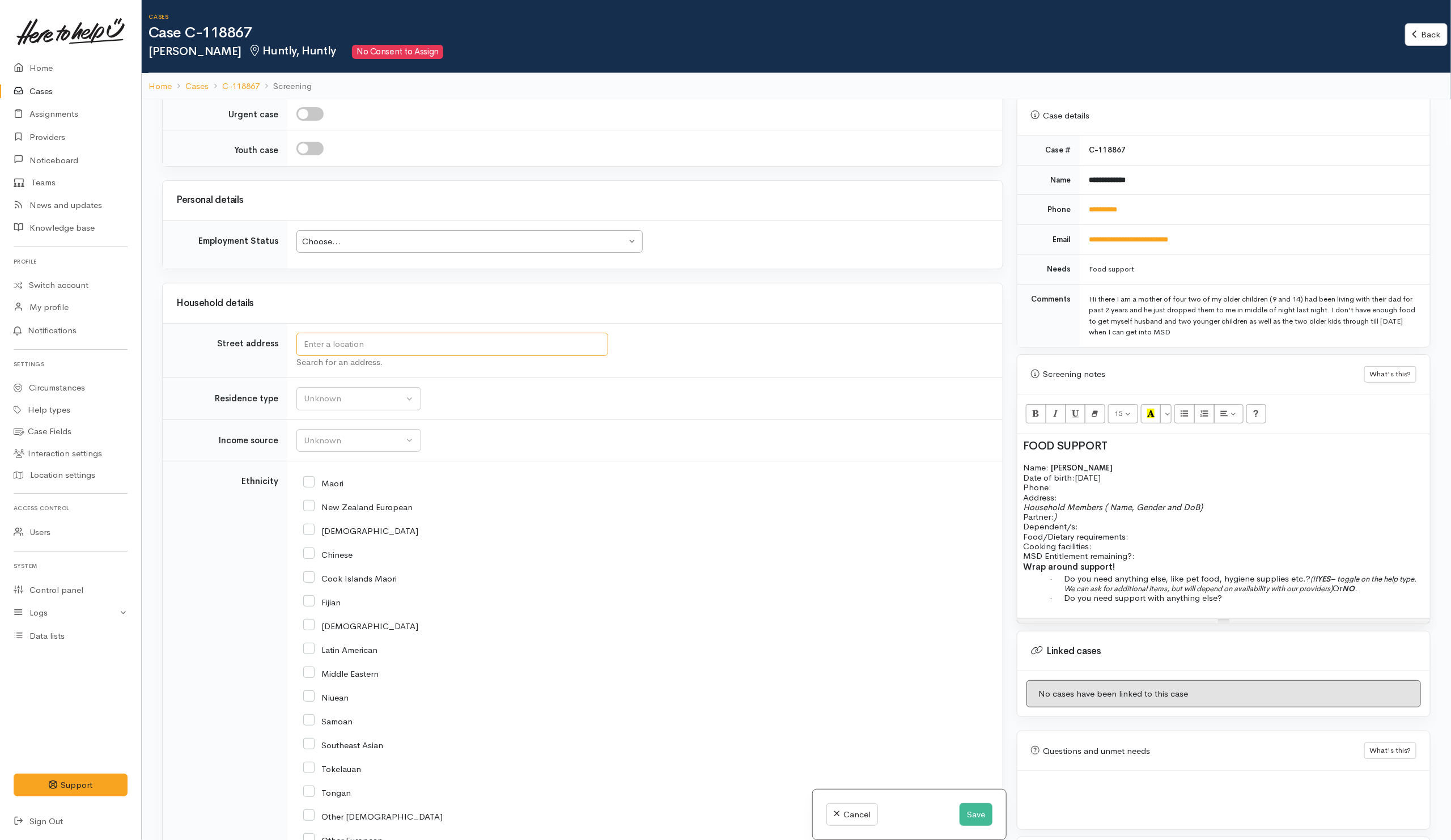
click at [361, 354] on input "text" at bounding box center [452, 344] width 312 height 23
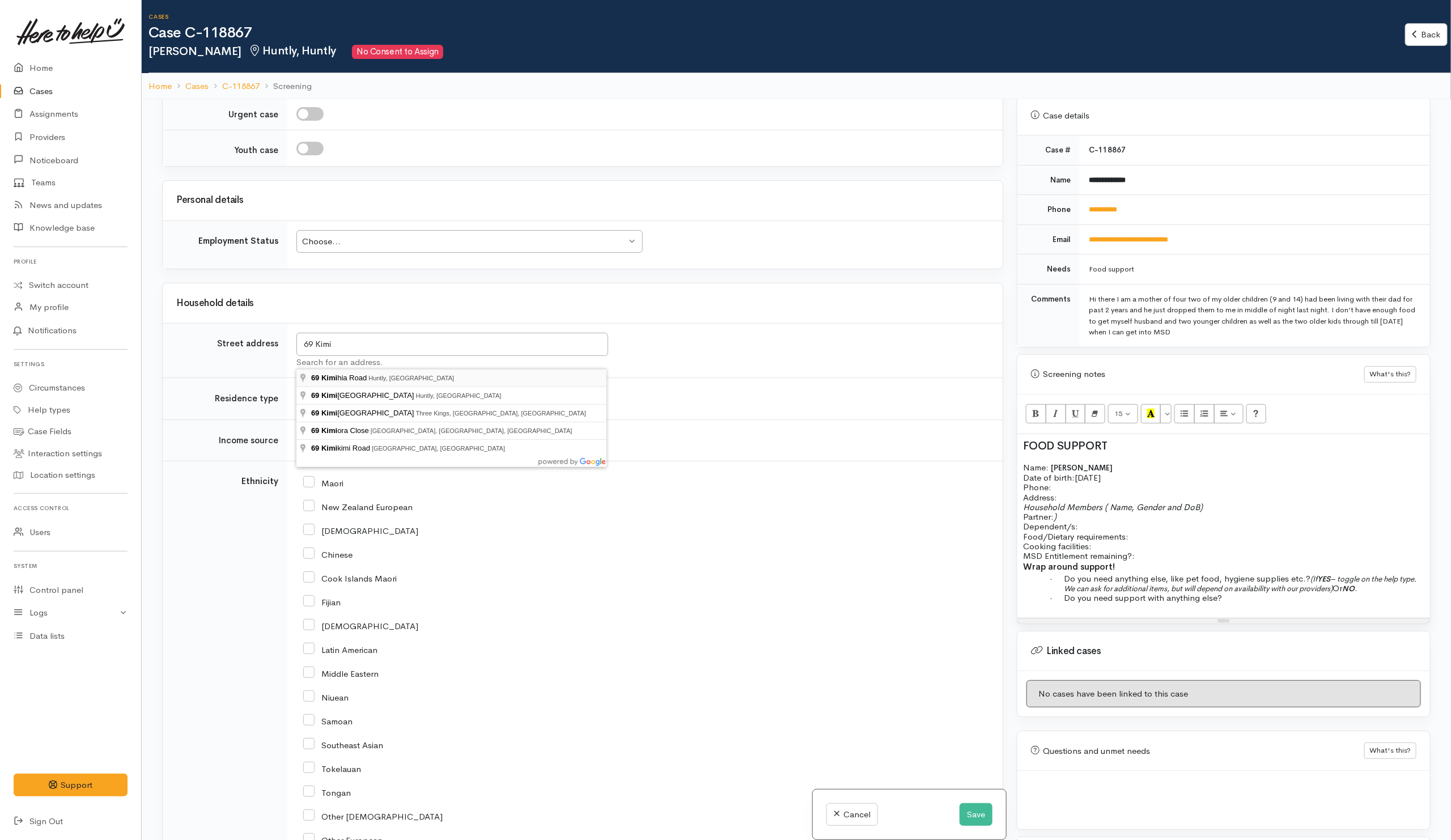
type input "69 Kimihia Road, Huntly, New Zealand"
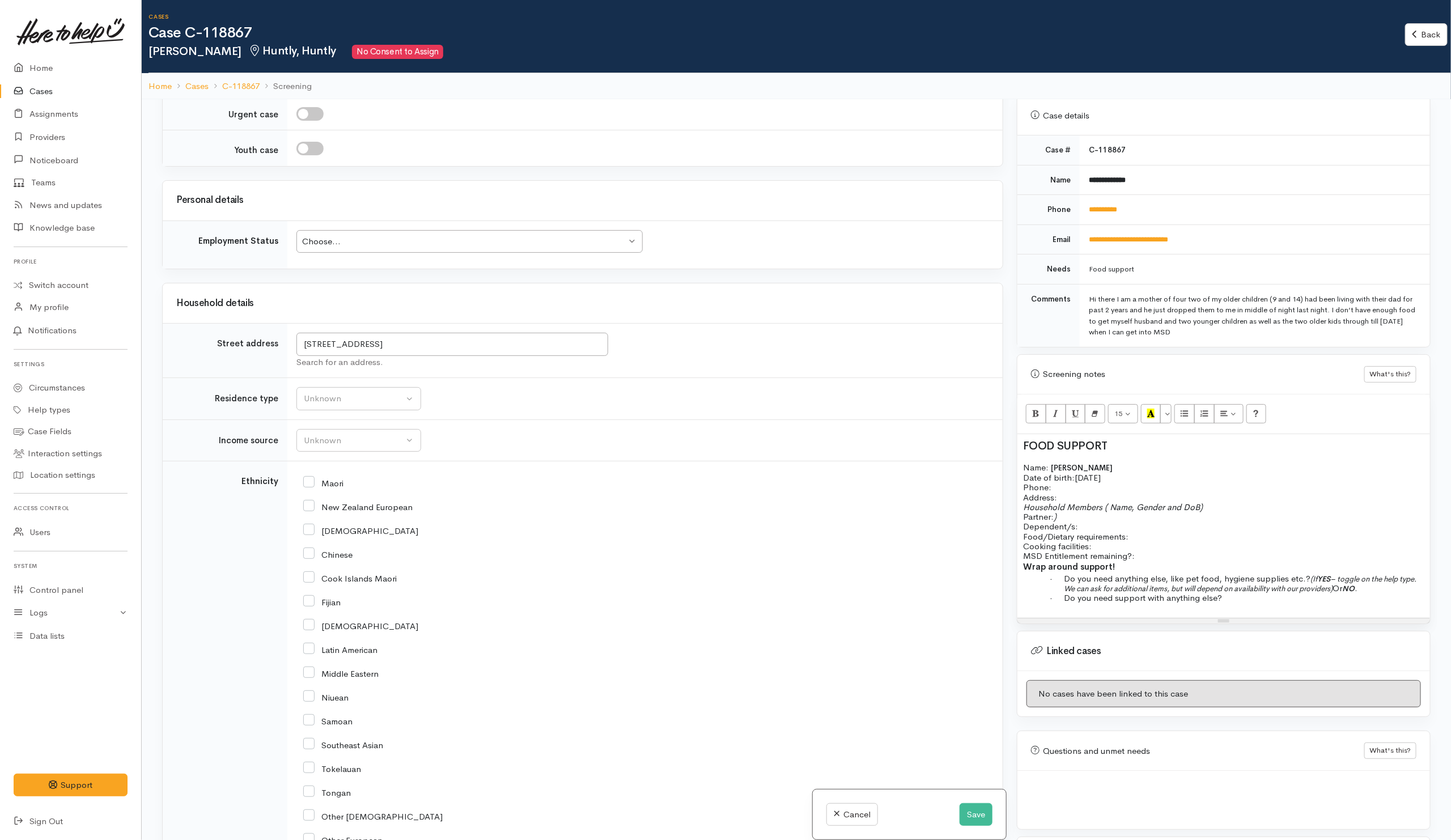
click at [386, 393] on td "Unknown Emergency accommodation Homeless Other Own home Private rental Public /…" at bounding box center [645, 399] width 715 height 42
click at [386, 405] on div "Unknown" at bounding box center [353, 399] width 100 height 13
drag, startPoint x: 318, startPoint y: 552, endPoint x: 332, endPoint y: 553, distance: 14.0
click at [318, 546] on span "Private rental" at bounding box center [336, 539] width 50 height 13
select select "2"
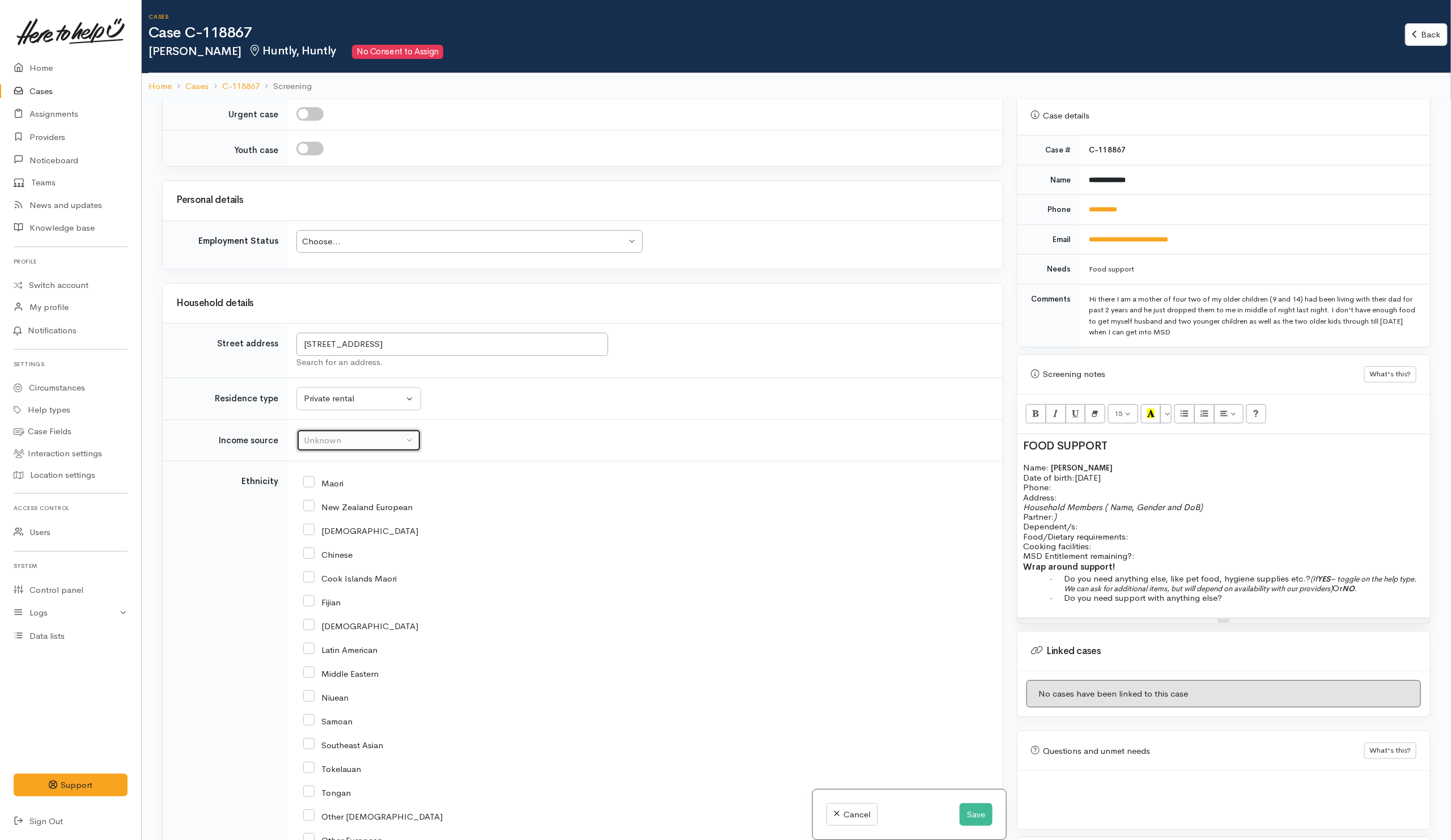
click at [400, 447] on div "Unknown" at bounding box center [353, 440] width 100 height 13
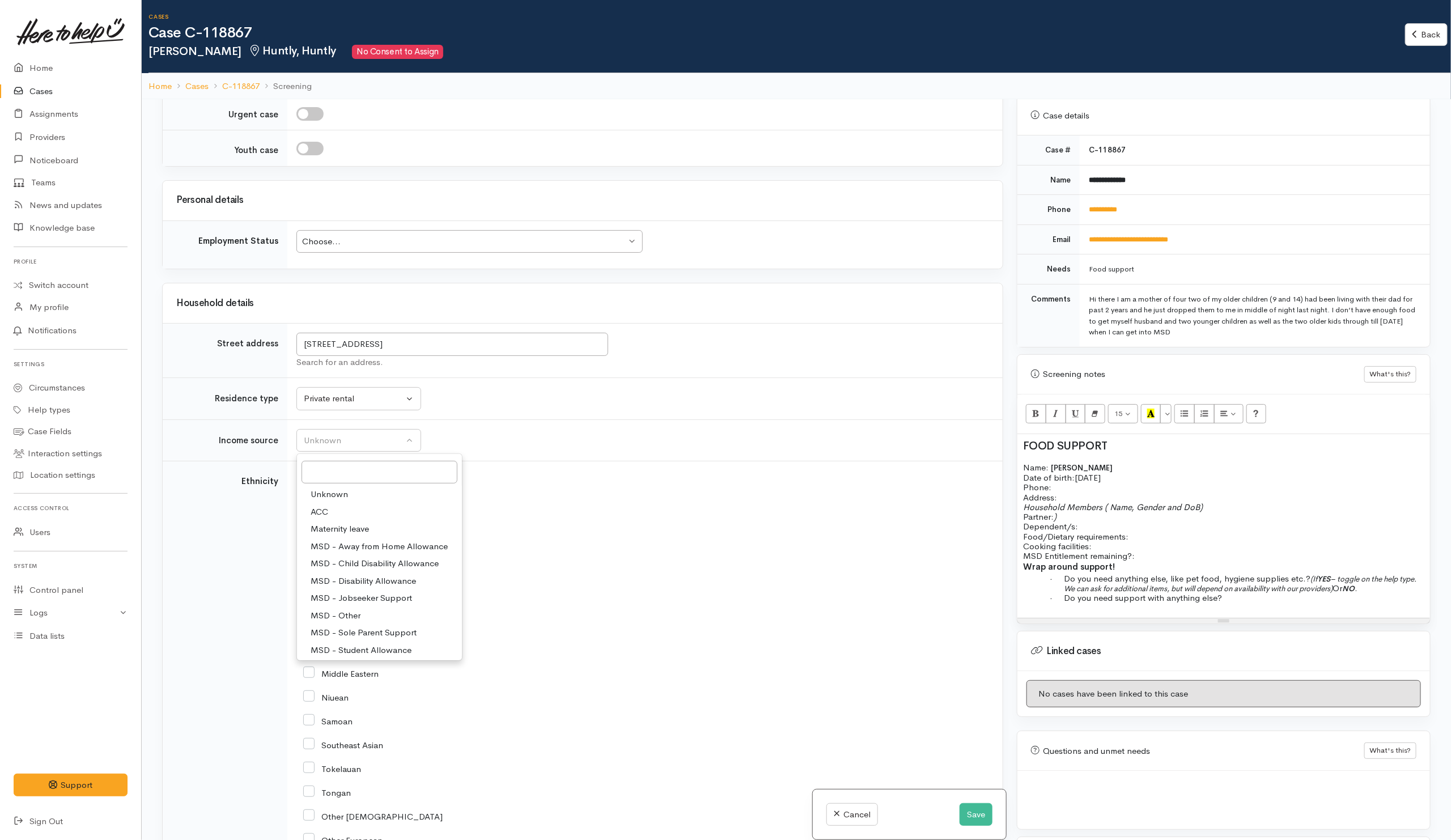
click at [565, 443] on td "Unknown ACC Maternity leave MSD - Away from Home Allowance MSD - Child Disabili…" at bounding box center [645, 440] width 715 height 42
click at [1168, 535] on p "Food/Dietary requirements: Cooking facilities: MSD Entitlement remaining?:" at bounding box center [1223, 546] width 401 height 30
click at [1158, 551] on p "Food/Dietary requirements: Cooking facilities: MSD Entitlement remaining?:" at bounding box center [1223, 546] width 401 height 30
click at [1316, 600] on div "FOOD SUPPORT Name: Paige McGuire Date of birth: 20/11/1993 Phone: Address: Hous…" at bounding box center [1223, 525] width 413 height 183
click at [1190, 551] on p "Food/Dietary requirements: Cooking facilities: MSD Entitlement remaining?:" at bounding box center [1223, 546] width 401 height 30
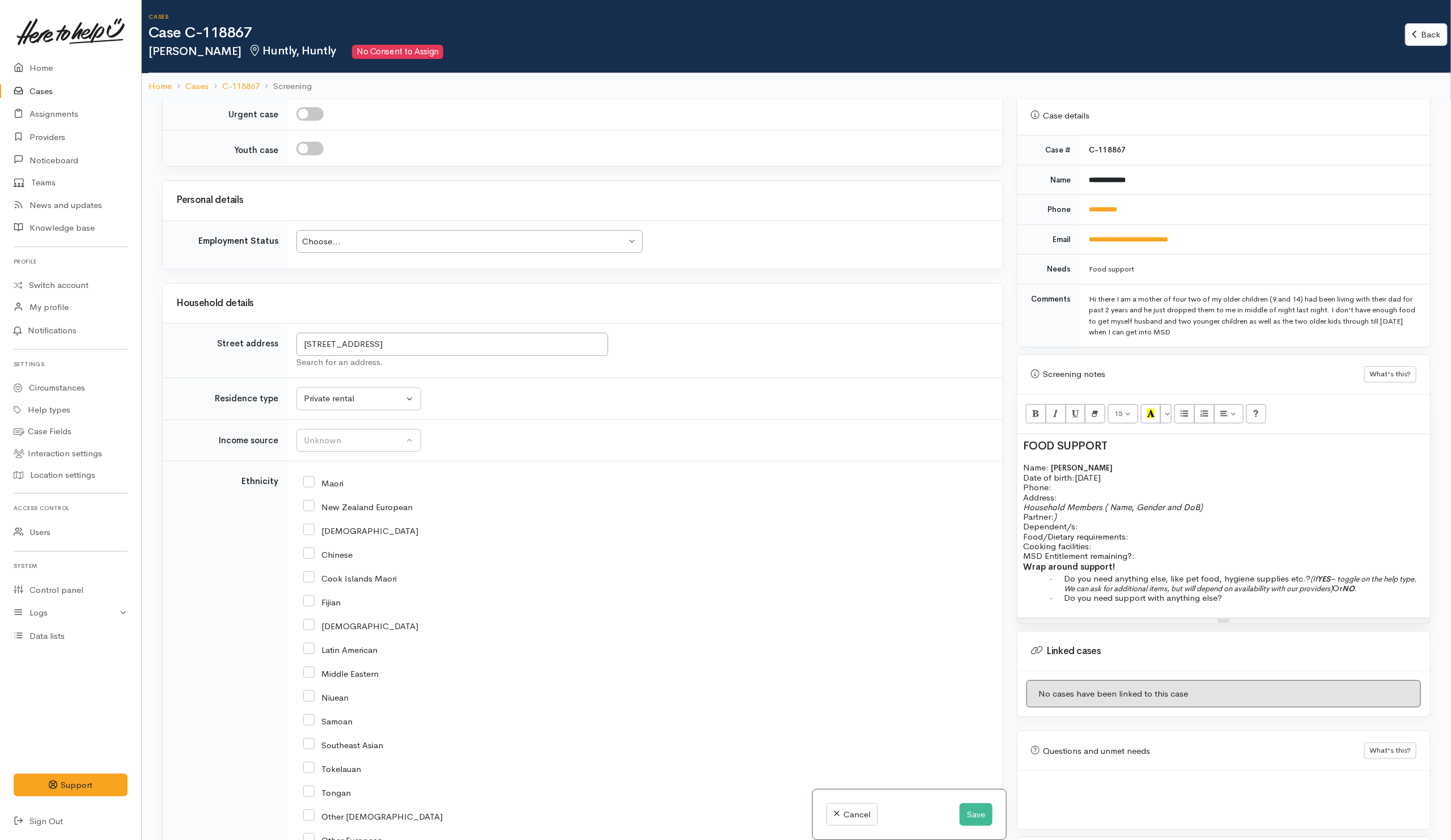
click at [1253, 600] on div "FOOD SUPPORT Name: Paige McGuire Date of birth: 20/11/1993 Phone: Address: Hous…" at bounding box center [1223, 525] width 413 height 183
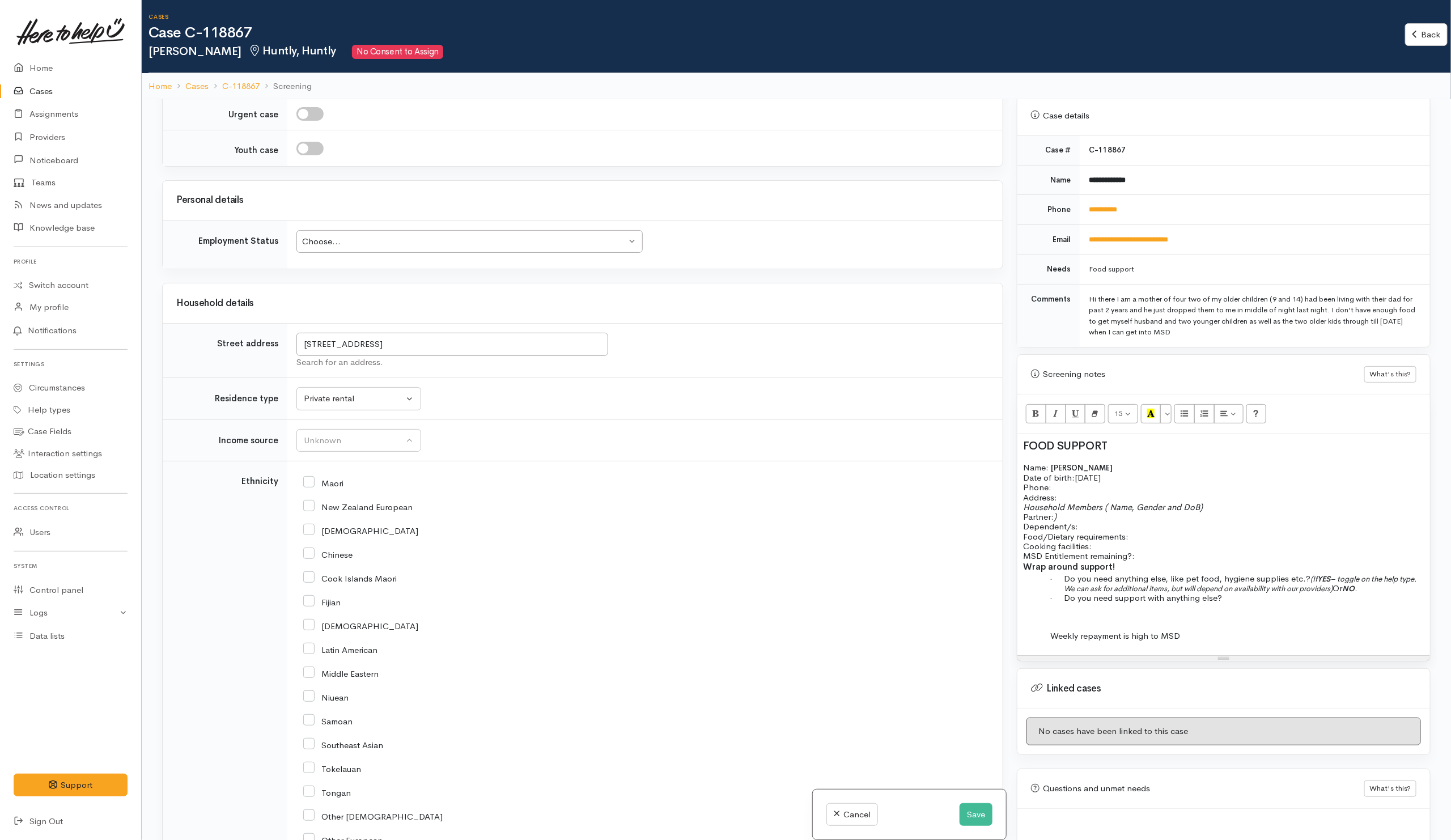
click at [1230, 539] on p "Food/Dietary requirements: Cooking facilities: MSD Entitlement remaining?:" at bounding box center [1223, 546] width 401 height 30
click at [1231, 549] on p "Food/Dietary requirements: Cooking facilities: MSD Entitlement remaining?:" at bounding box center [1223, 546] width 401 height 30
drag, startPoint x: 1229, startPoint y: 551, endPoint x: 1229, endPoint y: 544, distance: 7.0
click at [1229, 548] on p "Food/Dietary requirements: Cooking facilities: MSD Entitlement remaining?: $1.25" at bounding box center [1223, 546] width 401 height 30
click at [374, 447] on div "Unknown" at bounding box center [353, 440] width 100 height 13
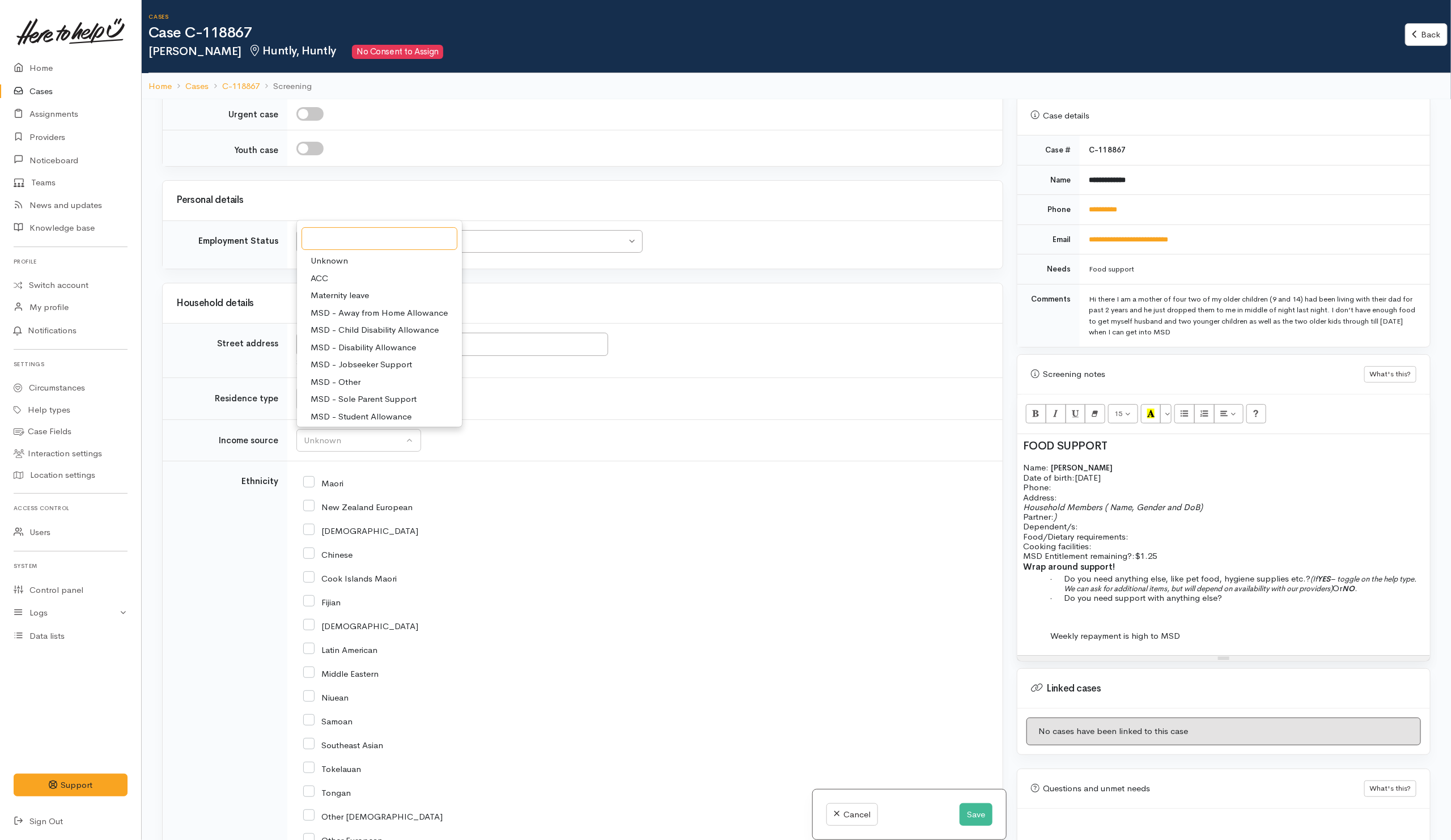
scroll to position [85, 0]
click at [389, 286] on span "MSD - Jobseeker Support" at bounding box center [361, 279] width 101 height 13
select select "4"
click at [1222, 631] on p "Weekly repayment is high to MSD" at bounding box center [1244, 635] width 360 height 10
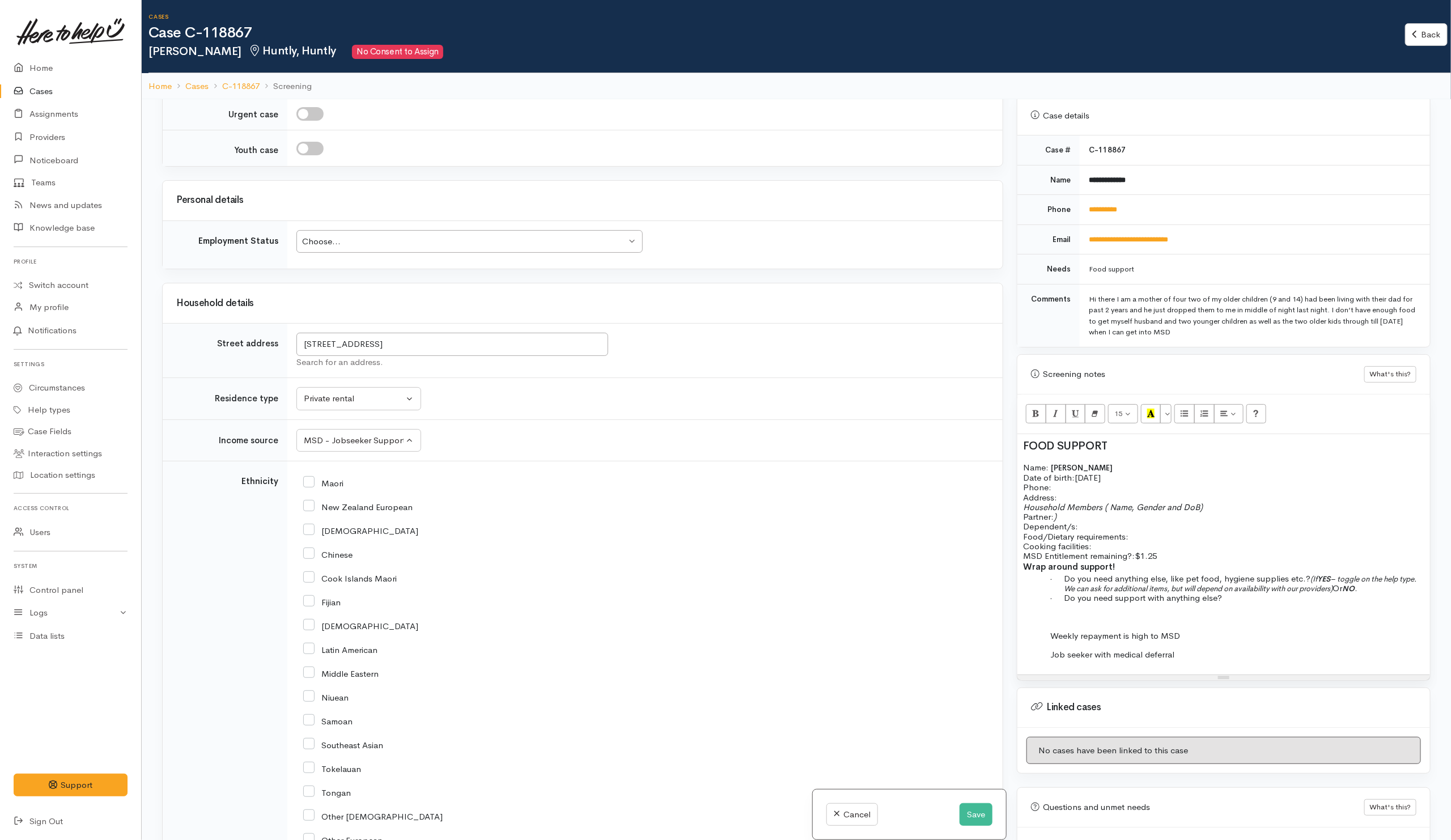
click at [1061, 511] on p "Household Members ( Name, Gender and DoB) Partner: ) Dependent/s:" at bounding box center [1223, 517] width 401 height 30
click at [1066, 511] on p "Household Members ( Name, Gender and DoB) Partner: Dependent/s:" at bounding box center [1223, 517] width 401 height 30
click at [1081, 519] on p "Household Members ( Name, Gender and DoB) Partner: Not living together for Depe…" at bounding box center [1223, 517] width 401 height 30
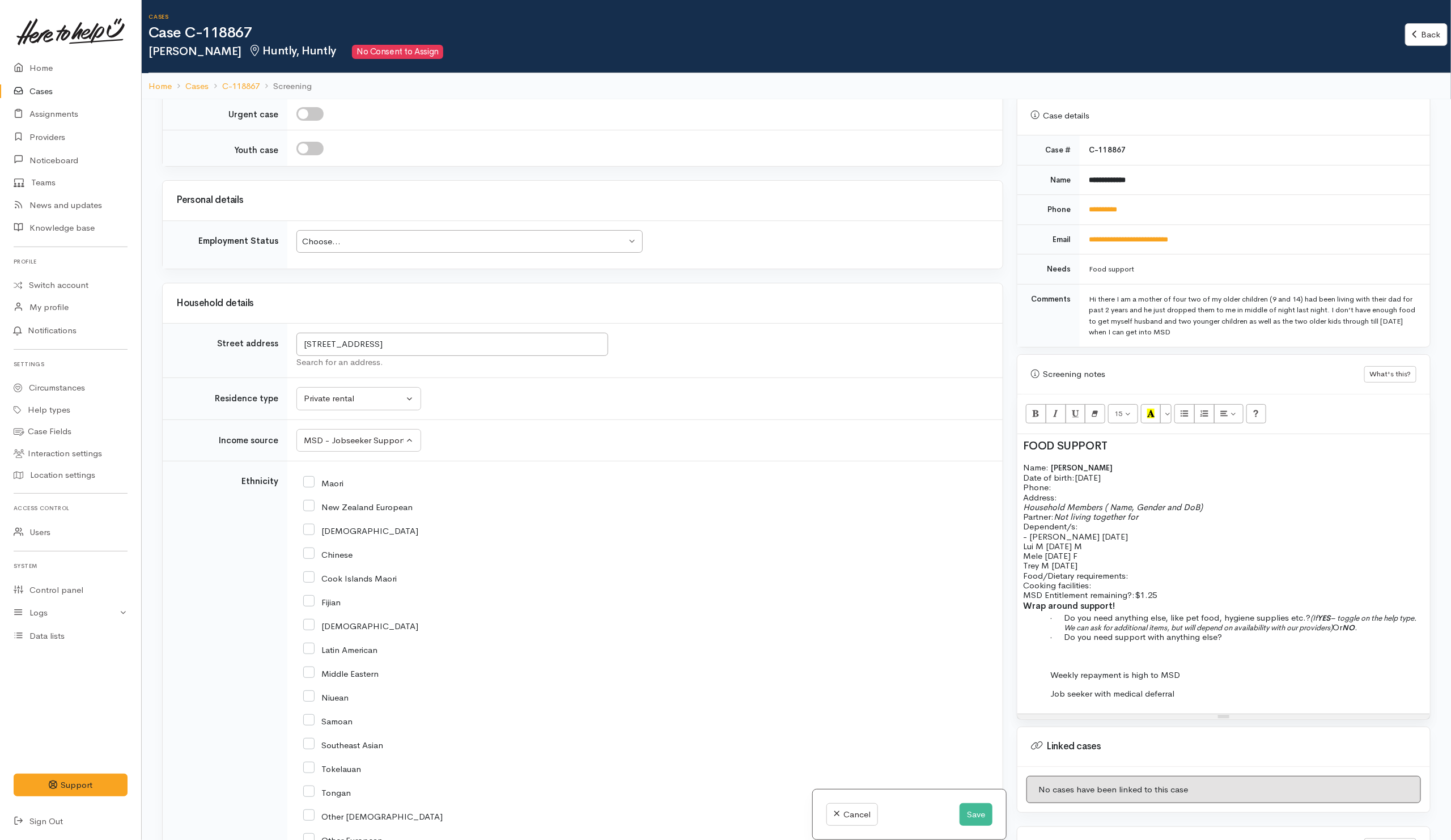
click at [1055, 563] on span "Trey M 26/3/2012" at bounding box center [1050, 565] width 54 height 11
click at [1130, 561] on p "Trey M 6/3/2012" at bounding box center [1223, 565] width 401 height 10
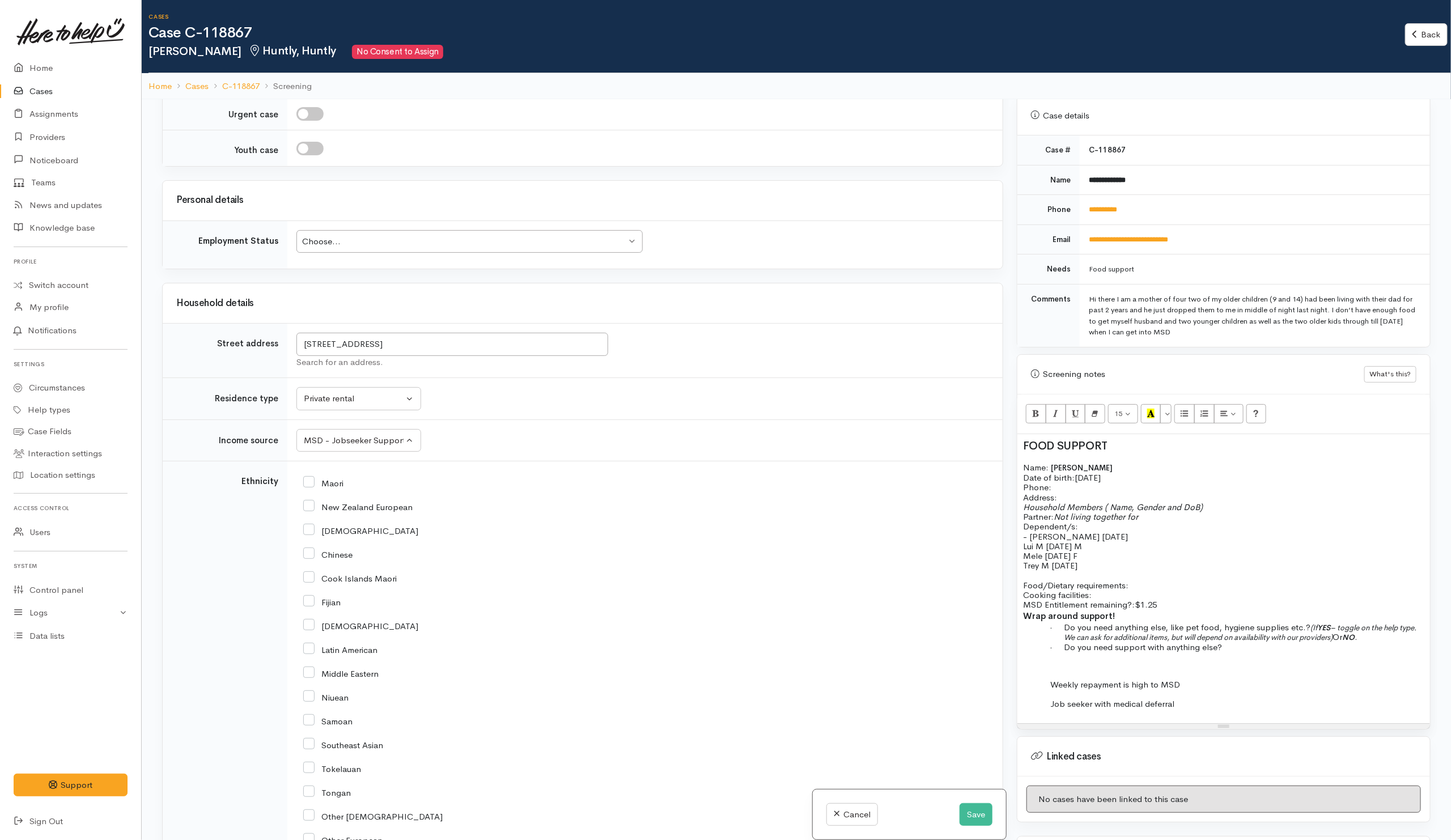
click at [1149, 582] on p "Food/Dietary requirements: Cooking facilities: MSD Entitlement remaining?: $1.25" at bounding box center [1223, 595] width 401 height 30
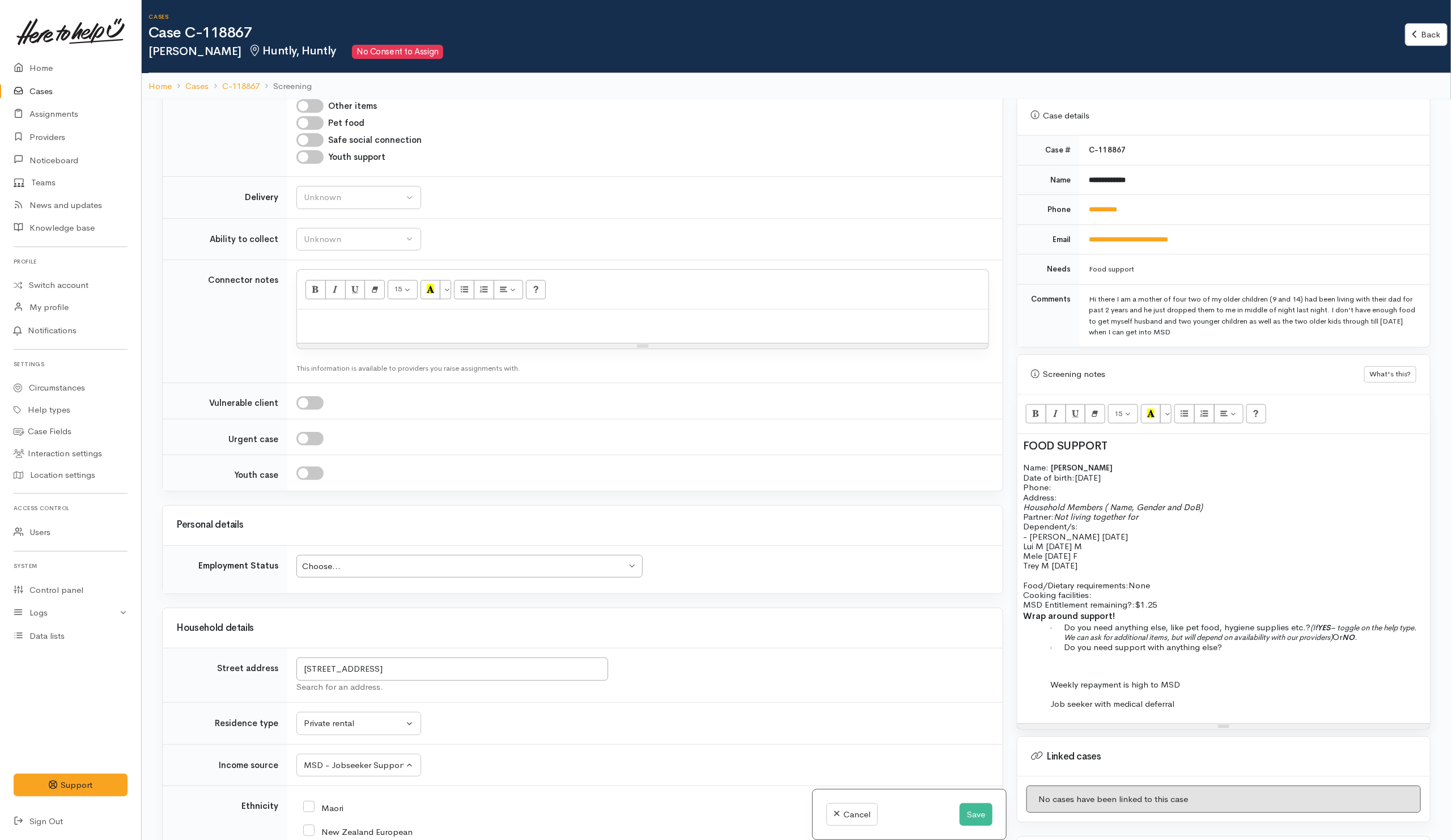
scroll to position [680, 0]
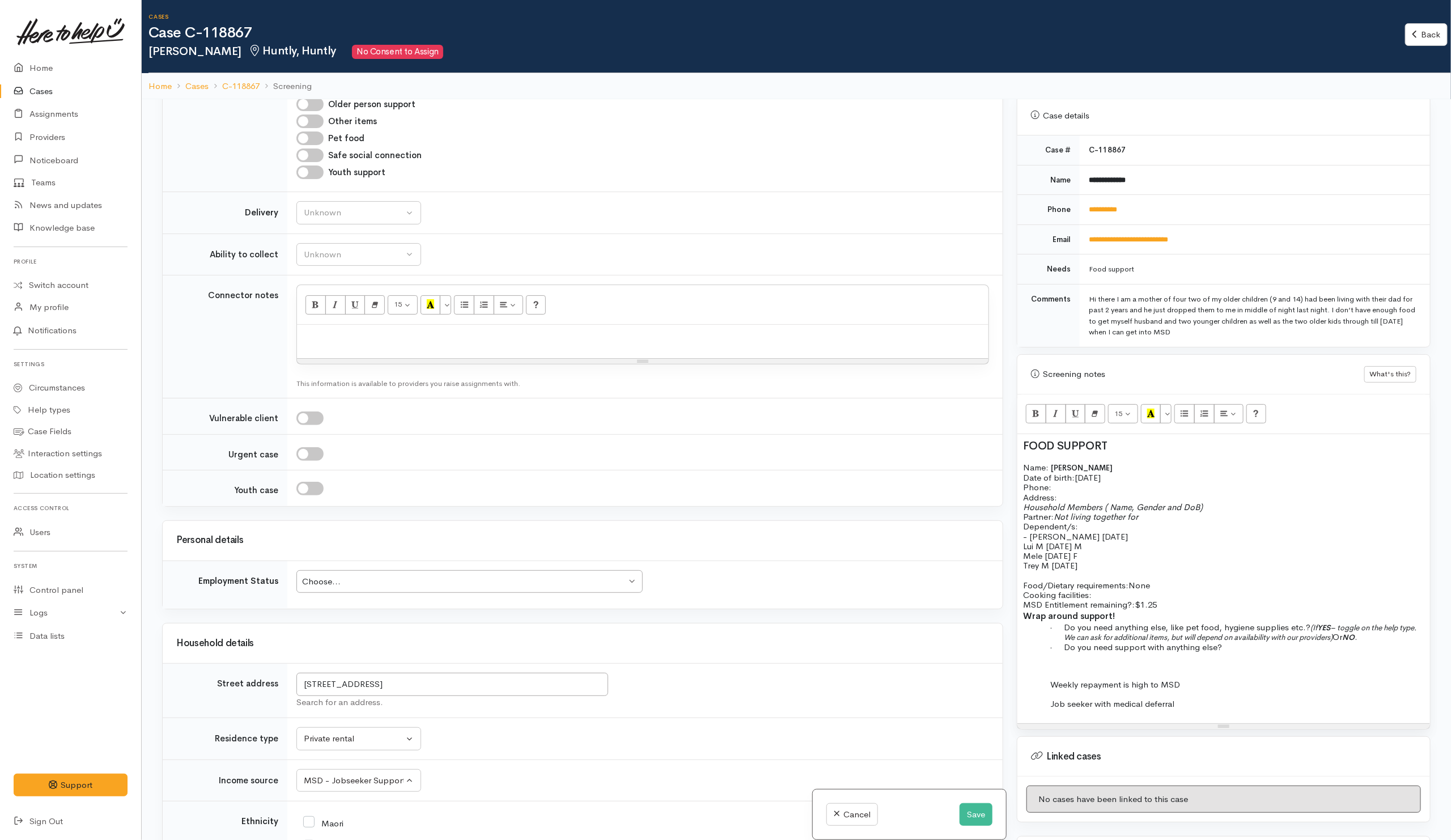
click at [485, 570] on table "Employment Status Choose... Choose... Choose... Unknown Employed casually Emplo…" at bounding box center [583, 585] width 840 height 49
click at [554, 588] on div "Choose..." at bounding box center [464, 581] width 324 height 13
click at [376, 588] on div "Unemployed" at bounding box center [464, 581] width 324 height 13
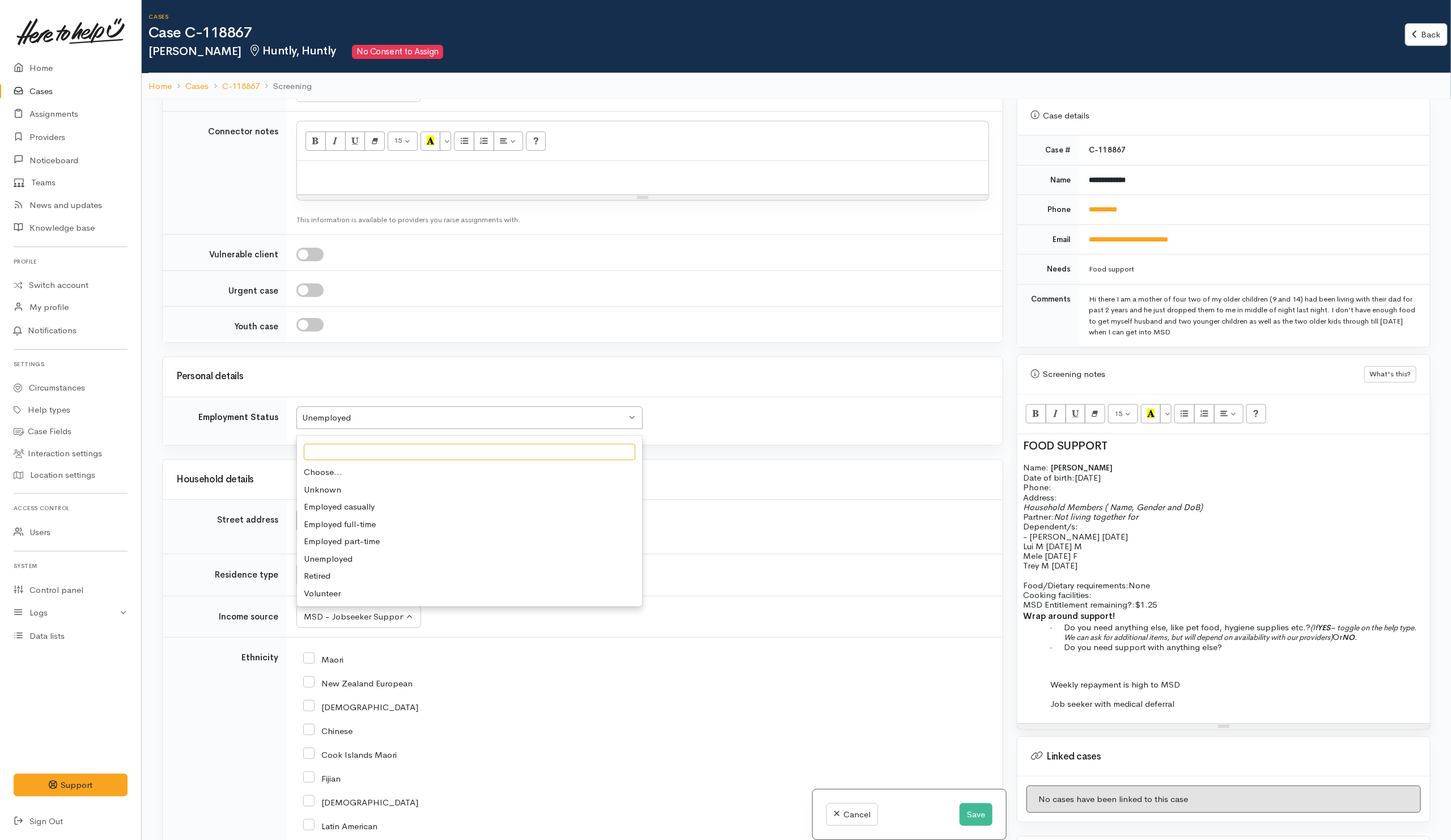
scroll to position [850, 0]
click at [1221, 702] on p "Job seeker with medical deferral" at bounding box center [1244, 703] width 360 height 10
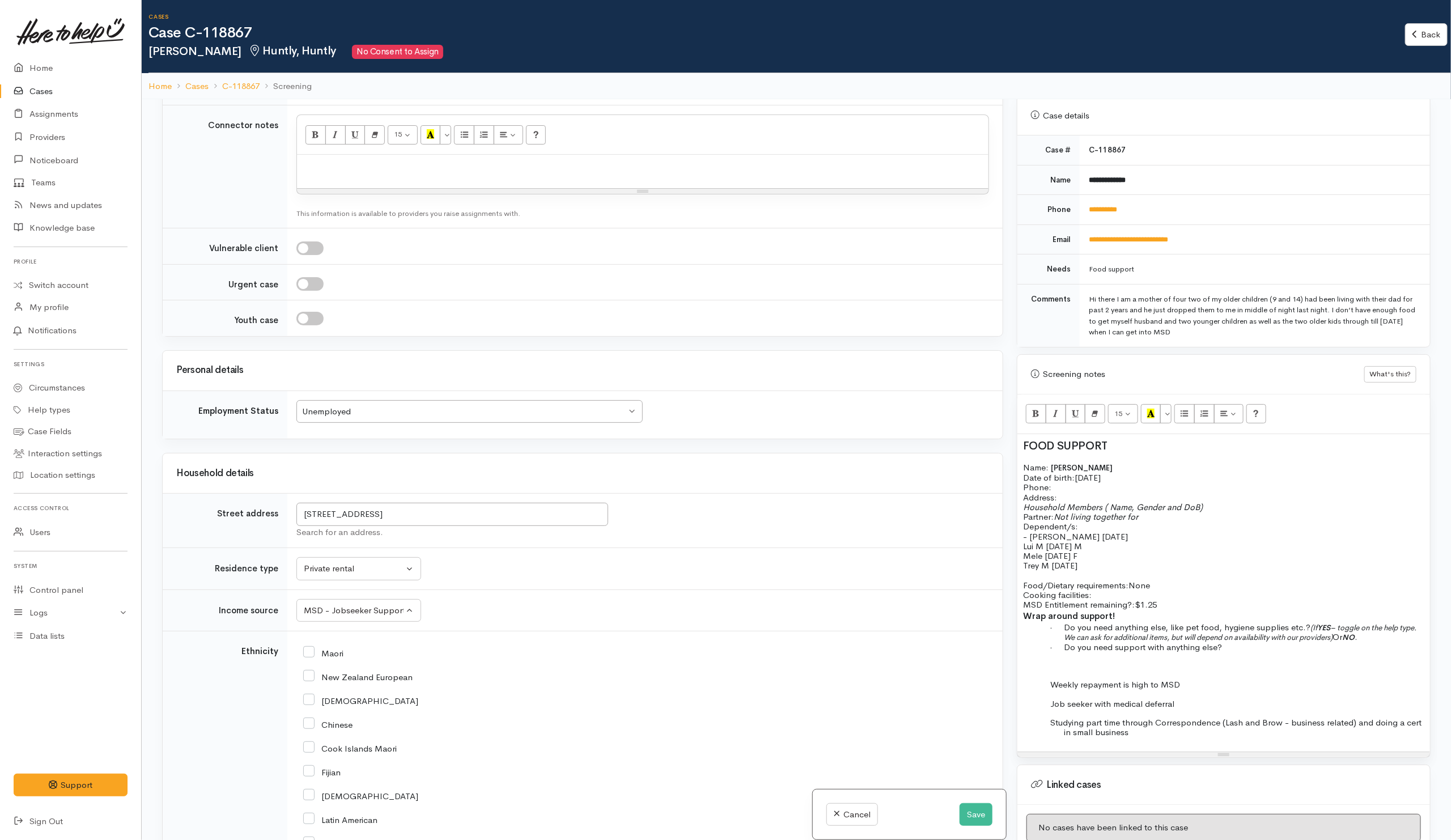
click at [1154, 736] on div "FOOD SUPPORT Name: Paige McGuire Date of birth: 20/11/1993 Phone: Address: Hous…" at bounding box center [1223, 592] width 413 height 318
click at [1354, 717] on span "Studying part time through Correspondence (Lash and Brow - business related) an…" at bounding box center [1236, 727] width 371 height 20
click at [1128, 727] on span "Studying part time through Correspondence (Lash and Brow - business related, an…" at bounding box center [1236, 727] width 371 height 20
click at [1170, 724] on span "Studying part time through Correspondence (Lash and Brow - business related, an…" at bounding box center [1236, 727] width 371 height 20
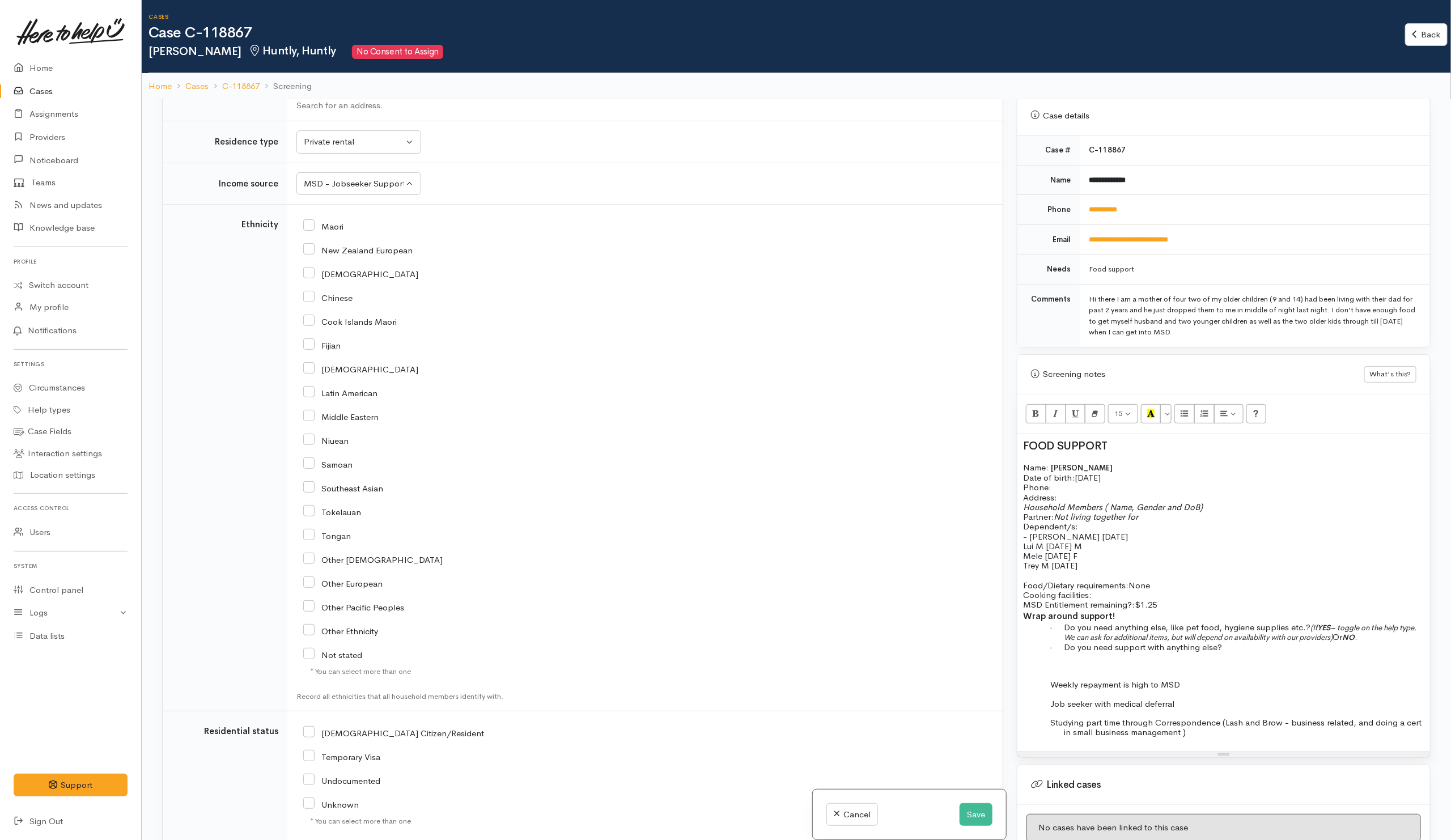
scroll to position [1275, 0]
click at [332, 256] on input "New Zealand European" at bounding box center [358, 251] width 109 height 10
checkbox input "true"
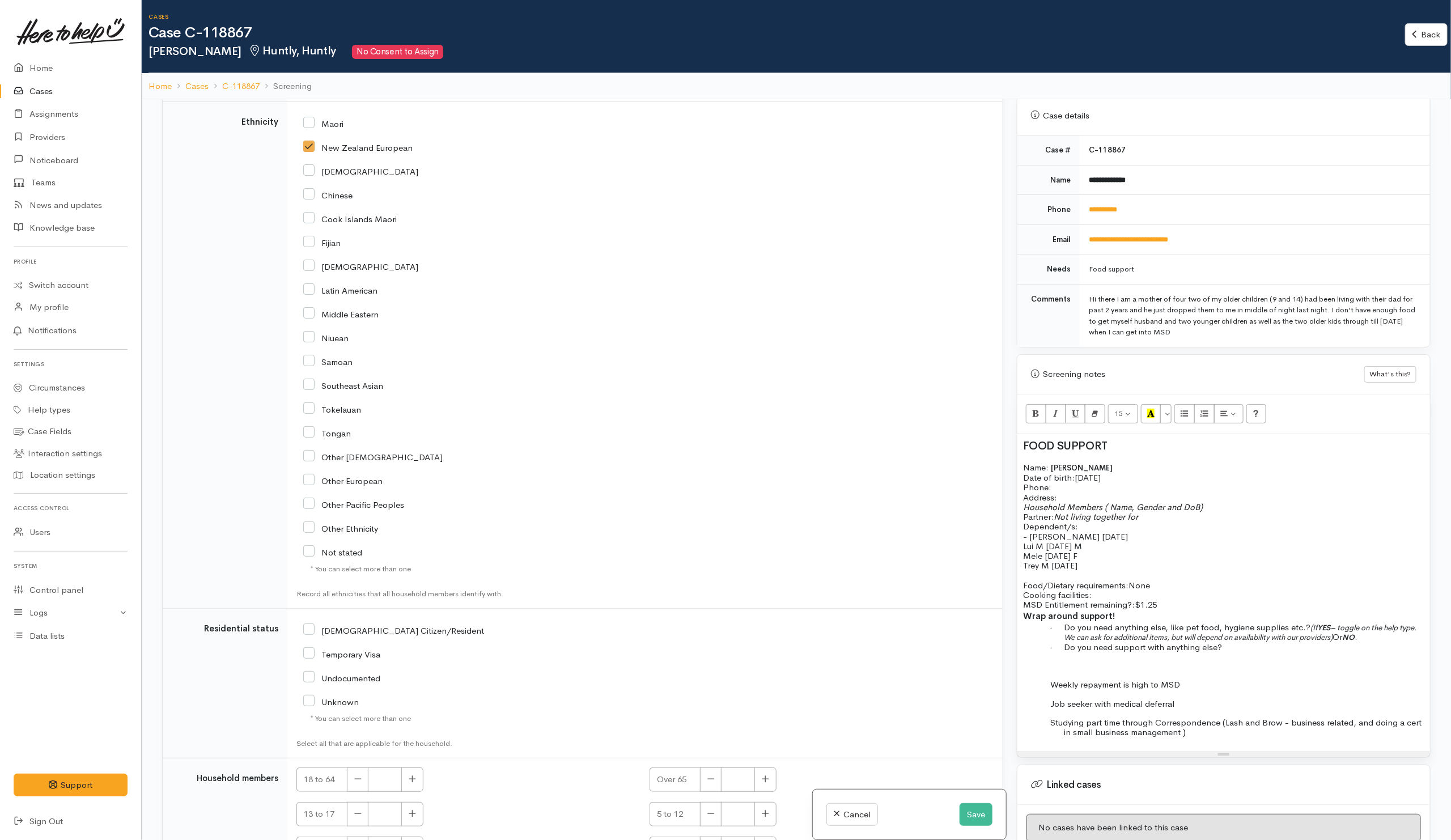
scroll to position [1467, 0]
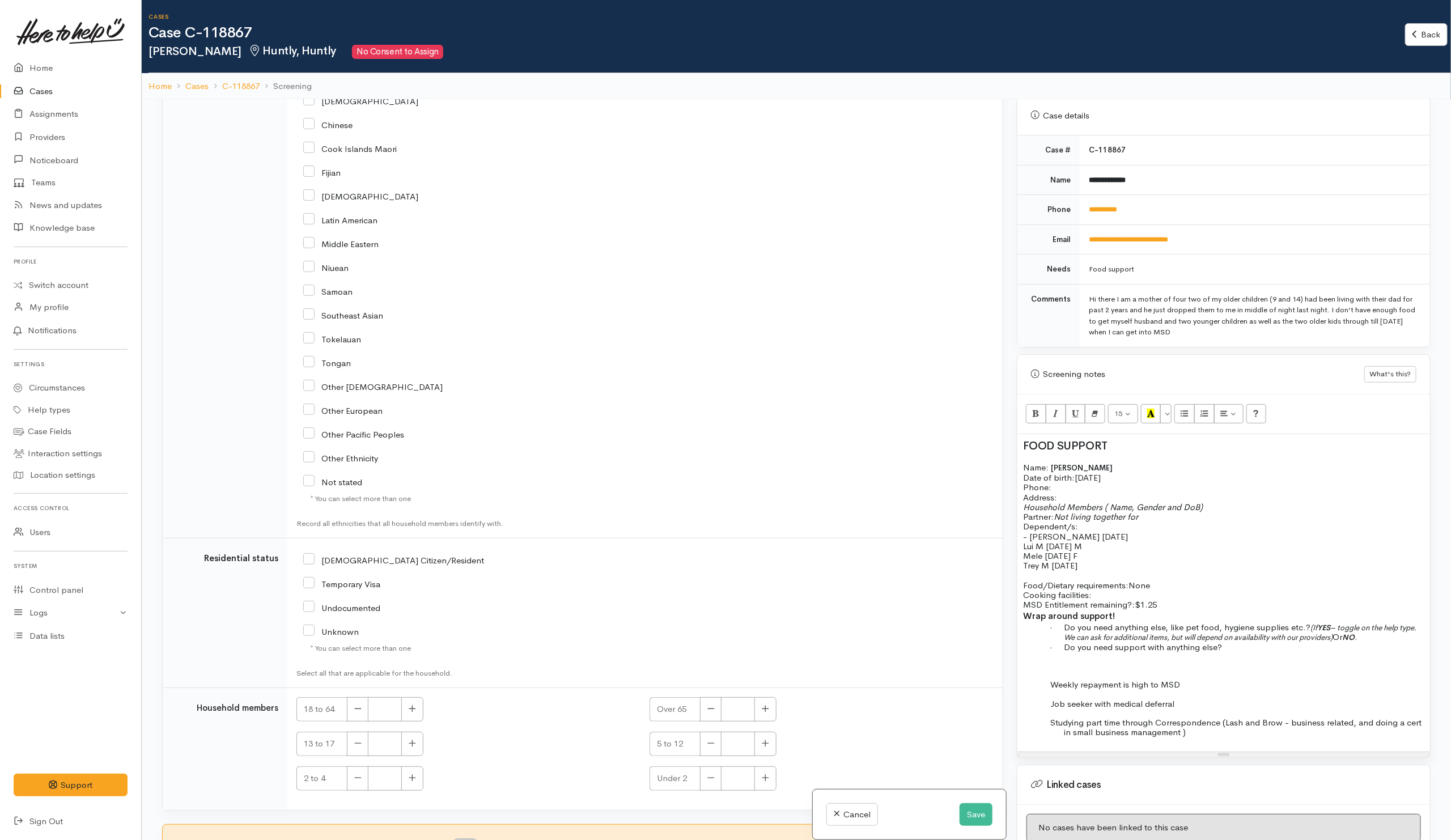
click at [364, 558] on input "NZ Citizen/Resident" at bounding box center [393, 559] width 181 height 10
checkbox input "true"
click at [697, 602] on div "Undocumented" at bounding box center [527, 607] width 448 height 10
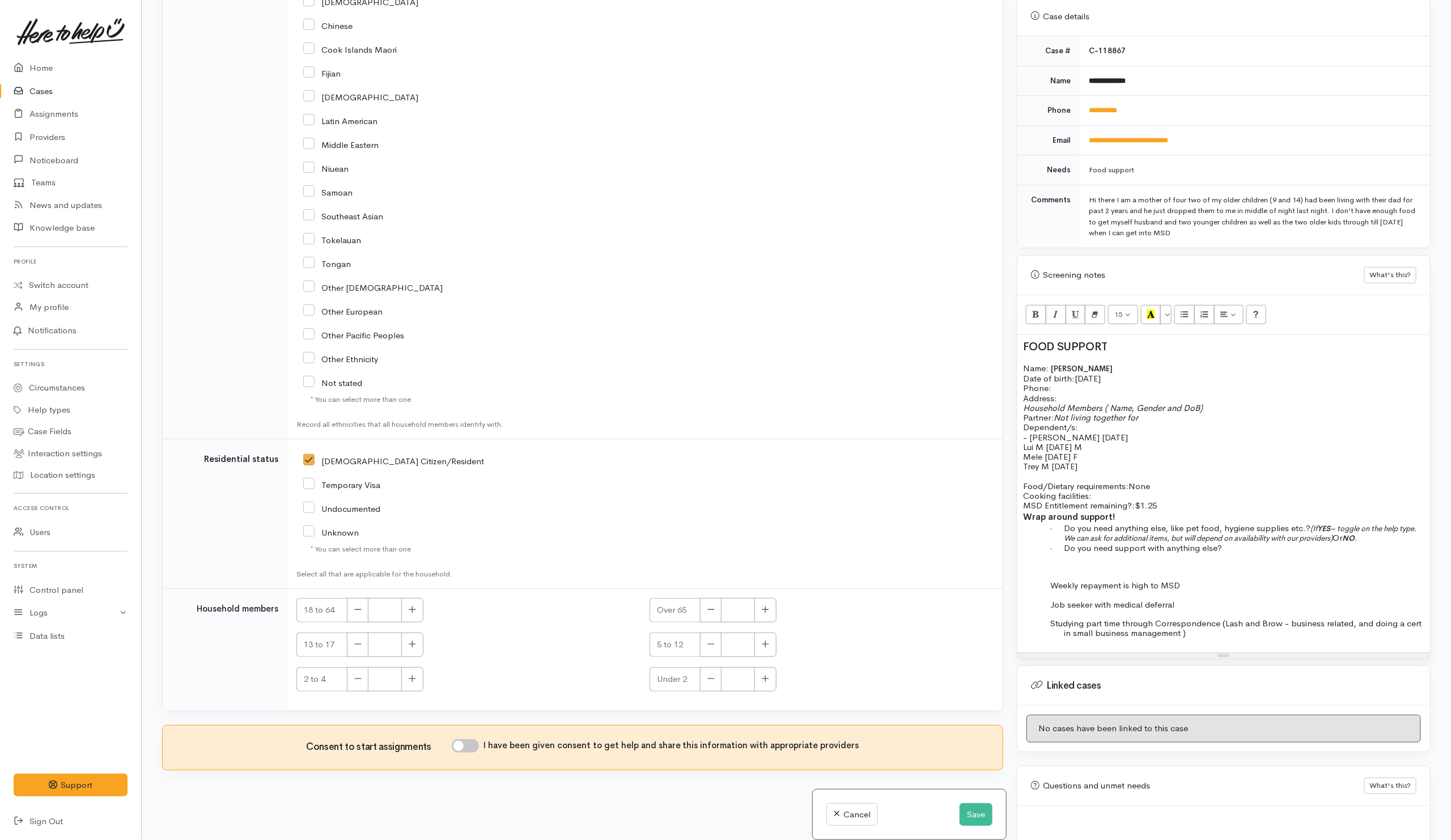
click at [479, 749] on input "I have been given consent to get help and share this information with appropria…" at bounding box center [465, 746] width 27 height 14
checkbox input "true"
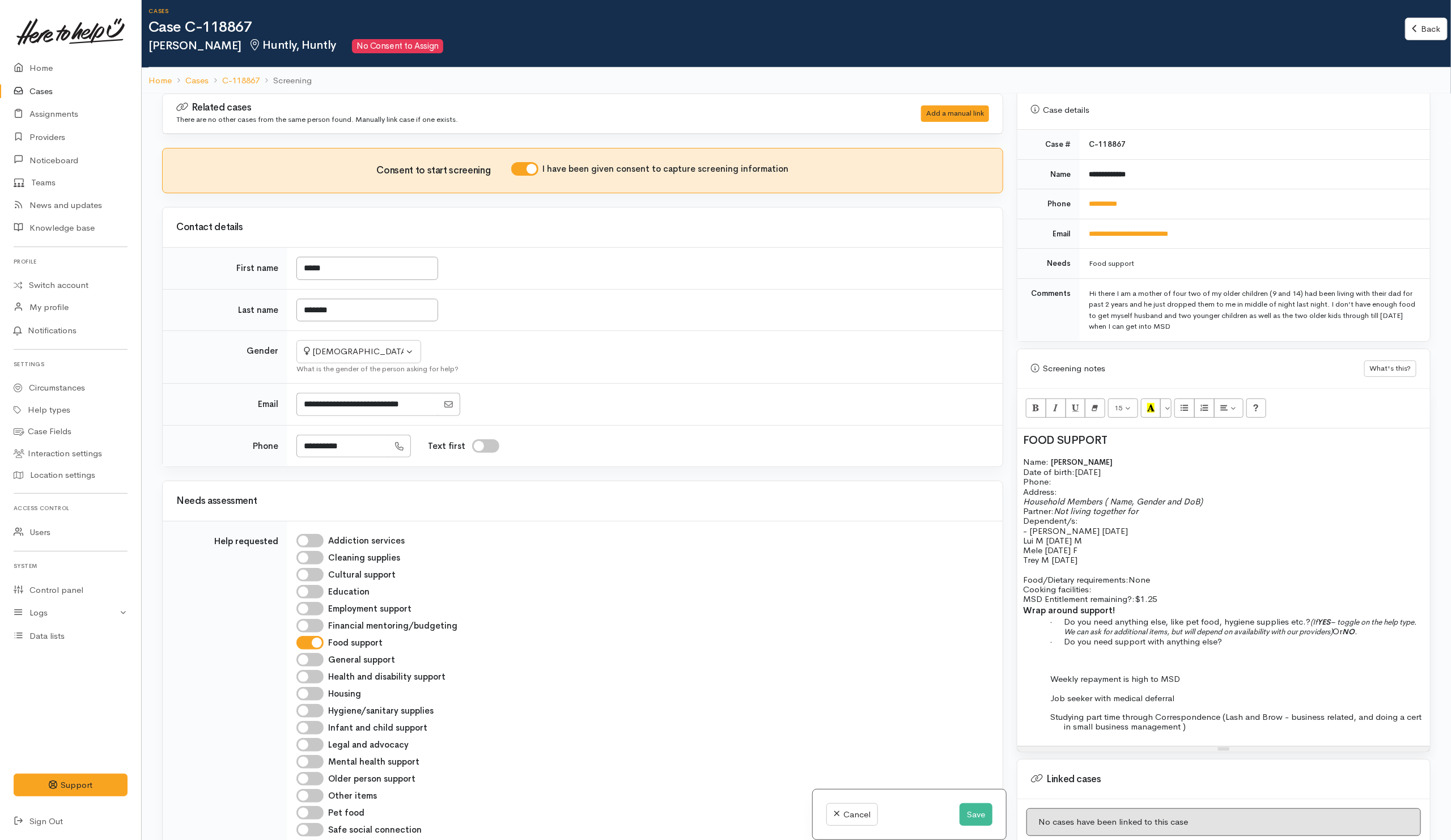
scroll to position [0, 0]
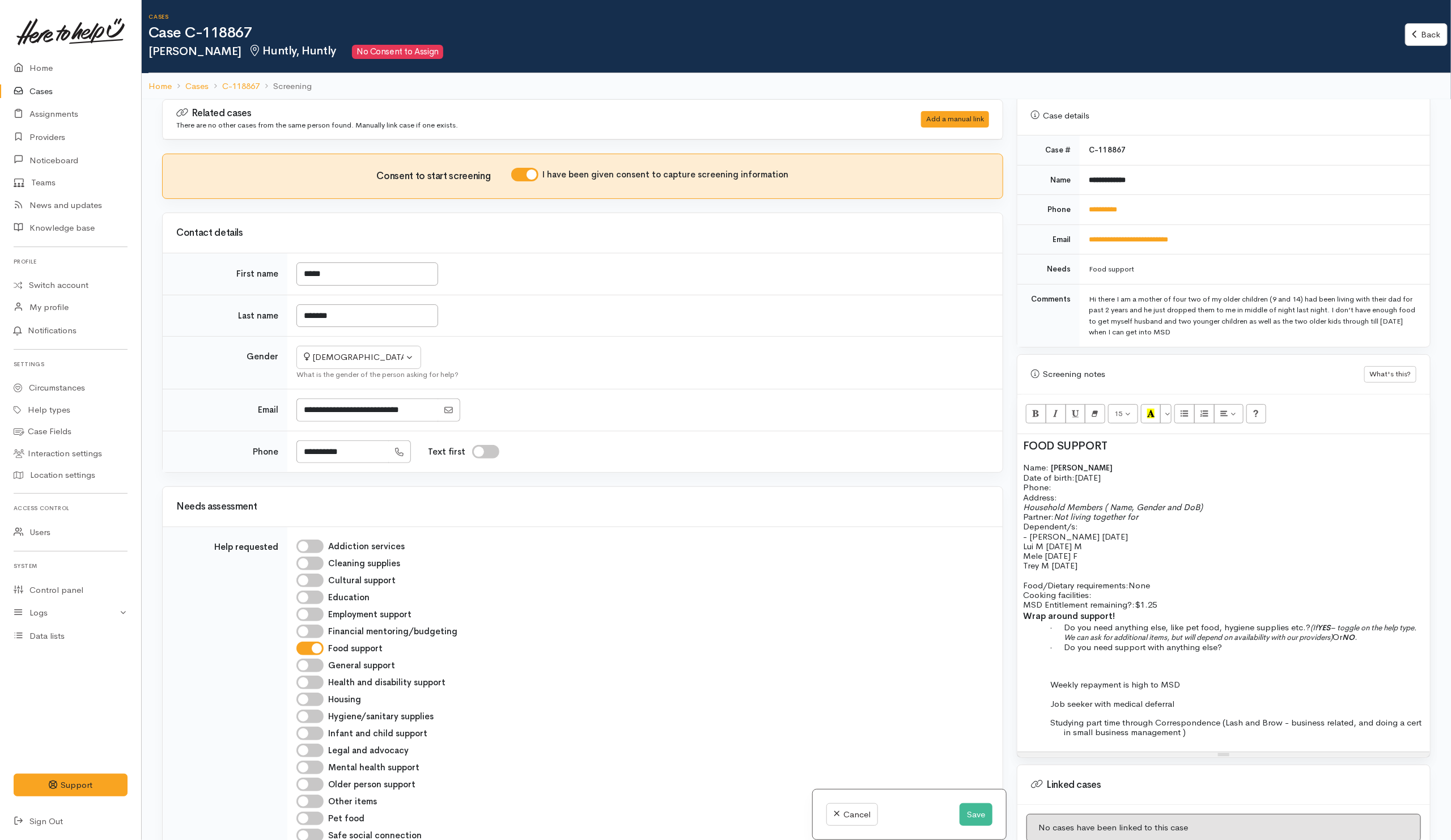
click at [1199, 672] on div "FOOD SUPPORT Name: Paige McGuire Date of birth: 20/11/1993 Phone: Address: Hous…" at bounding box center [1223, 592] width 413 height 318
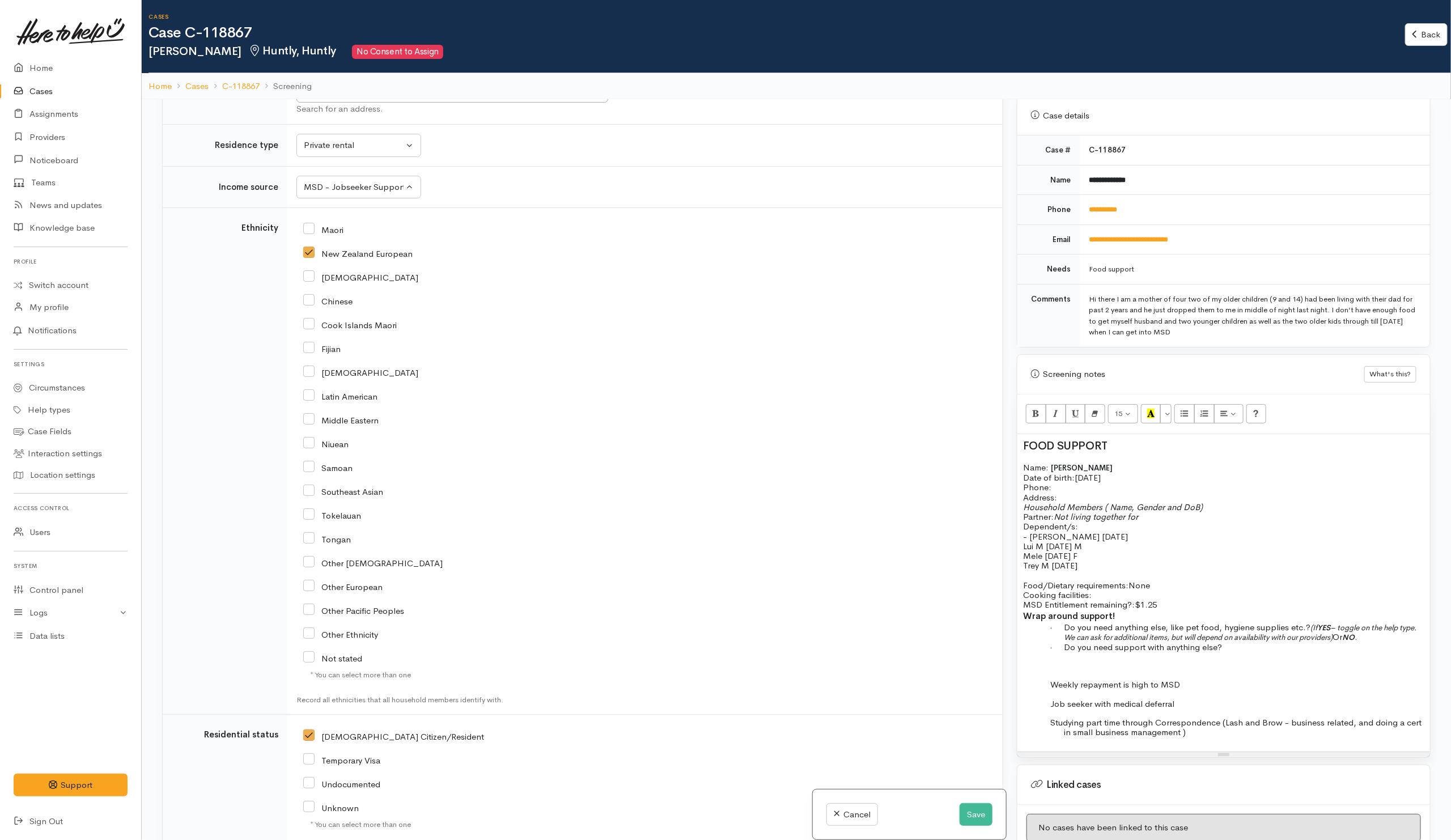
scroll to position [1105, 0]
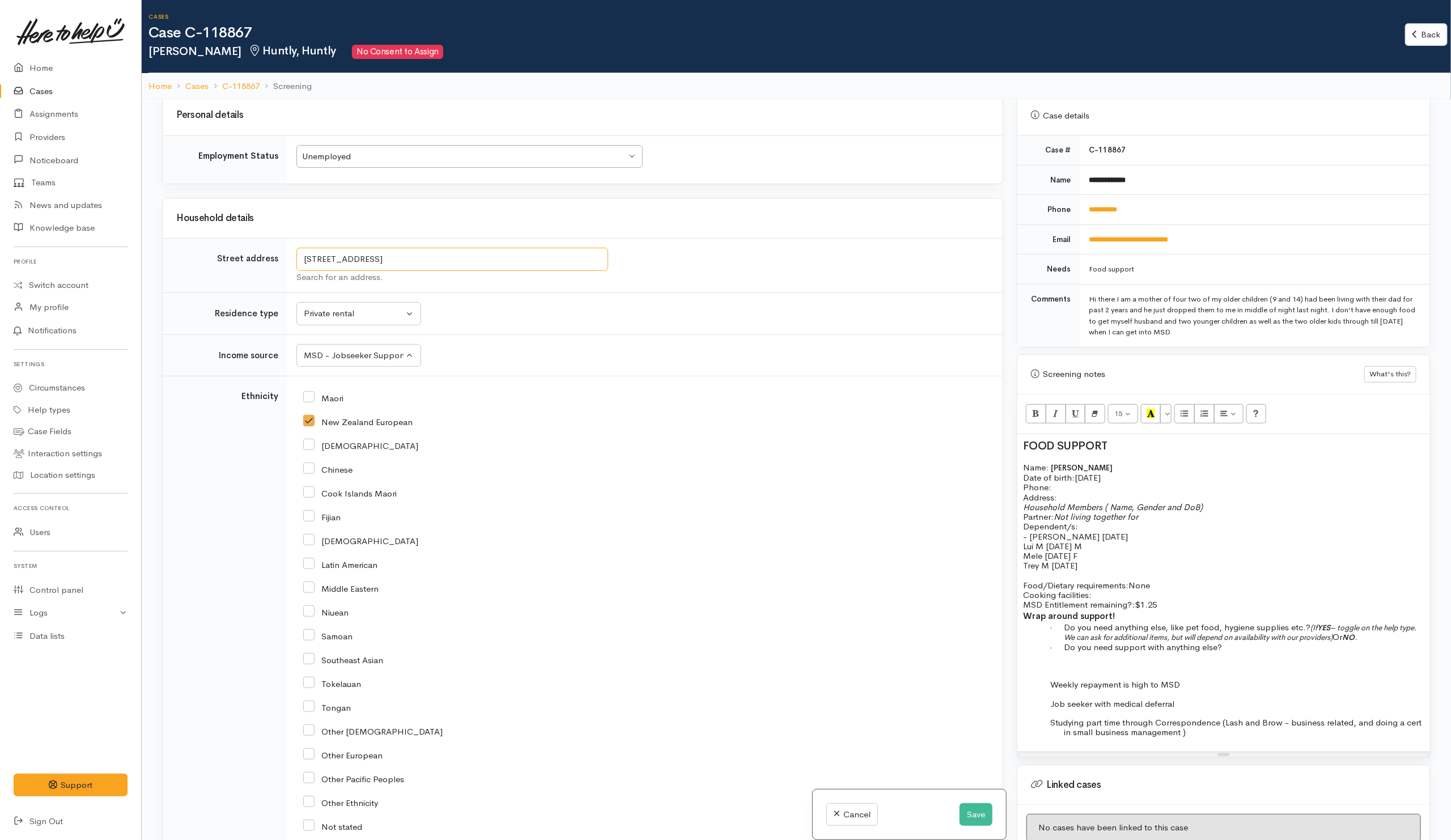
drag, startPoint x: 301, startPoint y: 267, endPoint x: 395, endPoint y: 272, distance: 94.1
click at [395, 271] on input "69 Kimihia Road, Huntly, New Zealand" at bounding box center [452, 259] width 312 height 23
drag, startPoint x: 1069, startPoint y: 495, endPoint x: 1078, endPoint y: 495, distance: 9.0
click at [1070, 495] on p "Address:" at bounding box center [1223, 497] width 401 height 10
click at [1103, 561] on p "Trey M 6/3/2012" at bounding box center [1223, 565] width 401 height 10
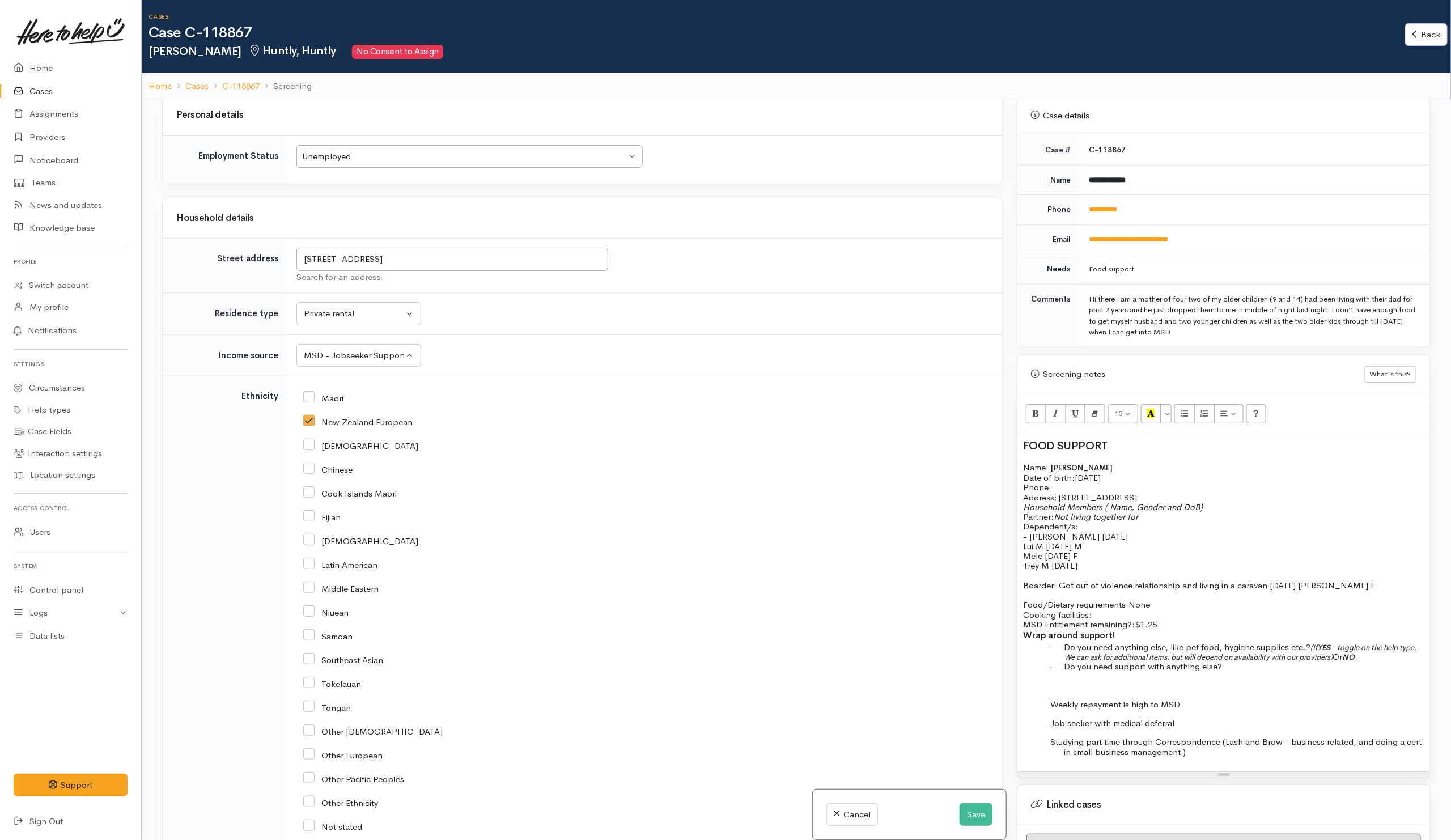
click at [1223, 565] on p "Trey M 6/3/2012" at bounding box center [1223, 565] width 401 height 10
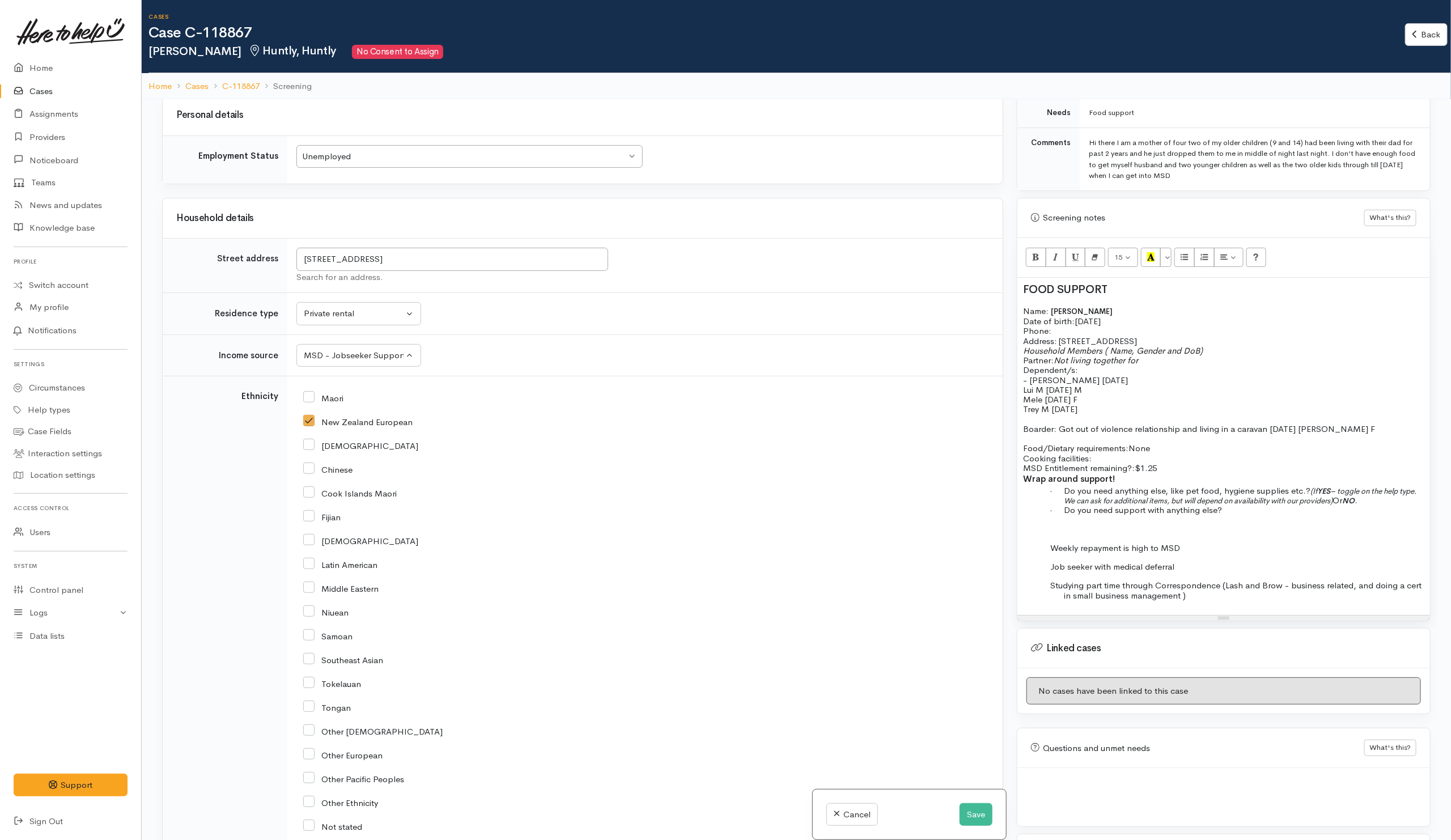
scroll to position [611, 0]
click at [1108, 453] on p "Food/Dietary requirements: None Cooking facilities: MSD Entitlement remaining?:…" at bounding box center [1223, 458] width 401 height 30
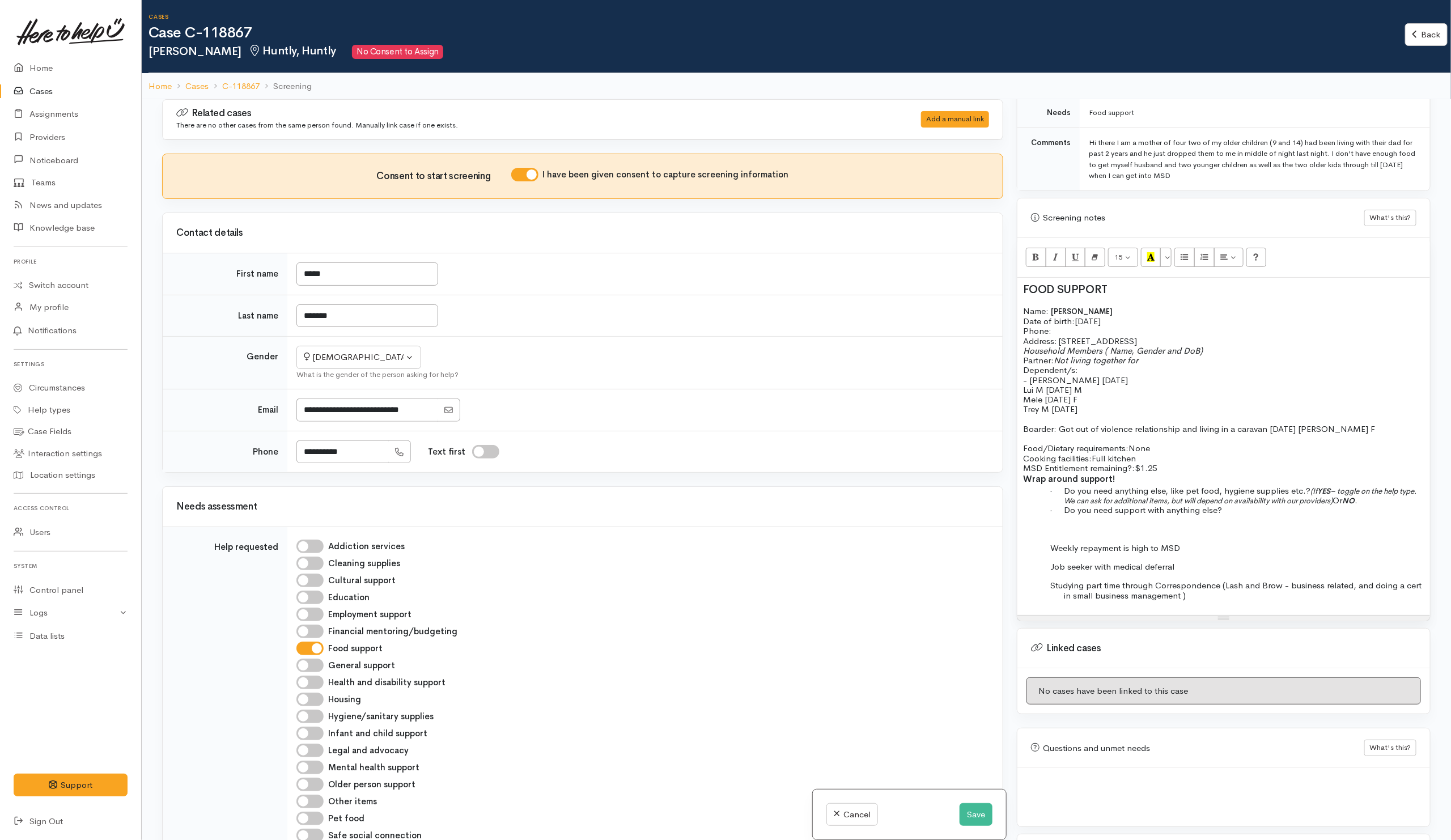
scroll to position [85, 0]
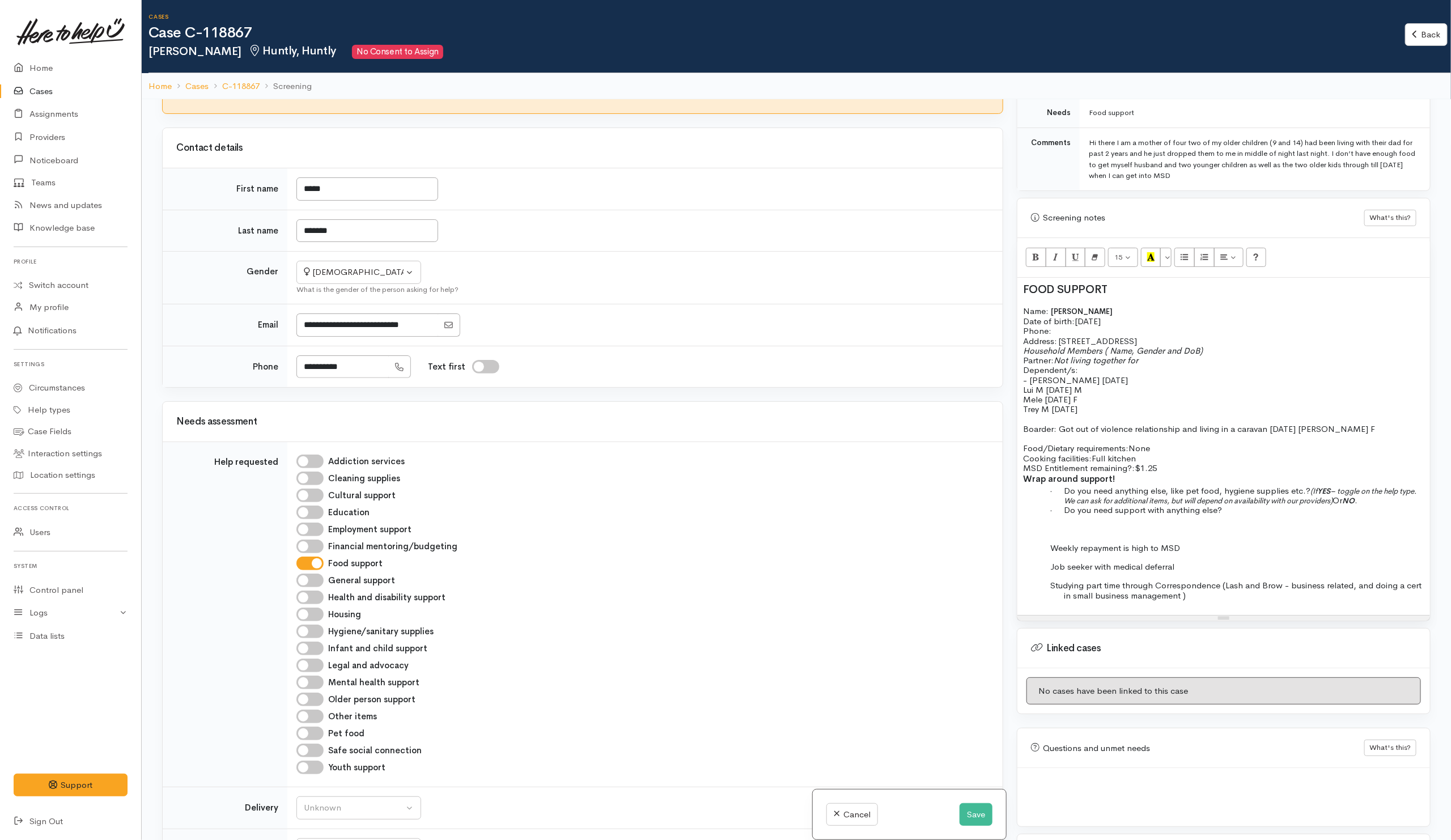
click at [1316, 423] on span "Boarder: Got out of violence relationship and living in a caravan 13/1/1994 ang…" at bounding box center [1199, 429] width 352 height 11
drag, startPoint x: 1058, startPoint y: 415, endPoint x: 1310, endPoint y: 418, distance: 252.0
click at [1310, 423] on span "Boarder: Got out of violence relationship and living in a caravan 13/1/1994 Ang…" at bounding box center [1199, 429] width 352 height 11
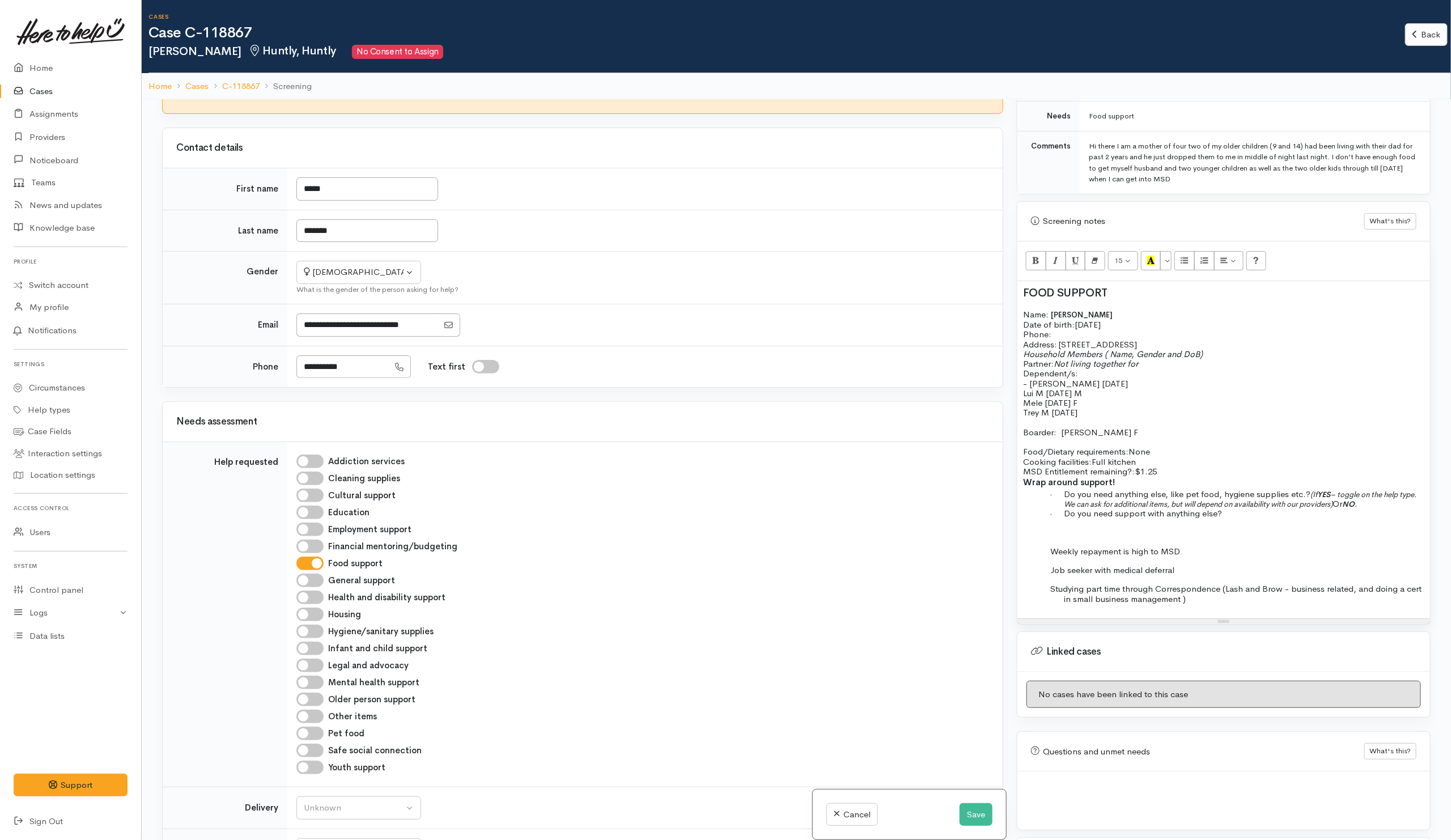
click at [1198, 428] on p "Boarder: Angelica Kopoi-Thompson F" at bounding box center [1223, 432] width 401 height 10
click at [1138, 423] on span "Boarder: Angelica Kopoi-Thompson F" at bounding box center [1080, 429] width 115 height 11
drag, startPoint x: 1078, startPoint y: 432, endPoint x: 1022, endPoint y: 428, distance: 56.1
click at [1022, 428] on div "FOOD SUPPORT Name: Paige McGuire Date of birth: 20/11/1993 Phone: Address:   69…" at bounding box center [1223, 446] width 413 height 337
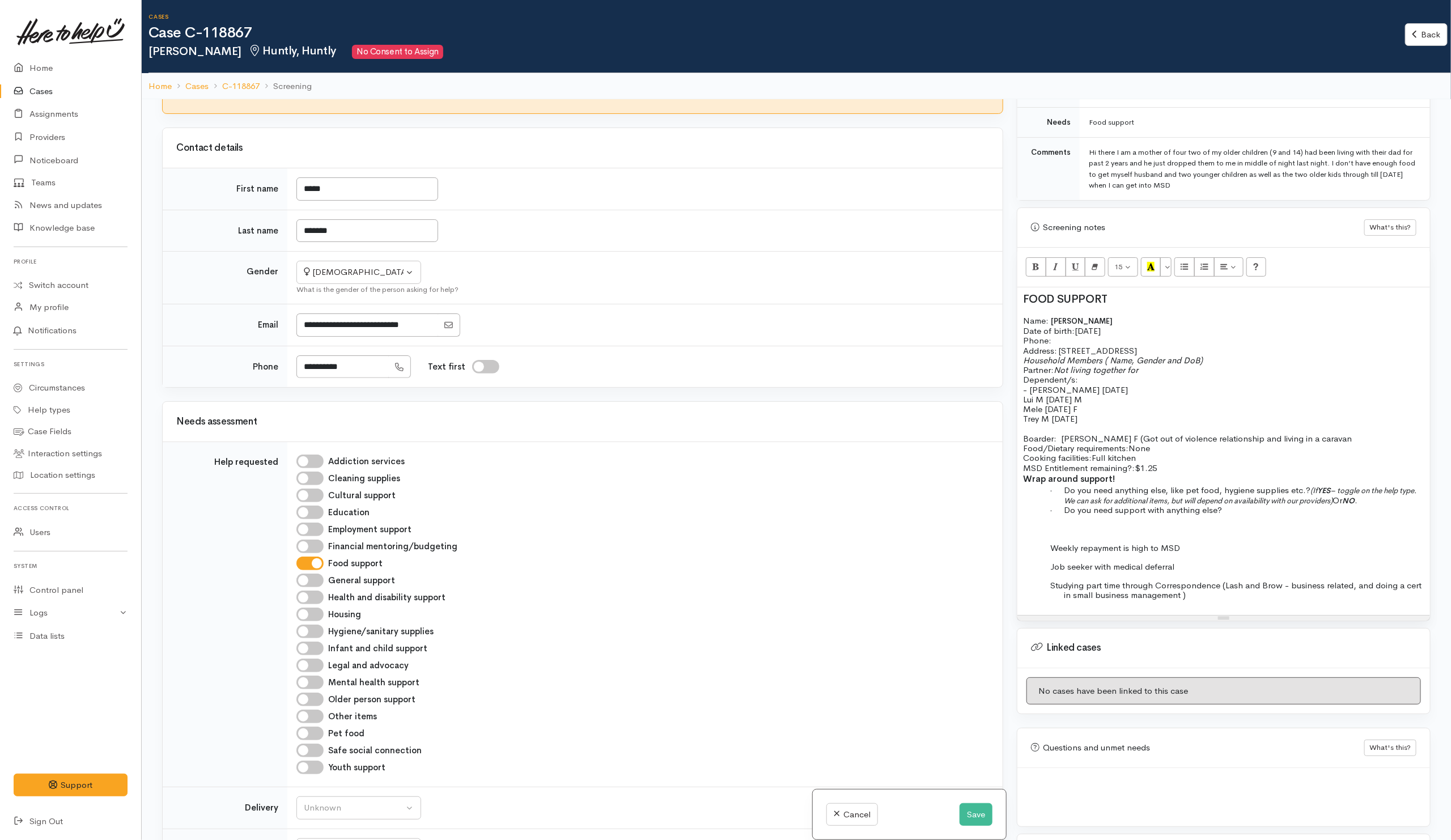
scroll to position [592, 0]
click at [1143, 436] on span "Boarder: Angelica Kopoi-Thompson F (" at bounding box center [1083, 441] width 120 height 11
click at [1107, 443] on span "Food/Dietary requirements:" at bounding box center [1076, 448] width 105 height 11
click at [1071, 443] on span "Food/Dietary requirements:" at bounding box center [1076, 448] width 105 height 11
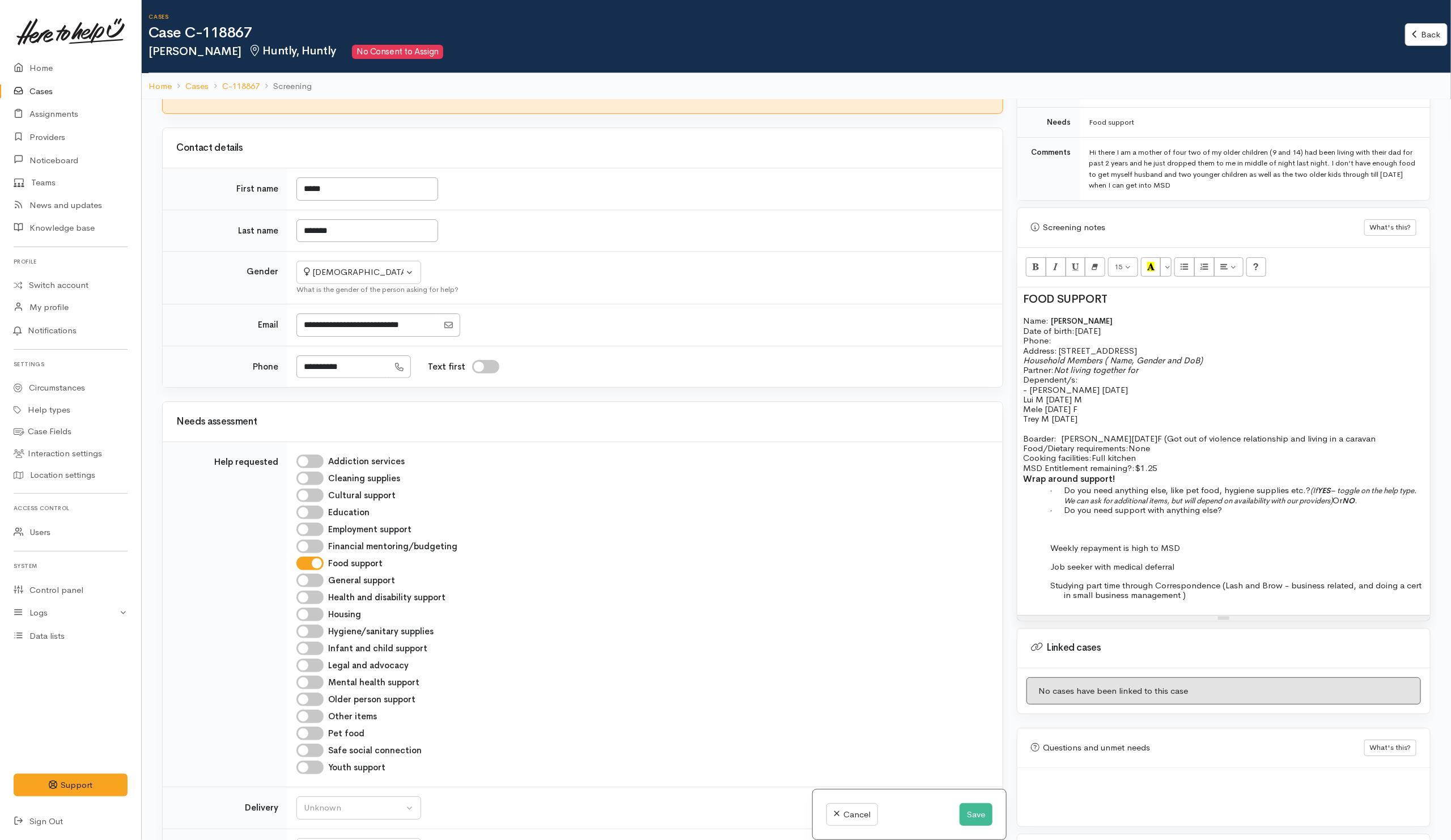
click at [1056, 433] on span "Boarder: Angelica Kopoi-Thompson" at bounding box center [1077, 438] width 108 height 11
click at [1077, 437] on p "Boarder: Angelica Kopoi-Thompson 13/1/1994 F ( Got out of violence relationship…" at bounding box center [1223, 438] width 401 height 10
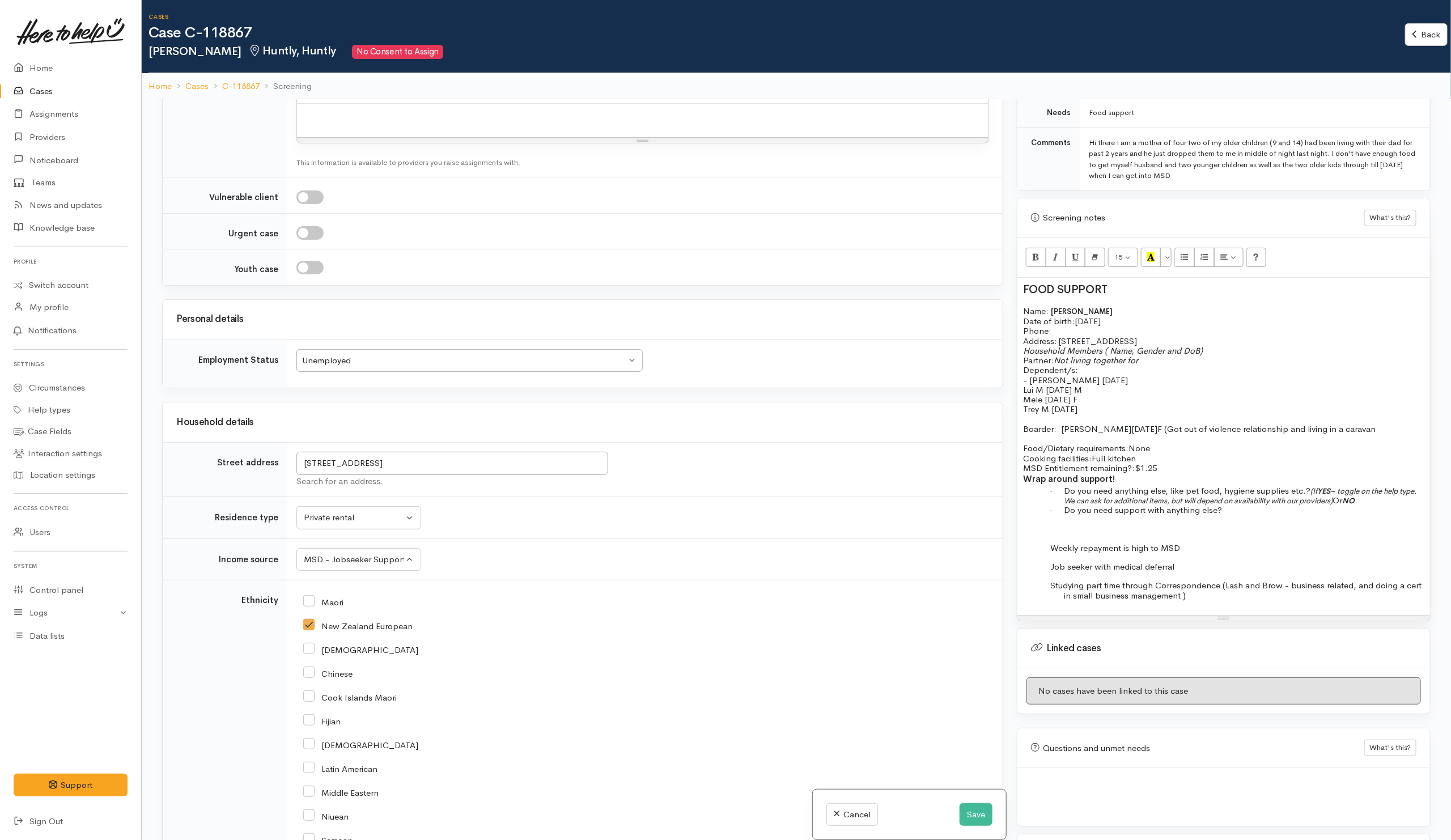
scroll to position [1020, 0]
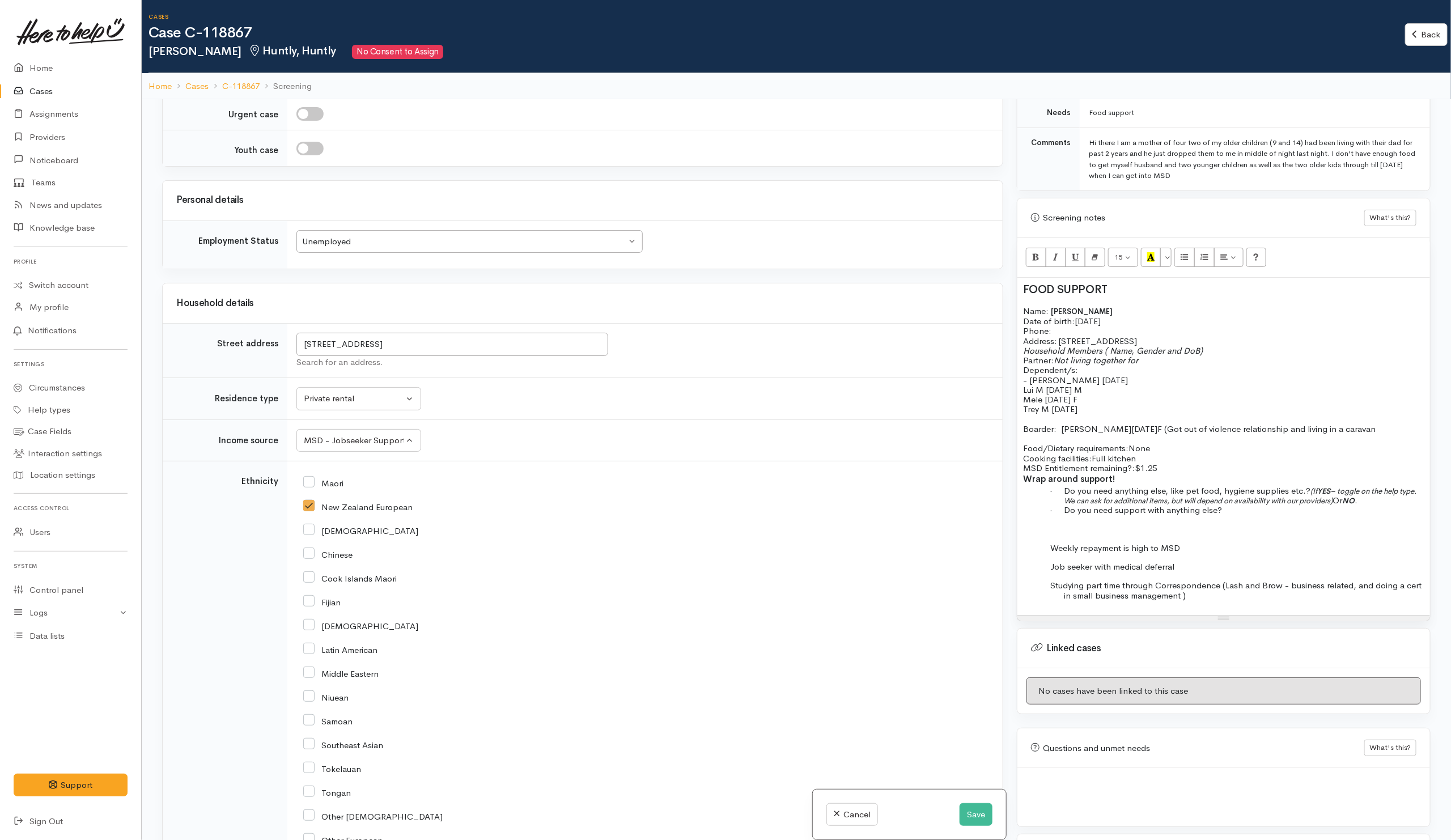
click at [1199, 451] on p "Food/Dietary requirements: None Cooking facilities: Full kitchen MSD Entitlemen…" at bounding box center [1223, 458] width 401 height 30
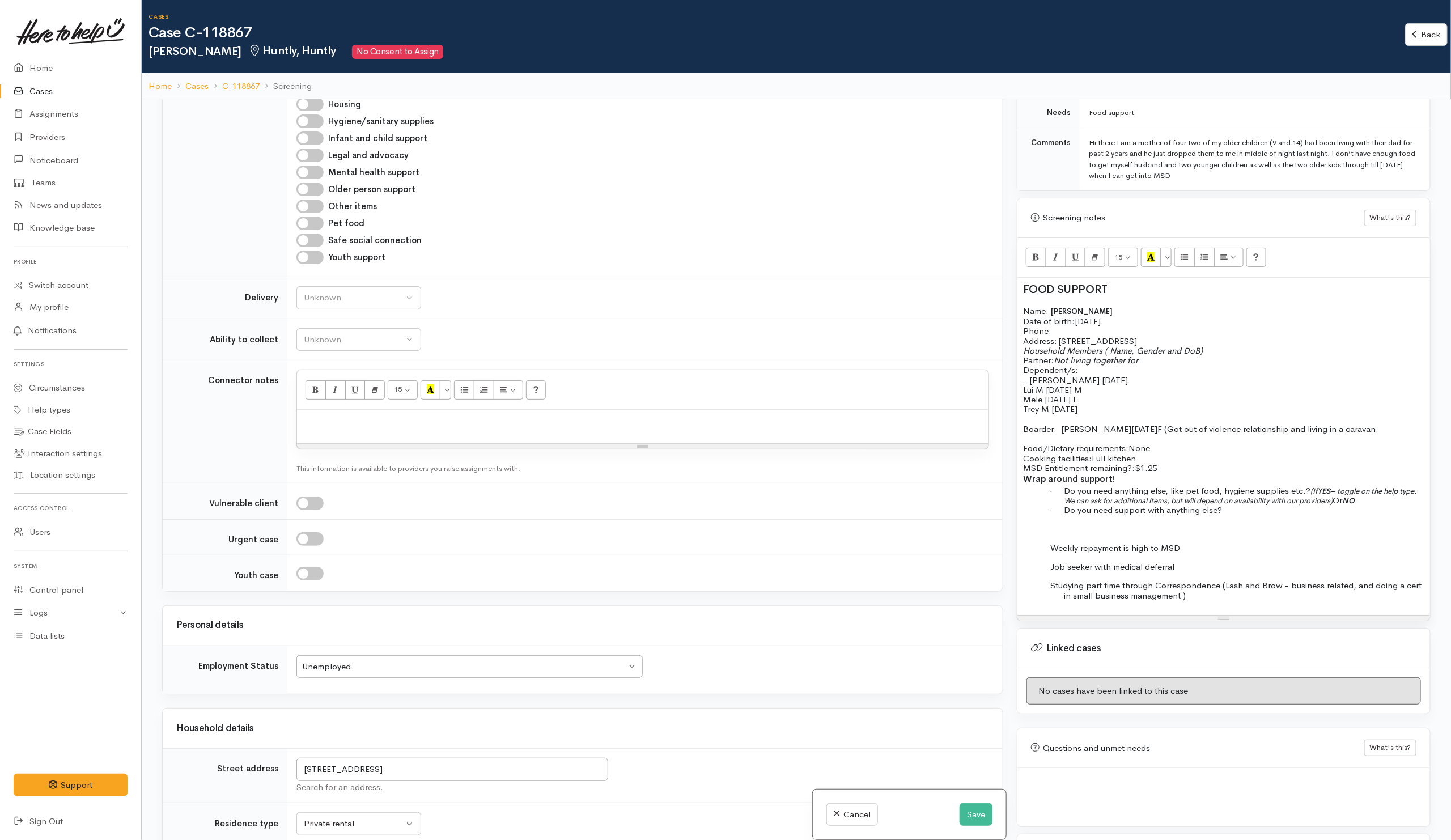
scroll to position [510, 0]
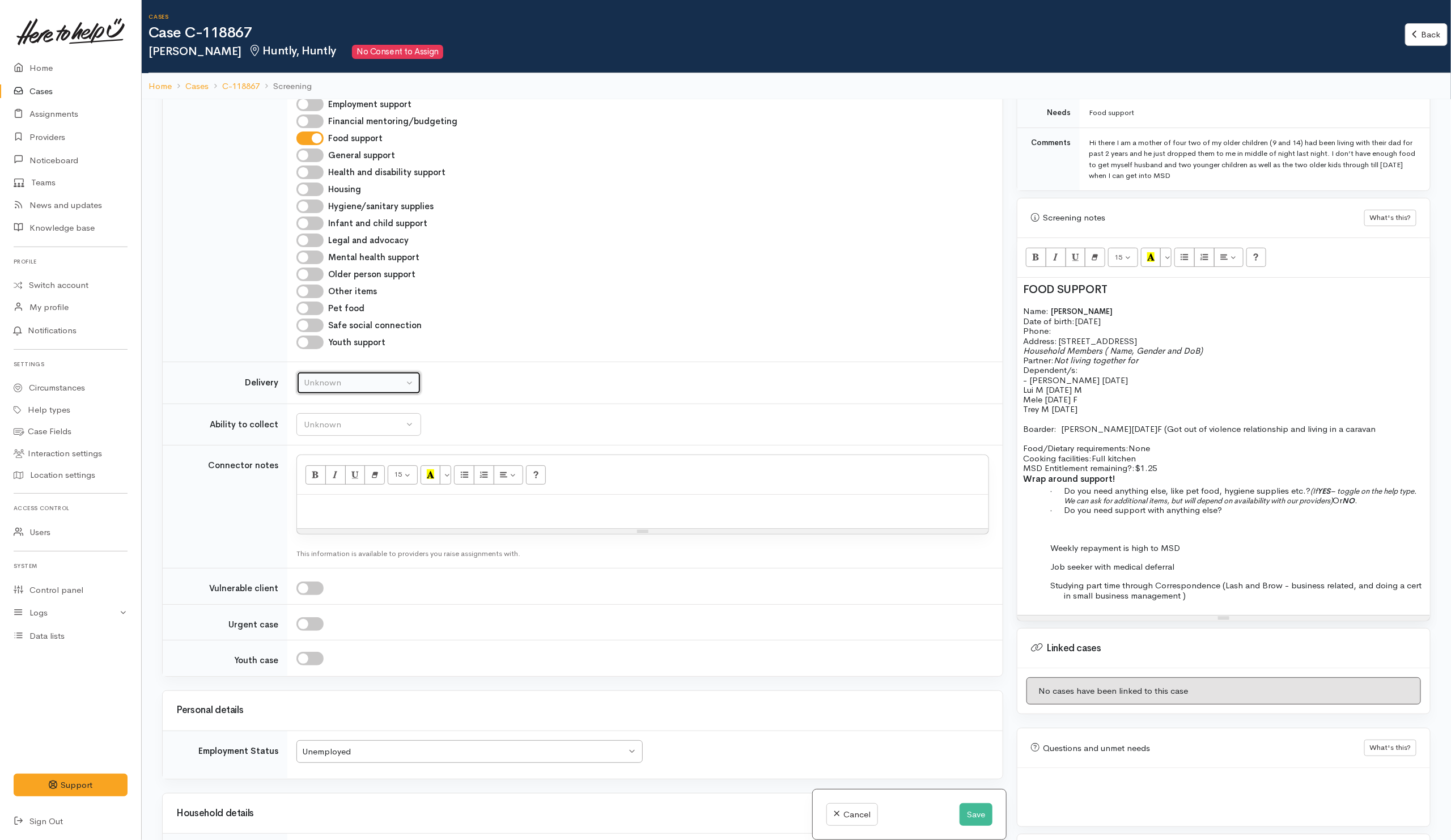
click at [407, 395] on button "Unknown" at bounding box center [358, 383] width 124 height 23
click at [323, 498] on link "No" at bounding box center [359, 489] width 124 height 17
select select "1"
click at [345, 426] on div "Unknown" at bounding box center [353, 425] width 100 height 13
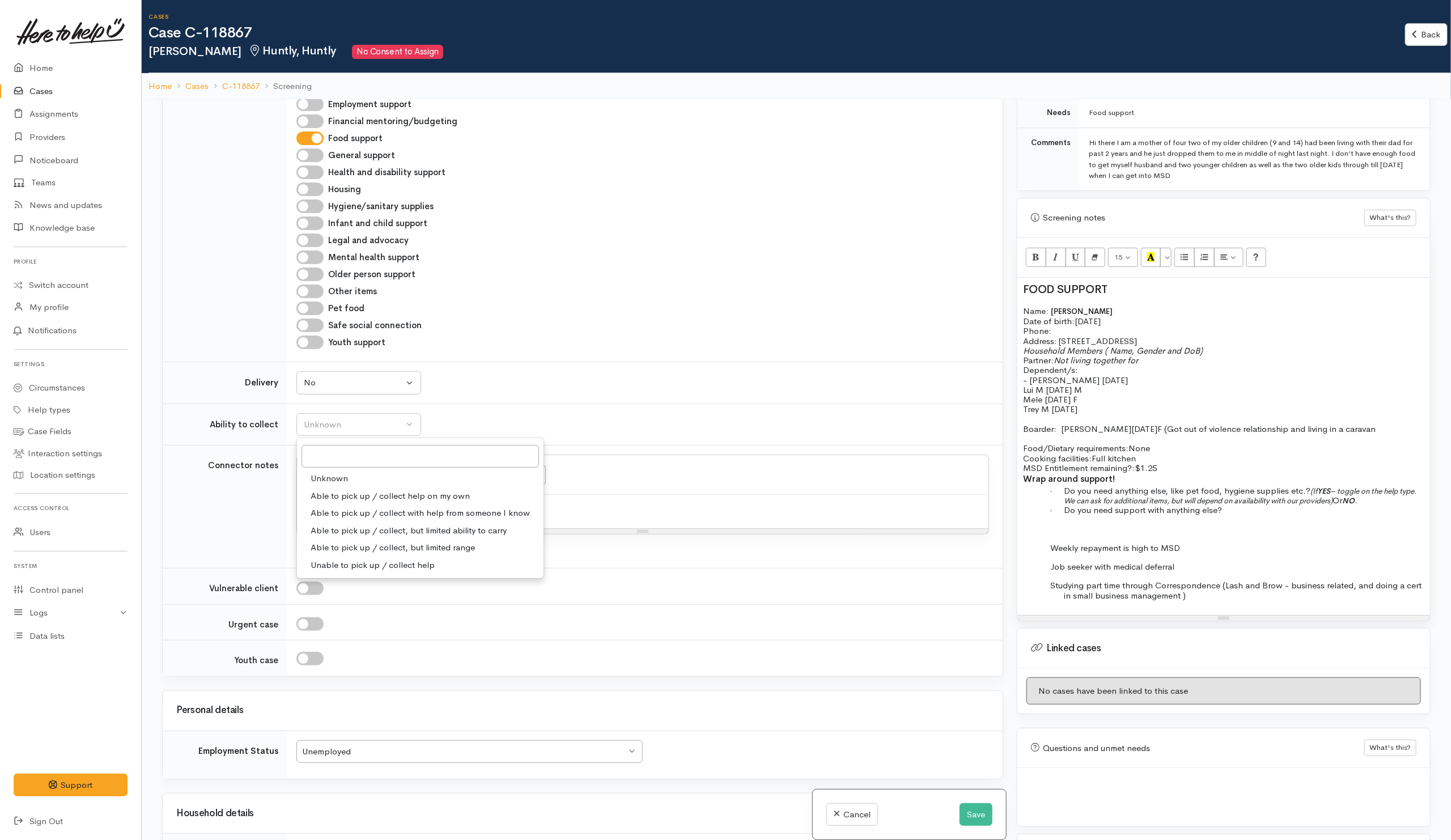
click at [328, 500] on span "Able to pick up / collect help on my own" at bounding box center [390, 496] width 159 height 13
select select "2"
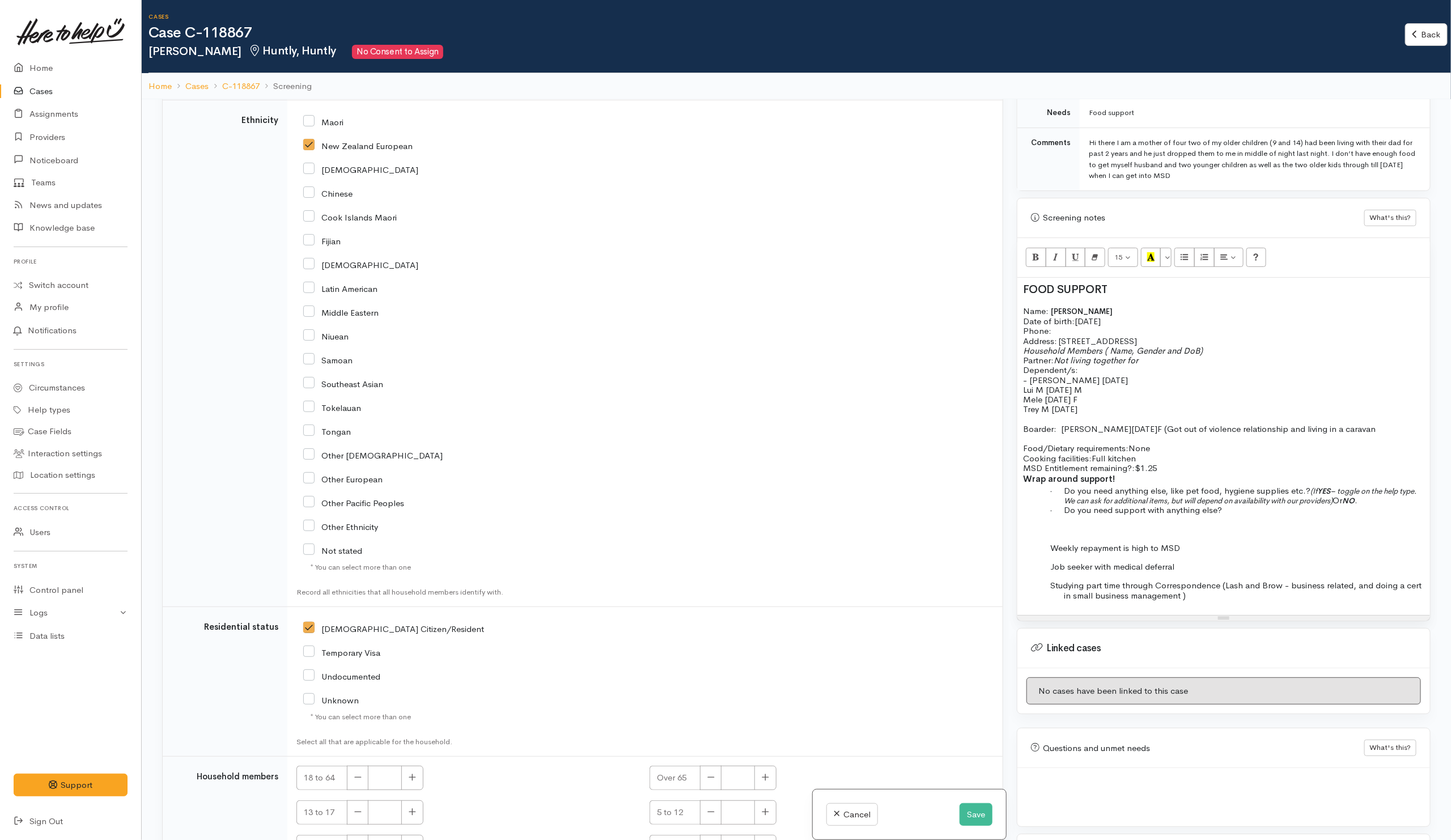
scroll to position [1467, 0]
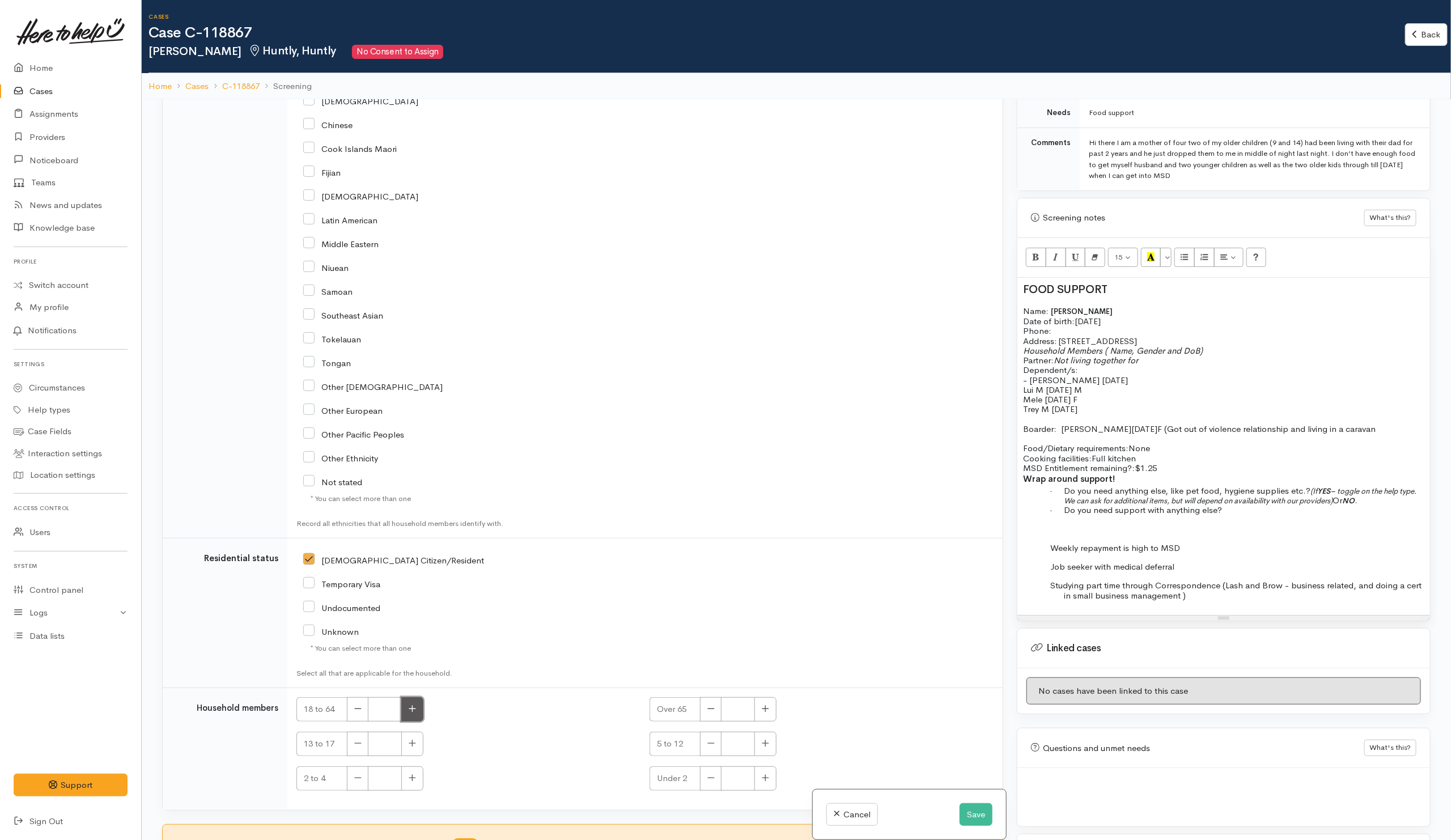
click at [418, 705] on button "button" at bounding box center [412, 709] width 22 height 24
click at [417, 704] on button "button" at bounding box center [412, 709] width 22 height 24
type input "2"
click at [415, 777] on icon "button" at bounding box center [413, 778] width 7 height 7
type input "1"
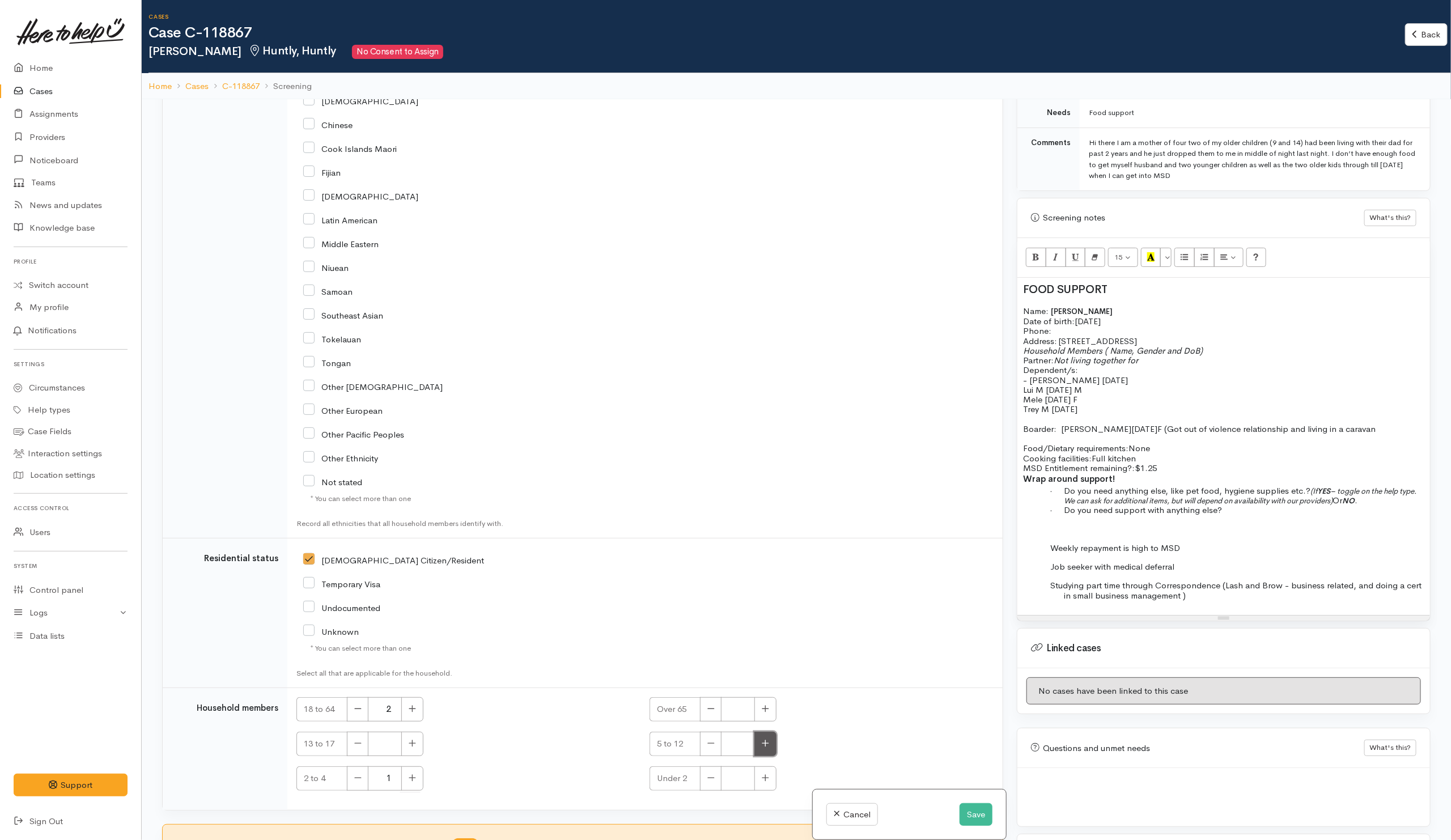
click at [761, 745] on icon "button" at bounding box center [765, 743] width 8 height 9
click at [764, 745] on icon "button" at bounding box center [765, 743] width 7 height 7
type input "2"
click at [419, 738] on button "button" at bounding box center [412, 744] width 22 height 24
type input "1"
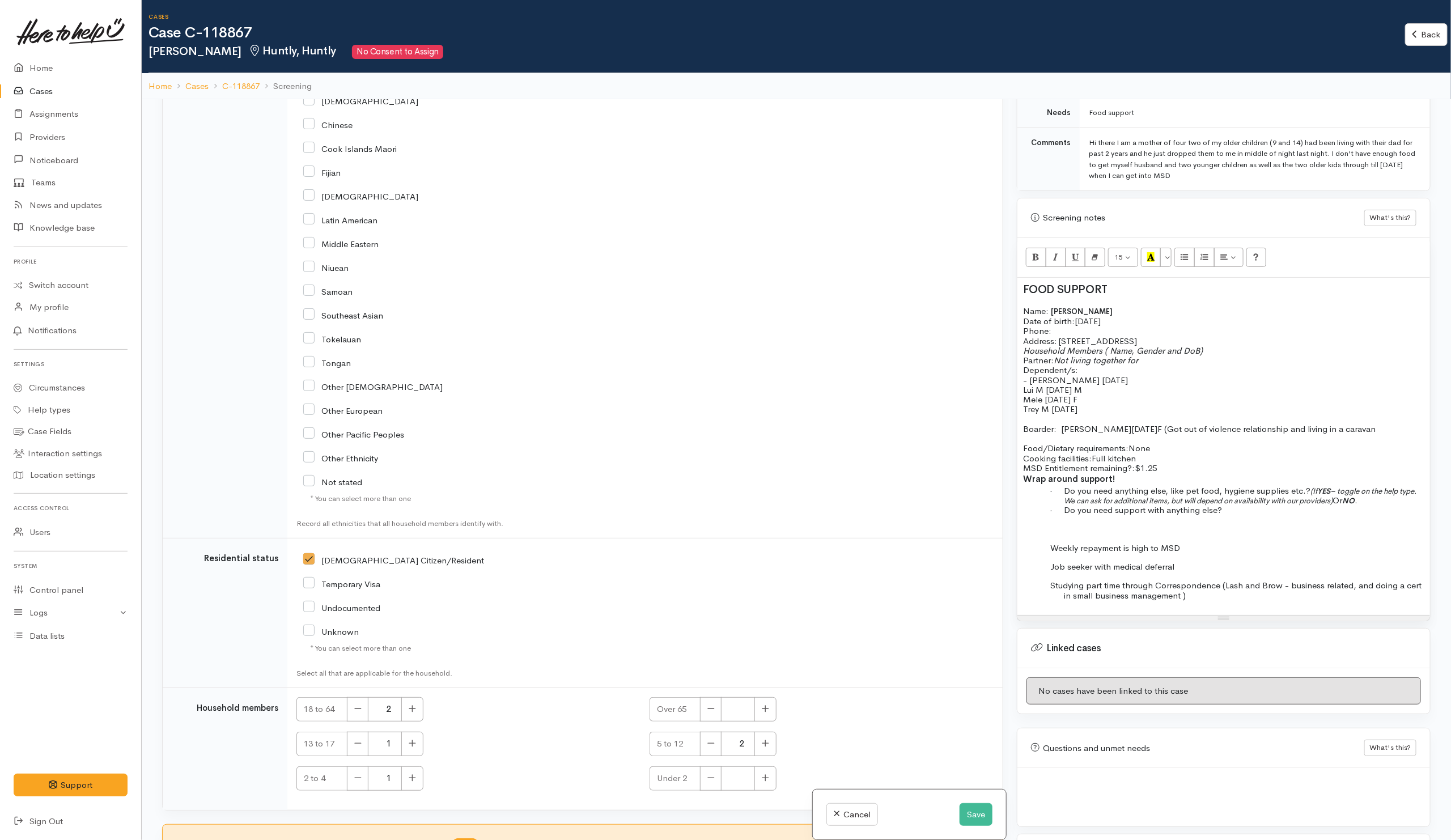
click at [525, 770] on div "2 to 4 1" at bounding box center [466, 778] width 340 height 24
click at [1082, 316] on span "20/11/1993" at bounding box center [1087, 321] width 26 height 11
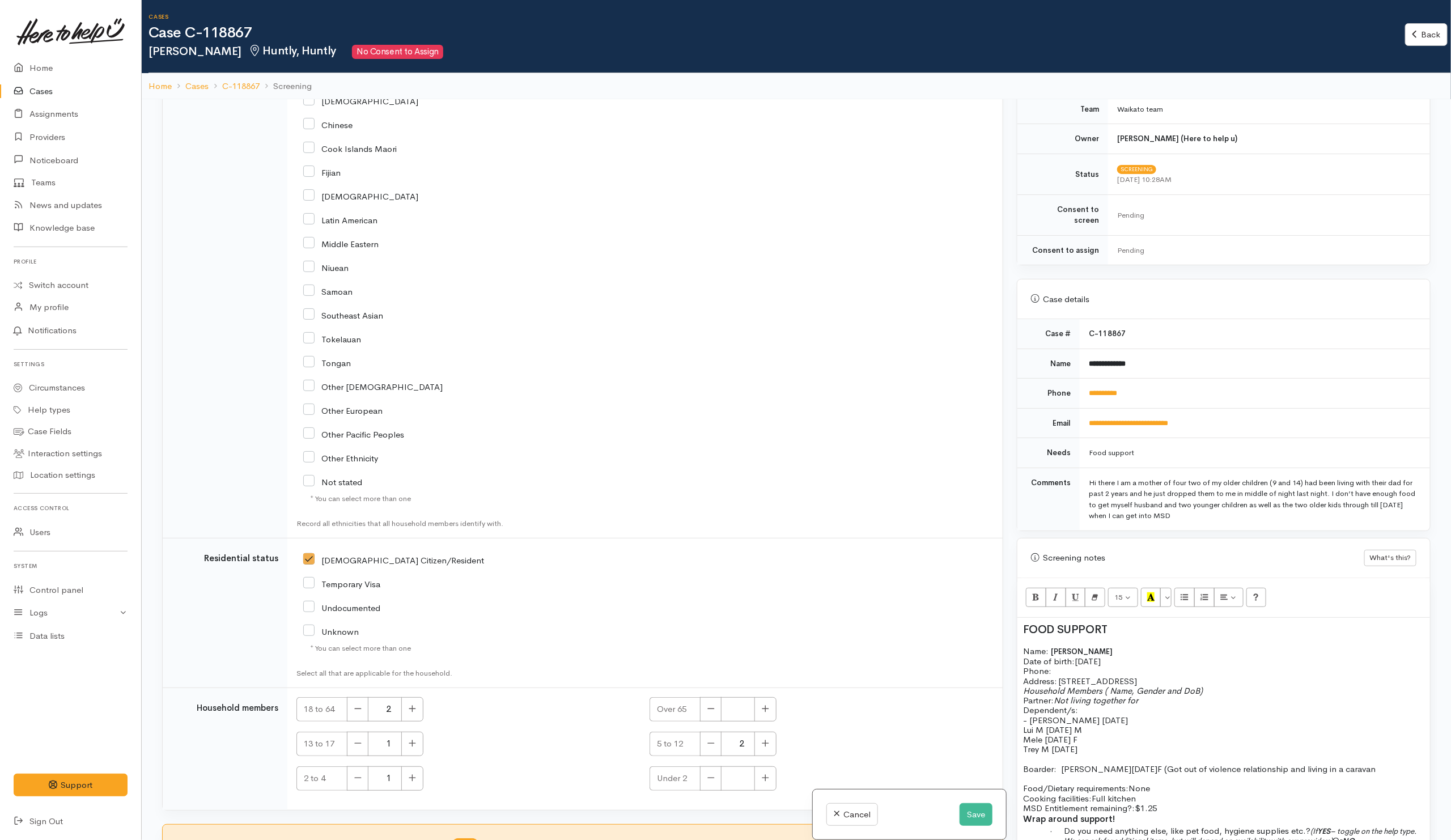
scroll to position [271, 0]
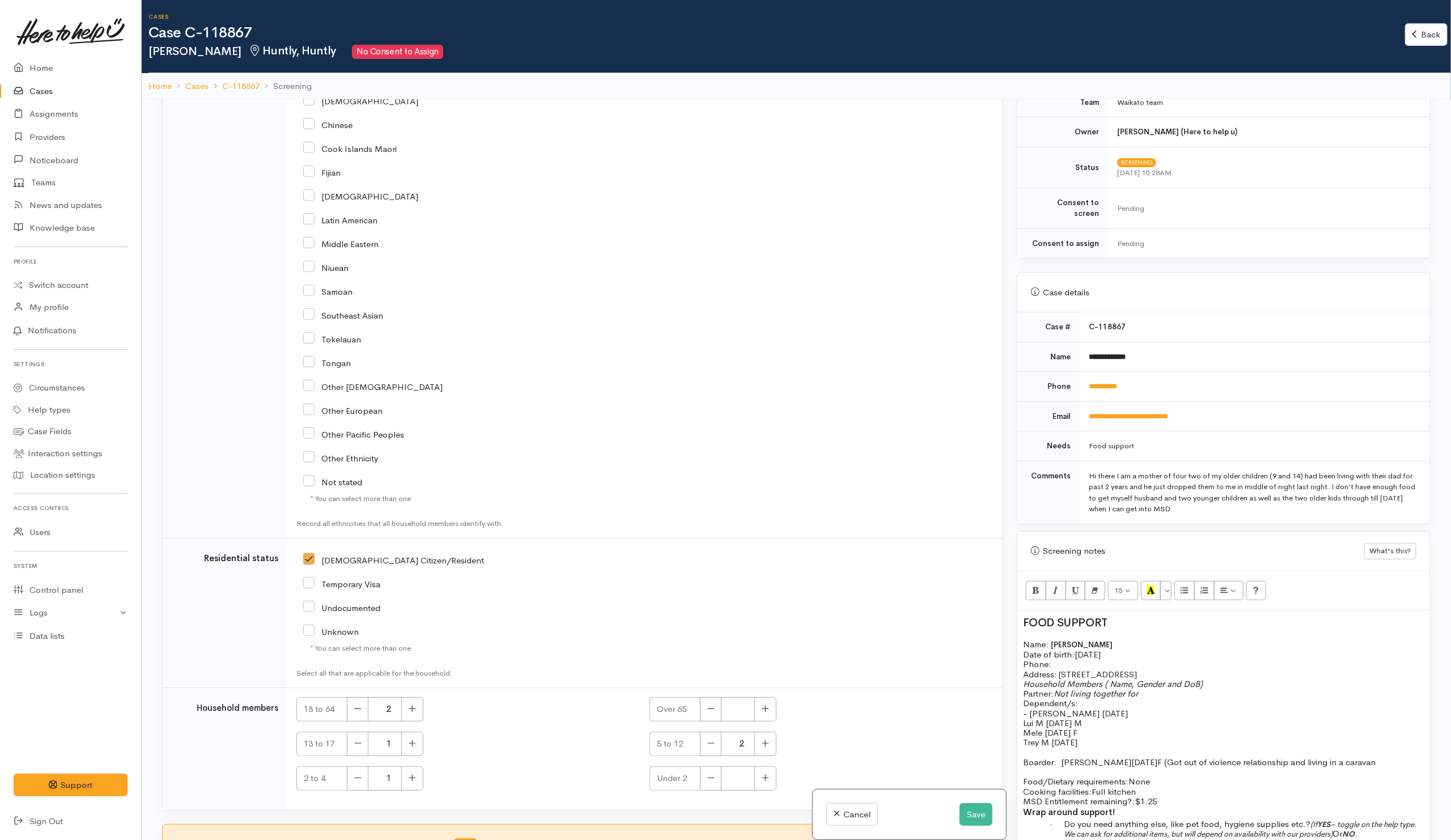
click at [1069, 660] on p "Name: Paige McGuire Date of birth: 20/11/1993 Phone:" at bounding box center [1223, 654] width 401 height 30
click at [1170, 670] on p "Address:   69 Kimihia Road, Huntly" at bounding box center [1223, 674] width 401 height 10
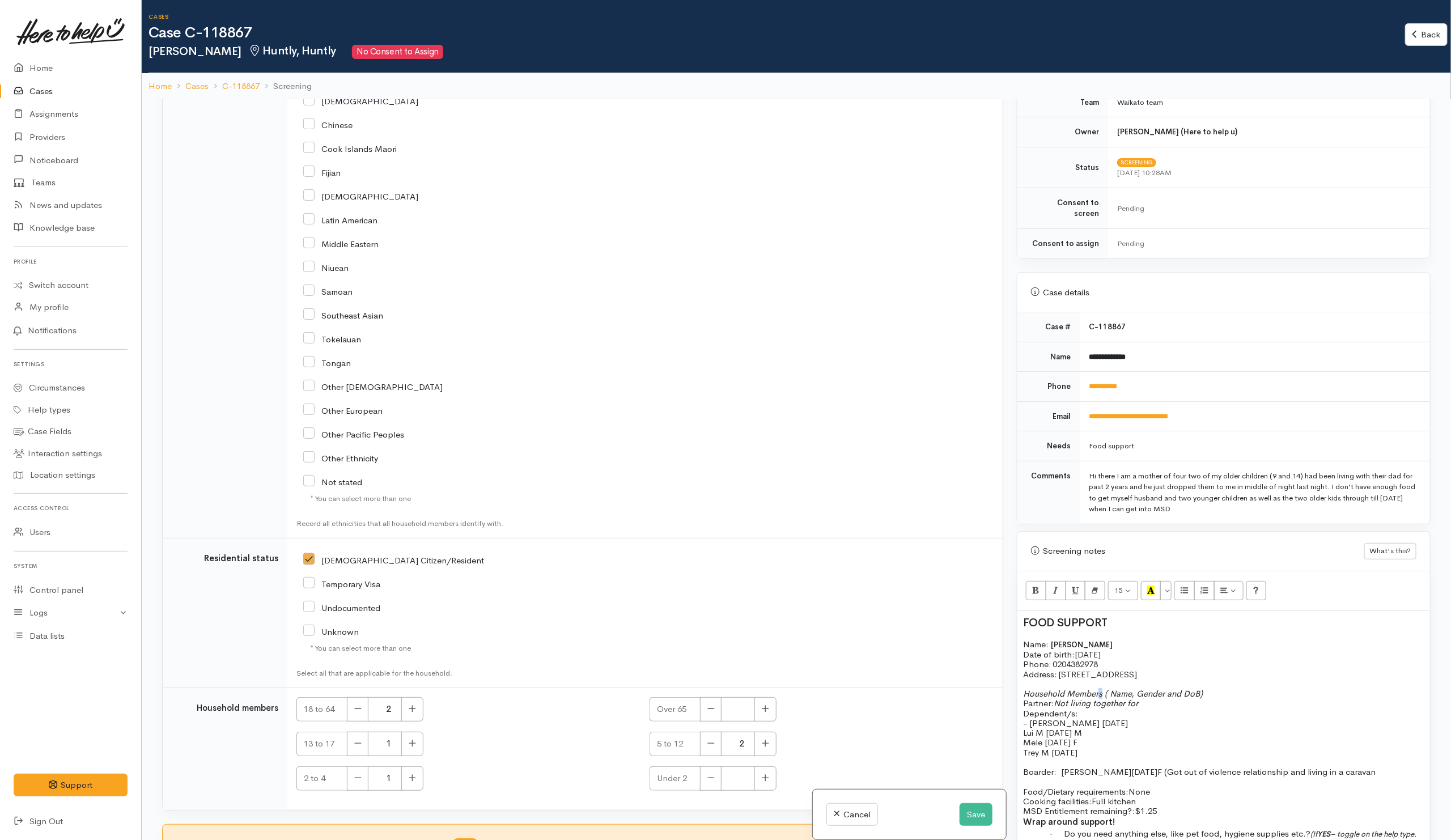
click at [1102, 690] on span "Household Members ( Name, Gender and DoB)" at bounding box center [1113, 693] width 180 height 11
drag, startPoint x: 1107, startPoint y: 690, endPoint x: 1203, endPoint y: 694, distance: 96.1
click at [1203, 694] on p "Household Members ( Name, Gender and DoB) Partner: Not living together for Depe…" at bounding box center [1223, 703] width 401 height 30
drag, startPoint x: 1213, startPoint y: 690, endPoint x: 1104, endPoint y: 687, distance: 109.0
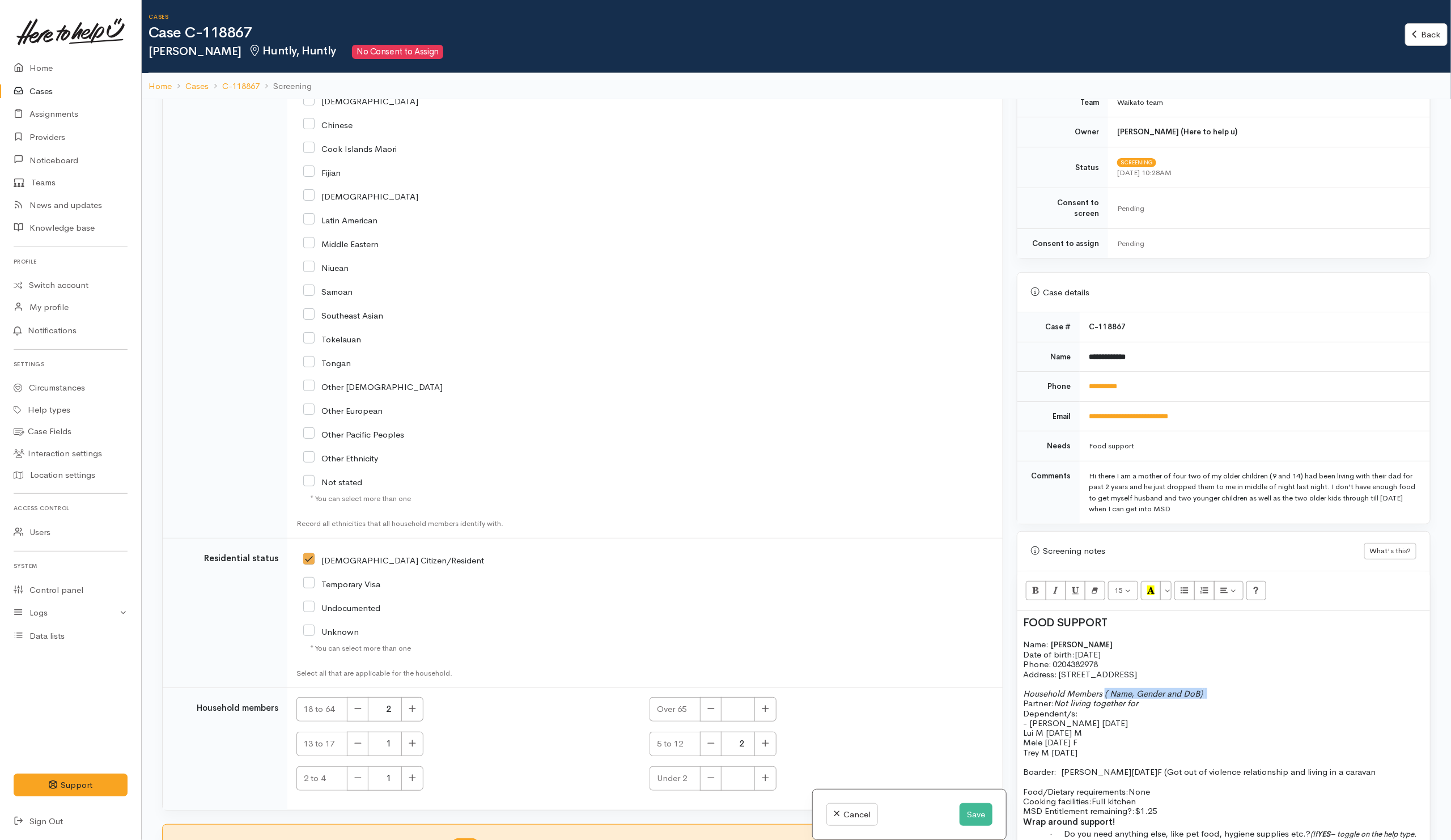
click at [1104, 688] on p "Household Members ( Name, Gender and DoB) Partner: Not living together for Depe…" at bounding box center [1223, 703] width 401 height 30
click at [1018, 697] on div "FOOD SUPPORT Name: Paige McGuire Date of birth: 20/11/1993 Phone:   0204382978 …" at bounding box center [1223, 784] width 413 height 347
click at [1187, 588] on icon "Unordered list (CTRL+SHIFT+NUM7)" at bounding box center [1184, 590] width 8 height 10
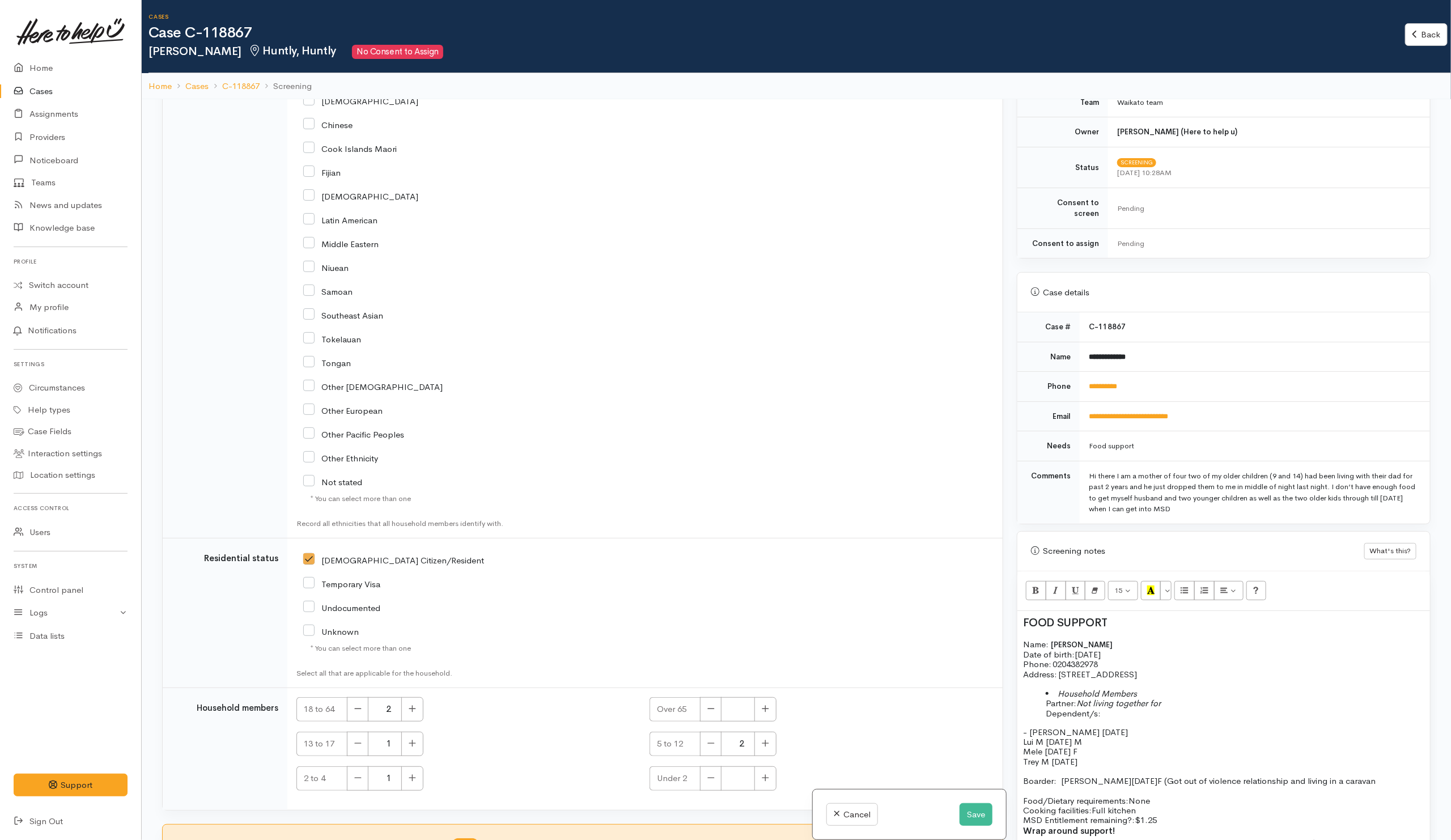
click at [1044, 707] on ul "Household Members Partner: Not living together for Dependent/s:" at bounding box center [1223, 703] width 401 height 30
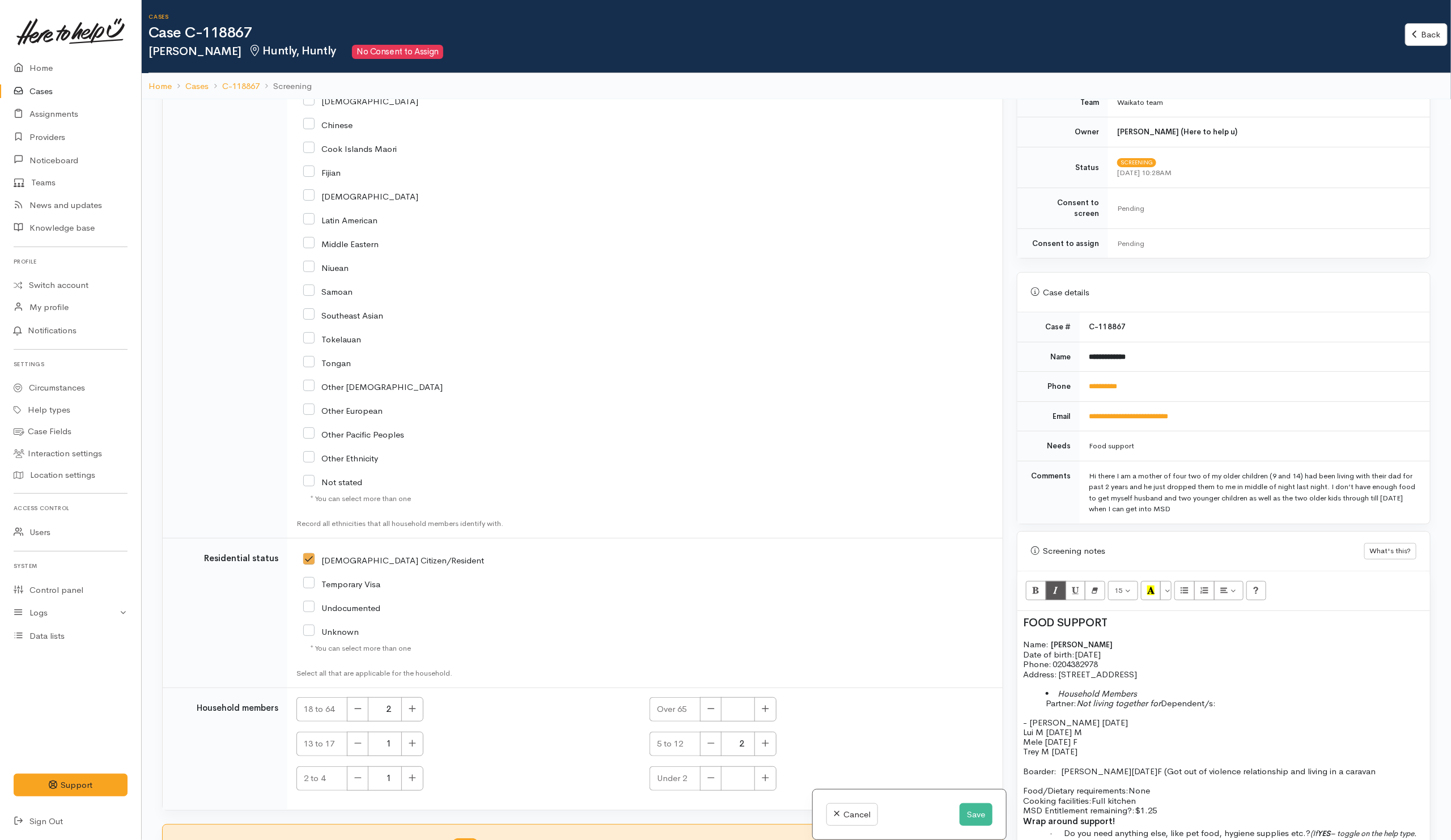
click at [1056, 691] on li "Household Members Partner: Not living together for Dependent/s:" at bounding box center [1235, 698] width 378 height 20
click at [1031, 717] on span "- Robbie M 7/12/2022" at bounding box center [1075, 722] width 105 height 11
click at [1058, 698] on span "Partner: Not living together for" at bounding box center [1115, 703] width 115 height 11
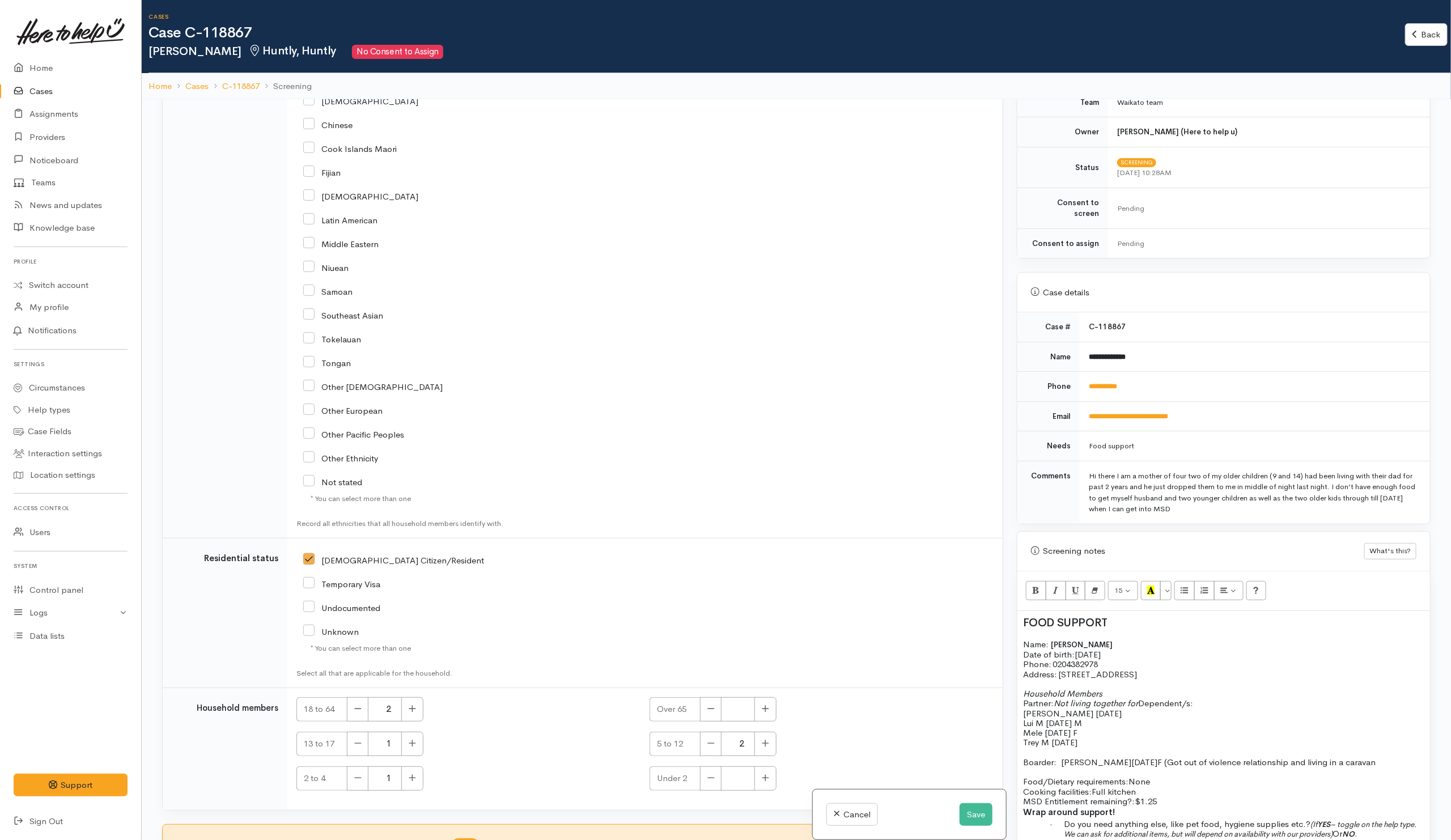
drag, startPoint x: 1056, startPoint y: 697, endPoint x: 1141, endPoint y: 692, distance: 85.1
click at [1138, 698] on icon "Not living together for" at bounding box center [1096, 703] width 84 height 11
click at [1029, 708] on span "Robbie M 7/12/2022" at bounding box center [1072, 713] width 98 height 11
drag, startPoint x: 1022, startPoint y: 696, endPoint x: 1141, endPoint y: 701, distance: 119.1
click at [1138, 701] on span "Partner: Not living together for" at bounding box center [1080, 703] width 115 height 11
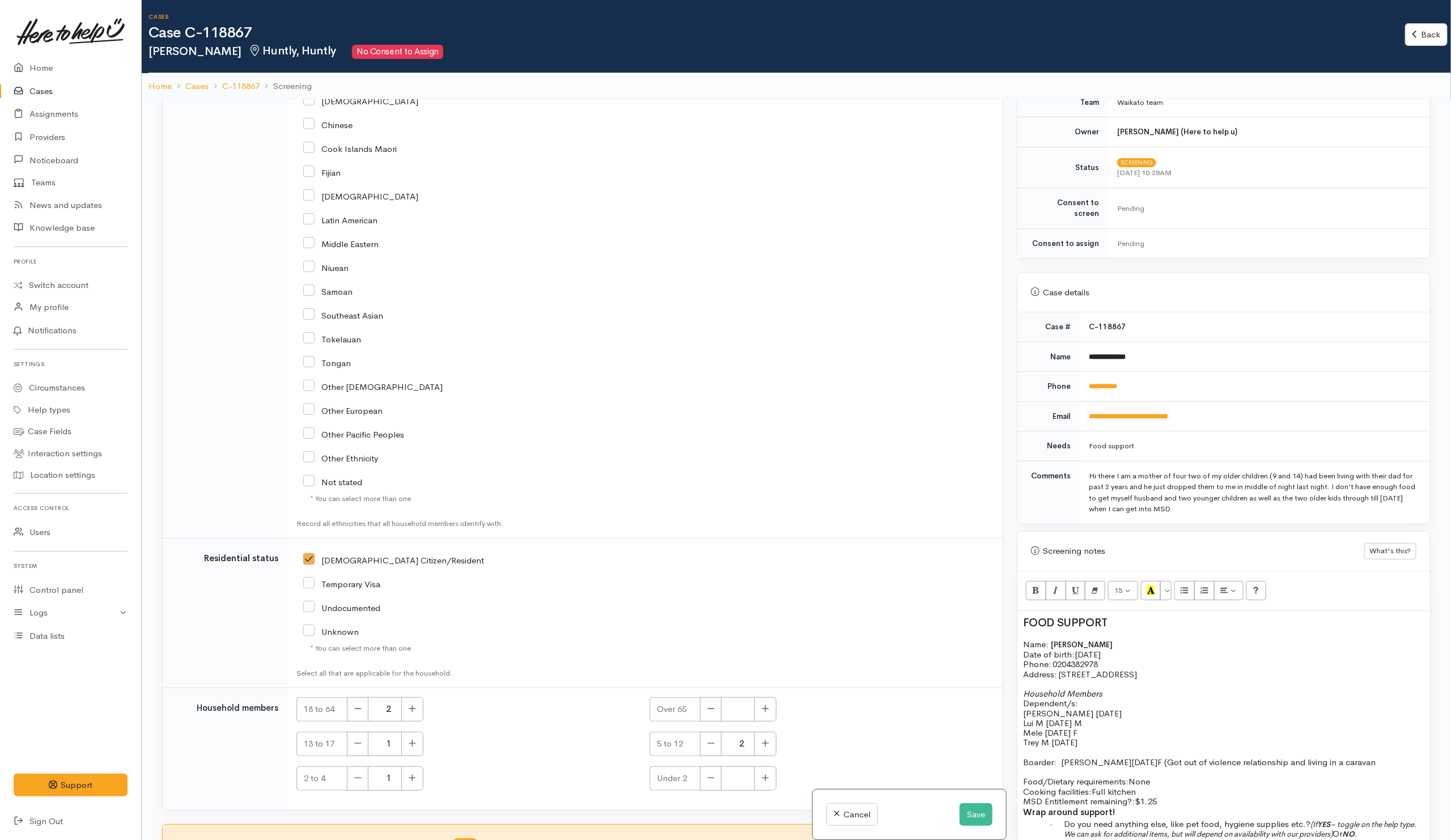
click at [1020, 710] on div "FOOD SUPPORT Name: Paige McGuire Date of birth: 20/11/1993 Phone:   0204382978 …" at bounding box center [1223, 779] width 413 height 337
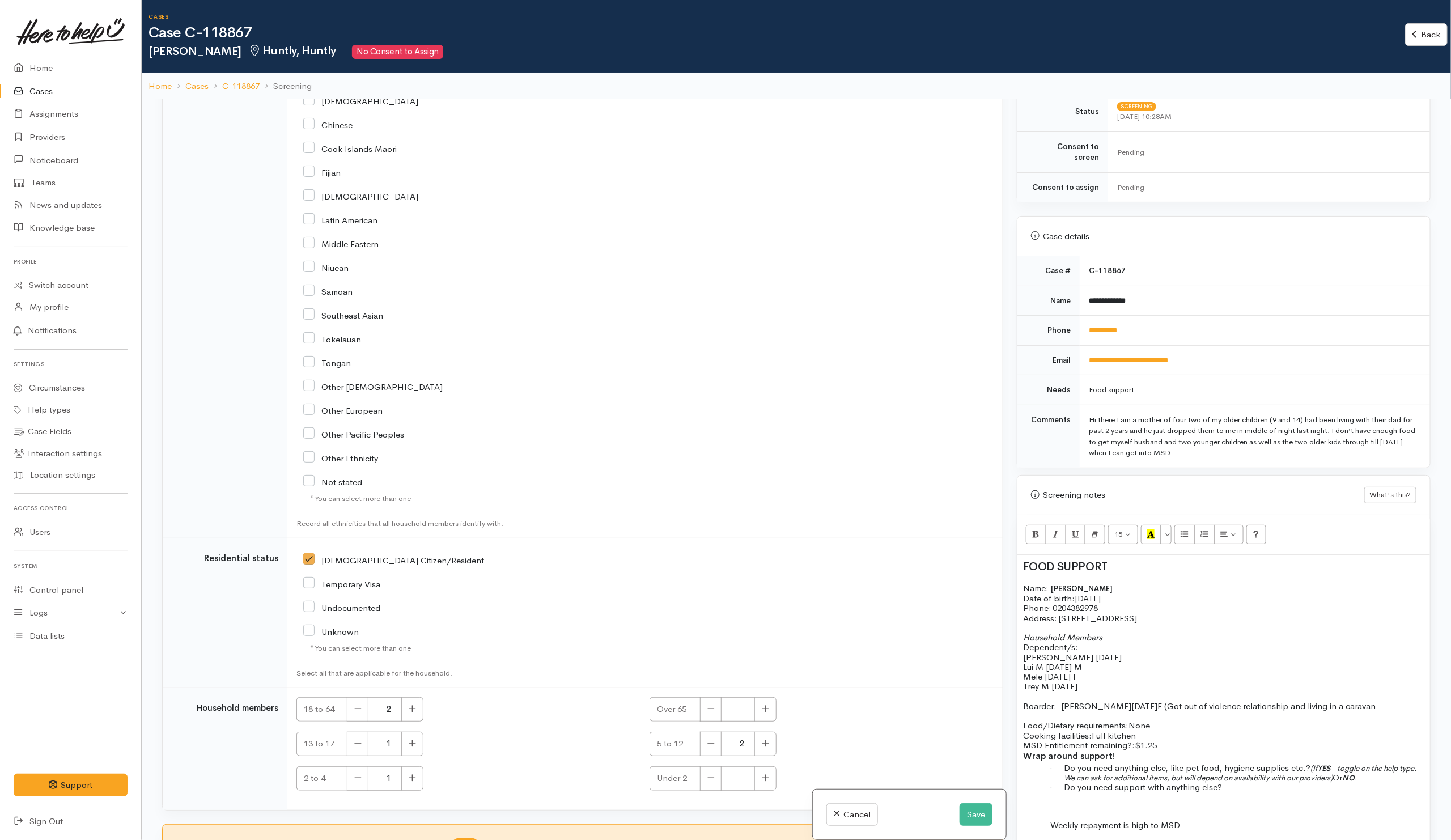
scroll to position [356, 0]
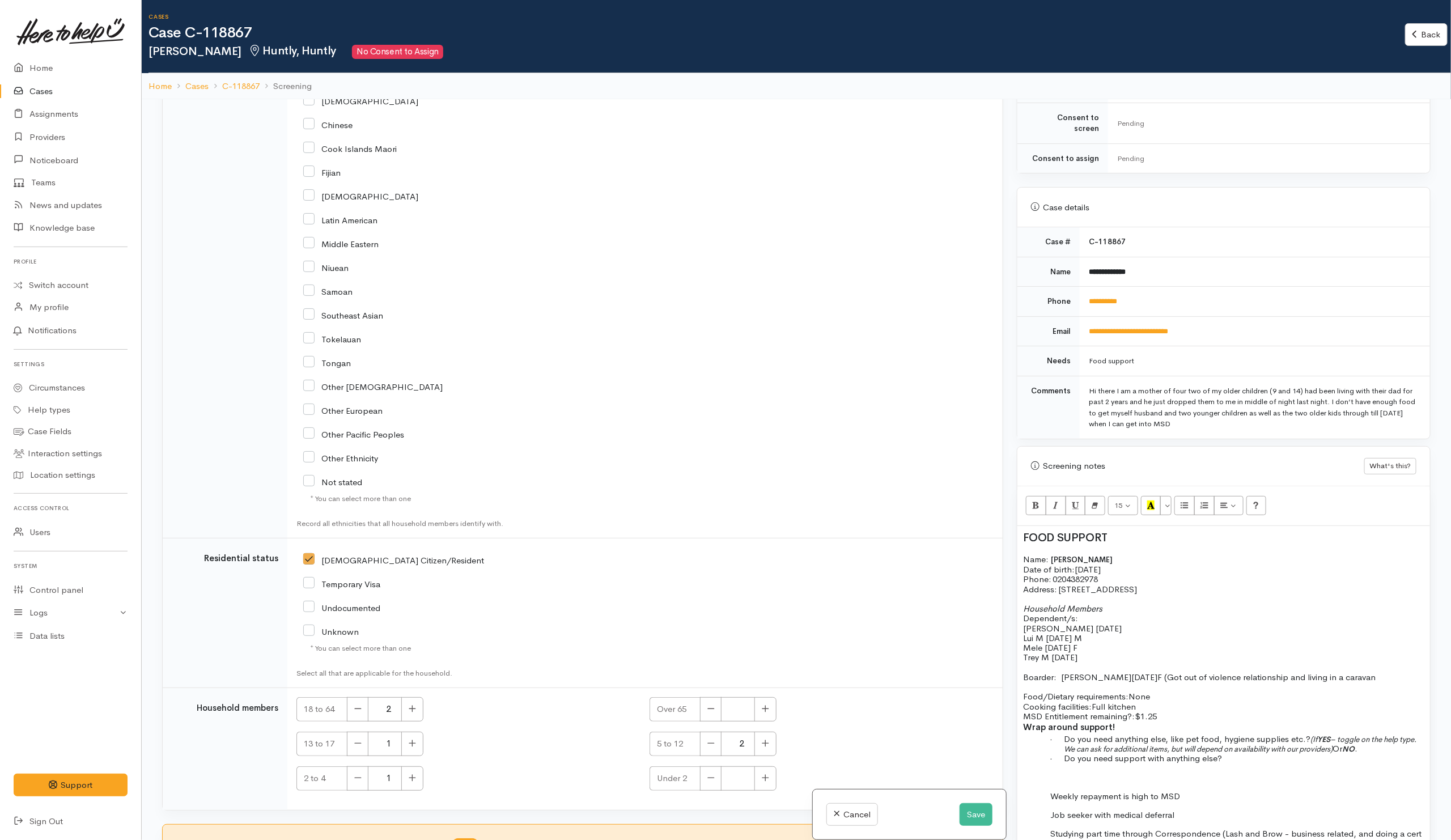
drag, startPoint x: 1022, startPoint y: 622, endPoint x: 1111, endPoint y: 648, distance: 92.7
click at [1111, 648] on div "FOOD SUPPORT Name: Paige McGuire Date of birth: 20/11/1993 Phone:   0204382978 …" at bounding box center [1223, 694] width 413 height 337
click at [1192, 496] on button "Unordered list (CTRL+SHIFT+NUM7)" at bounding box center [1184, 505] width 20 height 19
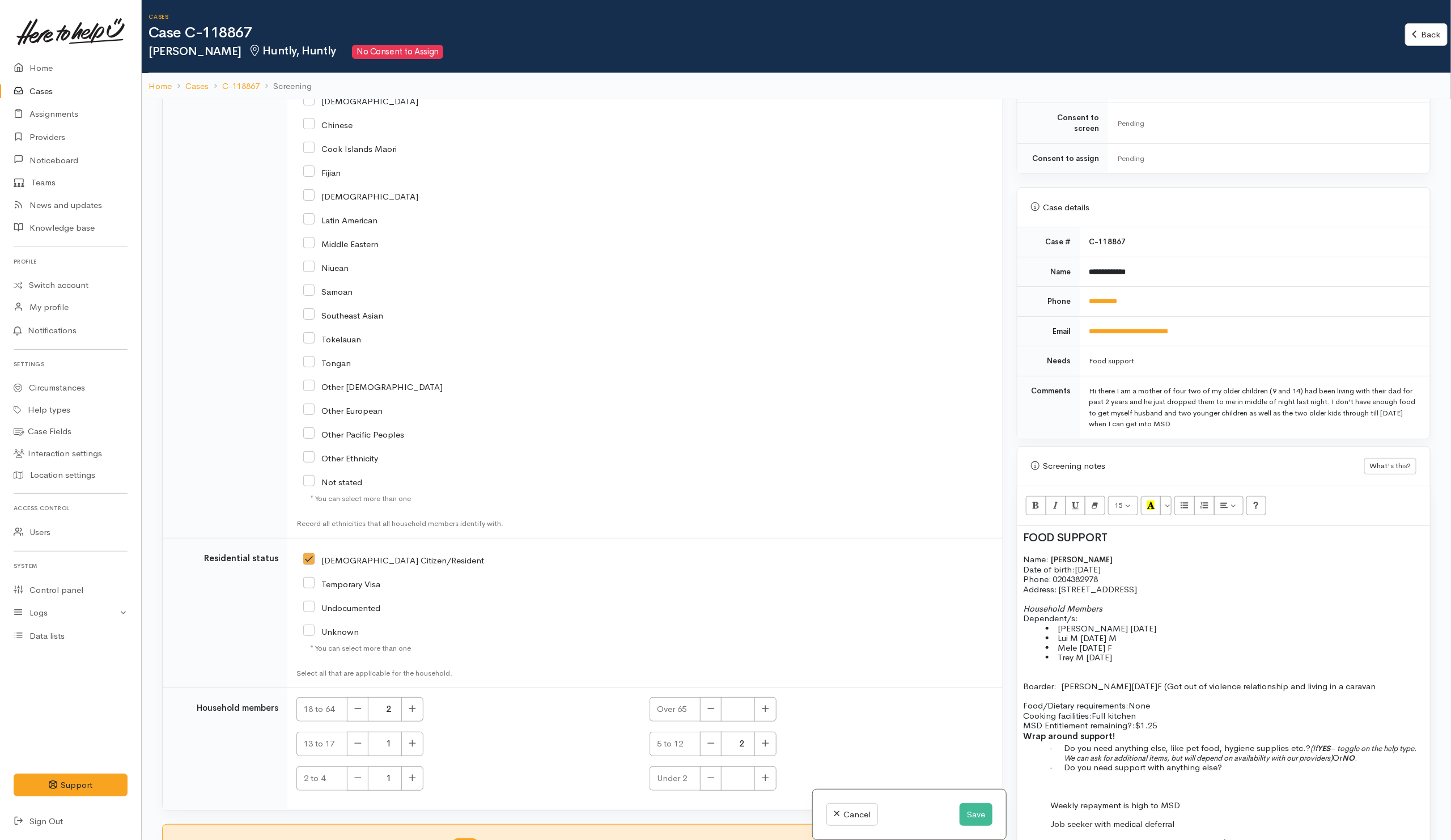
click at [1146, 633] on li "Lui M 26/11/2020 M" at bounding box center [1235, 638] width 378 height 10
click at [1172, 623] on li "Robbie M 7/12/2022" at bounding box center [1235, 628] width 378 height 10
click at [1093, 624] on span "Robbie M 7/12/2022" at bounding box center [1107, 628] width 98 height 11
click at [1076, 632] on span "Lui M 26/11/2020 M" at bounding box center [1087, 638] width 59 height 11
click at [1124, 622] on span "Robbie McGuire 7/12/2022" at bounding box center [1107, 628] width 98 height 11
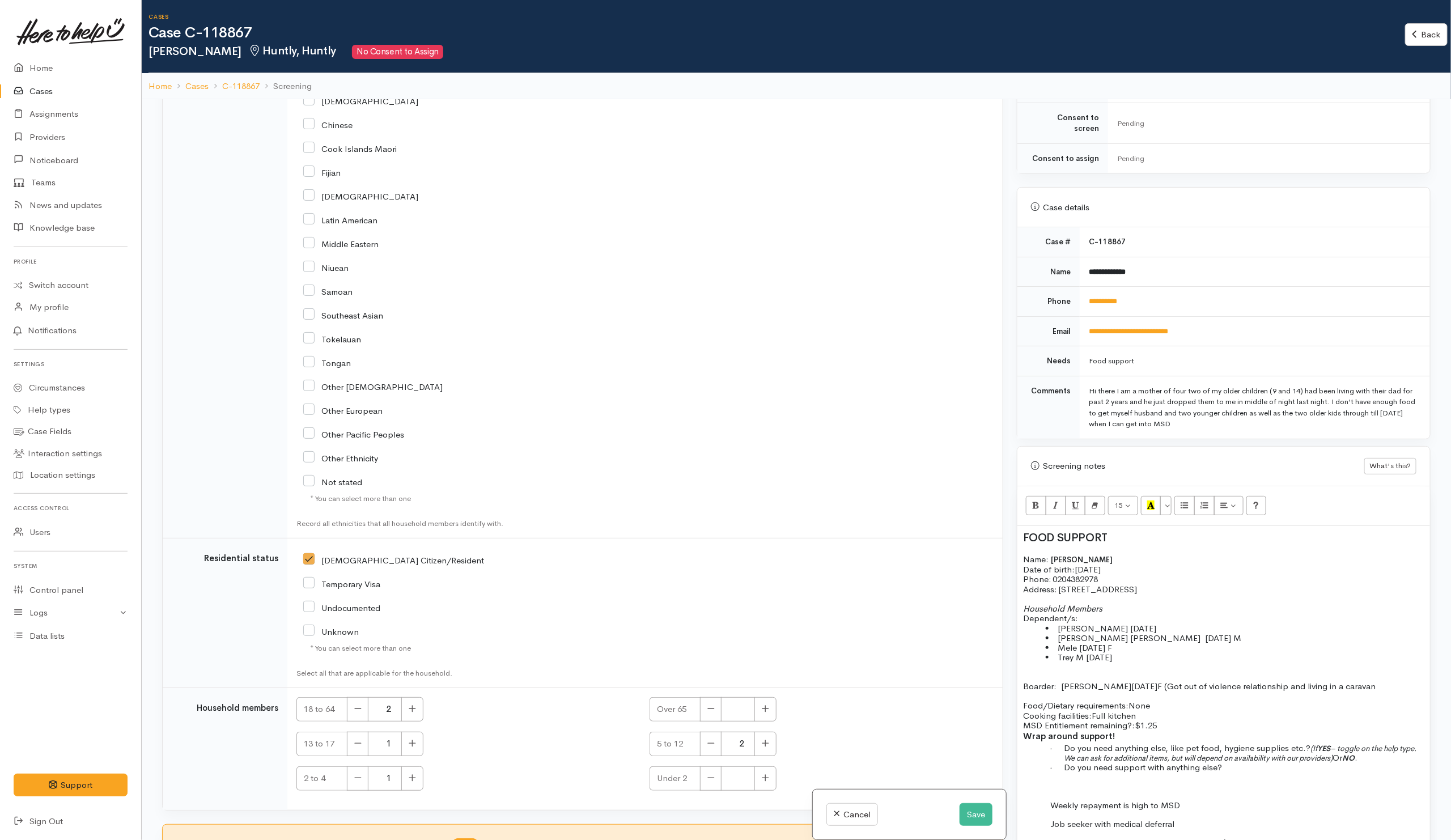
click at [1080, 642] on span "Mele 17/2/2017 F" at bounding box center [1085, 647] width 54 height 11
click at [1096, 642] on span "Mele McQuire17/2/2017 F" at bounding box center [1108, 647] width 102 height 11
click at [1083, 656] on span "Trey M 6/3/2012" at bounding box center [1085, 657] width 54 height 11
click at [1128, 661] on div "FOOD SUPPORT Name: Paige McGuire Date of birth: 20/11/1993 Phone:   0204382978 …" at bounding box center [1223, 699] width 413 height 346
click at [1033, 672] on p at bounding box center [1223, 676] width 401 height 10
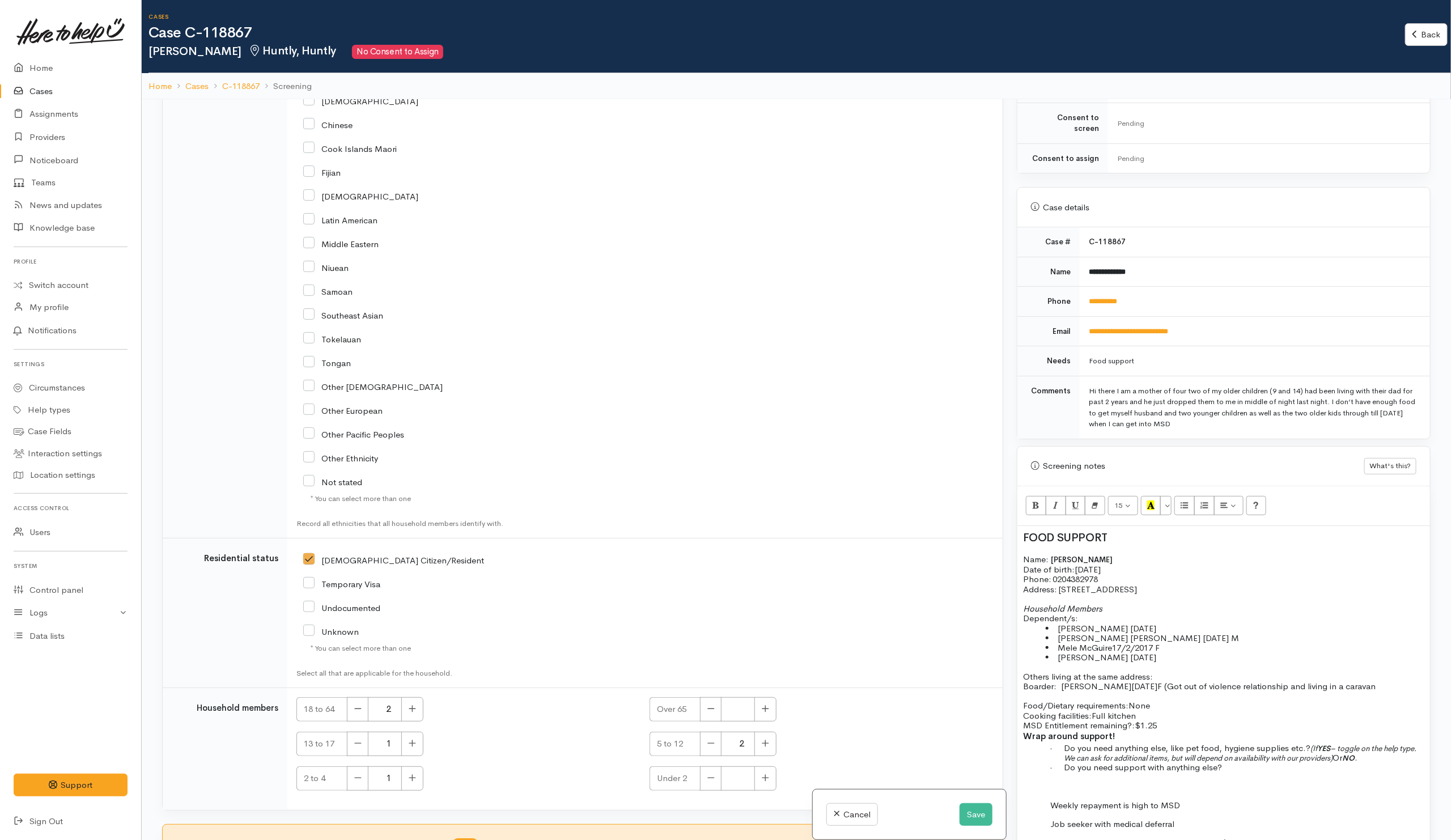
click at [1023, 680] on span "Boarder: Angelica Kopoi-Thompson" at bounding box center [1077, 686] width 108 height 11
click at [1194, 500] on button "Unordered list (CTRL+SHIFT+NUM7)" at bounding box center [1184, 505] width 20 height 19
drag, startPoint x: 1250, startPoint y: 680, endPoint x: 1252, endPoint y: 692, distance: 12.2
click at [1252, 691] on li "Boarder: Angelica Kopoi-Thompson 13/1/1994 F ( Got out of violence relationship…" at bounding box center [1235, 686] width 378 height 10
click at [1058, 500] on icon "Italic (CTRL+I)" at bounding box center [1055, 505] width 8 height 10
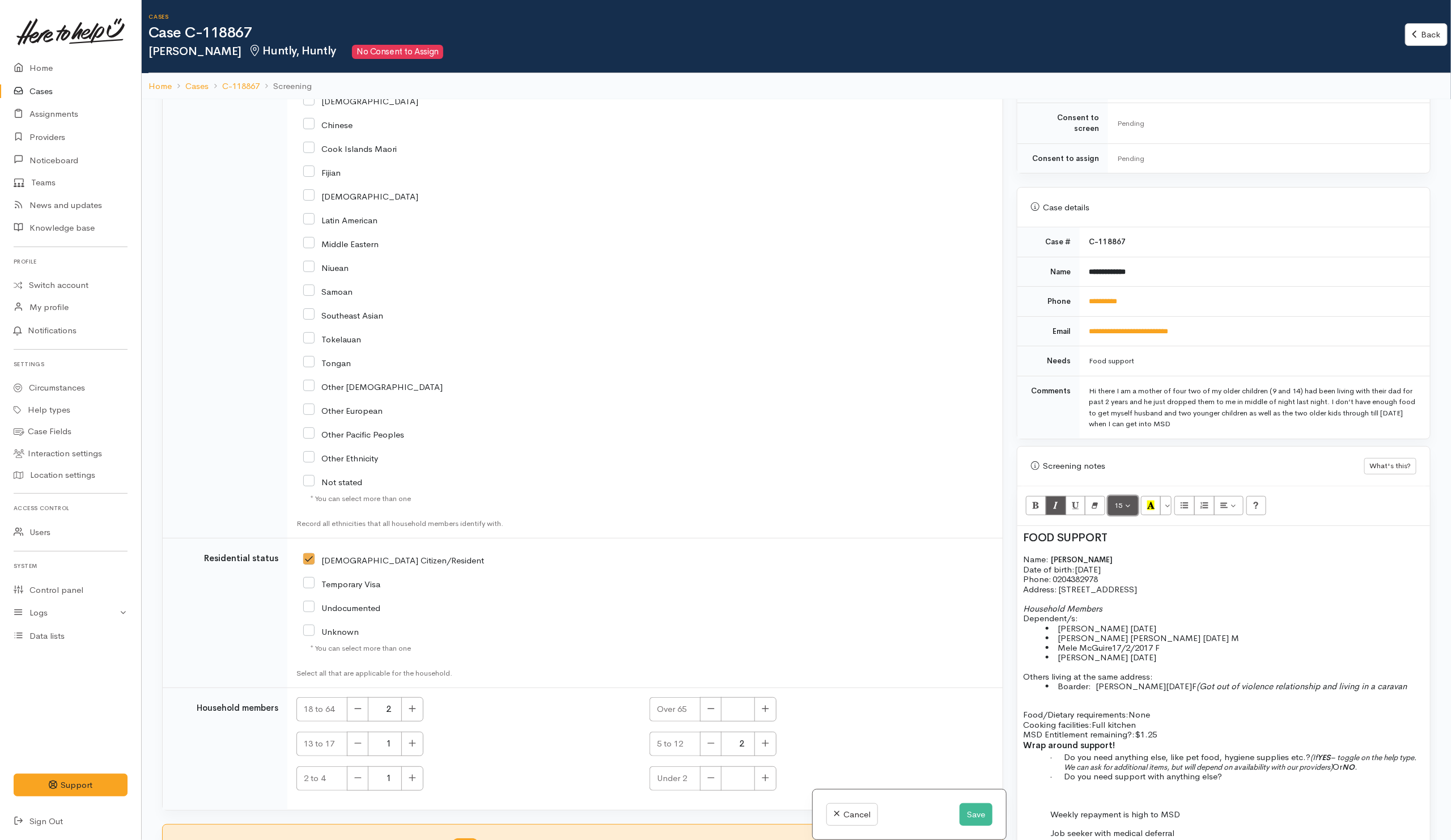
click at [1127, 500] on button "15" at bounding box center [1123, 505] width 30 height 19
click at [1132, 599] on link "12" at bounding box center [1153, 602] width 90 height 18
click at [1199, 691] on span "Got out of violence relationship and living in a caravan" at bounding box center [1282, 687] width 167 height 9
click at [1073, 690] on li "Boarder: Angelica Kopoi-Thompson 13/1/1994 F ( Got out of violence relationship…" at bounding box center [1235, 686] width 378 height 11
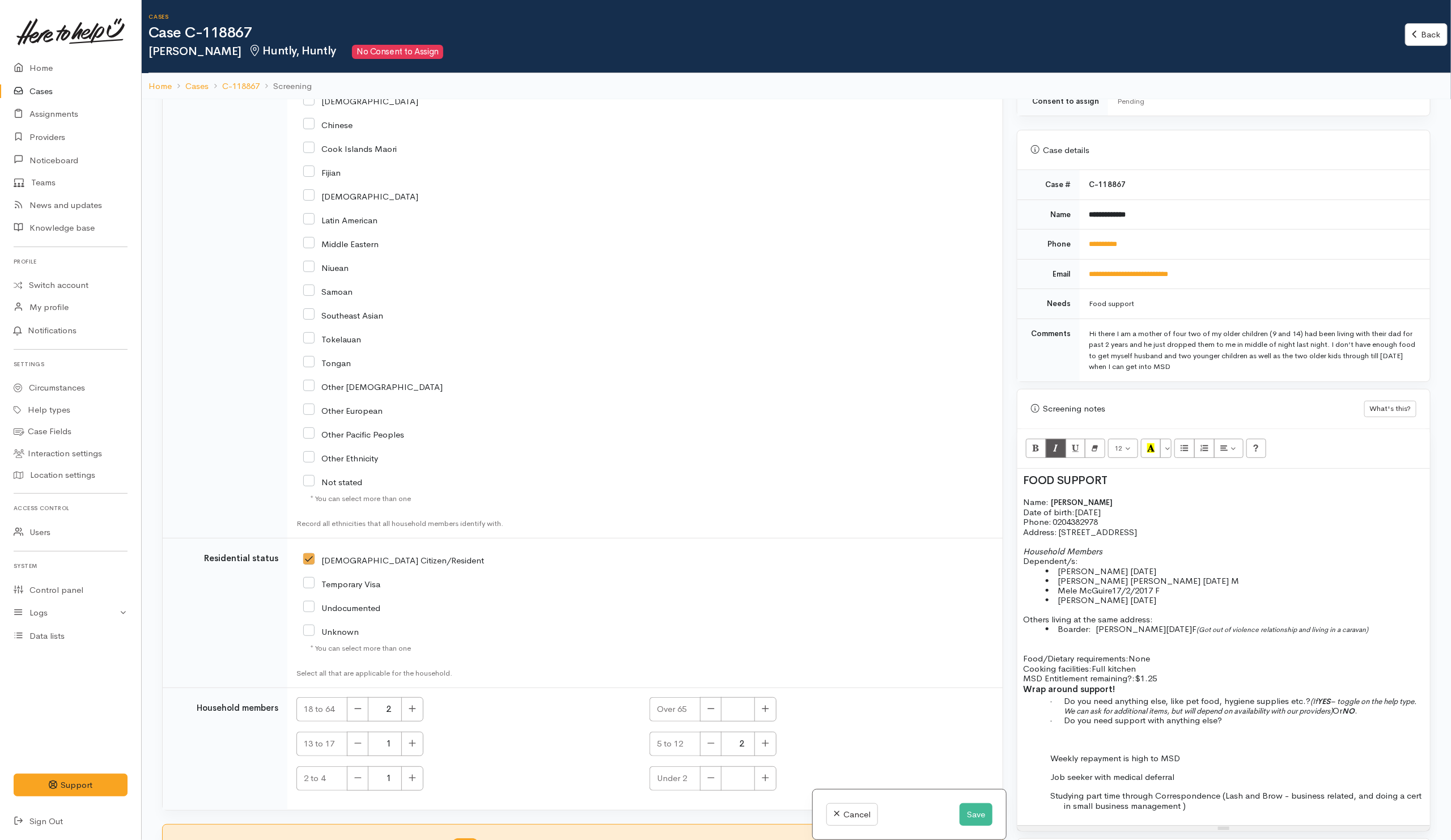
scroll to position [441, 0]
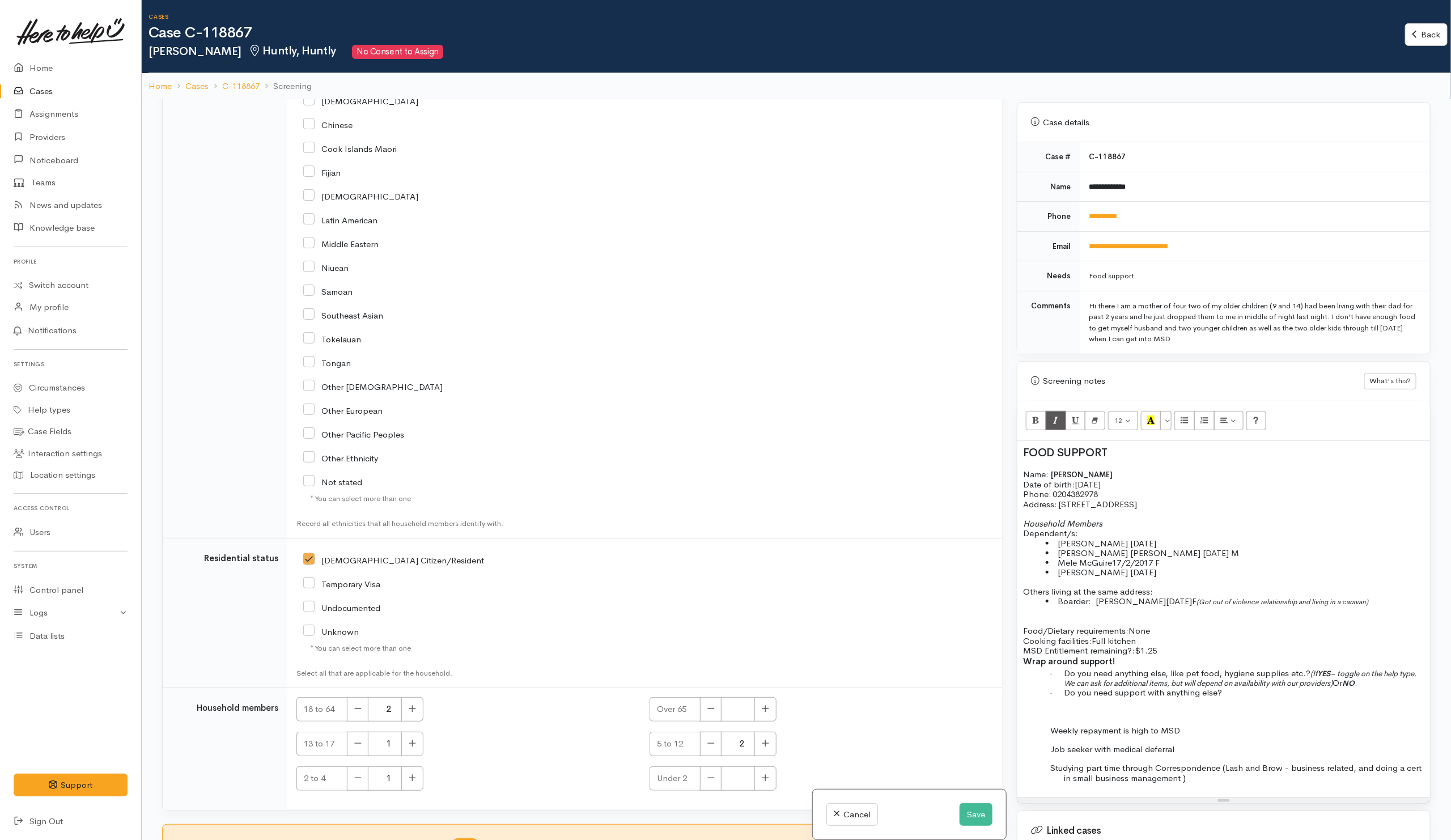
click at [1342, 688] on span "Or" at bounding box center [1337, 683] width 10 height 11
drag, startPoint x: 1313, startPoint y: 677, endPoint x: 1375, endPoint y: 687, distance: 62.8
click at [1375, 687] on p "· Do you need anything else, like pet food, hygiene supplies etc.? (If YES – to…" at bounding box center [1244, 678] width 360 height 20
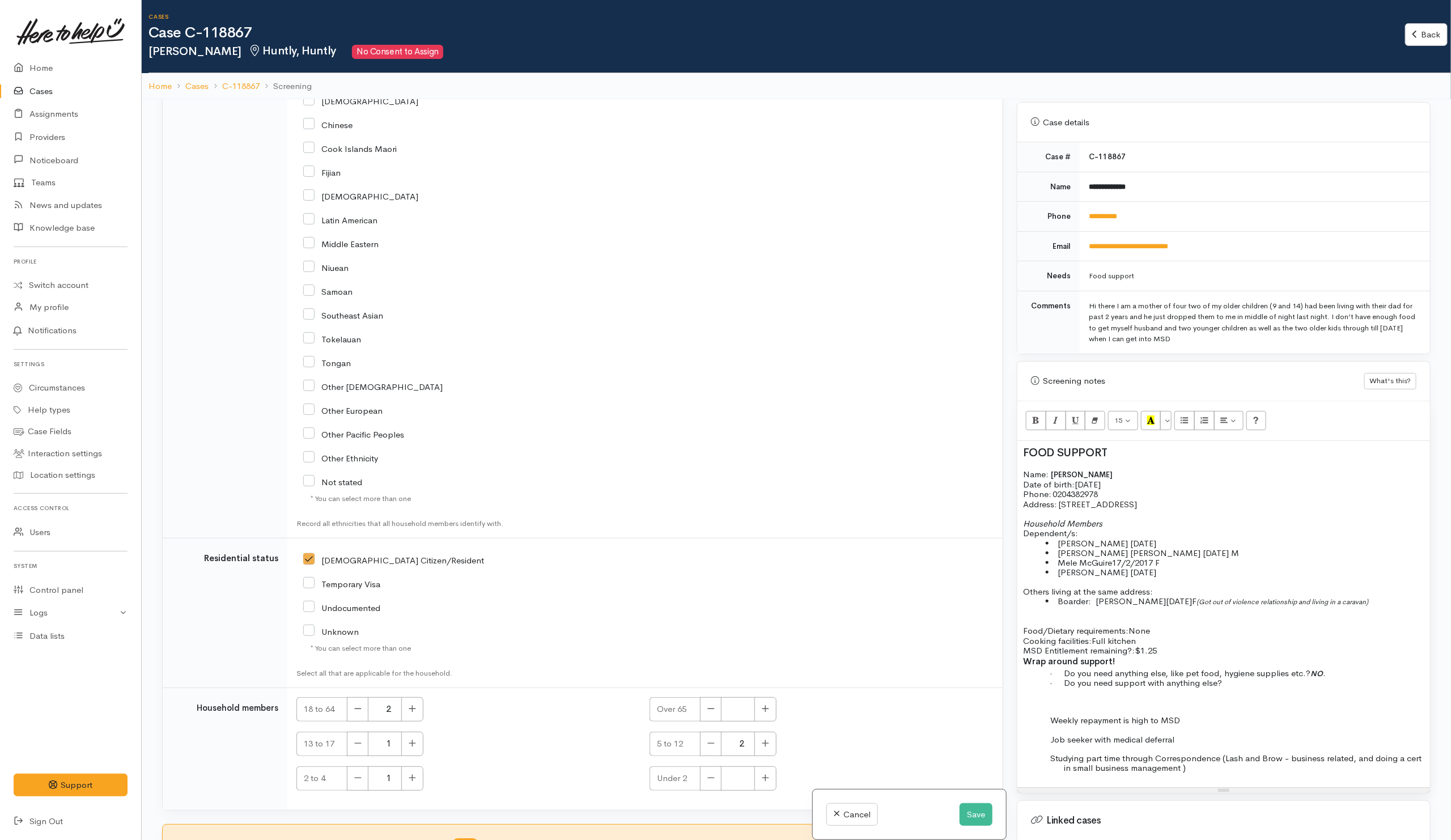
click at [1342, 673] on p "· Do you need anything else, like pet food, hygiene supplies etc.? NO ." at bounding box center [1244, 673] width 360 height 10
click at [1292, 685] on p at bounding box center [1244, 683] width 360 height 10
click at [1299, 697] on p "· Do you need support with anything else?" at bounding box center [1244, 692] width 360 height 10
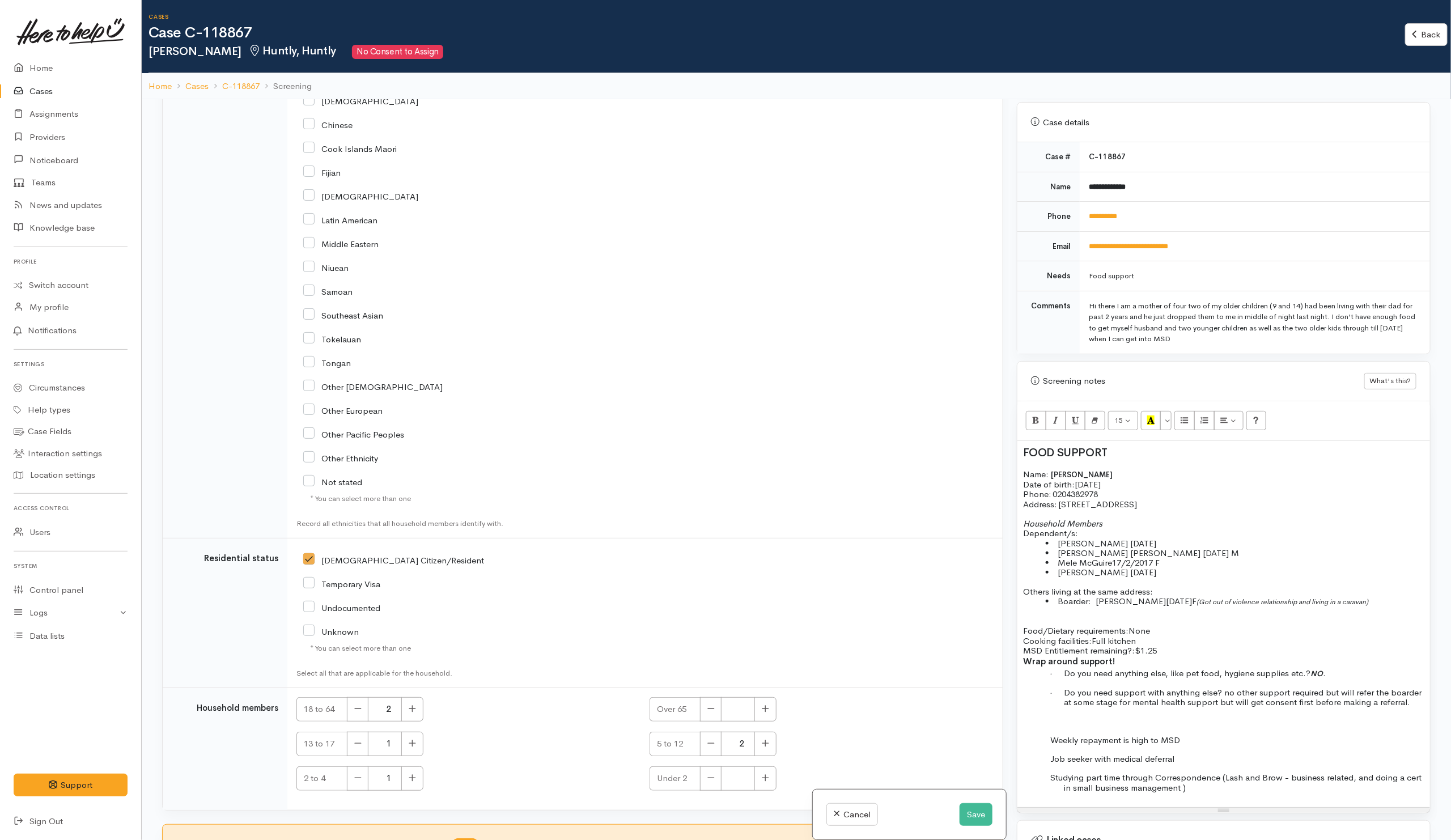
click at [1128, 726] on p at bounding box center [1244, 721] width 360 height 10
click at [1043, 723] on div "FOOD SUPPORT Name: Paige McGuire Date of birth: 20/11/1993 Phone:   0204382978 …" at bounding box center [1223, 614] width 413 height 347
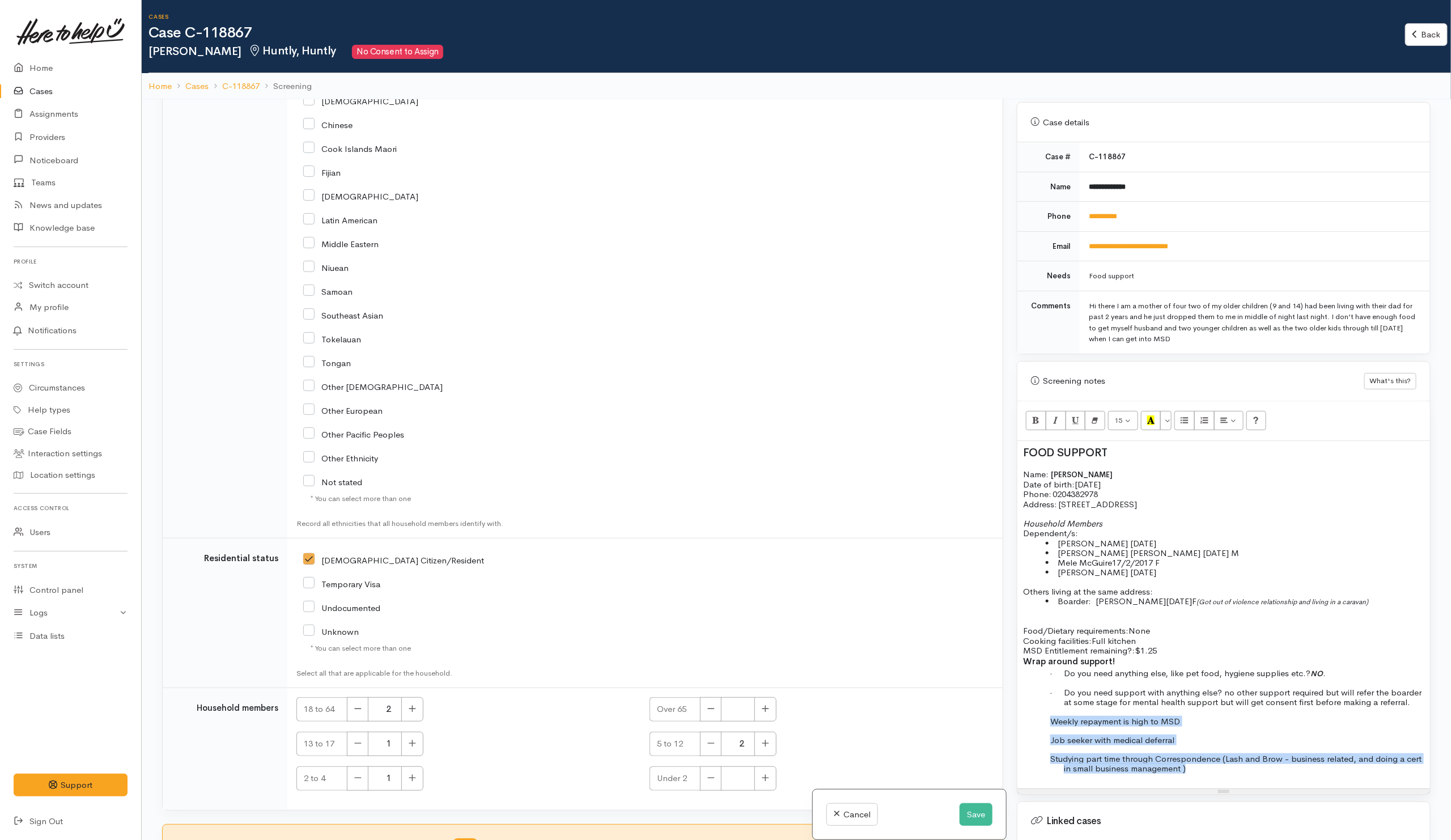
drag, startPoint x: 1048, startPoint y: 730, endPoint x: 1265, endPoint y: 801, distance: 228.3
click at [1265, 801] on div "Warnings Add No warnings have been raised against this case Add Warning Title ●…" at bounding box center [1223, 519] width 428 height 840
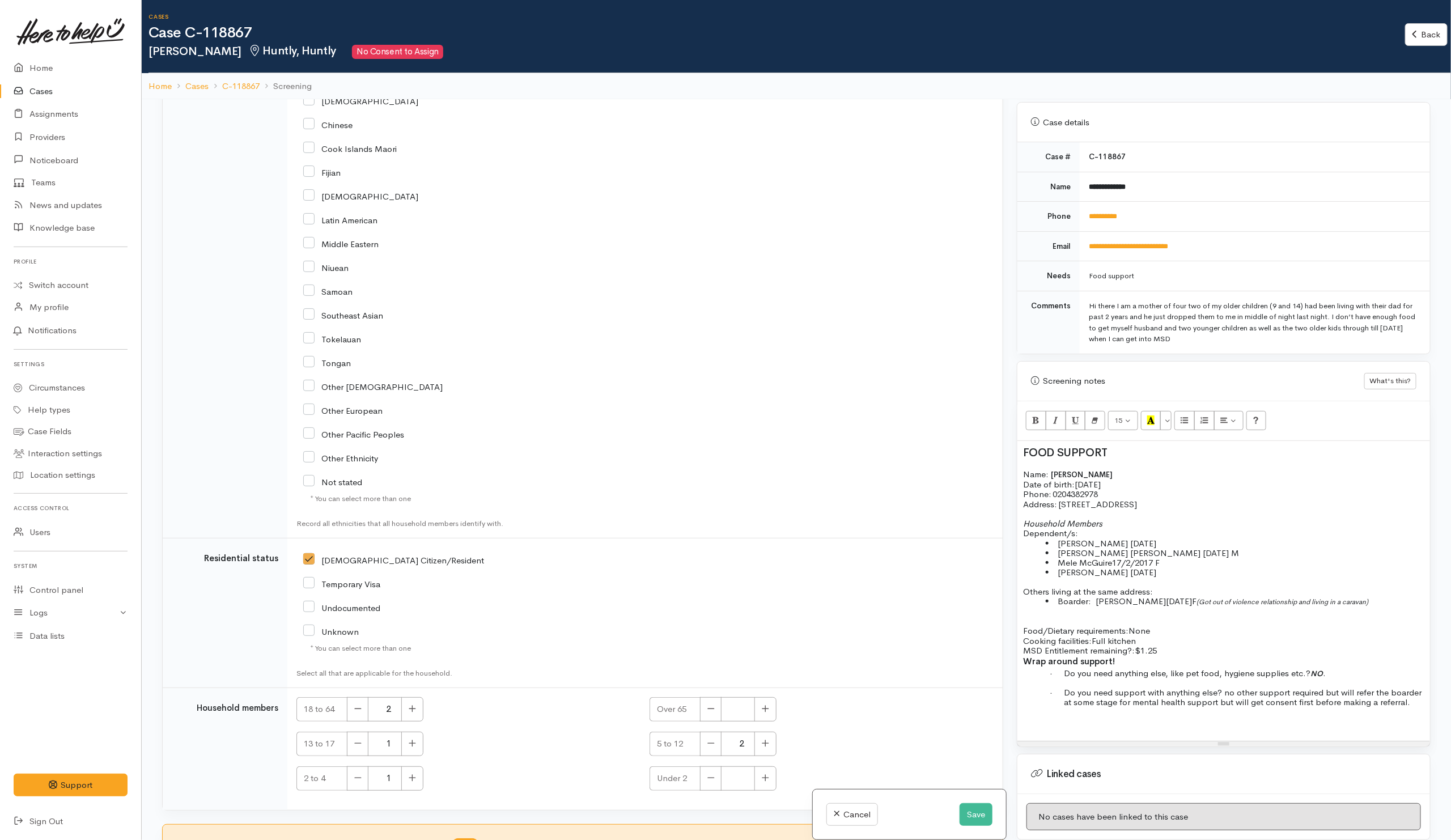
click at [1036, 736] on div "FOOD SUPPORT Name: Paige McGuire Date of birth: 20/11/1993 Phone:   0204382978 …" at bounding box center [1223, 591] width 413 height 300
click at [1024, 735] on div "FOOD SUPPORT Name: Paige McGuire Date of birth: 20/11/1993 Phone:   0204382978 …" at bounding box center [1223, 591] width 413 height 300
click at [1022, 733] on div "FOOD SUPPORT Name: Paige McGuire Date of birth: 20/11/1993 Phone:   0204382978 …" at bounding box center [1223, 591] width 413 height 300
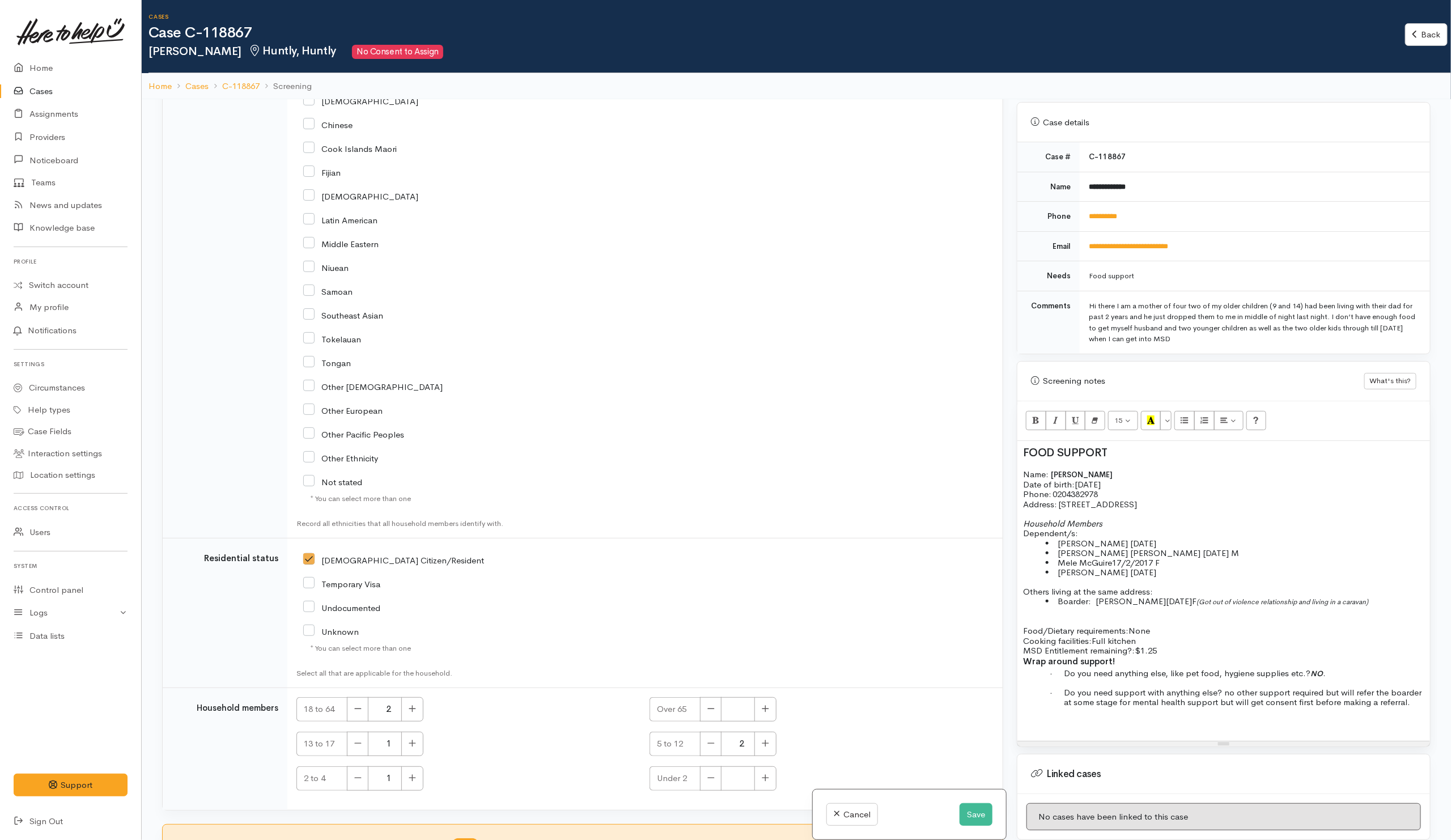
click at [1021, 733] on div "FOOD SUPPORT Name: Paige McGuire Date of birth: 20/11/1993 Phone:   0204382978 …" at bounding box center [1223, 591] width 413 height 300
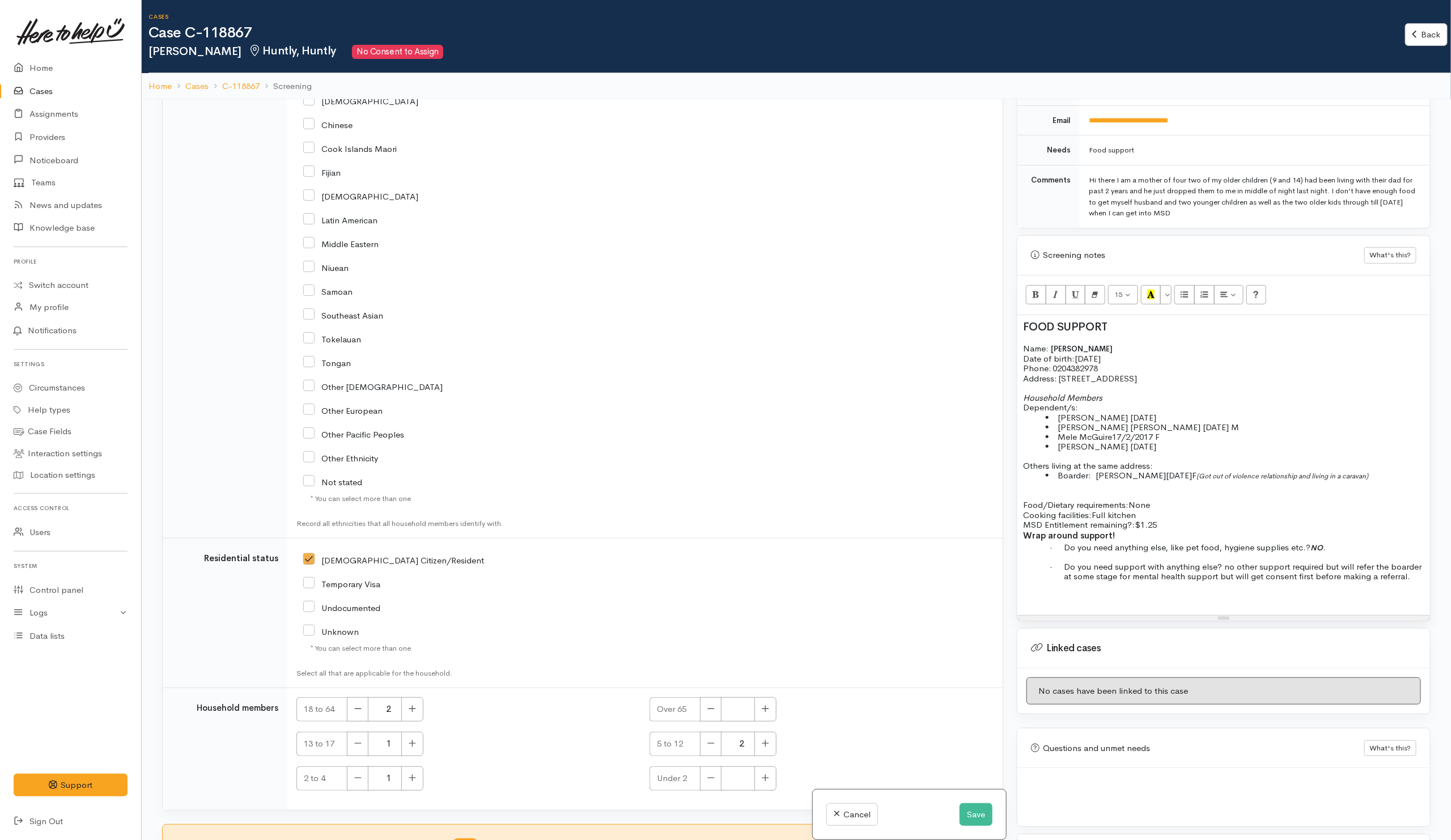
scroll to position [574, 0]
click at [1032, 594] on div "FOOD SUPPORT Name: Paige McGuire Date of birth: 20/11/1993 Phone:   0204382978 …" at bounding box center [1223, 465] width 413 height 300
click at [1030, 592] on div "FOOD SUPPORT Name: Paige McGuire Date of birth: 20/11/1993 Phone:   0204382978 …" at bounding box center [1223, 465] width 413 height 300
click at [1023, 585] on div "FOOD SUPPORT Name: Paige McGuire Date of birth: 20/11/1993 Phone:   0204382978 …" at bounding box center [1223, 465] width 413 height 300
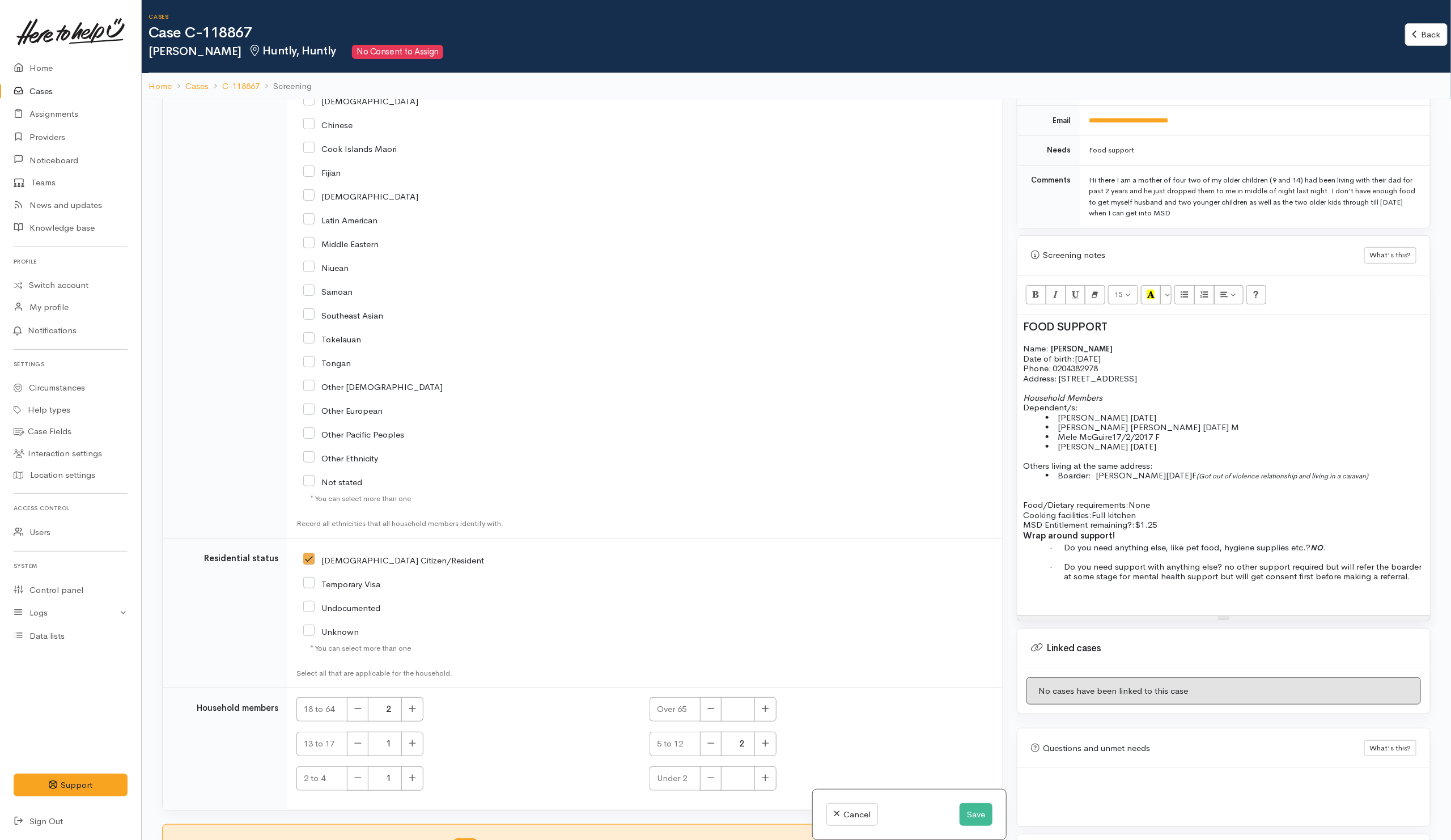
click at [1023, 585] on div "FOOD SUPPORT Name: Paige McGuire Date of birth: 20/11/1993 Phone:   0204382978 …" at bounding box center [1223, 465] width 413 height 300
click at [1024, 595] on div "FOOD SUPPORT Name: Paige McGuire Date of birth: 20/11/1993 Phone:   0204382978 …" at bounding box center [1223, 465] width 413 height 300
click at [1027, 596] on div "FOOD SUPPORT Name: Paige McGuire Date of birth: 20/11/1993 Phone:   0204382978 …" at bounding box center [1223, 465] width 413 height 300
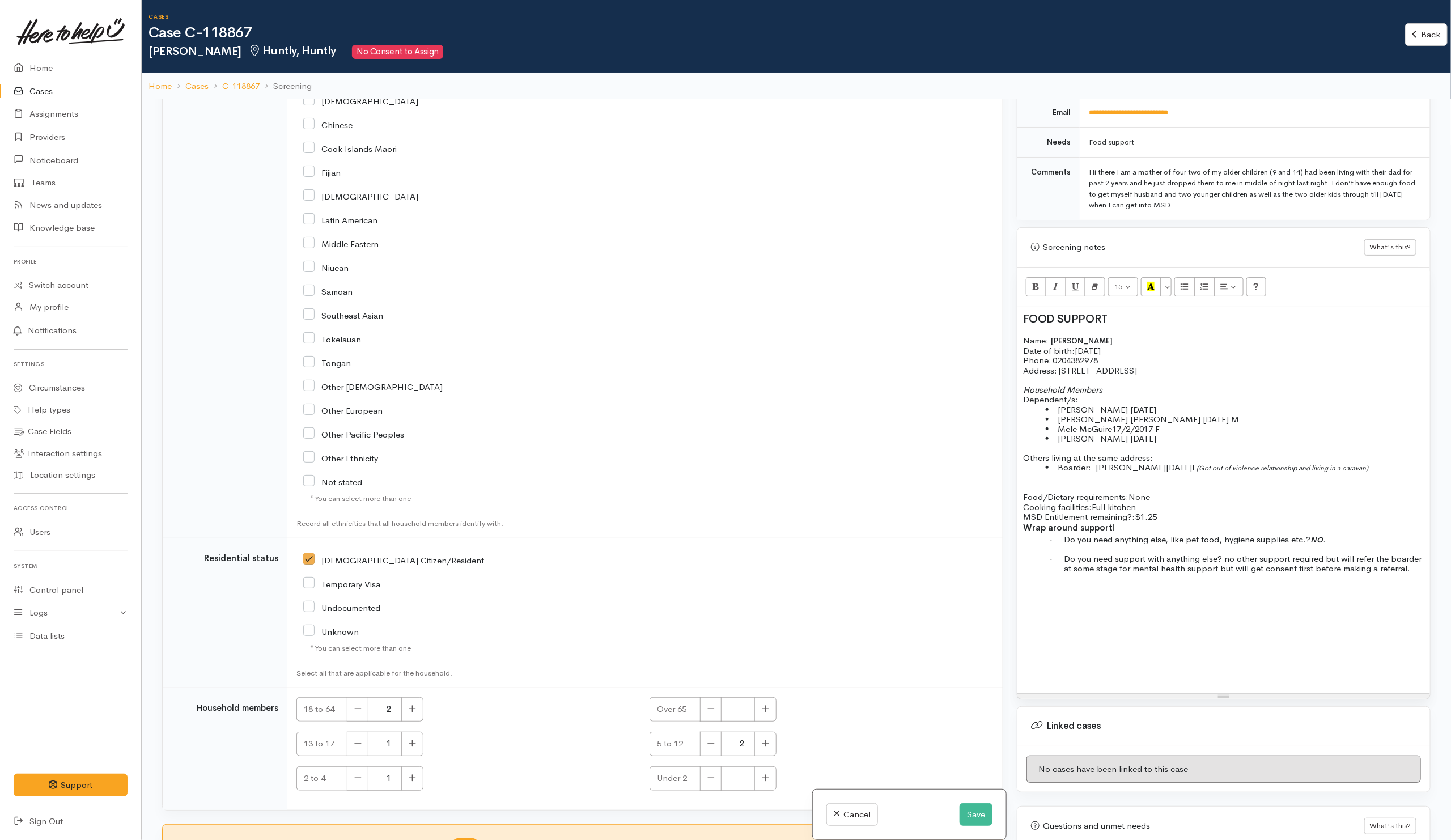
drag, startPoint x: 1225, startPoint y: 616, endPoint x: 1170, endPoint y: 678, distance: 82.9
click at [1203, 694] on div "Resize" at bounding box center [1223, 696] width 413 height 5
click at [1051, 634] on div "FOOD SUPPORT Name: Paige McGuire Date of birth: 20/11/1993 Phone:   0204382978 …" at bounding box center [1223, 499] width 413 height 385
drag, startPoint x: 1051, startPoint y: 634, endPoint x: 1058, endPoint y: 636, distance: 7.3
click at [1052, 634] on div "FOOD SUPPORT Name: Paige McGuire Date of birth: 20/11/1993 Phone:   0204382978 …" at bounding box center [1223, 499] width 413 height 385
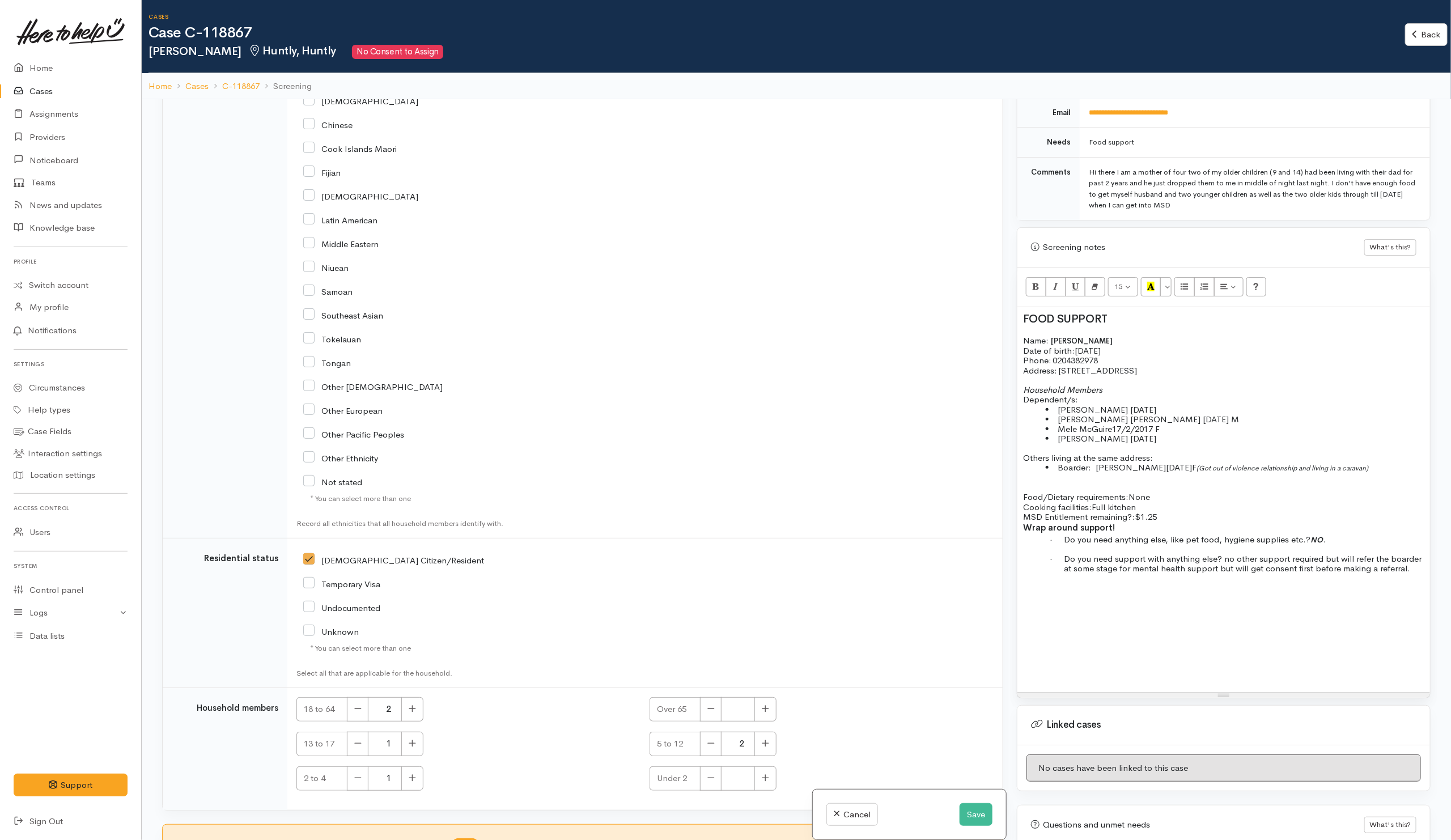
click at [1018, 625] on div "FOOD SUPPORT Name: Paige McGuire Date of birth: 20/11/1993 Phone:   0204382978 …" at bounding box center [1223, 499] width 413 height 385
click at [1019, 625] on div "FOOD SUPPORT Name: Paige McGuire Date of birth: 20/11/1993 Phone:   0204382978 …" at bounding box center [1223, 499] width 413 height 385
click at [1019, 624] on div "FOOD SUPPORT Name: Paige McGuire Date of birth: 20/11/1993 Phone:   0204382978 …" at bounding box center [1223, 499] width 413 height 385
click at [1020, 624] on div "FOOD SUPPORT Name: Paige McGuire Date of birth: 20/11/1993 Phone:   0204382978 …" at bounding box center [1223, 499] width 413 height 385
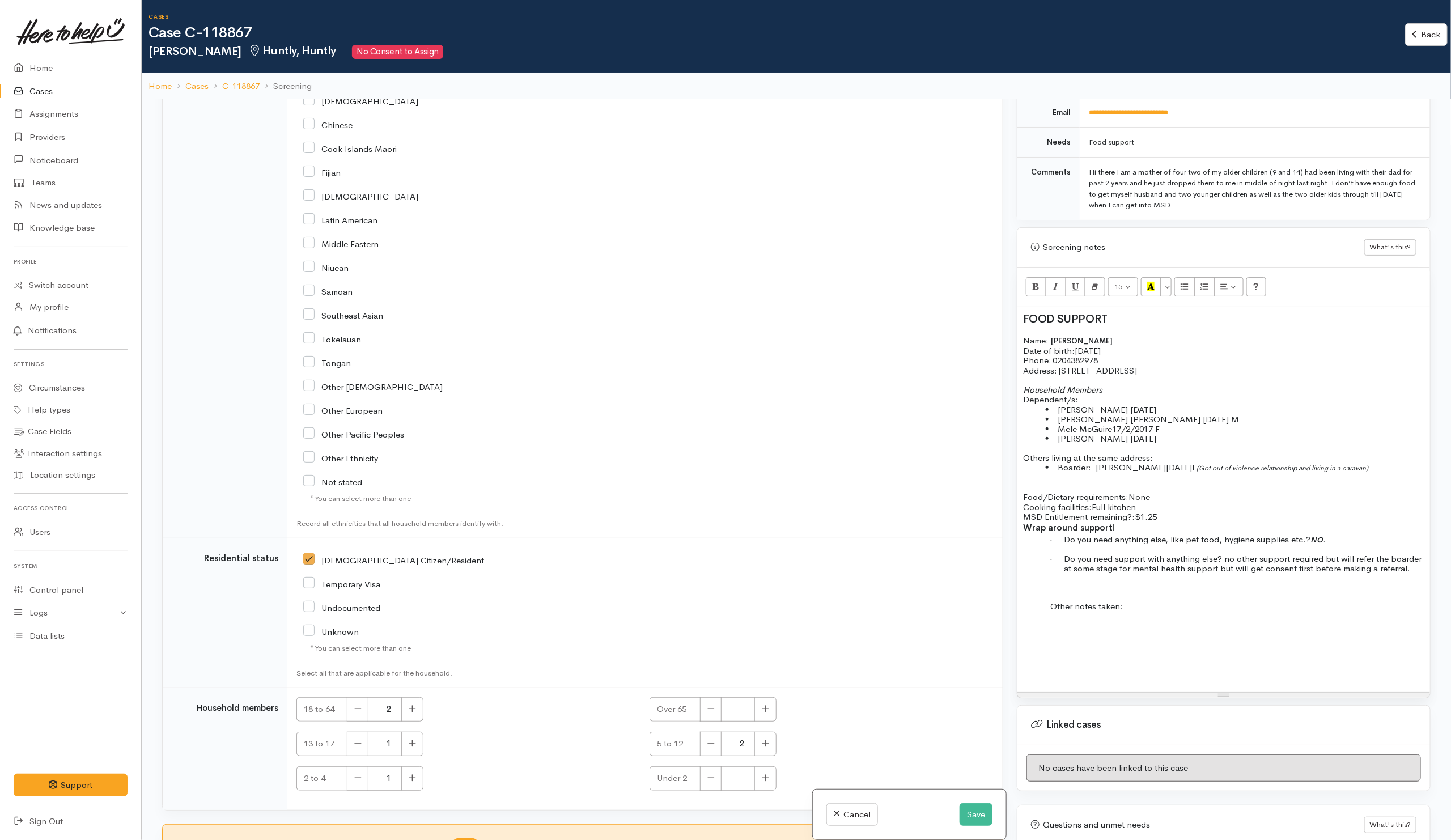
scroll to position [7, 0]
click at [1048, 650] on div "FOOD SUPPORT Name: Paige McGuire Date of birth: 20/11/1993 Phone:   0204382978 …" at bounding box center [1223, 499] width 413 height 385
click at [1058, 630] on span "Weekly repayment is high to MSD" at bounding box center [1119, 625] width 130 height 11
drag, startPoint x: 1049, startPoint y: 620, endPoint x: 1227, endPoint y: 665, distance: 183.6
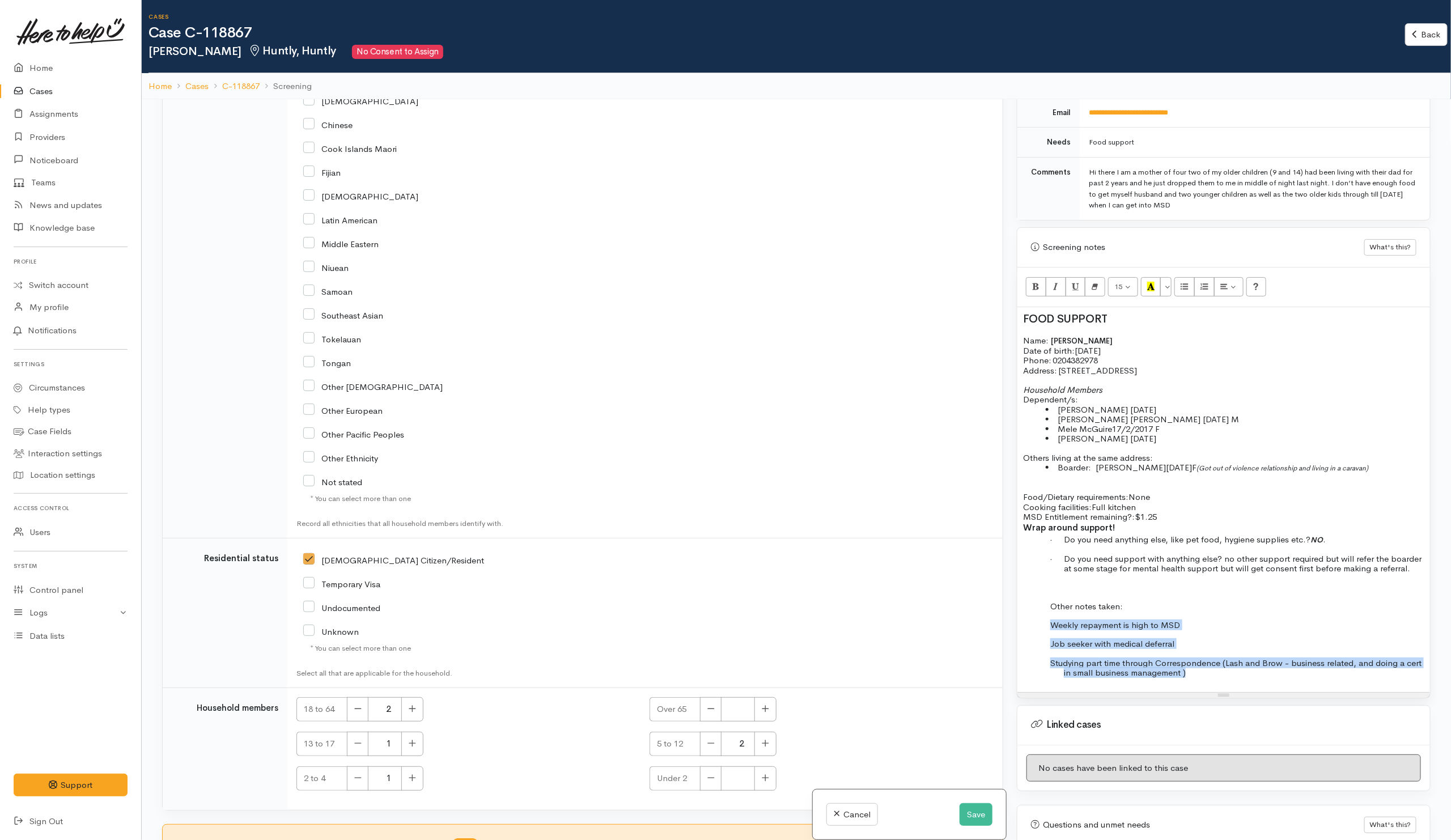
click at [1227, 665] on div "FOOD SUPPORT Name: Paige McGuire Date of birth: 20/11/1993 Phone:   0204382978 …" at bounding box center [1223, 499] width 413 height 385
click at [1188, 282] on icon "Unordered list (CTRL+SHIFT+NUM7)" at bounding box center [1184, 286] width 8 height 10
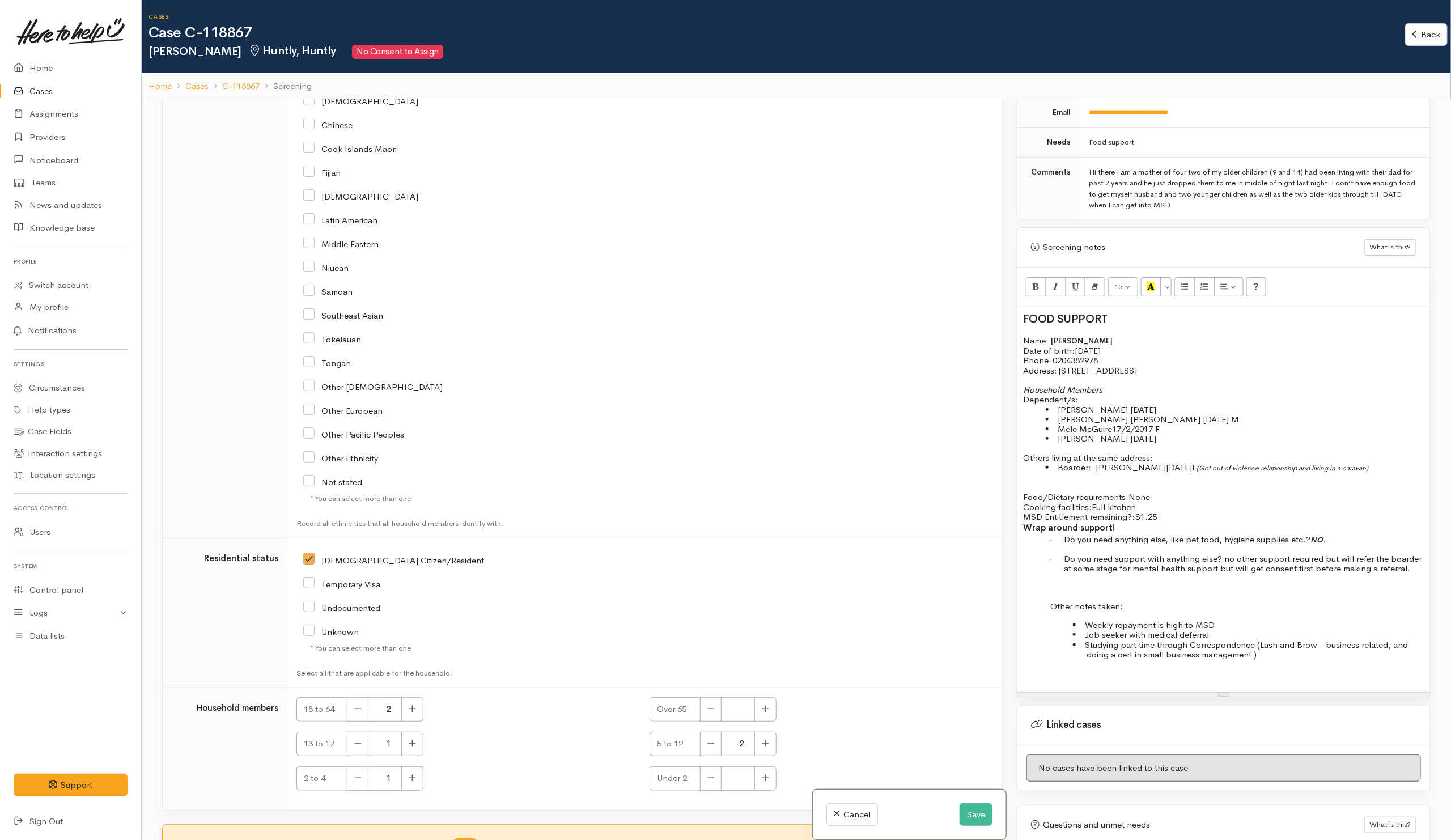
scroll to position [2, 0]
click at [1221, 639] on li "Job seeker with medical deferral" at bounding box center [1255, 634] width 338 height 10
drag, startPoint x: 1255, startPoint y: 655, endPoint x: 1260, endPoint y: 677, distance: 22.6
click at [1260, 677] on div "FOOD SUPPORT Name: Paige McGuire Date of birth: 20/11/1993 Phone:   0204382978 …" at bounding box center [1223, 499] width 413 height 385
click at [1054, 282] on icon "Italic (CTRL+I)" at bounding box center [1055, 286] width 8 height 10
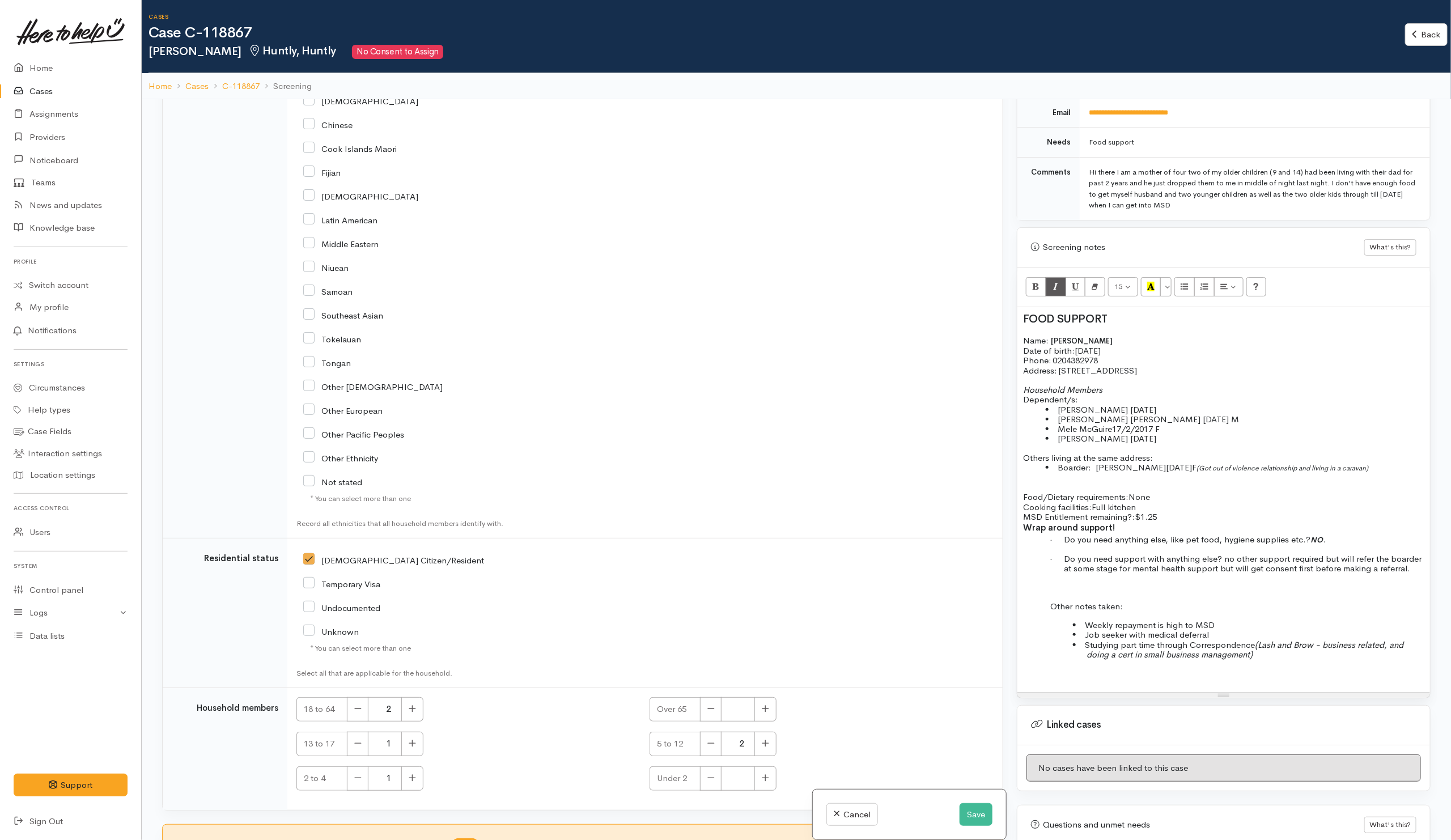
click at [1273, 629] on li "Weekly repayment is high to MSD" at bounding box center [1255, 625] width 338 height 10
drag, startPoint x: 1147, startPoint y: 621, endPoint x: 1045, endPoint y: 616, distance: 102.1
click at [1045, 616] on div "FOOD SUPPORT Name: Paige McGuire Date of birth: 20/11/1993 Phone:   0204382978 …" at bounding box center [1223, 499] width 413 height 385
drag, startPoint x: 1104, startPoint y: 616, endPoint x: 1032, endPoint y: 277, distance: 346.6
click at [1032, 277] on button "Bold (CTRL+B)" at bounding box center [1036, 286] width 20 height 19
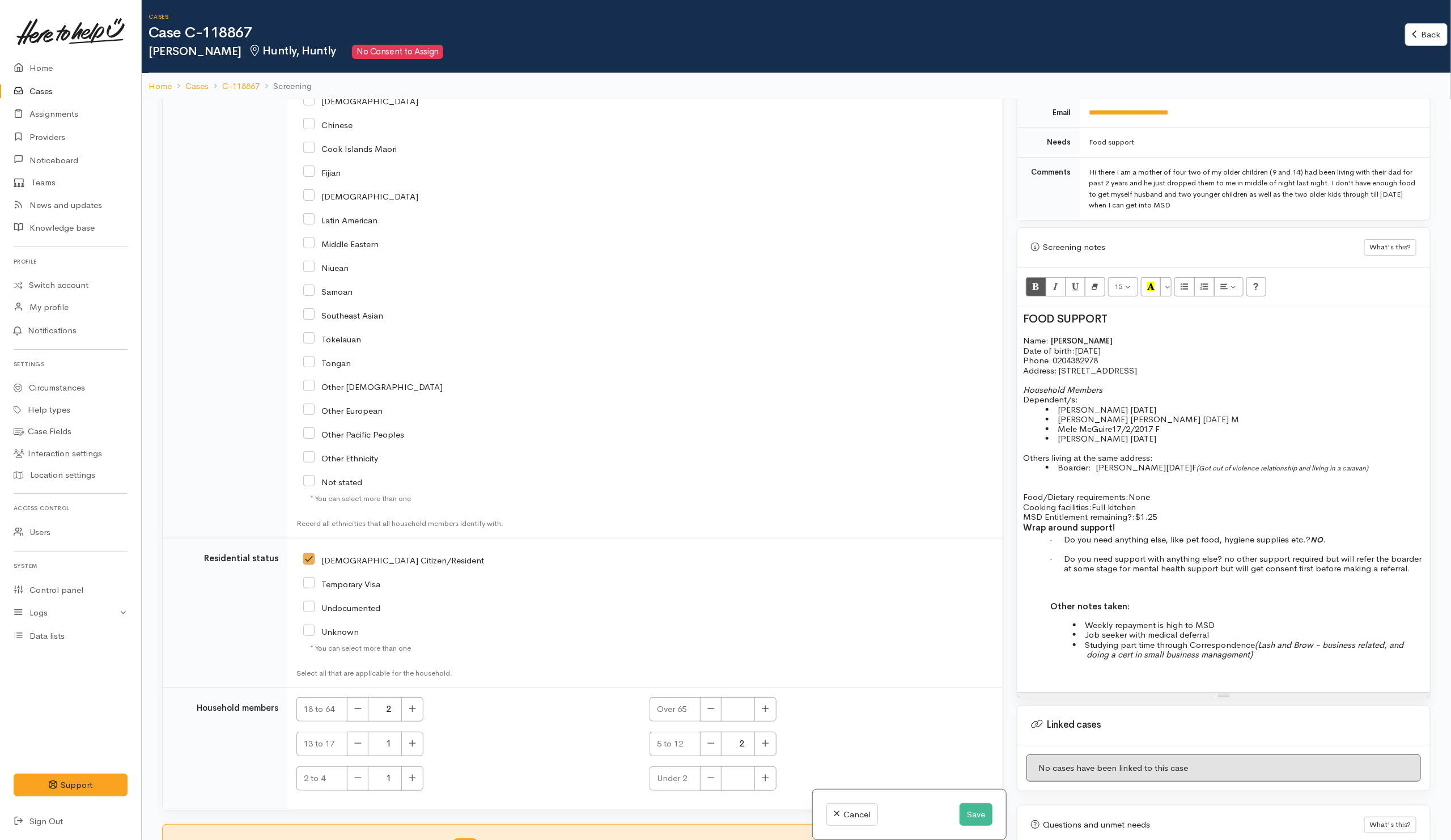
click at [1228, 561] on span "Do you need support with anything else? no other support required but will refe…" at bounding box center [1243, 563] width 358 height 20
drag, startPoint x: 1180, startPoint y: 388, endPoint x: 1004, endPoint y: 381, distance: 176.1
click at [1004, 381] on div "Related cases There are no other cases from the same person found. Manually lin…" at bounding box center [796, 519] width 1282 height 840
click at [1034, 282] on icon "Bold (CTRL+B)" at bounding box center [1036, 286] width 8 height 10
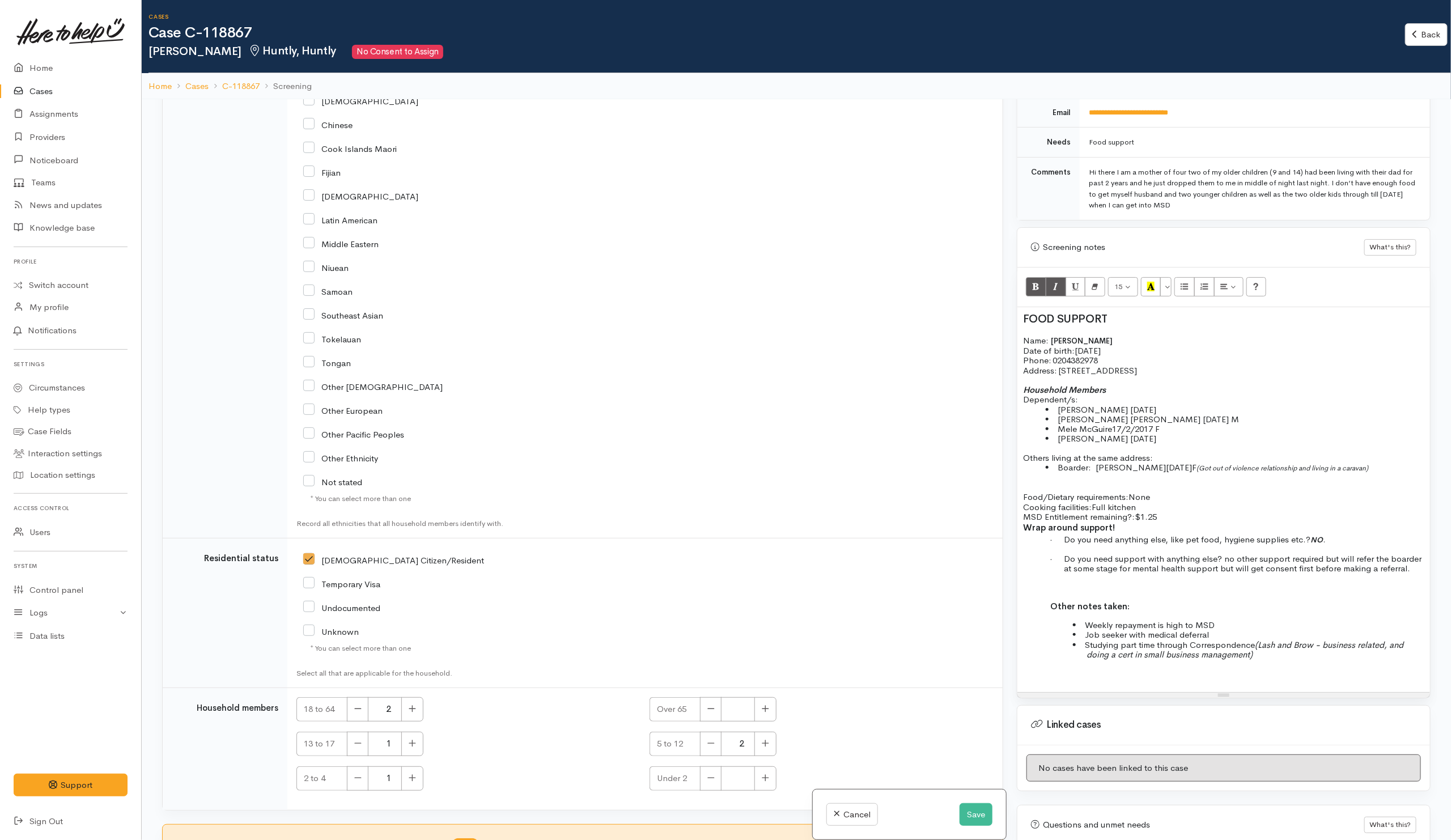
click at [1177, 528] on p "Wrap around support!" at bounding box center [1223, 528] width 401 height 13
click at [1172, 515] on p "Food/Dietary requirements: None Cooking facilities: Full kitchen MSD Entitlemen…" at bounding box center [1223, 506] width 401 height 30
click at [1157, 522] on span "$1.25" at bounding box center [1146, 517] width 22 height 11
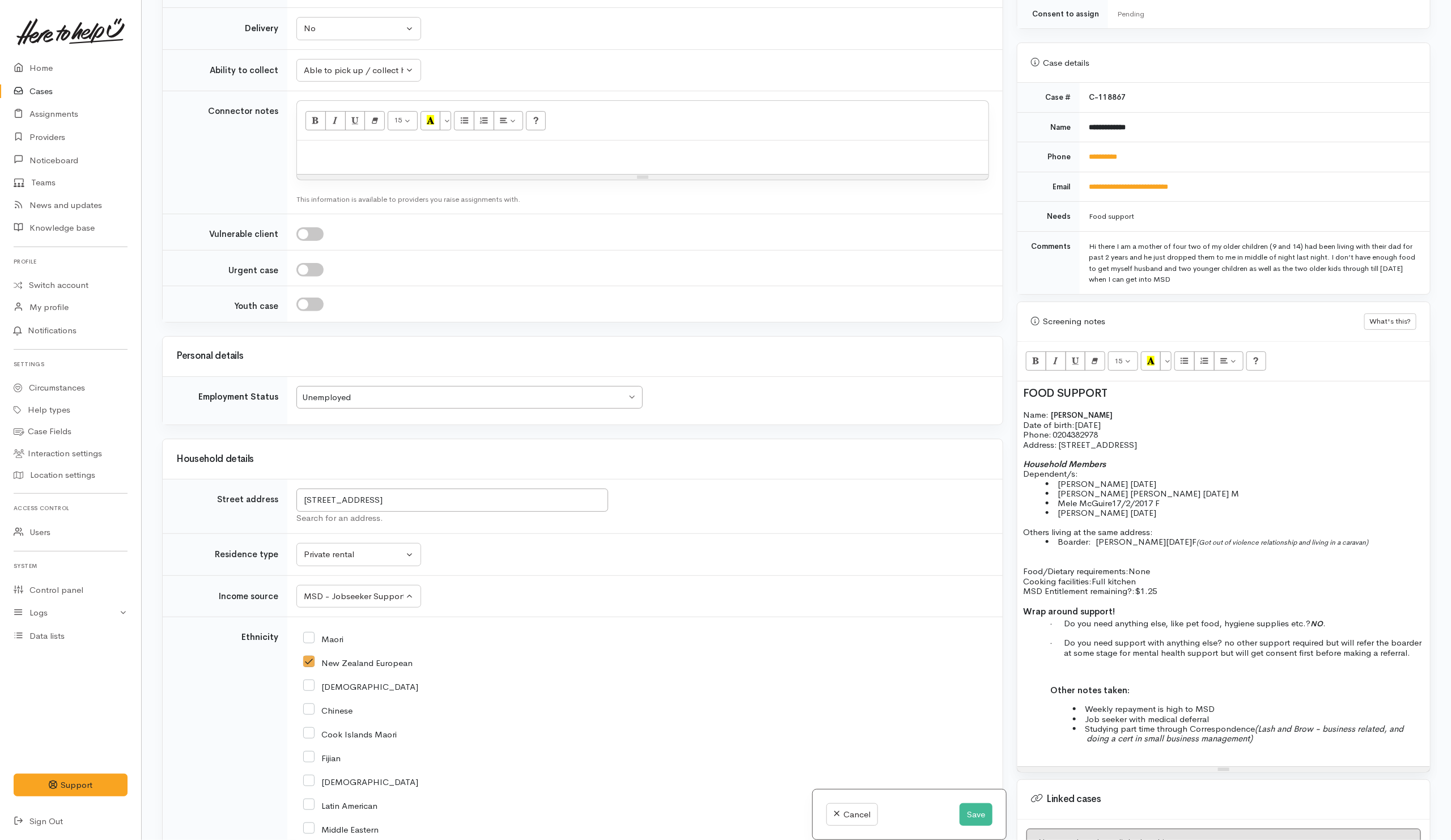
scroll to position [404, 0]
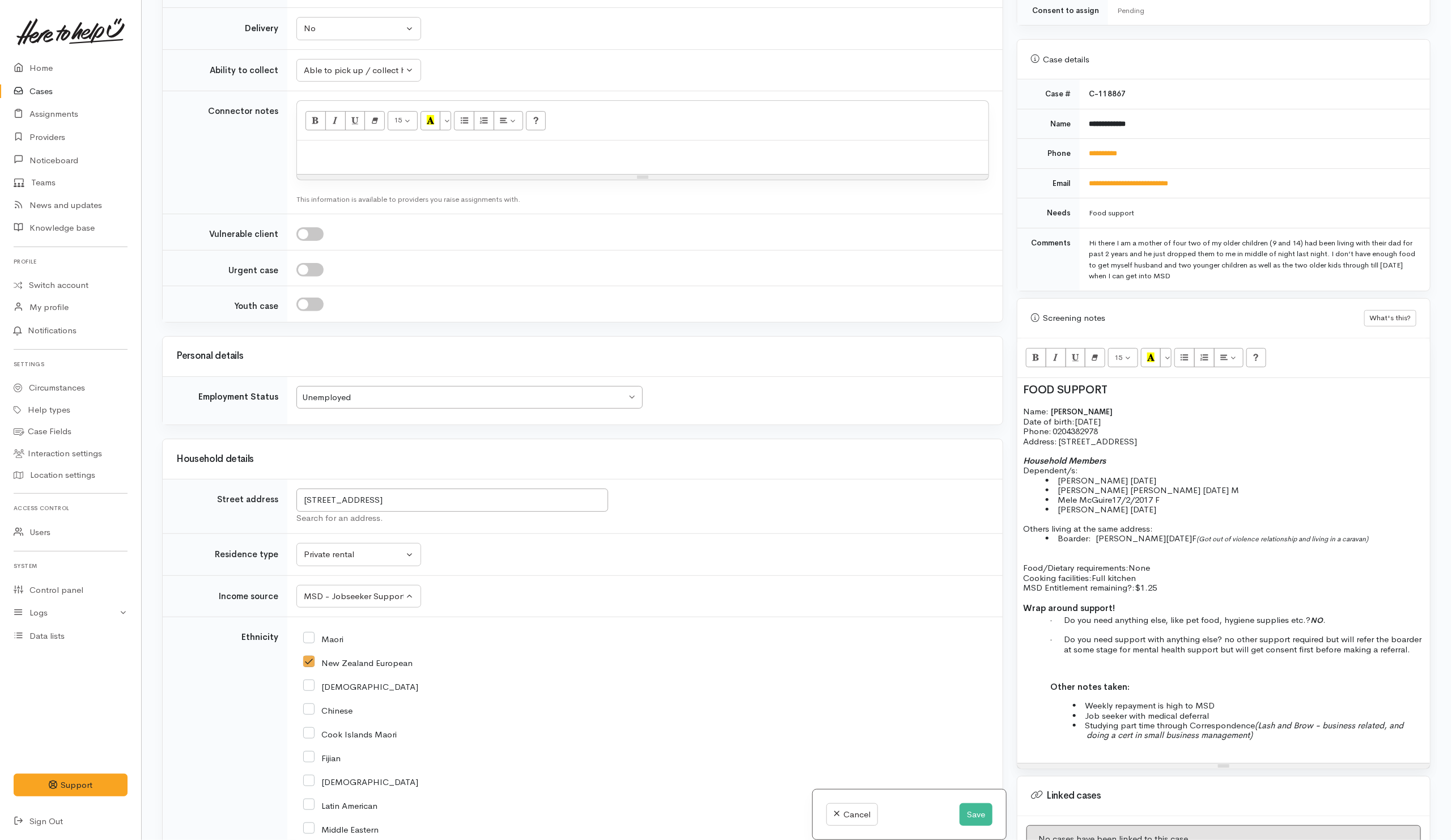
drag, startPoint x: 1022, startPoint y: 405, endPoint x: 1172, endPoint y: 588, distance: 236.6
click at [1172, 588] on div "FOOD SUPPORT Name: Paige McGuire Date of birth: 20/11/1993 Phone:   0204382978 …" at bounding box center [1223, 570] width 413 height 385
copy div "Name: Paige McGuire Date of birth: 20/11/1993 Phone:   0204382978 Address:   69…"
click at [465, 157] on p at bounding box center [642, 153] width 680 height 13
paste div
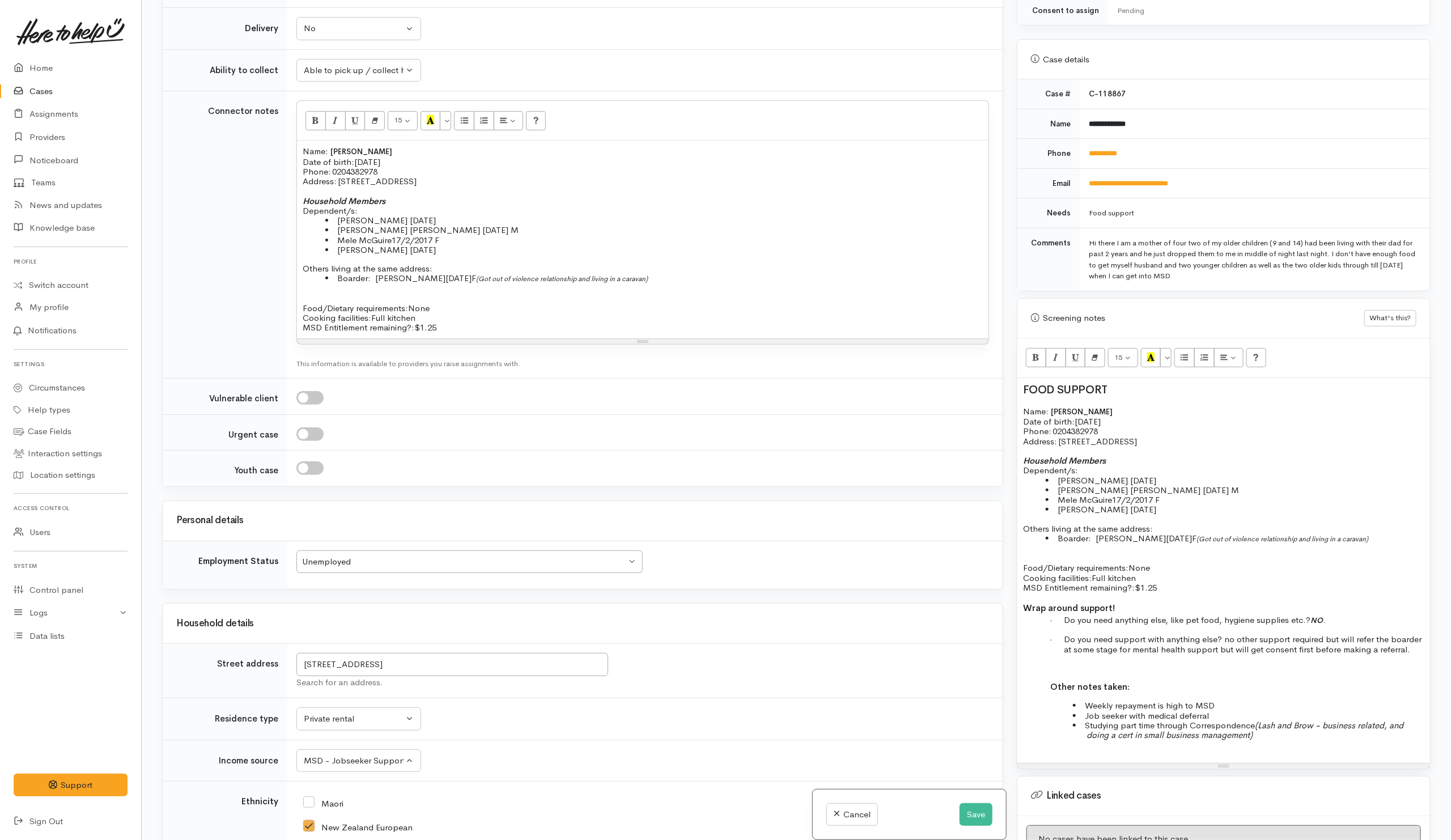
drag, startPoint x: 300, startPoint y: 274, endPoint x: 440, endPoint y: 276, distance: 140.0
click at [440, 276] on div "Name: Paige McGuire Date of birth: 20/11/1993 Phone:   0204382978 Address:   69…" at bounding box center [642, 239] width 691 height 197
drag, startPoint x: 429, startPoint y: 136, endPoint x: 439, endPoint y: 147, distance: 14.9
click at [430, 130] on button "Recent Color" at bounding box center [430, 120] width 20 height 19
click at [517, 215] on p "Dependent/s:" at bounding box center [642, 211] width 680 height 10
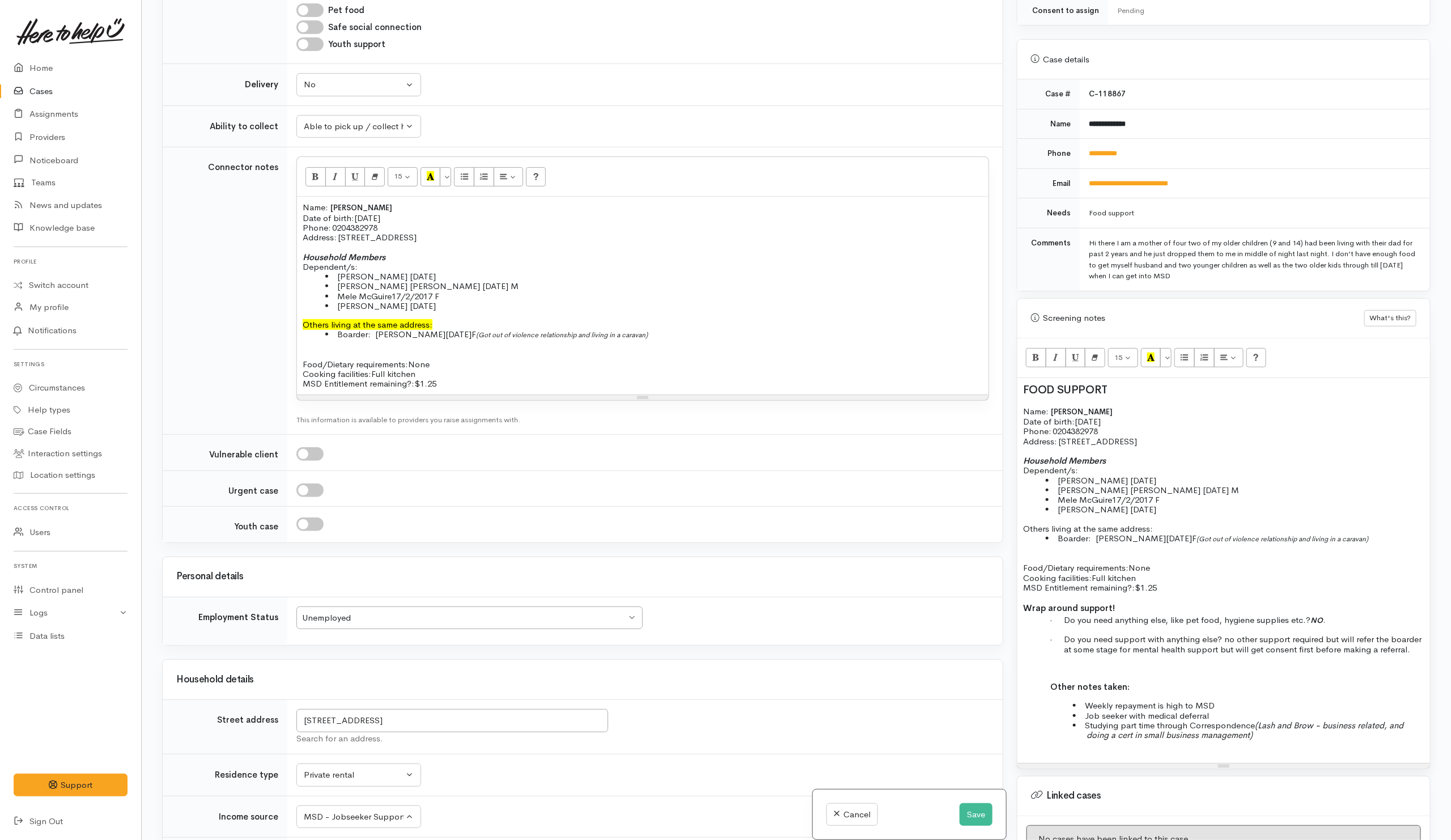
scroll to position [680, 0]
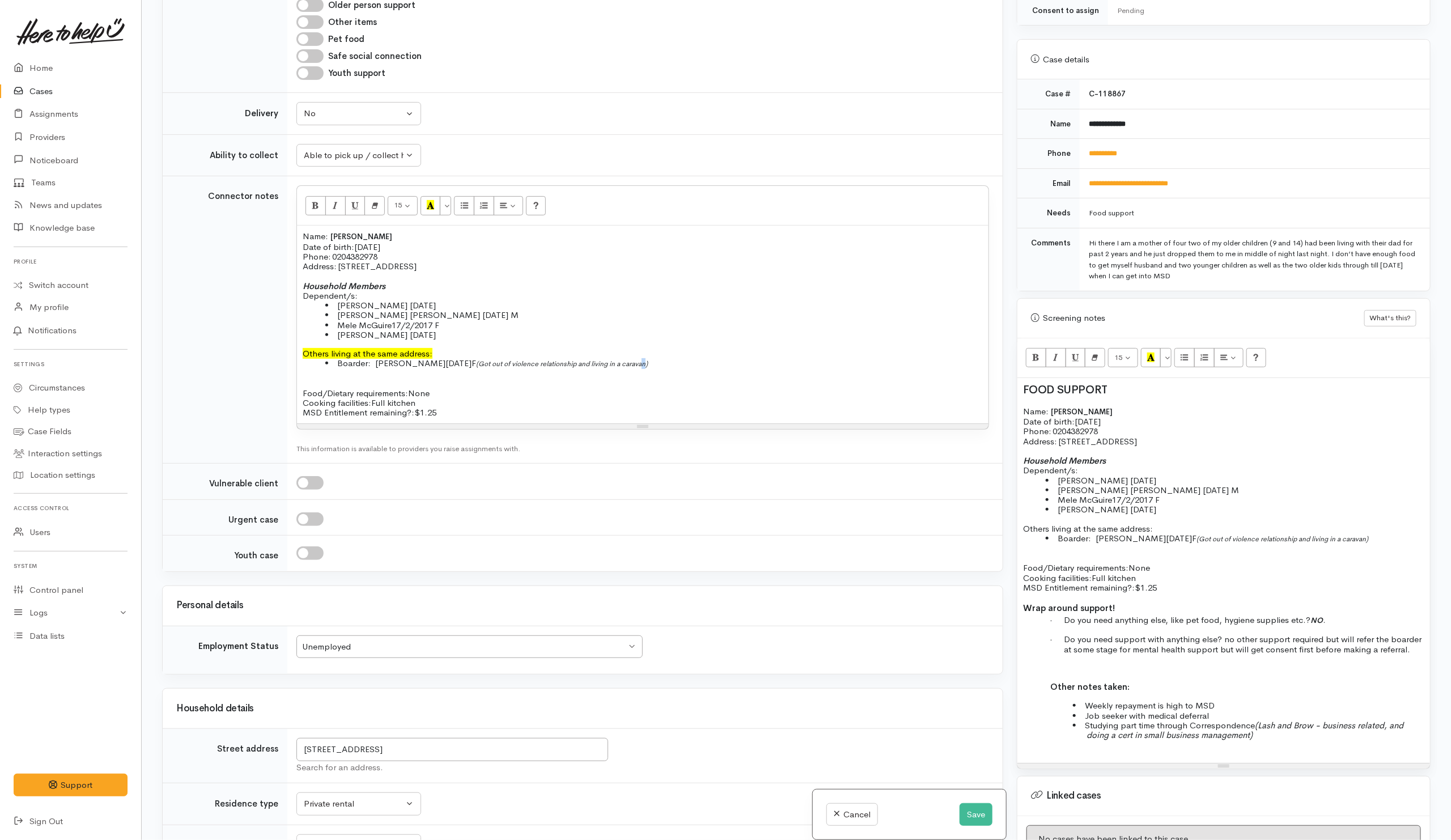
click at [648, 369] on span "Got out of violence relationship and living in a caravan)" at bounding box center [563, 364] width 170 height 9
click at [715, 261] on p "Name: Paige McGuire Date of birth: 20/11/1993 Phone:   0204382978" at bounding box center [642, 246] width 680 height 30
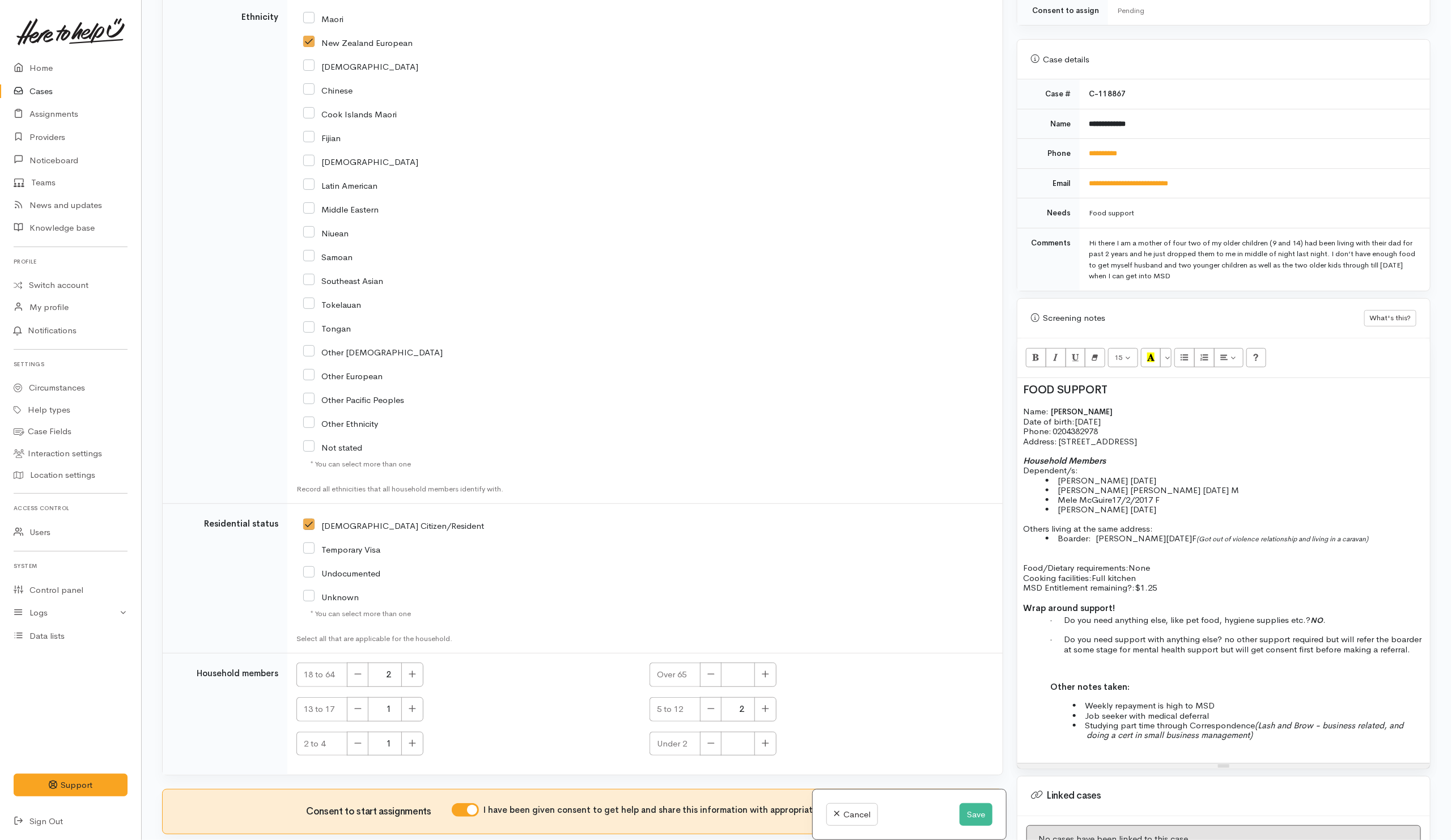
scroll to position [1631, 0]
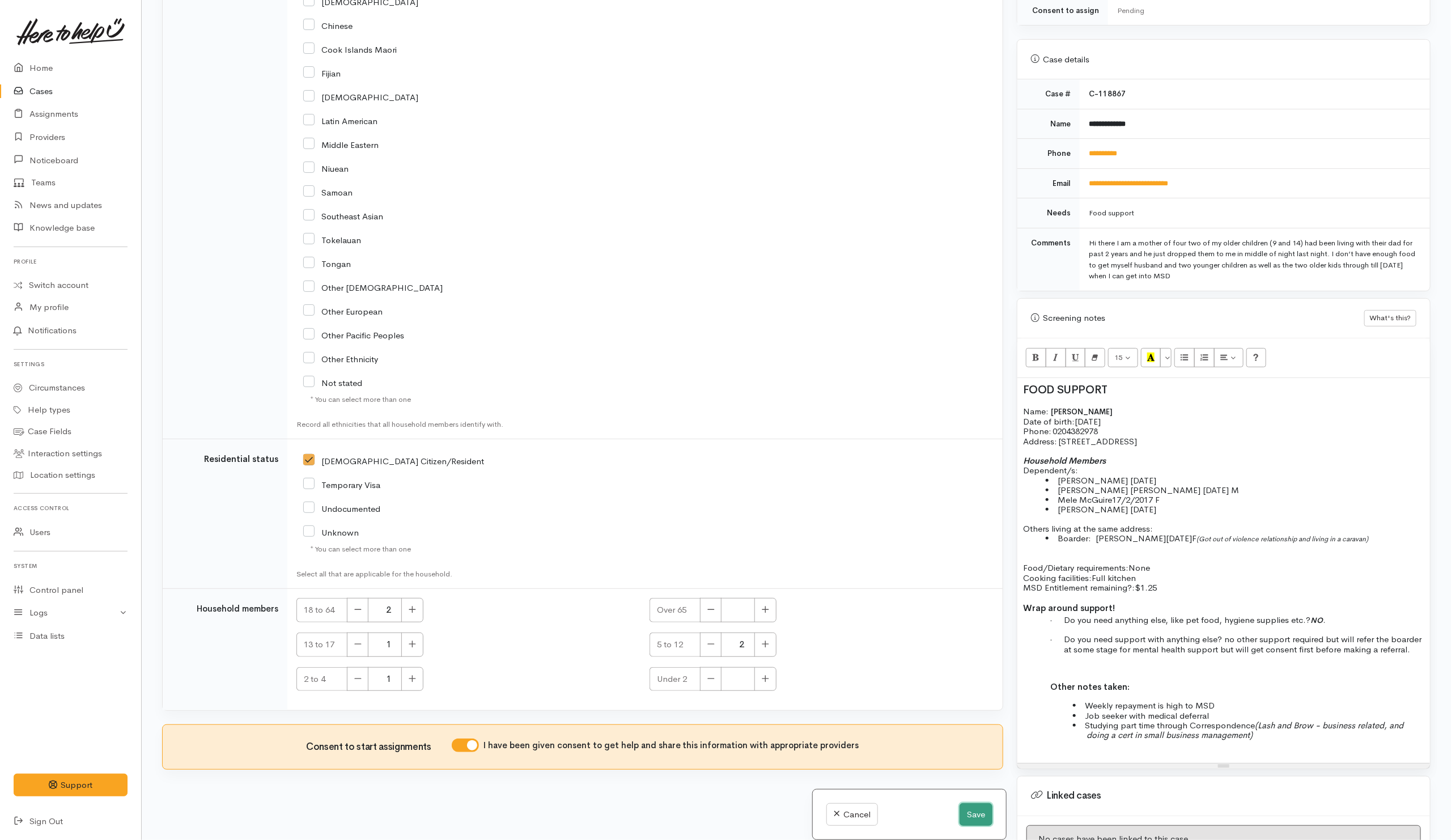
click at [968, 813] on button "Save" at bounding box center [975, 815] width 33 height 23
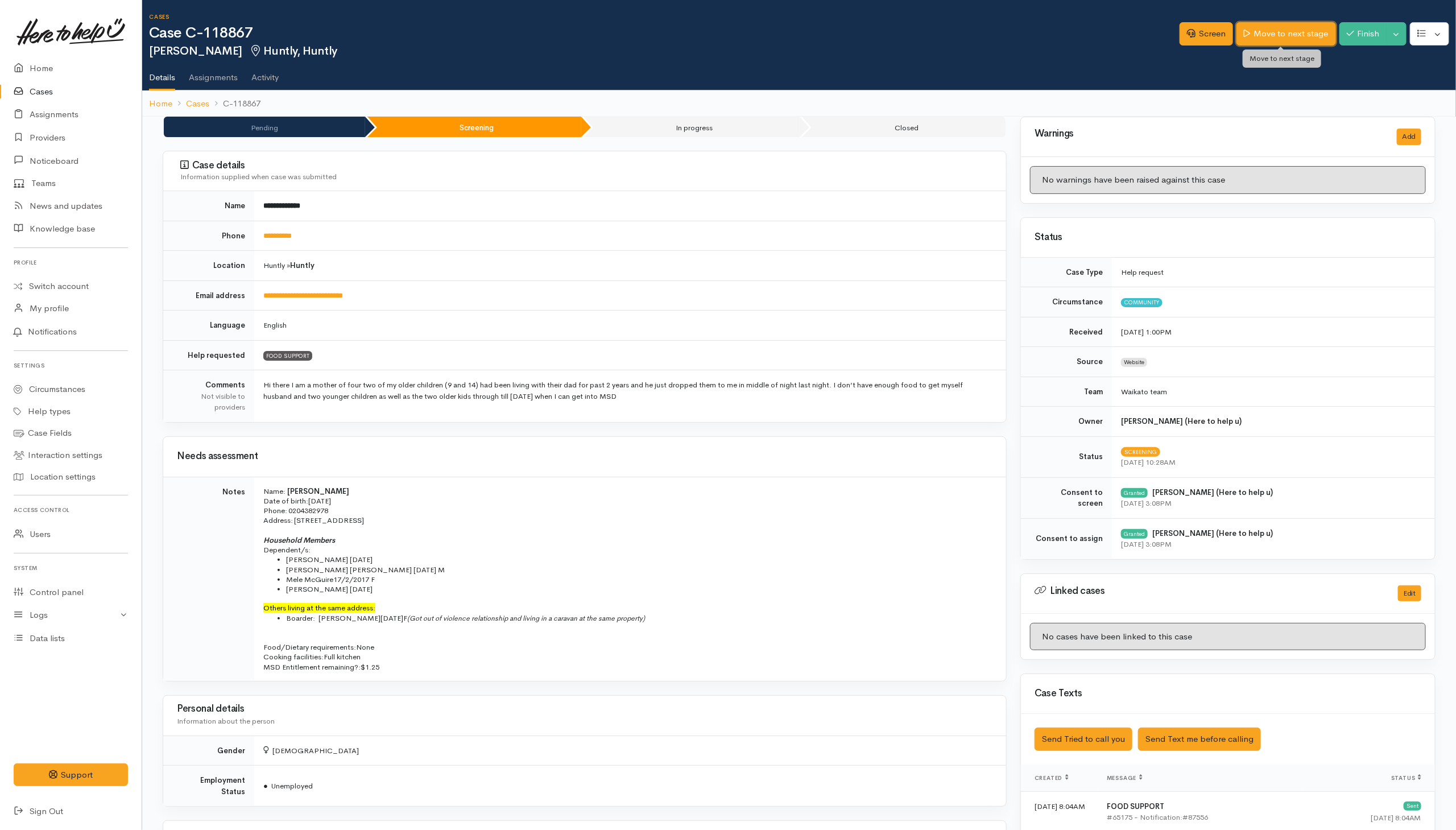
click at [1295, 33] on link "Move to next stage" at bounding box center [1285, 34] width 99 height 23
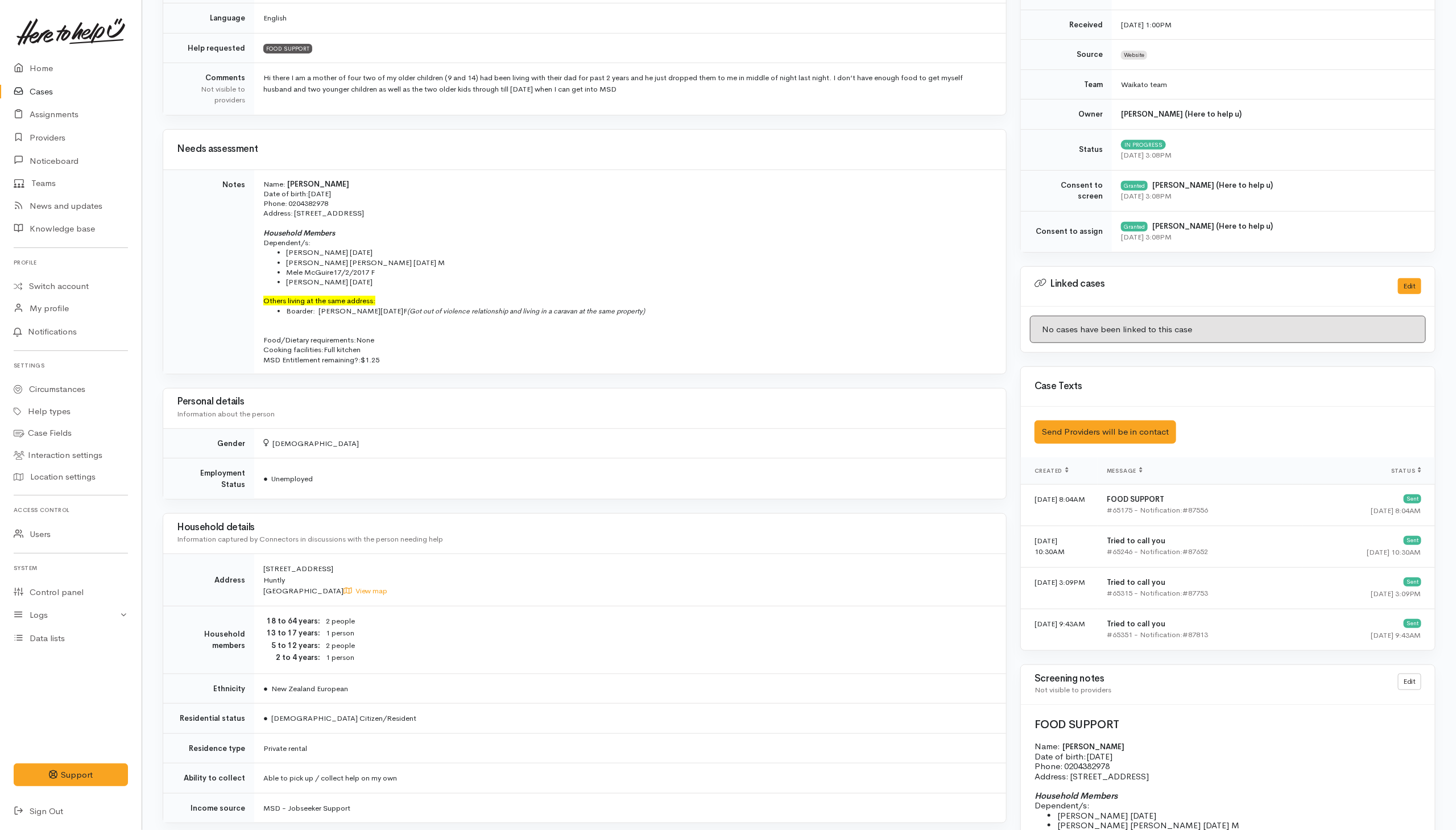
drag, startPoint x: 754, startPoint y: 328, endPoint x: 771, endPoint y: 212, distance: 117.2
click at [771, 212] on p "Address:   69 Kimihia Road, Huntly" at bounding box center [628, 213] width 729 height 10
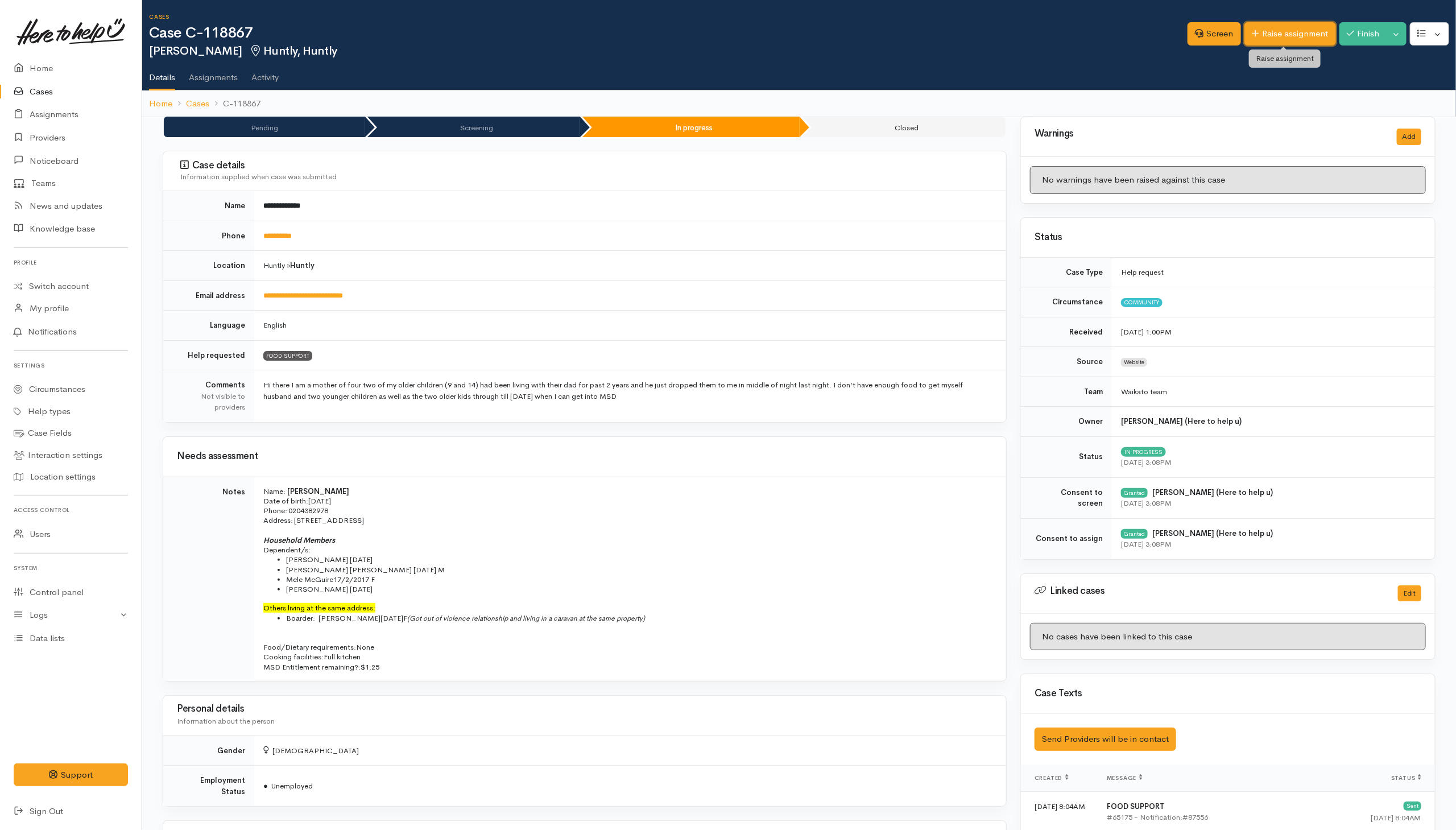
click at [1271, 42] on link "Raise assignment" at bounding box center [1290, 34] width 92 height 23
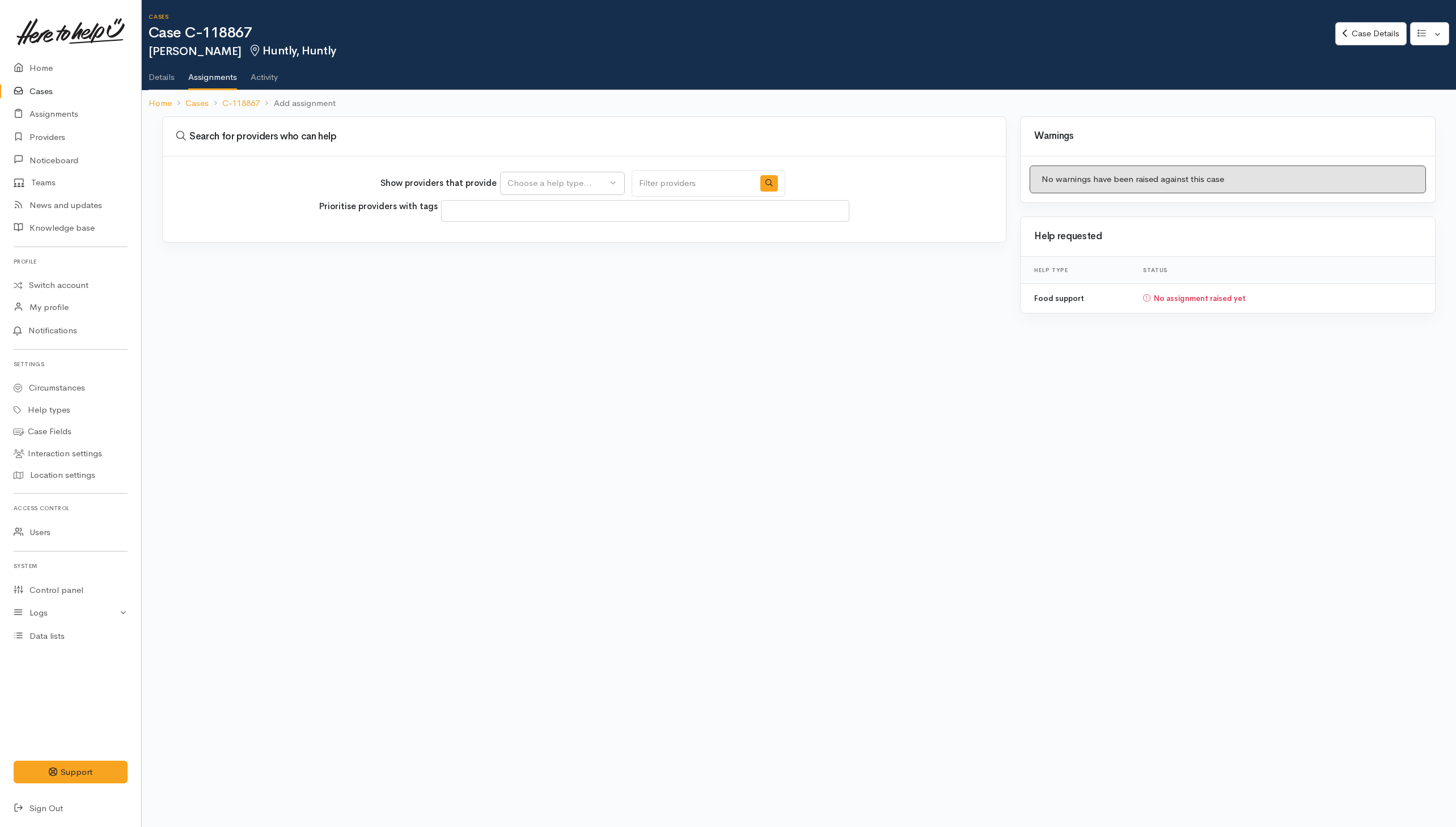
select select
click at [564, 189] on div "Choose a help type..." at bounding box center [558, 183] width 100 height 13
click at [538, 244] on span "Food support" at bounding box center [540, 238] width 53 height 13
select select "3"
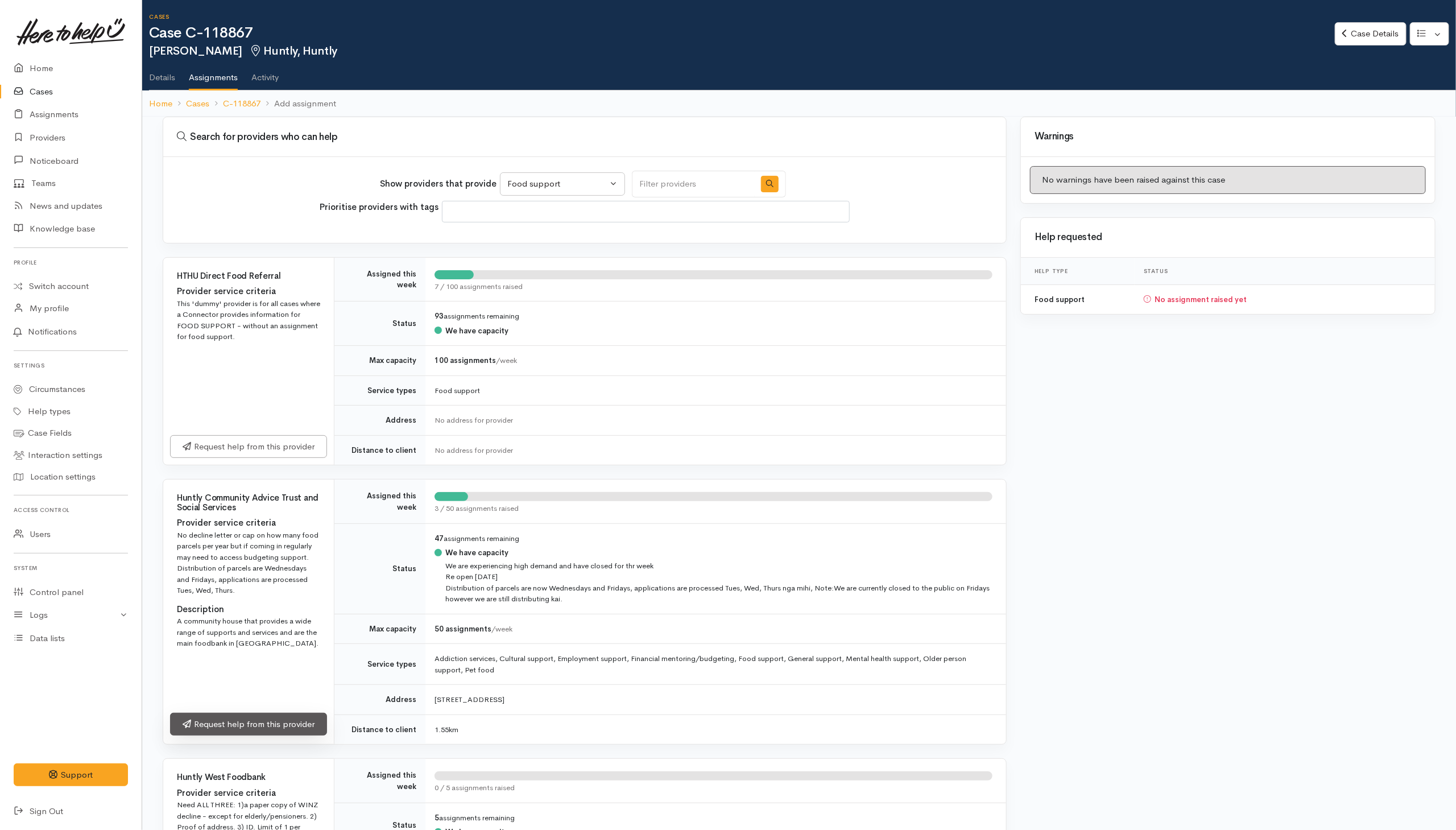
click at [232, 732] on link "Request help from this provider" at bounding box center [248, 724] width 157 height 23
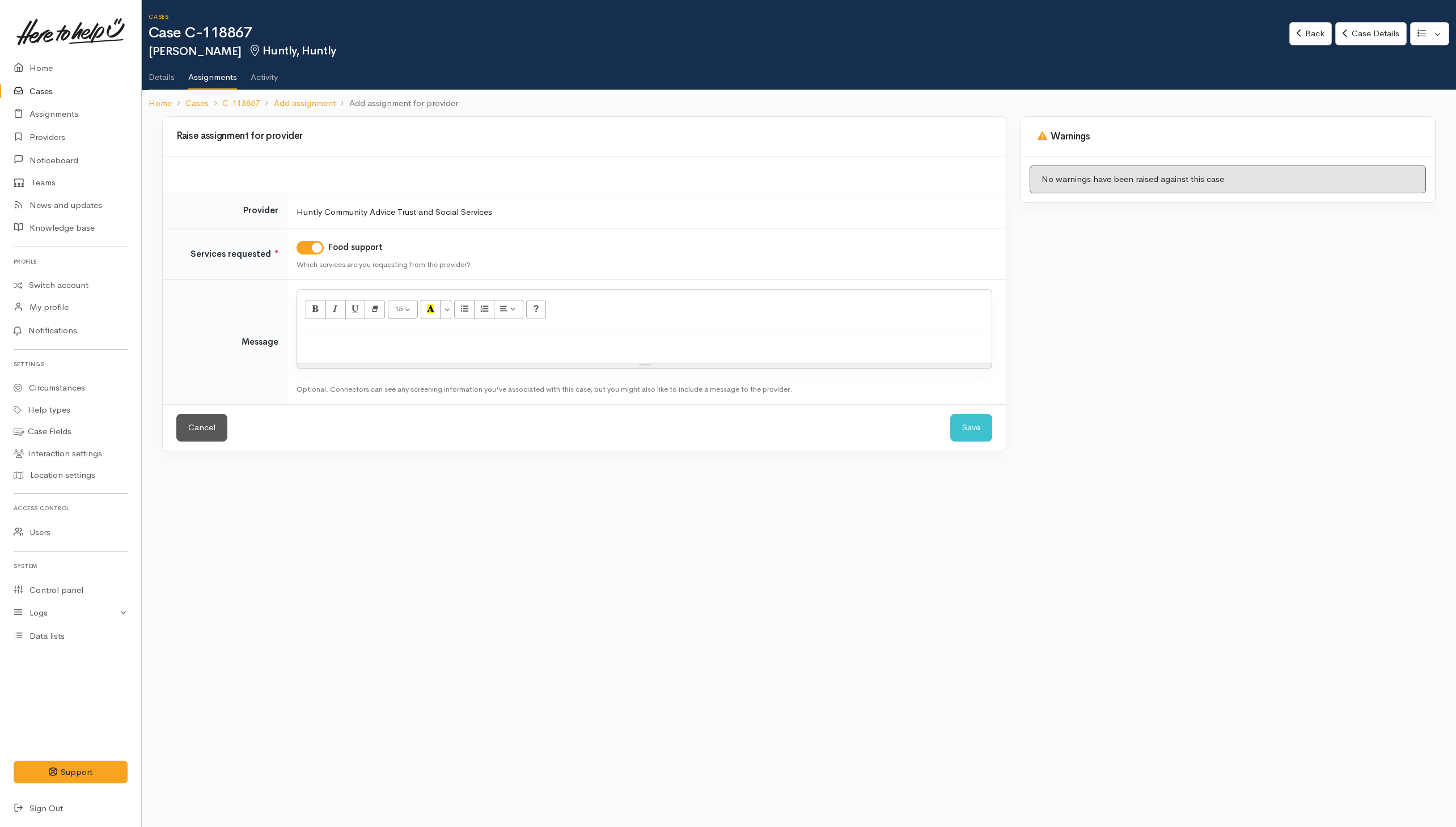
click at [534, 361] on div at bounding box center [644, 346] width 695 height 34
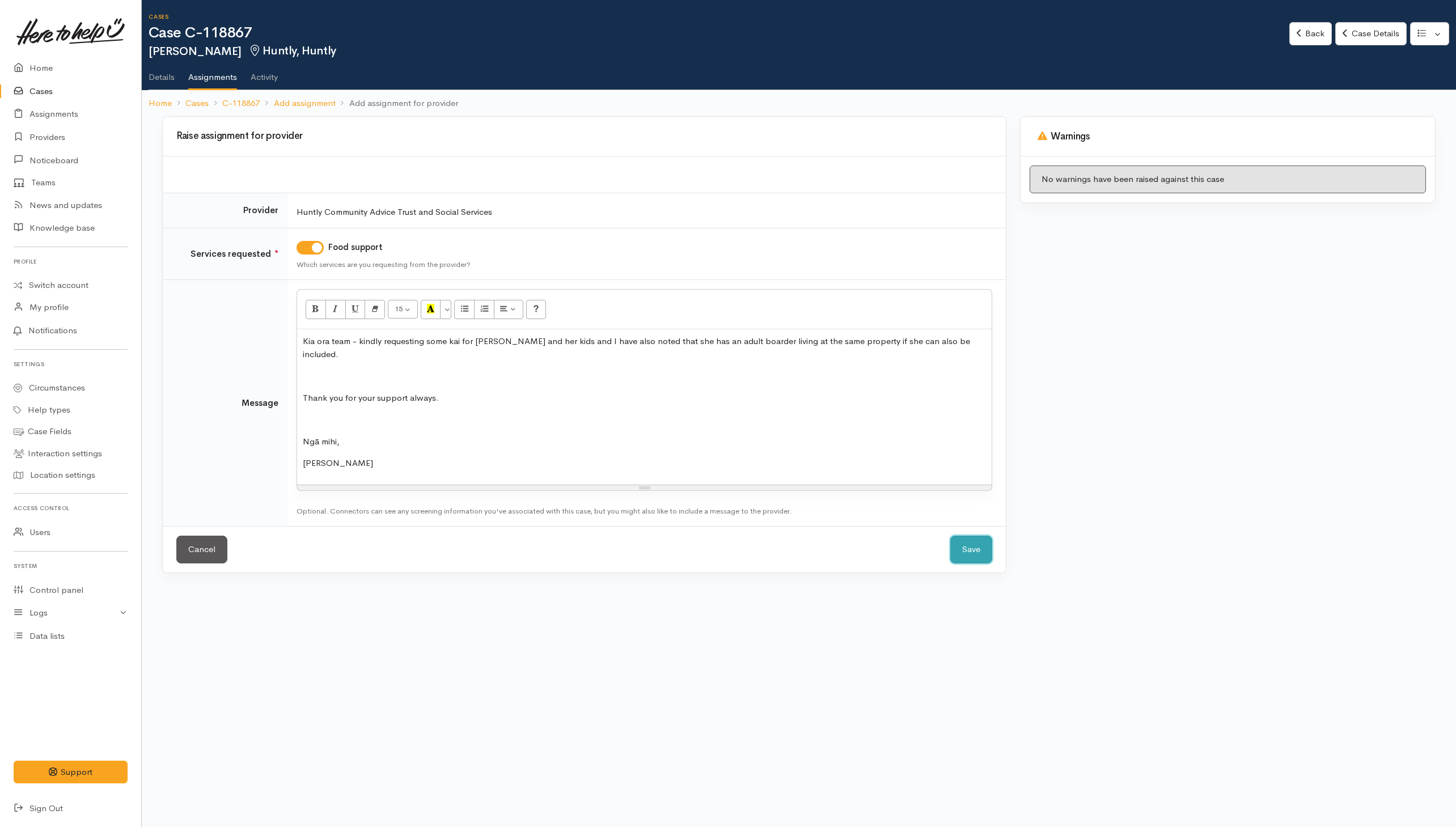
click at [961, 539] on button "Save" at bounding box center [971, 550] width 42 height 28
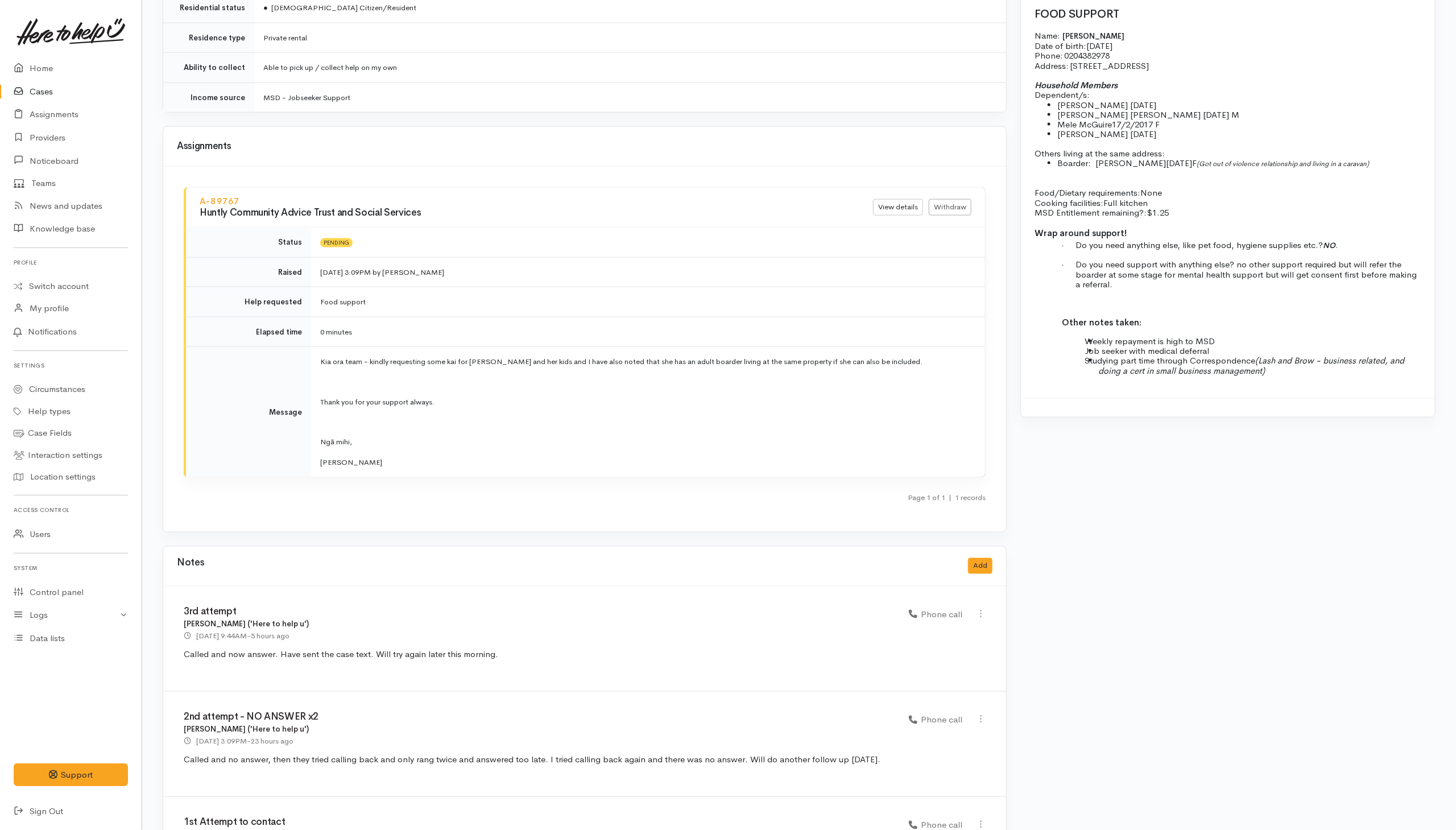
scroll to position [1102, 0]
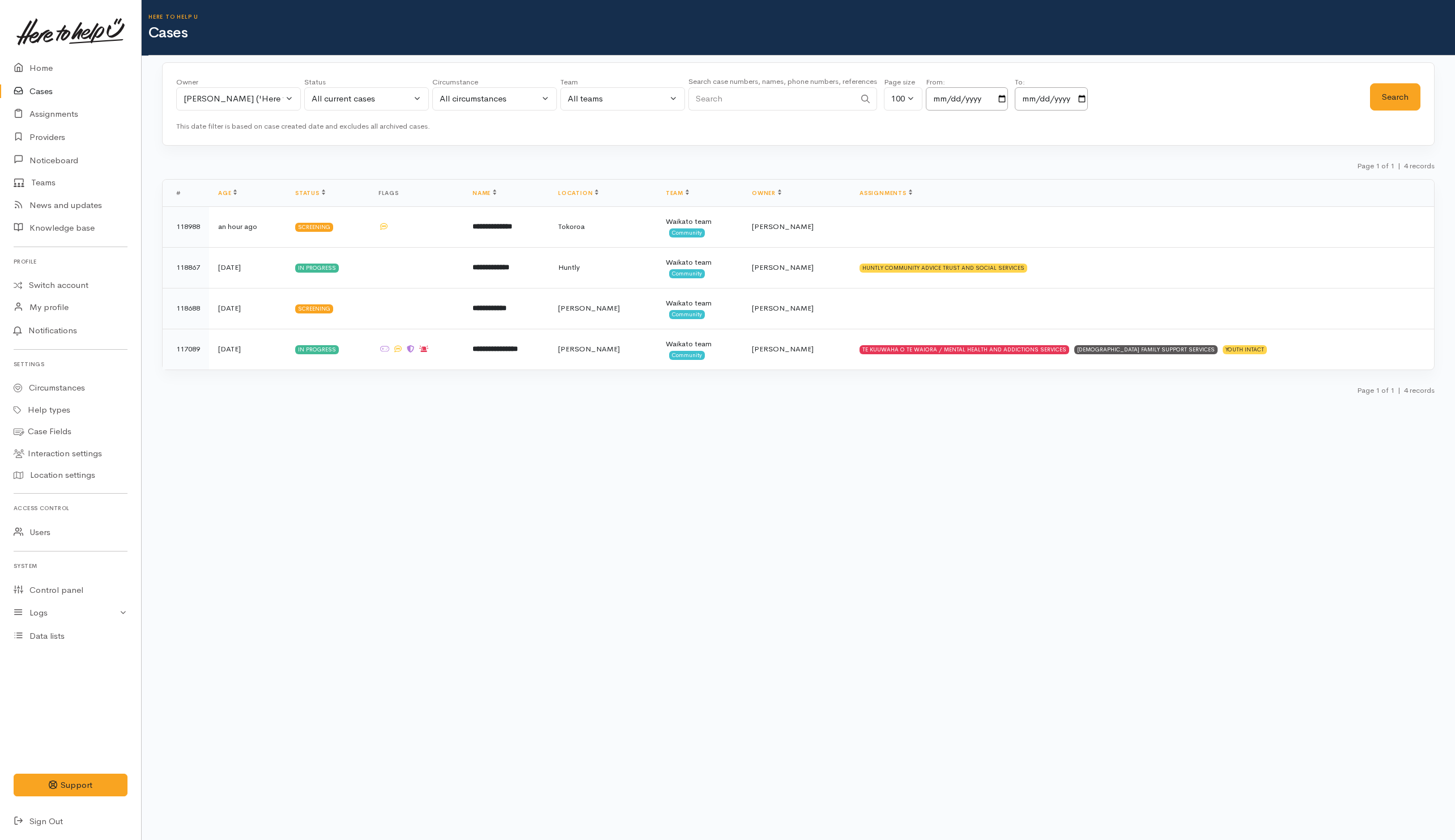
drag, startPoint x: 540, startPoint y: 777, endPoint x: 509, endPoint y: 477, distance: 301.6
click at [540, 772] on body "Support Feedback I've got something to say" at bounding box center [727, 420] width 1455 height 840
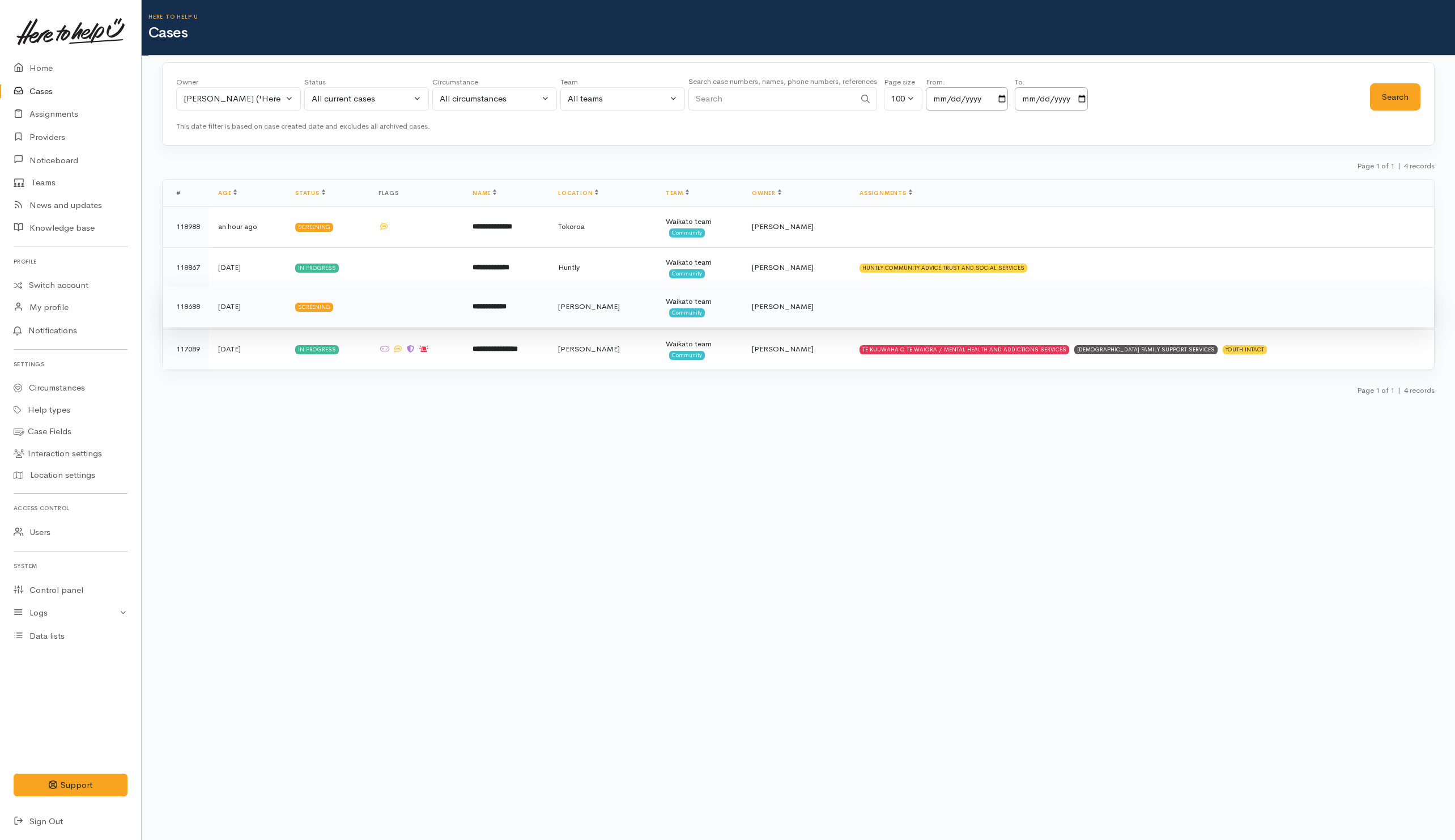
click at [370, 305] on td "Screening" at bounding box center [328, 307] width 83 height 41
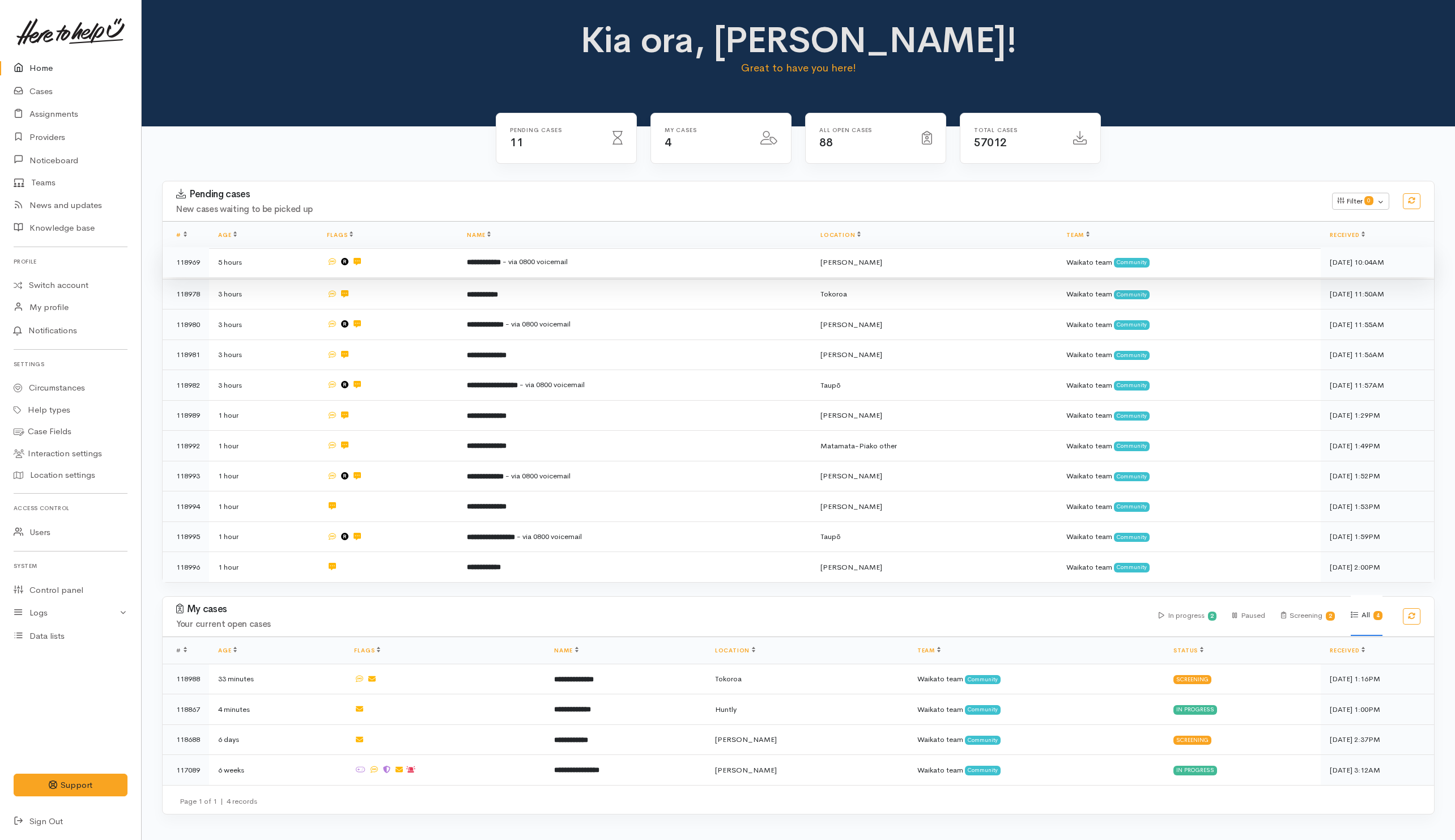
click at [694, 259] on td "**********" at bounding box center [634, 262] width 353 height 31
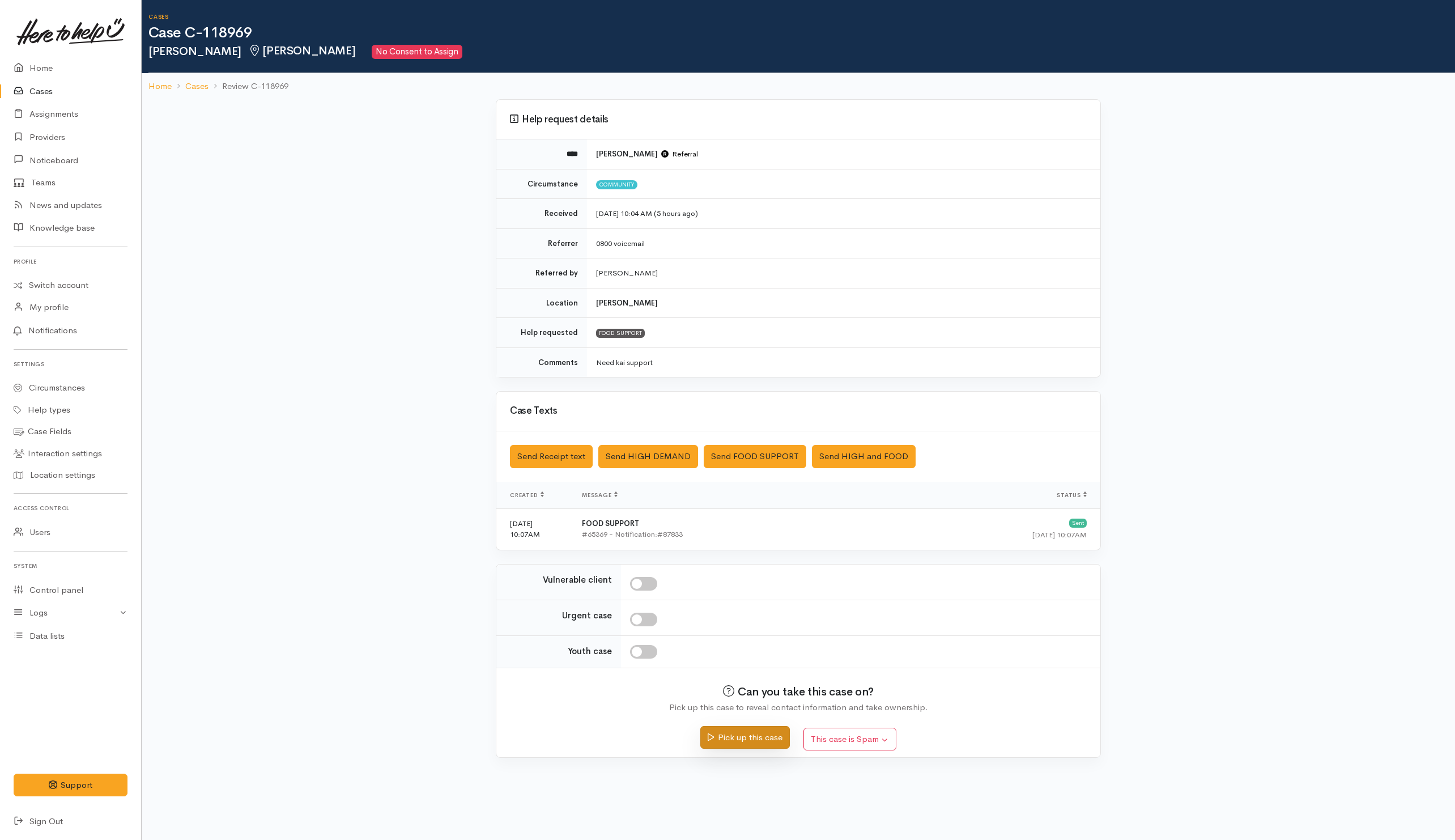
click at [762, 741] on button "Pick up this case" at bounding box center [745, 738] width 89 height 23
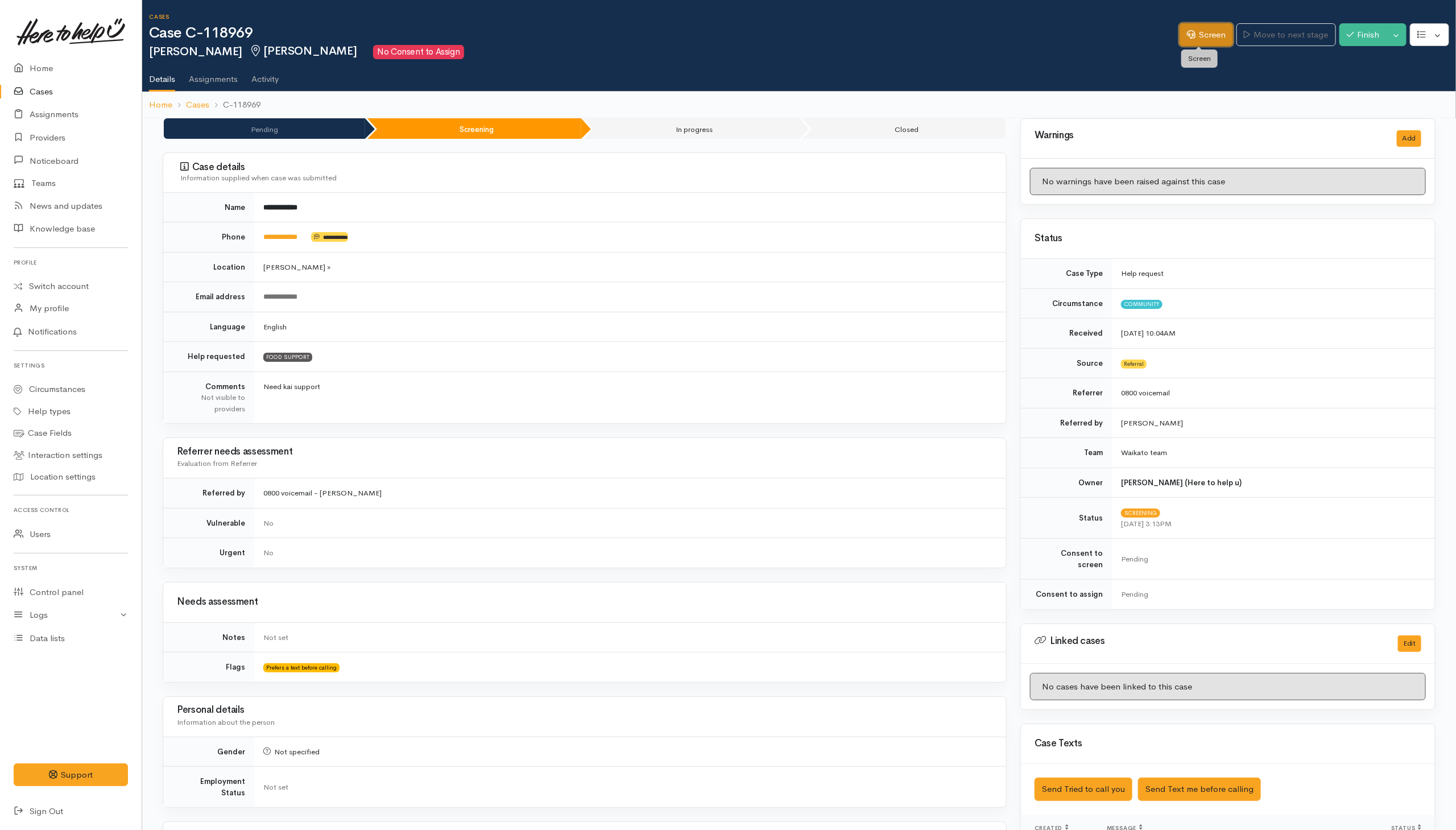
click at [1199, 38] on link "Screen" at bounding box center [1206, 35] width 53 height 23
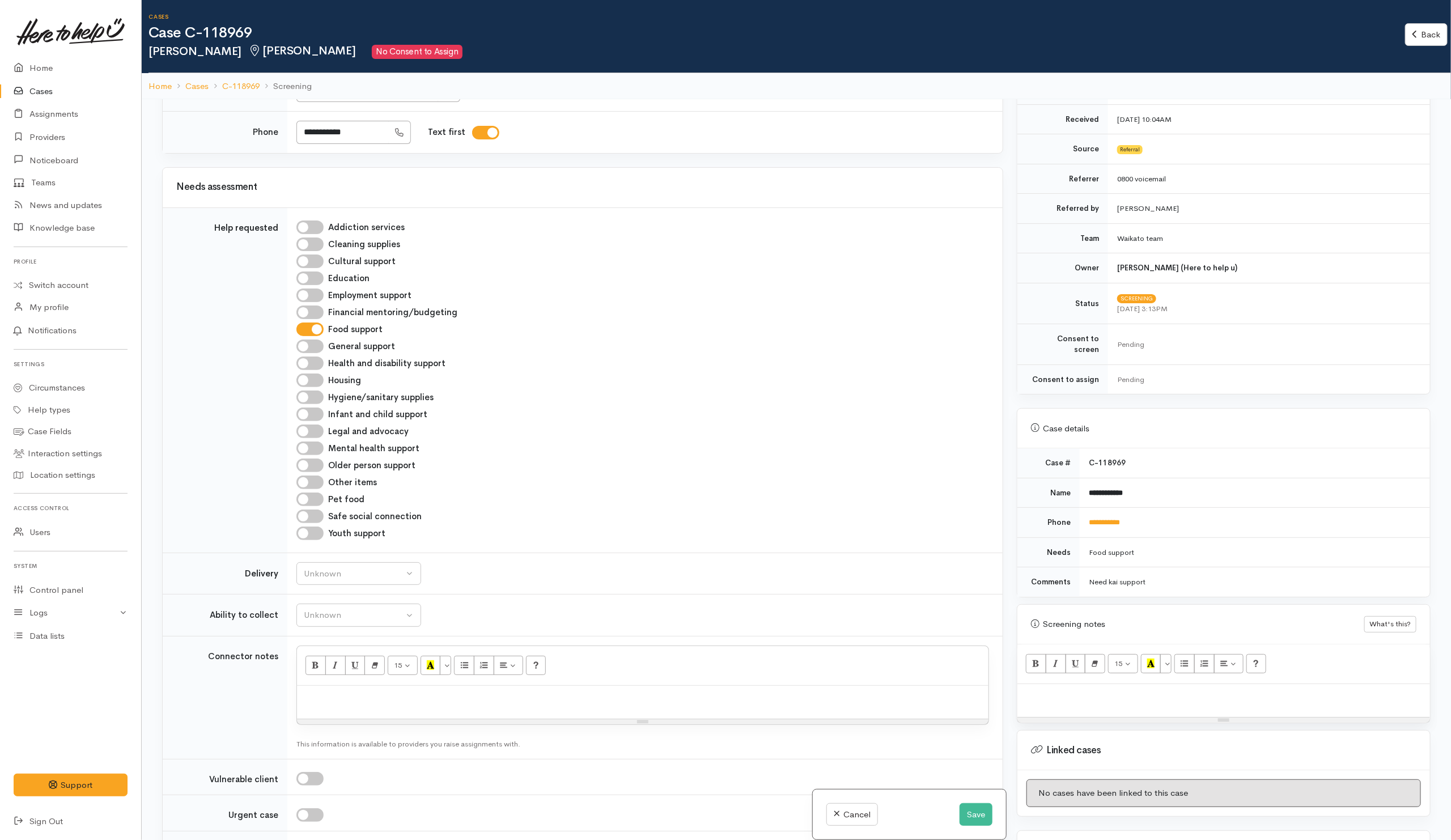
scroll to position [294, 0]
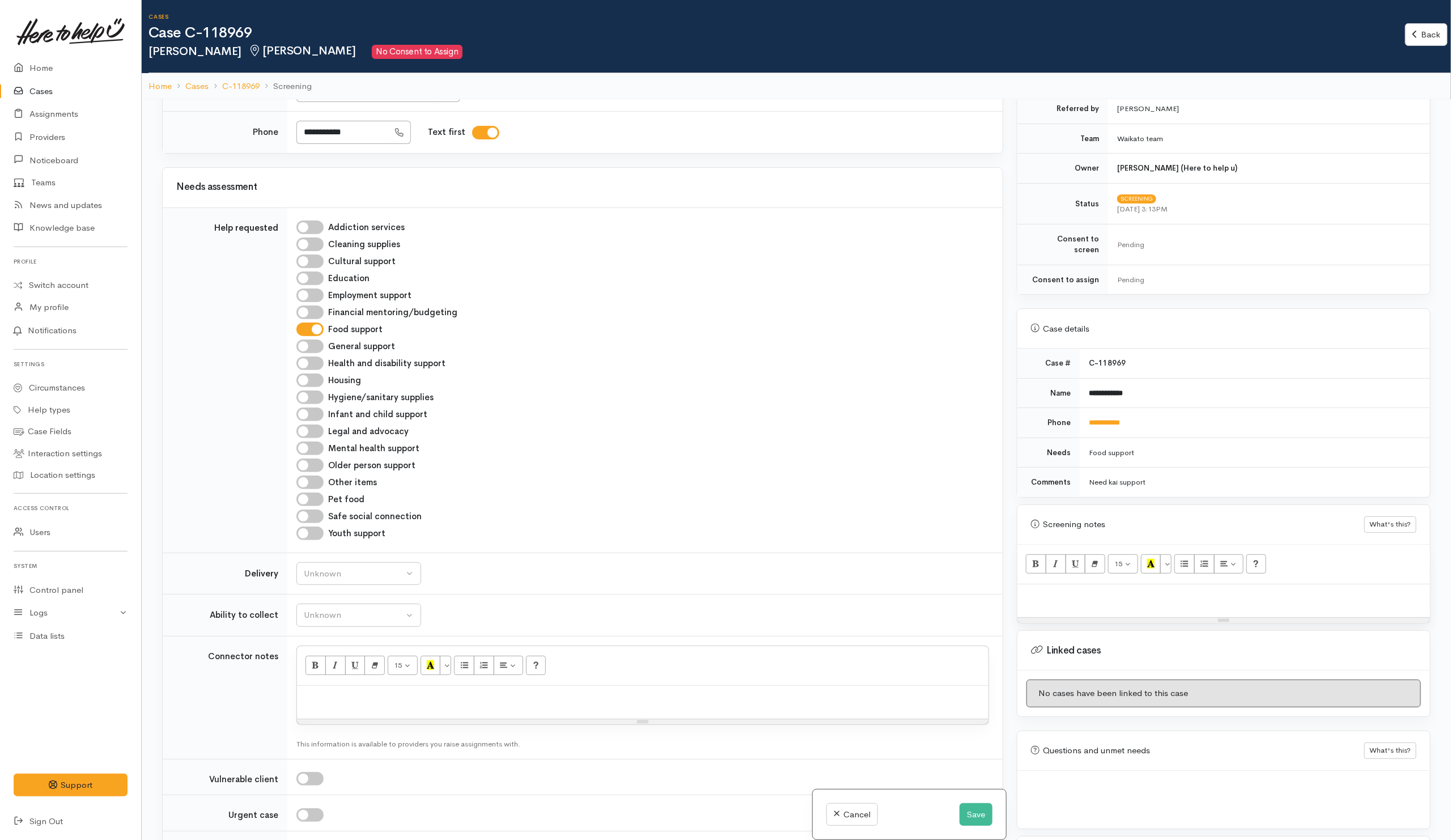
click at [1176, 594] on p at bounding box center [1223, 596] width 401 height 13
paste div
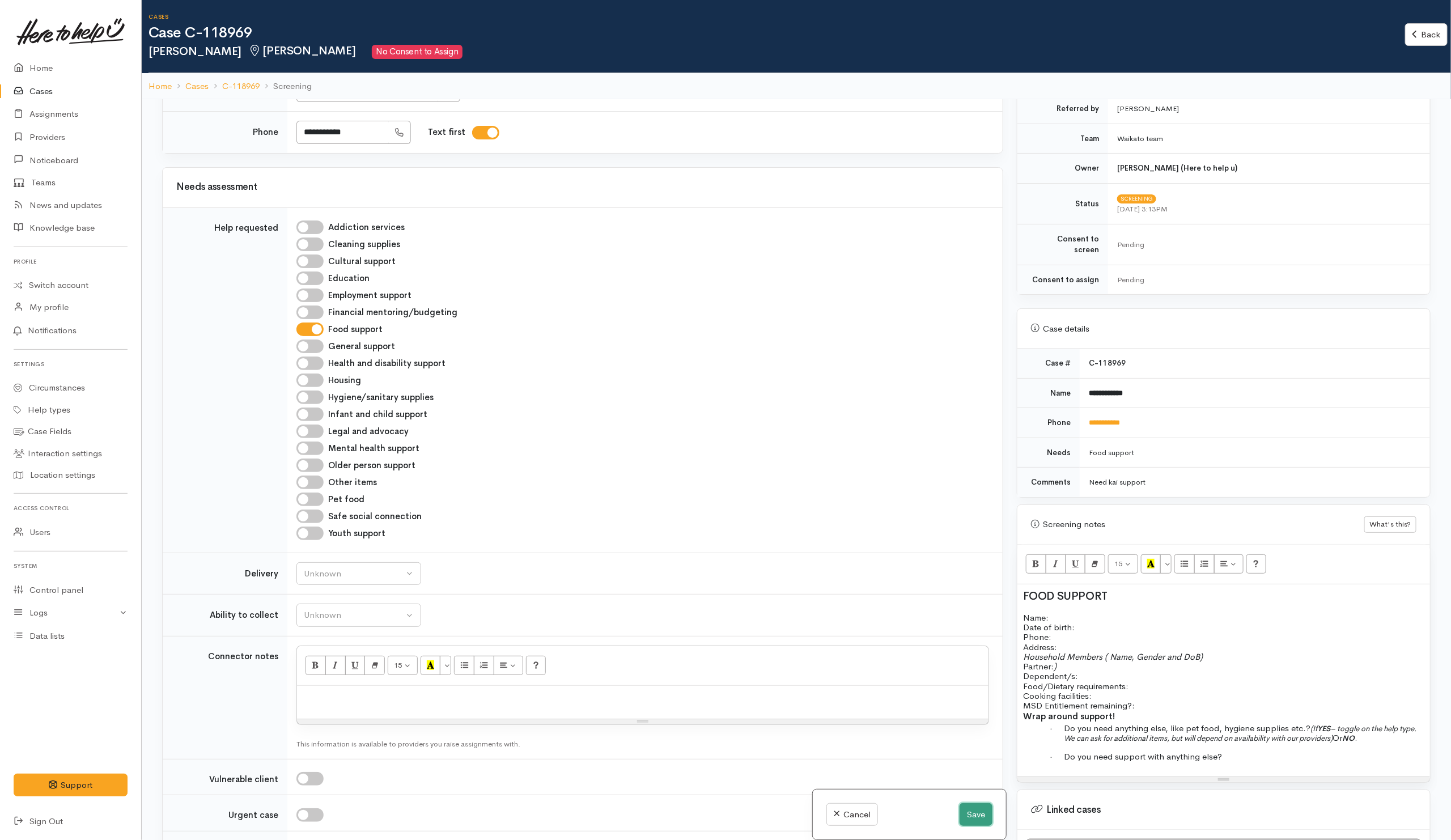
click at [975, 810] on button "Save" at bounding box center [975, 815] width 33 height 23
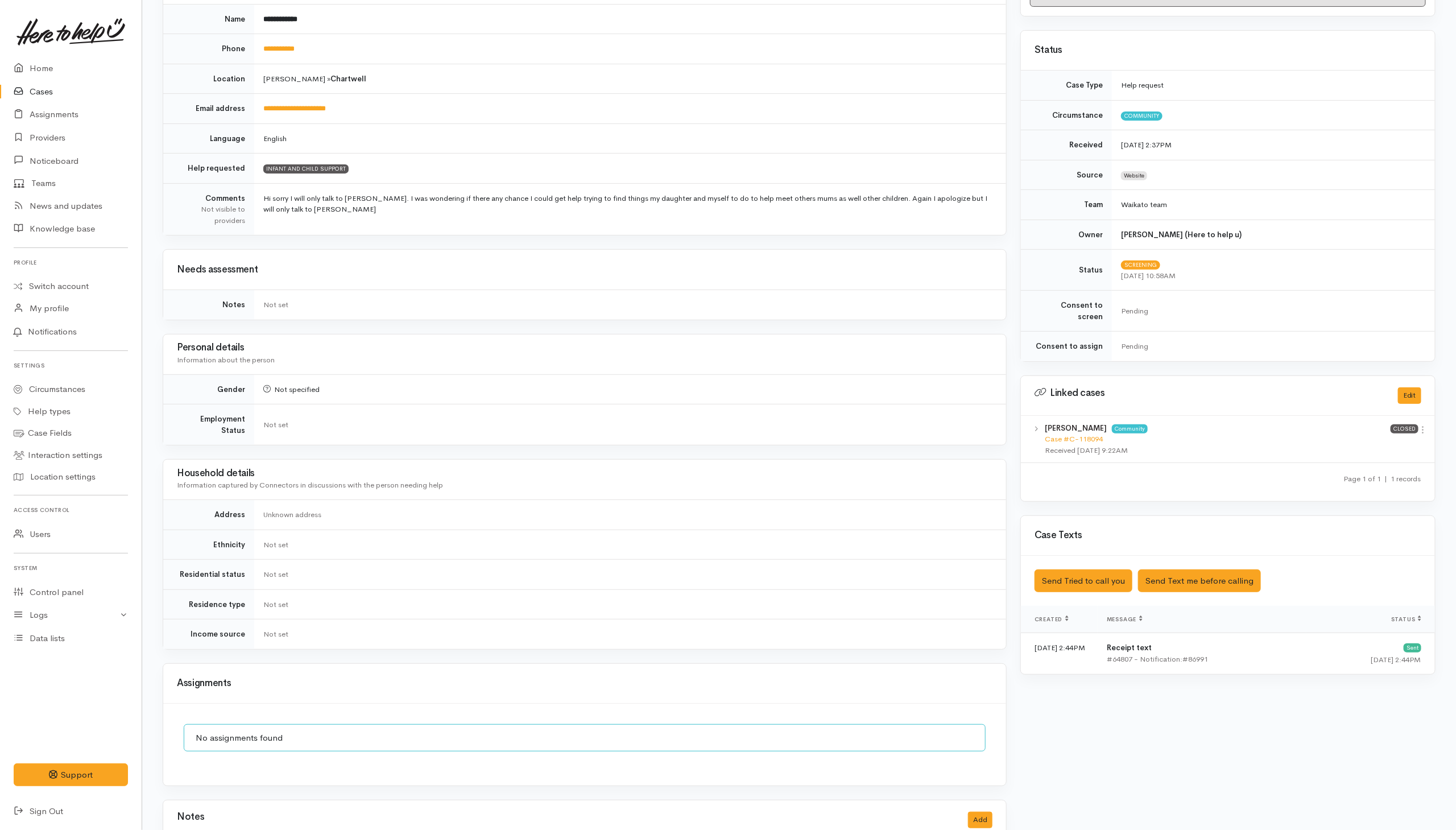
scroll to position [108, 0]
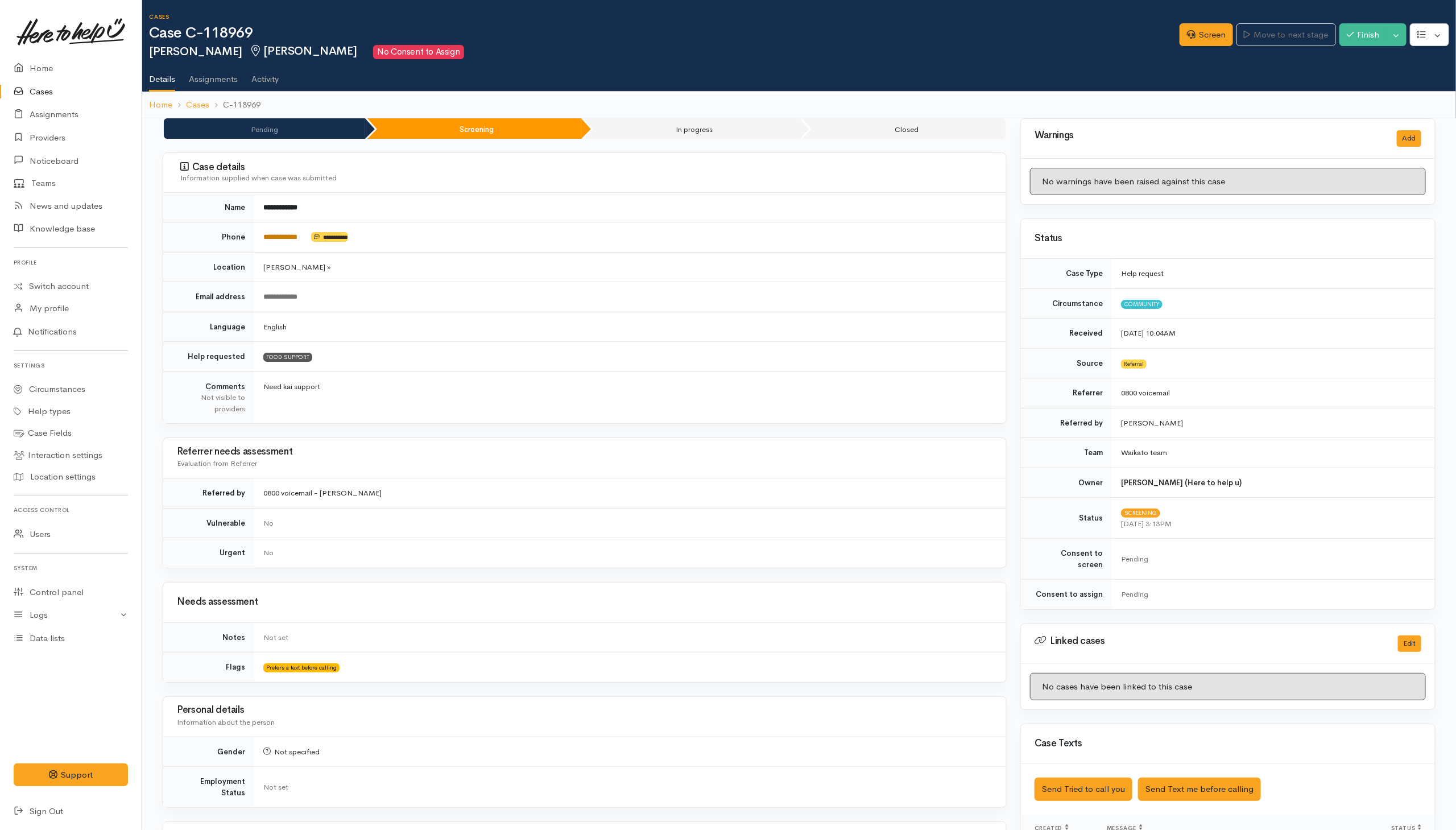
click at [297, 237] on link "**********" at bounding box center [280, 237] width 34 height 8
click at [1012, 433] on div "**********" at bounding box center [584, 691] width 857 height 1146
click at [603, 155] on div "Case details Information supplied when case was submitted" at bounding box center [585, 173] width 843 height 40
click at [678, 150] on div "**********" at bounding box center [584, 691] width 857 height 1146
click at [1191, 27] on link "Screen" at bounding box center [1206, 35] width 53 height 23
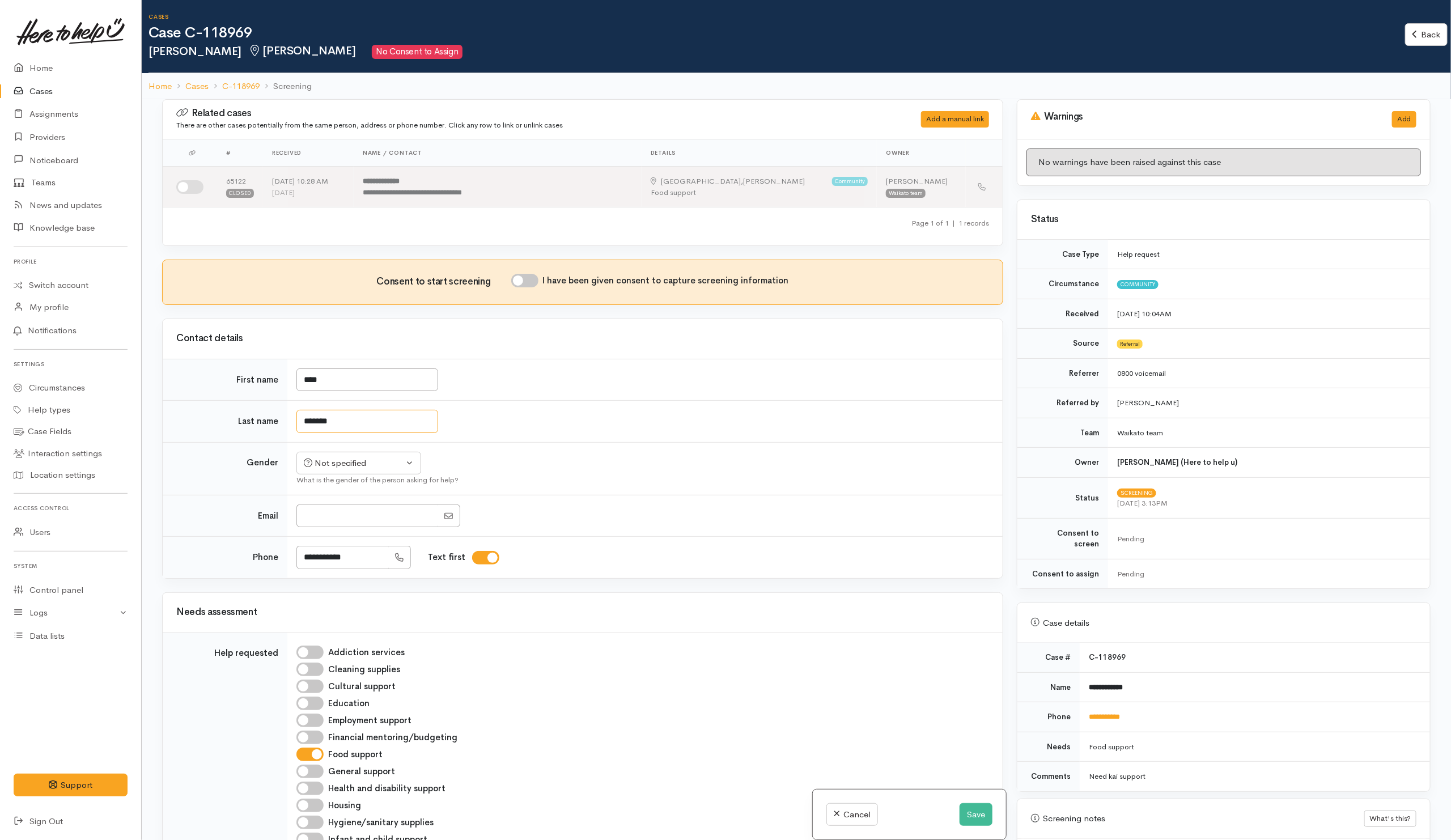
drag, startPoint x: 371, startPoint y: 426, endPoint x: 292, endPoint y: 428, distance: 79.0
click at [292, 428] on td "*******" at bounding box center [645, 422] width 715 height 42
type input "****"
click at [375, 467] on tbody "First name **** Last name **** Gender Not specified Male Female Diverse Not spe…" at bounding box center [583, 468] width 840 height 219
click at [356, 475] on button "Not specified" at bounding box center [358, 463] width 124 height 23
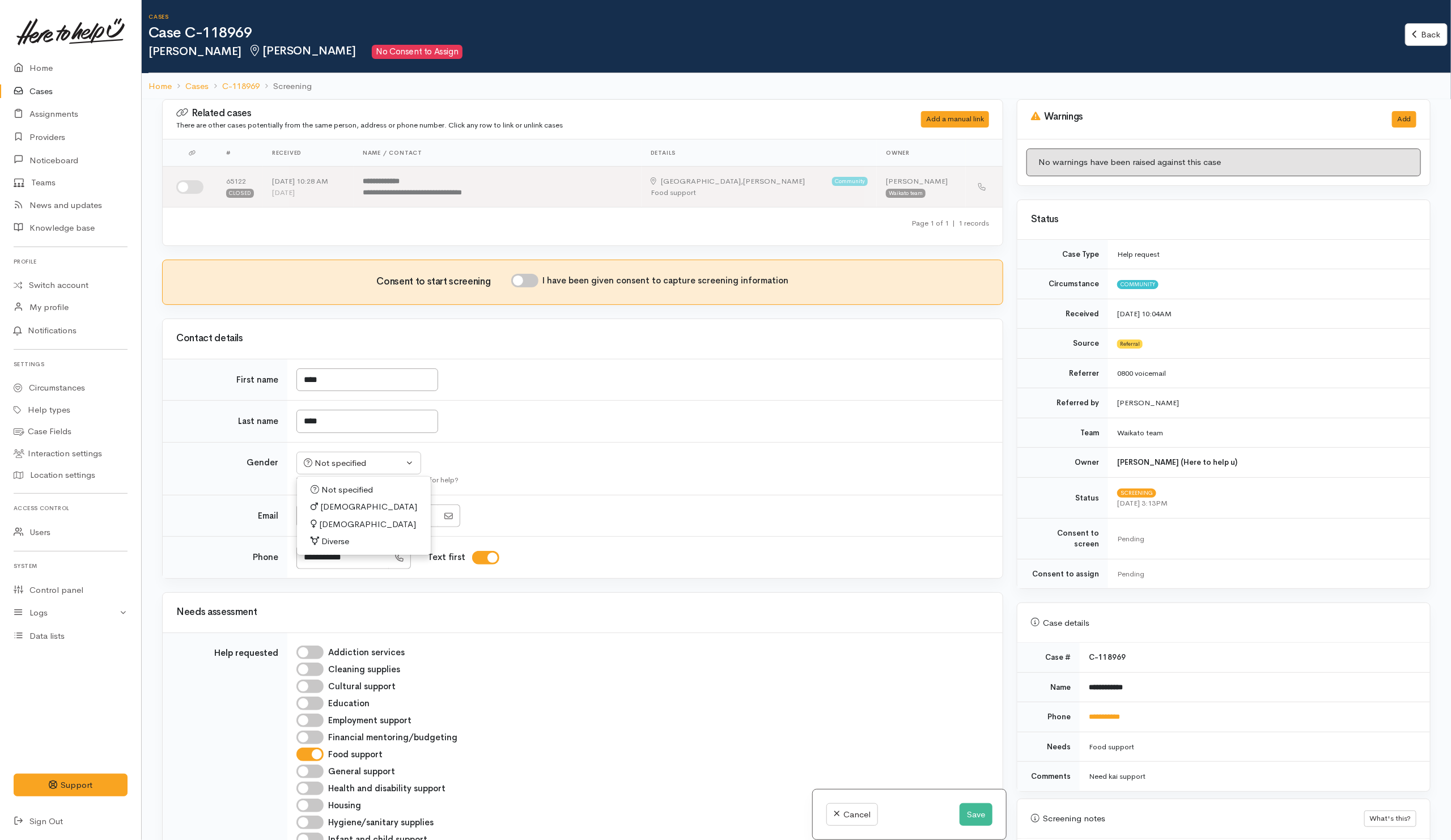
click at [328, 529] on span "Female" at bounding box center [367, 524] width 97 height 13
select select "Female"
drag, startPoint x: 878, startPoint y: 451, endPoint x: 901, endPoint y: 451, distance: 23.0
click at [888, 451] on td "Not specified Male Female Diverse Female Not specified Male Female Diverse What…" at bounding box center [645, 468] width 715 height 53
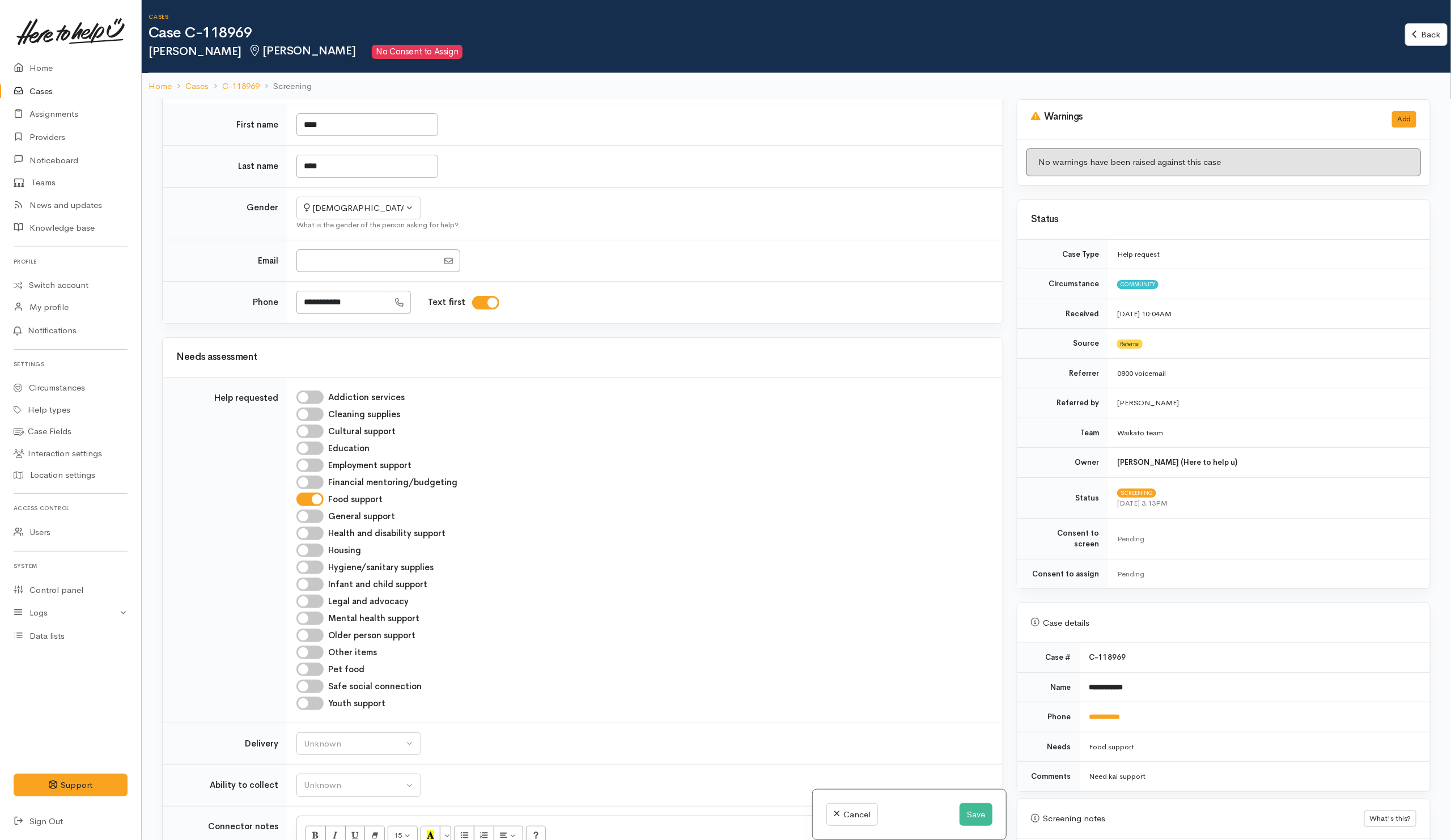
scroll to position [425, 0]
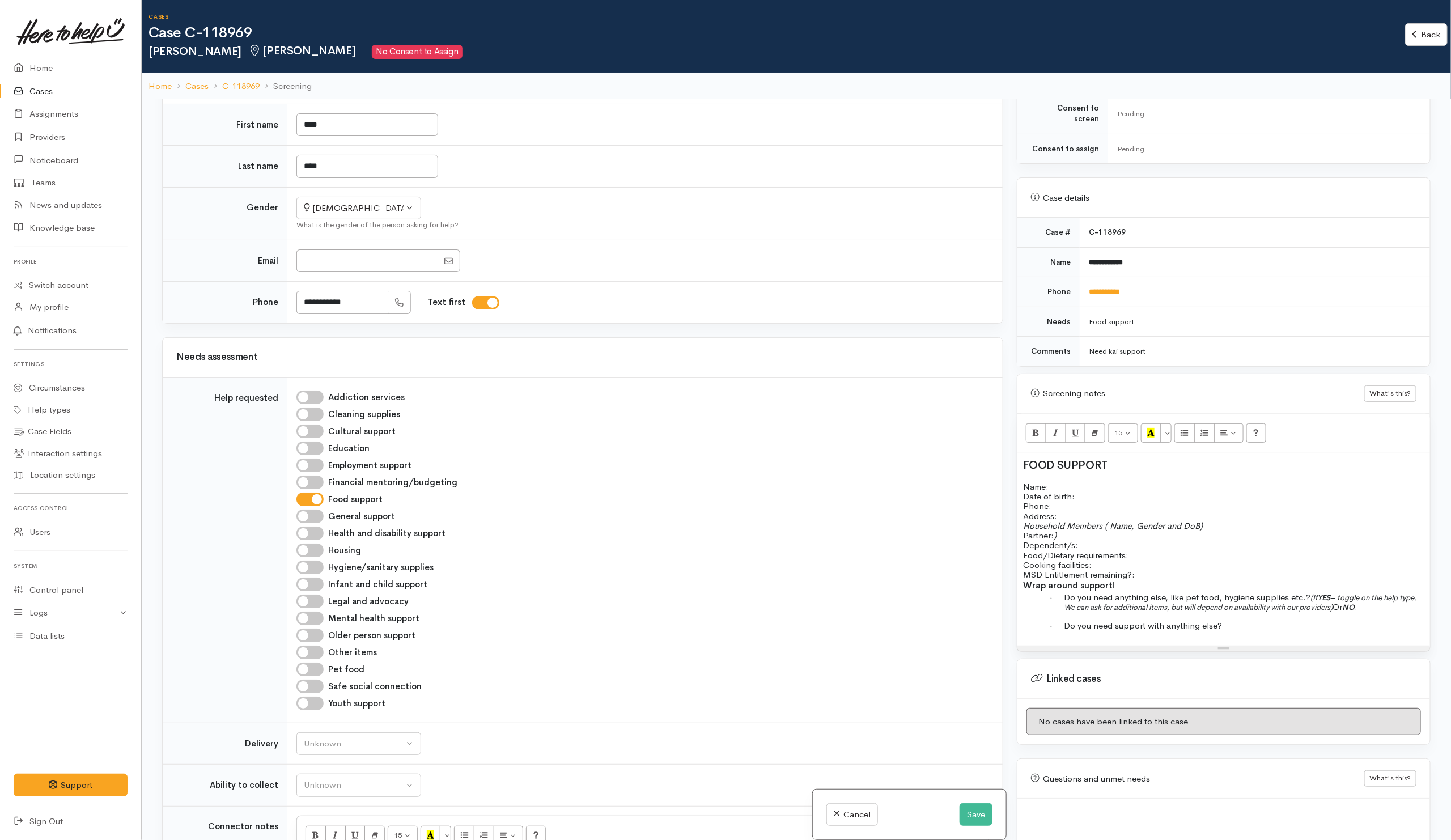
click at [1059, 483] on p "Name: Date of birth: Phone:" at bounding box center [1223, 496] width 401 height 30
click at [1066, 511] on p "Address:" at bounding box center [1223, 516] width 401 height 10
click at [1081, 502] on p "Name: Date of birth: Phone:" at bounding box center [1223, 496] width 401 height 30
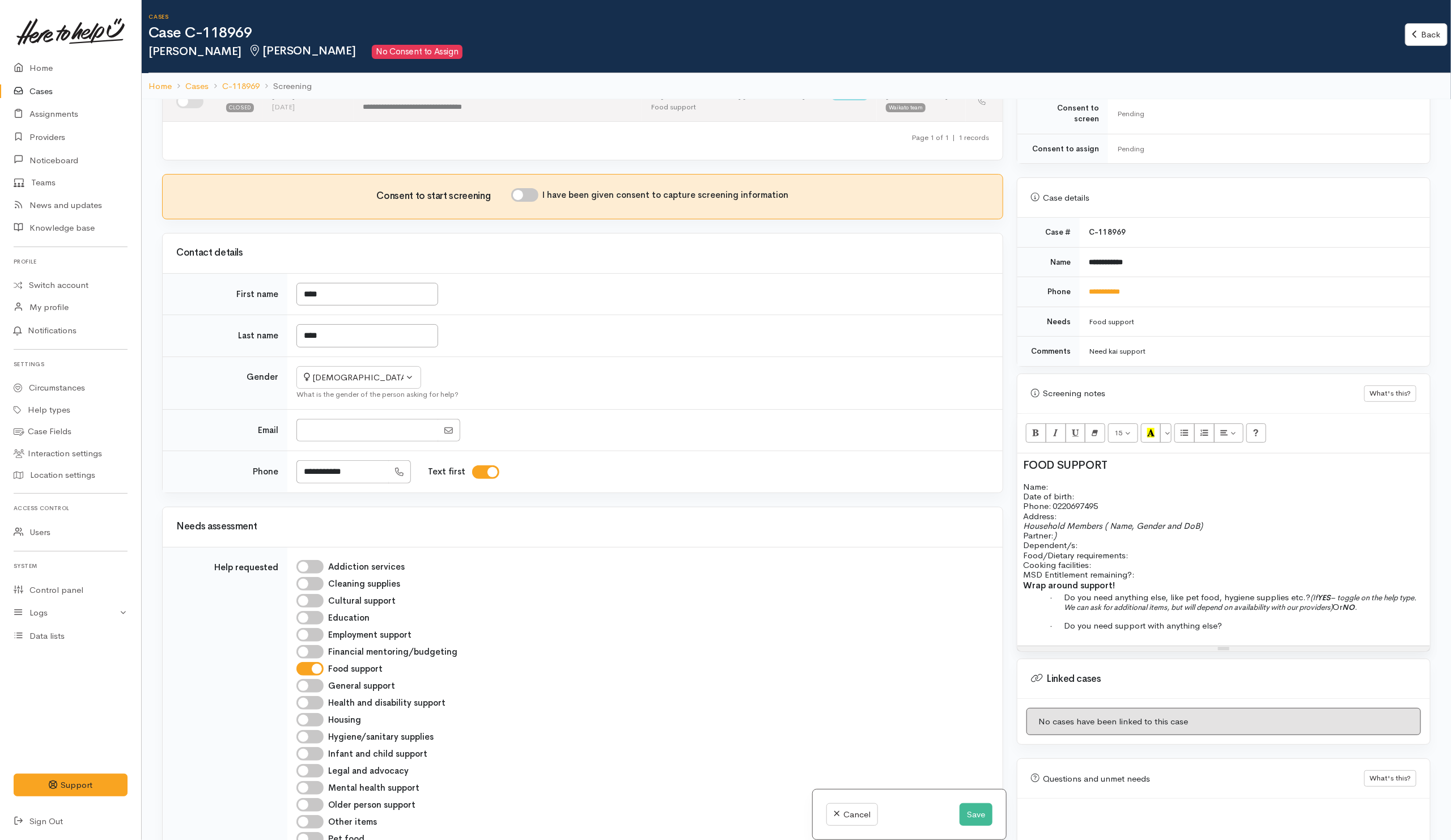
scroll to position [0, 0]
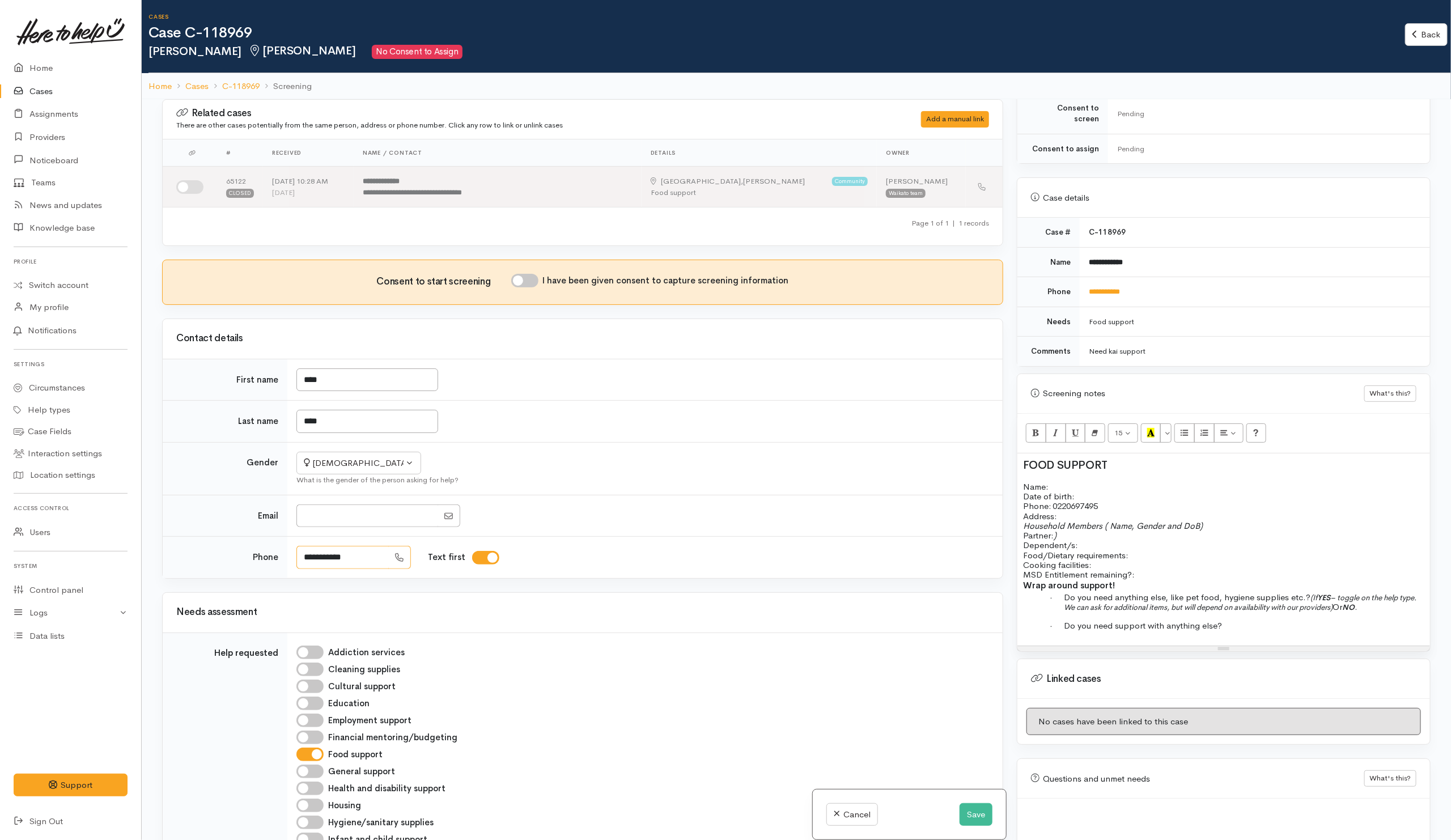
drag, startPoint x: 357, startPoint y: 563, endPoint x: 279, endPoint y: 553, distance: 78.6
click at [279, 553] on tr "**********" at bounding box center [583, 558] width 840 height 42
drag, startPoint x: 621, startPoint y: 513, endPoint x: 623, endPoint y: 507, distance: 6.3
click at [621, 511] on div at bounding box center [642, 516] width 693 height 23
drag, startPoint x: 366, startPoint y: 560, endPoint x: 241, endPoint y: 554, distance: 125.1
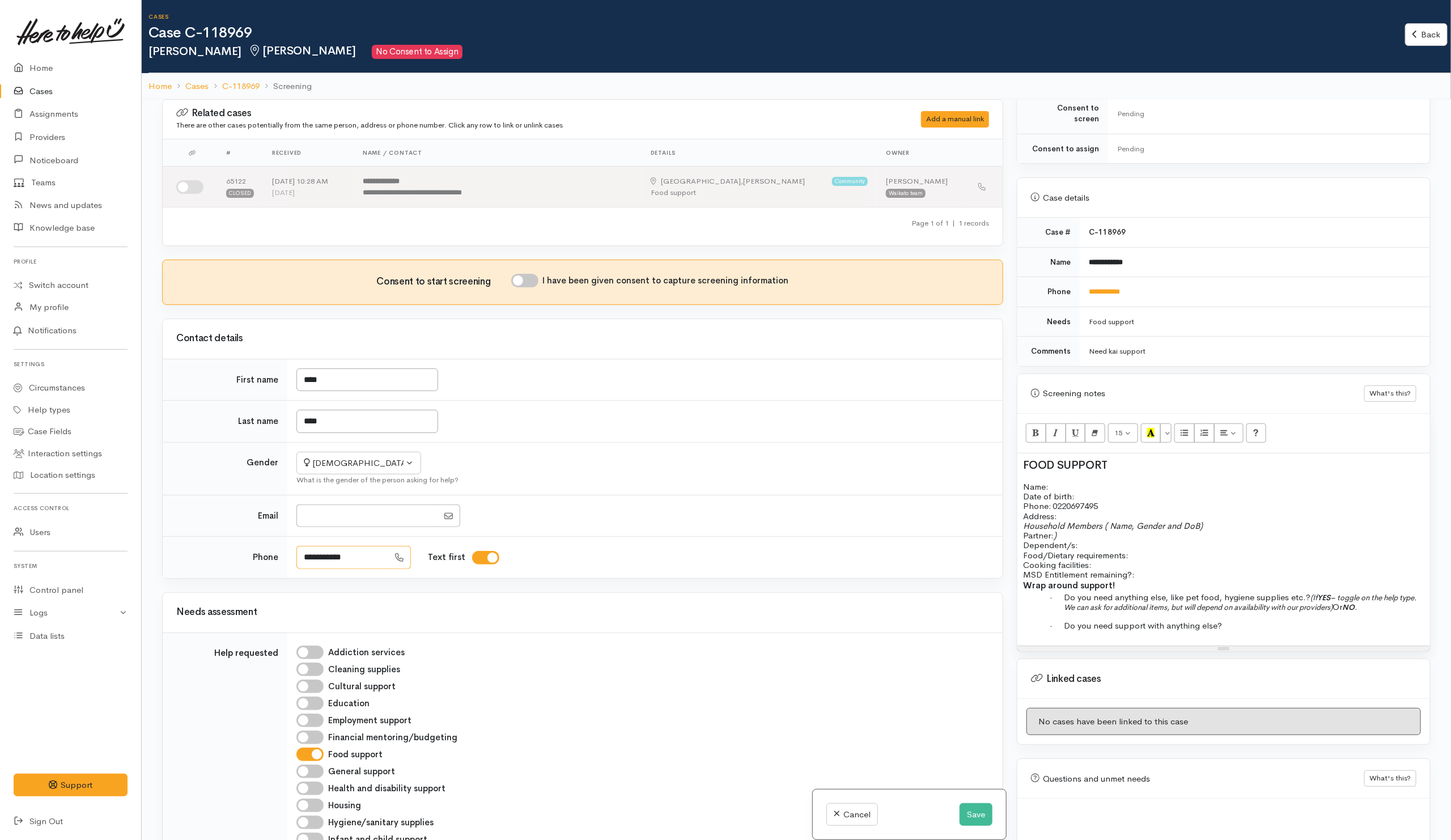
click at [241, 554] on tr "**********" at bounding box center [583, 558] width 840 height 42
click at [1022, 459] on div "FOOD SUPPORT Name: Date of birth: Phone:   0220697495 Address:   Household Memb…" at bounding box center [1223, 550] width 413 height 192
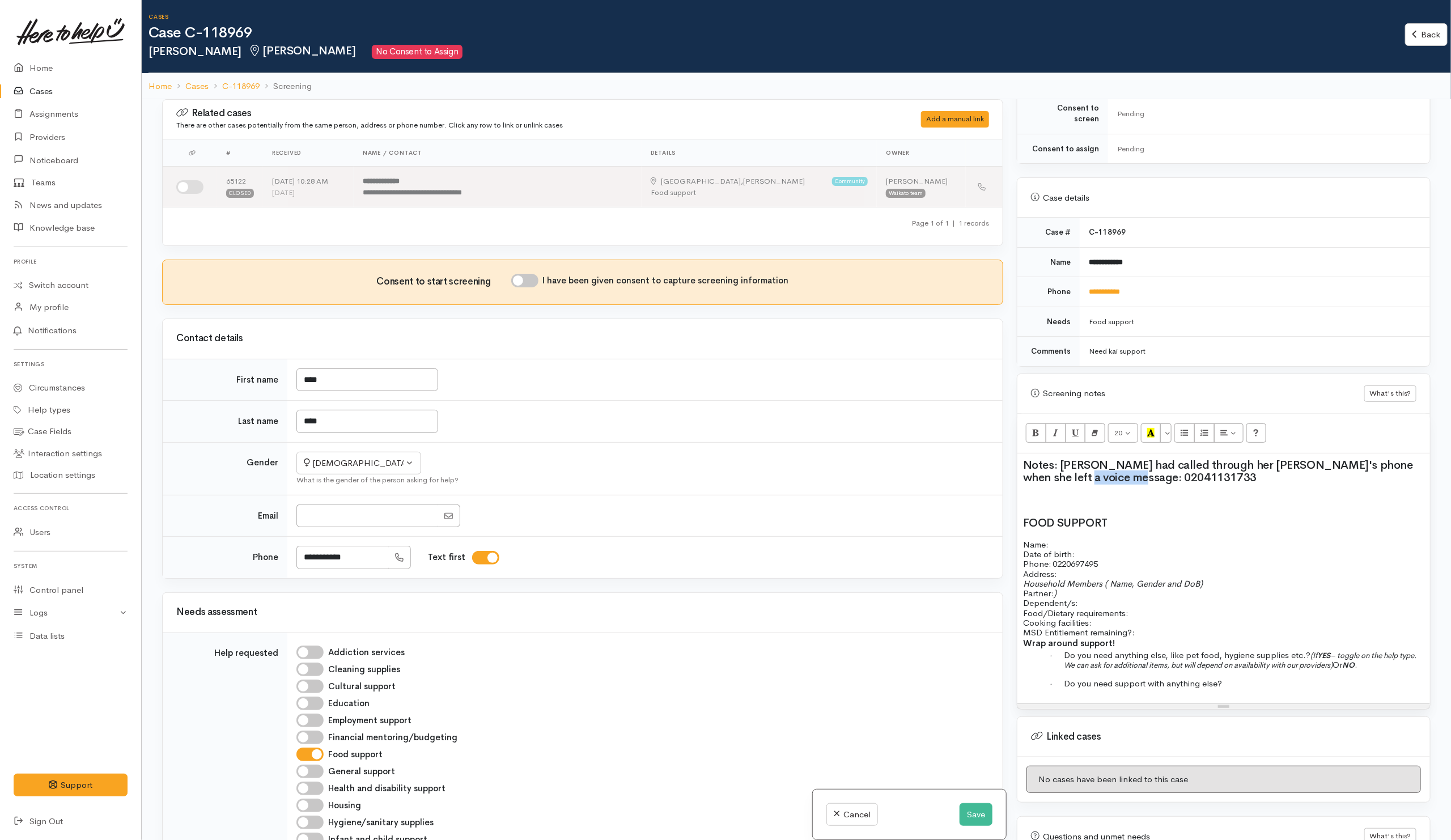
drag, startPoint x: 1143, startPoint y: 468, endPoint x: 1078, endPoint y: 457, distance: 65.9
click at [1087, 471] on h2 "Notes: Anna had called through her Nena's phone when she left a voice message: …" at bounding box center [1223, 471] width 401 height 25
drag, startPoint x: 1074, startPoint y: 471, endPoint x: 1096, endPoint y: 455, distance: 27.2
click at [1093, 471] on span "Notes: Anna had called through her Nena's phone when she left a voice message: …" at bounding box center [1218, 471] width 390 height 27
click at [1216, 539] on p "Name: Date of birth: Phone:   0220697495" at bounding box center [1223, 554] width 401 height 30
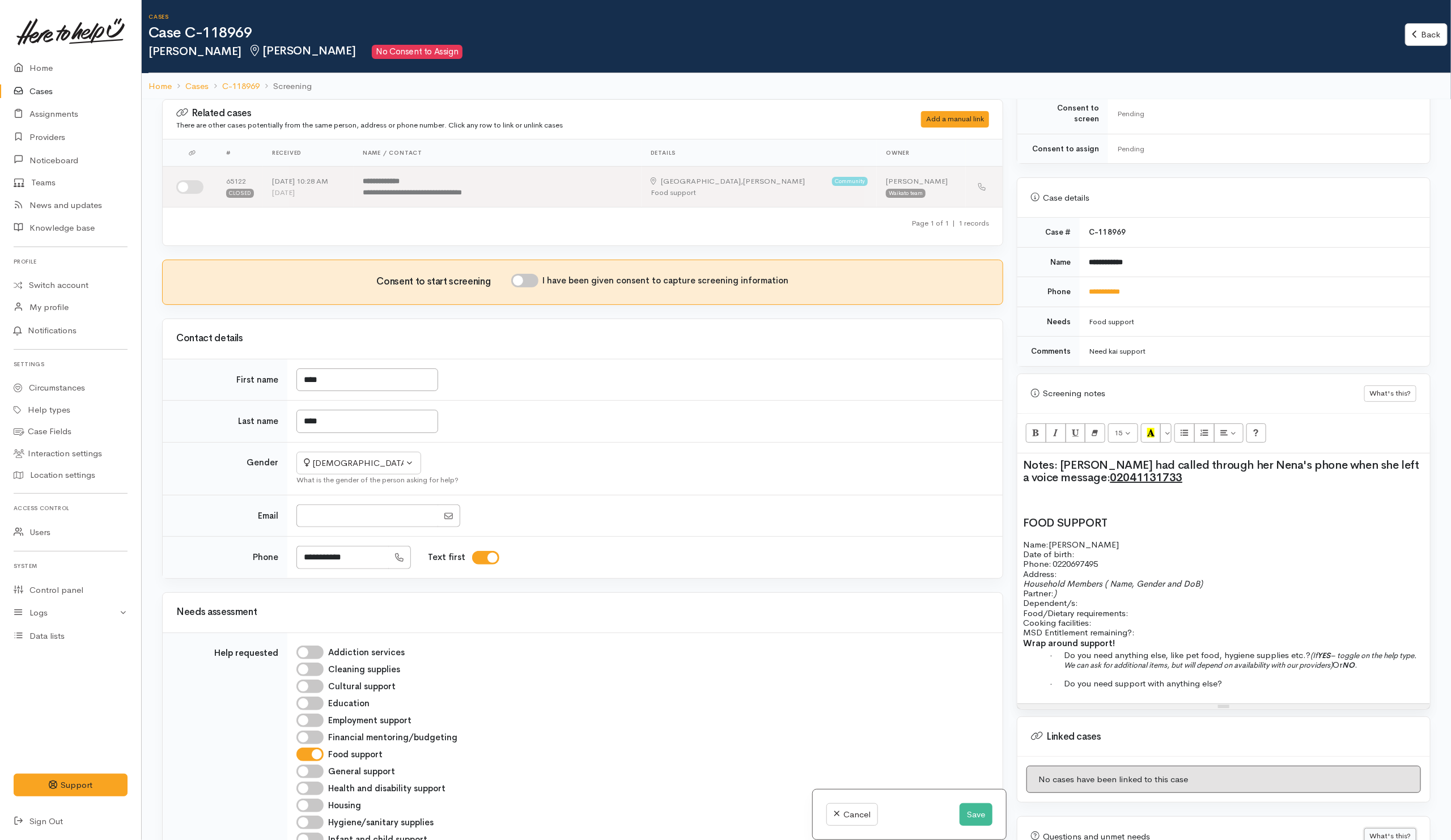
scroll to position [2, 0]
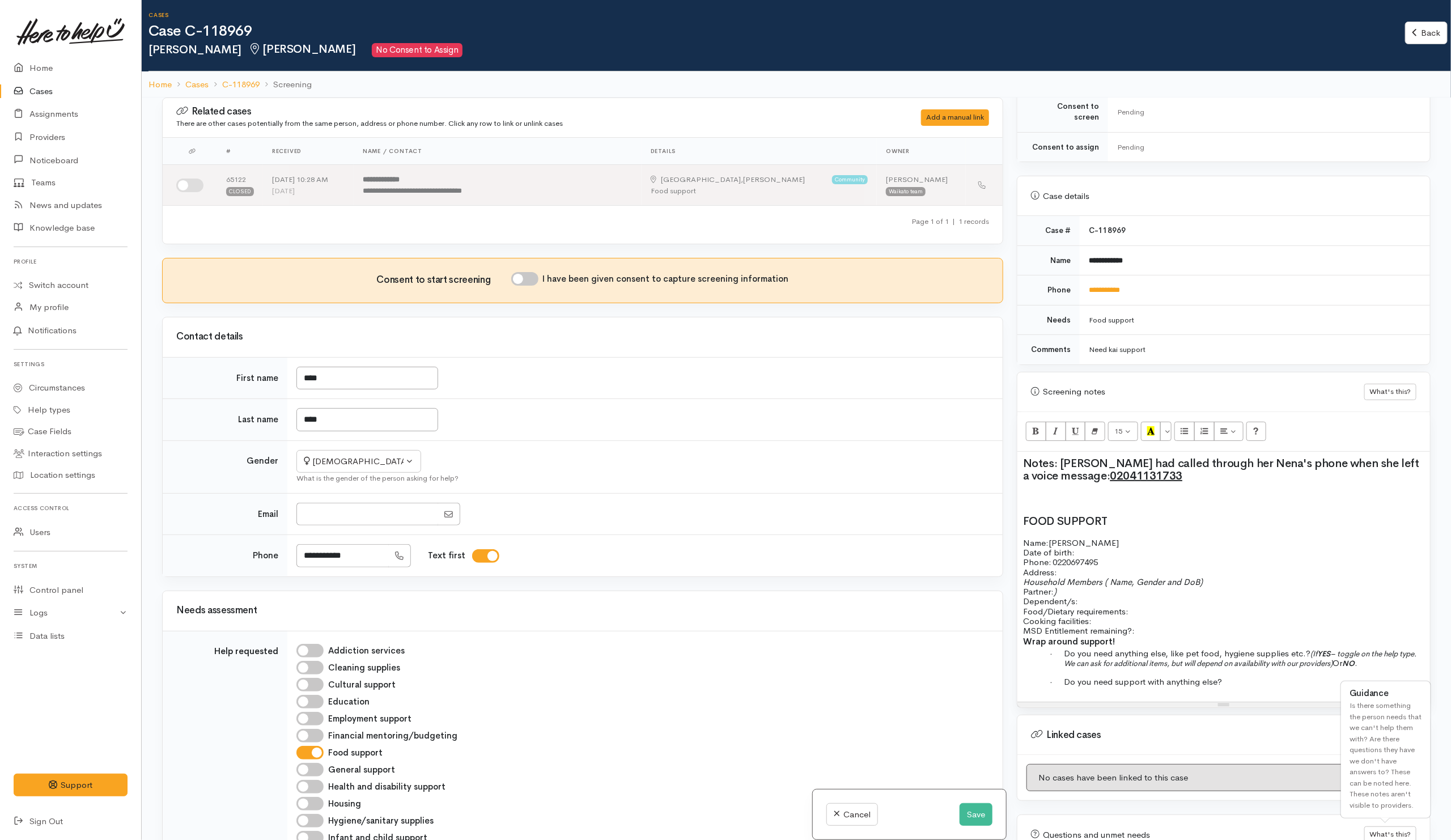
click at [1073, 539] on span "Anna" at bounding box center [1083, 543] width 70 height 11
click at [1190, 492] on h2 at bounding box center [1223, 499] width 401 height 13
drag, startPoint x: 374, startPoint y: 567, endPoint x: 219, endPoint y: 553, distance: 155.6
click at [219, 553] on tr "**********" at bounding box center [583, 556] width 840 height 42
click at [969, 808] on button "Save" at bounding box center [975, 815] width 33 height 23
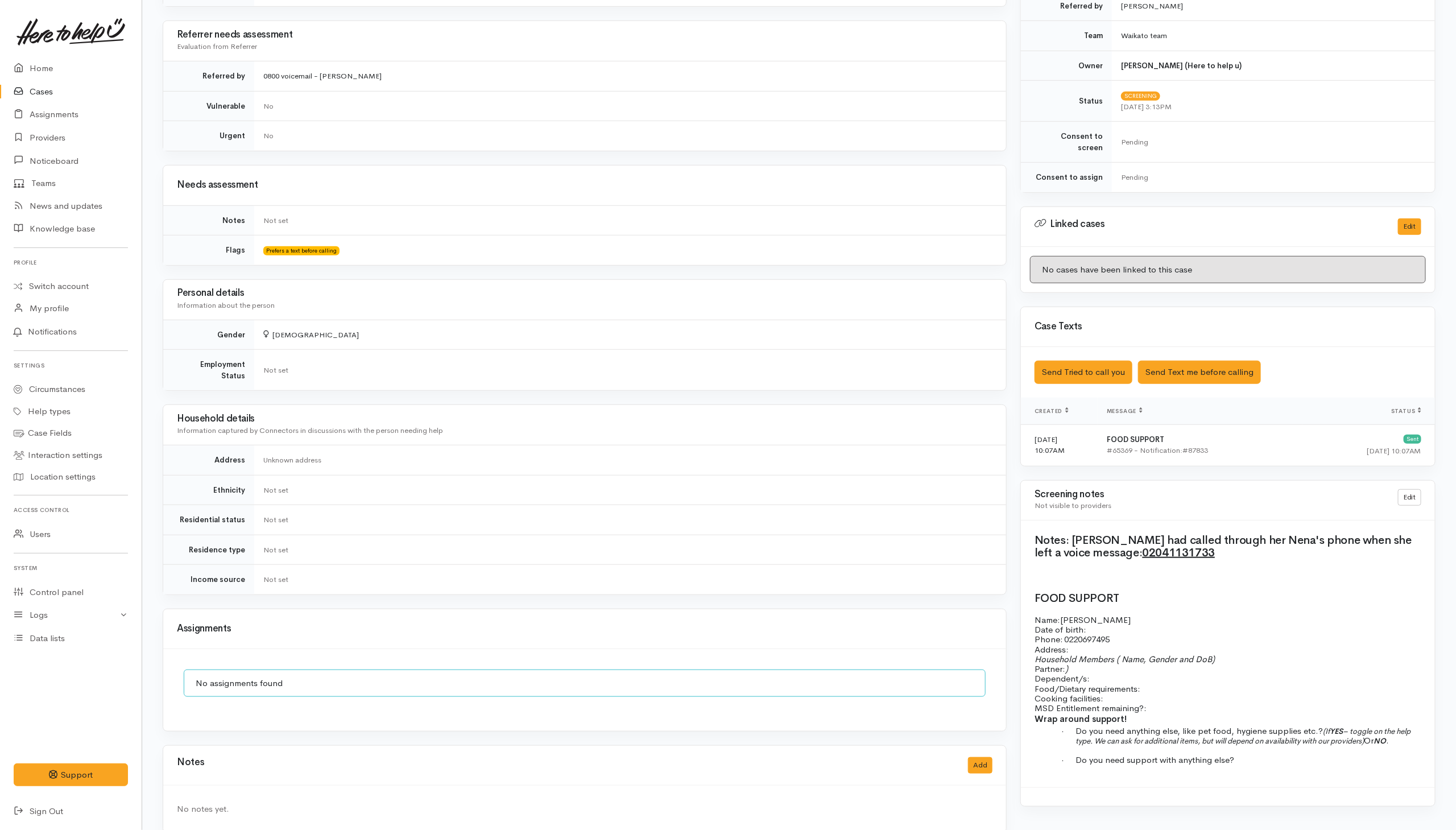
scroll to position [427, 0]
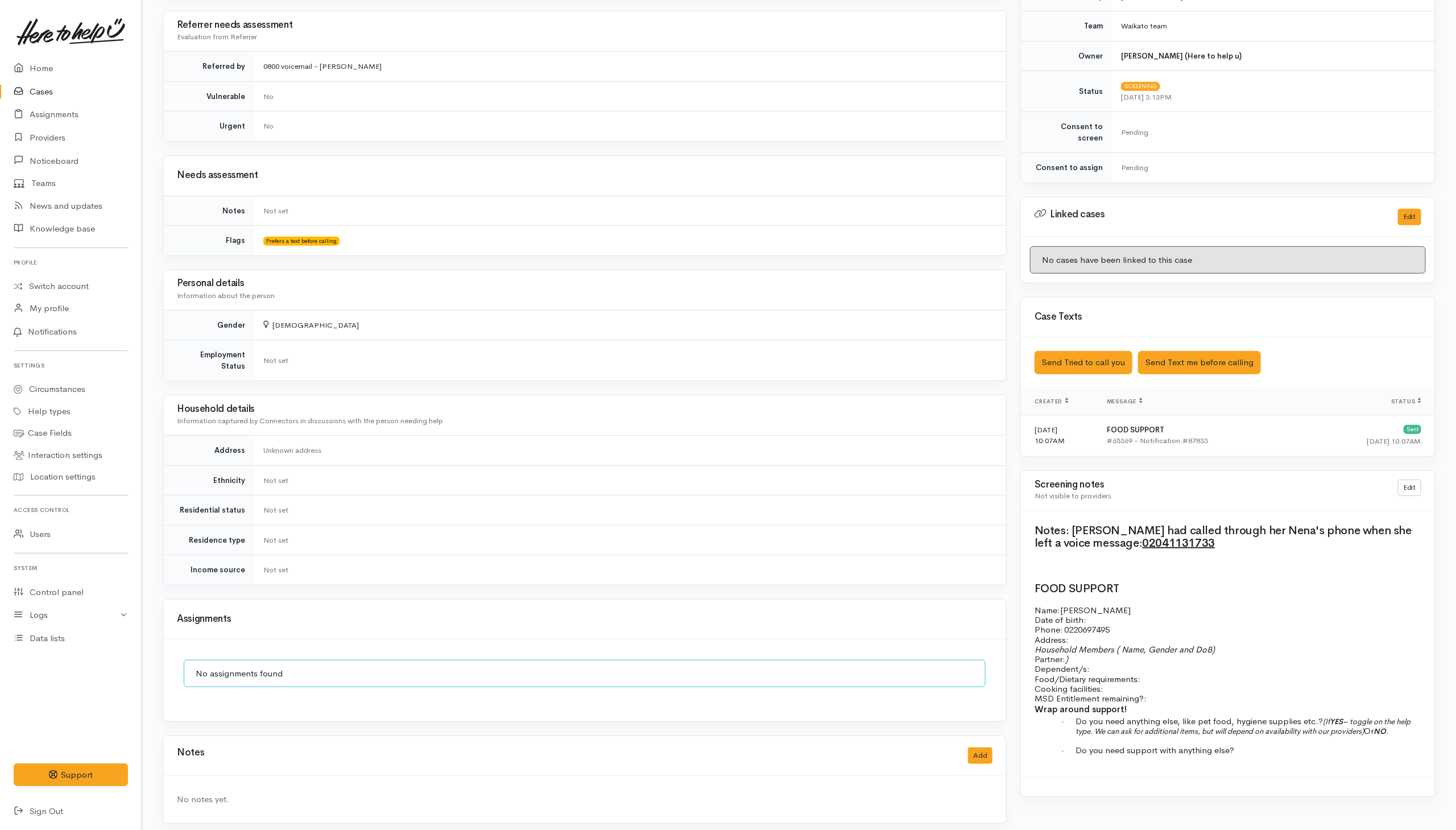
drag, startPoint x: 1069, startPoint y: 625, endPoint x: 1145, endPoint y: 624, distance: 76.0
click at [1145, 624] on p "Name: [PERSON_NAME] Date of birth: Phone:   [PHONE_NUMBER]" at bounding box center [1228, 620] width 387 height 30
copy span "0220697495"
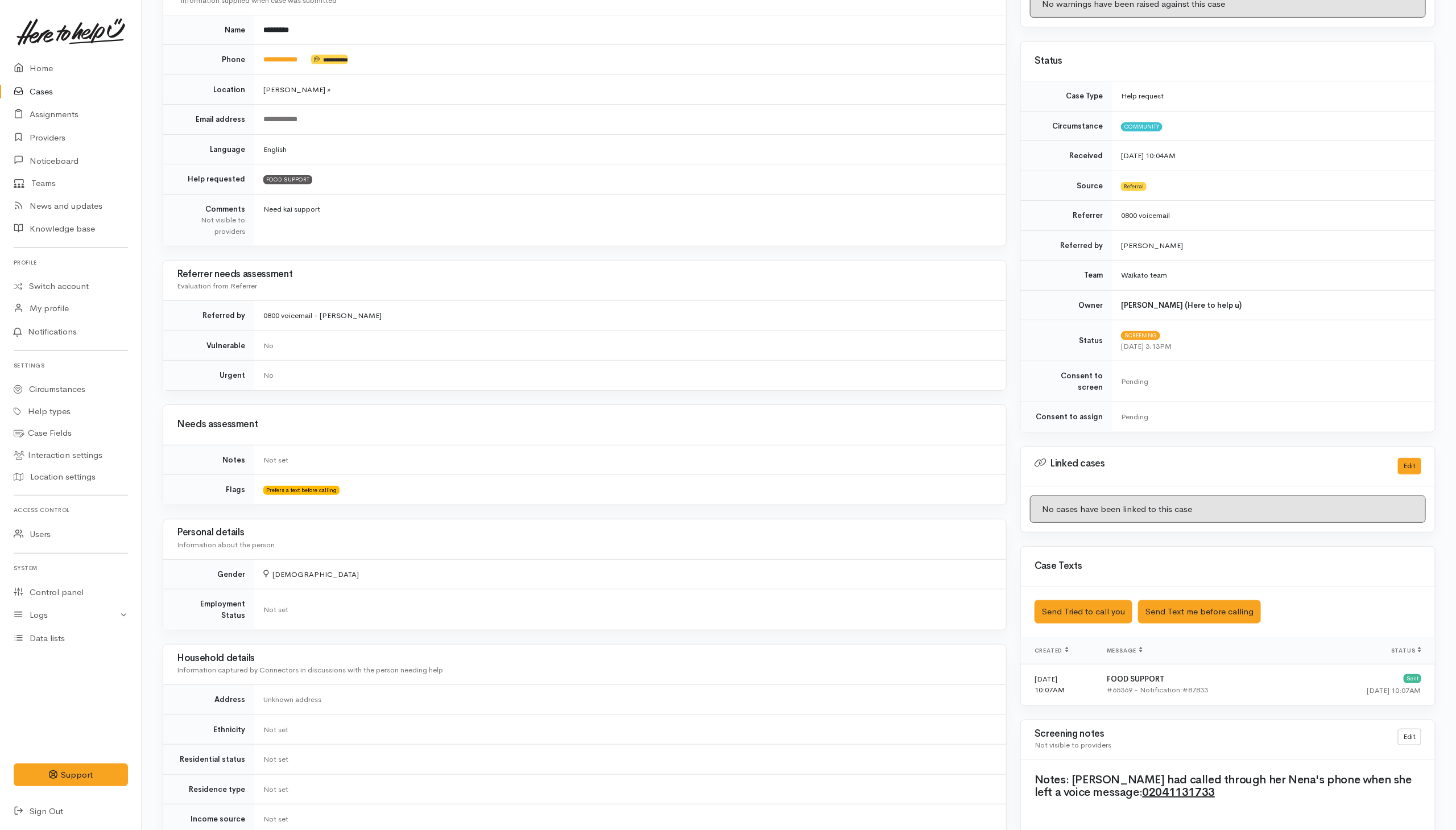
scroll to position [0, 0]
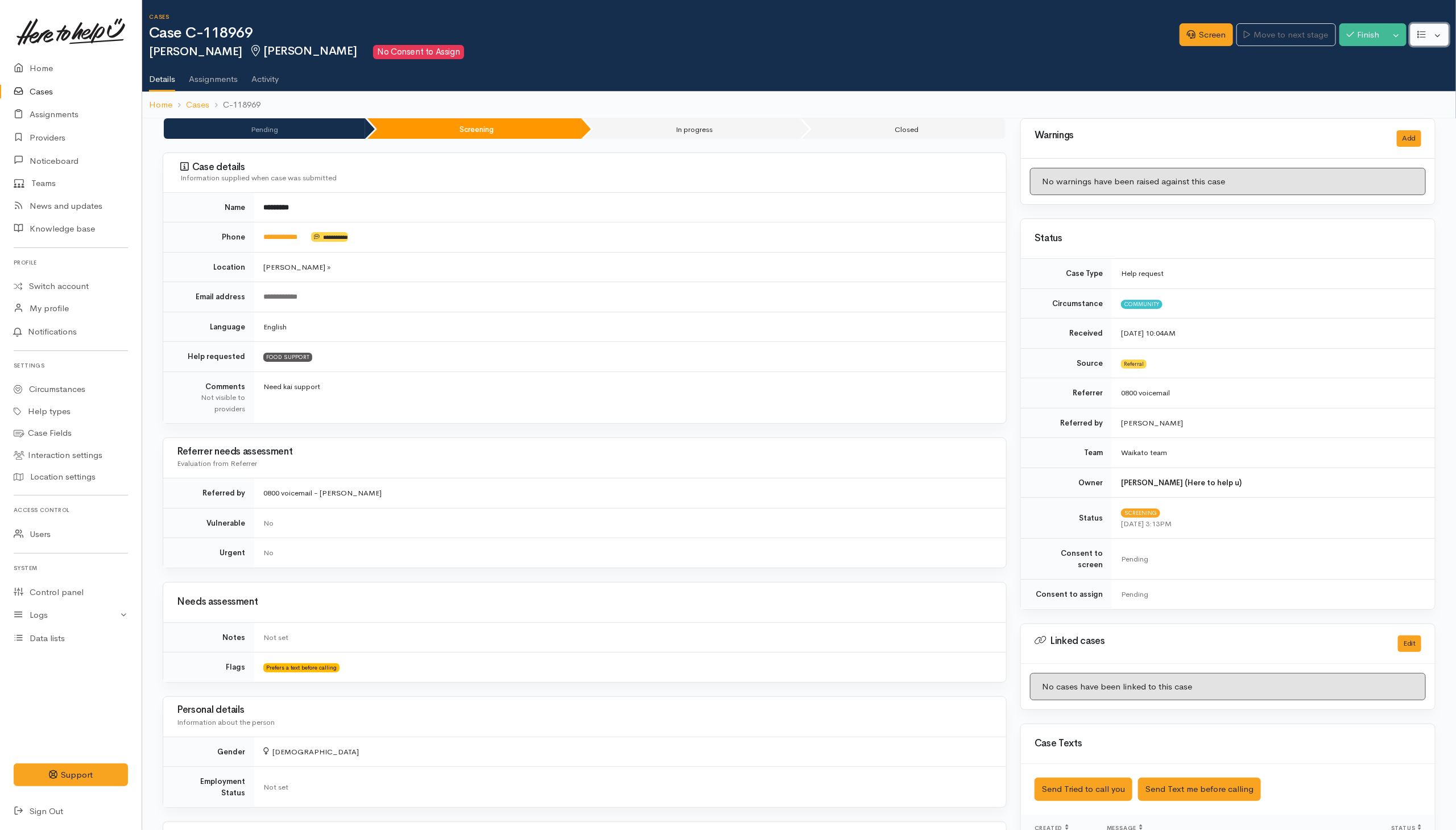
click at [1442, 31] on button "button" at bounding box center [1429, 35] width 39 height 23
click at [1379, 63] on link "Edit" at bounding box center [1387, 62] width 122 height 17
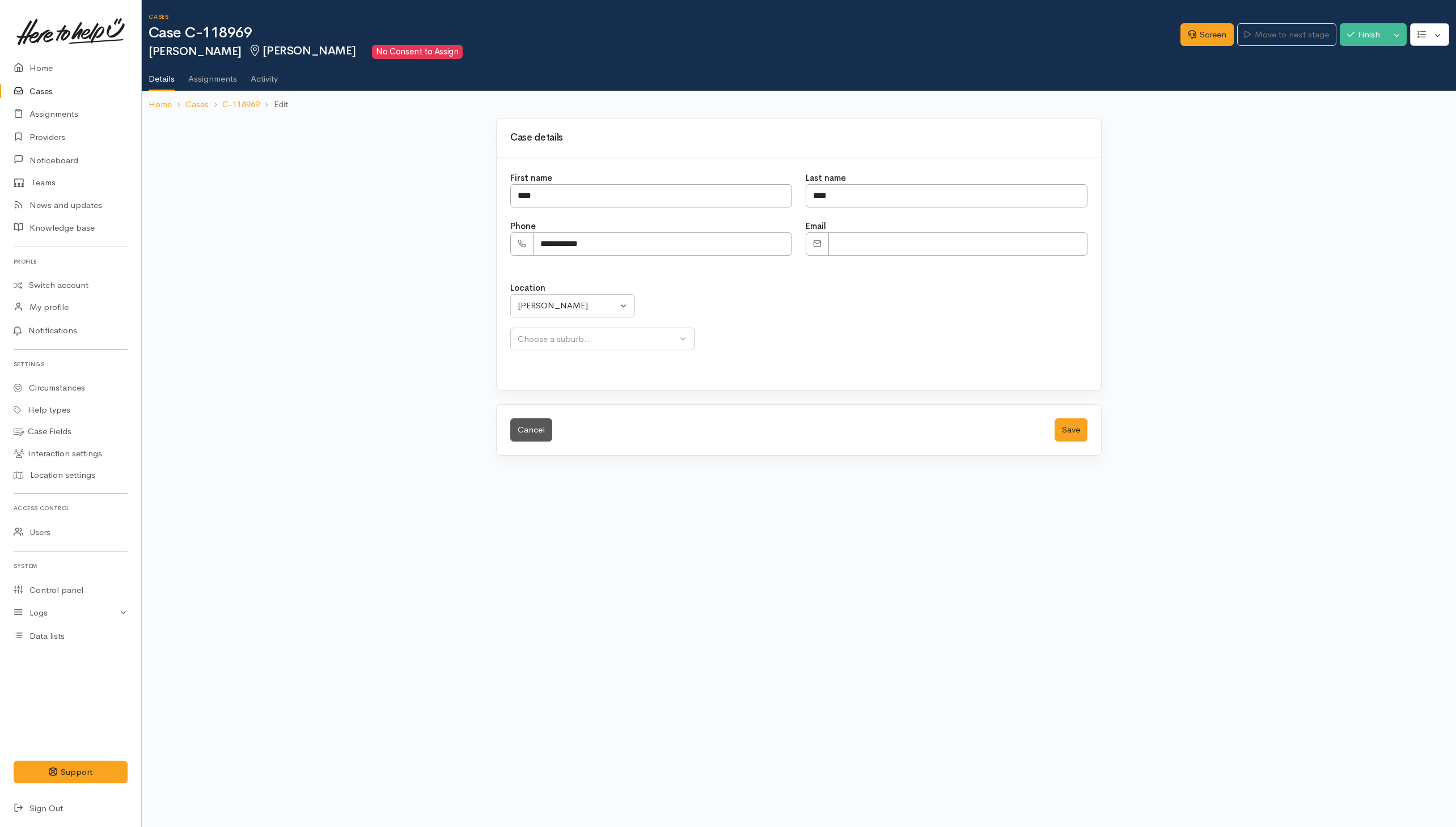
select select
drag, startPoint x: 582, startPoint y: 247, endPoint x: 422, endPoint y: 245, distance: 160.0
click at [422, 245] on div "**********" at bounding box center [799, 293] width 1315 height 351
type input "**********"
click at [1073, 435] on button "Save" at bounding box center [1071, 430] width 33 height 23
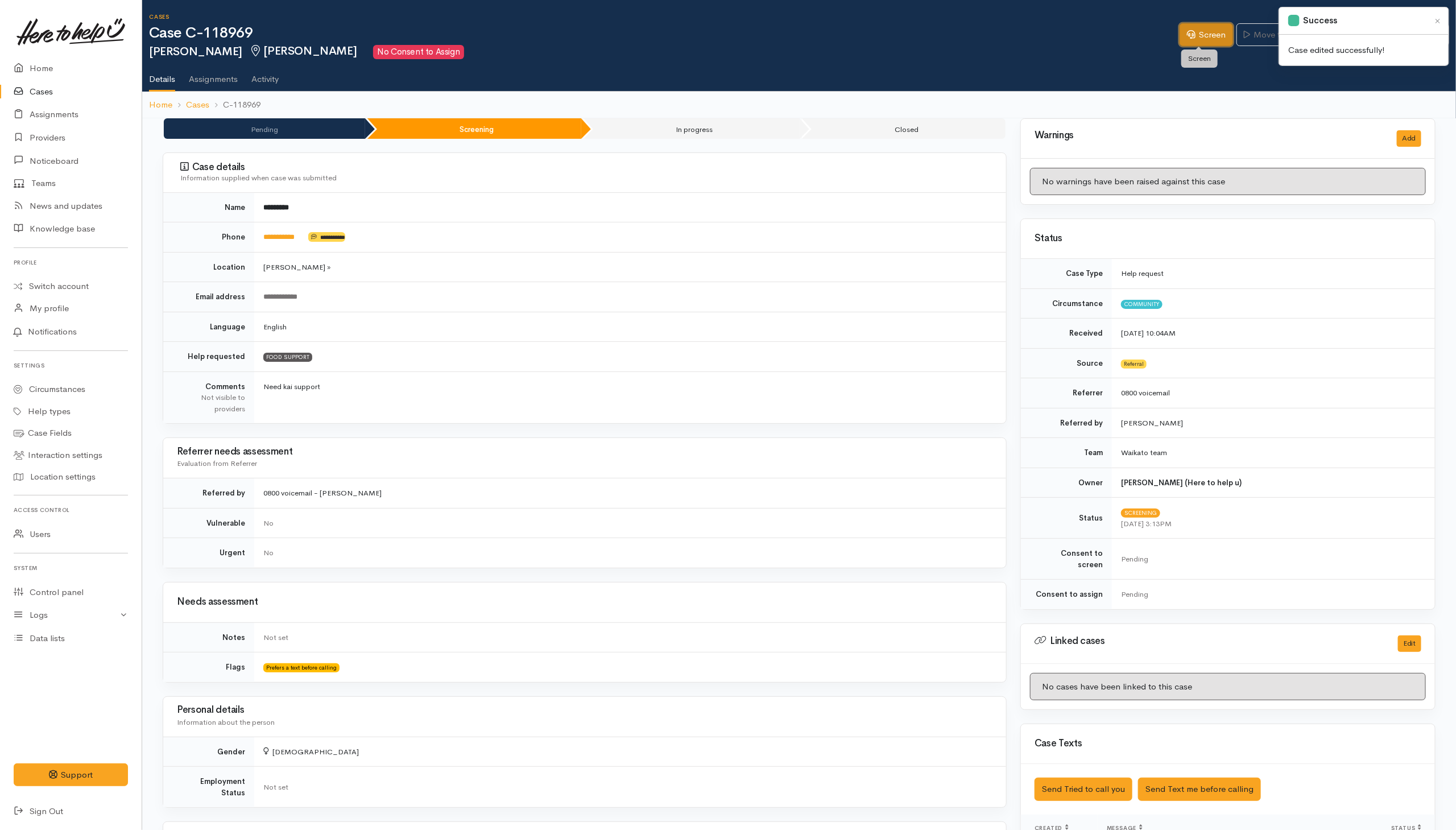
drag, startPoint x: 1203, startPoint y: 28, endPoint x: 1212, endPoint y: 29, distance: 9.1
click at [1203, 28] on link "Screen" at bounding box center [1206, 35] width 53 height 23
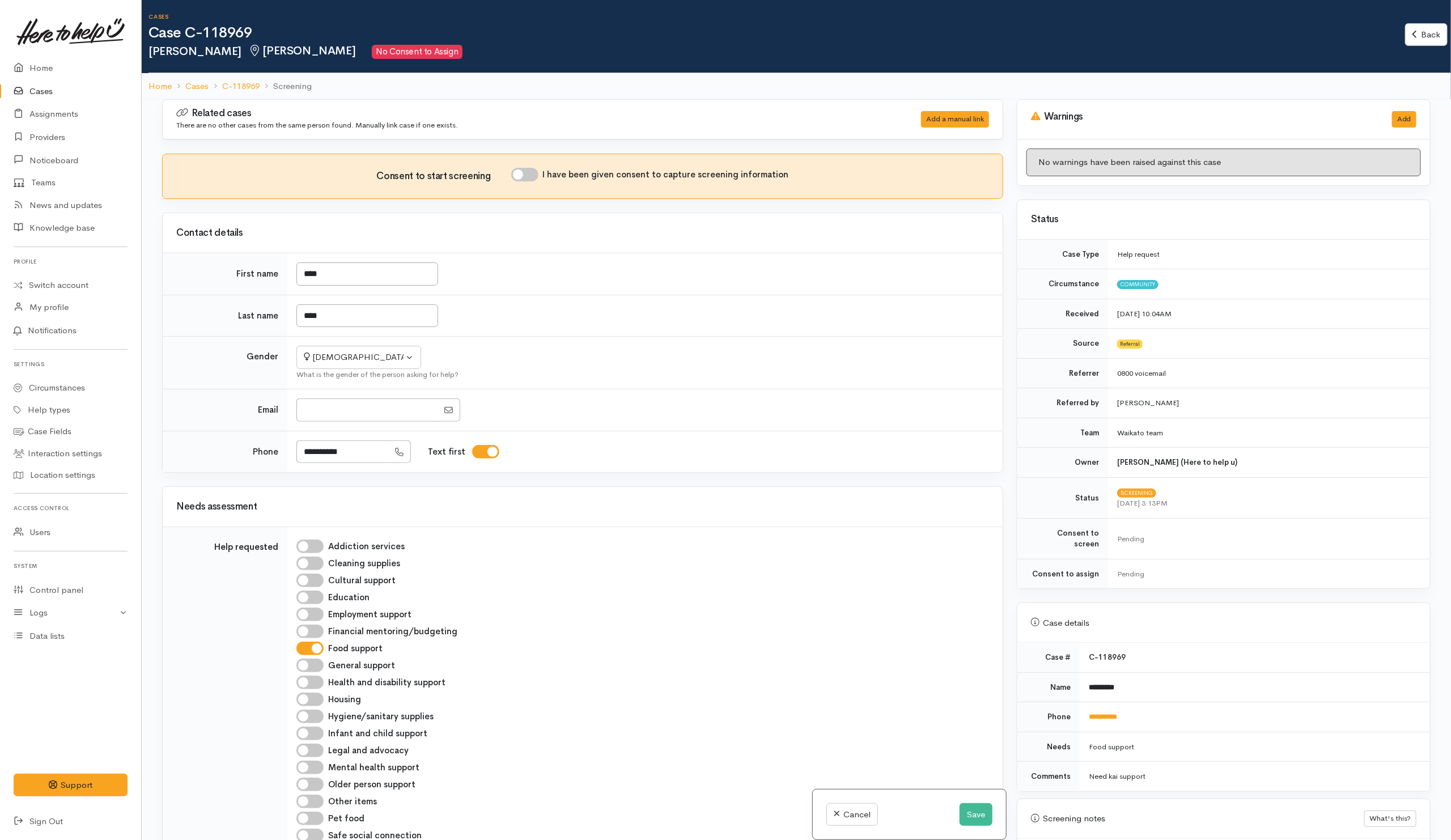
drag, startPoint x: 520, startPoint y: 364, endPoint x: 526, endPoint y: 361, distance: 6.7
click at [522, 363] on td "Not specified [DEMOGRAPHIC_DATA] [DEMOGRAPHIC_DATA] Diverse [DEMOGRAPHIC_DATA] …" at bounding box center [645, 363] width 715 height 53
click at [1108, 713] on link "**********" at bounding box center [1103, 716] width 28 height 8
click at [629, 510] on h3 "Needs assessment" at bounding box center [583, 507] width 813 height 11
click at [672, 389] on td "Not specified Male Female Diverse Female What is the gender of the person askin…" at bounding box center [645, 363] width 715 height 53
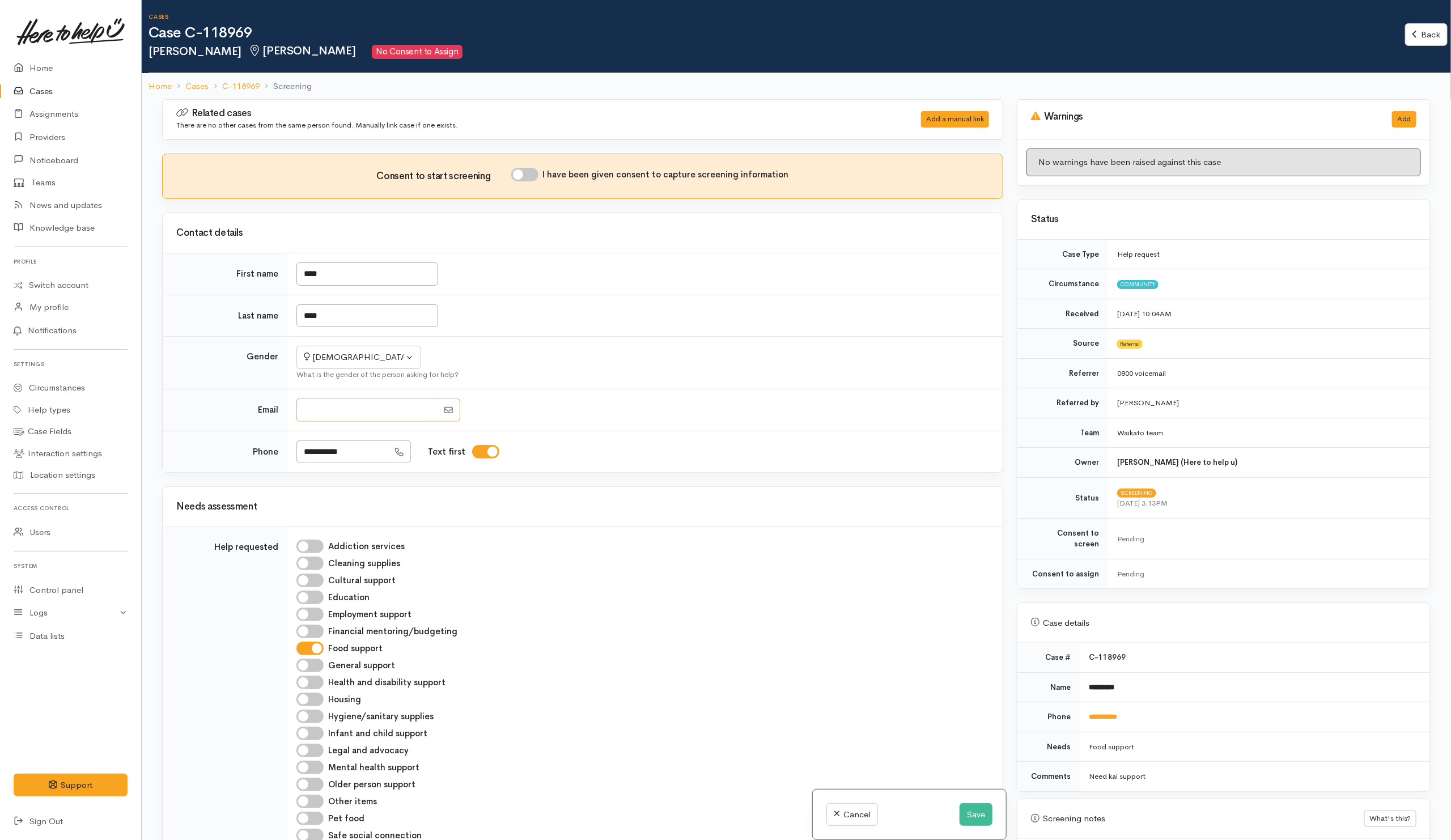
click at [355, 421] on input "Email" at bounding box center [367, 410] width 142 height 23
click at [803, 380] on div "What is the gender of the person asking for help?" at bounding box center [642, 375] width 693 height 12
click at [354, 417] on input "Email" at bounding box center [367, 410] width 142 height 23
drag, startPoint x: 699, startPoint y: 290, endPoint x: 632, endPoint y: 332, distance: 79.1
click at [699, 290] on td "****" at bounding box center [645, 274] width 715 height 42
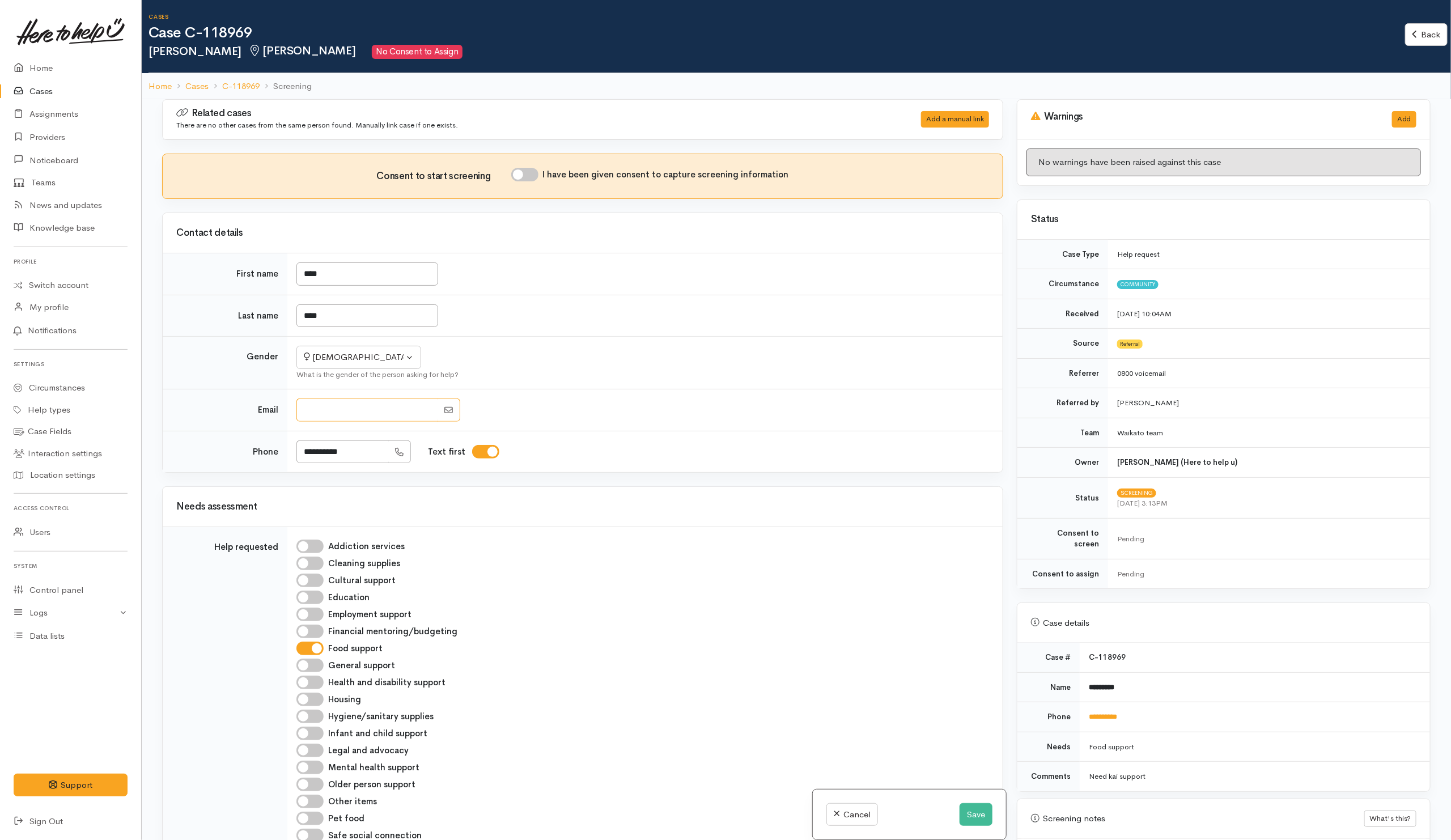
click at [348, 415] on input "Email" at bounding box center [367, 410] width 142 height 23
type input "**********"
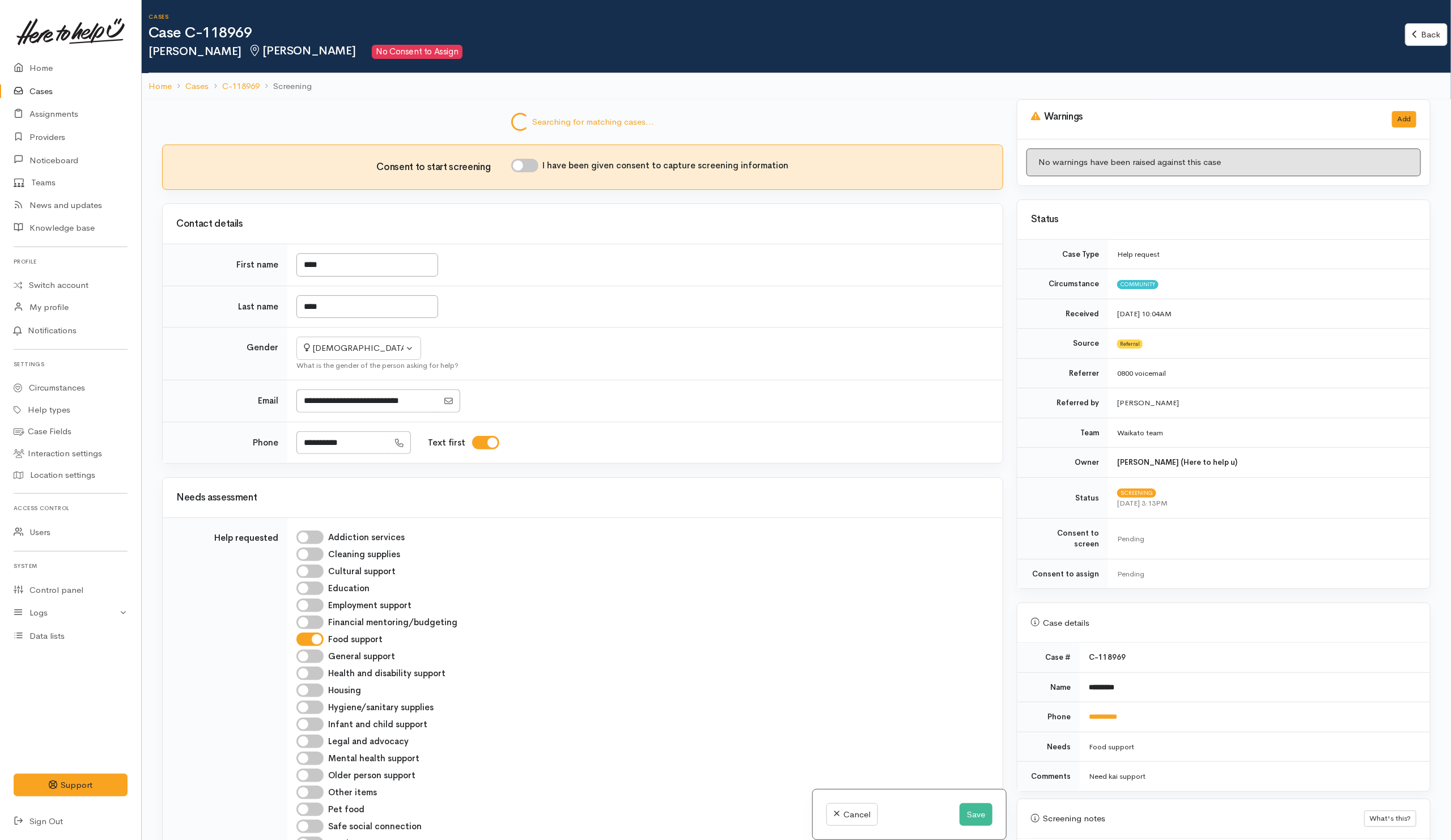
drag, startPoint x: 529, startPoint y: 179, endPoint x: 554, endPoint y: 200, distance: 32.6
click at [528, 179] on div "Consent to start screening I have been given consent to capture screening infor…" at bounding box center [583, 167] width 840 height 44
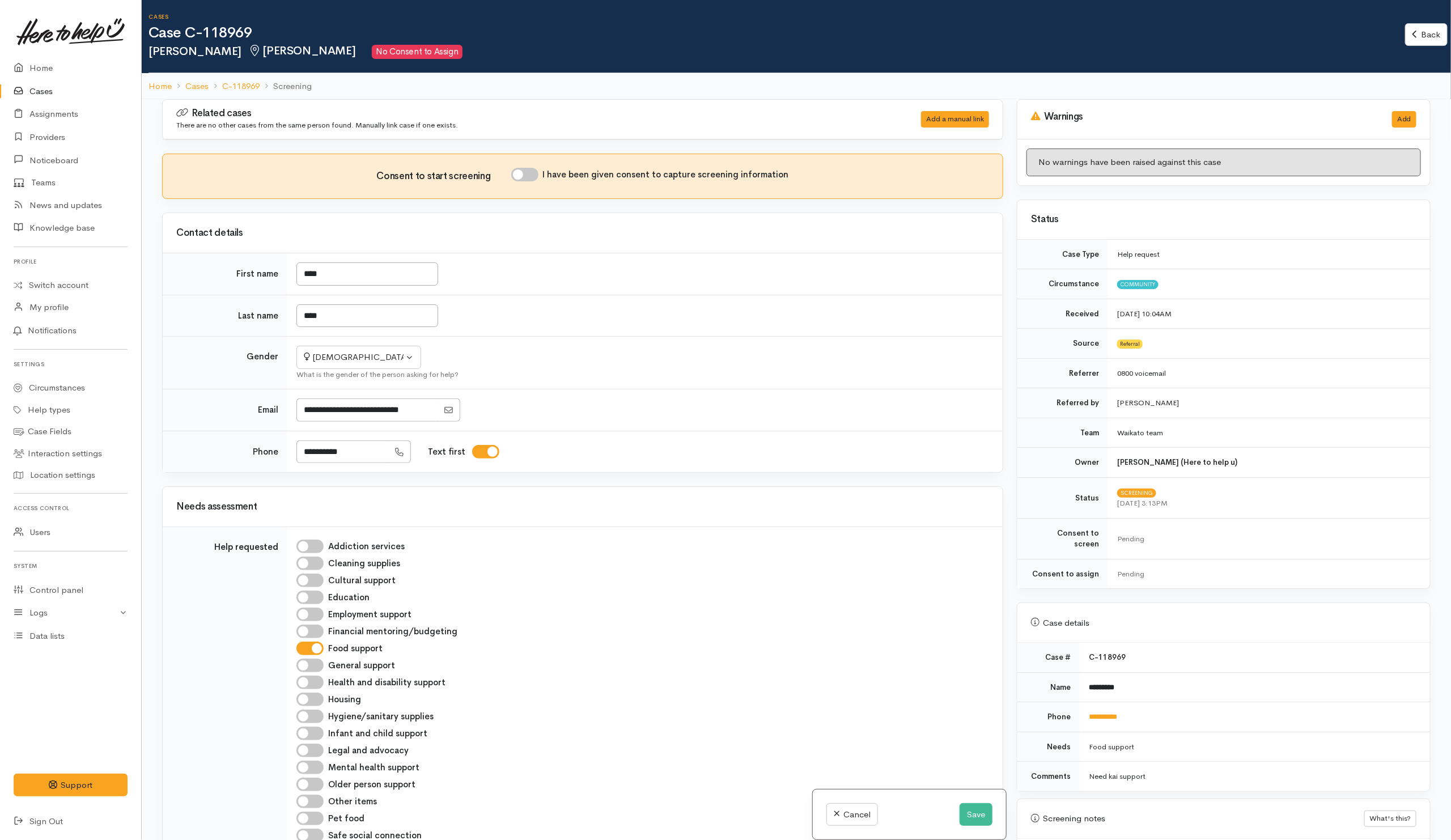
click at [531, 175] on input "I have been given consent to capture screening information" at bounding box center [525, 175] width 27 height 14
checkbox input "true"
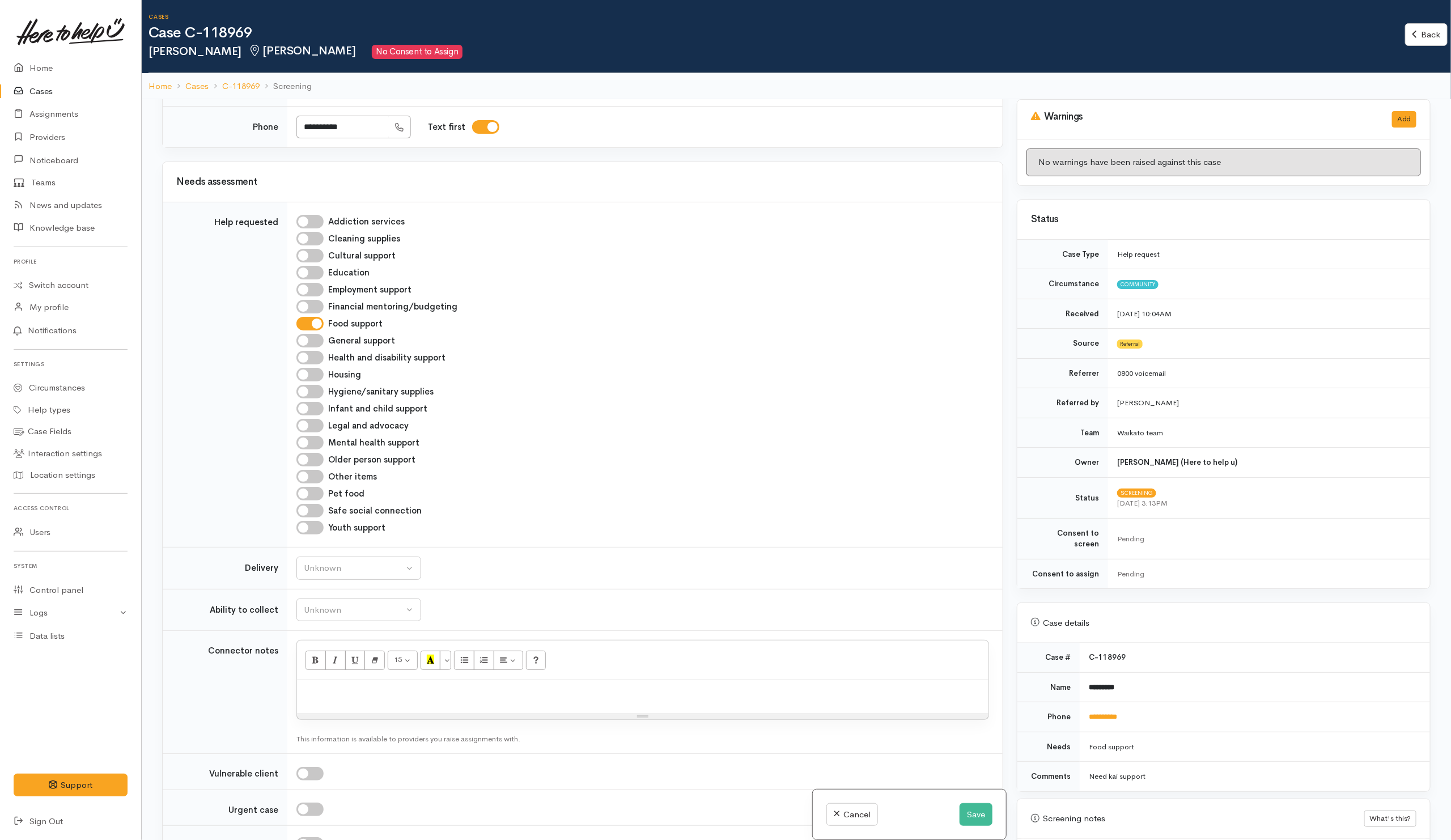
scroll to position [170, 0]
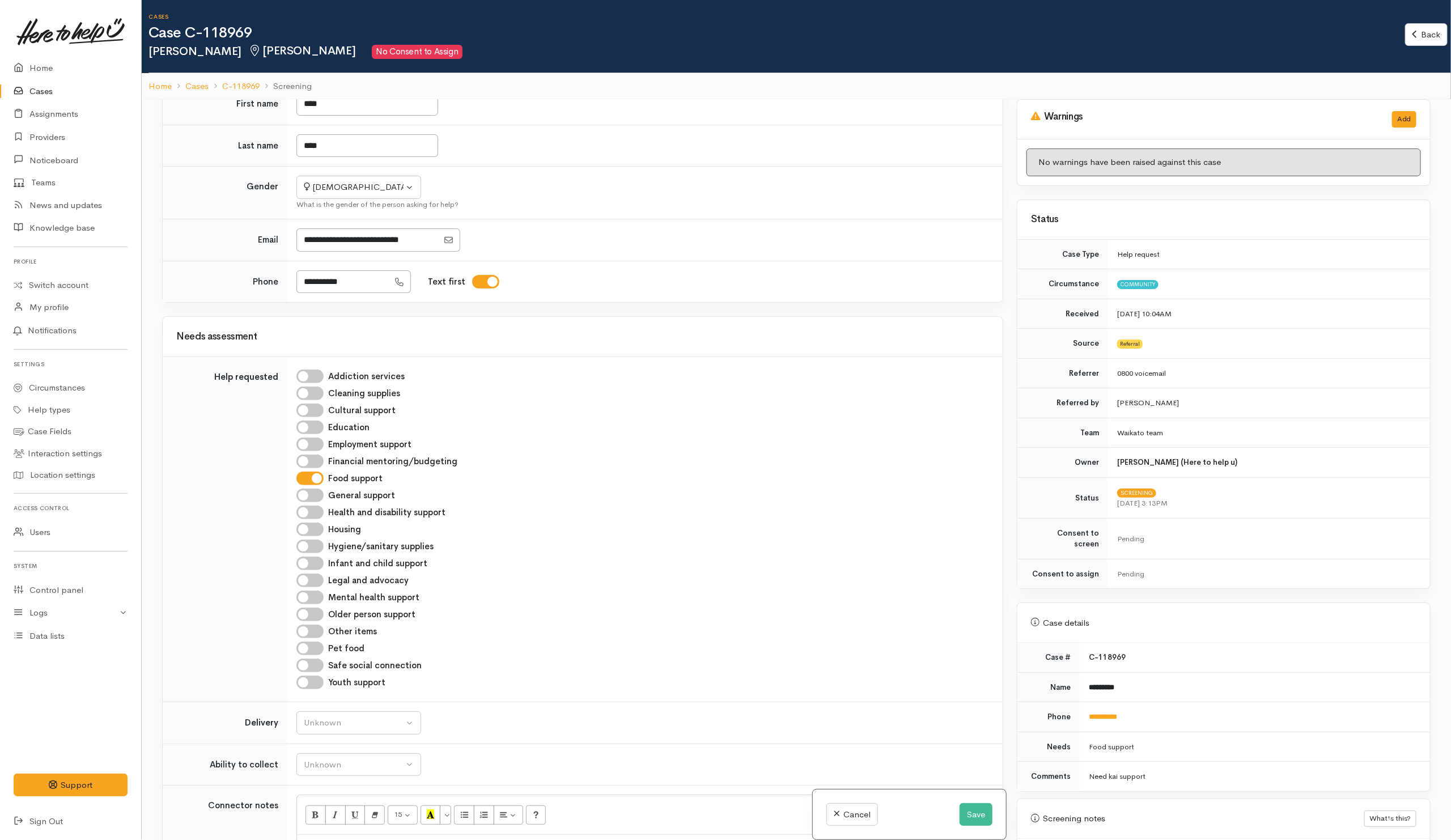
click at [515, 303] on div "Contact details First name **** Last name **** Gender Not specified Male" at bounding box center [583, 172] width 841 height 260
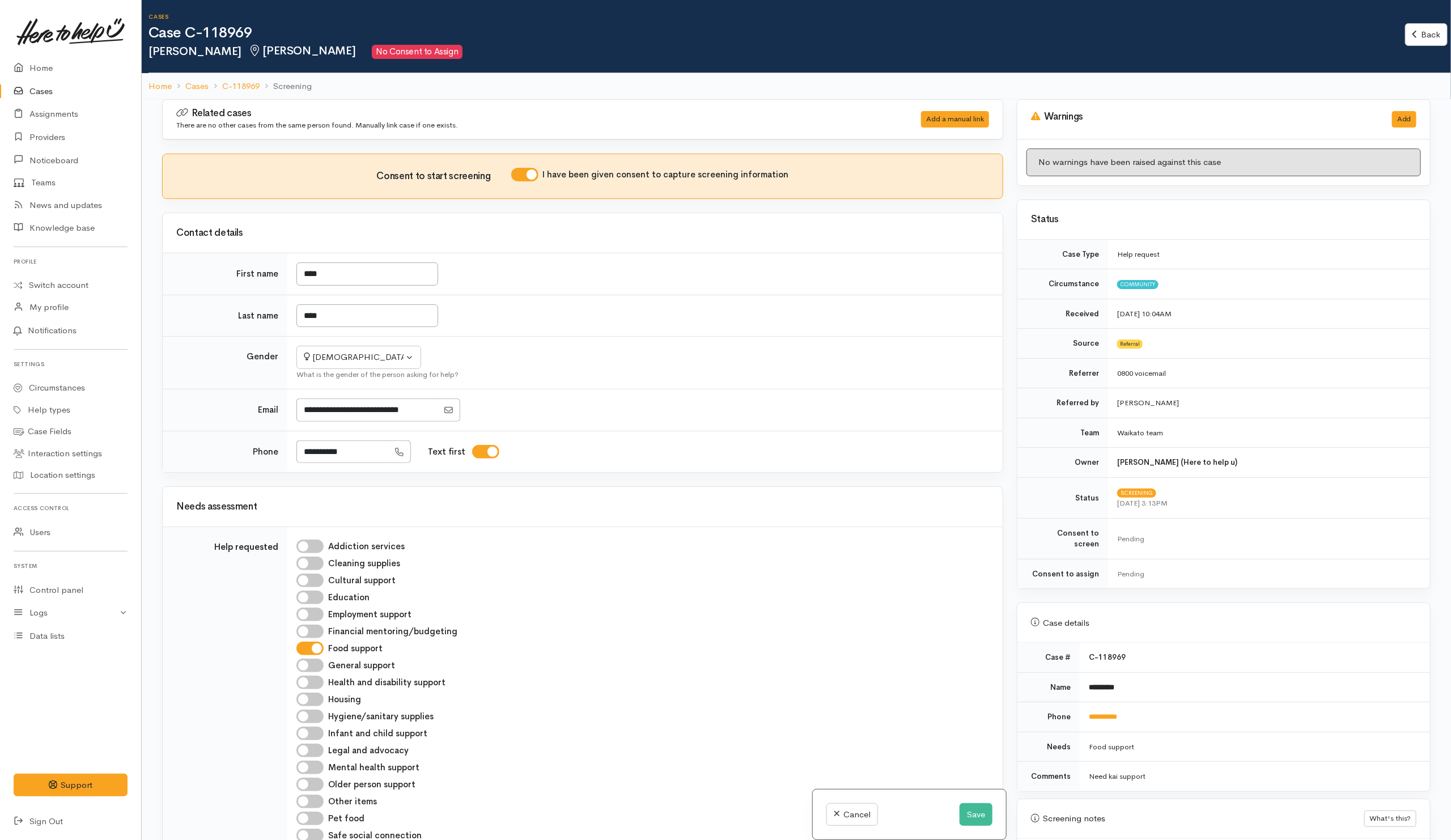
scroll to position [425, 0]
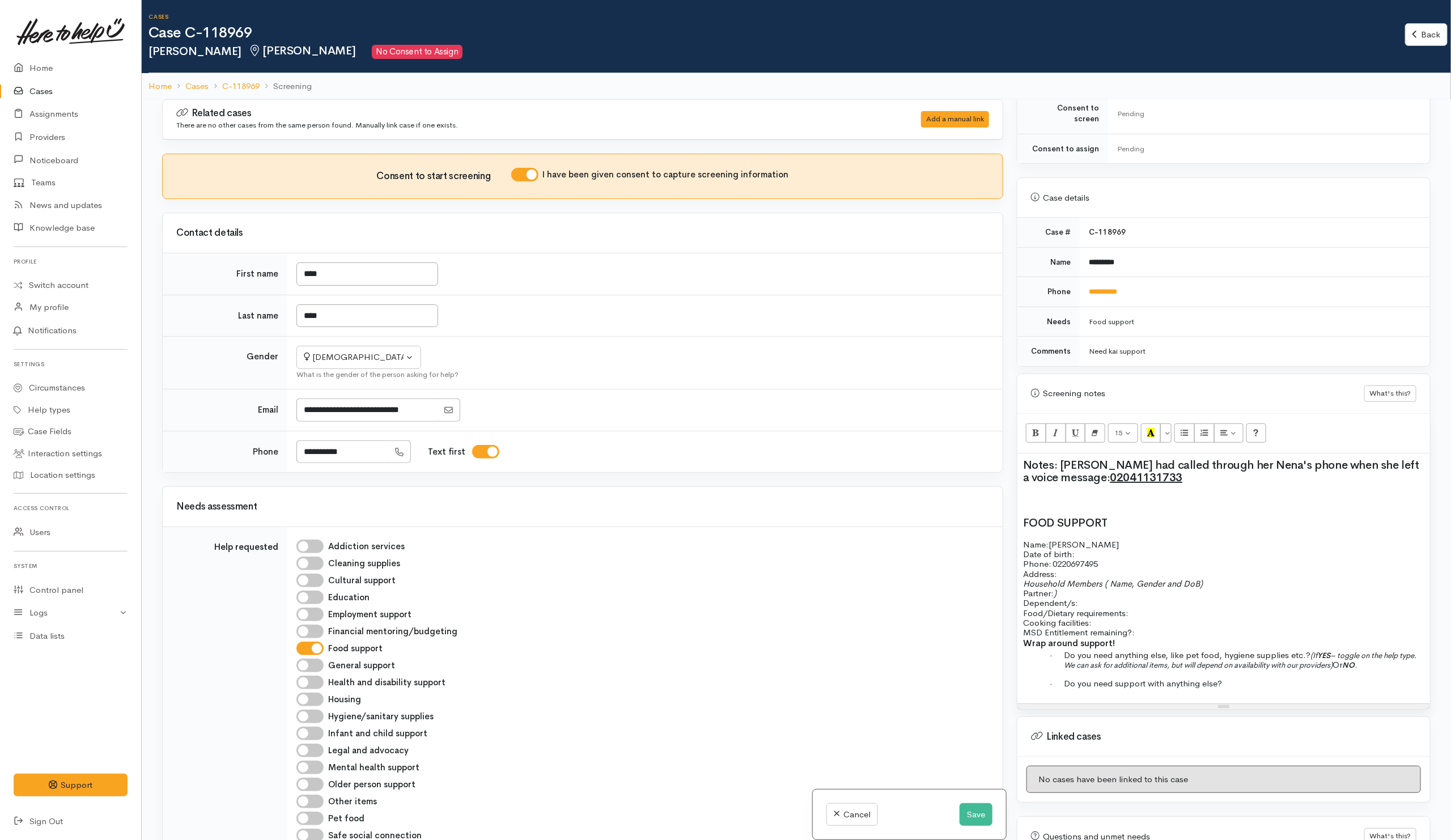
click at [1136, 552] on p "Name: Anna Pire Date of birth: Phone:   0220697495" at bounding box center [1223, 554] width 401 height 30
click at [1096, 571] on p "Address:" at bounding box center [1223, 573] width 401 height 10
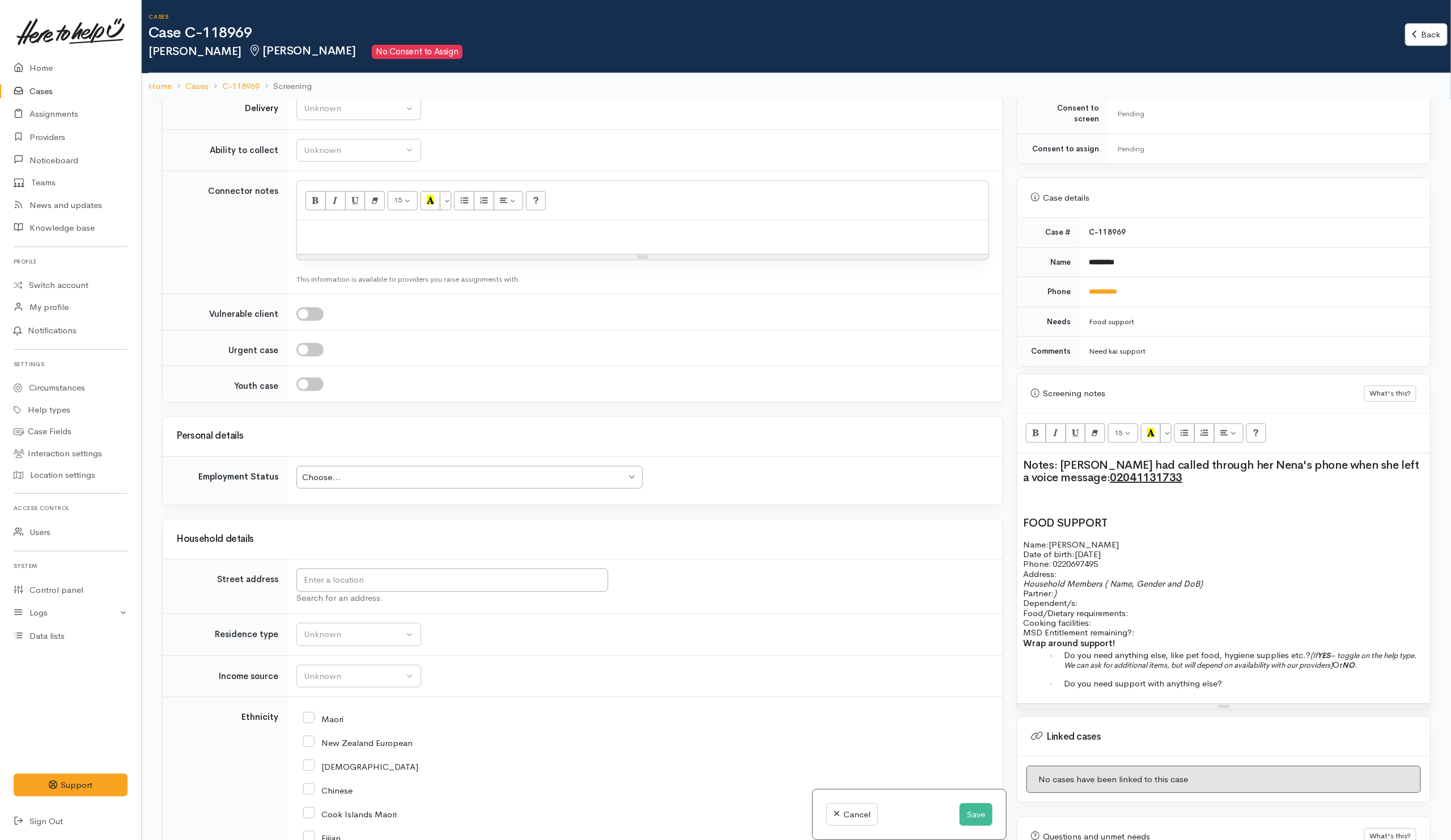
scroll to position [935, 0]
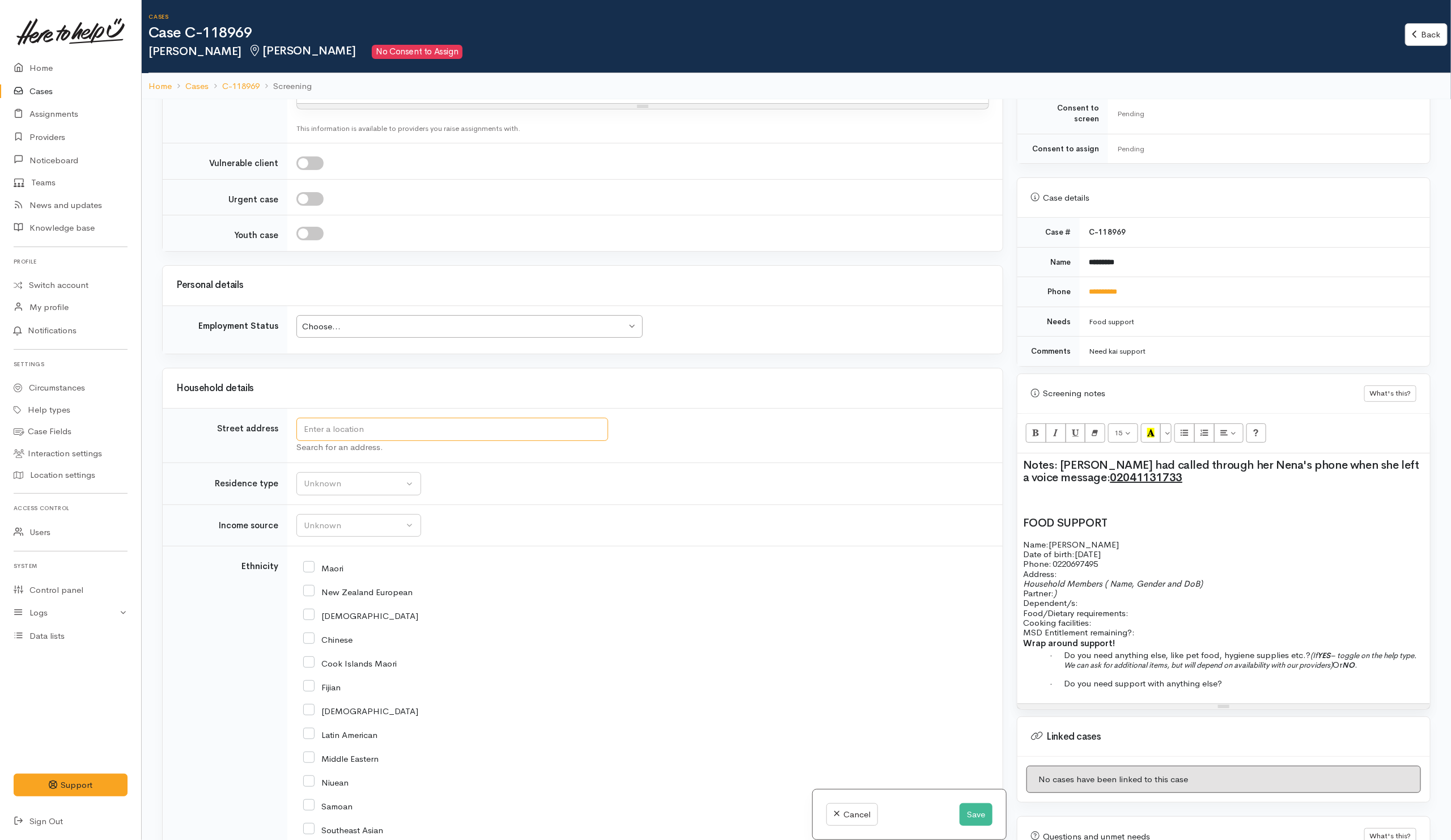
click at [396, 441] on input "text" at bounding box center [452, 429] width 312 height 23
drag, startPoint x: 962, startPoint y: 318, endPoint x: 952, endPoint y: 301, distance: 19.7
click at [962, 312] on div "Personal details Employment Status Choose... Choose... Choose... Unknown Employ…" at bounding box center [583, 310] width 841 height 90
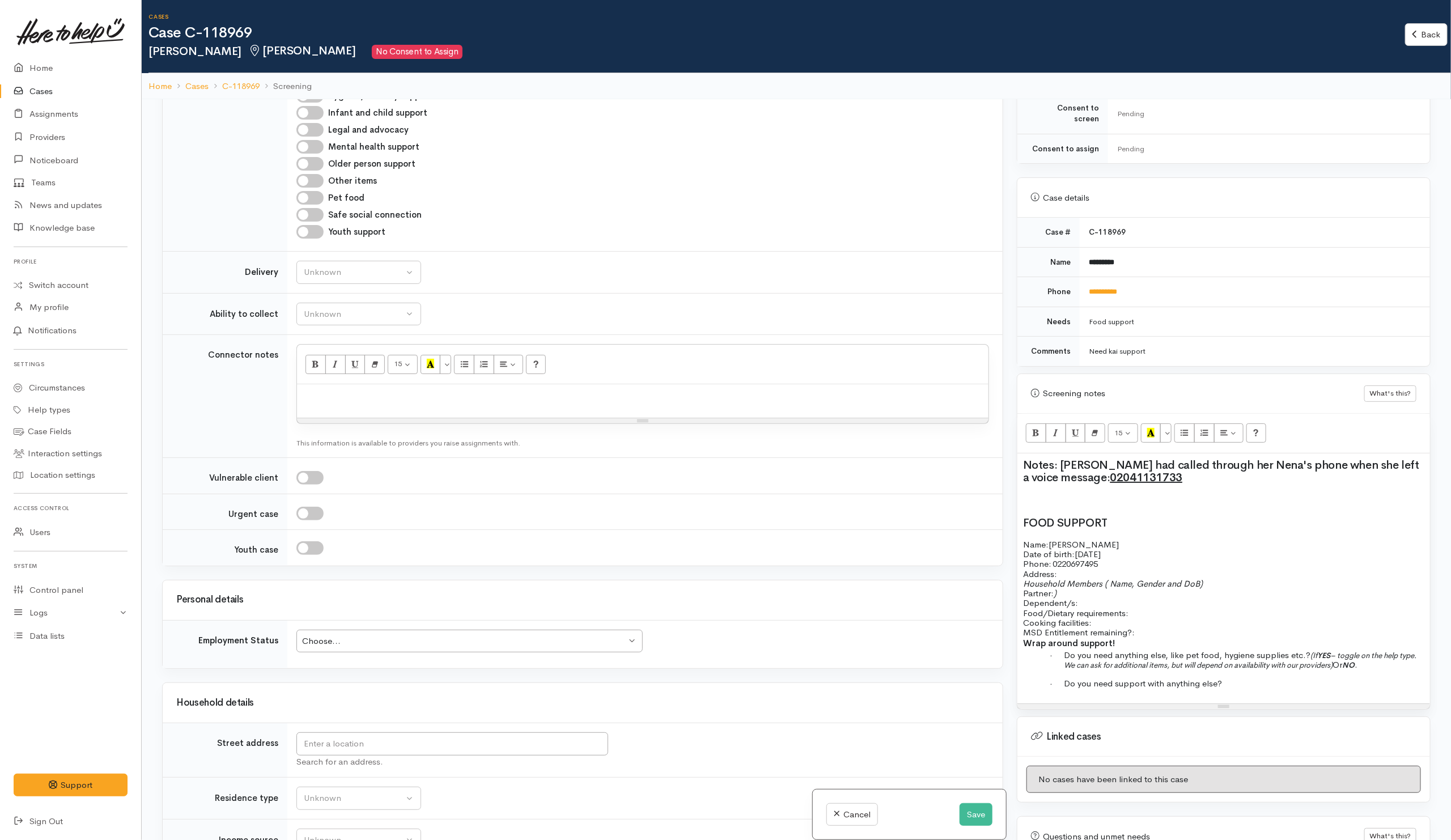
scroll to position [255, 0]
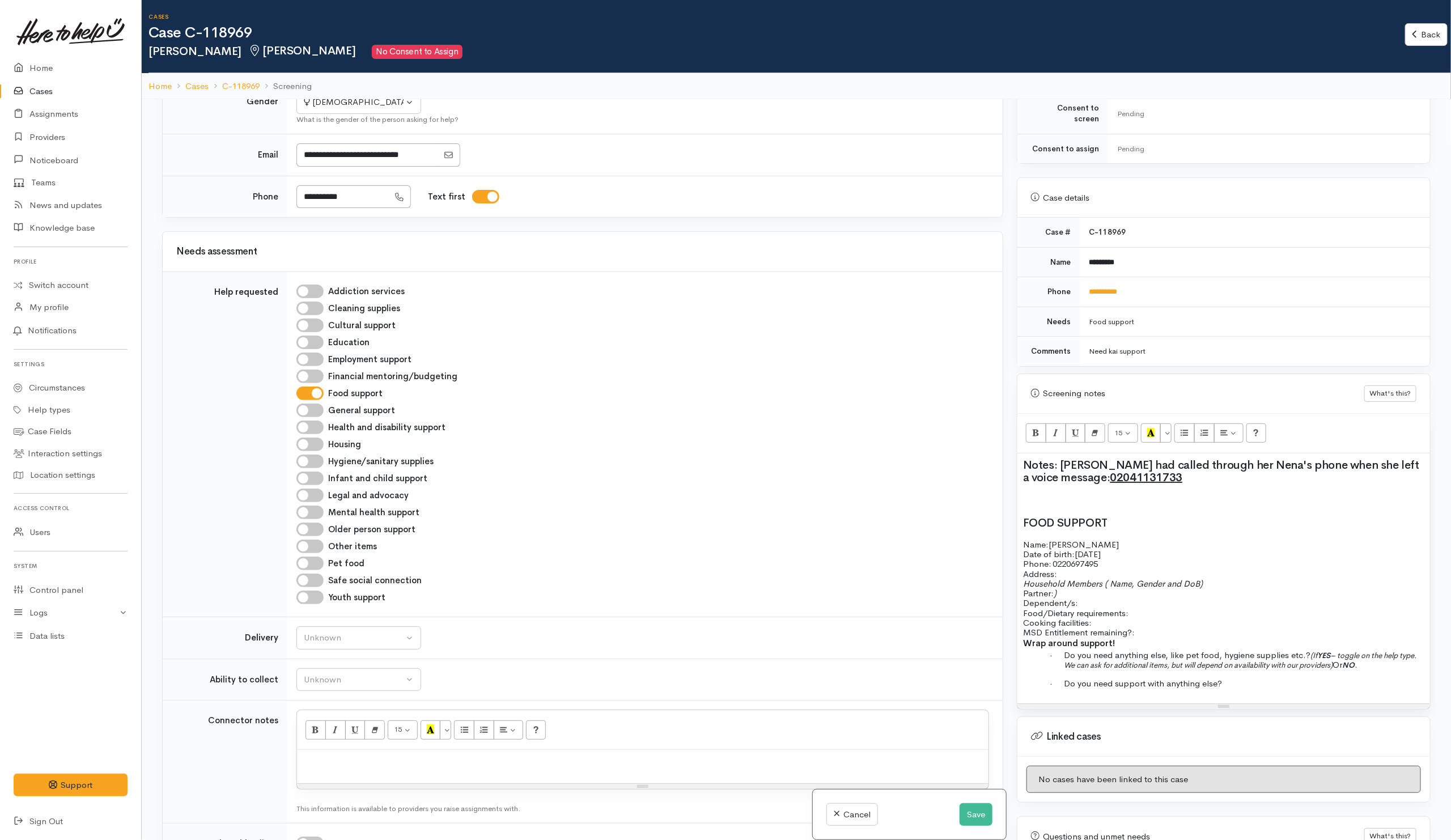
click at [645, 340] on div "Addiction services Cleaning supplies Cultural support Education Employment supp…" at bounding box center [643, 444] width 706 height 326
drag, startPoint x: 645, startPoint y: 340, endPoint x: 600, endPoint y: 327, distance: 46.8
click at [600, 327] on div "Cultural support" at bounding box center [642, 325] width 693 height 14
click at [1073, 483] on div "Notes: Anna had called through her Nena's phone when she left a voice message: …" at bounding box center [1223, 579] width 413 height 250
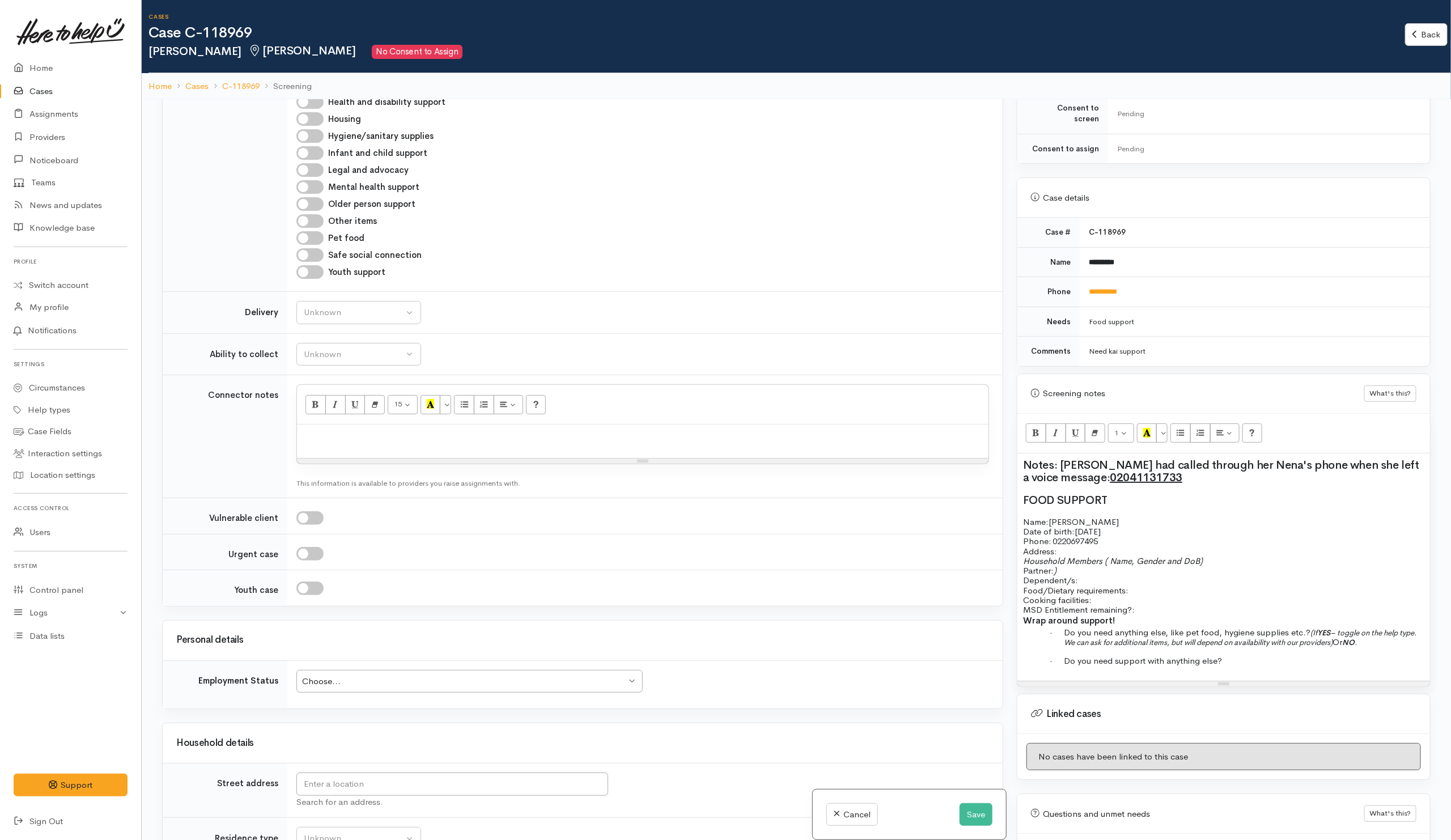
scroll to position [765, 0]
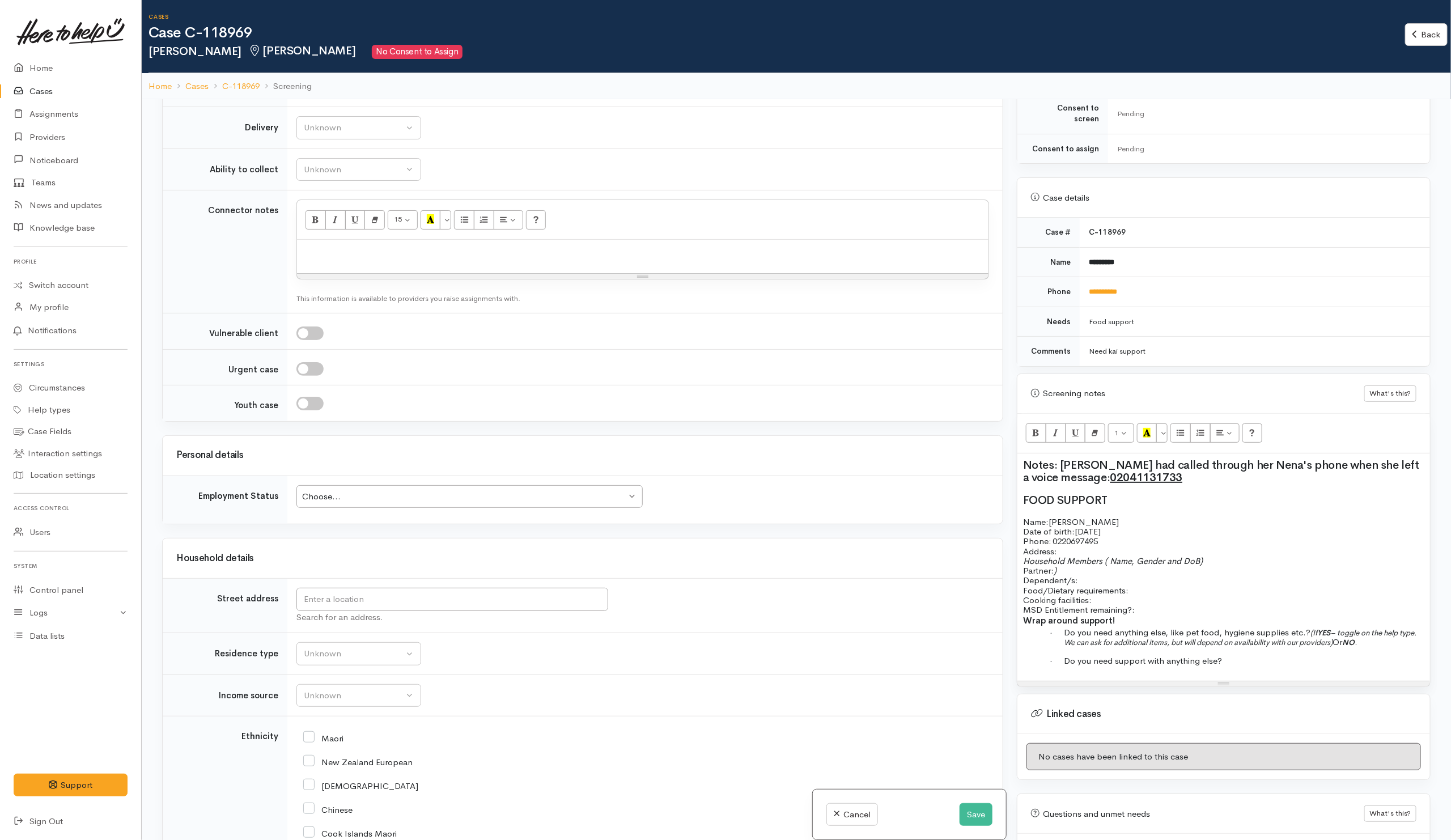
click at [395, 564] on h3 "Household details" at bounding box center [583, 558] width 813 height 11
click at [334, 600] on input "text" at bounding box center [452, 599] width 312 height 23
click at [335, 611] on input "Hamilton, New Zealand" at bounding box center [452, 599] width 312 height 23
click at [339, 611] on input "Hamilton, New Zealand" at bounding box center [452, 599] width 312 height 23
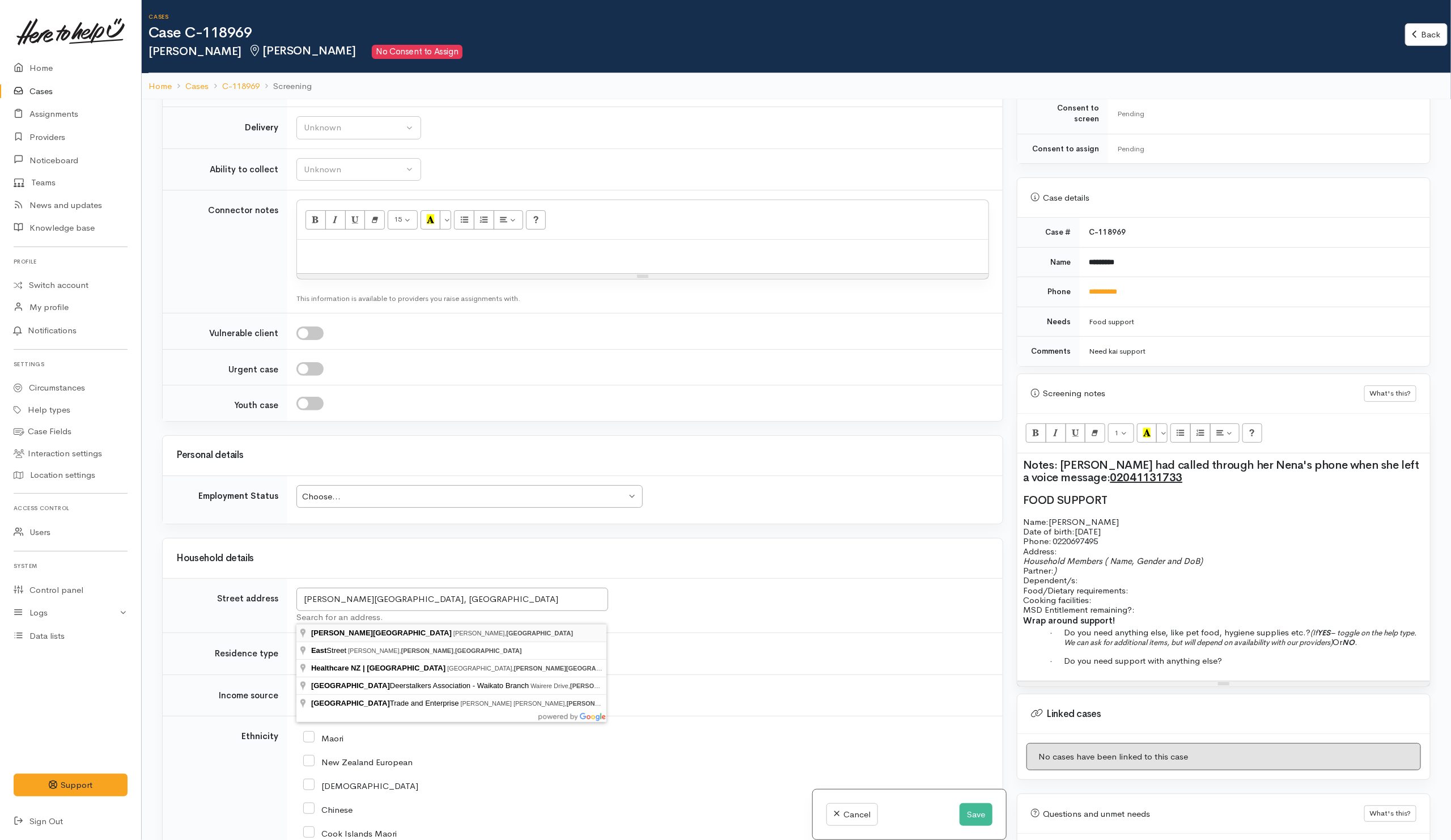
type input "Hamilton East, Hamilton, New Zealand"
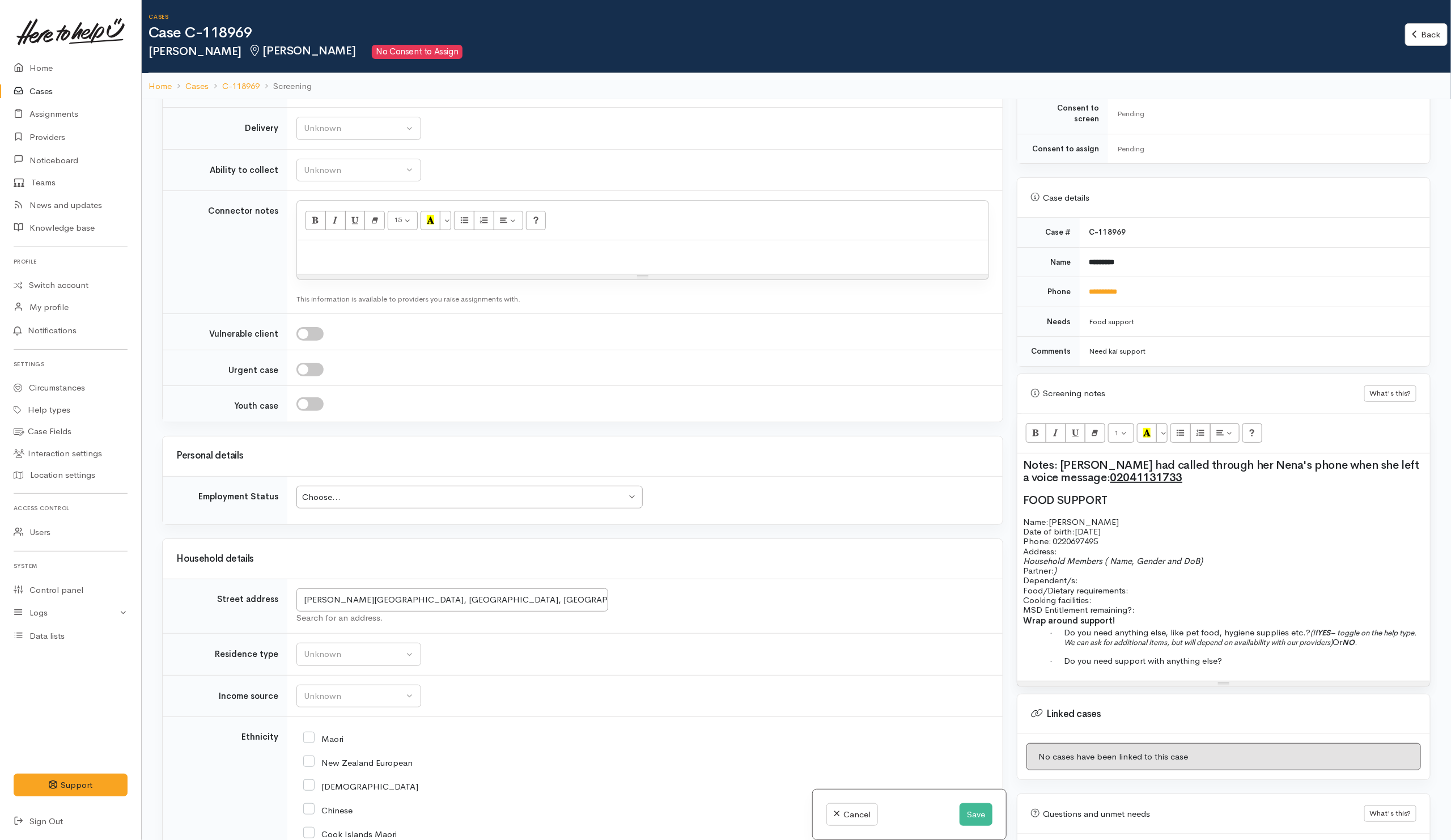
scroll to position [1241, 0]
click at [707, 621] on div "Hamilton East, Hamilton, New Zealand Search for an address." at bounding box center [642, 603] width 693 height 36
click at [353, 657] on div "Unknown" at bounding box center [353, 651] width 100 height 13
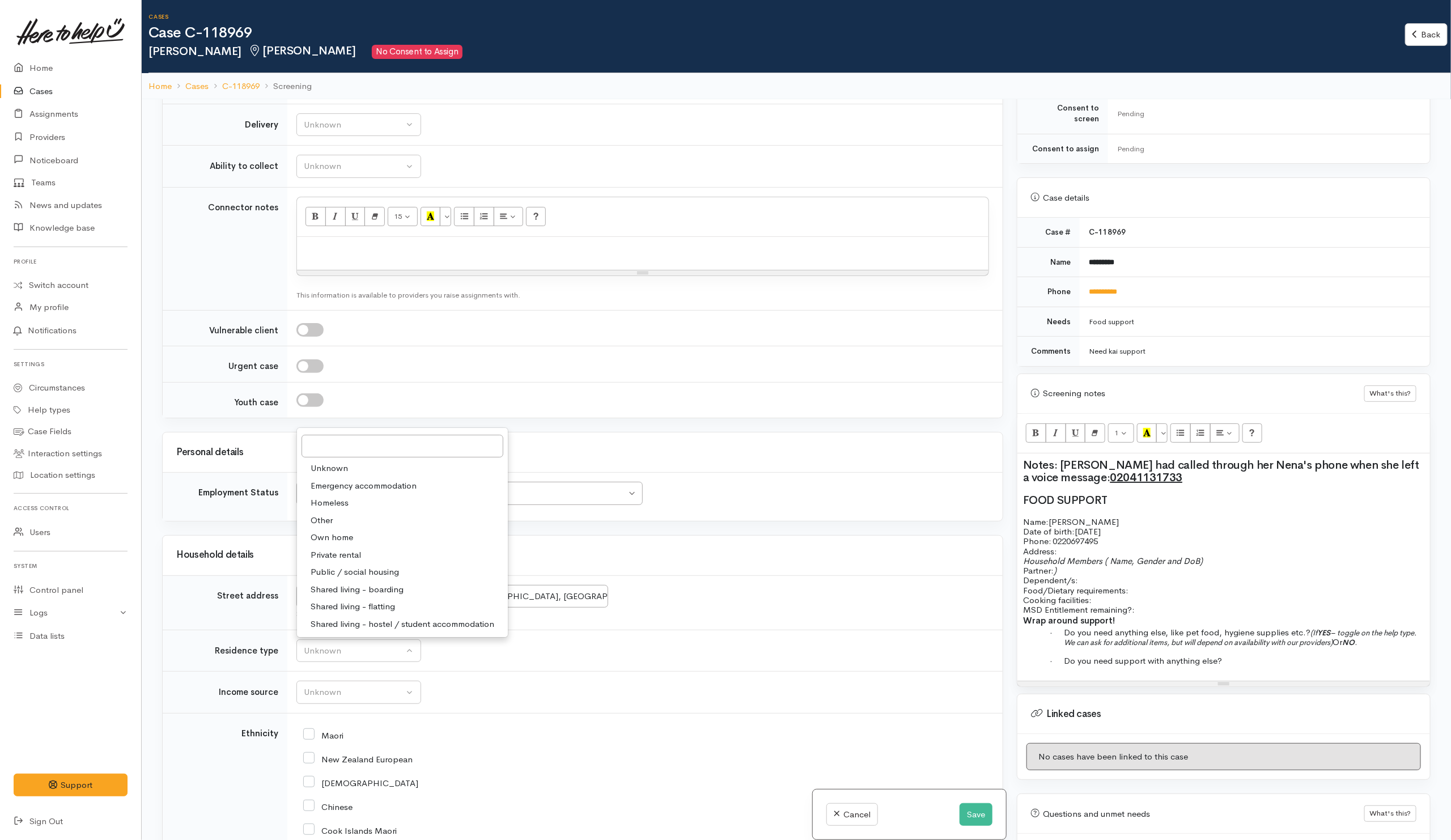
click at [614, 563] on div "Household details" at bounding box center [583, 555] width 813 height 17
click at [371, 657] on div "Unknown" at bounding box center [353, 651] width 100 height 13
drag, startPoint x: 320, startPoint y: 481, endPoint x: 332, endPoint y: 482, distance: 12.0
click at [332, 475] on span "Unknown" at bounding box center [329, 468] width 38 height 13
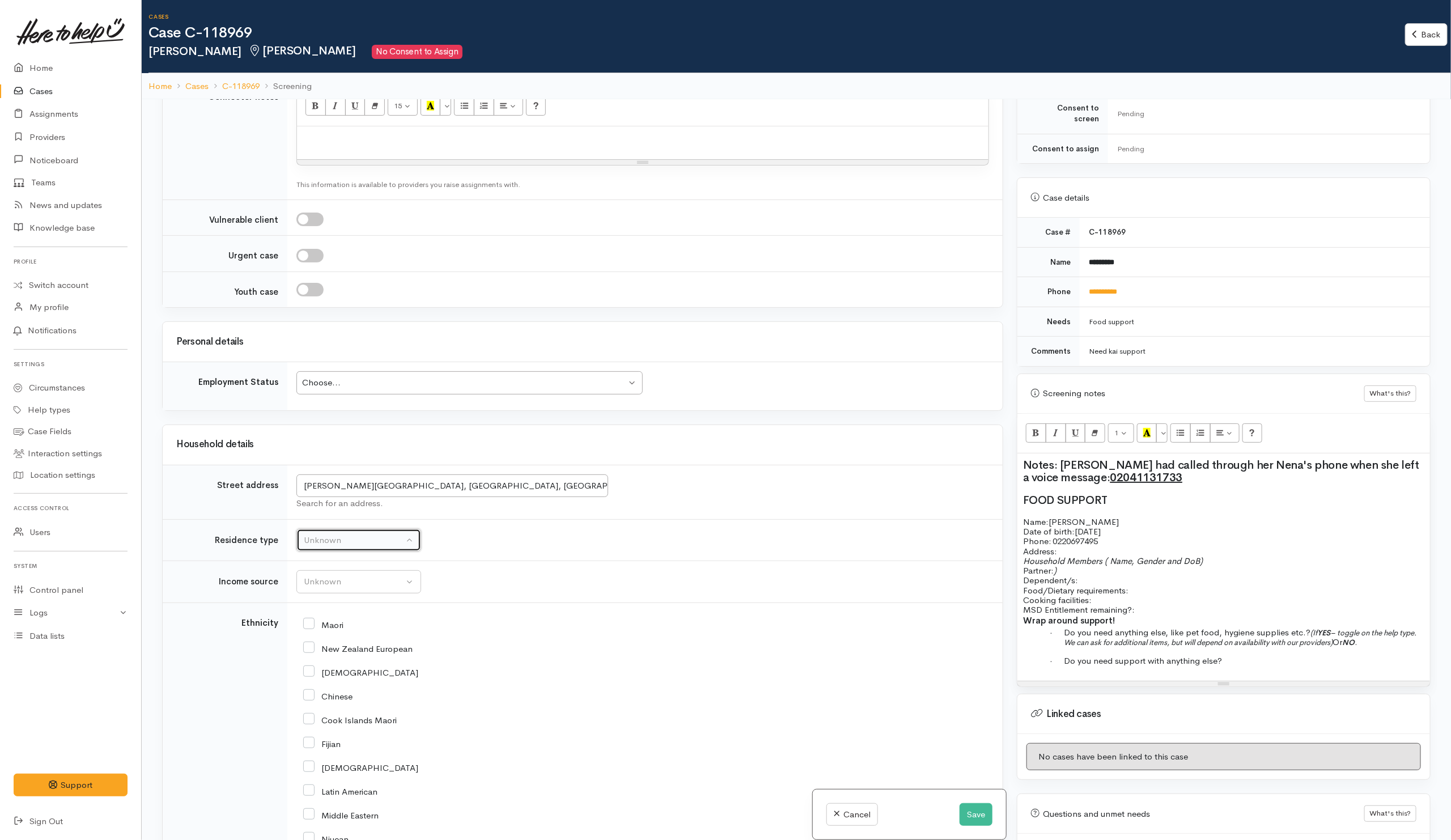
scroll to position [1496, 0]
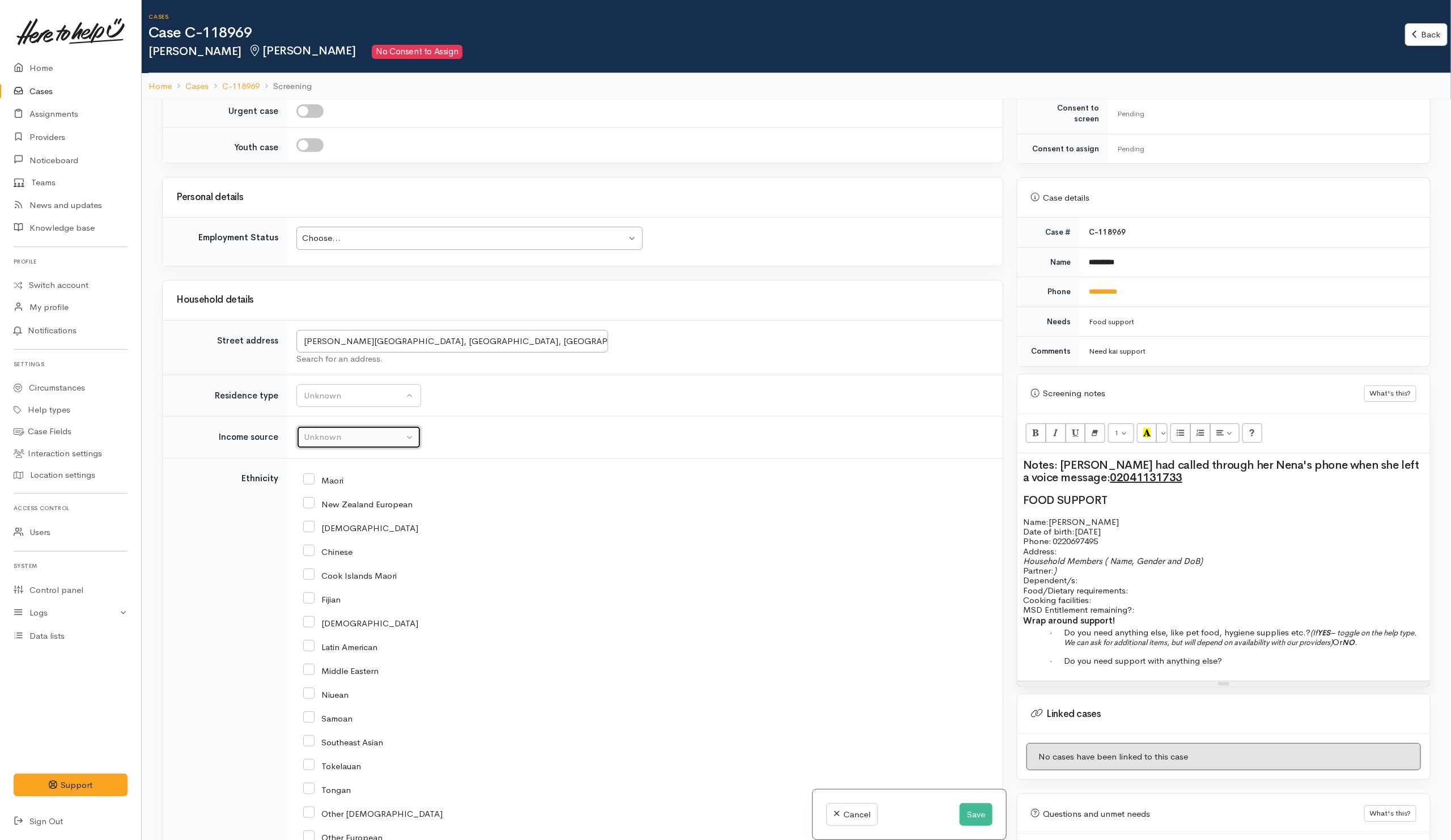
click at [362, 444] on div "Unknown" at bounding box center [353, 437] width 100 height 13
click at [354, 602] on span "MSD - Jobseeker Support" at bounding box center [361, 595] width 101 height 13
select select "4"
click at [506, 484] on div "Maori" at bounding box center [642, 480] width 679 height 10
click at [311, 484] on input "Maori" at bounding box center [323, 480] width 40 height 10
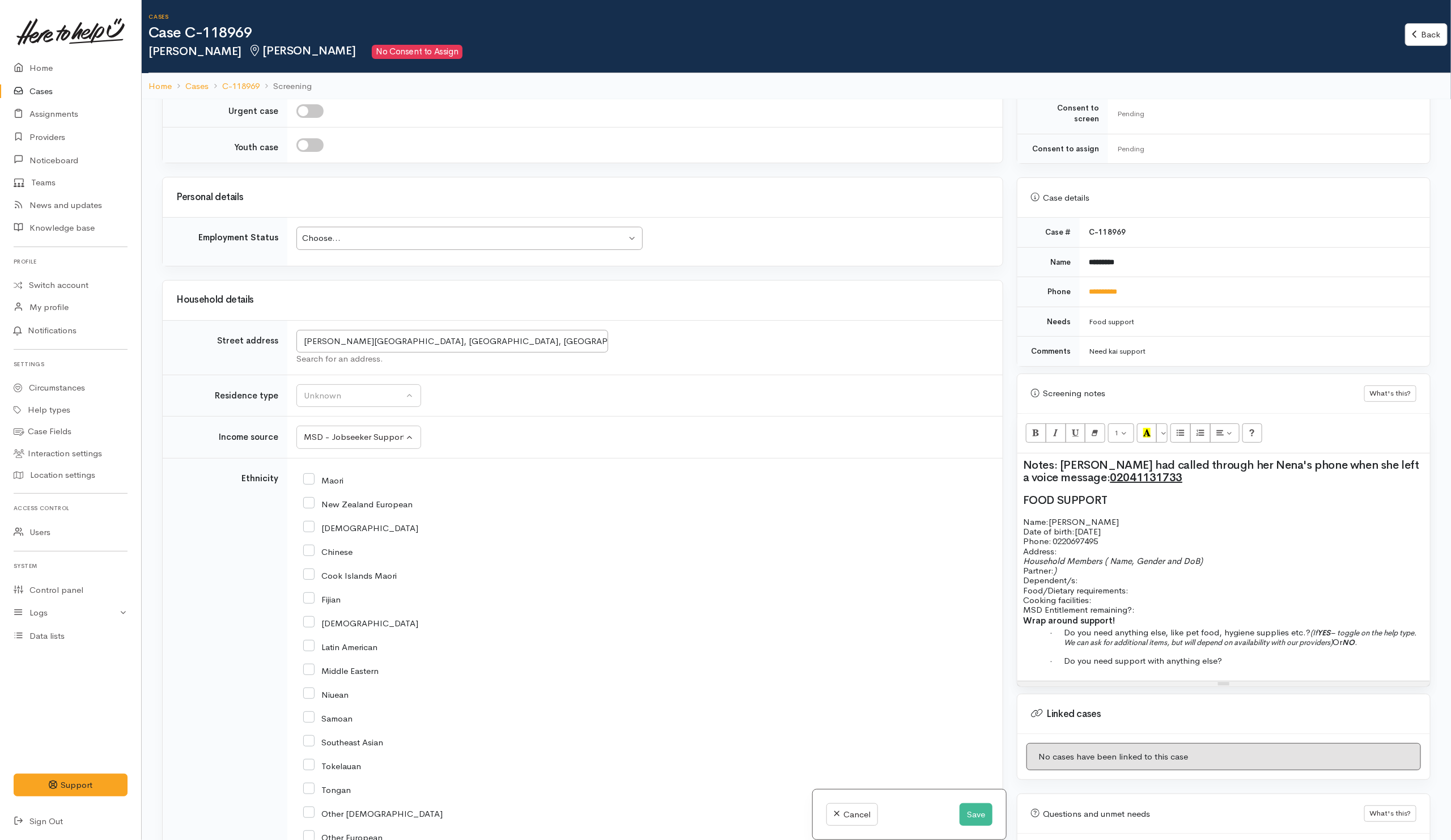
checkbox input "true"
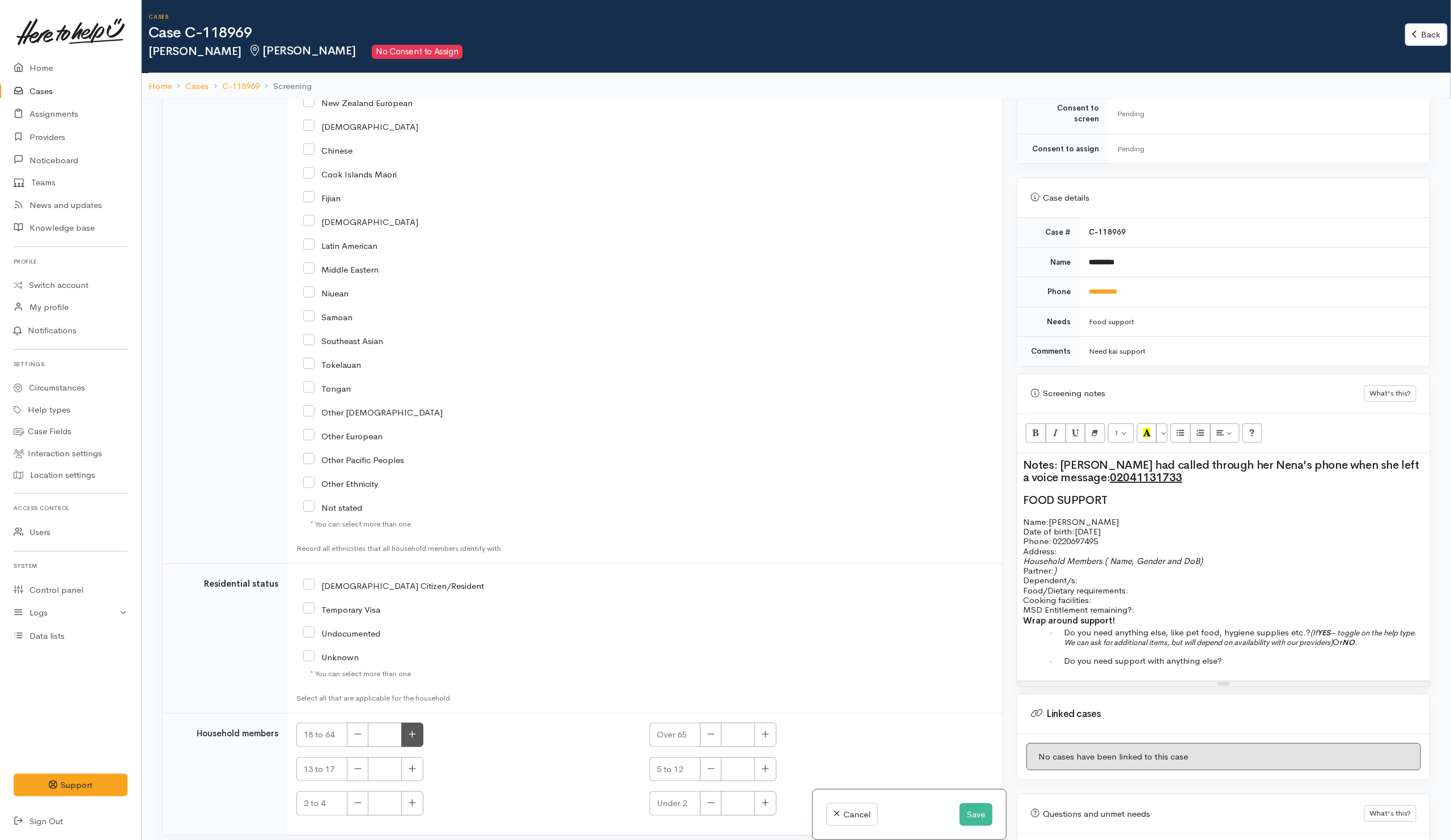
scroll to position [1921, 0]
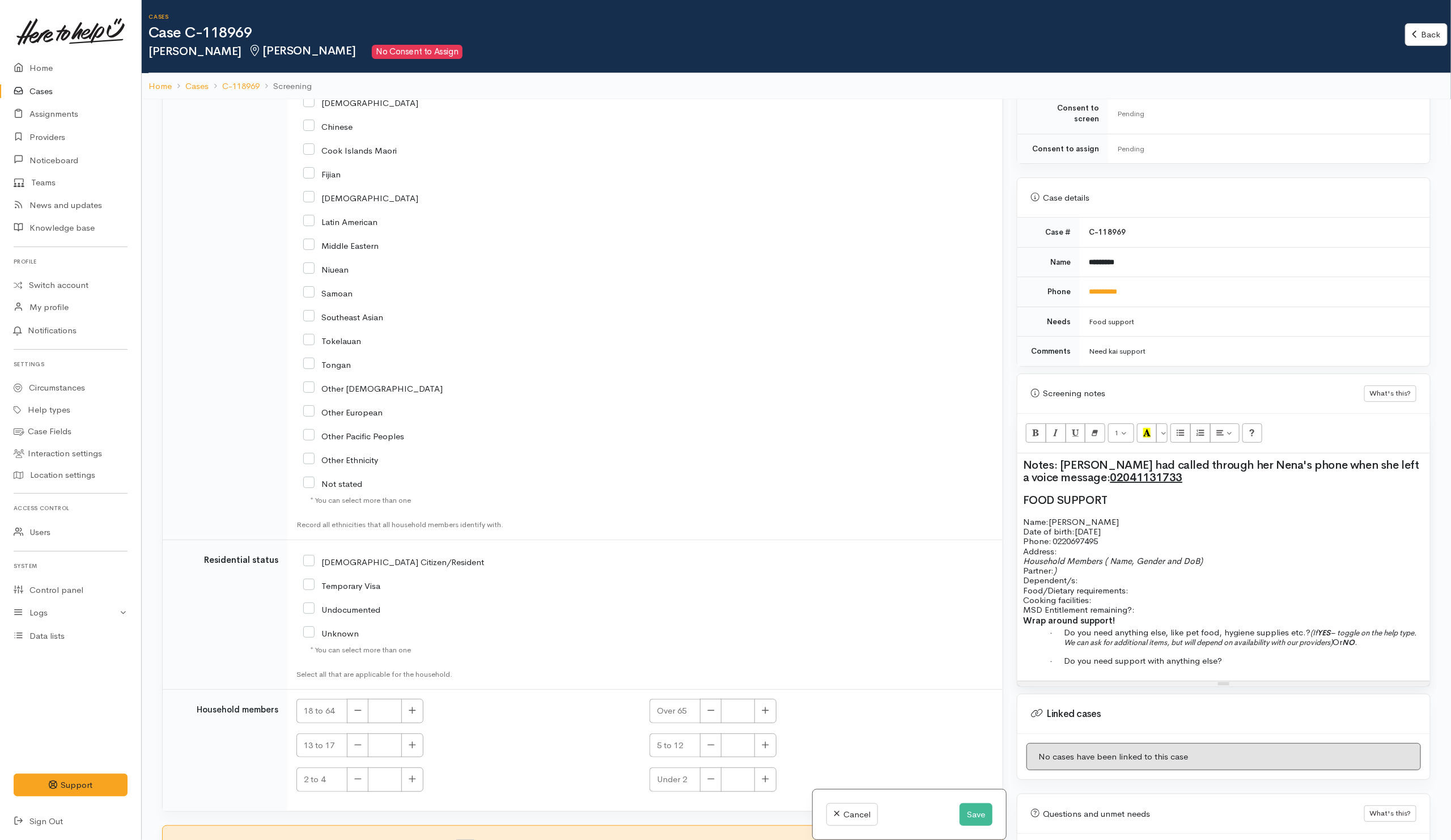
click at [301, 581] on div "NZ Citizen/Resident" at bounding box center [527, 609] width 462 height 120
click at [306, 566] on input "NZ Citizen/Resident" at bounding box center [393, 561] width 181 height 10
checkbox input "true"
click at [1087, 571] on p "Household Members ( Name, Gender and DoB) Partner: ) Dependent/s:" at bounding box center [1223, 570] width 401 height 30
click at [1145, 591] on p "Food/Dietary requirements: Cooking facilities: MSD Entitlement remaining?:" at bounding box center [1223, 600] width 401 height 30
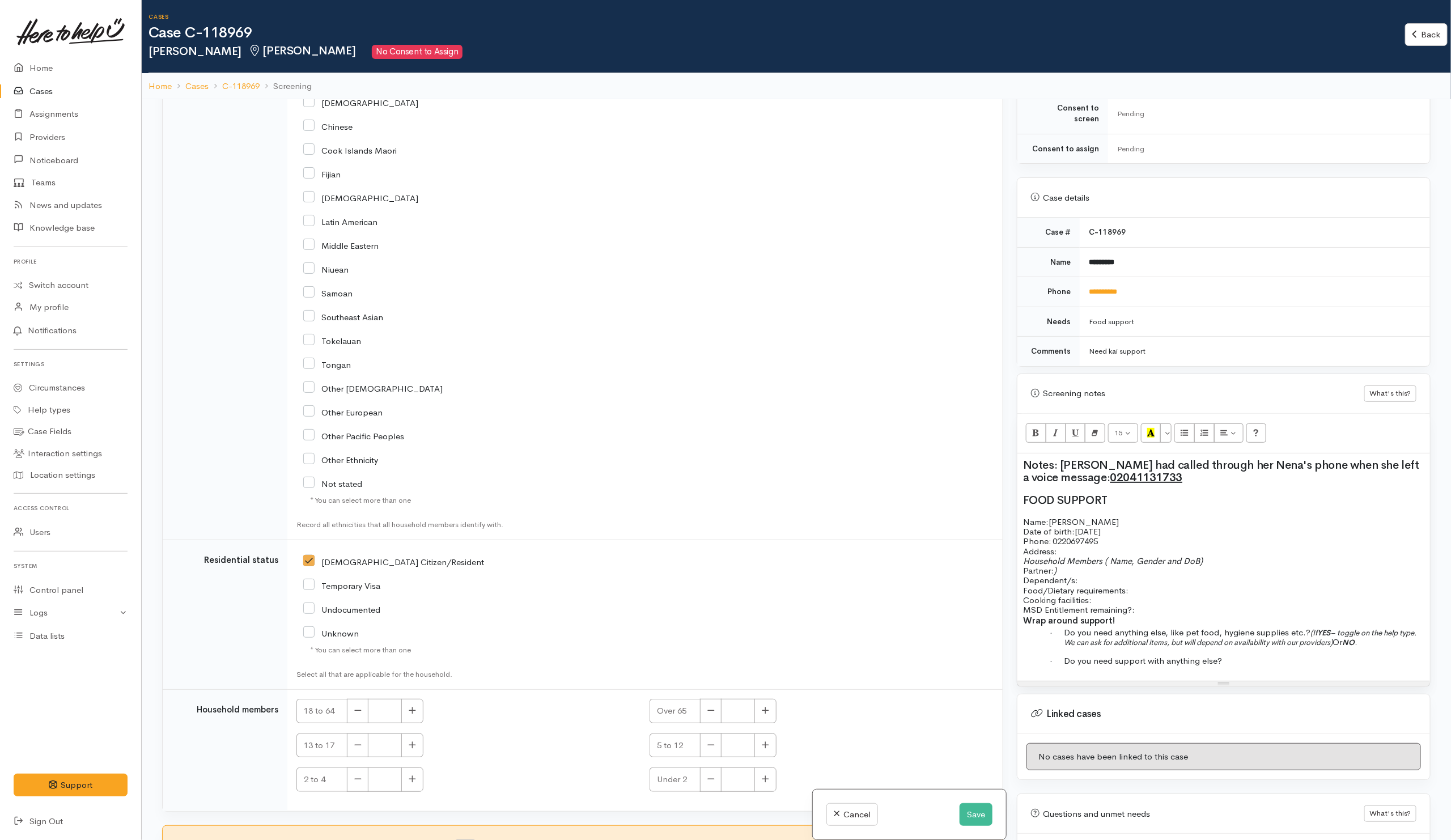
click at [1154, 585] on p "Food/Dietary requirements: Cooking facilities: MSD Entitlement remaining?:" at bounding box center [1223, 600] width 401 height 30
click at [1150, 590] on p "Food/Dietary requirements: Cooking facilities: MSD Entitlement remaining?:" at bounding box center [1223, 600] width 401 height 30
click at [1121, 589] on span "Food/Dietary requirements:" at bounding box center [1076, 590] width 105 height 11
click at [1114, 595] on p "Food/Dietary requirements: None Cooking facilities: MSD Entitlement remaining?:" at bounding box center [1223, 600] width 401 height 30
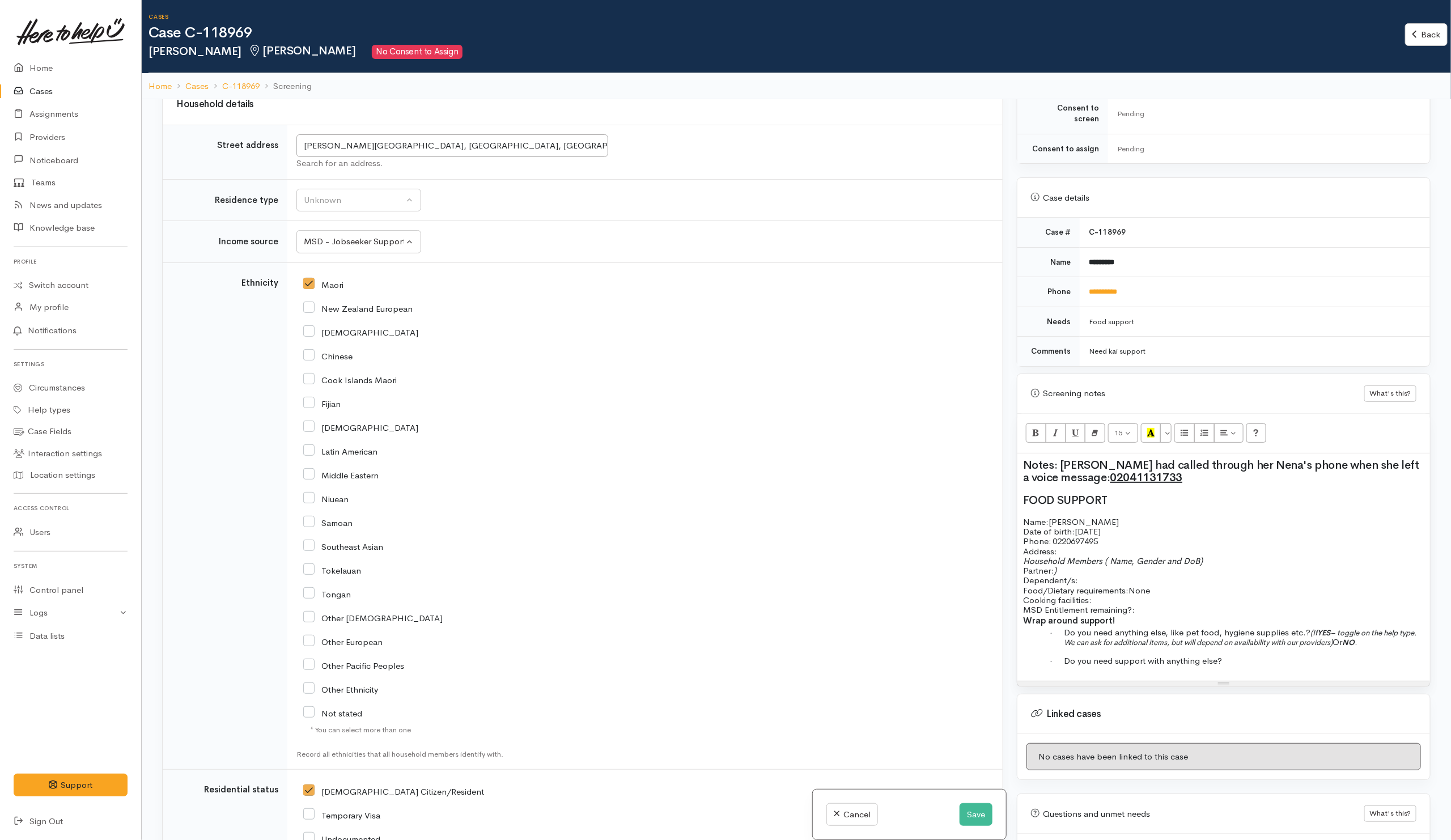
scroll to position [1411, 0]
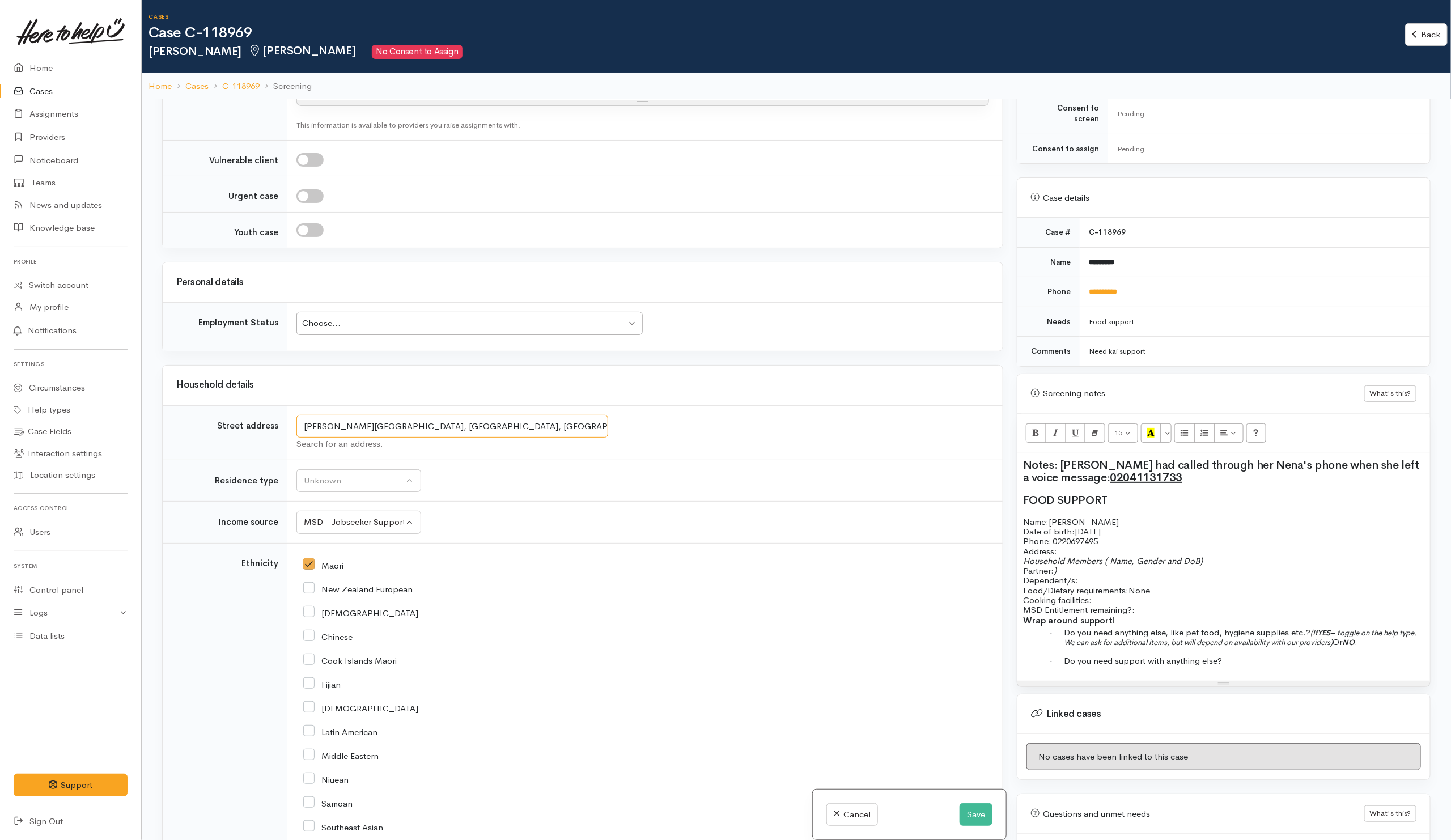
drag, startPoint x: 478, startPoint y: 443, endPoint x: 153, endPoint y: 410, distance: 326.7
click at [150, 437] on div "**********" at bounding box center [796, 519] width 1309 height 840
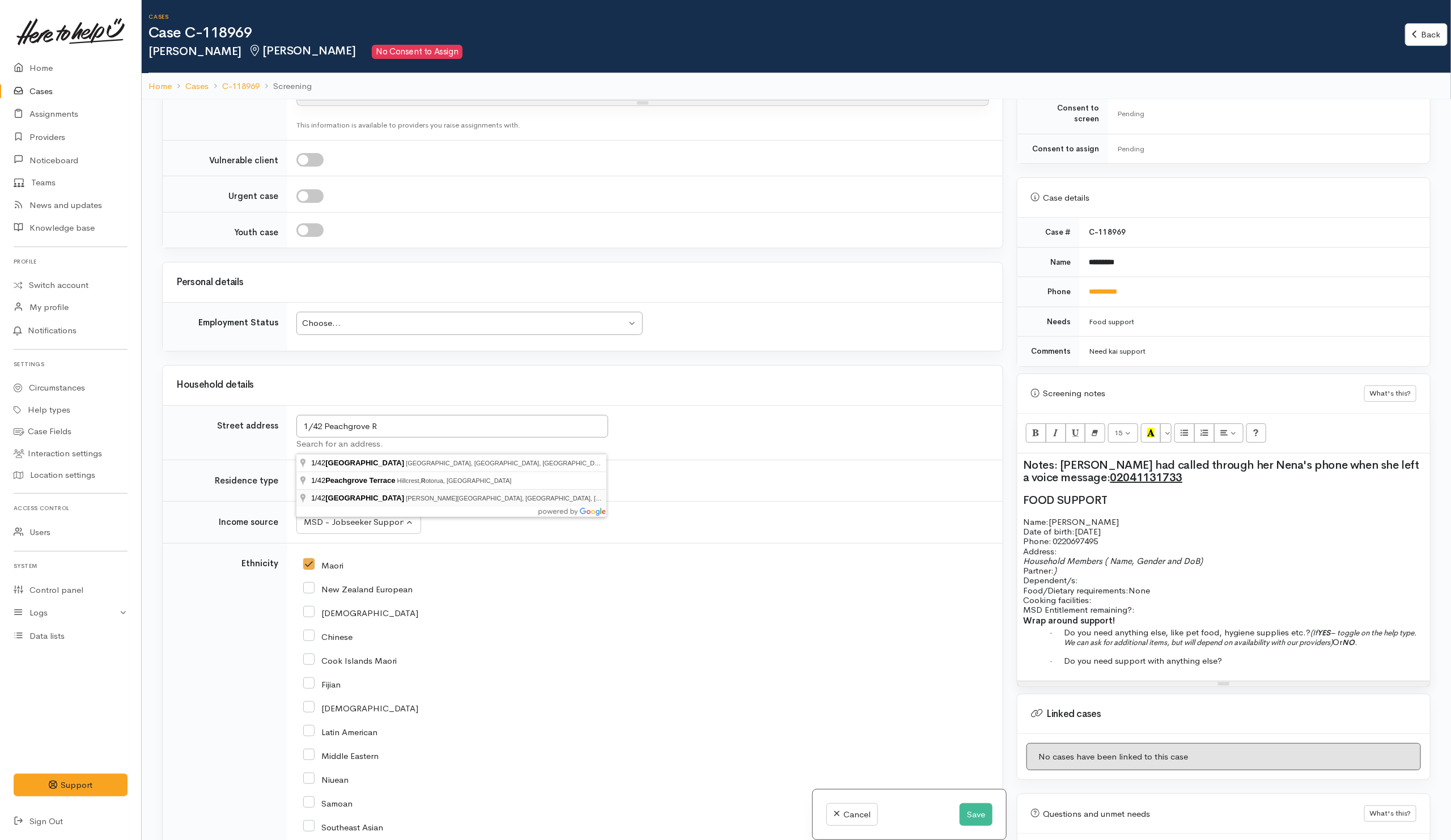
type input "1/42 Peachgrove Road, Hamilton East, Hamilton, New Zealand"
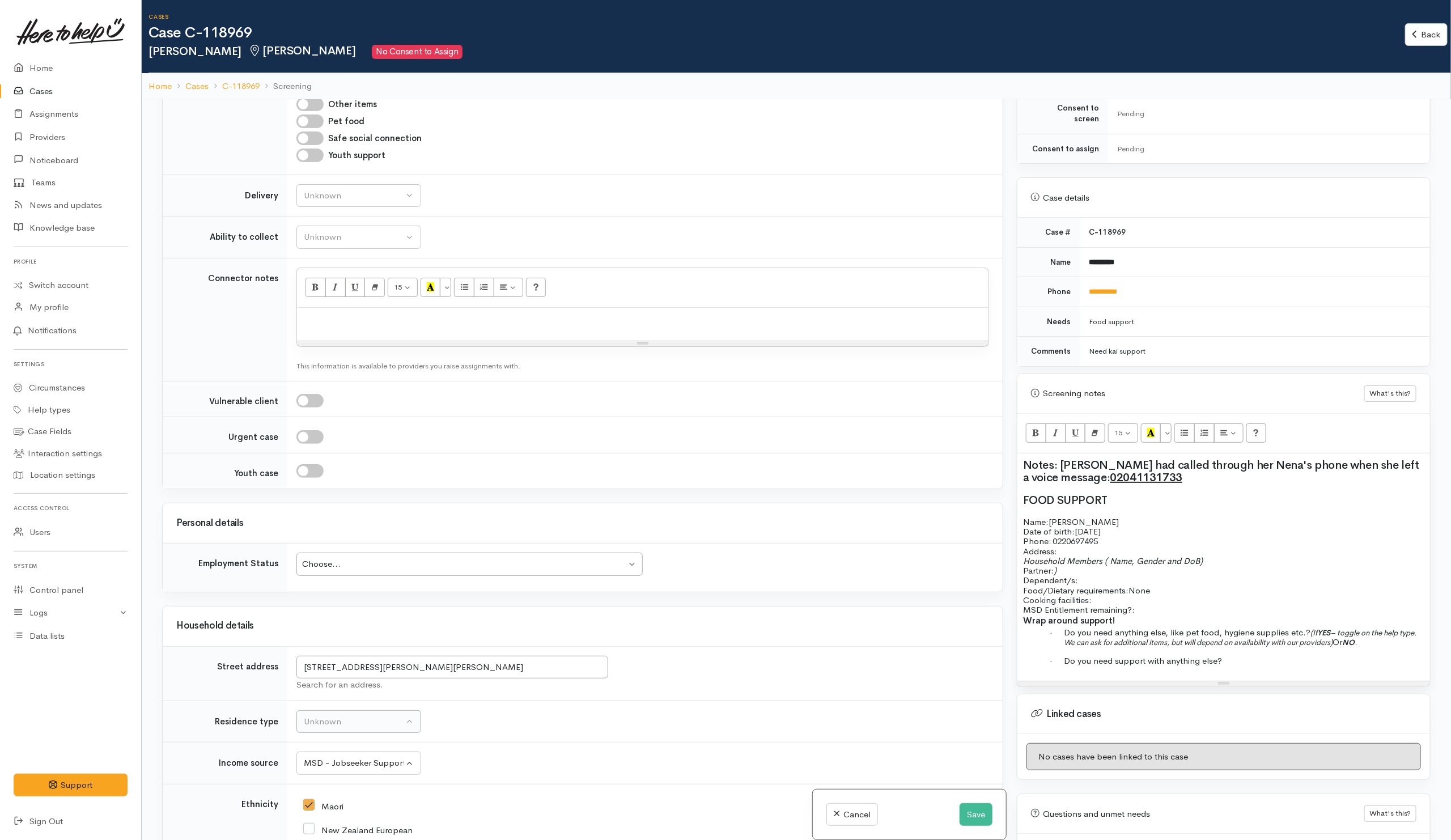
scroll to position [1165, 0]
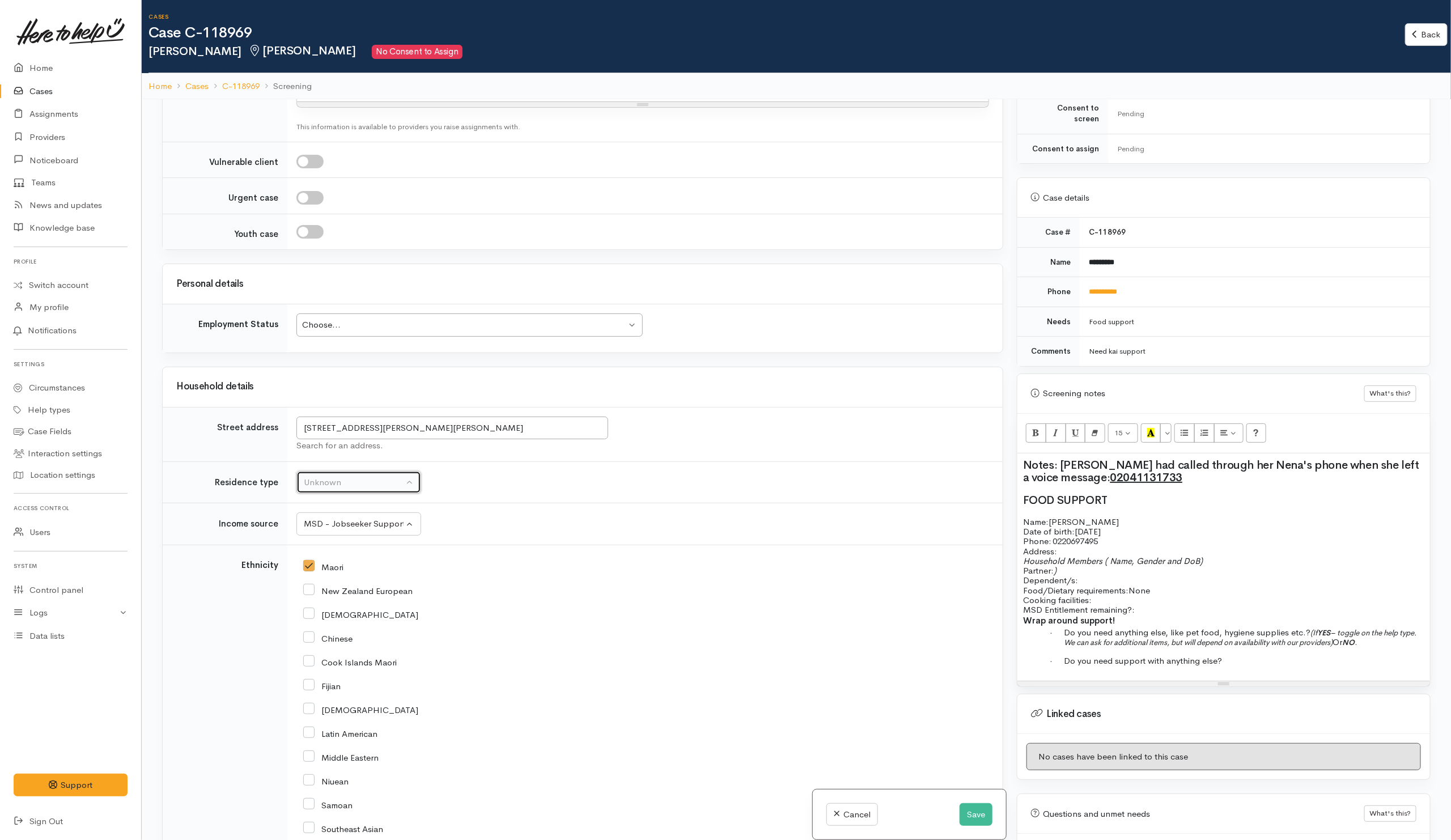
click at [362, 489] on div "Unknown" at bounding box center [353, 482] width 100 height 13
click at [371, 428] on span "Shared living - boarding" at bounding box center [357, 421] width 93 height 13
select select "4"
click at [528, 493] on td "Unknown Emergency accommodation Homeless Other Own home Private rental Public /…" at bounding box center [645, 482] width 715 height 42
drag, startPoint x: 301, startPoint y: 439, endPoint x: 450, endPoint y: 439, distance: 149.0
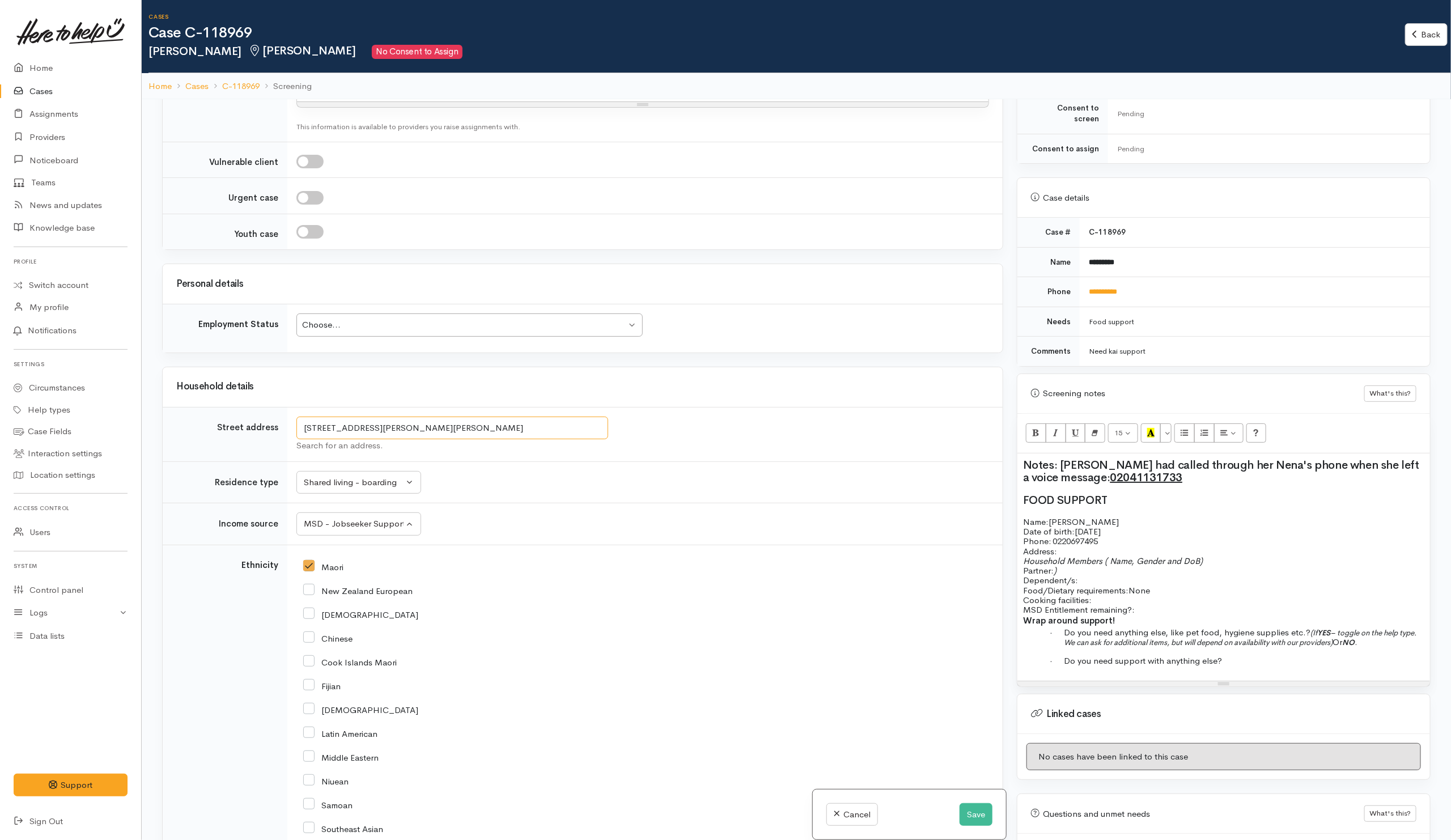
click at [450, 439] on input "1/42 Peachgrove Road, Hamilton East, Hamilton, New Zealand" at bounding box center [452, 428] width 312 height 23
click at [1102, 555] on span "Household Members ( Name, Gender and DoB)" at bounding box center [1113, 561] width 180 height 11
click at [1088, 548] on p "Address:" at bounding box center [1223, 551] width 401 height 10
drag, startPoint x: 1106, startPoint y: 556, endPoint x: 1229, endPoint y: 522, distance: 127.6
click at [1218, 556] on p "Household Members ( Name, Gender and DoB) Partner: ) Dependent/s:" at bounding box center [1223, 570] width 401 height 30
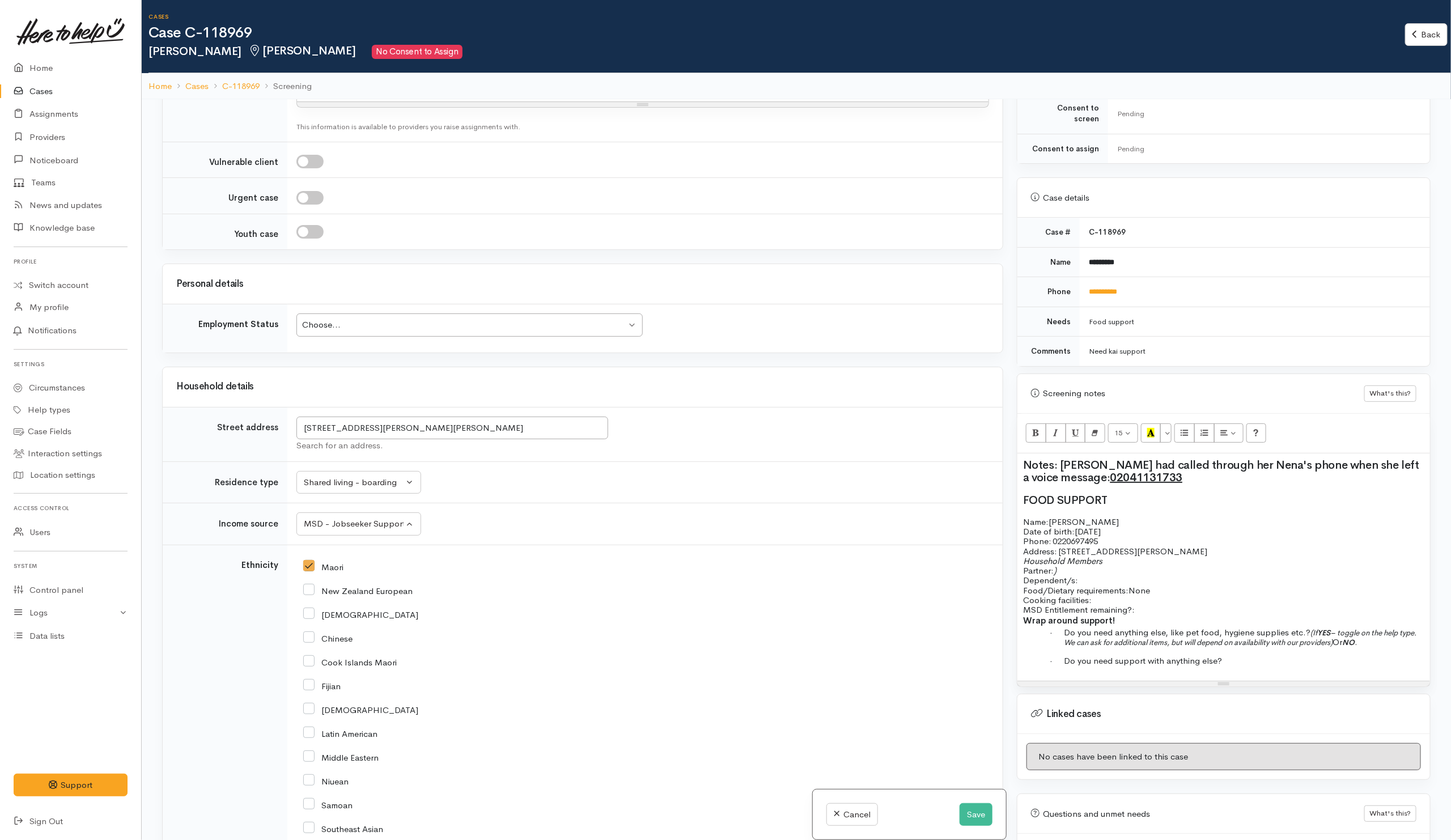
click at [1122, 556] on p "Household Members Partner: ) Dependent/s:" at bounding box center [1223, 570] width 401 height 30
click at [1089, 585] on span "Food/Dietary requirements:" at bounding box center [1076, 590] width 105 height 11
click at [1088, 571] on p "Household Members Partner: ) Dependent/s:" at bounding box center [1223, 570] width 401 height 30
drag, startPoint x: 1059, startPoint y: 565, endPoint x: 1066, endPoint y: 565, distance: 7.0
click at [1058, 565] on span at bounding box center [1058, 570] width 2 height 11
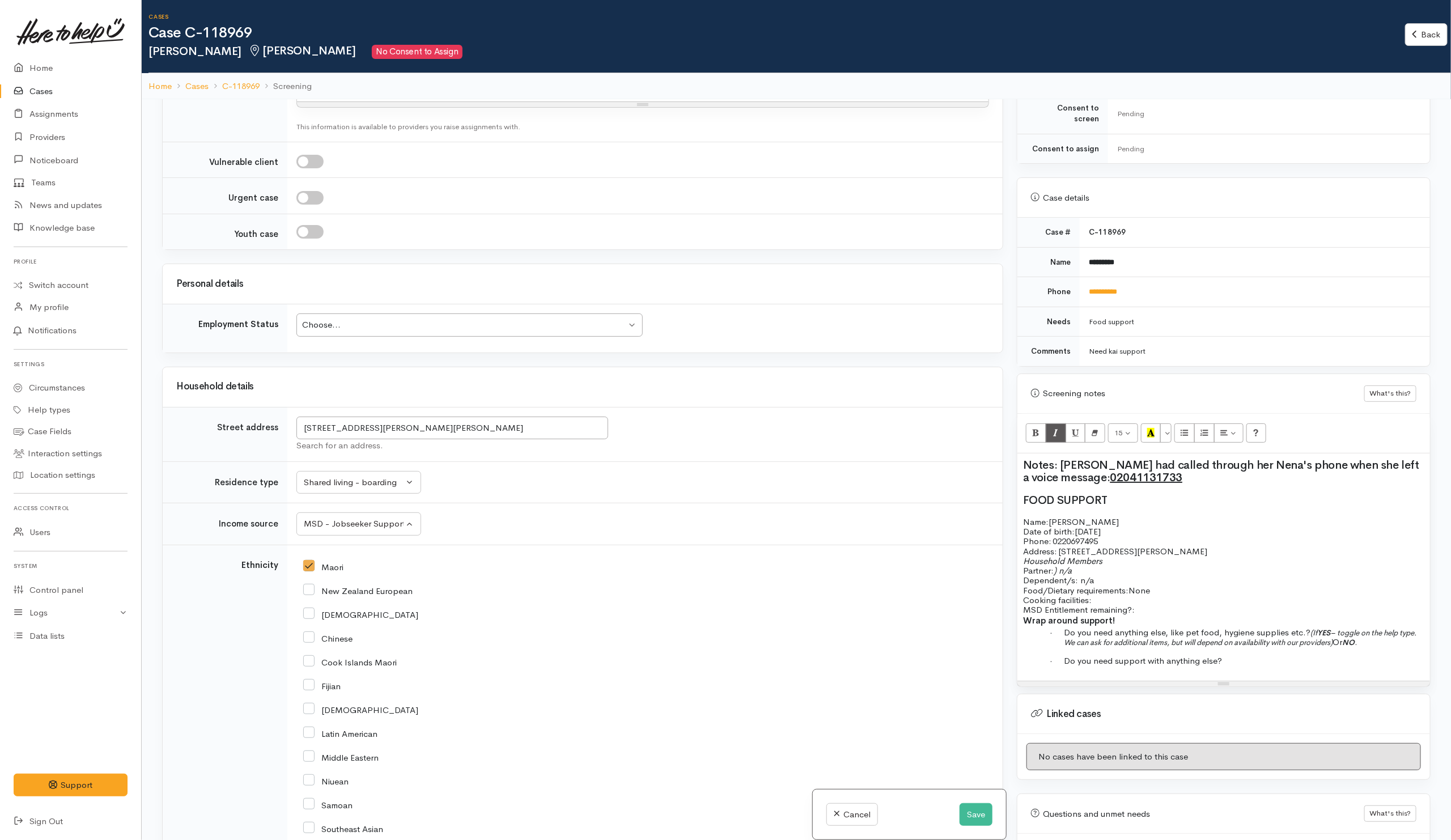
click at [1117, 594] on p "Food/Dietary requirements: None Cooking facilities: MSD Entitlement remaining?:" at bounding box center [1223, 600] width 401 height 30
click at [1121, 629] on span "Do you need anything else, like pet food, hygiene supplies etc.?" at bounding box center [1187, 632] width 246 height 11
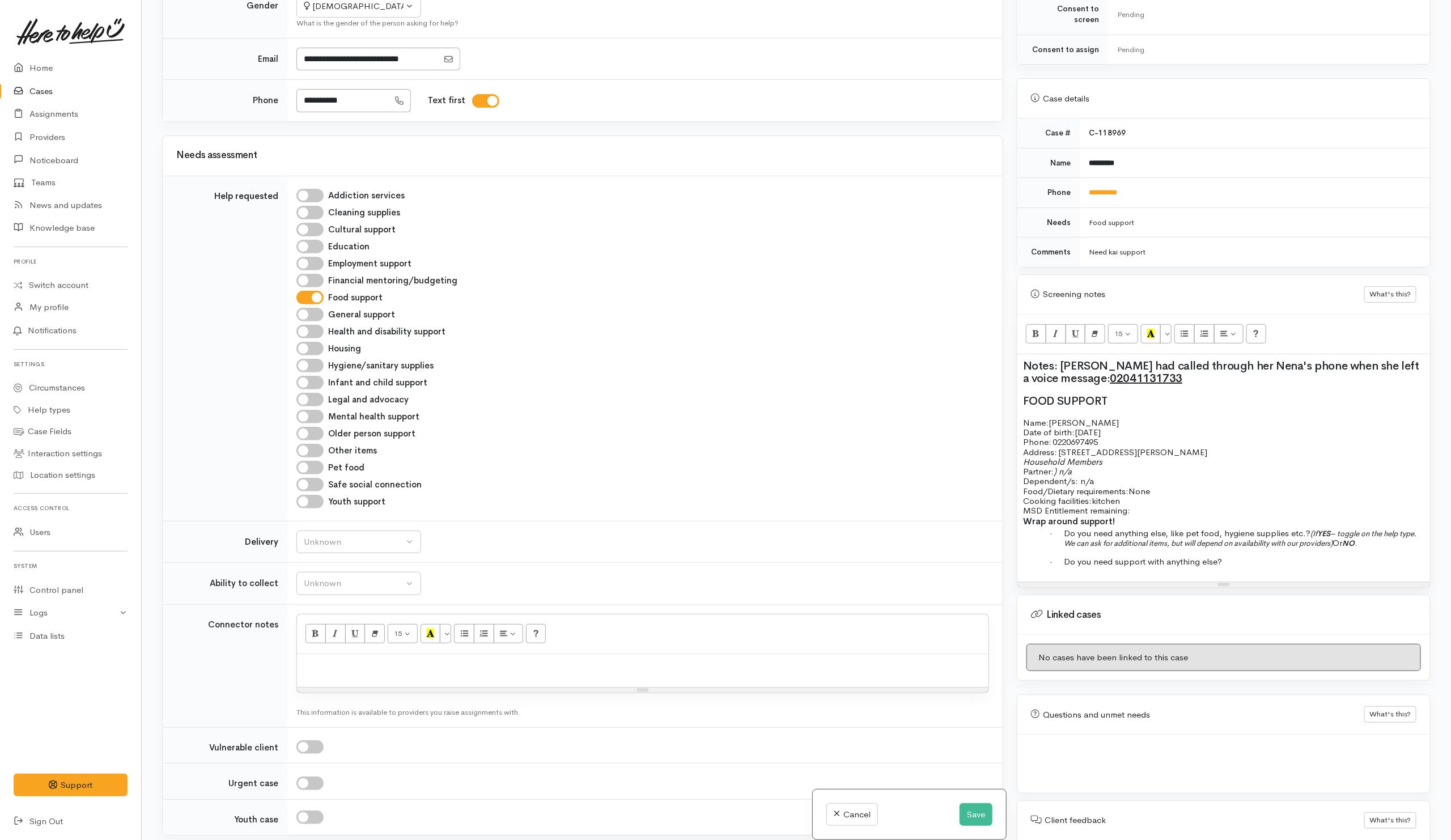
scroll to position [510, 0]
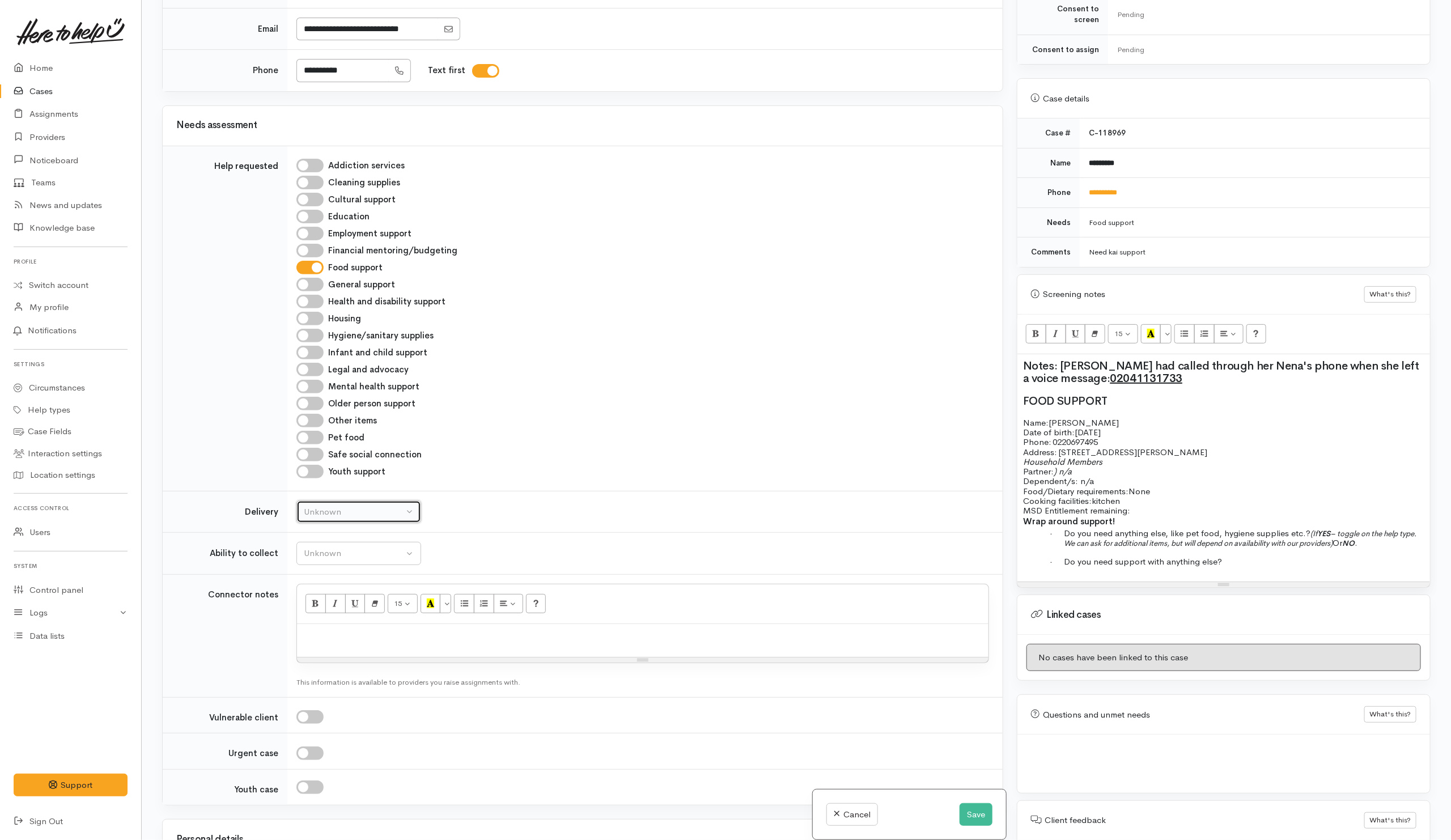
click at [370, 518] on div "Unknown" at bounding box center [353, 512] width 100 height 13
click at [321, 624] on span "No" at bounding box center [316, 618] width 12 height 13
select select "1"
click at [333, 550] on button "Unknown" at bounding box center [358, 553] width 124 height 23
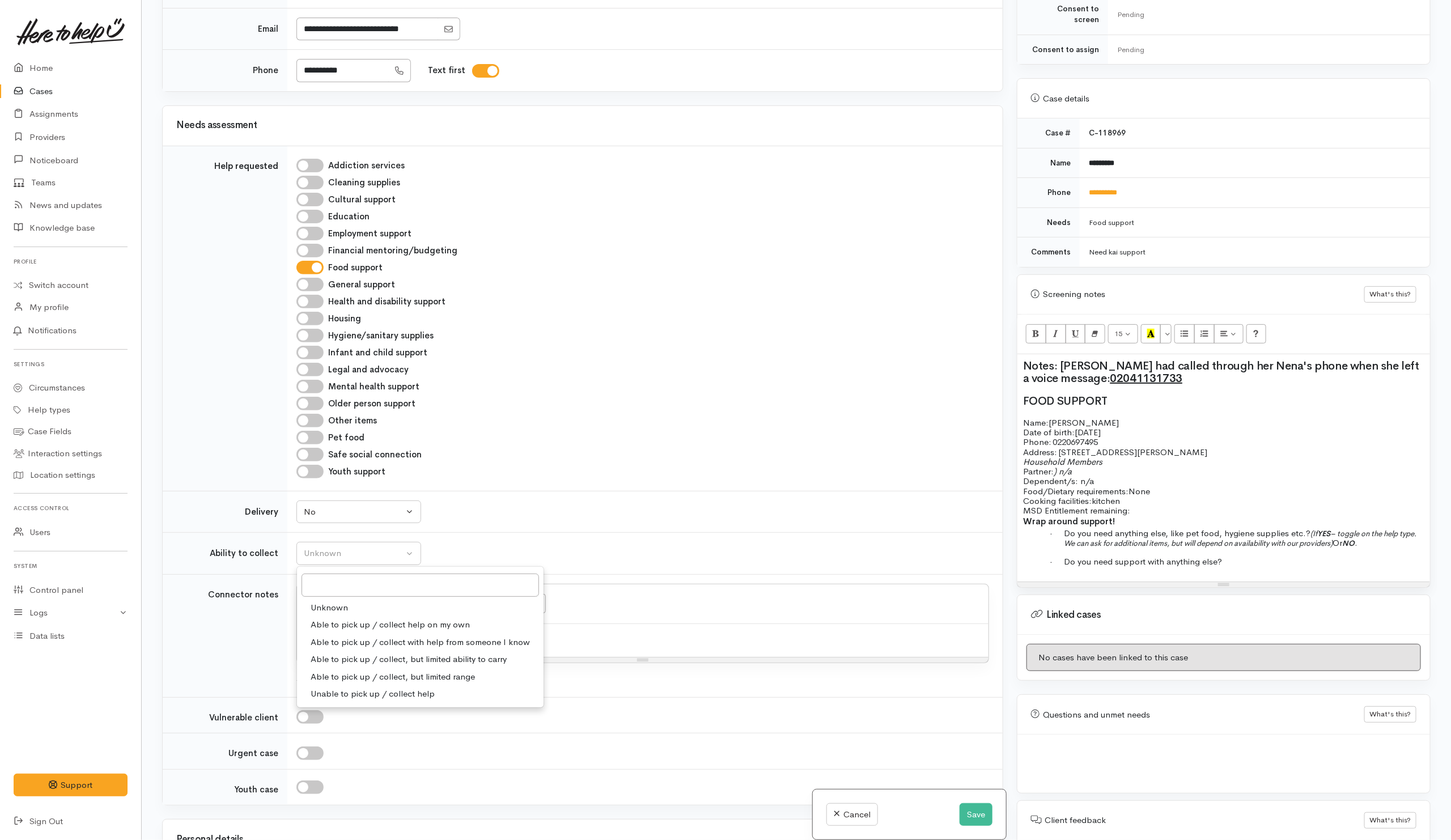
click at [323, 631] on span "Able to pick up / collect help on my own" at bounding box center [390, 625] width 159 height 13
select select "2"
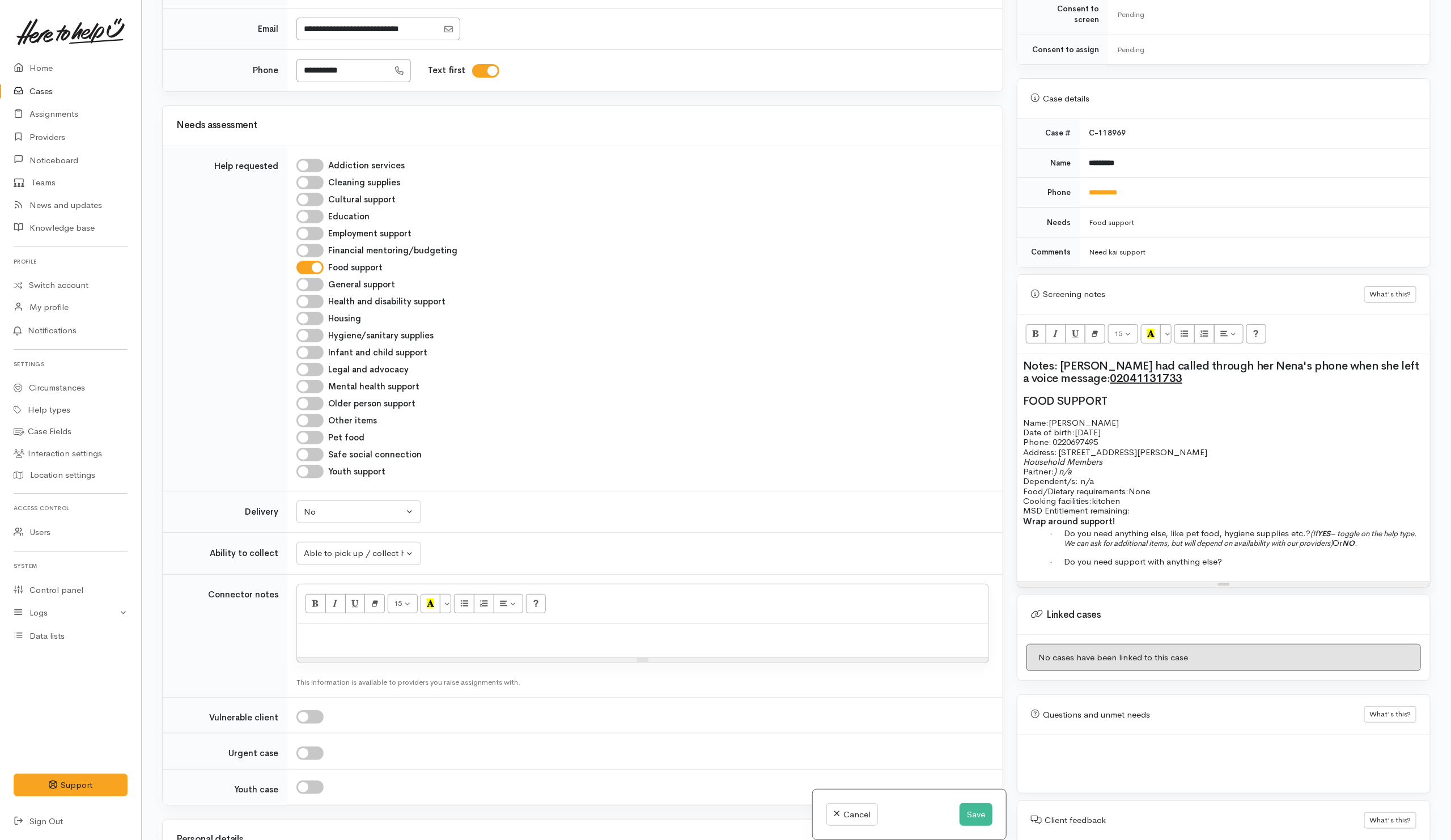
click at [553, 478] on div "Youth support" at bounding box center [642, 471] width 693 height 14
drag, startPoint x: 1185, startPoint y: 536, endPoint x: 1200, endPoint y: 535, distance: 15.0
click at [1185, 535] on span "(If YES – toggle on the help type. We can ask for additional items, but will de…" at bounding box center [1240, 538] width 352 height 19
click at [1149, 515] on p "Wrap around support!" at bounding box center [1223, 521] width 401 height 13
click at [1148, 509] on p "Food/Dietary requirements: None Cooking facilities: kitchen MSD Entitlement rem…" at bounding box center [1223, 500] width 401 height 30
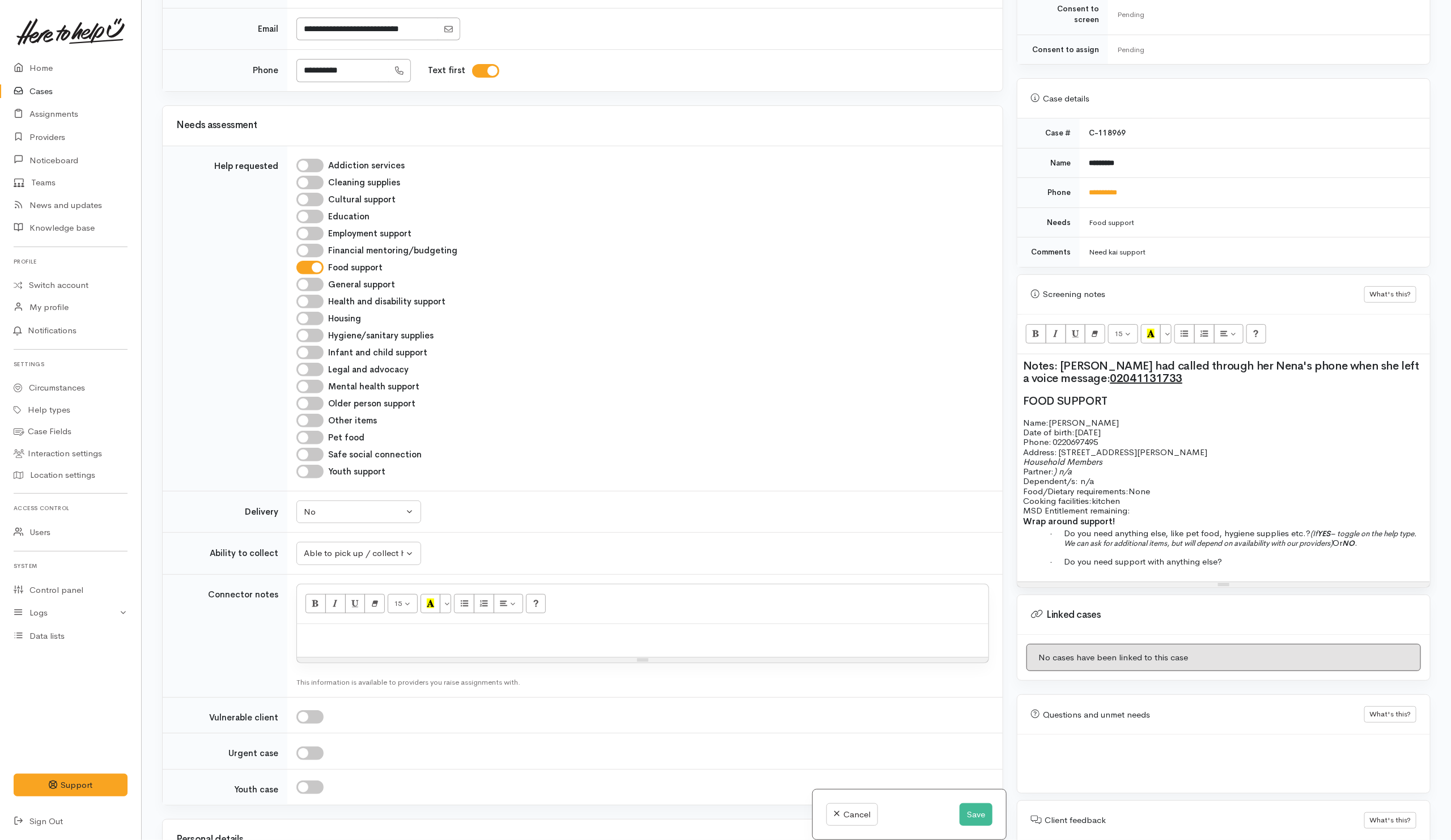
click at [1191, 498] on p "Food/Dietary requirements: None Cooking facilities: kitchen MSD Entitlement rem…" at bounding box center [1223, 500] width 401 height 30
click at [1160, 515] on p "Wrap around support!" at bounding box center [1223, 521] width 401 height 13
click at [1148, 507] on p "Food/Dietary requirements: None Cooking facilities: kitchen MSD Entitlement rem…" at bounding box center [1223, 500] width 401 height 30
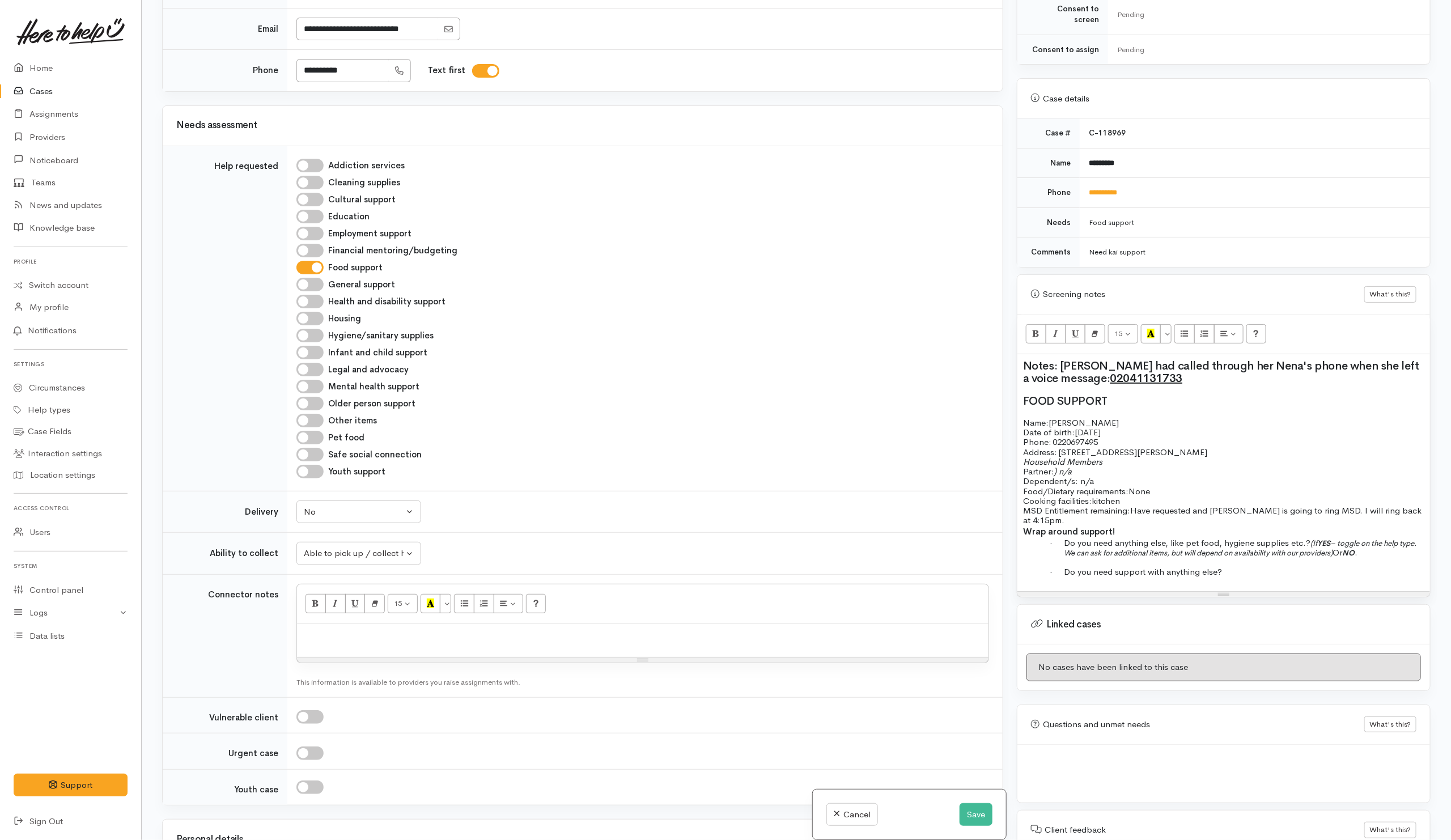
click at [1255, 486] on p "Food/Dietary requirements: None Cooking facilities: kitchen MSD Entitlement rem…" at bounding box center [1223, 506] width 401 height 39
click at [1217, 537] on span "Do you need anything else, like pet food, hygiene supplies etc.?" at bounding box center [1187, 543] width 246 height 11
drag, startPoint x: 1310, startPoint y: 530, endPoint x: 1362, endPoint y: 539, distance: 52.8
click at [1362, 539] on p "· Do you need anything else, like pet food, hygiene supplies etc.? (If YES – to…" at bounding box center [1244, 548] width 360 height 20
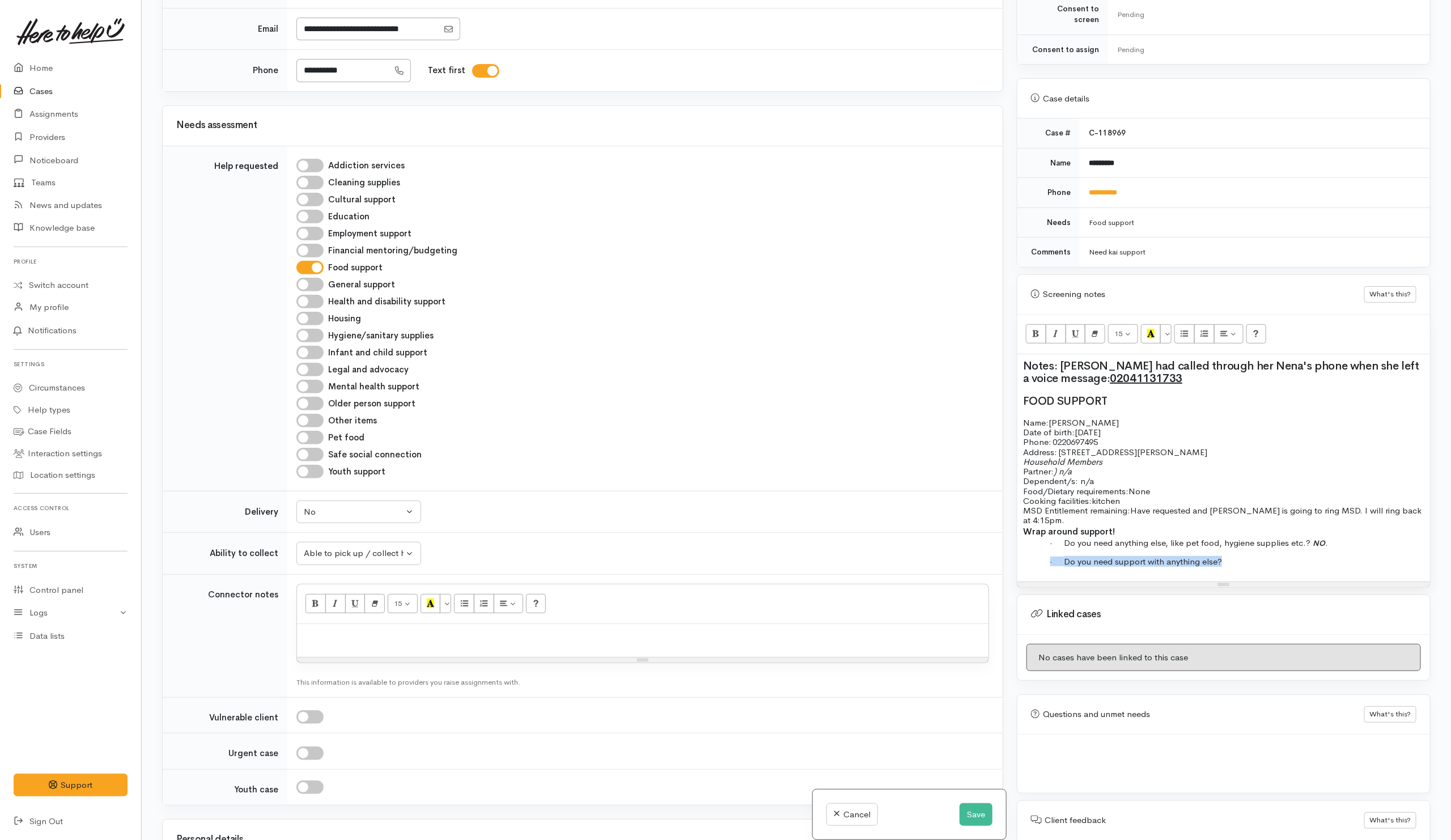
drag, startPoint x: 1284, startPoint y: 553, endPoint x: 1023, endPoint y: 514, distance: 263.9
click at [1022, 528] on div "Notes: Anna had called through her Nena's phone when she left a voice message: …" at bounding box center [1223, 467] width 413 height 227
click at [1284, 552] on div "Notes: Anna had called through her Nena's phone when she left a voice message: …" at bounding box center [1223, 467] width 413 height 227
click at [1284, 557] on p "· Do you need support with anything else?" at bounding box center [1244, 561] width 360 height 10
drag, startPoint x: 1227, startPoint y: 542, endPoint x: 1249, endPoint y: 544, distance: 22.1
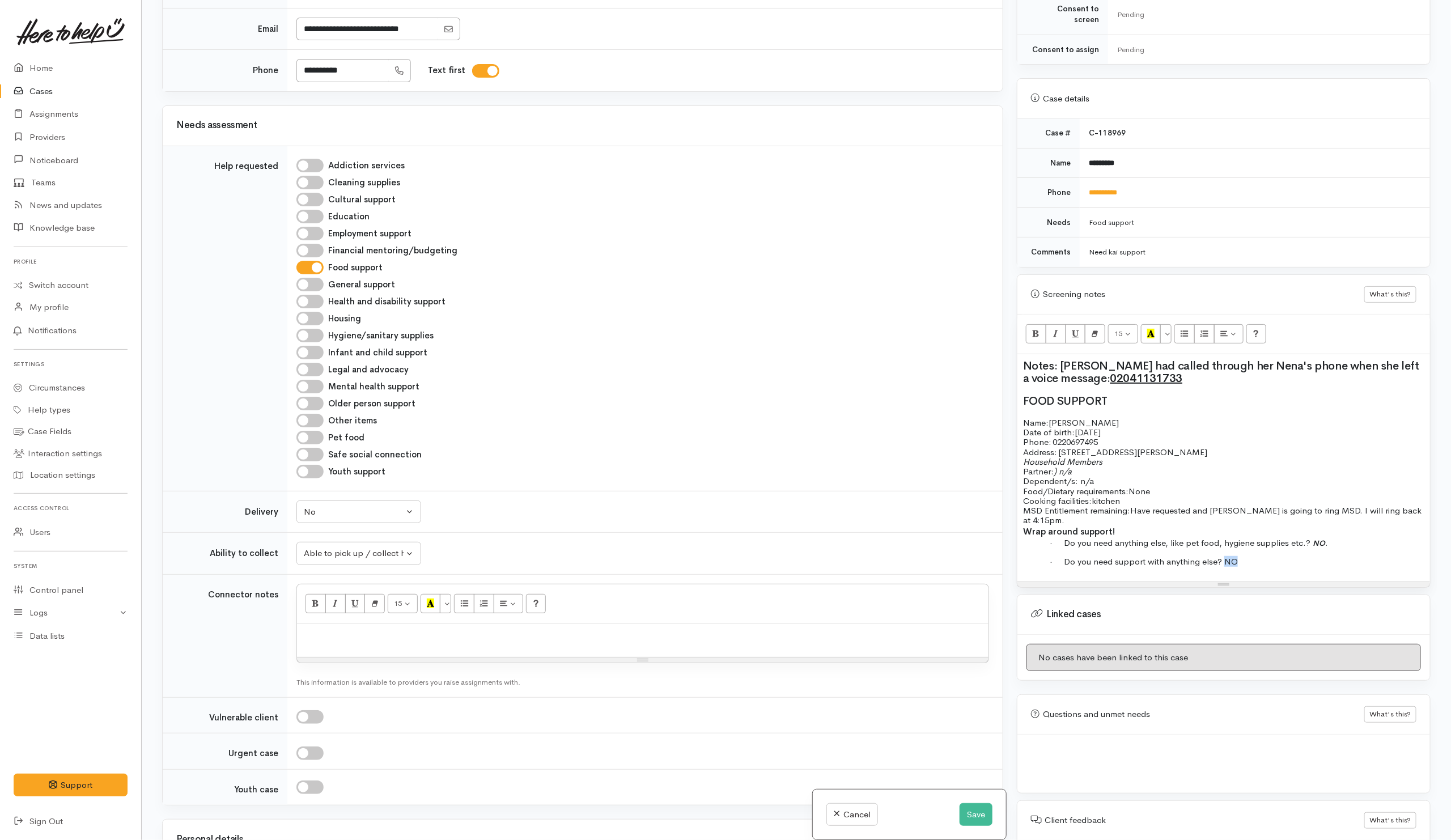
click at [1249, 557] on p "· Do you need support with anything else? NO" at bounding box center [1244, 561] width 360 height 10
click at [1032, 336] on button "Bold (CTRL+B)" at bounding box center [1036, 333] width 20 height 19
click at [1251, 540] on div "Notes: Anna had called through her Nena's phone when she left a voice message: …" at bounding box center [1223, 467] width 413 height 227
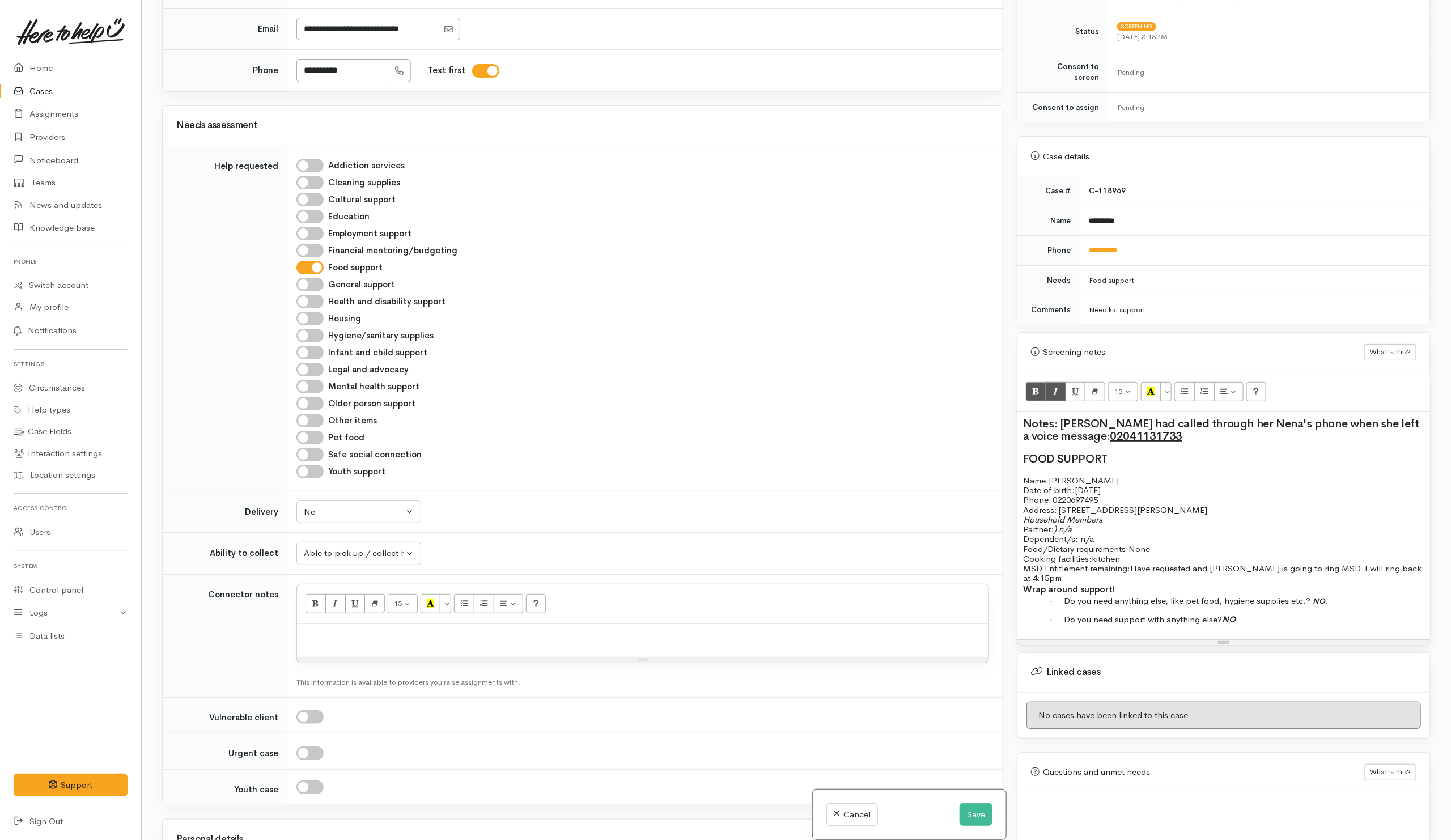
scroll to position [340, 0]
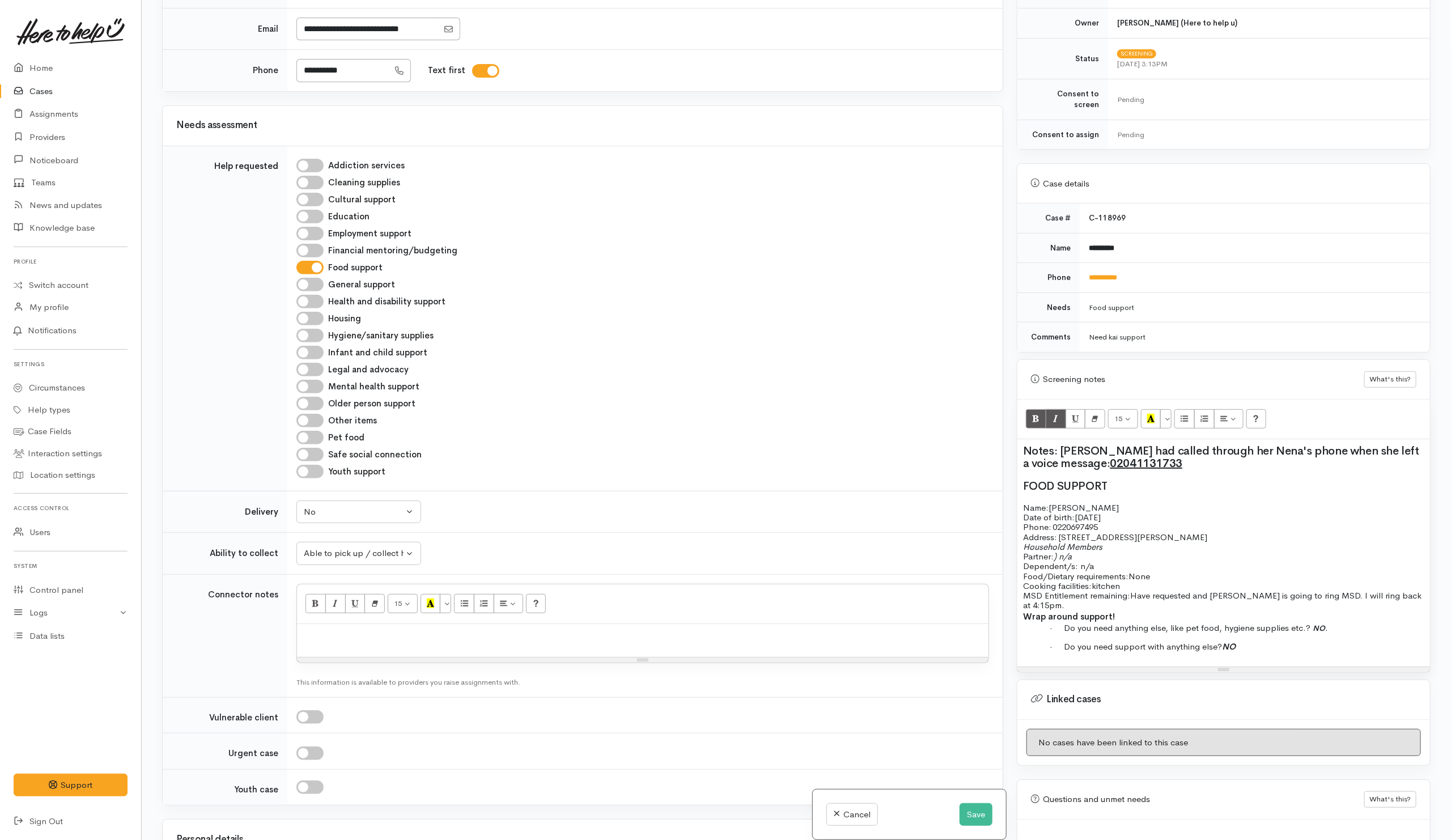
click at [1216, 533] on p "Address:   1/42 Peachgrove Road, Hamilton East" at bounding box center [1223, 537] width 401 height 10
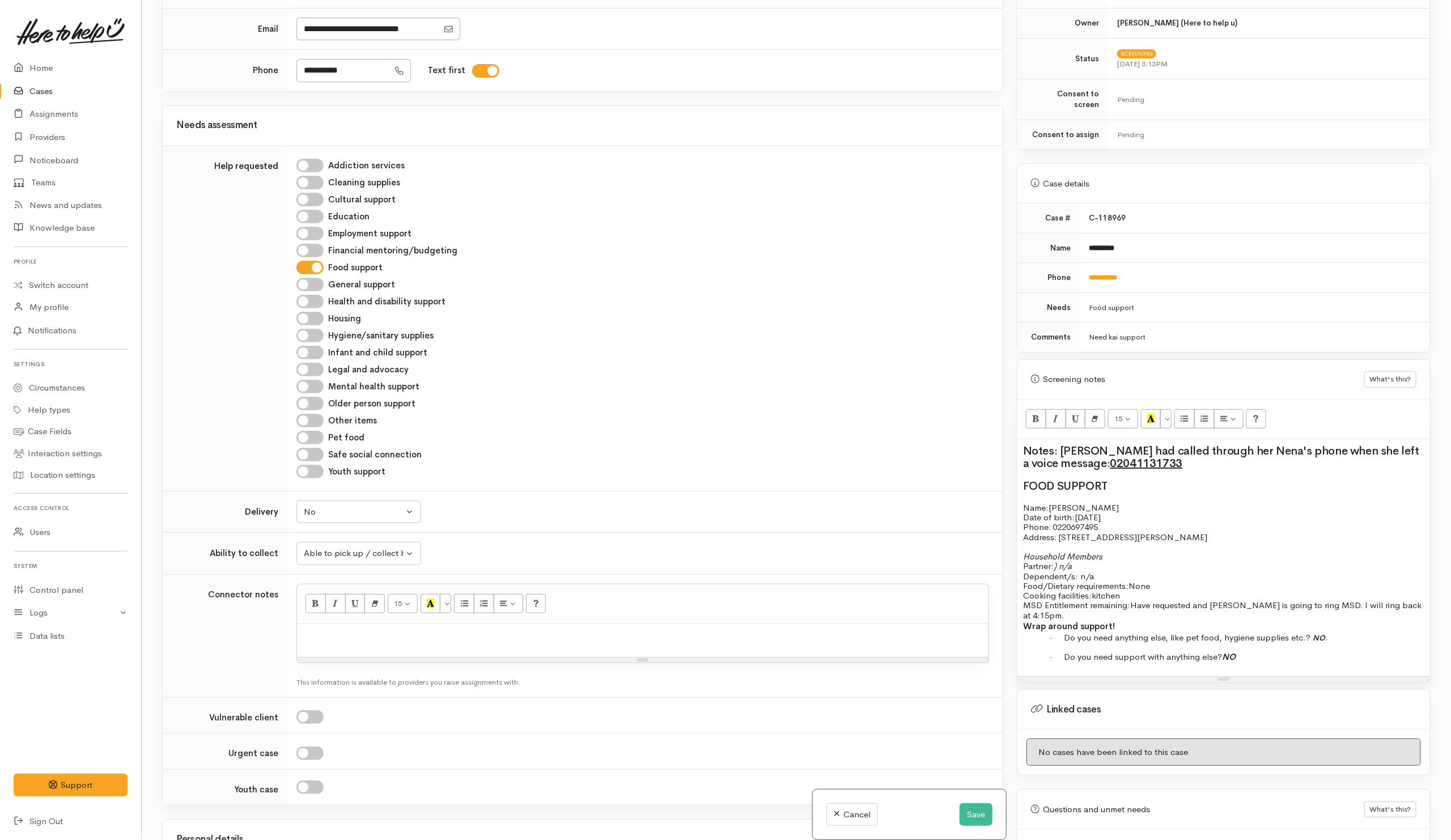
click at [1112, 570] on p "Household Members Partner: ) n/a Dependent/s: n/a" at bounding box center [1223, 566] width 401 height 30
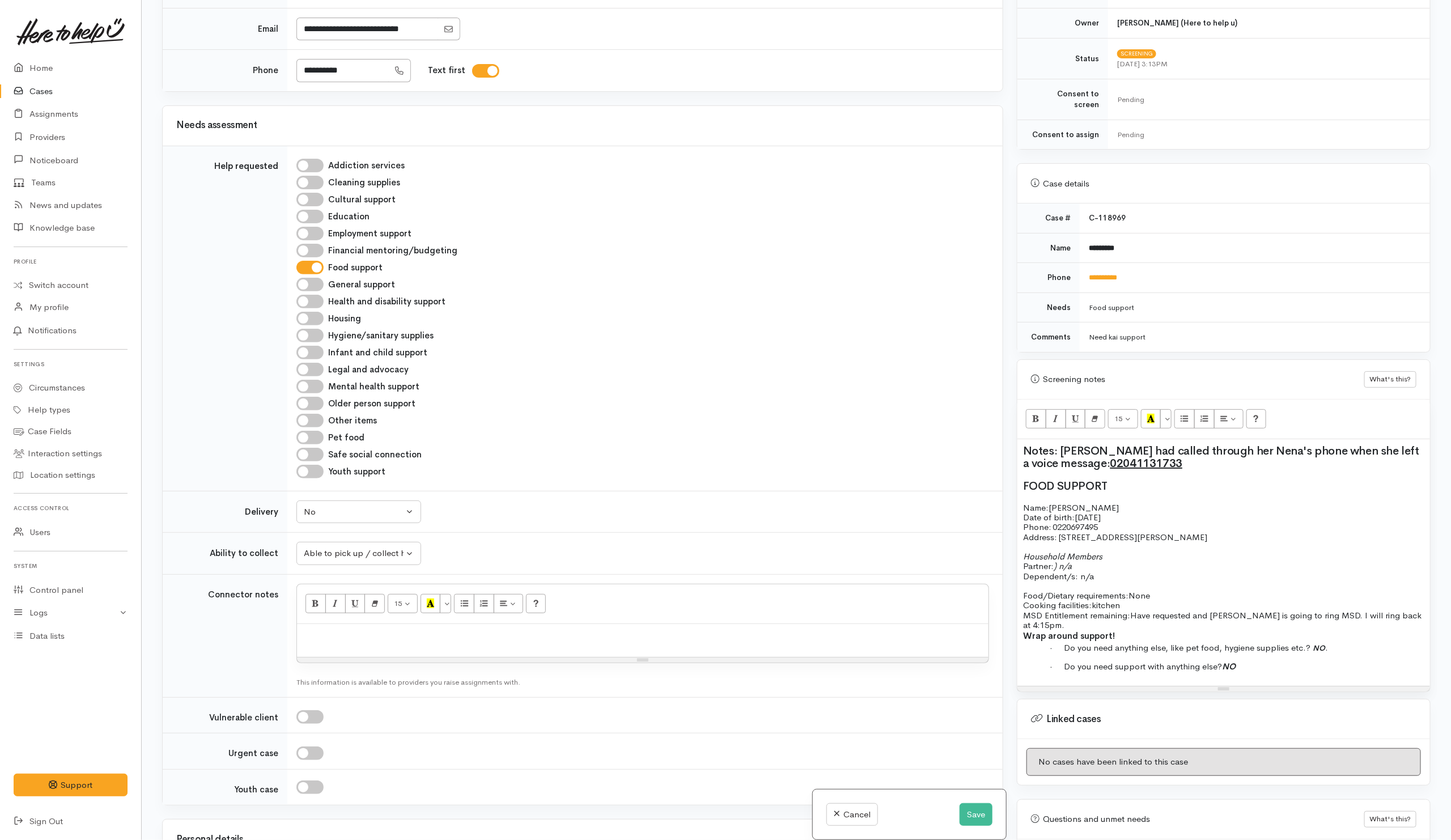
drag, startPoint x: 1119, startPoint y: 552, endPoint x: 985, endPoint y: 548, distance: 134.1
click at [984, 551] on div "Related cases There are other cases potentially from the same person, address o…" at bounding box center [796, 420] width 1282 height 840
click at [1036, 415] on icon "Bold (CTRL+B)" at bounding box center [1036, 418] width 8 height 10
drag, startPoint x: 1110, startPoint y: 524, endPoint x: 1121, endPoint y: 530, distance: 12.5
click at [1112, 526] on div "Notes: Anna had called through her Nena's phone when she left a voice message: …" at bounding box center [1223, 562] width 413 height 246
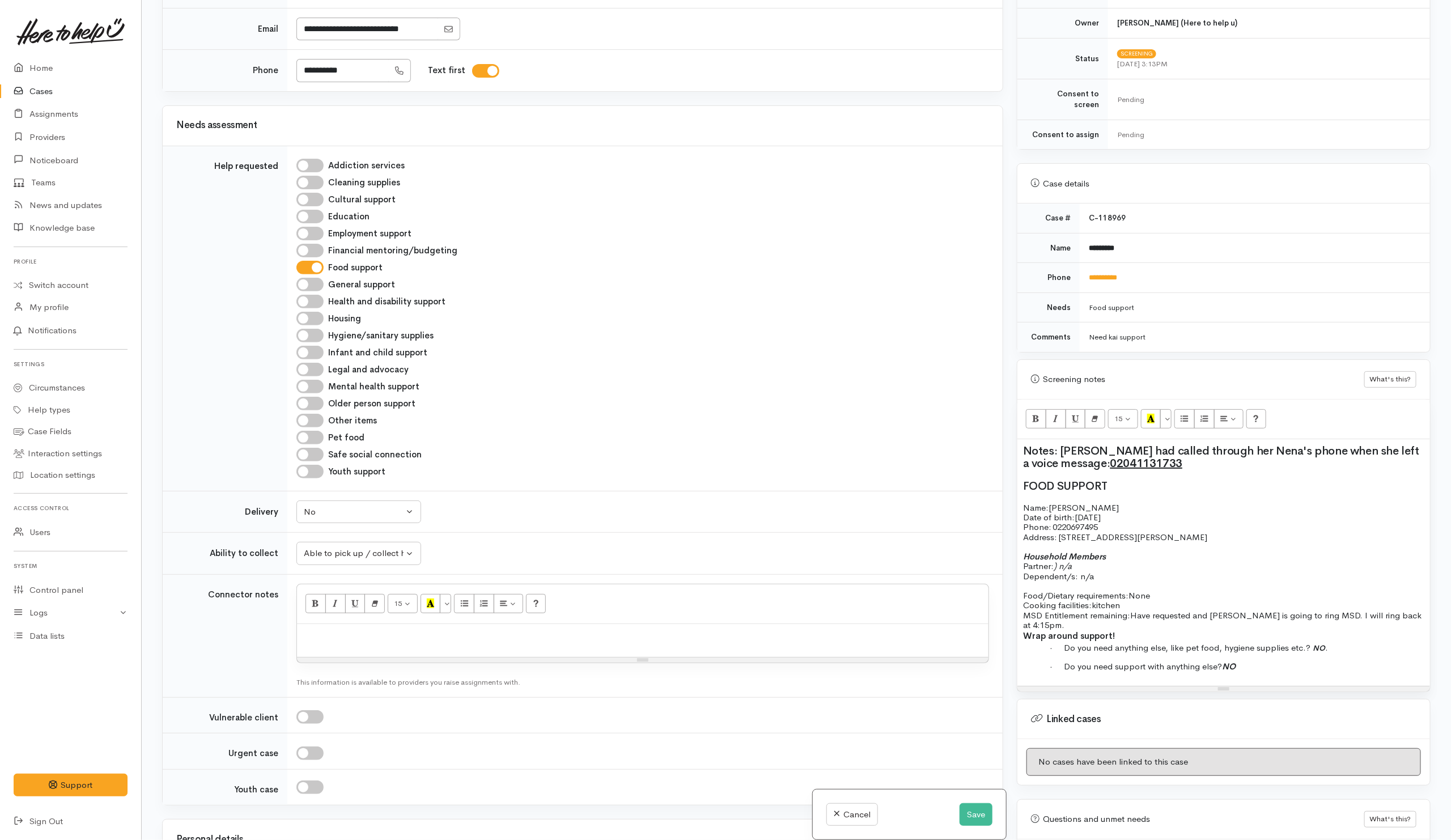
click at [1100, 513] on span "24/6/2004" at bounding box center [1087, 517] width 26 height 11
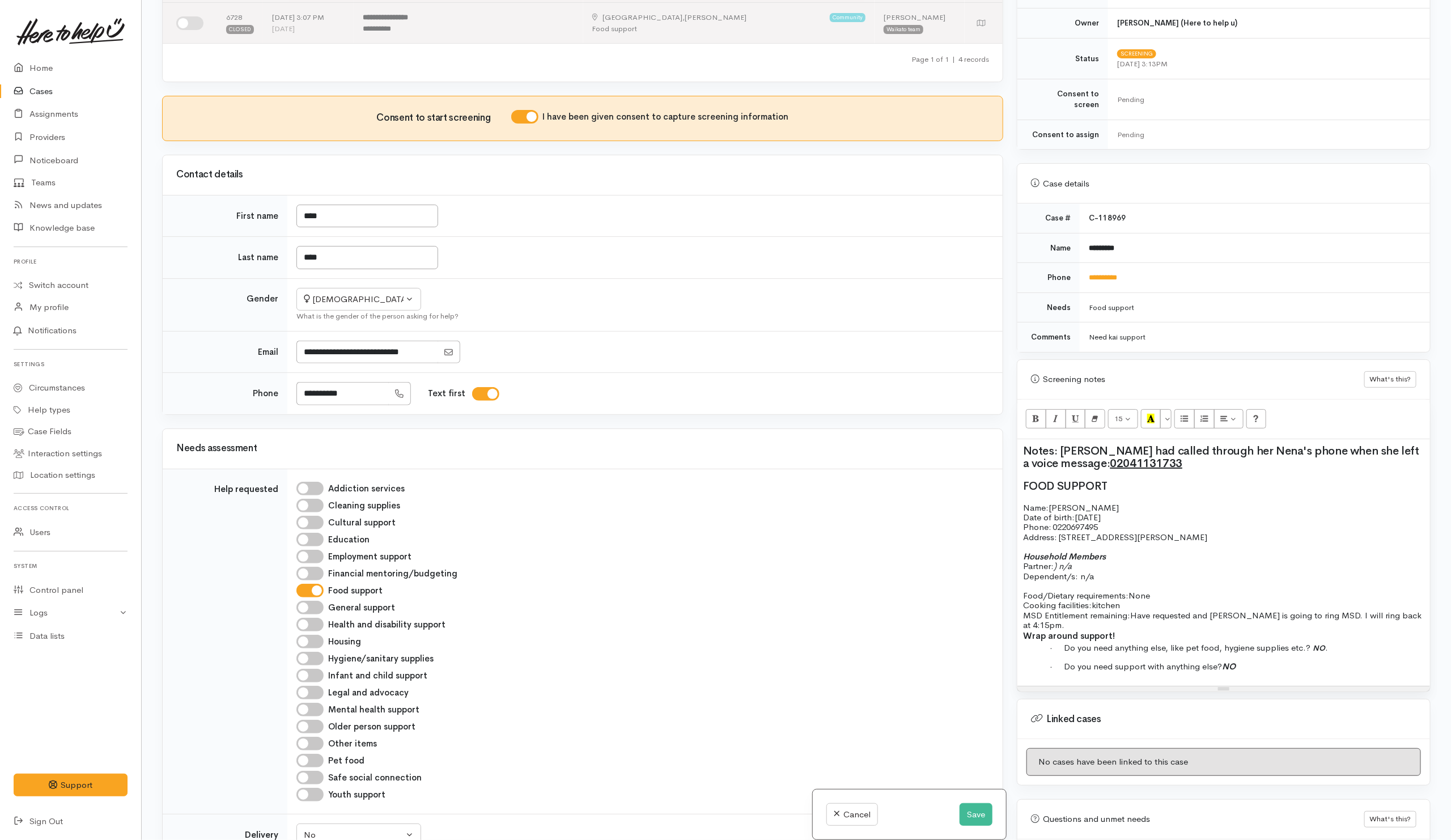
scroll to position [0, 0]
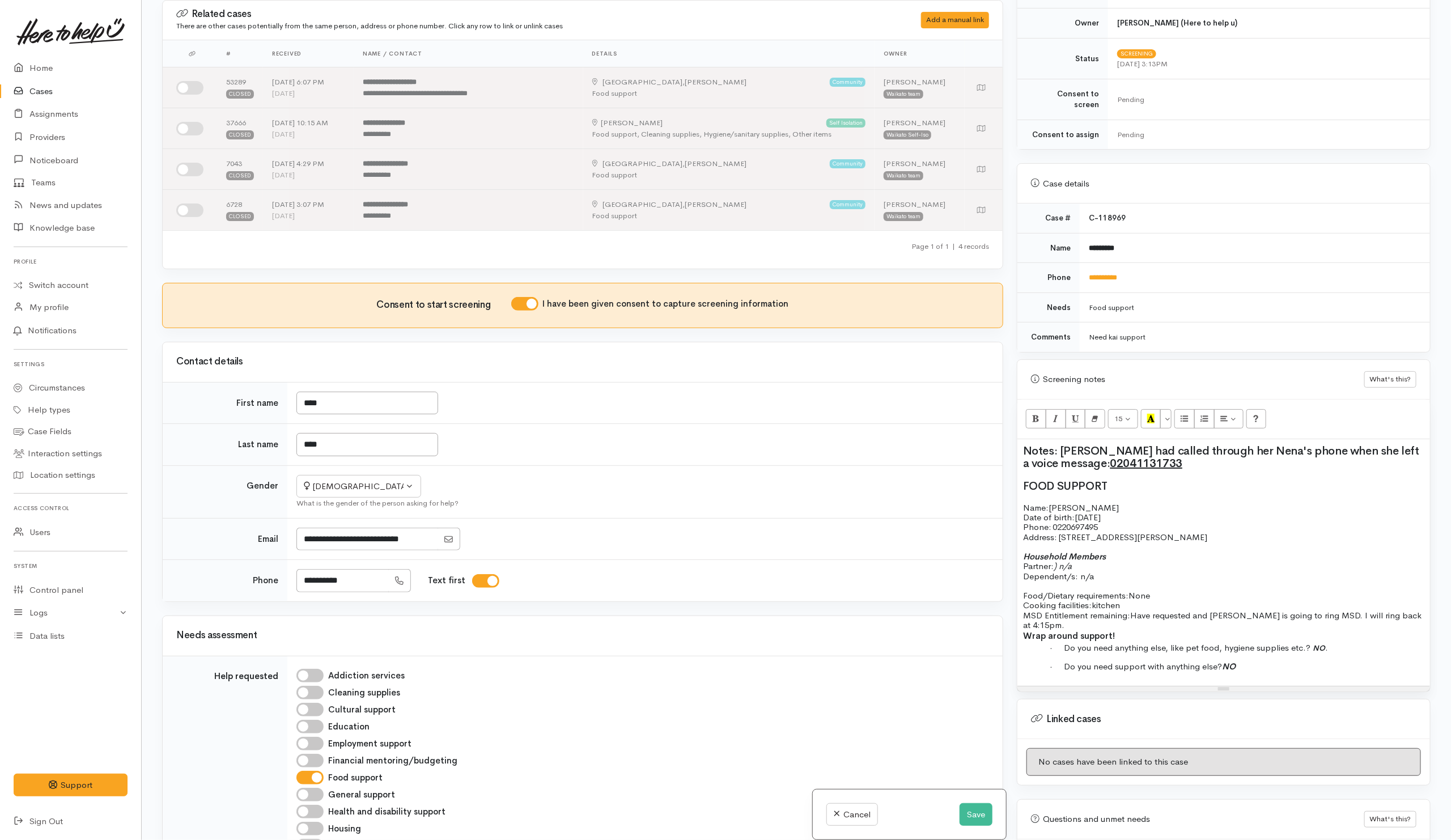
click at [1413, 612] on span "Have requested and Ana is going to ring MSD. I will ring back at 4:15pm." at bounding box center [1222, 620] width 399 height 20
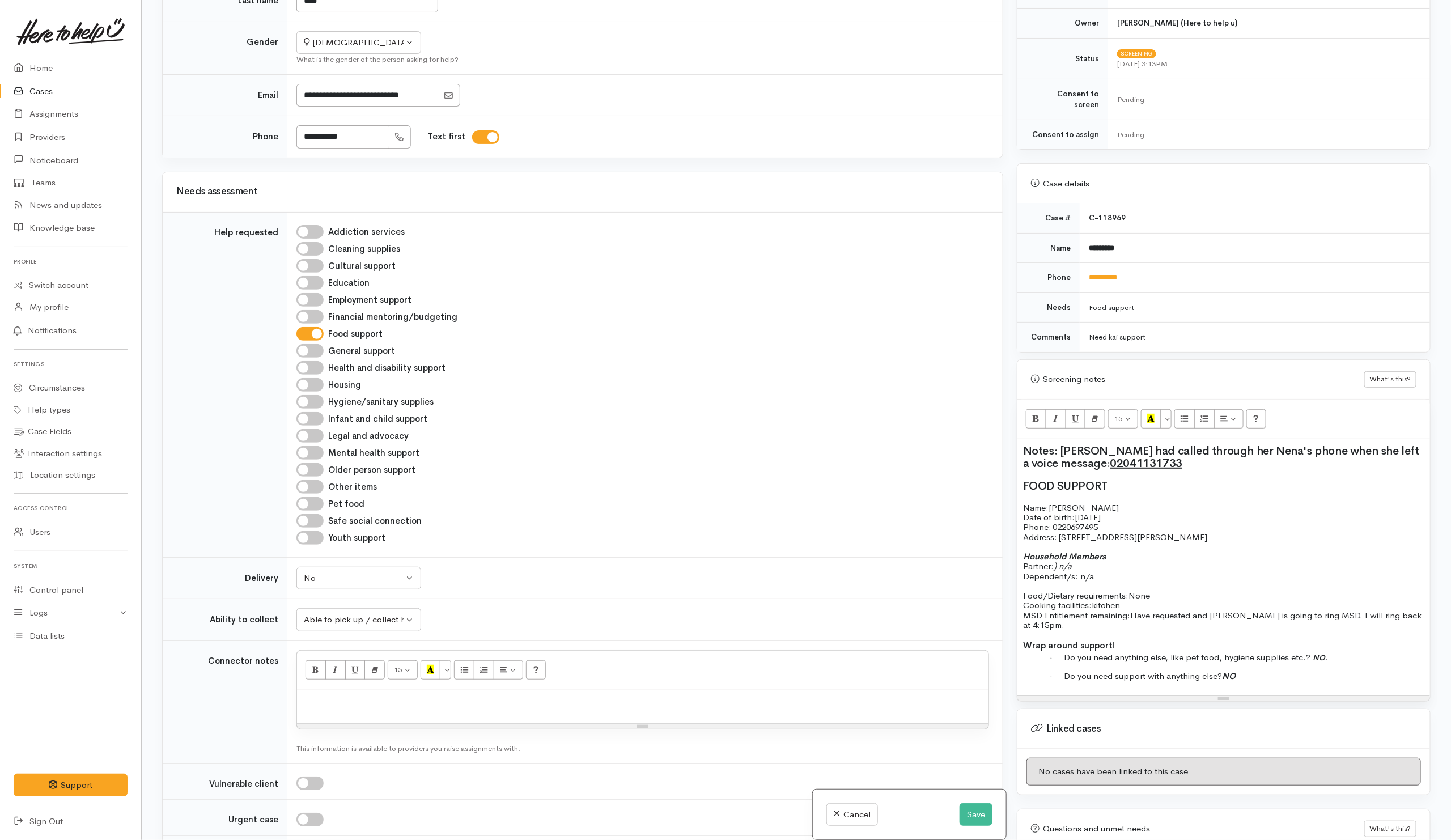
scroll to position [595, 0]
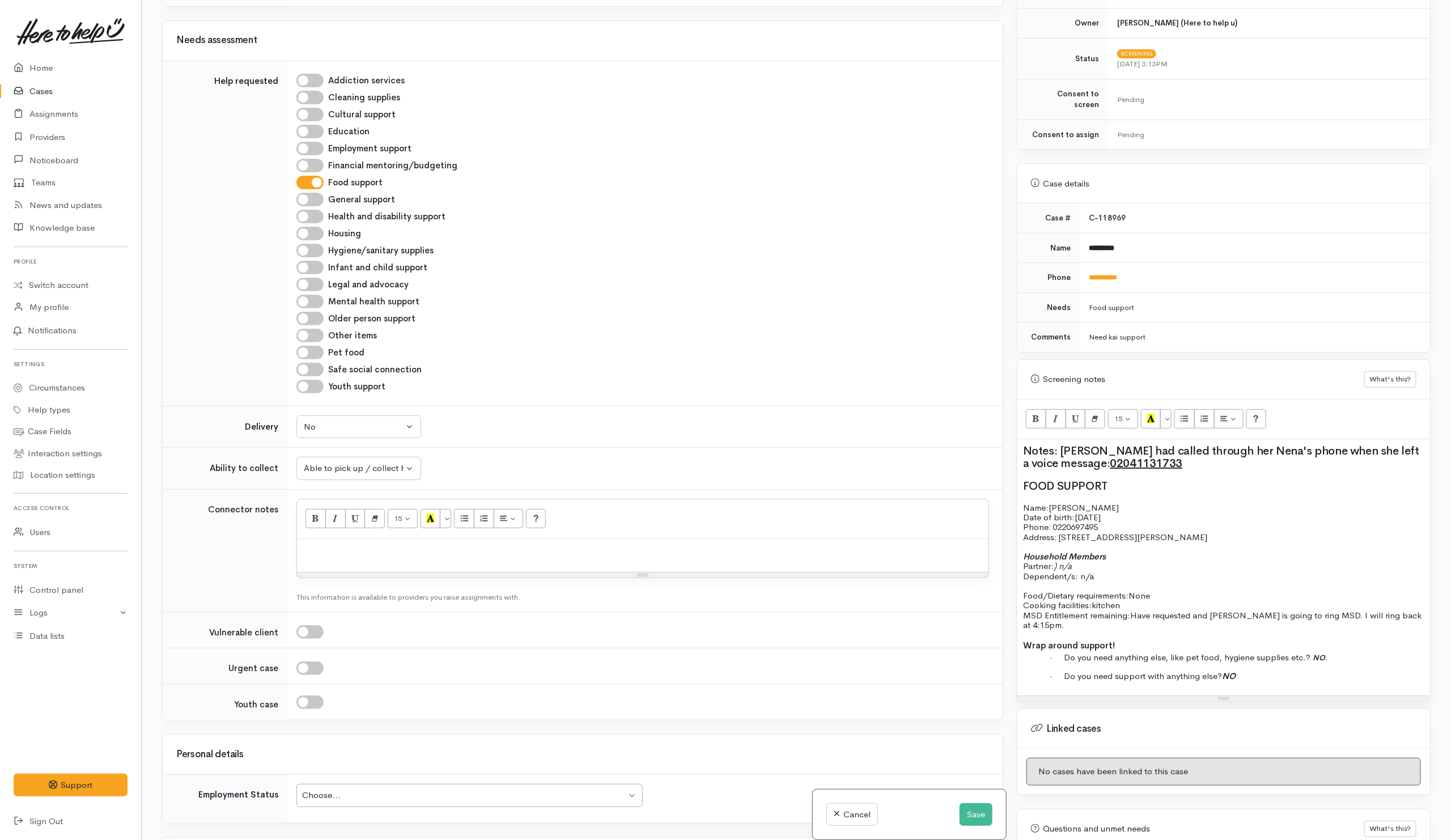
click at [1147, 581] on p at bounding box center [1223, 585] width 401 height 10
drag, startPoint x: 1024, startPoint y: 500, endPoint x: 1129, endPoint y: 606, distance: 149.2
click at [1129, 606] on div "Notes: Anna had called through her Nena's phone when she left a voice message: …" at bounding box center [1223, 568] width 413 height 257
copy div "Name: Anna Pire Date of birth: 24/6/2004 Phone:   0220697495 Address:   1/42 Pe…"
click at [507, 558] on p at bounding box center [642, 551] width 680 height 13
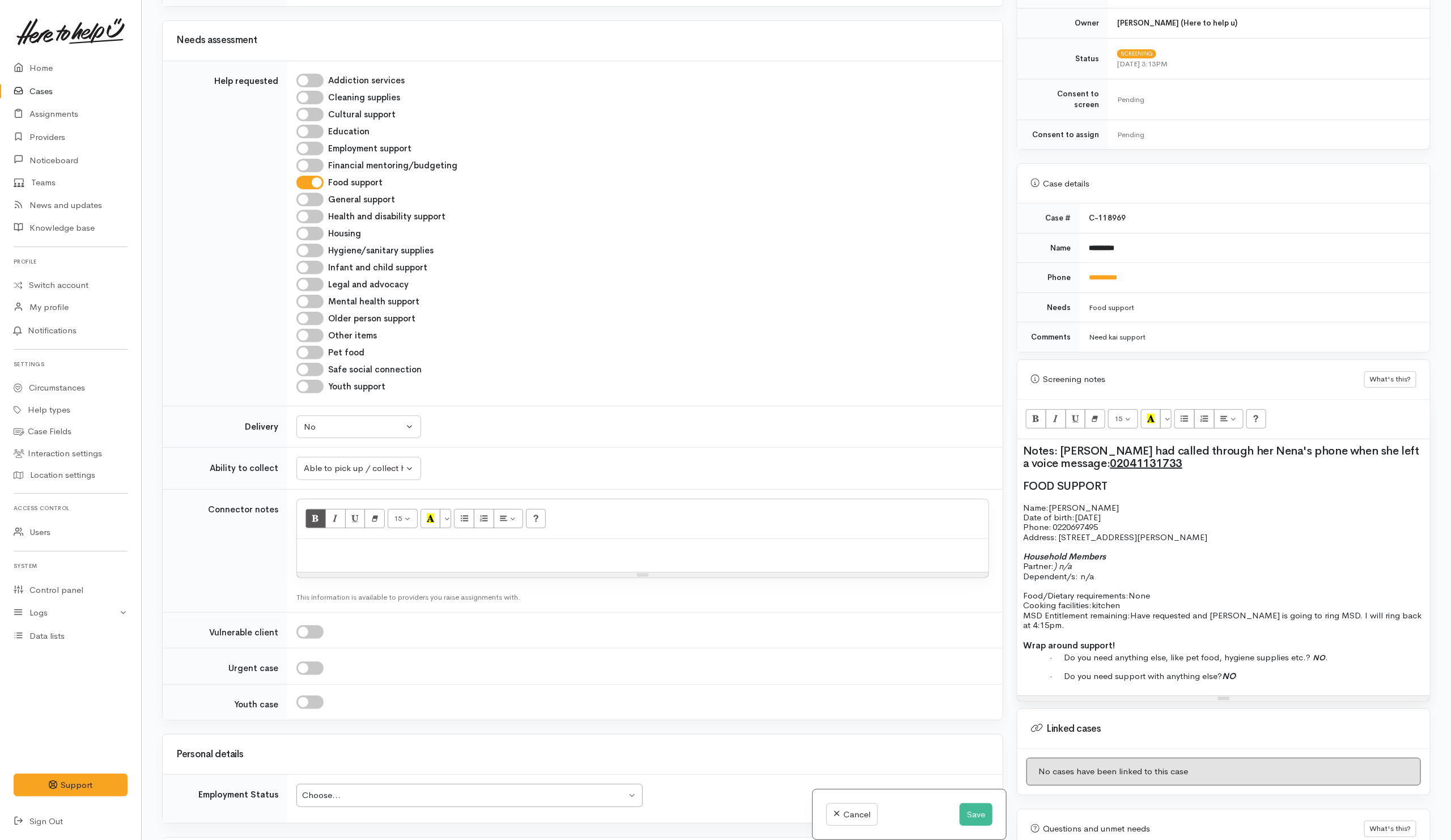
paste div
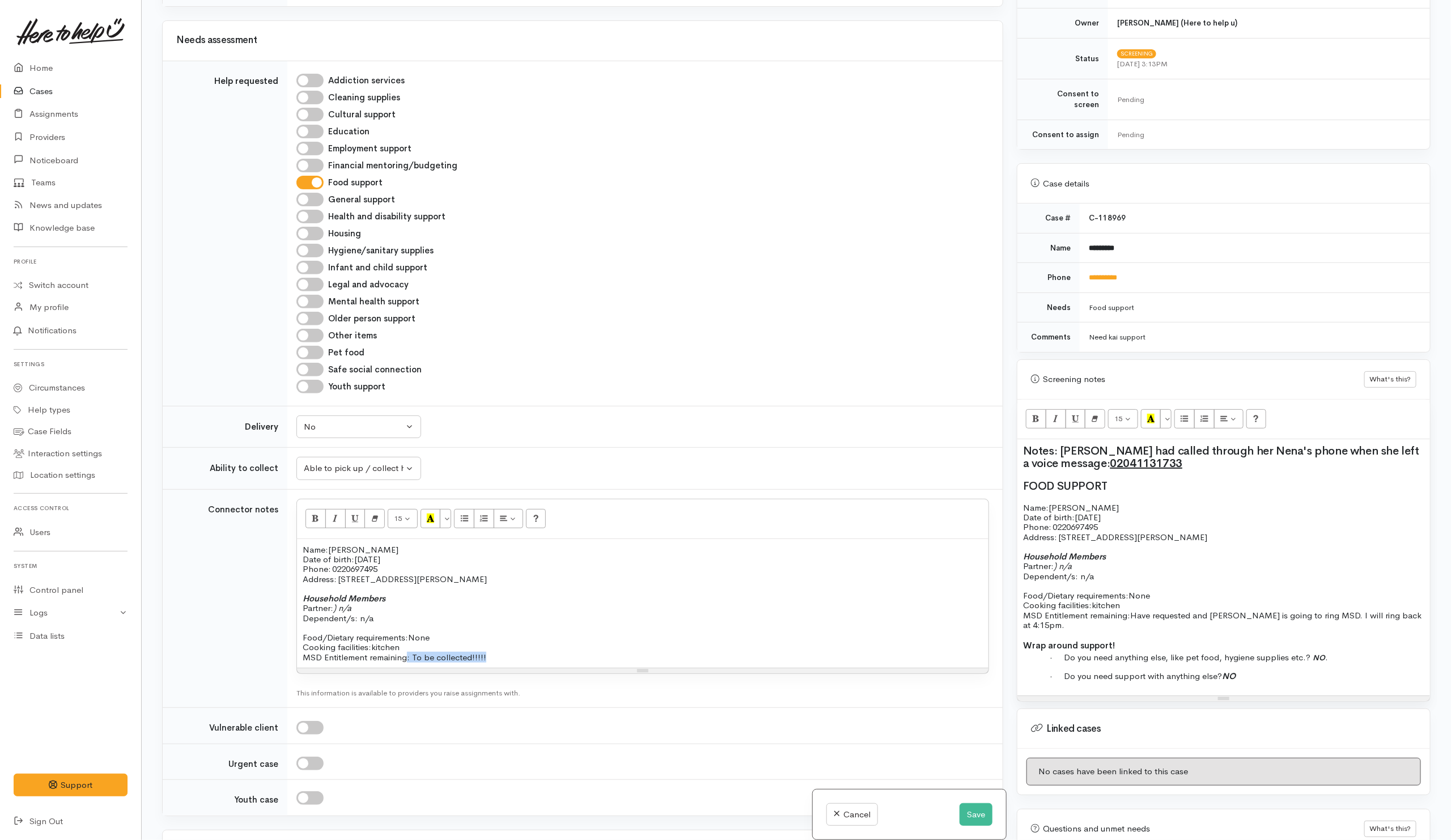
drag, startPoint x: 480, startPoint y: 665, endPoint x: 405, endPoint y: 664, distance: 75.0
click at [405, 662] on p "Food/Dietary requirements: None Cooking facilities: kitchen MSD Entitlement rem…" at bounding box center [642, 647] width 680 height 30
click at [433, 523] on icon "Recent Color" at bounding box center [430, 518] width 8 height 10
click at [618, 632] on p at bounding box center [642, 627] width 680 height 10
drag, startPoint x: 977, startPoint y: 812, endPoint x: 969, endPoint y: 802, distance: 12.8
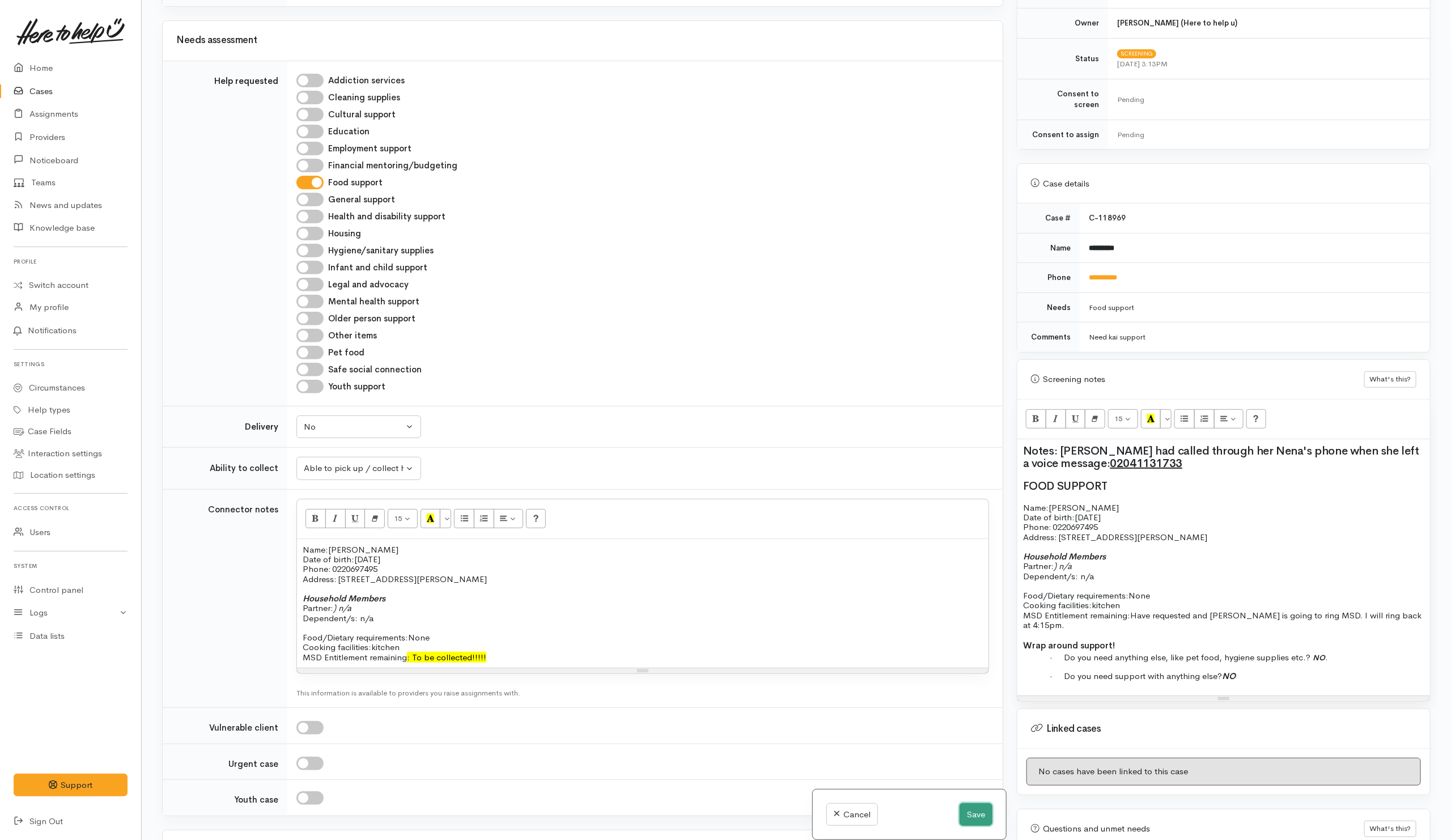
click at [973, 806] on button "Save" at bounding box center [975, 815] width 33 height 23
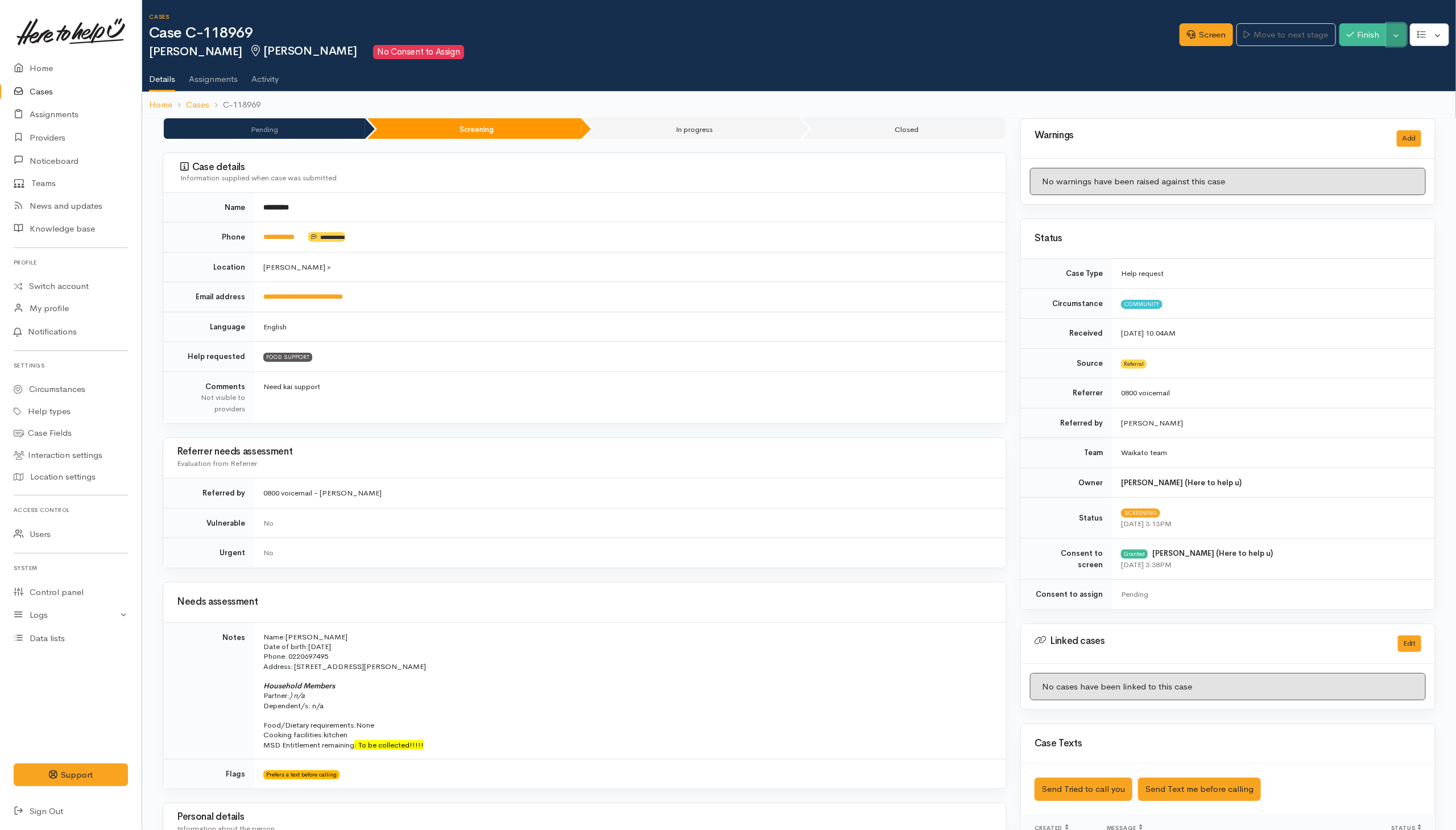
drag, startPoint x: 1396, startPoint y: 38, endPoint x: 1403, endPoint y: 39, distance: 7.1
click at [1396, 38] on button "Toggle Dropdown" at bounding box center [1396, 35] width 20 height 23
click at [1365, 62] on link "Pause" at bounding box center [1361, 62] width 90 height 17
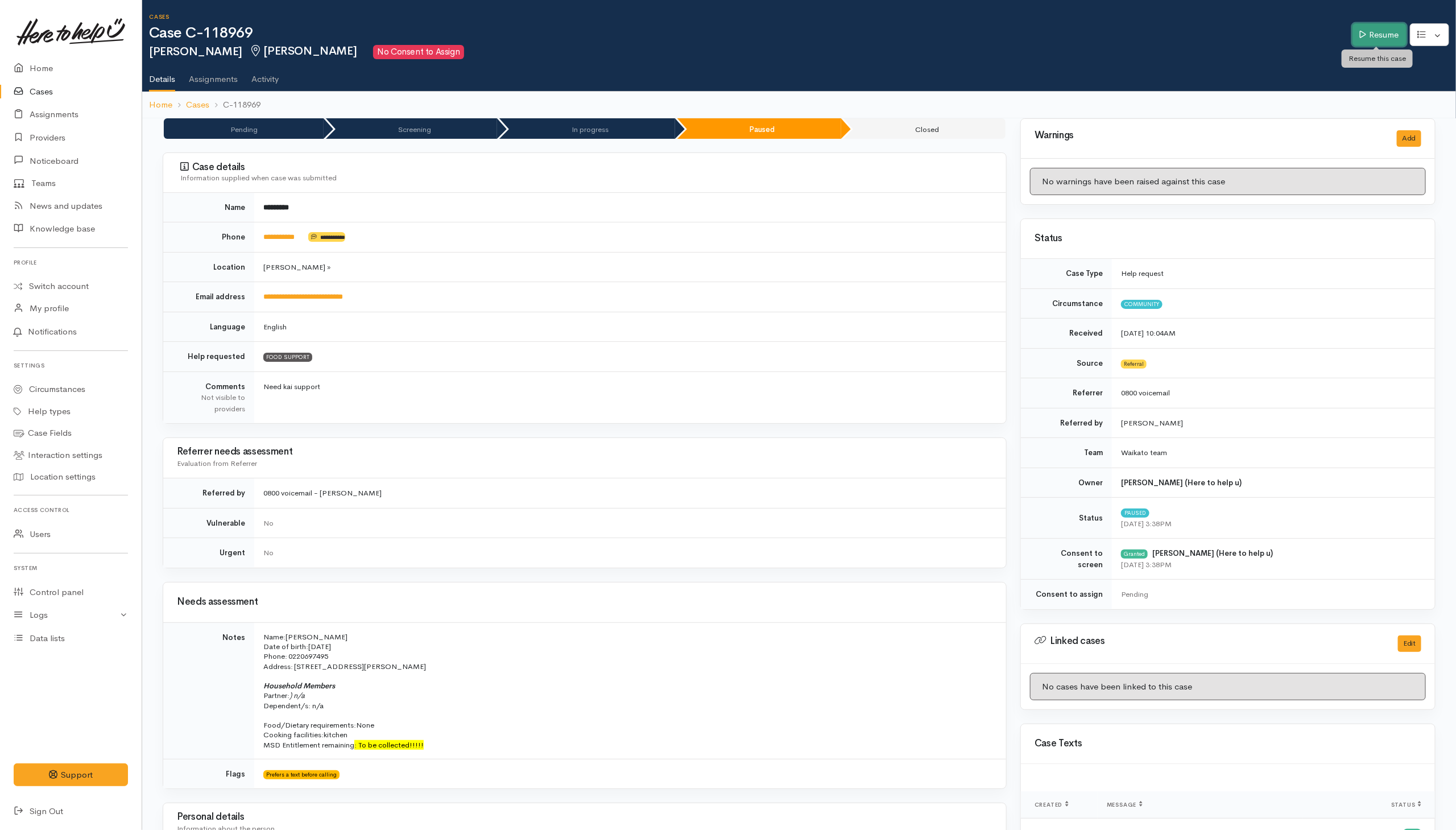
click at [1372, 28] on link "Resume" at bounding box center [1379, 35] width 54 height 23
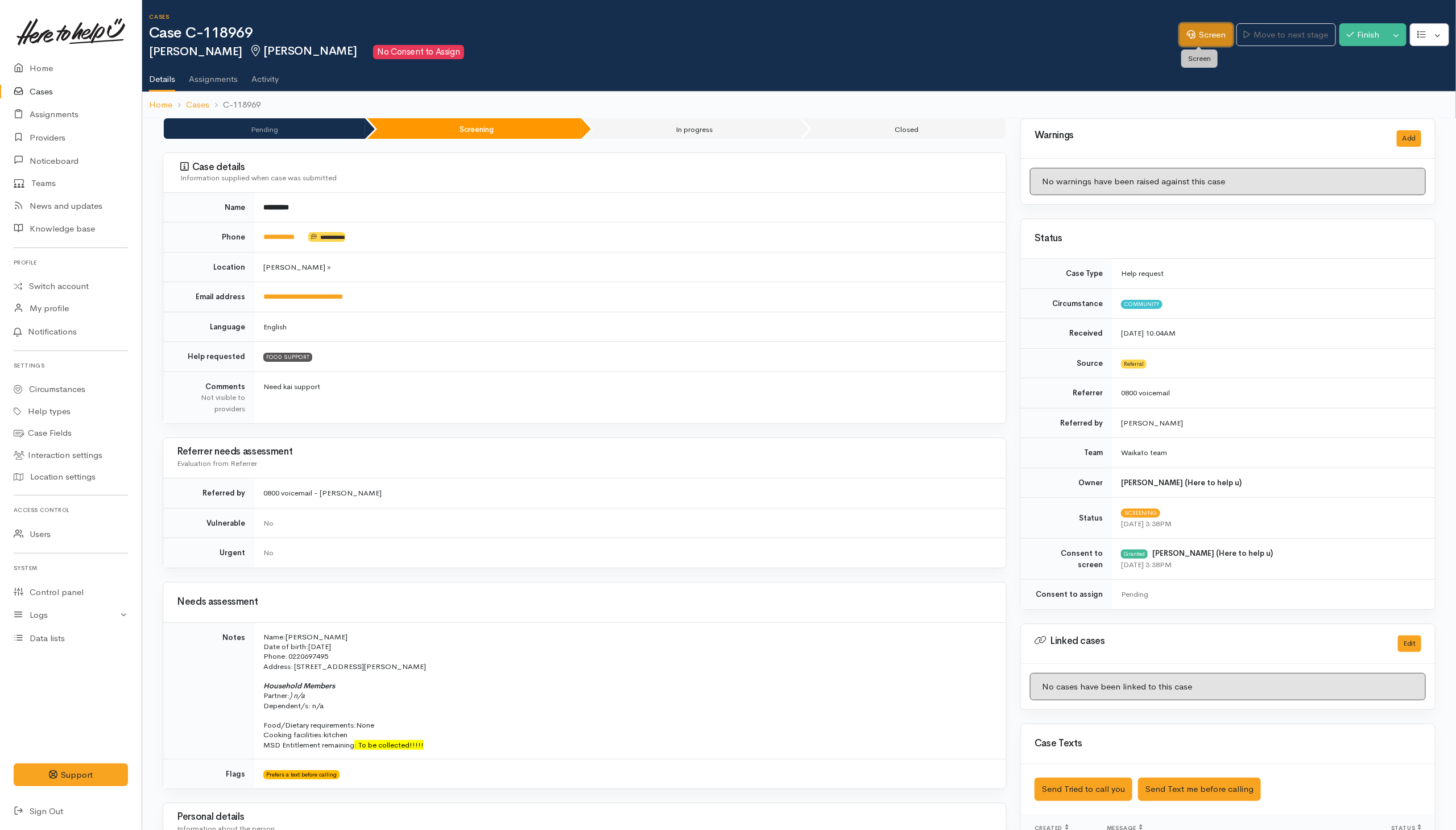
click at [1198, 38] on link "Screen" at bounding box center [1206, 35] width 53 height 23
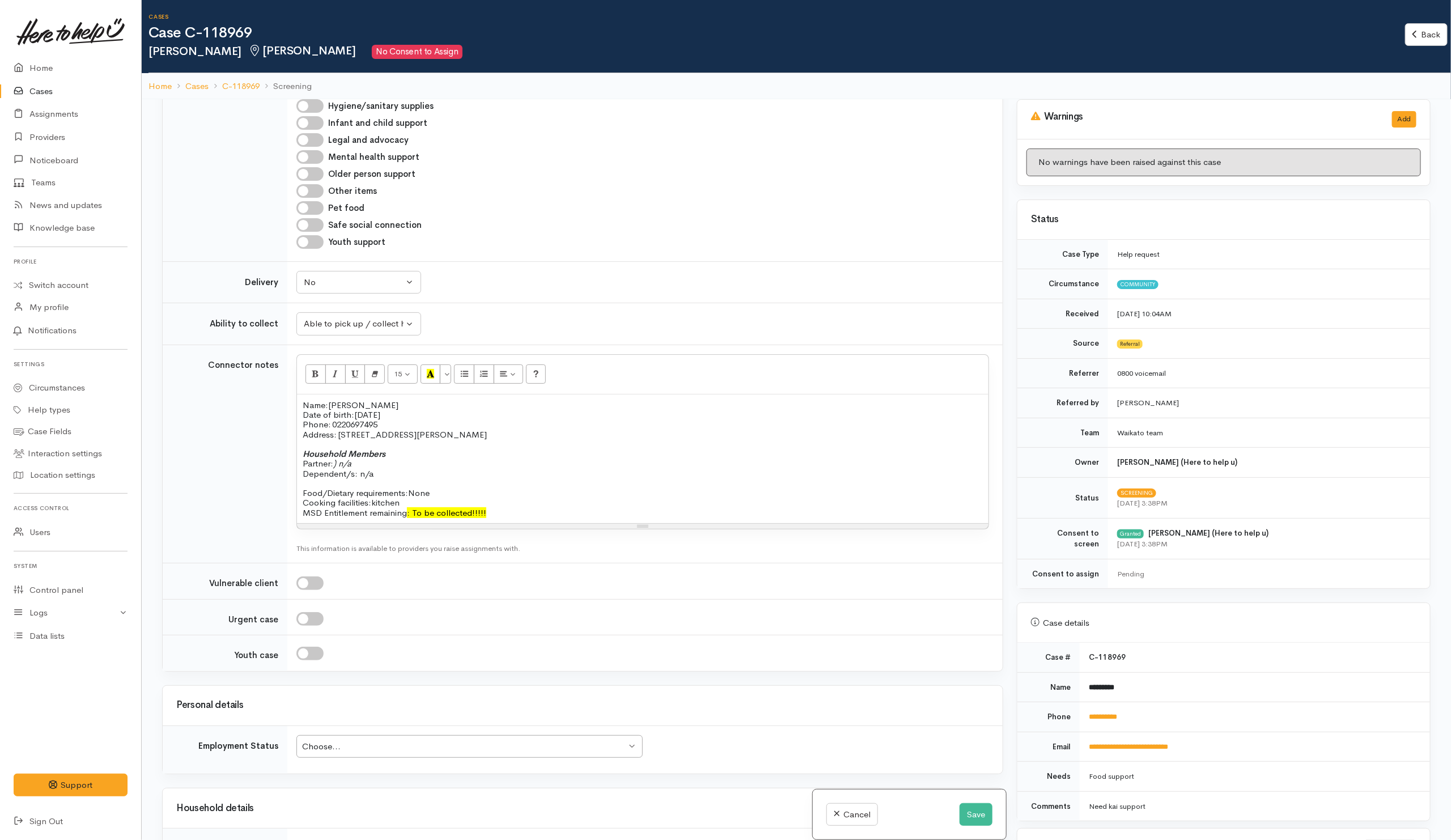
scroll to position [846, 0]
click at [378, 752] on div "Choose..." at bounding box center [464, 745] width 324 height 13
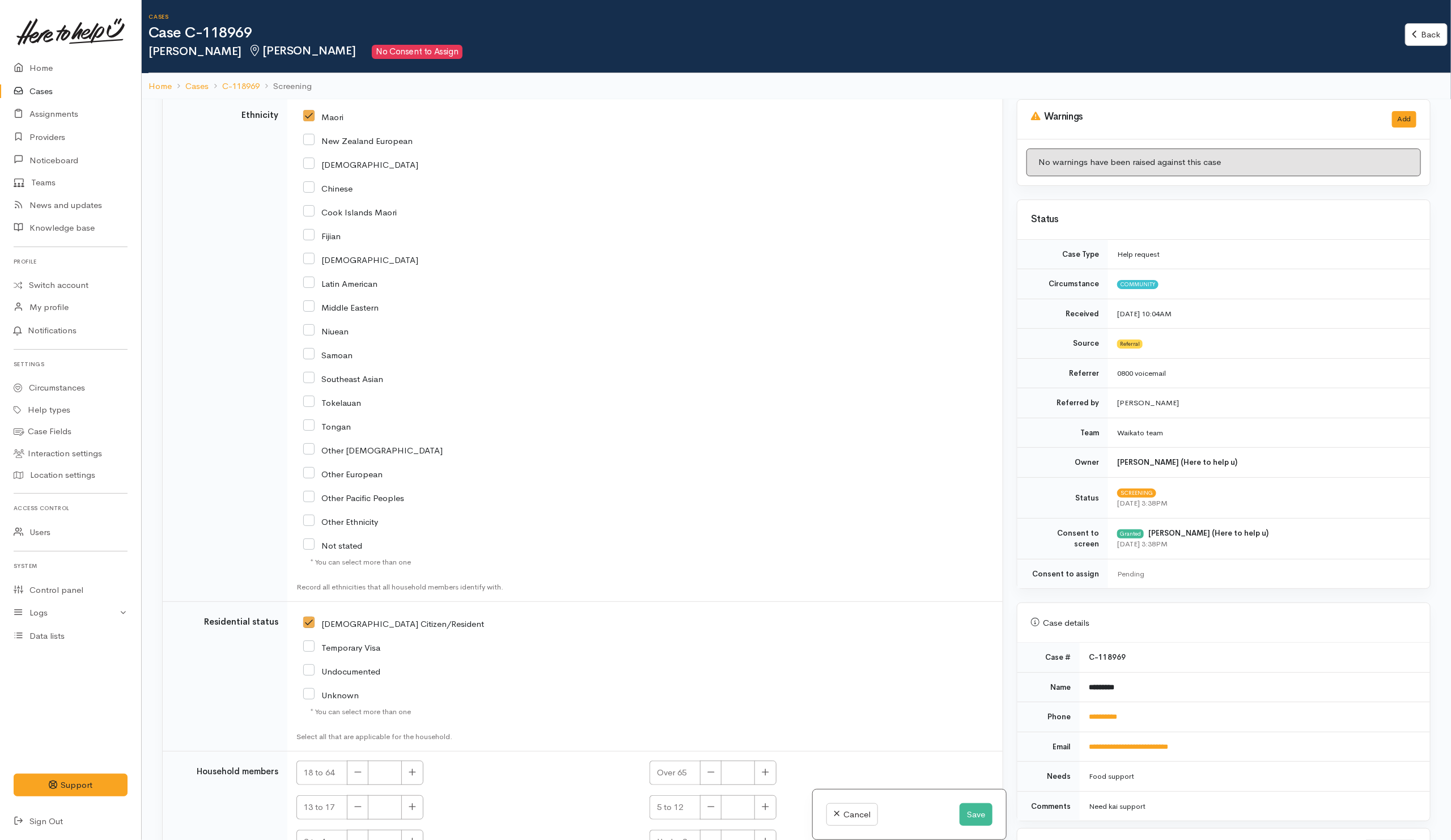
scroll to position [1838, 0]
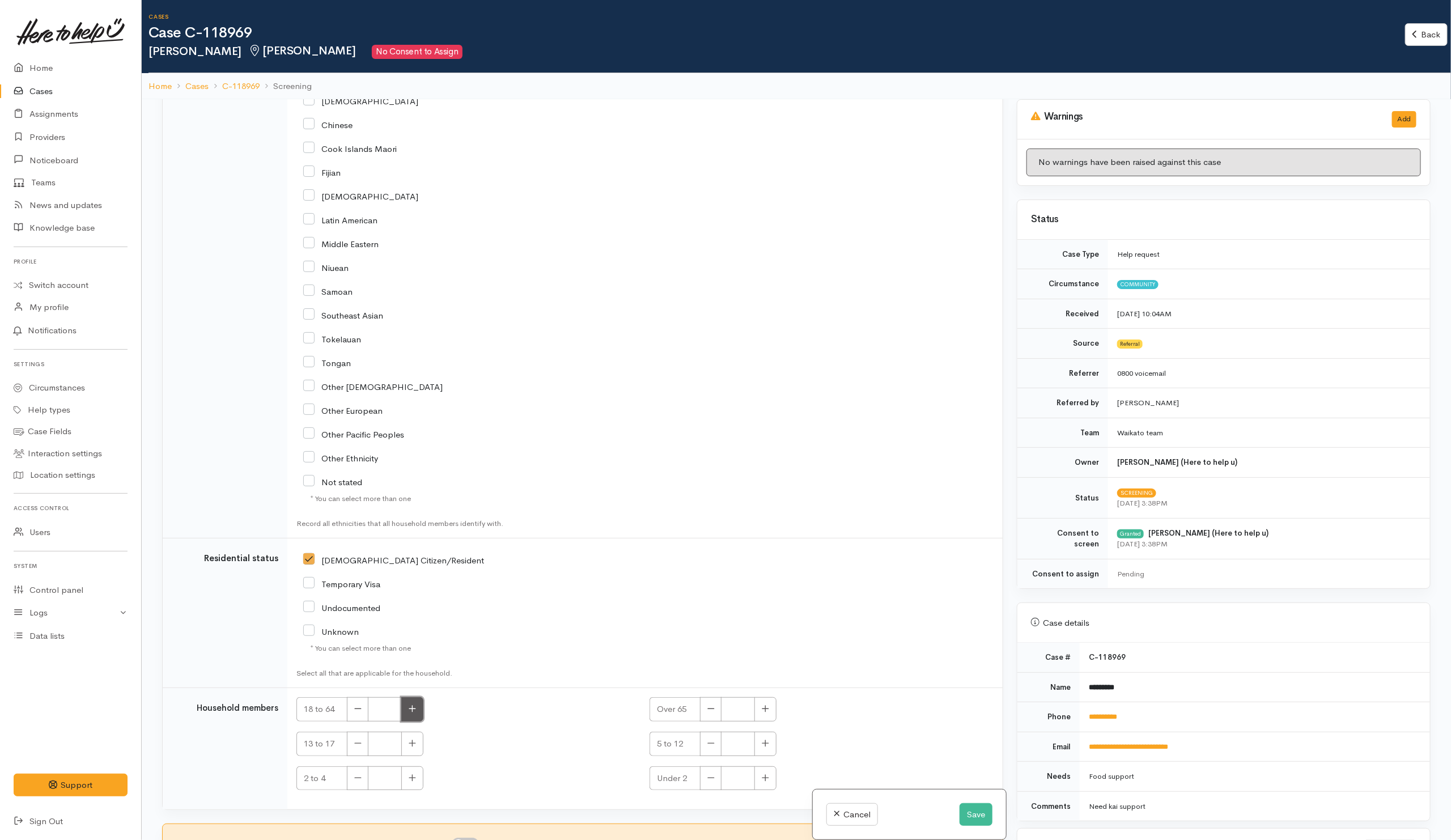
click at [418, 707] on button "button" at bounding box center [412, 709] width 22 height 24
type input "1"
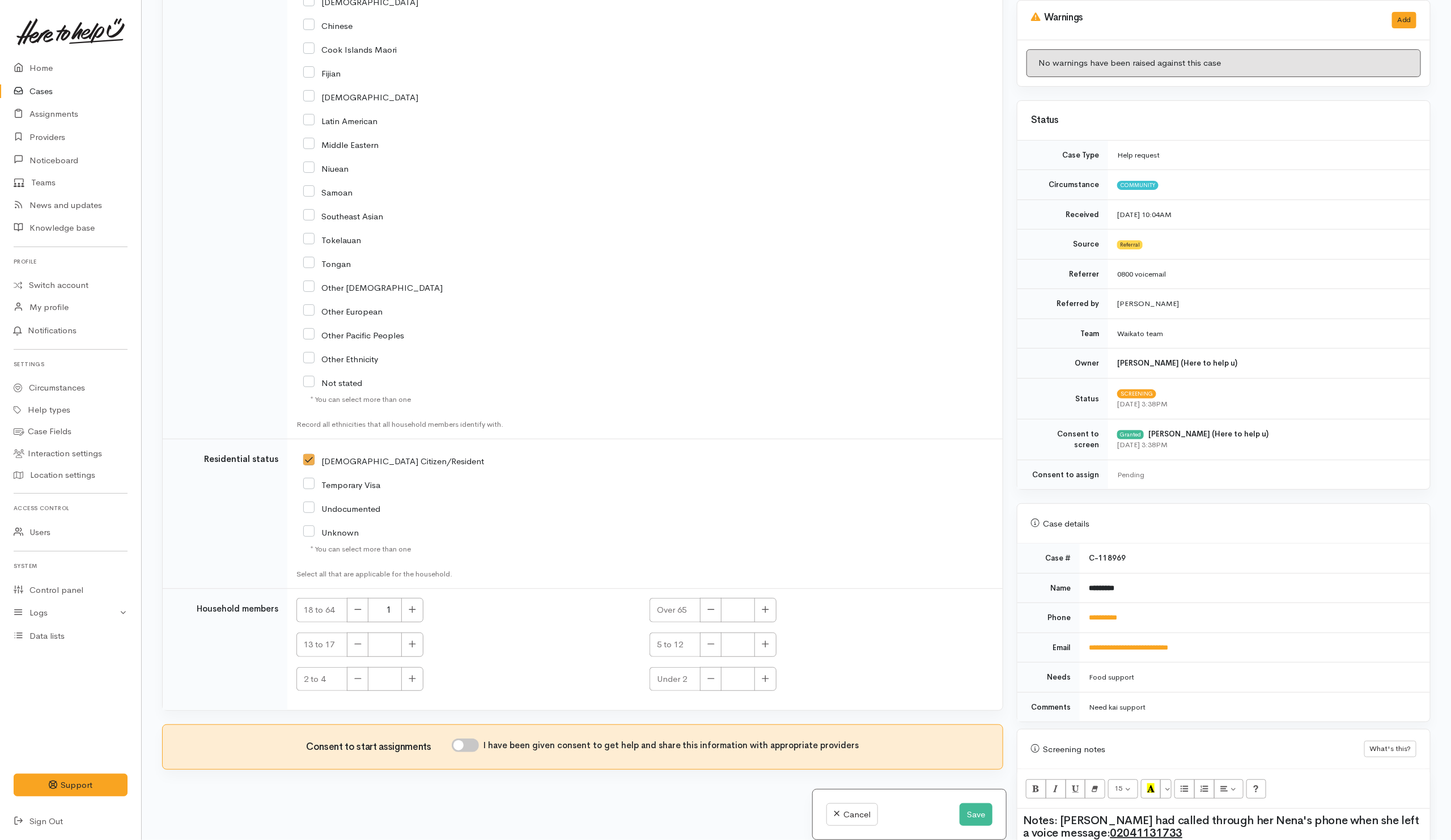
click at [478, 746] on input "I have been given consent to get help and share this information with appropria…" at bounding box center [465, 745] width 27 height 14
checkbox input "true"
click at [969, 816] on button "Save" at bounding box center [975, 815] width 33 height 23
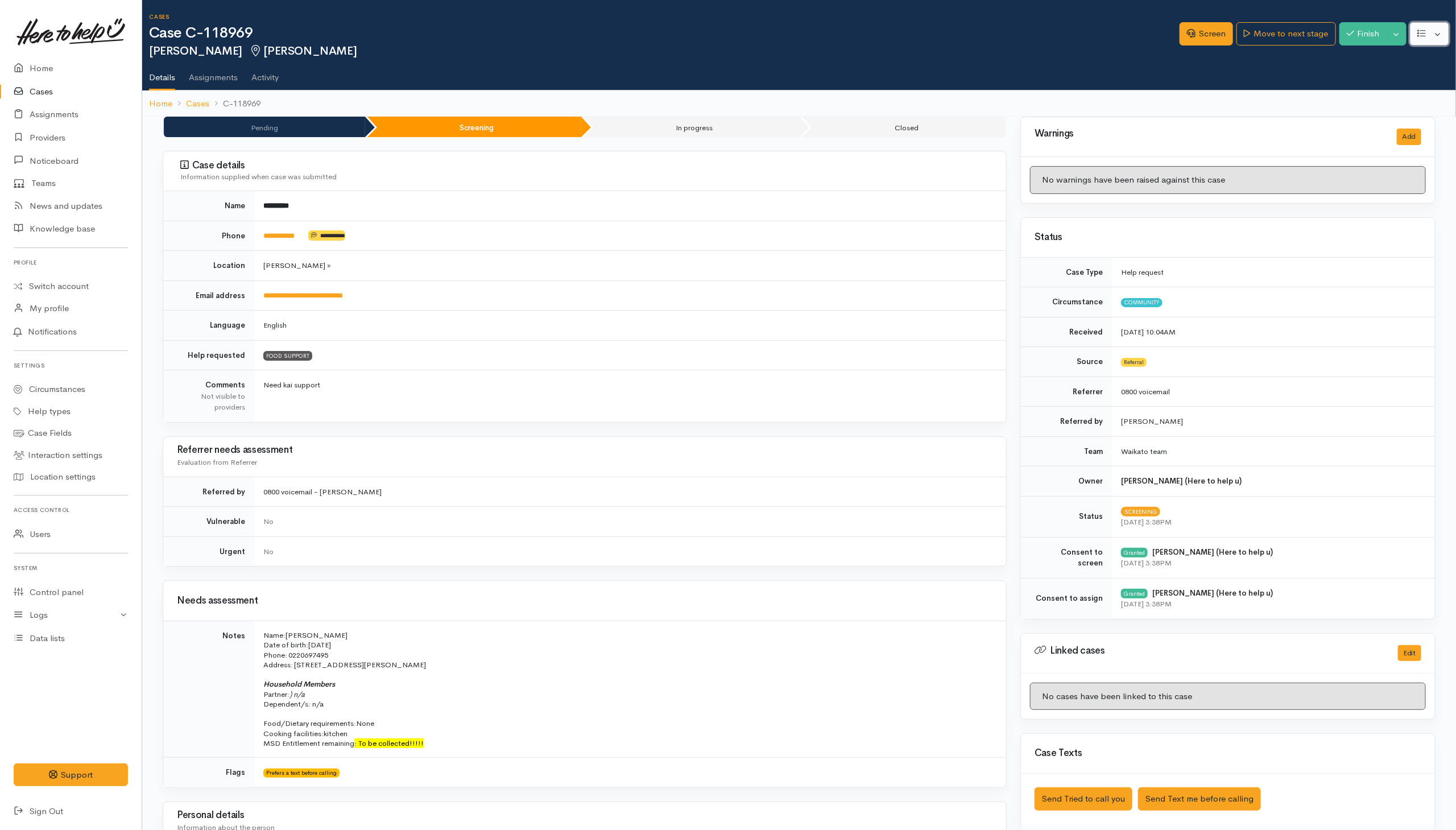
click at [1438, 36] on button "button" at bounding box center [1429, 34] width 39 height 23
click at [1399, 37] on button "Toggle Dropdown" at bounding box center [1396, 34] width 20 height 23
click at [1365, 63] on link "Pause" at bounding box center [1361, 60] width 90 height 17
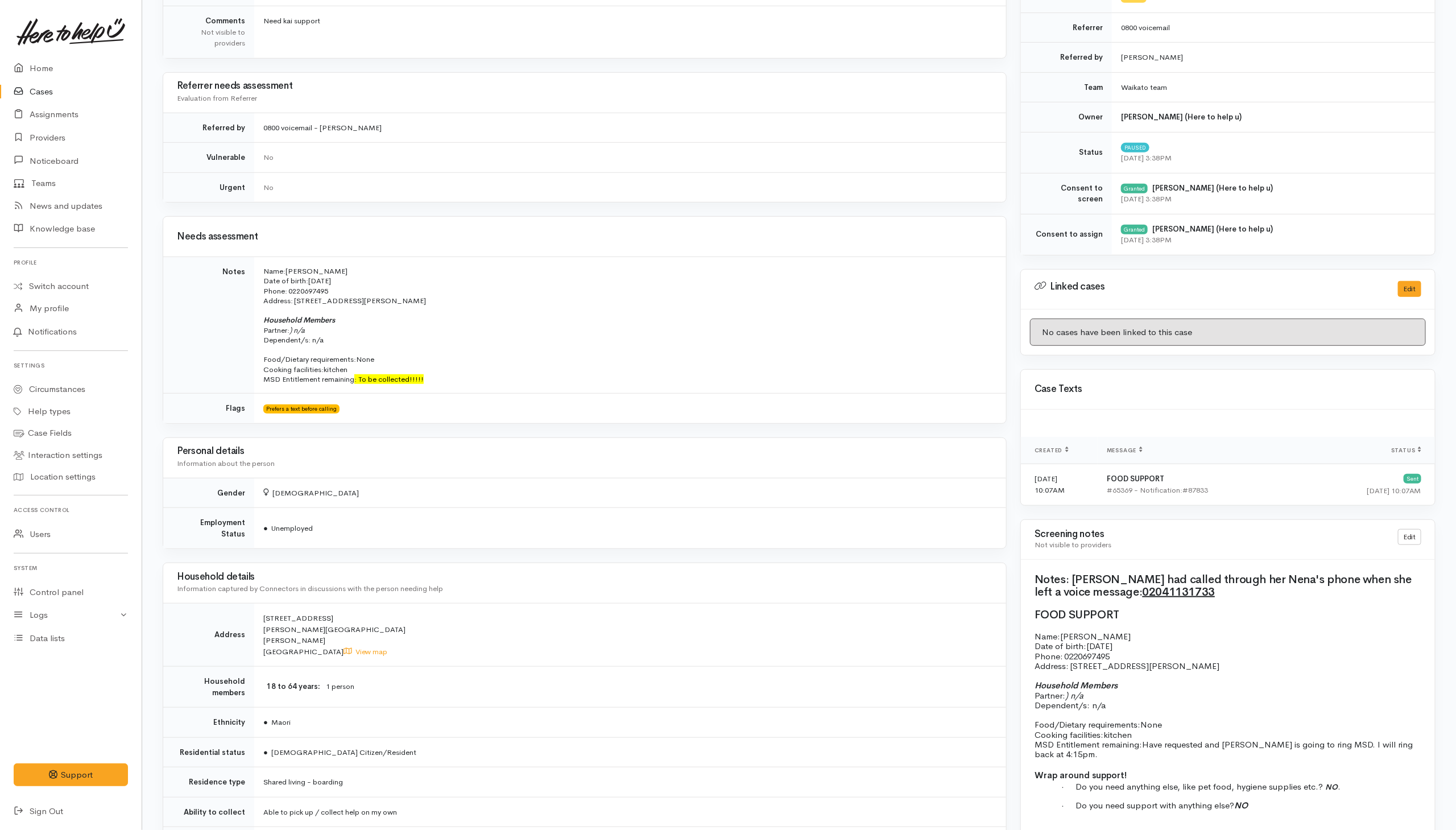
scroll to position [597, 0]
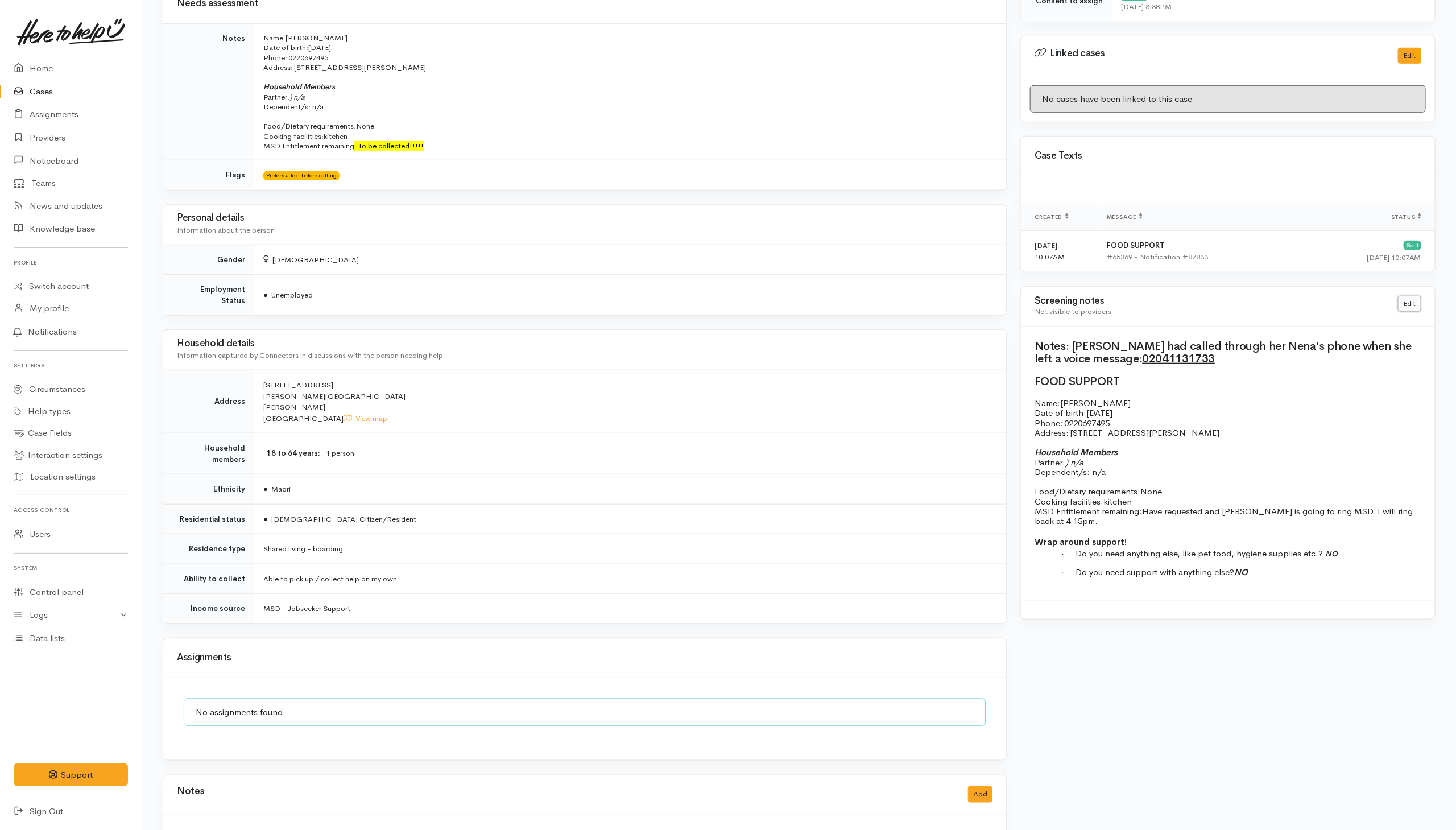
click at [1411, 308] on link "Edit" at bounding box center [1410, 304] width 23 height 16
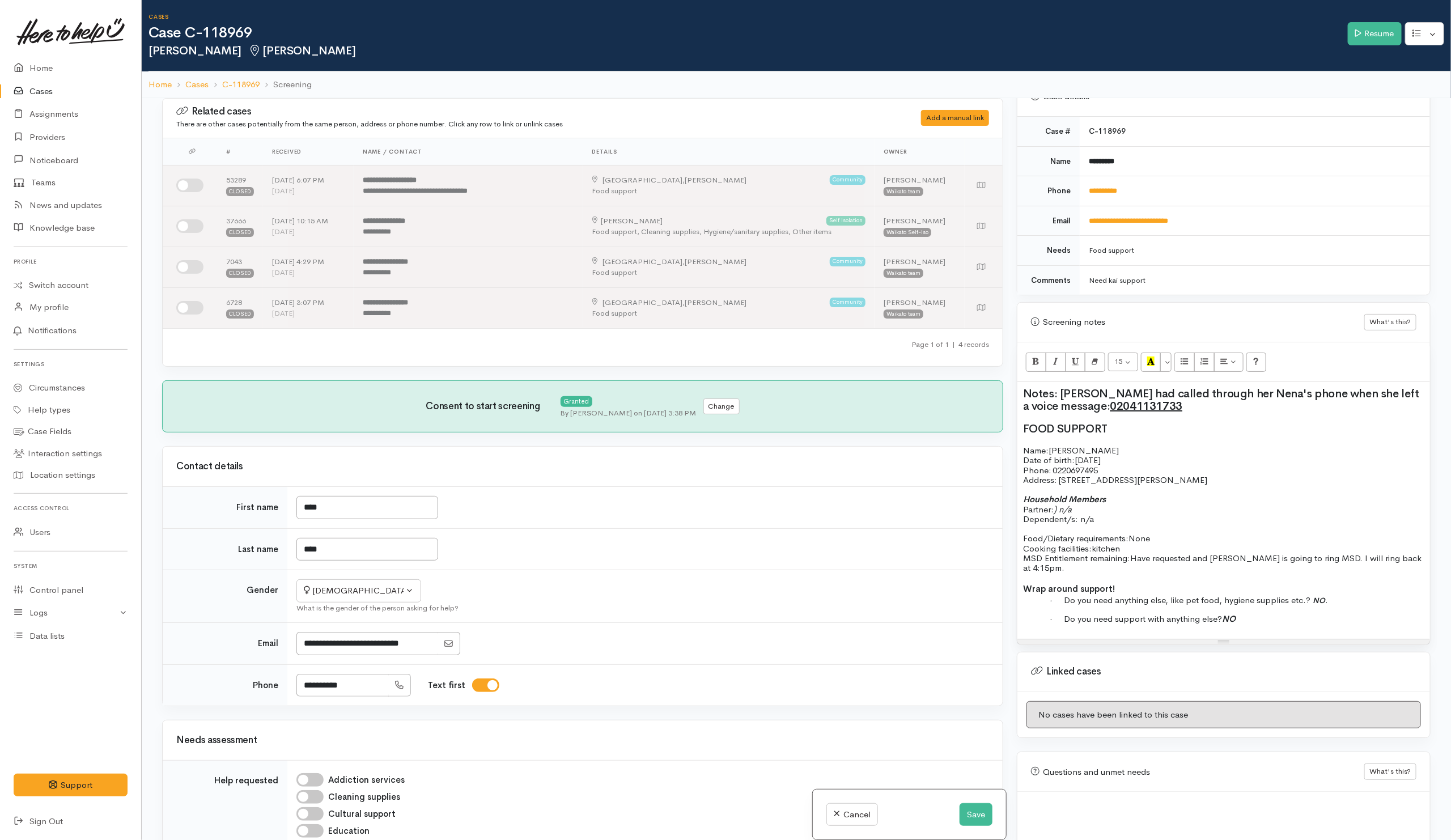
scroll to position [559, 0]
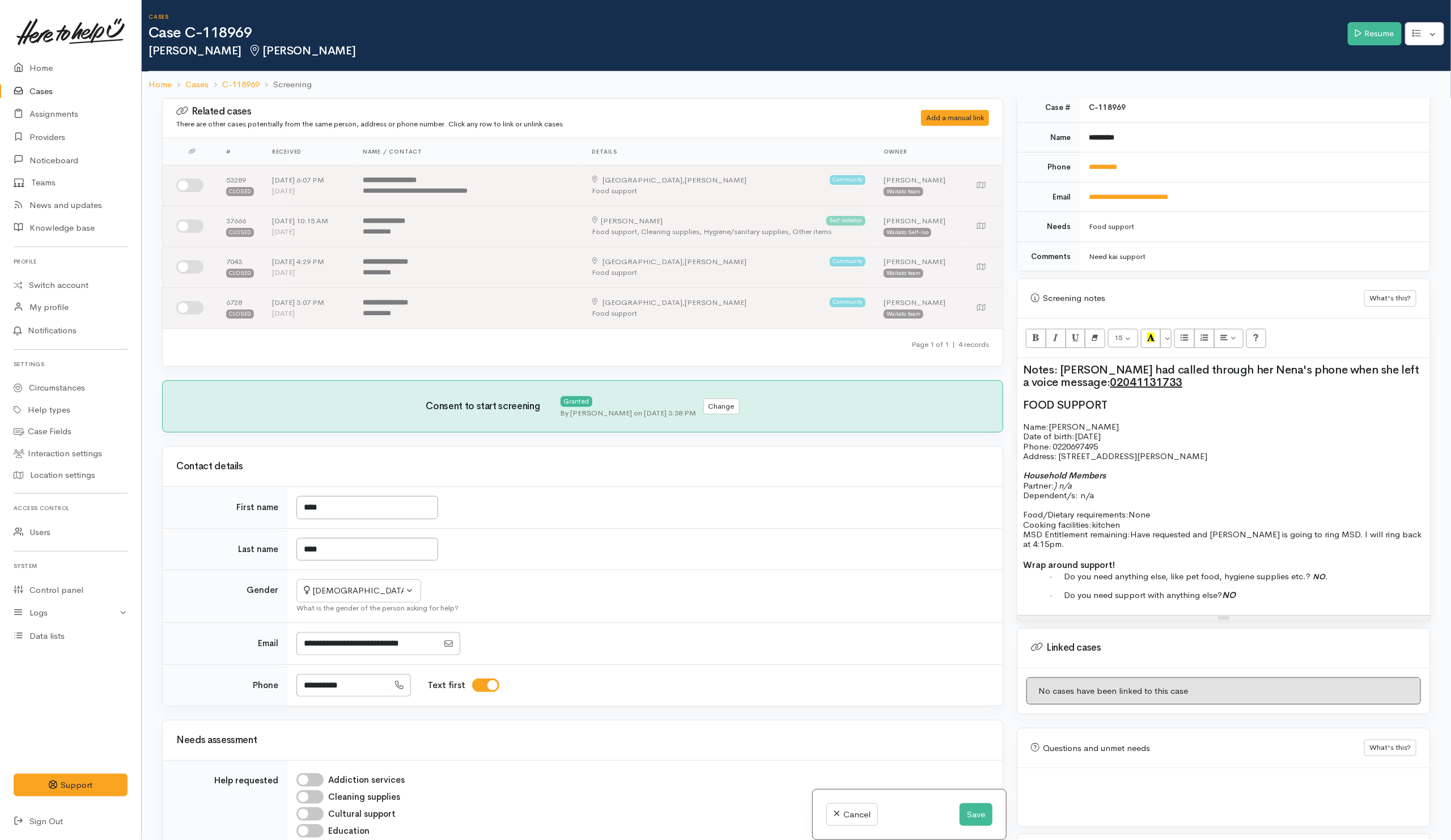
click at [1255, 585] on div "Notes: Anna had called through her Nena's phone when she left a voice message: …" at bounding box center [1223, 487] width 413 height 257
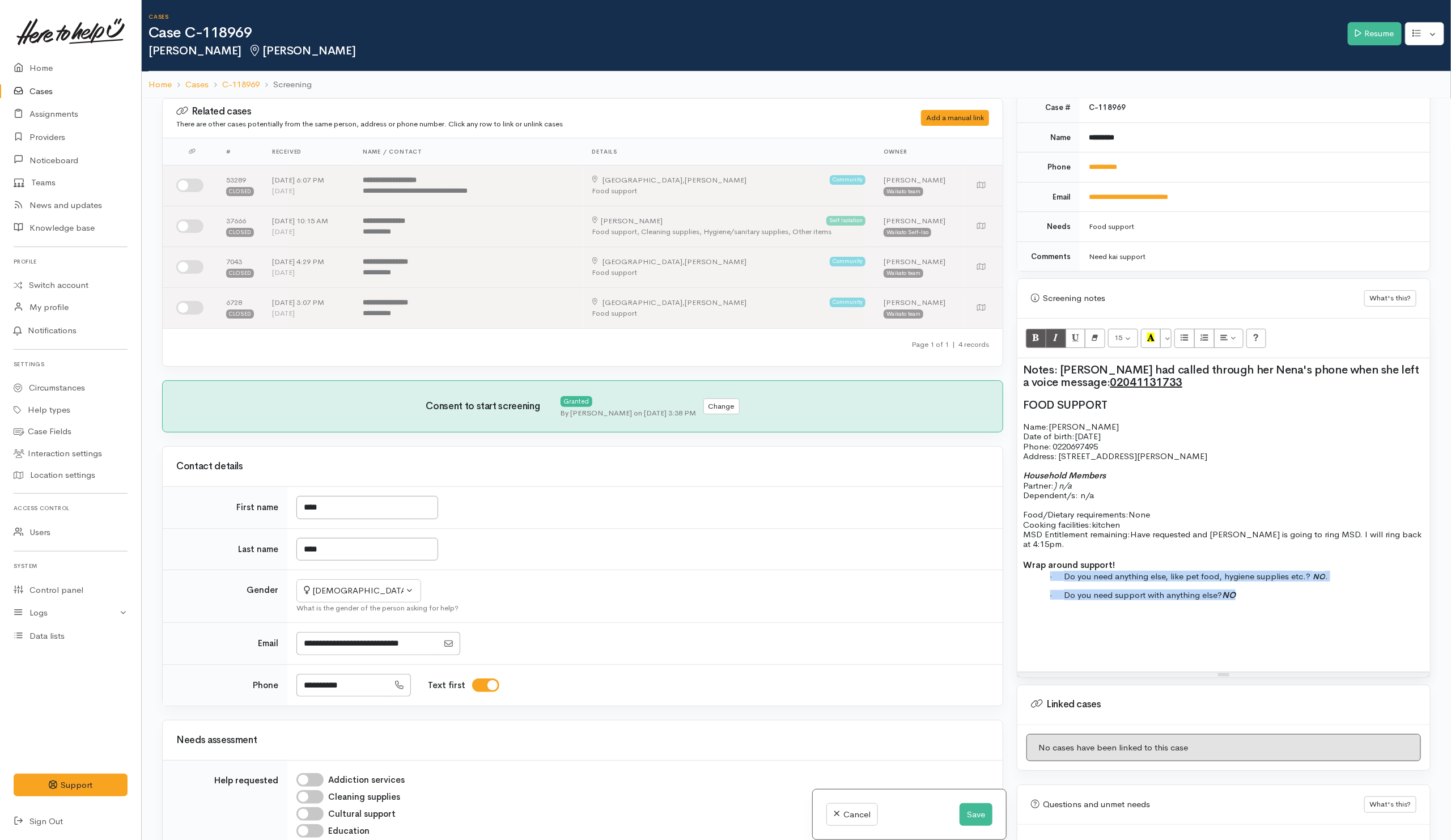
drag, startPoint x: 1125, startPoint y: 562, endPoint x: 1287, endPoint y: 614, distance: 170.1
click at [1287, 614] on div "Notes: Anna had called through her Nena's phone when she left a voice message: …" at bounding box center [1223, 514] width 413 height 313
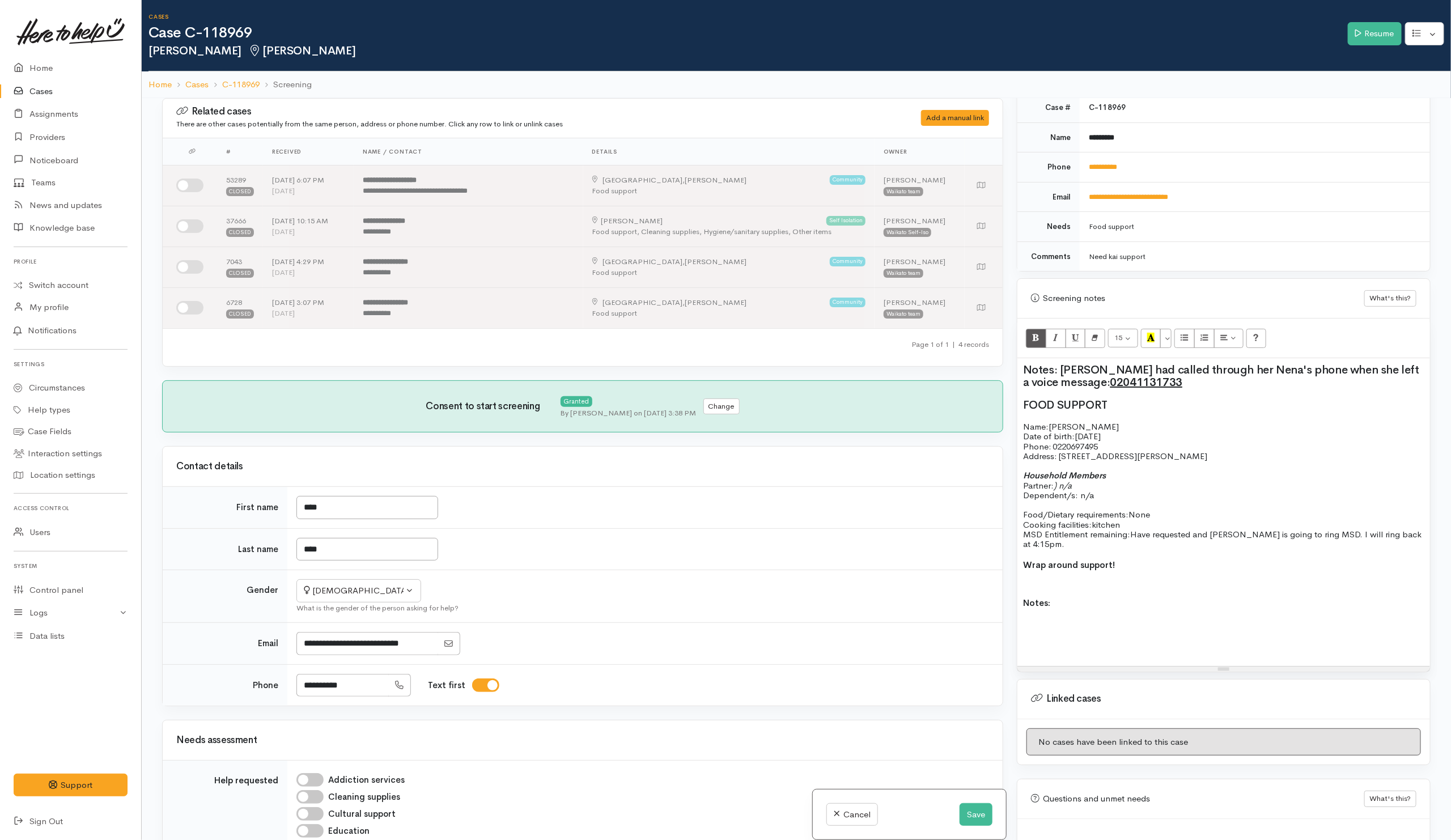
drag, startPoint x: 1126, startPoint y: 565, endPoint x: 1136, endPoint y: 519, distance: 47.1
click at [1126, 563] on p "Wrap around support!" at bounding box center [1223, 565] width 401 height 13
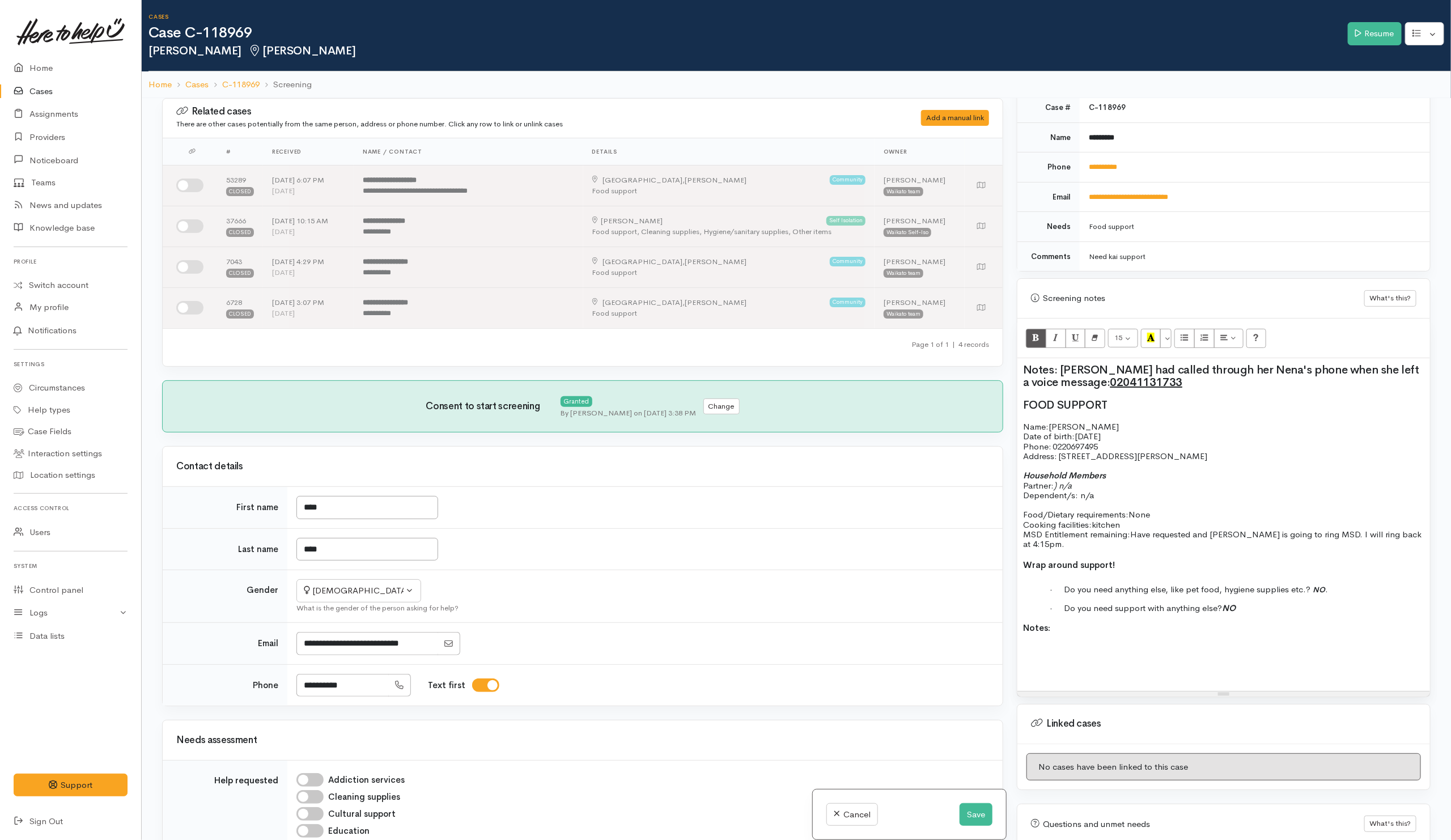
click at [1100, 638] on p at bounding box center [1223, 641] width 401 height 13
drag, startPoint x: 1200, startPoint y: 639, endPoint x: 1206, endPoint y: 636, distance: 6.7
click at [1202, 638] on p "Ana is currently living with her Nena" at bounding box center [1223, 641] width 401 height 13
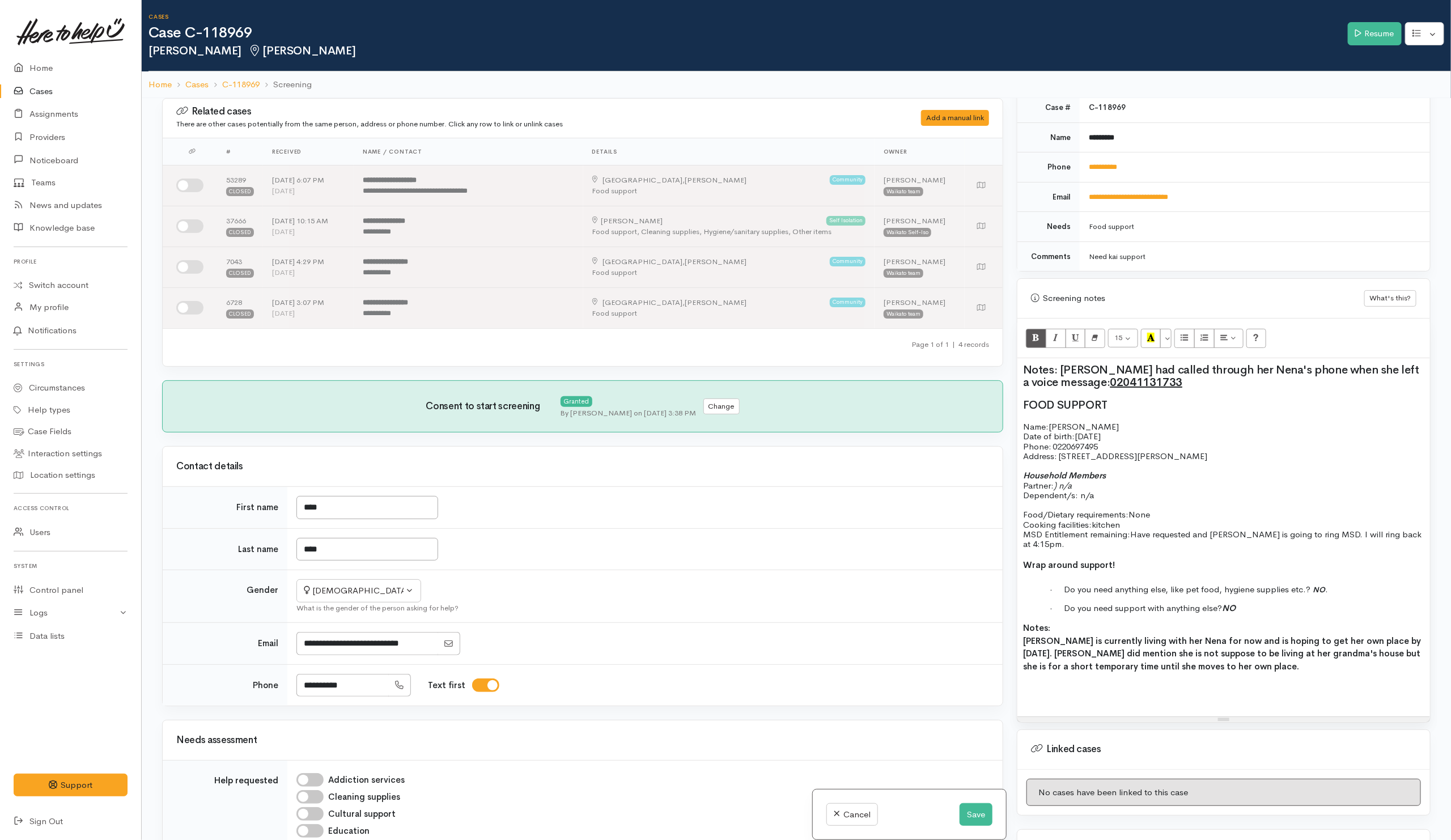
click at [1170, 658] on b "Ana is currently living with her Nena for now and is hoping to get her own plac…" at bounding box center [1222, 653] width 398 height 36
drag, startPoint x: 1283, startPoint y: 669, endPoint x: 1018, endPoint y: 638, distance: 266.8
click at [1018, 638] on div "Notes: Anna had called through her Nena's phone when she left a voice message: …" at bounding box center [1223, 537] width 413 height 358
click at [1216, 673] on p at bounding box center [1244, 677] width 360 height 10
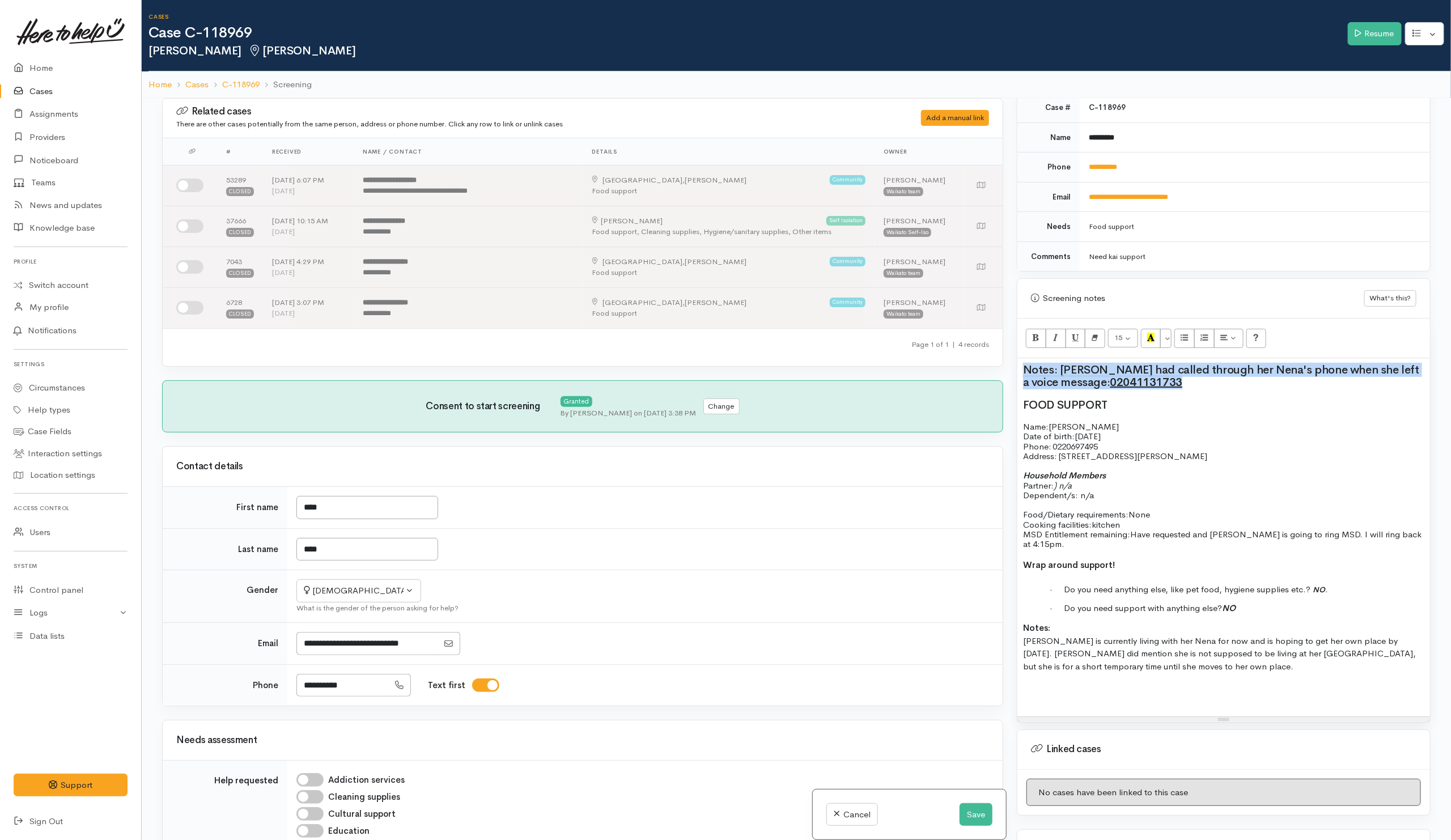
drag, startPoint x: 1169, startPoint y: 393, endPoint x: 1018, endPoint y: 371, distance: 152.6
click at [1018, 371] on div "Notes: Anna had called through her Nena's phone when she left a voice message: …" at bounding box center [1223, 537] width 413 height 358
click at [1130, 348] on button "20" at bounding box center [1123, 338] width 30 height 19
click at [1145, 460] on link "14" at bounding box center [1153, 452] width 90 height 18
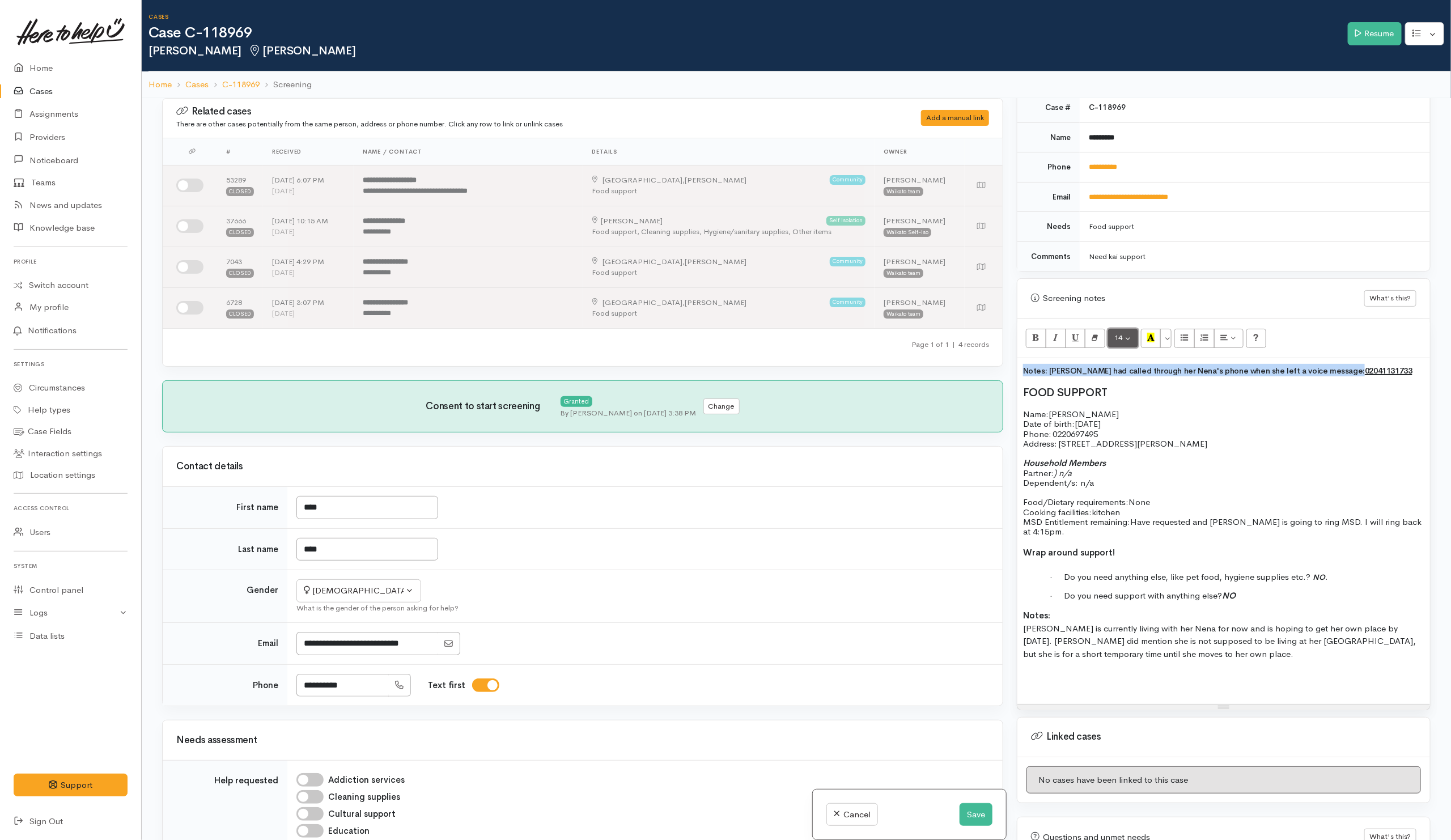
click at [1135, 346] on button "14" at bounding box center [1123, 338] width 30 height 19
click at [1125, 346] on button "14" at bounding box center [1123, 338] width 30 height 19
click at [1127, 347] on button "14" at bounding box center [1123, 338] width 30 height 19
click at [1141, 480] on link "18" at bounding box center [1153, 470] width 90 height 18
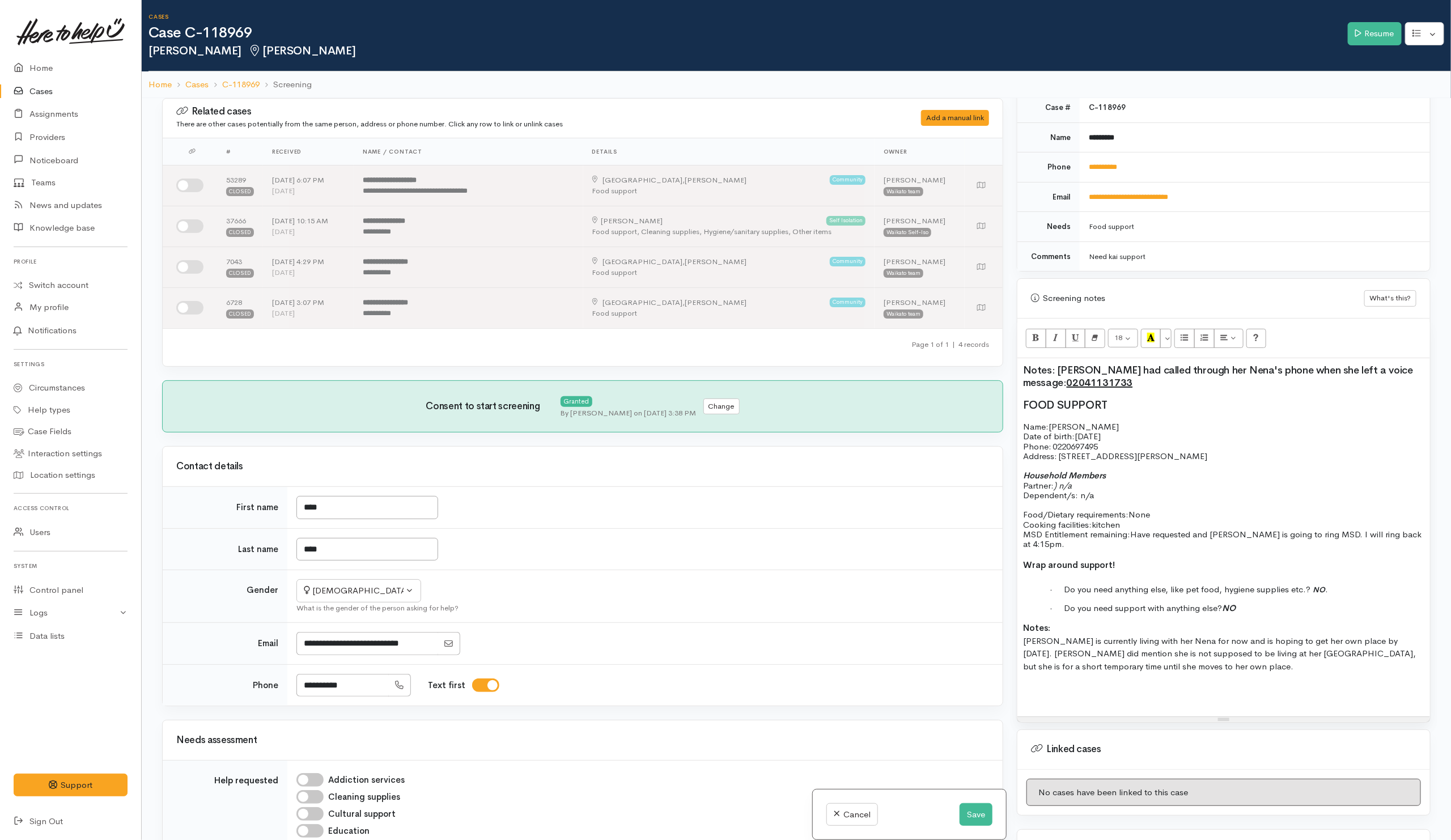
click at [1143, 429] on p "Name: Anna Pire Date of birth: 24/6/2004 Phone:   0220697495" at bounding box center [1223, 436] width 401 height 30
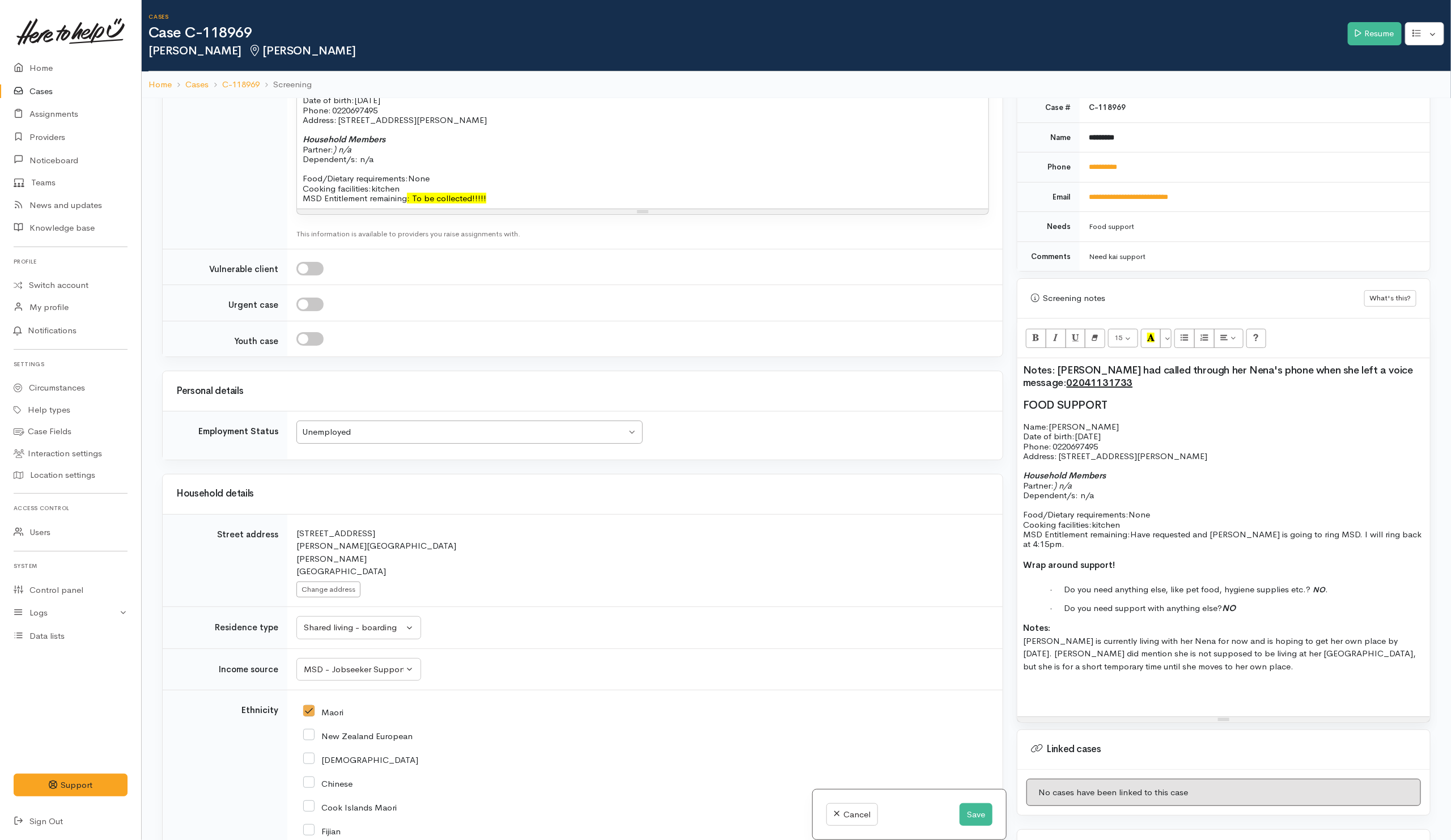
scroll to position [1275, 0]
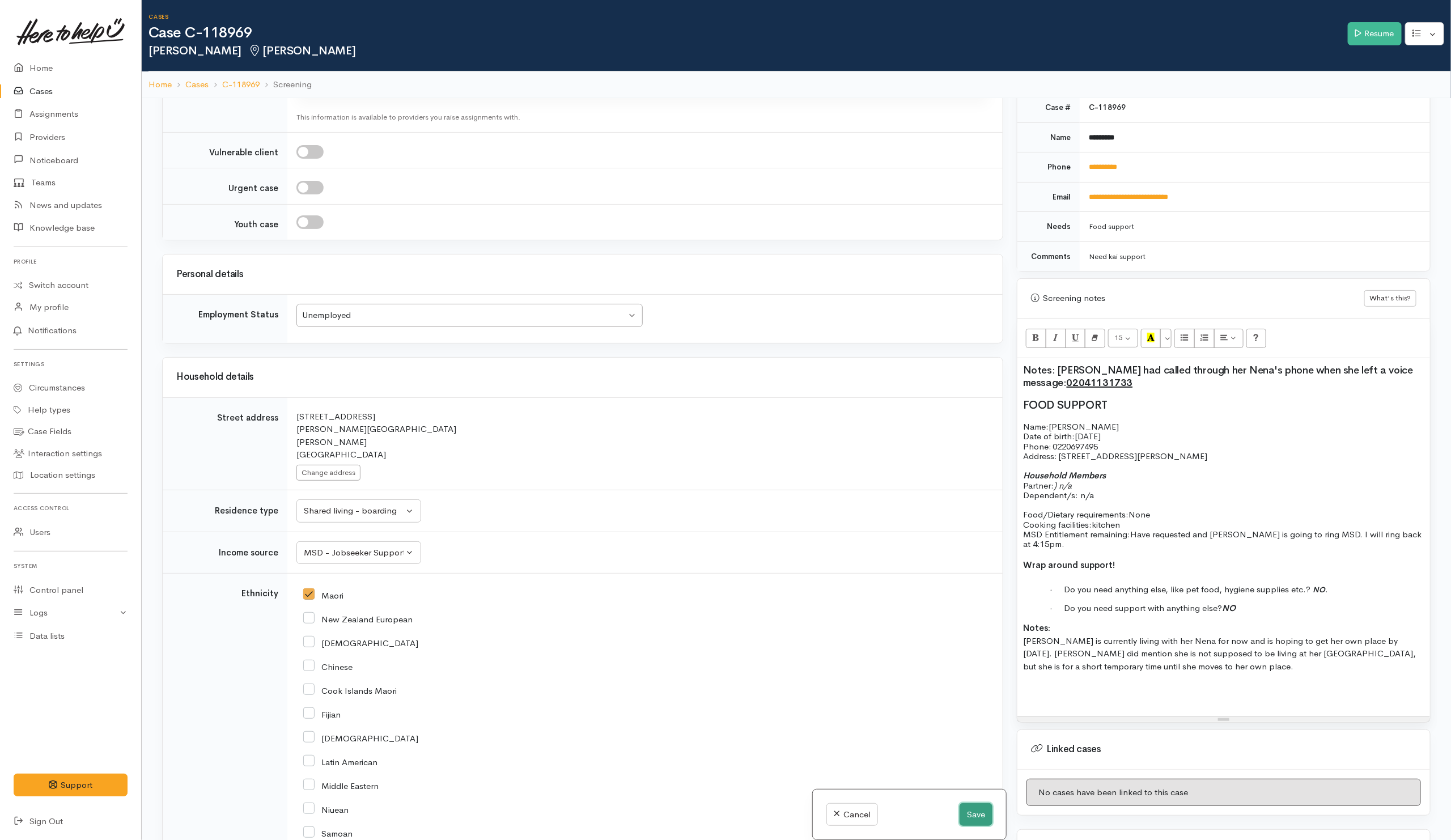
click at [977, 816] on button "Save" at bounding box center [975, 815] width 33 height 23
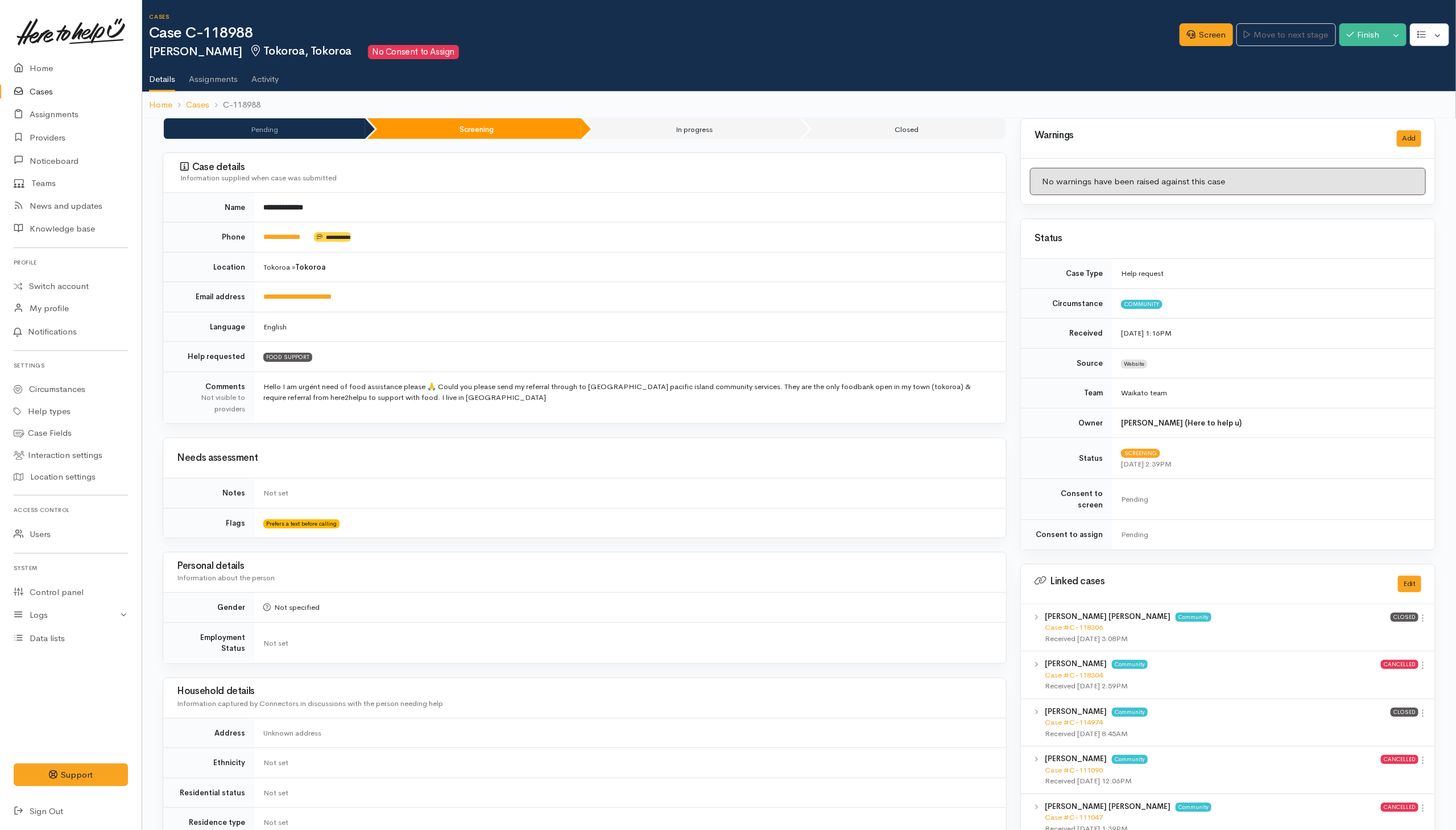
click at [300, 228] on td "**********" at bounding box center [630, 238] width 752 height 30
click at [300, 244] on td "**********" at bounding box center [630, 238] width 752 height 30
click at [300, 235] on link "**********" at bounding box center [282, 237] width 37 height 8
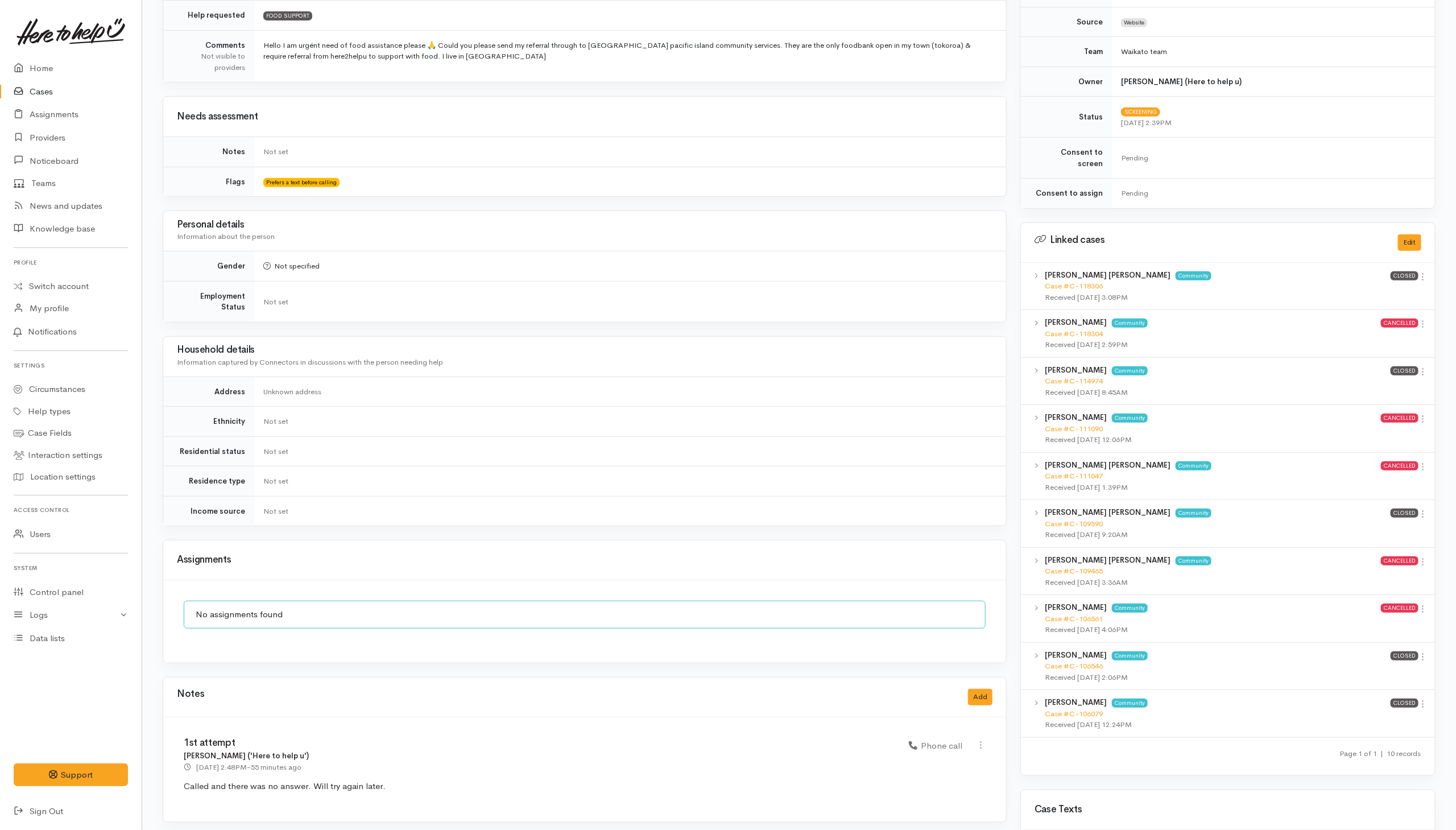
scroll to position [513, 0]
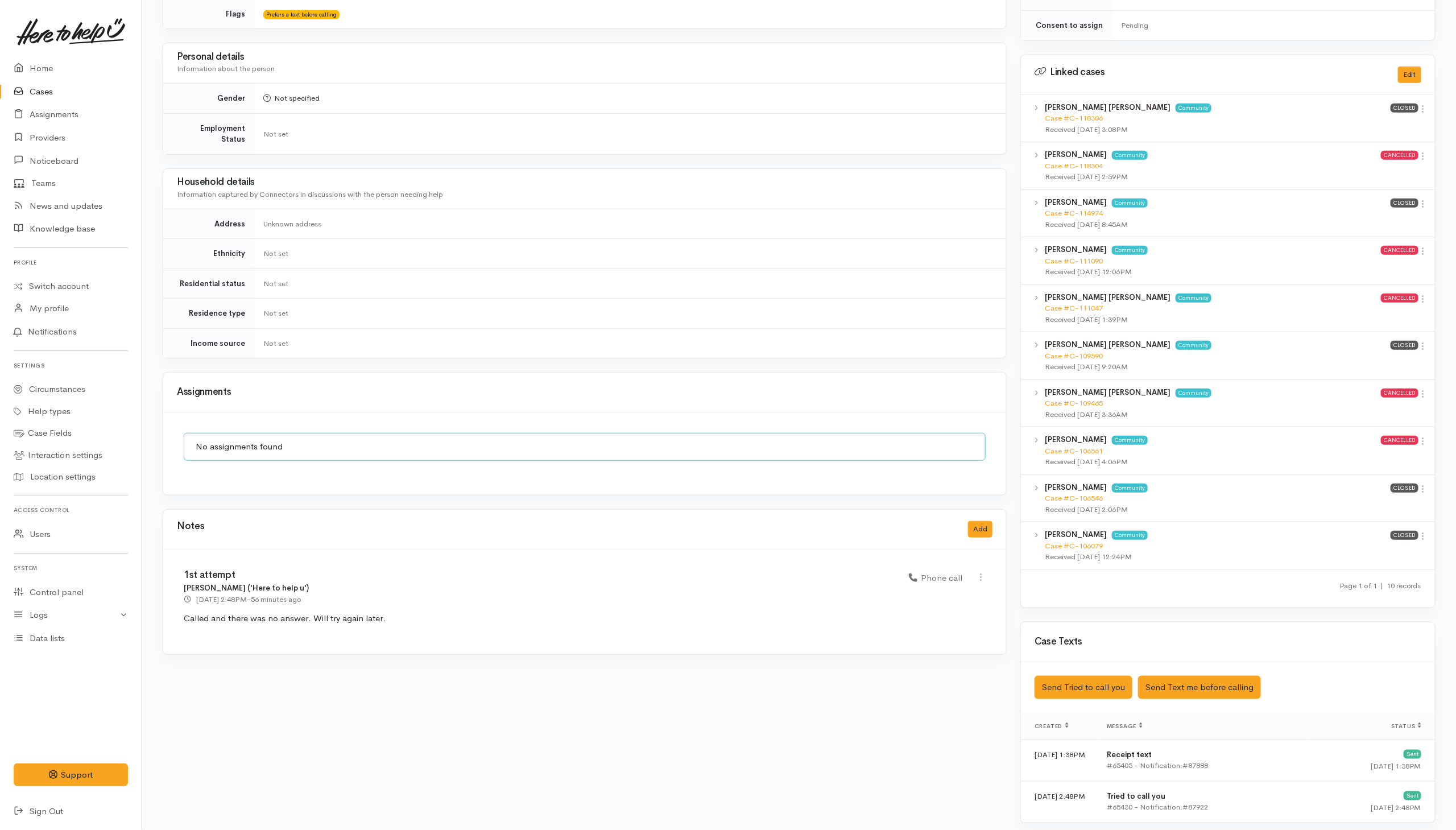
scroll to position [513, 0]
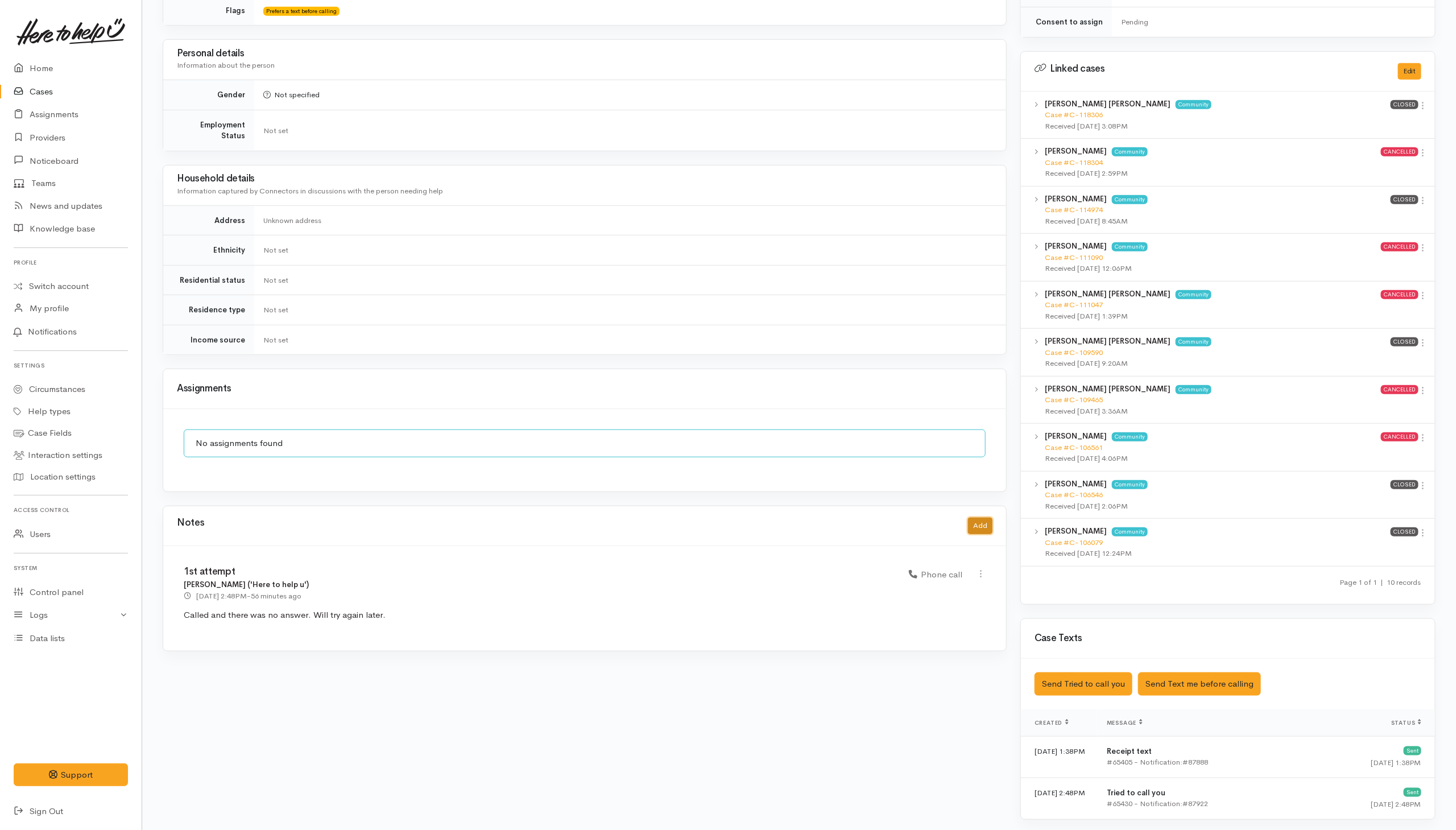
click at [983, 522] on button "Add" at bounding box center [980, 526] width 24 height 16
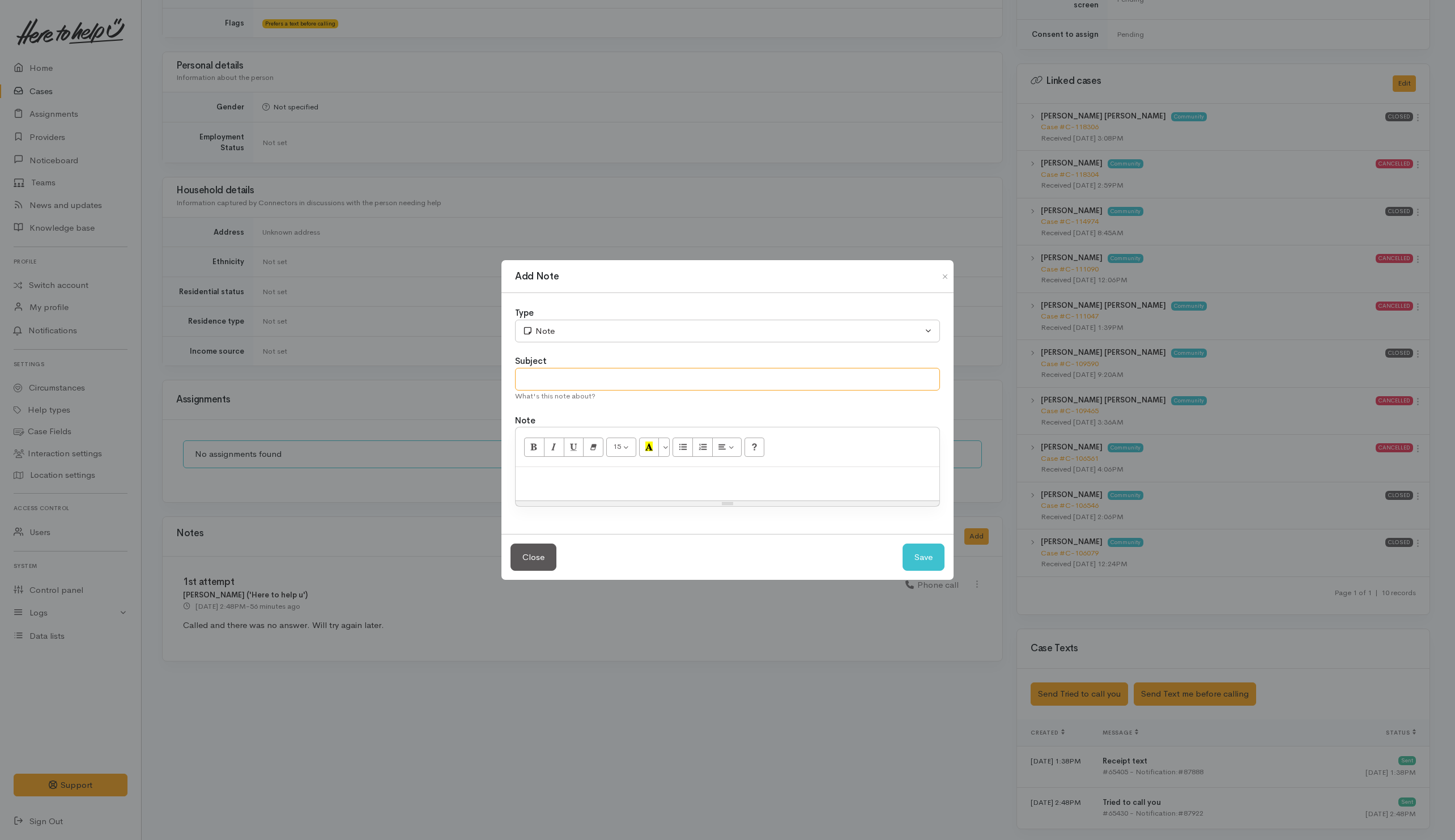
click at [740, 373] on input "text" at bounding box center [727, 380] width 425 height 23
type input "2nd attempts"
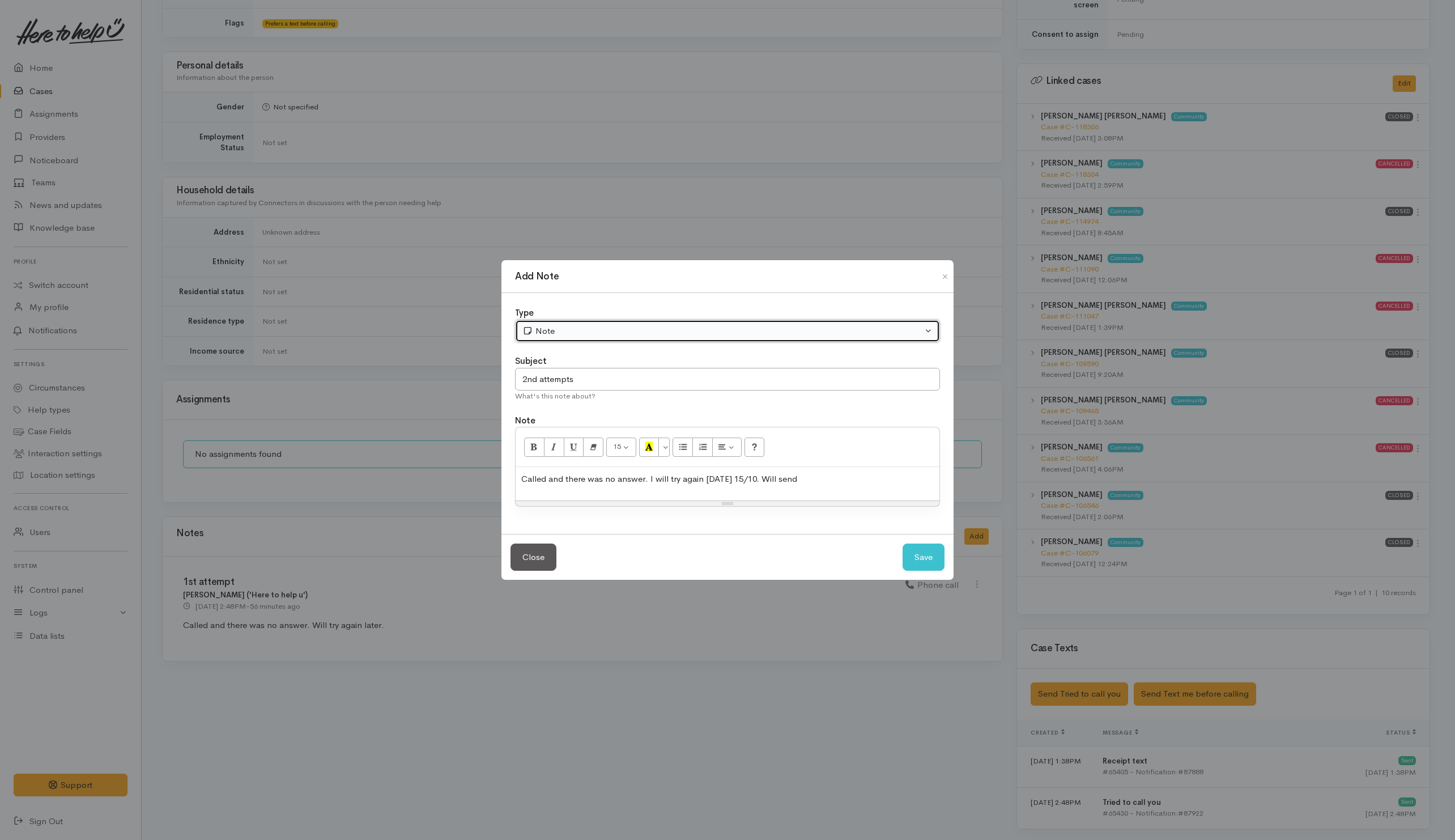
click at [719, 325] on div "Note" at bounding box center [723, 331] width 400 height 13
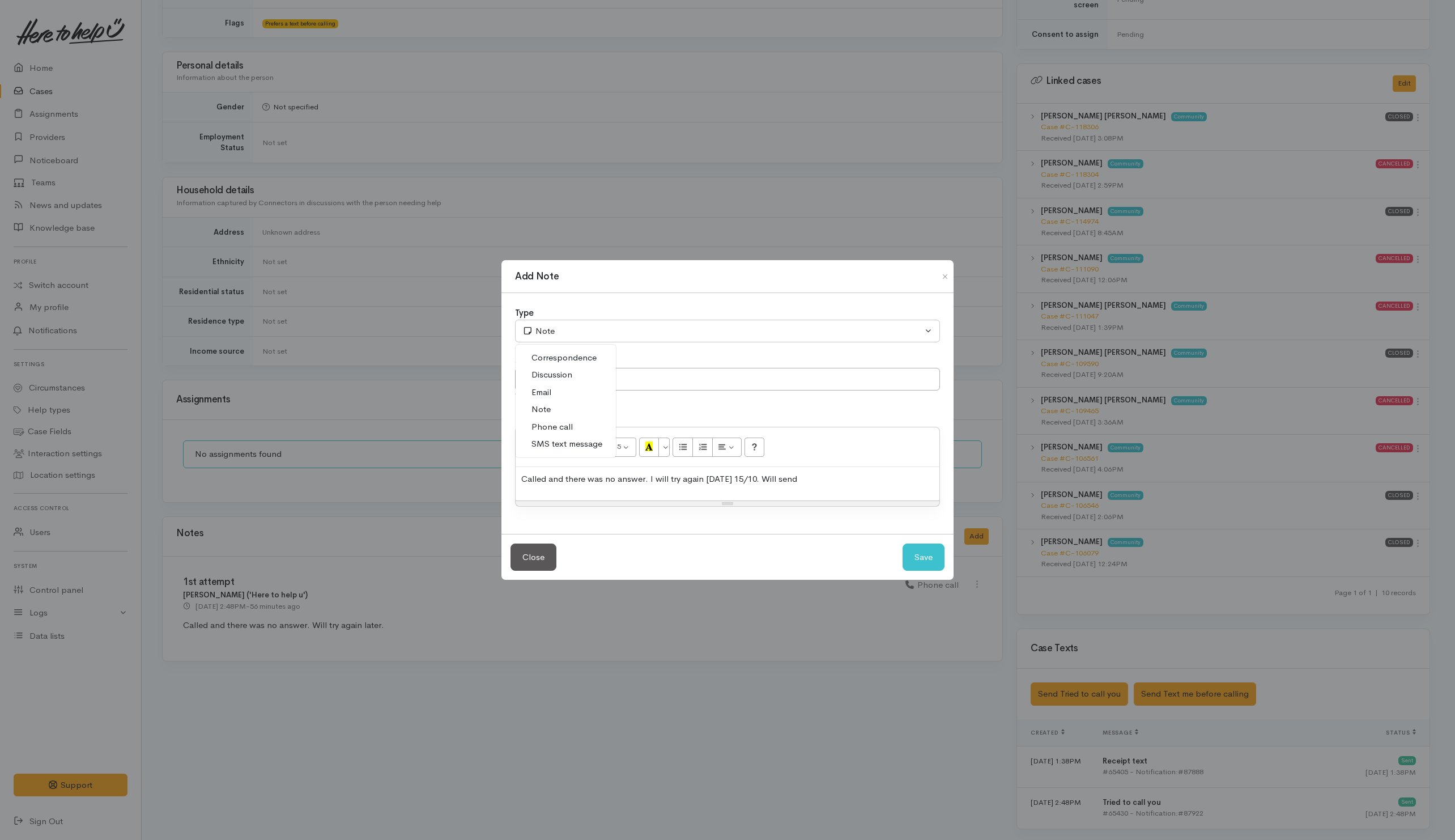
click at [551, 425] on span "Phone call" at bounding box center [552, 427] width 42 height 13
select select "3"
click at [620, 342] on div "Type Correspondence Discussion Email Note Phone call SMS text message Phone cal…" at bounding box center [728, 413] width 452 height 241
click at [846, 484] on p "Called and there was no answer. I will try again [DATE] 15/10. Will send" at bounding box center [727, 479] width 412 height 13
click at [611, 375] on input "2nd attempts" at bounding box center [727, 380] width 425 height 23
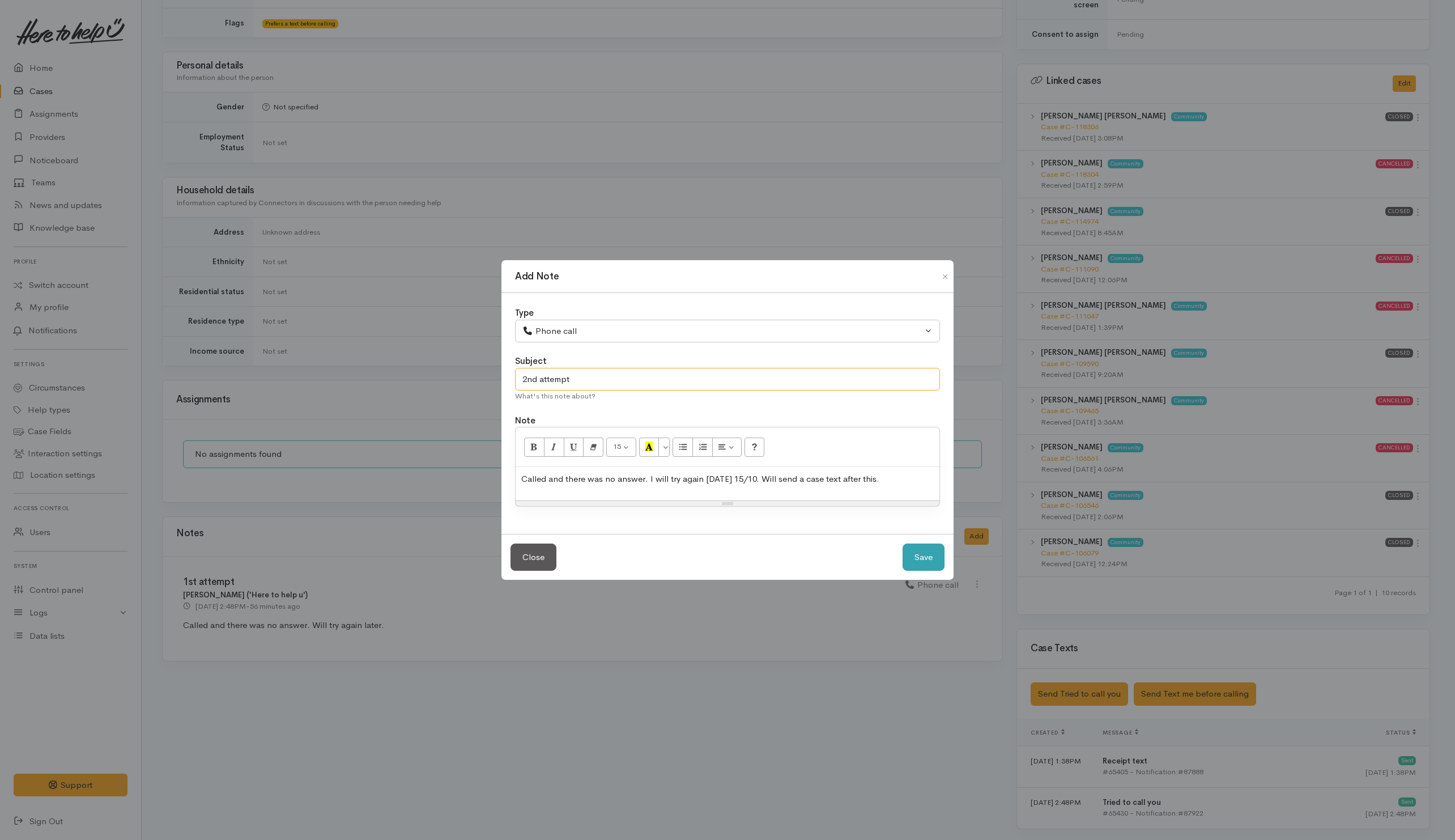
type input "2nd attempt"
click at [926, 554] on button "Save" at bounding box center [923, 557] width 42 height 28
select select "1"
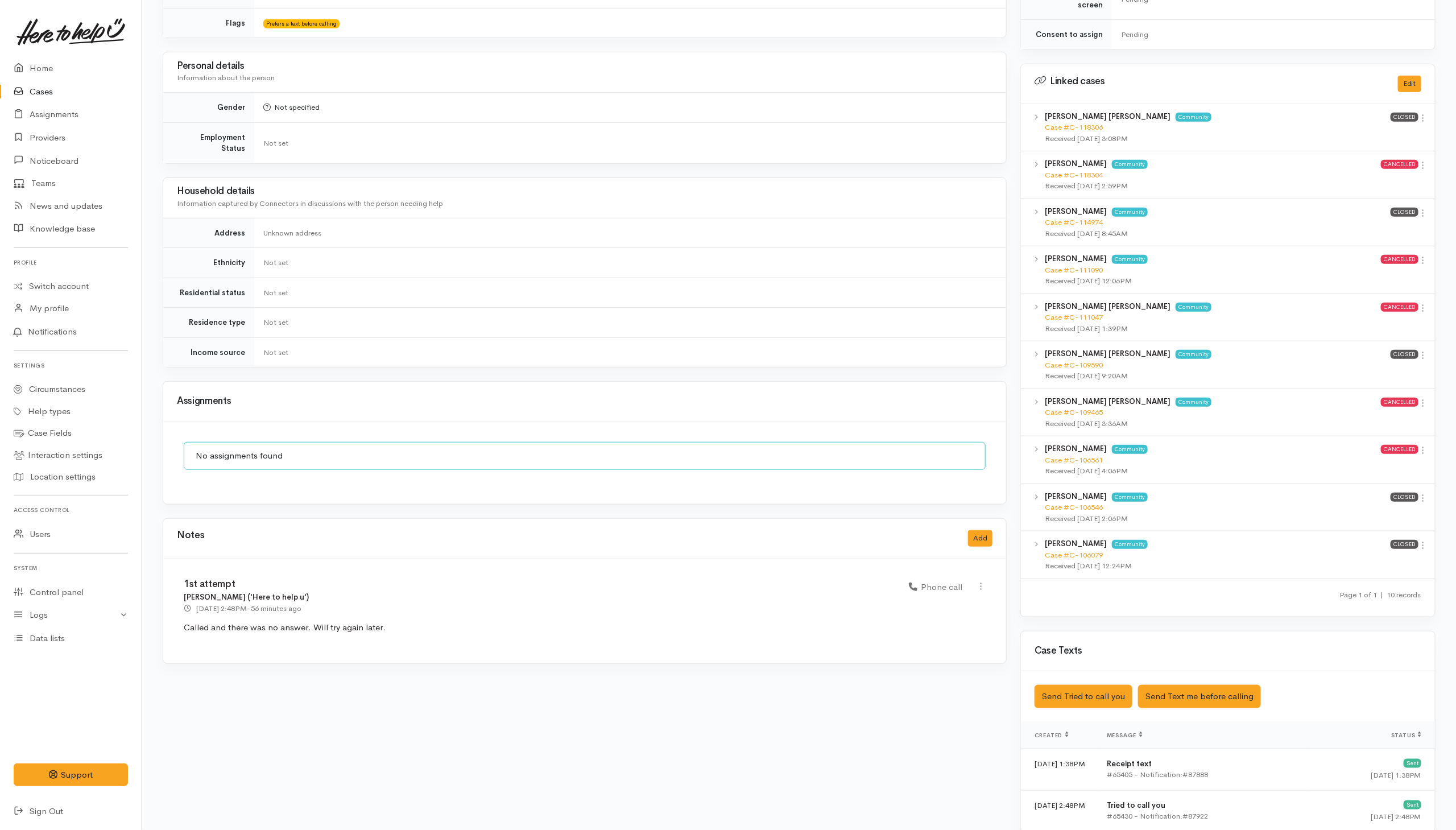
click at [1073, 680] on div "Saved The text message has been queued. An error occurred Send Tried to call yo…" at bounding box center [1227, 696] width 414 height 51
click at [1101, 688] on button "Send Tried to call you" at bounding box center [1083, 696] width 98 height 23
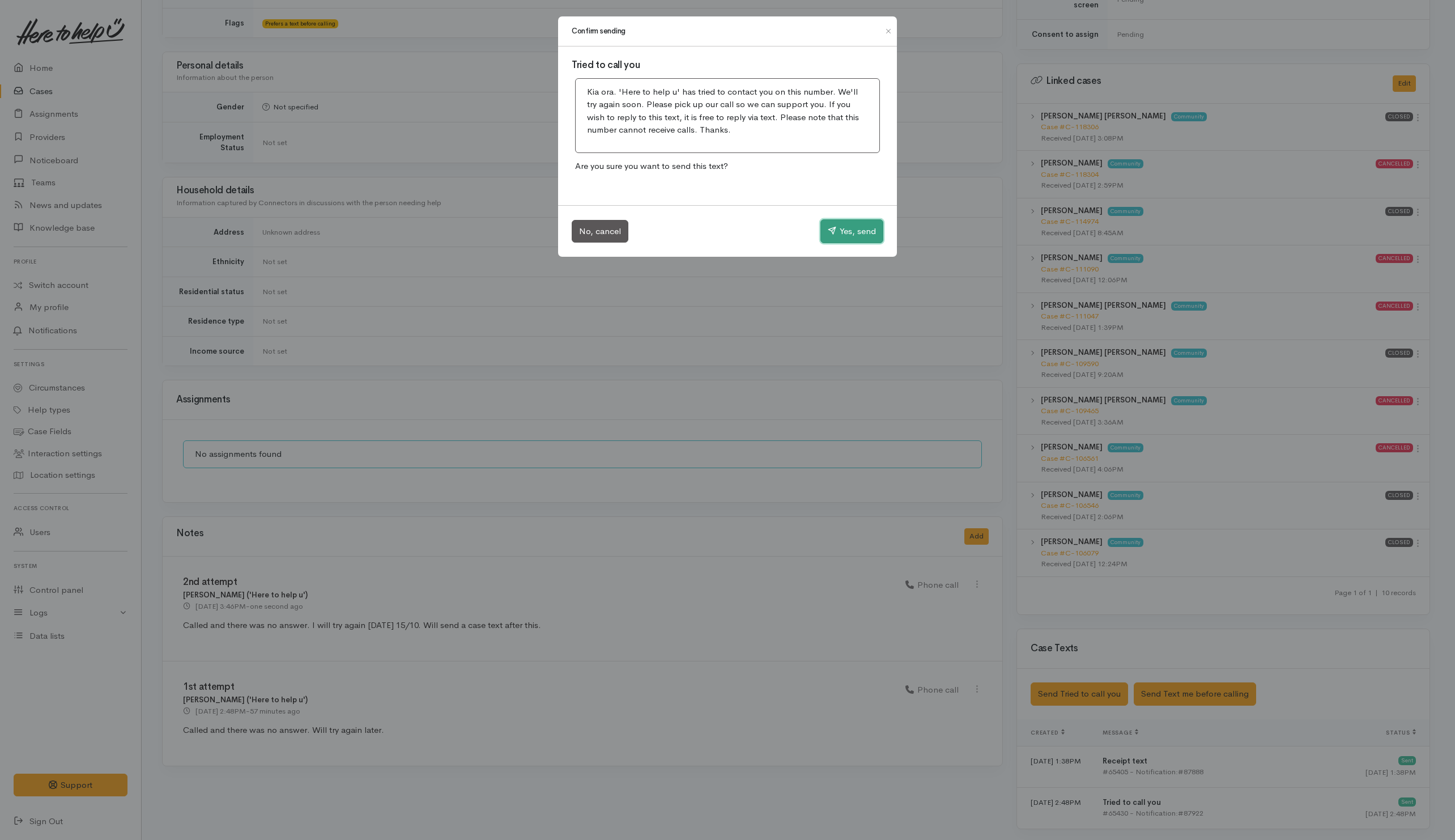
click at [848, 233] on button "Yes, send" at bounding box center [852, 231] width 63 height 24
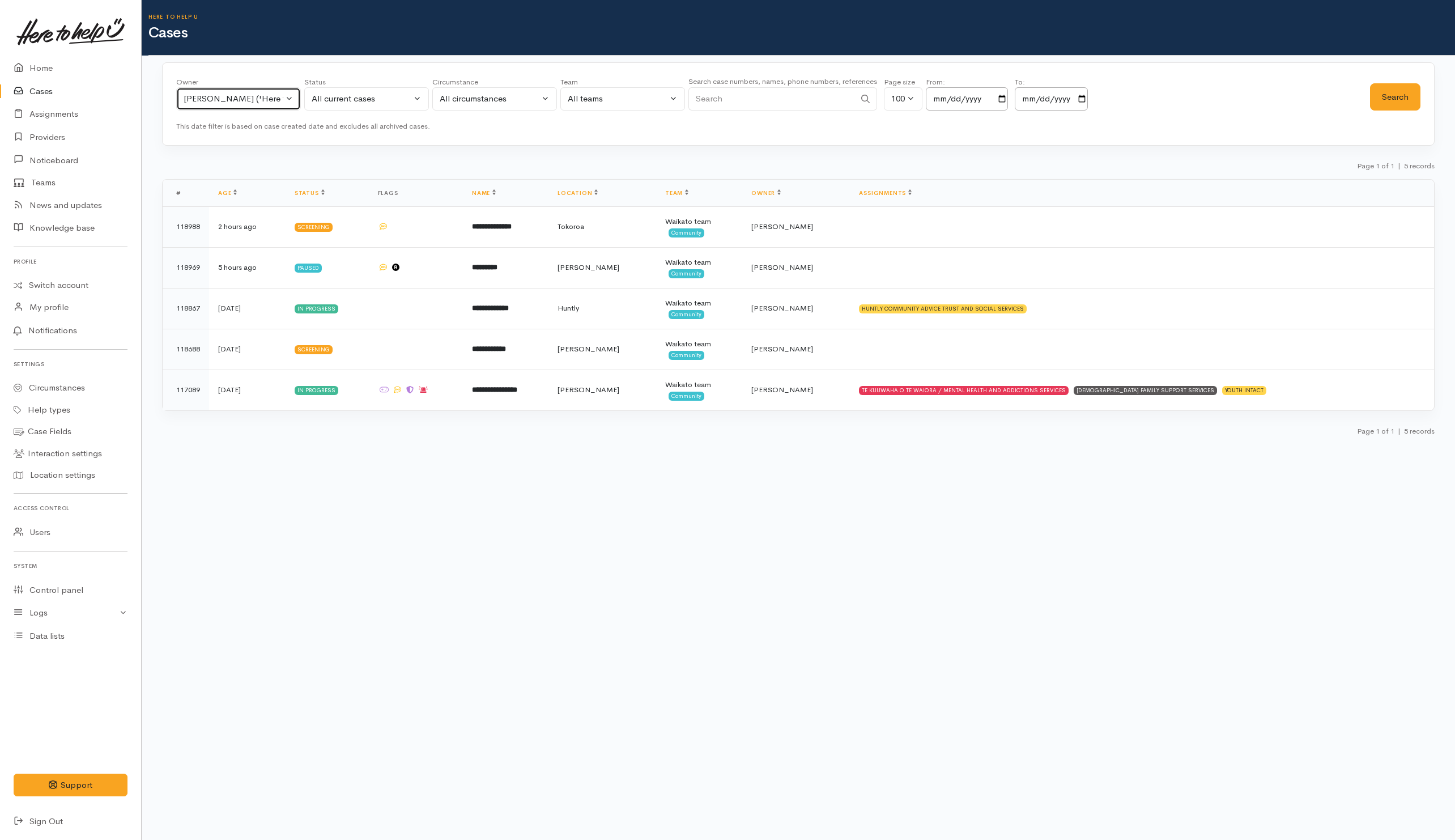
click at [279, 106] on button "[PERSON_NAME] ('Here to help u')" at bounding box center [238, 99] width 124 height 23
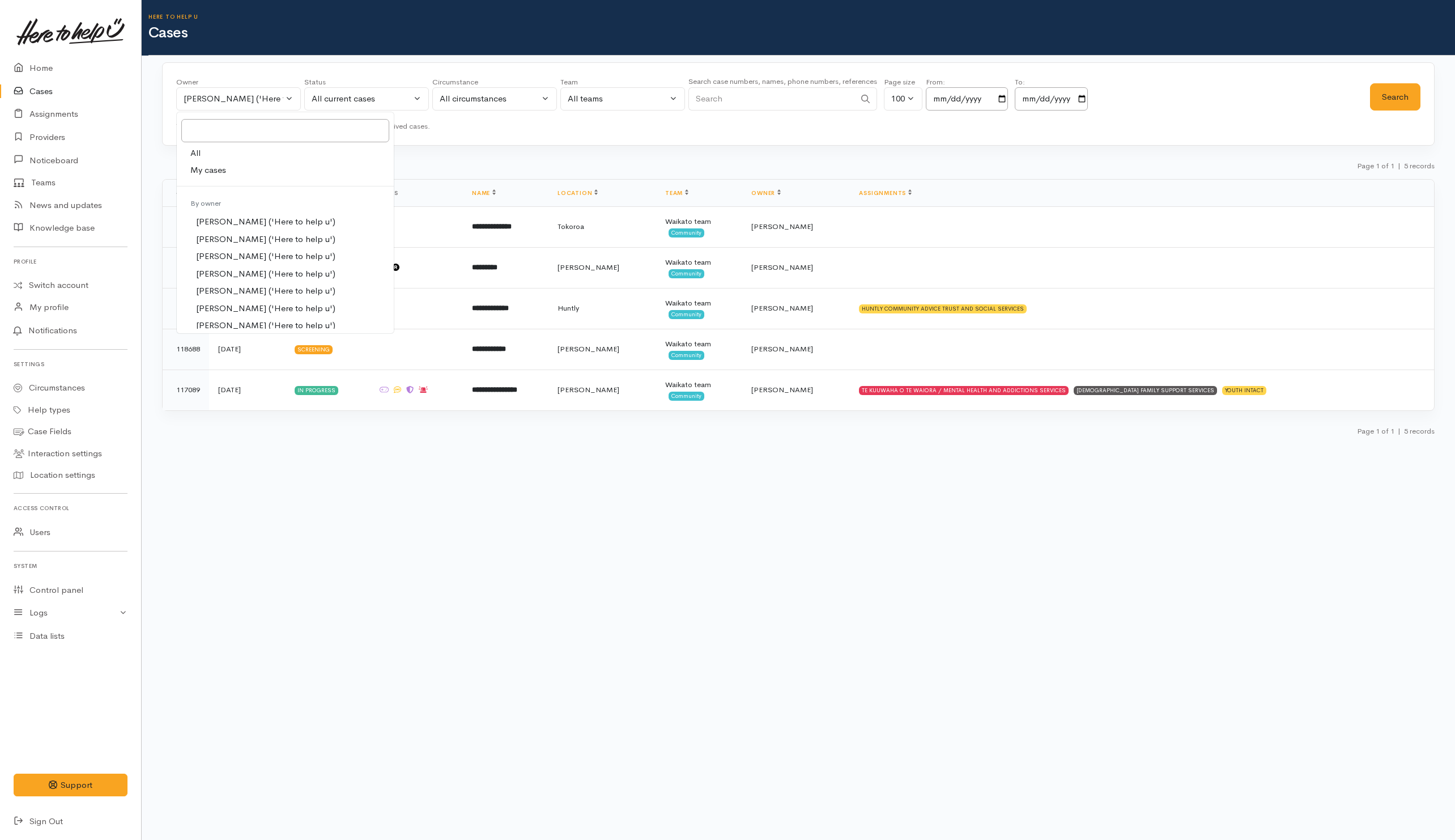
click at [202, 165] on span "My cases" at bounding box center [208, 170] width 36 height 13
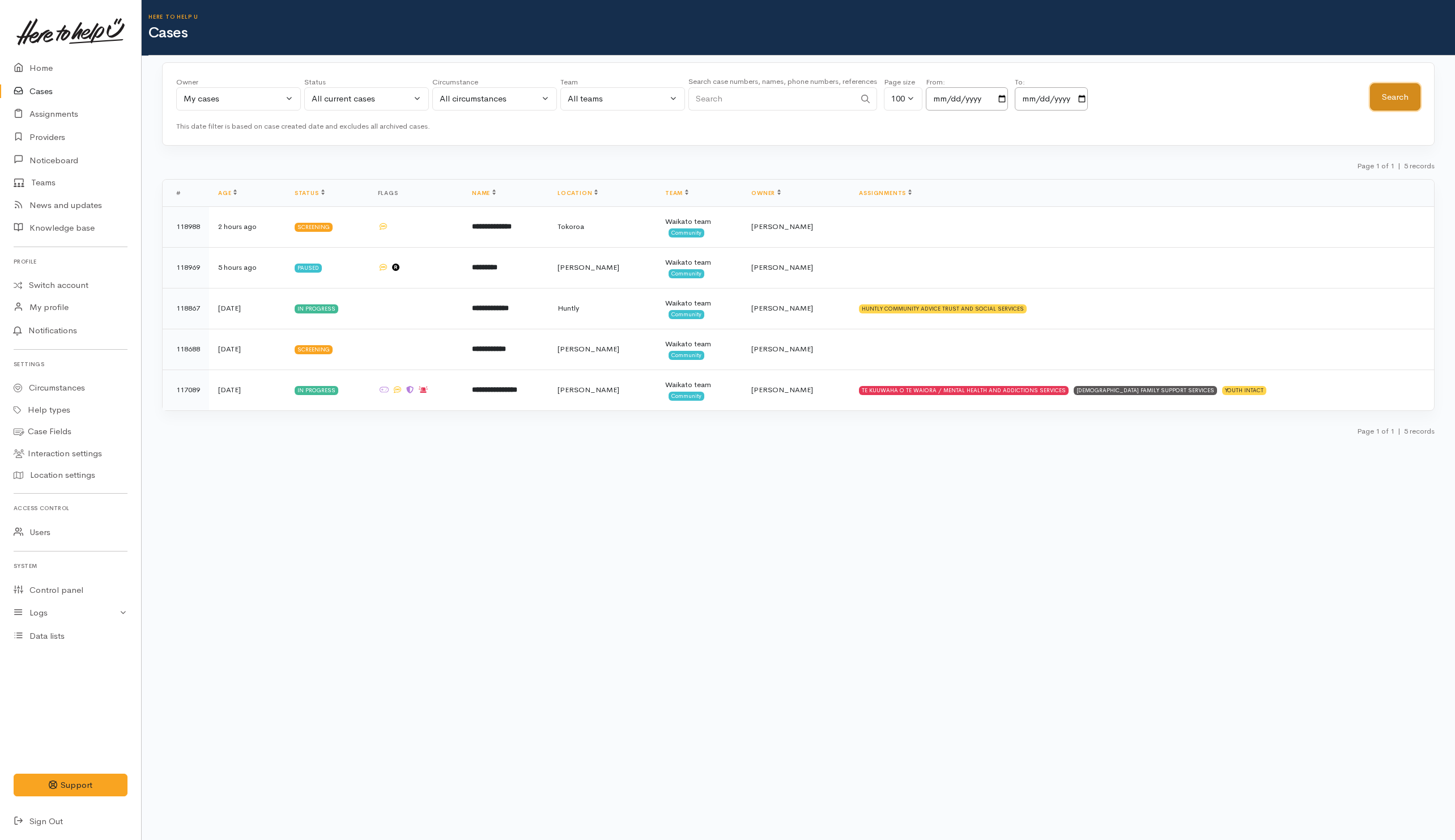
click at [1384, 99] on button "Search" at bounding box center [1395, 97] width 50 height 28
drag, startPoint x: 776, startPoint y: 161, endPoint x: 788, endPoint y: 159, distance: 12.2
click at [778, 161] on div "Page 1 of 1 | 5 records" at bounding box center [798, 169] width 1273 height 20
click at [230, 94] on div "My cases" at bounding box center [233, 99] width 100 height 13
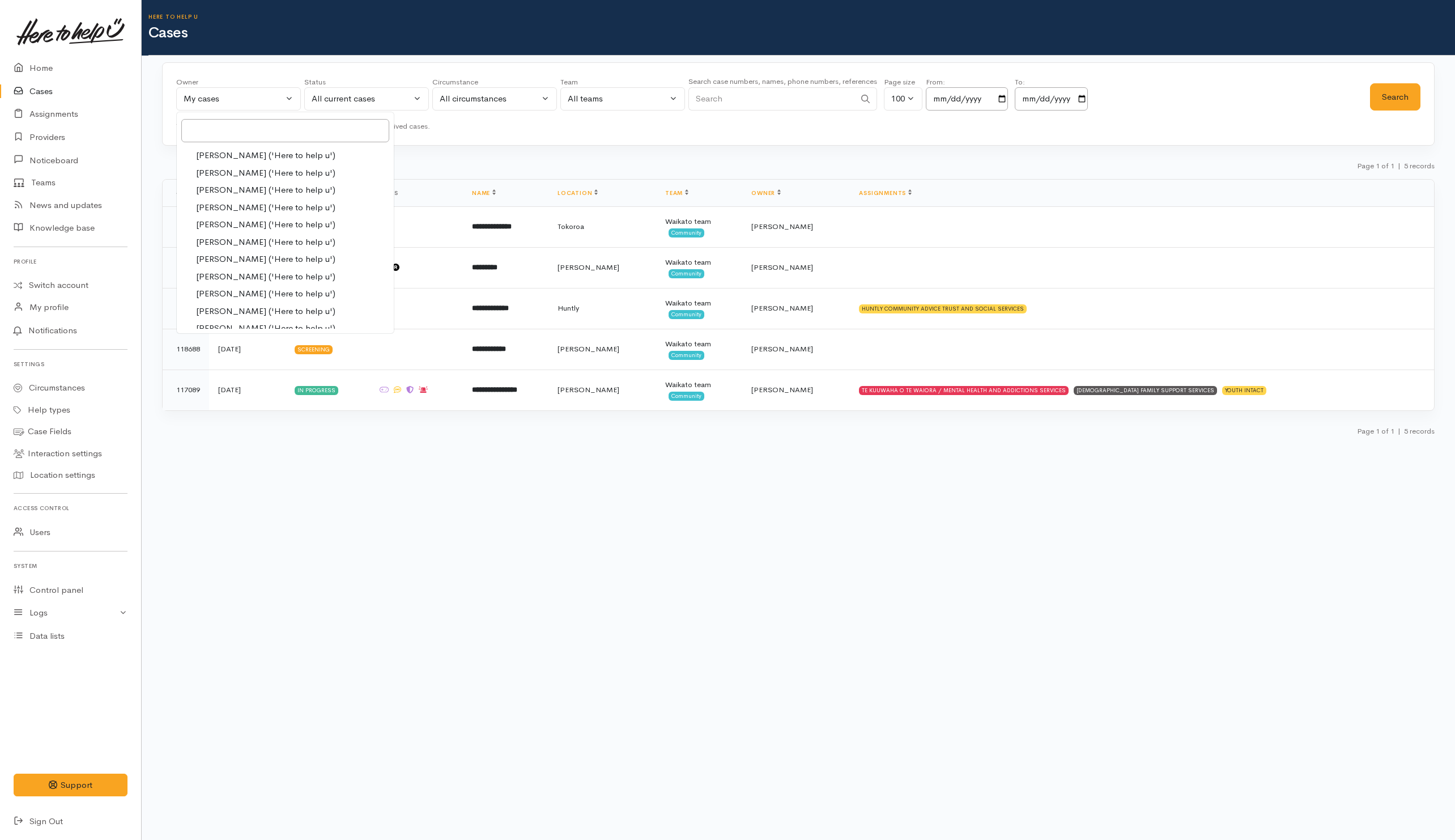
drag, startPoint x: 360, startPoint y: 216, endPoint x: 382, endPoint y: 137, distance: 82.0
click at [382, 137] on div "Owner All My cases [PERSON_NAME] ('Here to help u') [PERSON_NAME] ('Here to hel…" at bounding box center [798, 104] width 1273 height 84
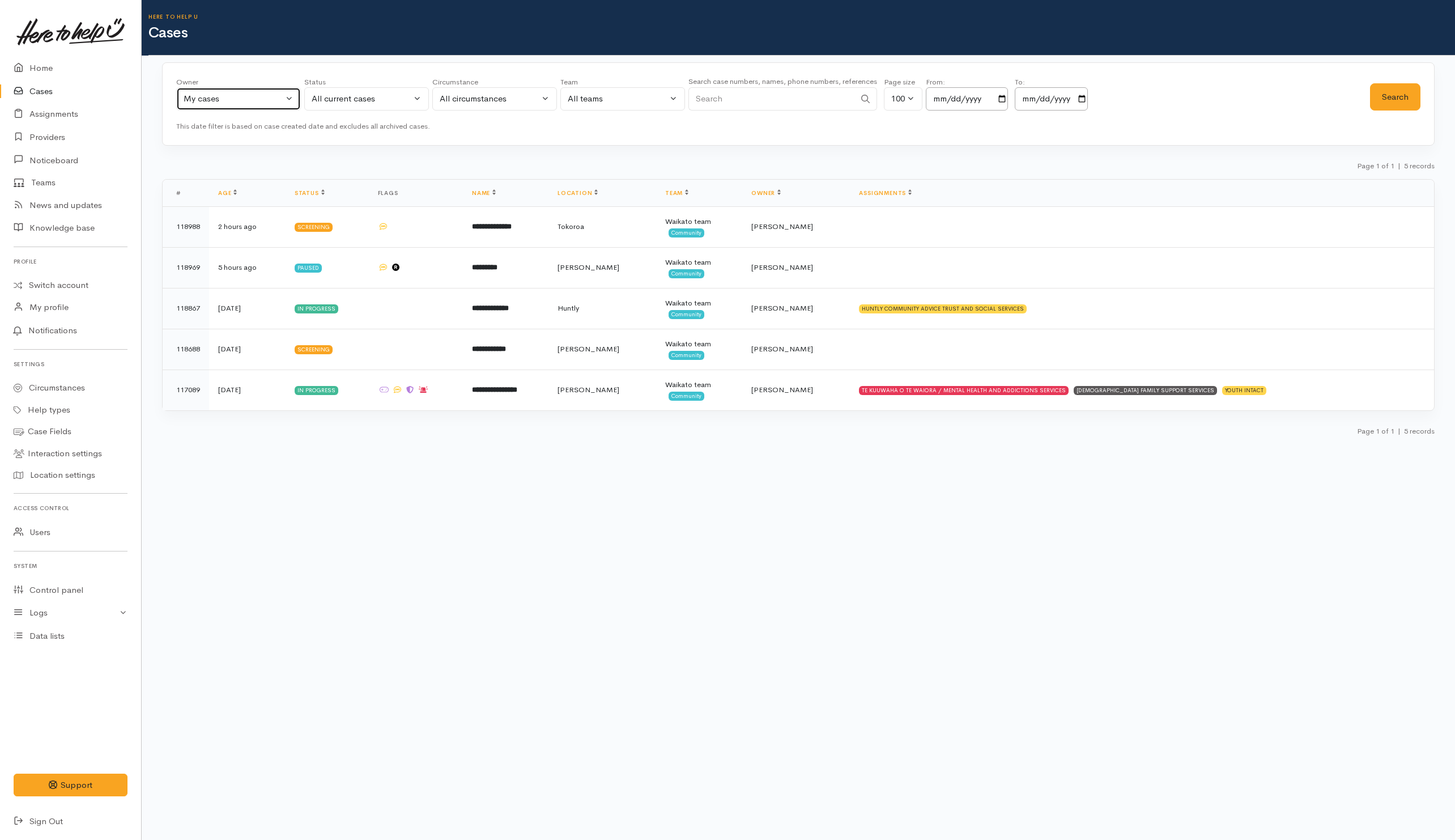
drag, startPoint x: 240, startPoint y: 100, endPoint x: 255, endPoint y: 100, distance: 15.0
click at [242, 100] on div "My cases" at bounding box center [233, 99] width 100 height 13
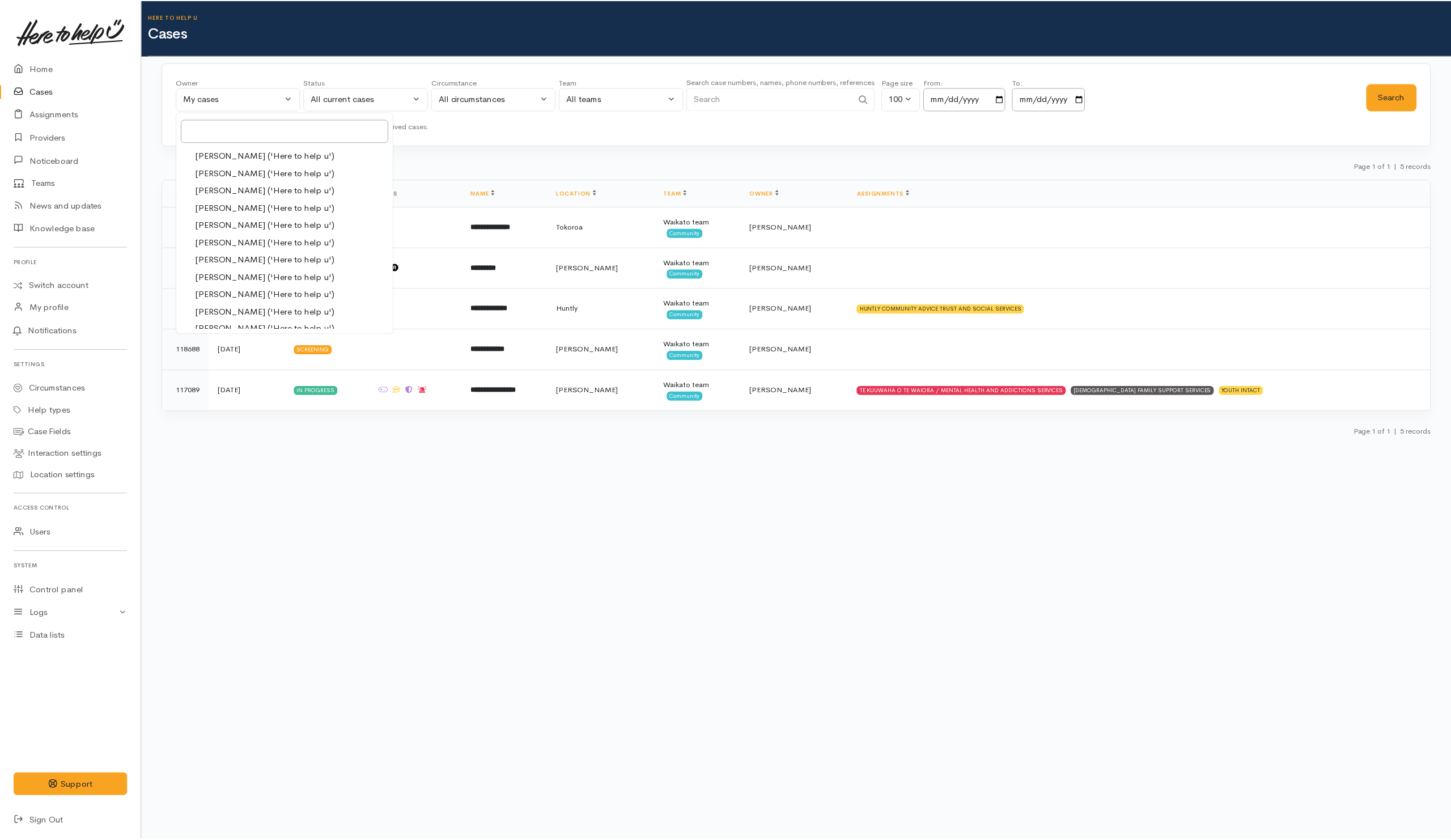
scroll to position [0, 0]
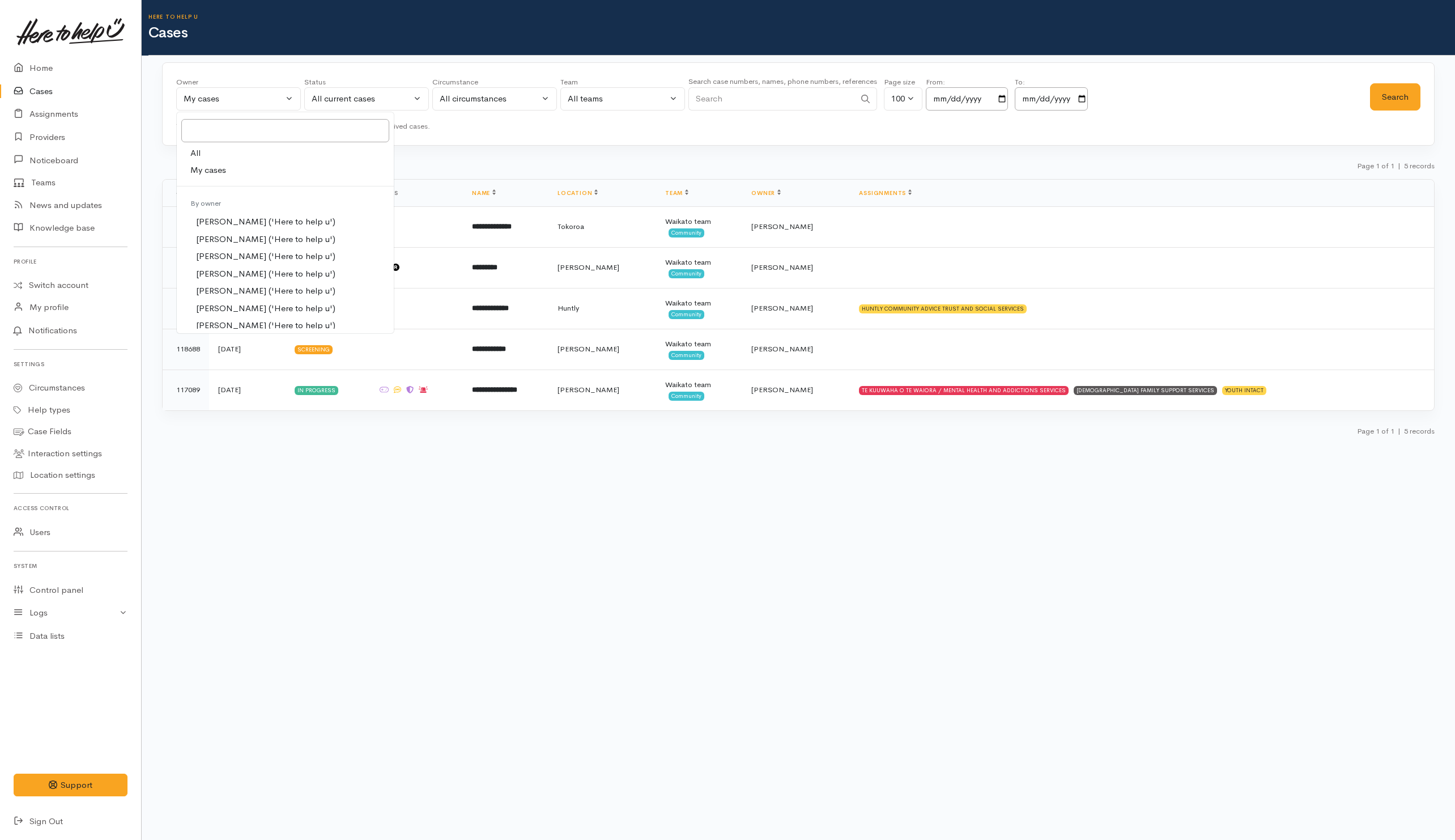
click at [276, 155] on link "All" at bounding box center [285, 153] width 217 height 17
select select "-1"
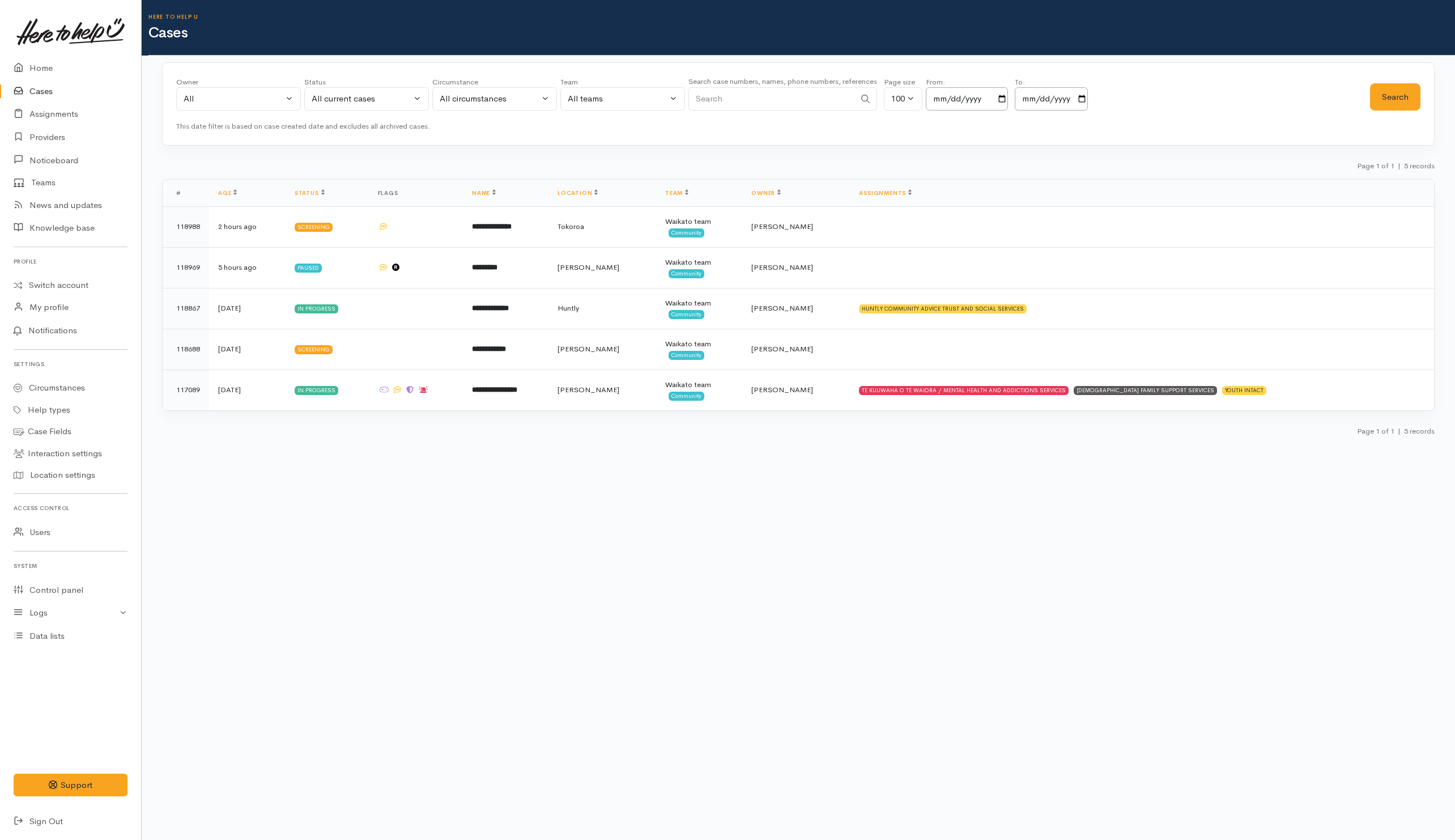
click at [1428, 92] on div "Owner All My cases [PERSON_NAME] ('Here to help u') [PERSON_NAME] ('Here to hel…" at bounding box center [798, 104] width 1273 height 84
click at [1397, 94] on button "Search" at bounding box center [1395, 97] width 50 height 28
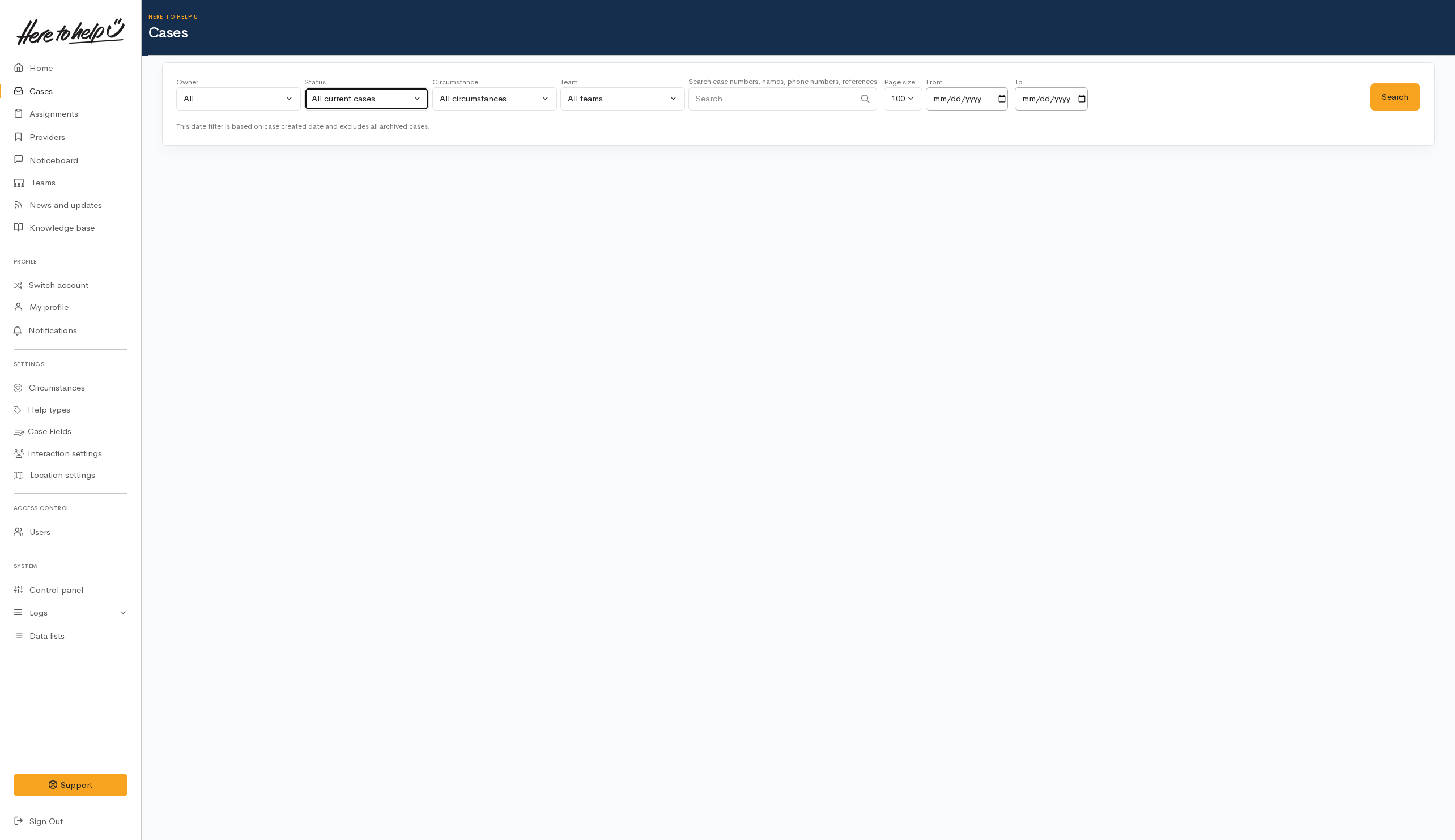
click at [342, 100] on div "All current cases" at bounding box center [362, 99] width 100 height 13
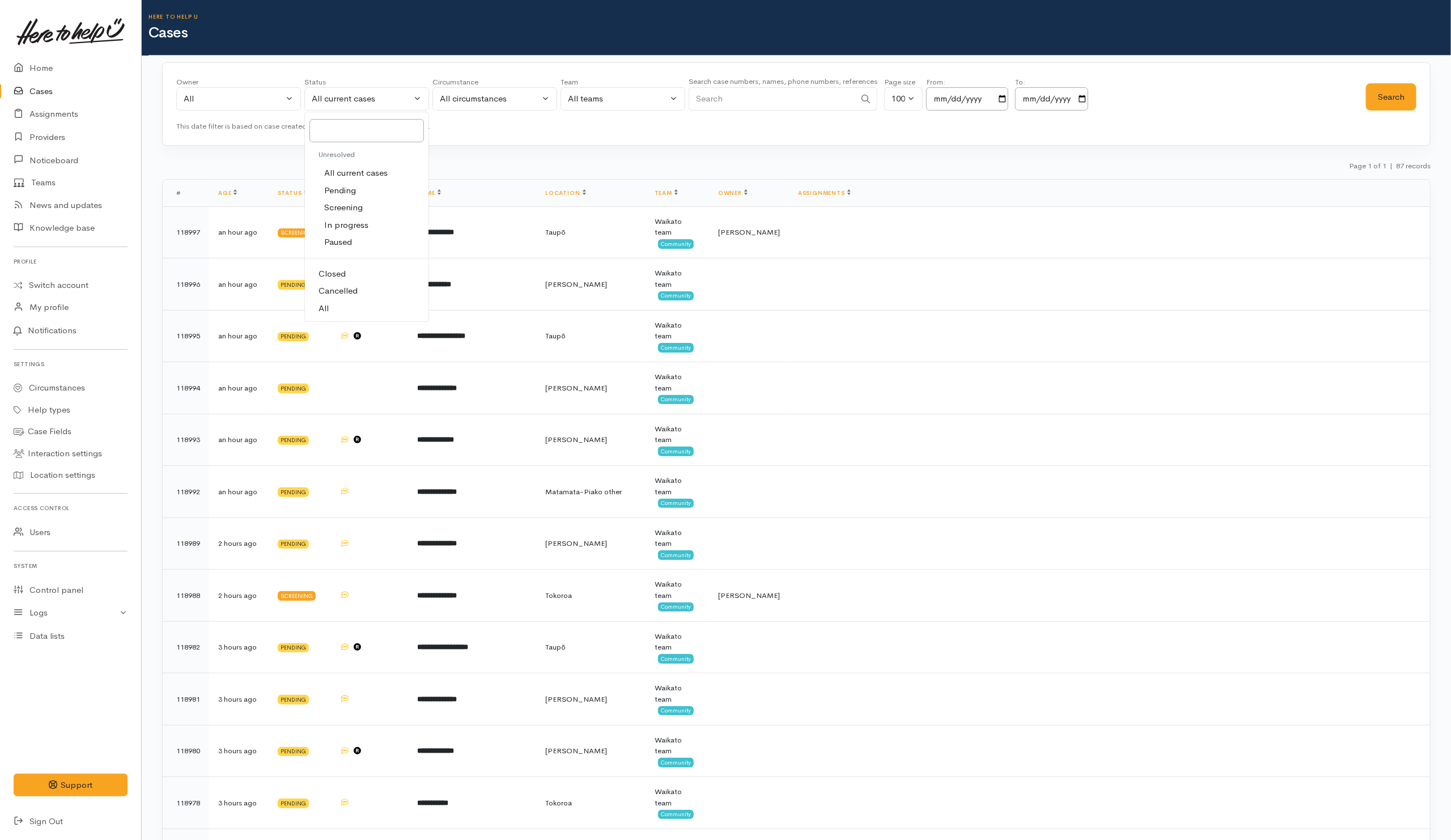
click at [341, 304] on link "All" at bounding box center [367, 308] width 124 height 17
select select "All"
drag, startPoint x: 1379, startPoint y: 97, endPoint x: 1382, endPoint y: 89, distance: 8.5
click at [1388, 96] on button "Search" at bounding box center [1391, 97] width 50 height 28
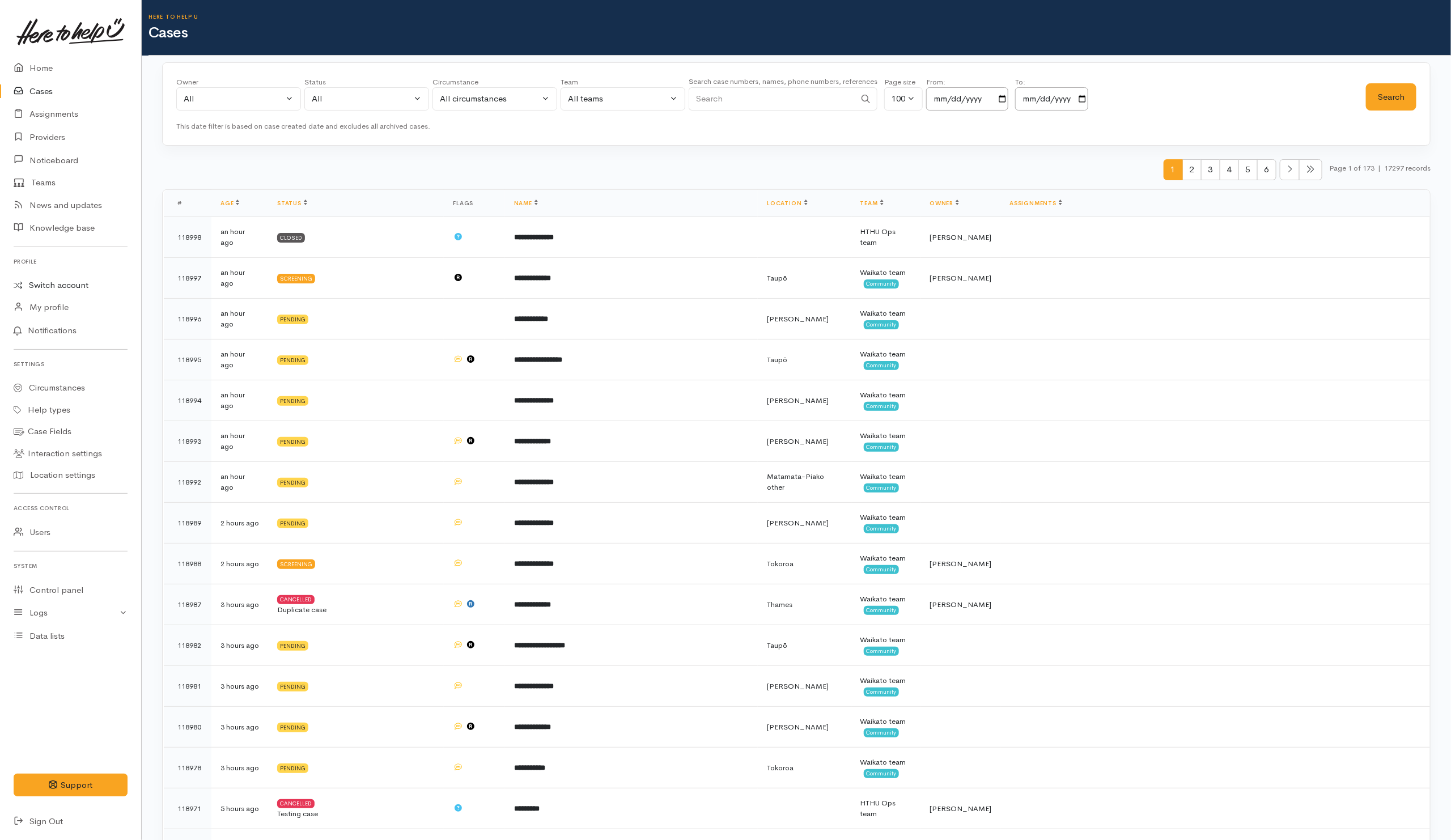
drag, startPoint x: 49, startPoint y: 282, endPoint x: 10, endPoint y: 249, distance: 51.1
click at [49, 282] on link "Switch account" at bounding box center [71, 285] width 141 height 22
